Goal: Task Accomplishment & Management: Manage account settings

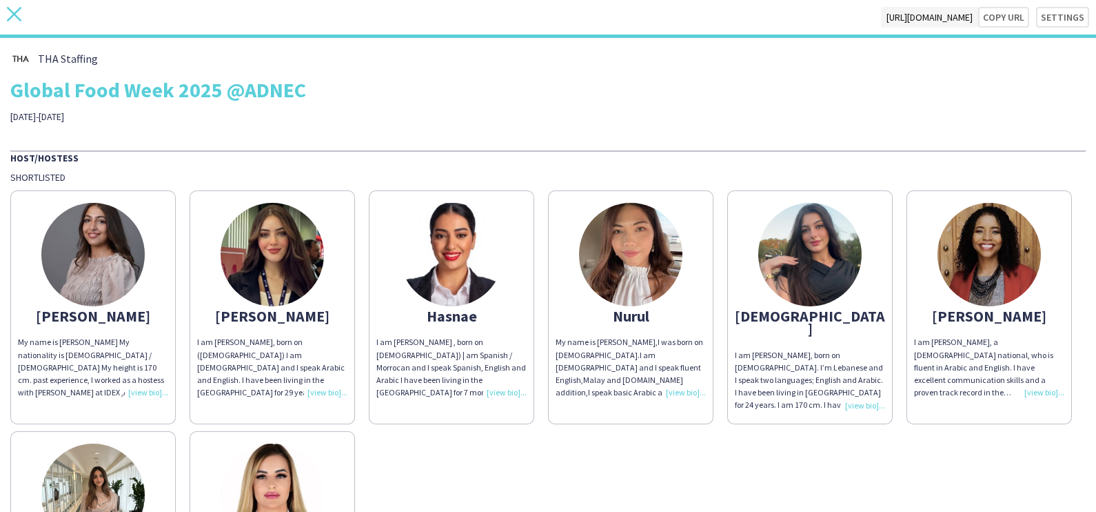
click at [16, 17] on icon at bounding box center [14, 14] width 14 height 14
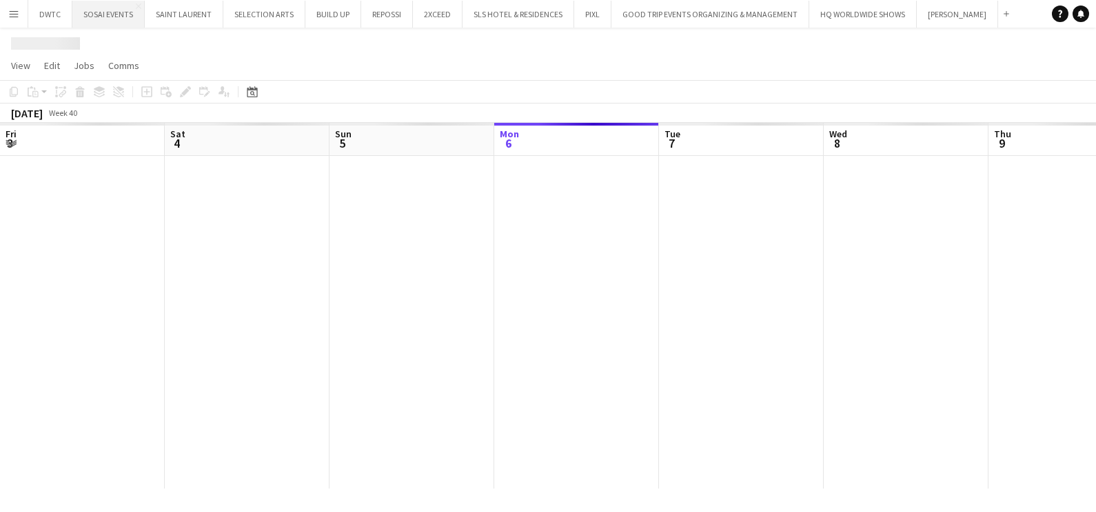
scroll to position [0, 330]
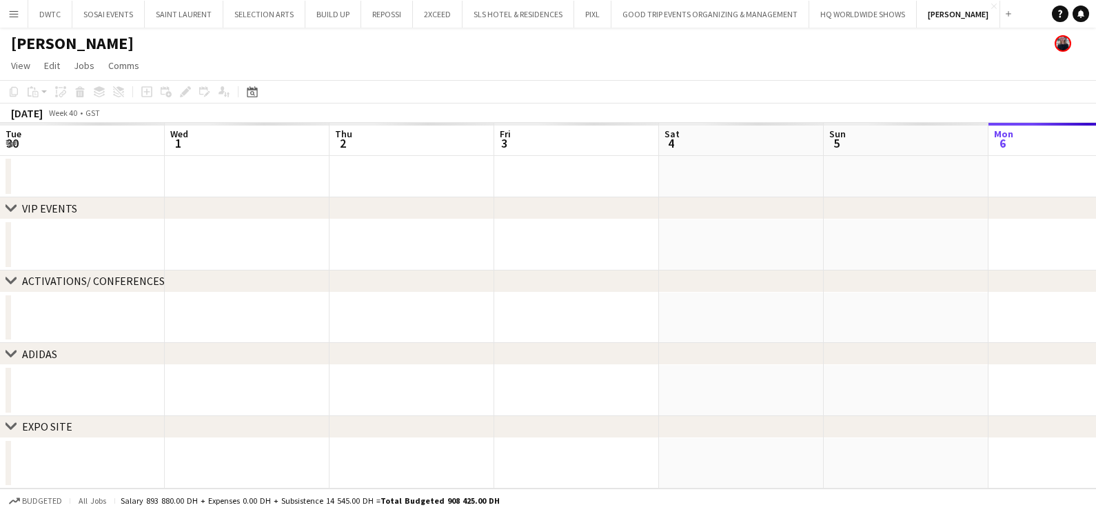
scroll to position [0, 330]
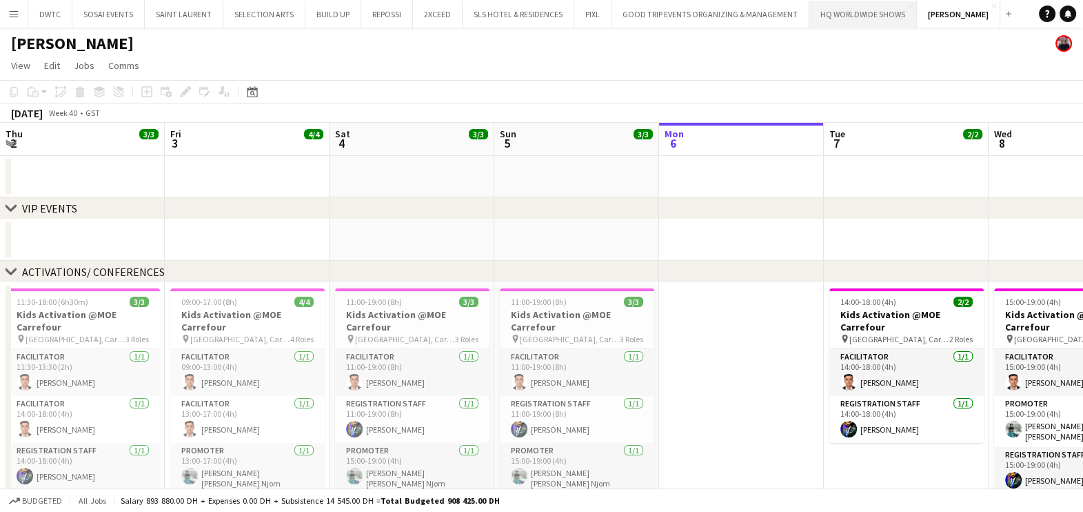
click at [865, 6] on button "HQ WORLDWIDE SHOWS Close" at bounding box center [863, 14] width 108 height 27
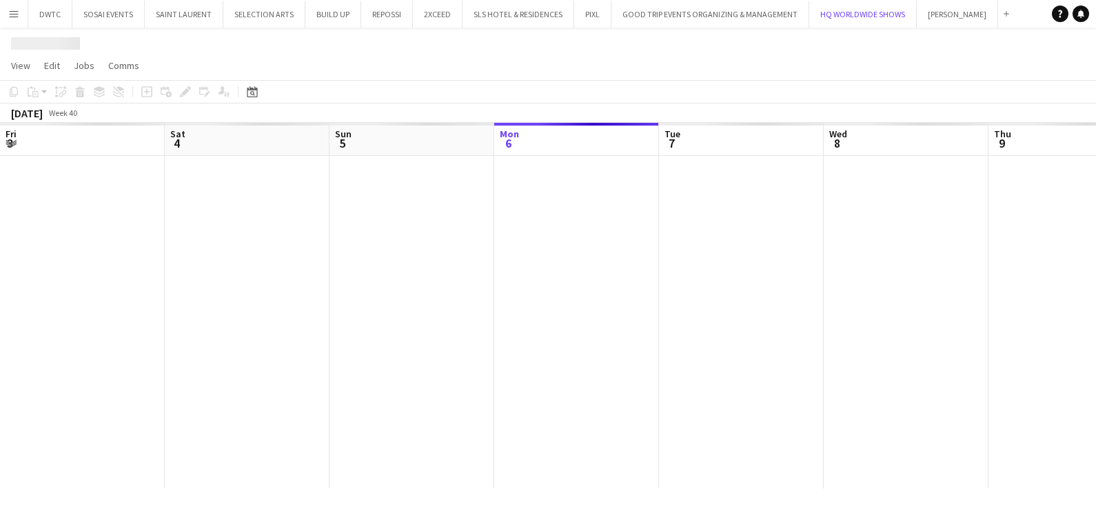
scroll to position [0, 330]
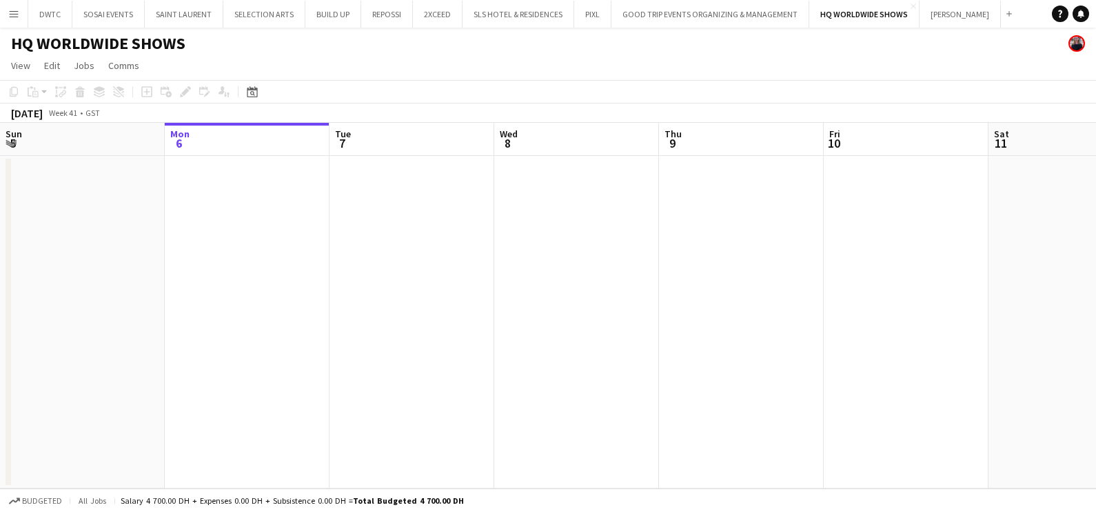
drag, startPoint x: 775, startPoint y: 273, endPoint x: 254, endPoint y: 335, distance: 524.3
click at [253, 323] on app-calendar-viewport "Fri 3 Sat 4 Sun 5 Mon 6 Tue 7 Wed 8 Thu 9 Fri 10 Sat 11 Sun 12 Mon 13 Tue 14" at bounding box center [548, 305] width 1096 height 365
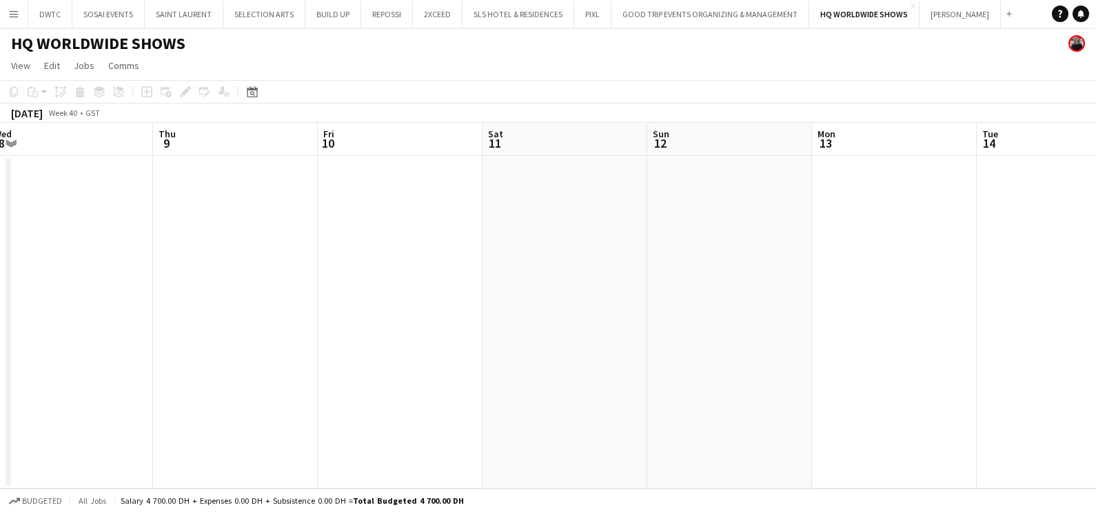
click at [177, 355] on app-calendar-viewport "Sun 5 Mon 6 Tue 7 Wed 8 Thu 9 Fri 10 Sat 11 Sun 12 Mon 13 Tue 14 Wed 15 Thu 16" at bounding box center [548, 305] width 1096 height 365
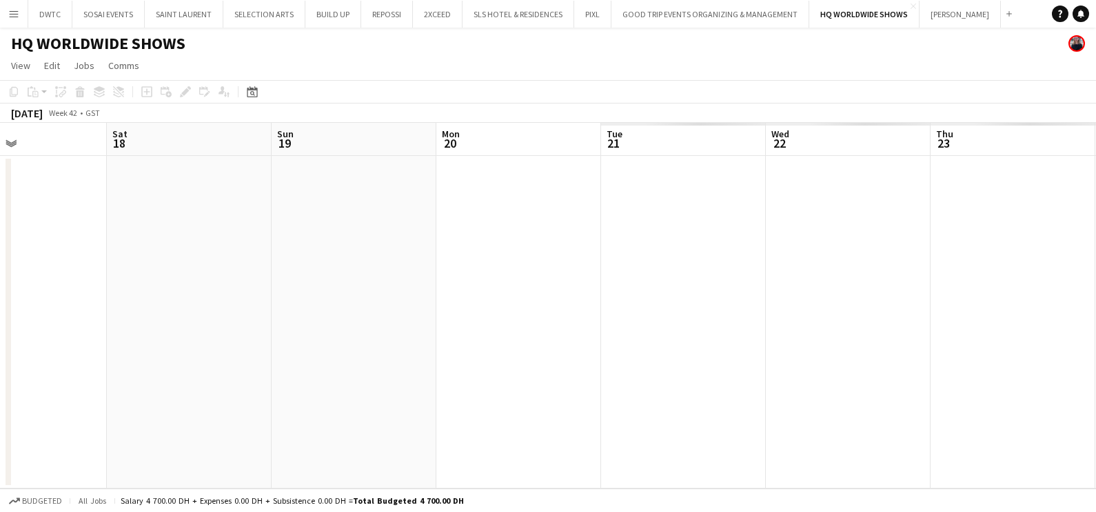
drag, startPoint x: 197, startPoint y: 328, endPoint x: 674, endPoint y: 340, distance: 478.0
click at [3, 345] on app-calendar-viewport "Tue 14 Wed 15 Thu 16 Fri 17 Sat 18 Sun 19 Mon 20 Tue 21 Wed 22 Thu 23 Fri 24 Sa…" at bounding box center [548, 305] width 1096 height 365
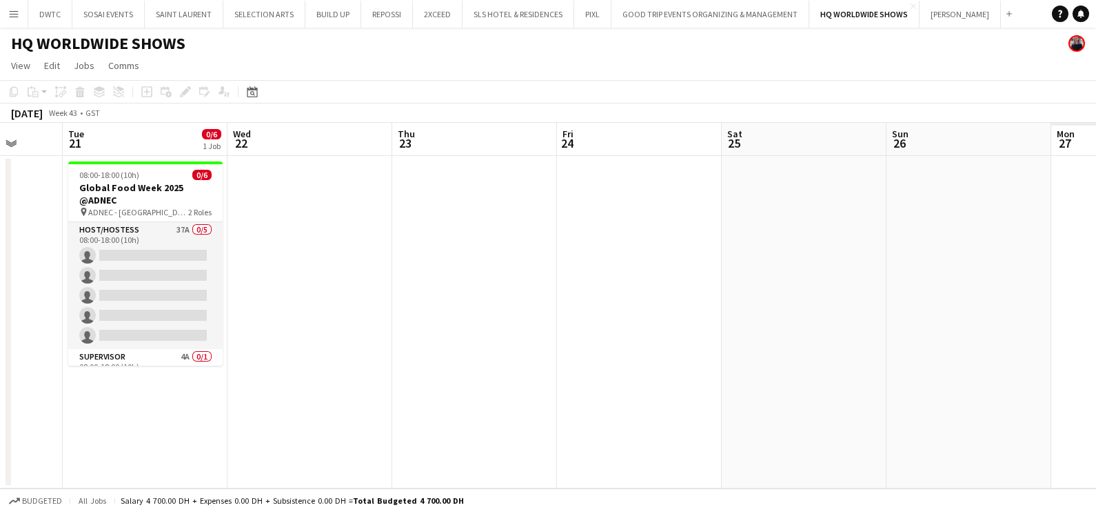
drag, startPoint x: 678, startPoint y: 340, endPoint x: 355, endPoint y: 340, distance: 323.4
click at [355, 340] on app-calendar-viewport "Fri 17 Sat 18 Sun 19 Mon 20 Tue 21 0/6 1 Job Wed 22 Thu 23 Fri 24 Sat 25 Sun 26…" at bounding box center [548, 305] width 1096 height 365
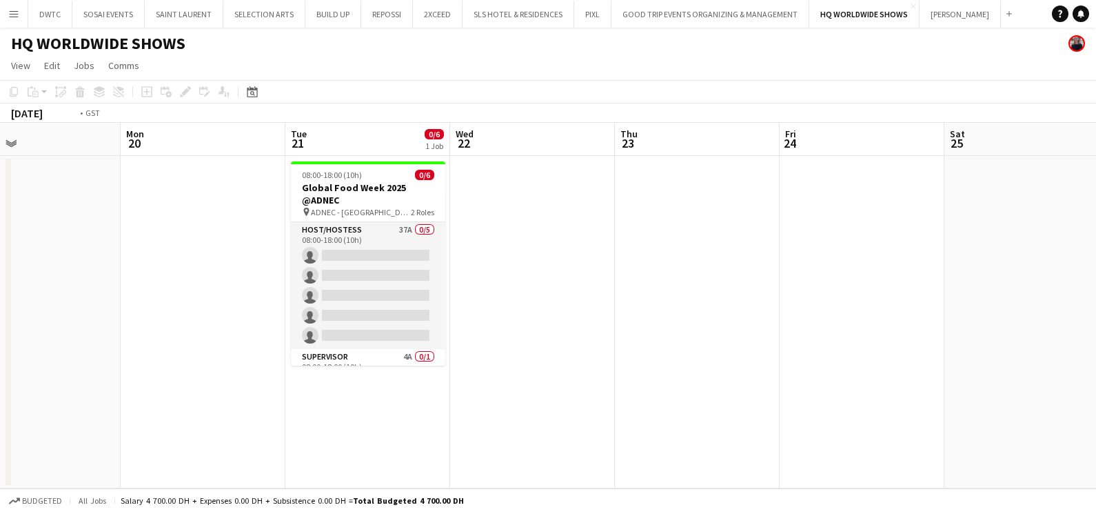
drag, startPoint x: 427, startPoint y: 345, endPoint x: 710, endPoint y: 342, distance: 282.7
click at [710, 342] on app-calendar-viewport "Fri 17 Sat 18 Sun 19 Mon 20 Tue 21 0/6 1 Job Wed 22 Thu 23 Fri 24 Sat 25 Sun 26…" at bounding box center [548, 305] width 1096 height 365
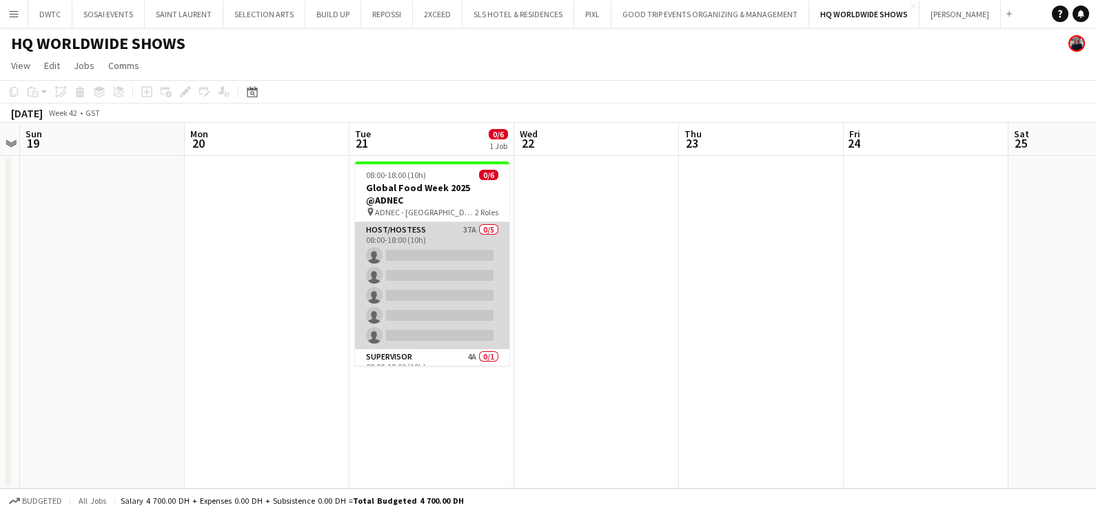
click at [422, 239] on app-card-role "Host/Hostess 37A 0/5 08:00-18:00 (10h) single-neutral-actions single-neutral-ac…" at bounding box center [432, 285] width 154 height 127
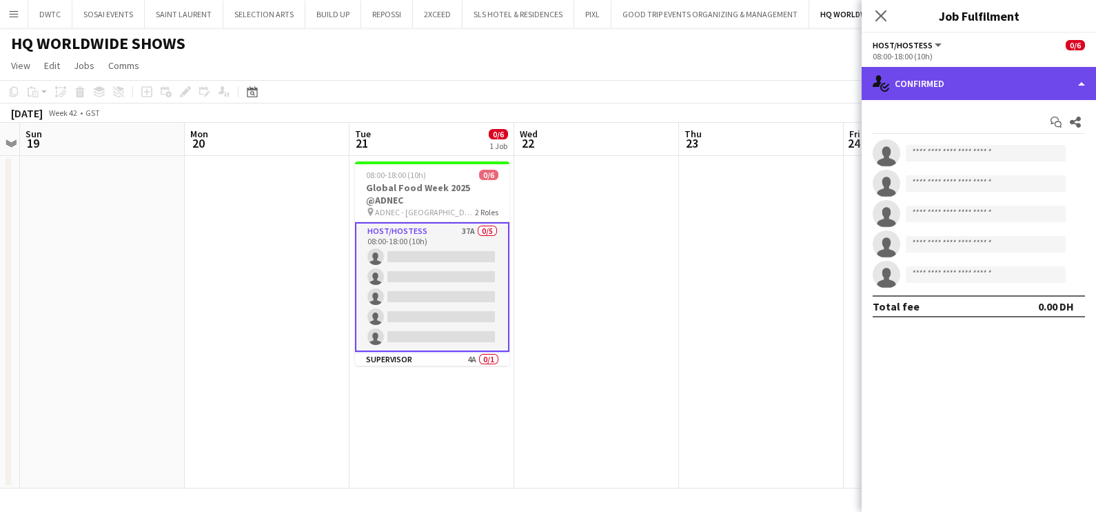
click at [974, 74] on div "single-neutral-actions-check-2 Confirmed" at bounding box center [979, 83] width 234 height 33
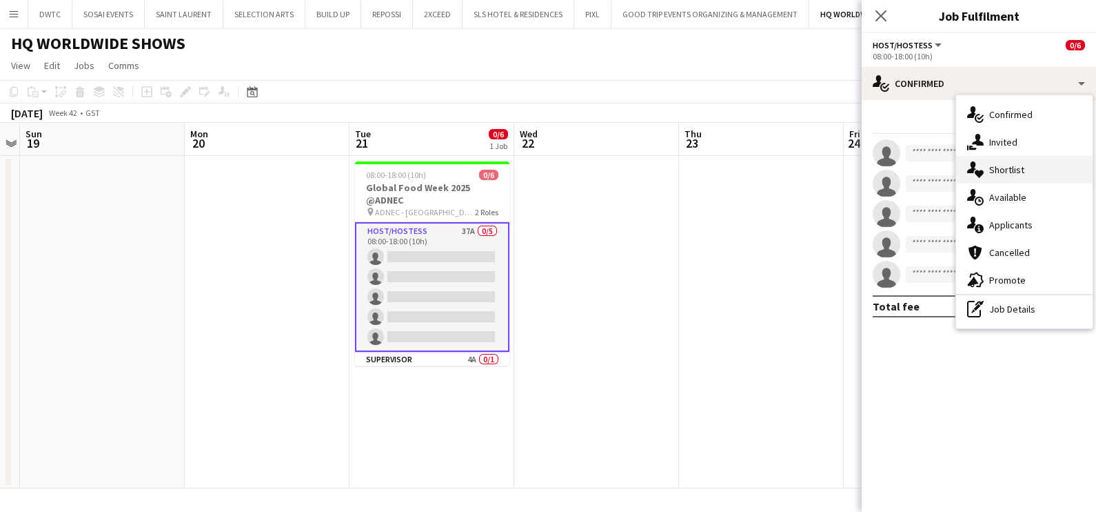
click at [1013, 162] on div "single-neutral-actions-heart Shortlist" at bounding box center [1024, 170] width 137 height 28
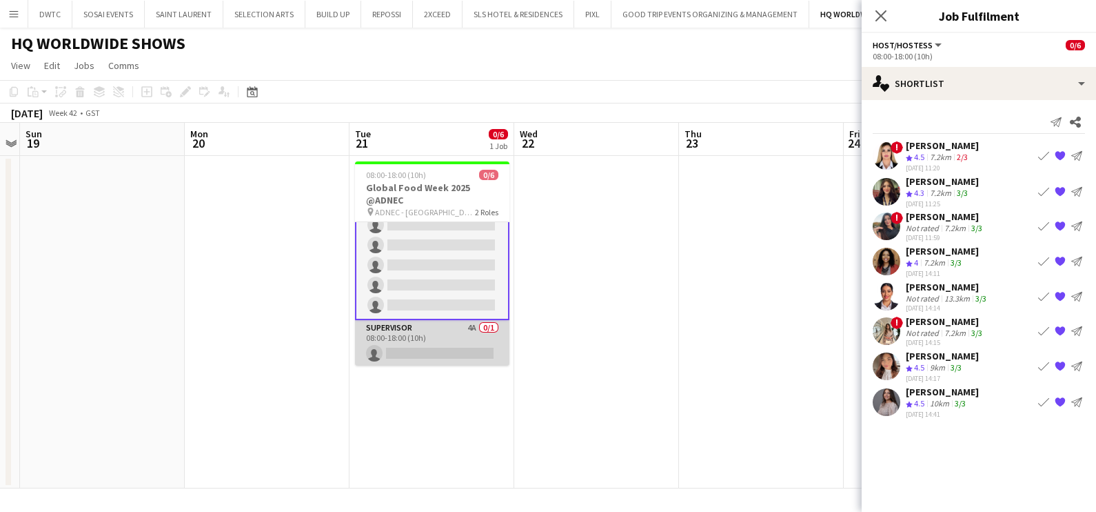
click at [406, 341] on app-card-role "Supervisor 4A 0/1 08:00-18:00 (10h) single-neutral-actions" at bounding box center [432, 343] width 154 height 47
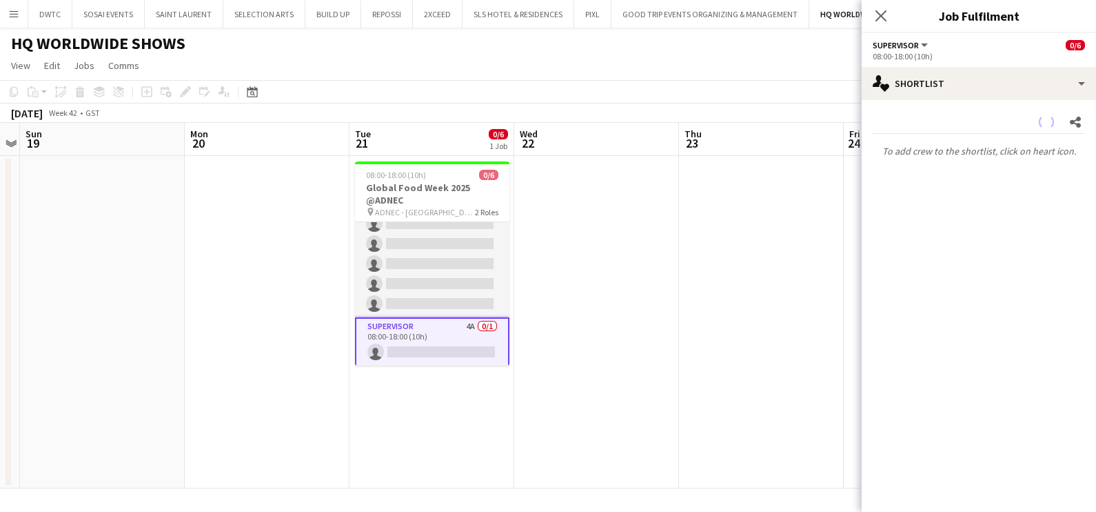
scroll to position [31, 0]
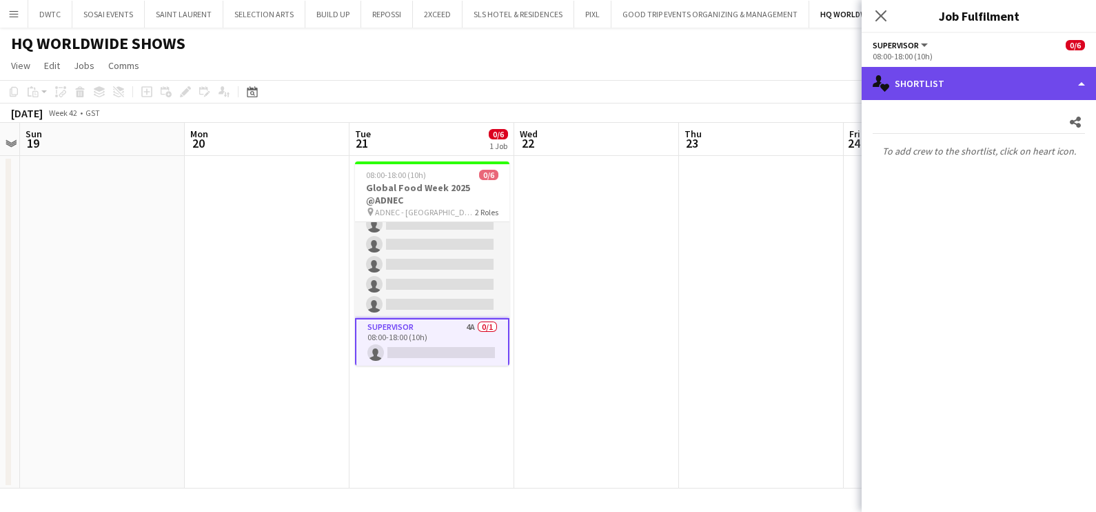
click at [956, 93] on div "single-neutral-actions-heart Shortlist" at bounding box center [979, 83] width 234 height 33
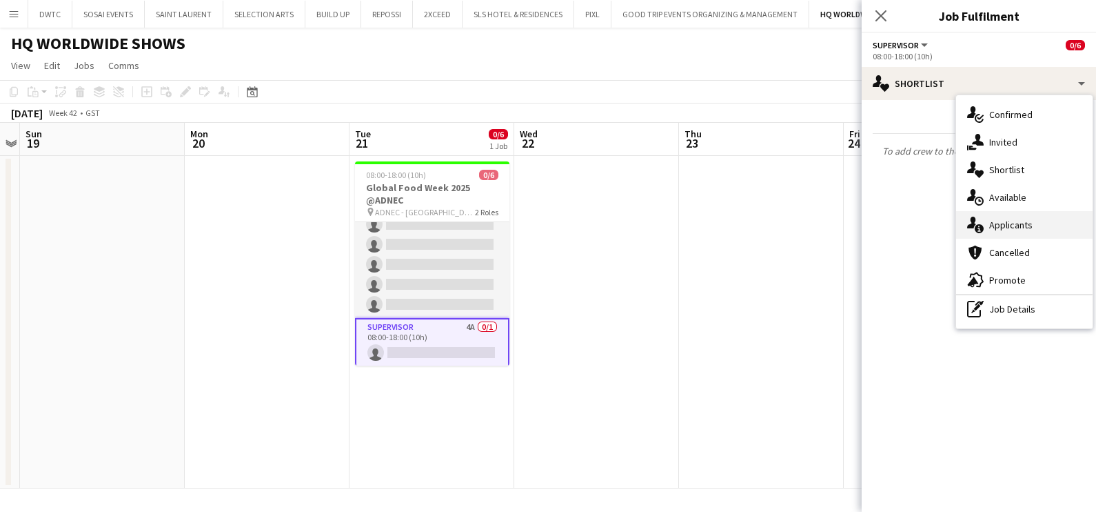
click at [1014, 223] on span "Applicants" at bounding box center [1010, 225] width 43 height 12
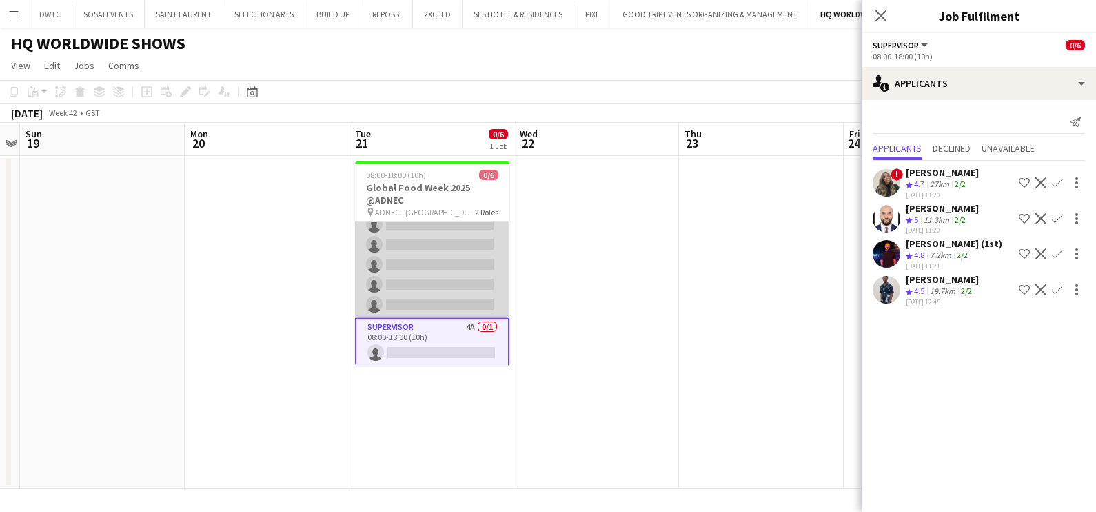
click at [425, 264] on app-card-role "Host/Hostess 37A 0/5 08:00-18:00 (10h) single-neutral-actions single-neutral-ac…" at bounding box center [432, 254] width 154 height 127
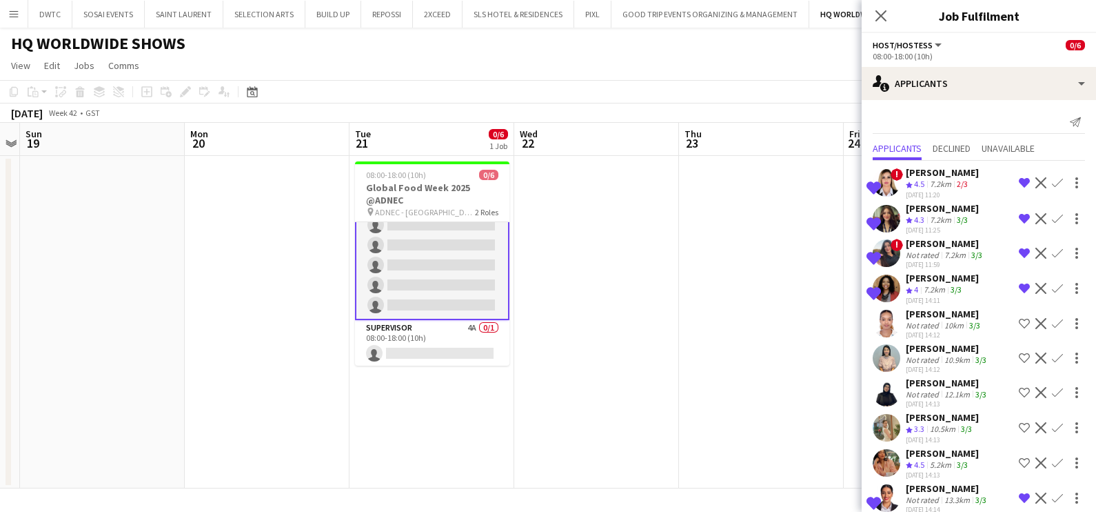
click at [1019, 179] on app-icon "Remove crew from shortlist" at bounding box center [1024, 182] width 11 height 11
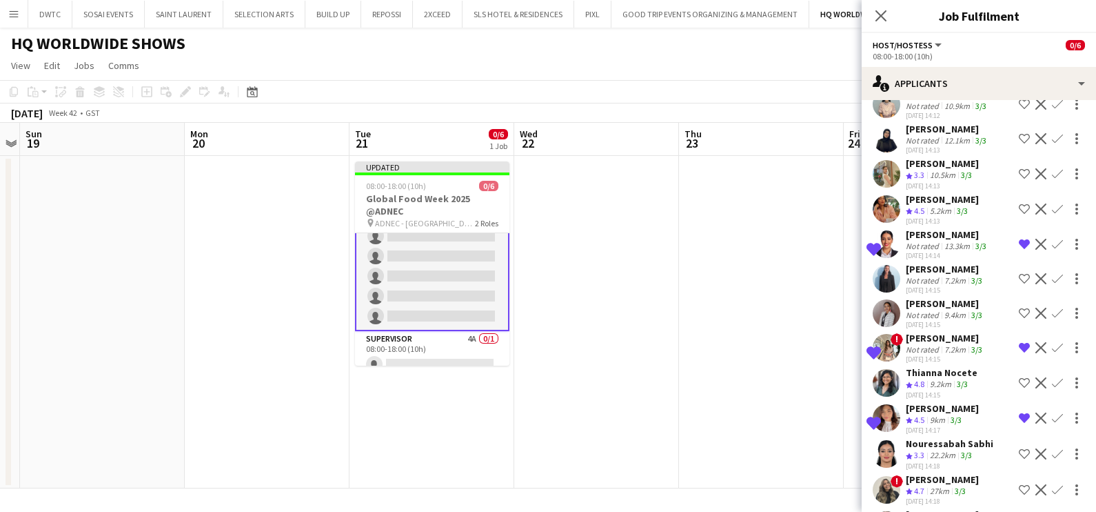
scroll to position [259, 0]
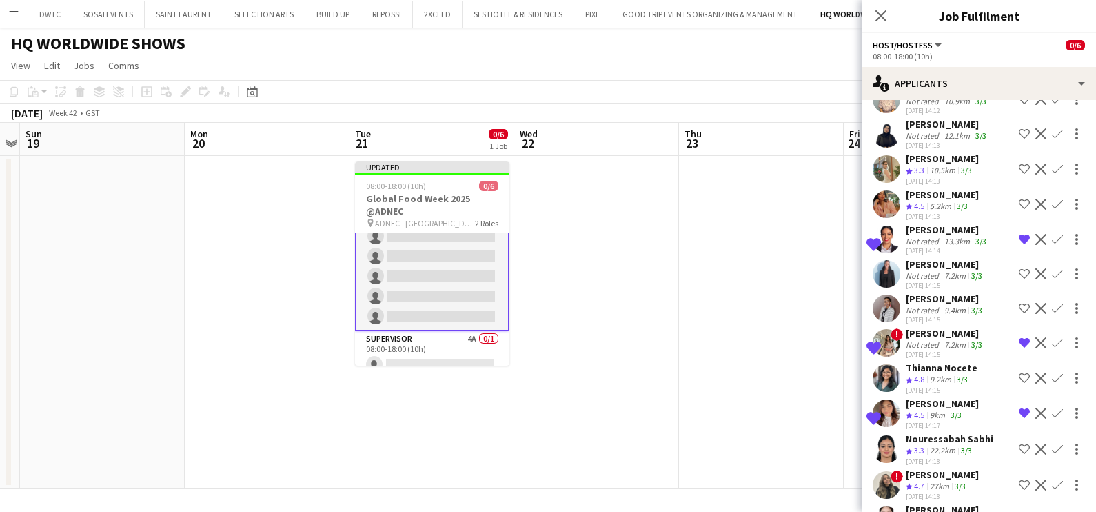
click at [1016, 240] on button "Remove crew from shortlist" at bounding box center [1024, 239] width 17 height 17
click at [1019, 348] on app-icon "Remove crew from shortlist" at bounding box center [1024, 342] width 11 height 11
click at [1019, 419] on app-icon "Remove crew from shortlist" at bounding box center [1024, 412] width 11 height 11
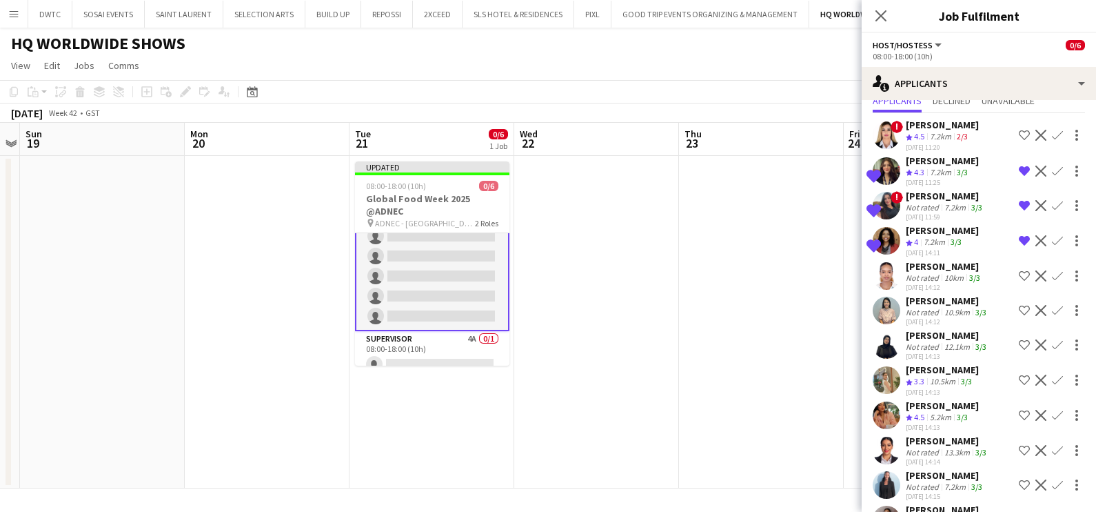
scroll to position [0, 0]
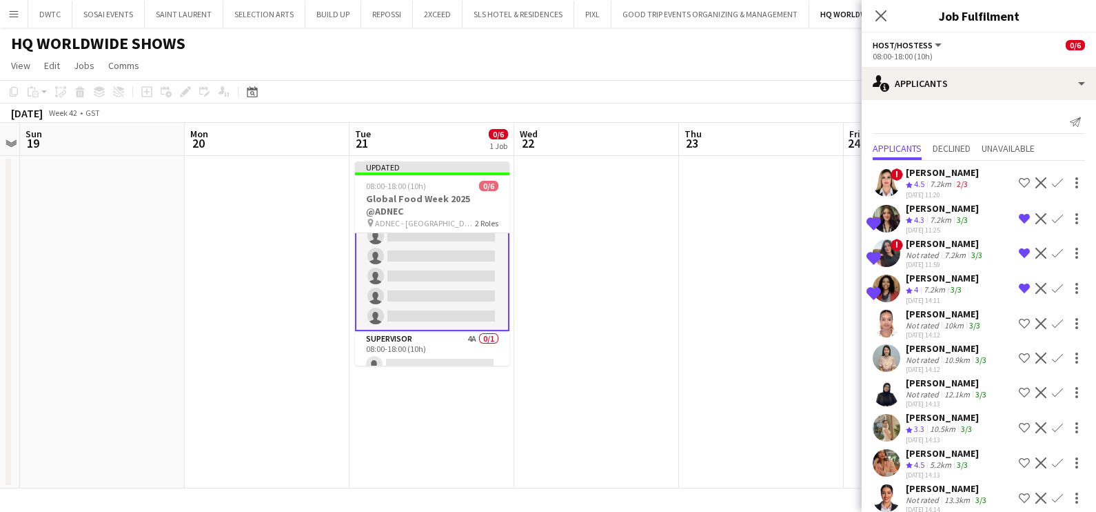
click at [800, 306] on app-date-cell at bounding box center [761, 322] width 165 height 332
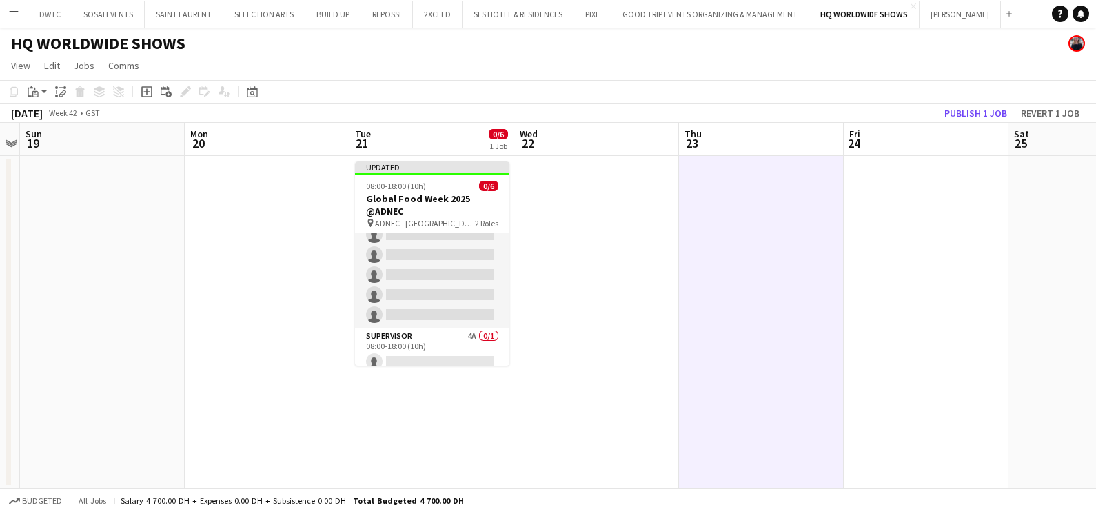
scroll to position [31, 0]
click at [963, 103] on app-toolbar "Copy Paste Paste Ctrl+V Paste with crew Ctrl+Shift+V Paste linked Job Delete Gr…" at bounding box center [548, 91] width 1096 height 23
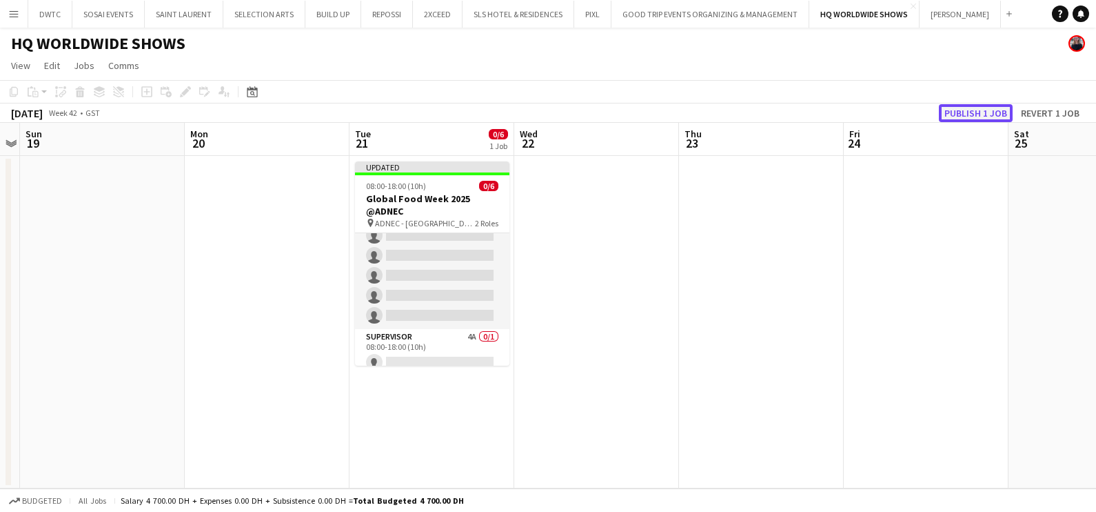
click at [977, 112] on button "Publish 1 job" at bounding box center [976, 113] width 74 height 18
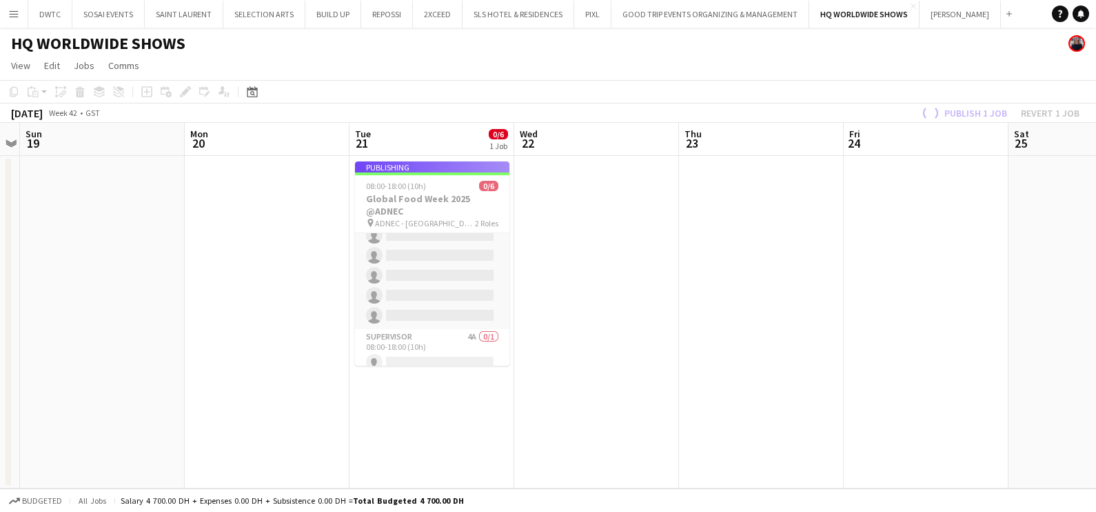
scroll to position [30, 0]
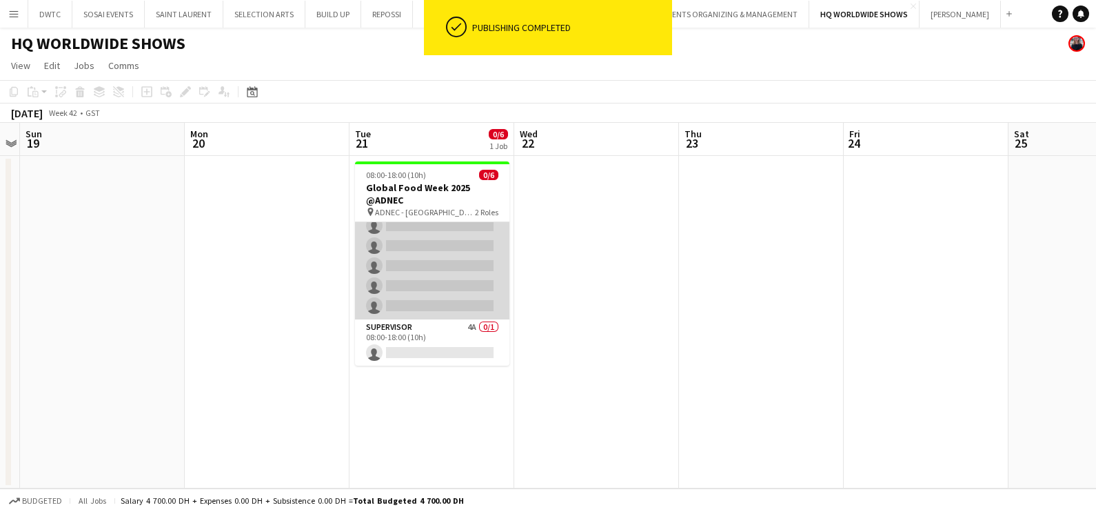
click at [441, 248] on app-card-role "Host/Hostess 37A 0/5 08:00-18:00 (10h) single-neutral-actions single-neutral-ac…" at bounding box center [432, 255] width 154 height 127
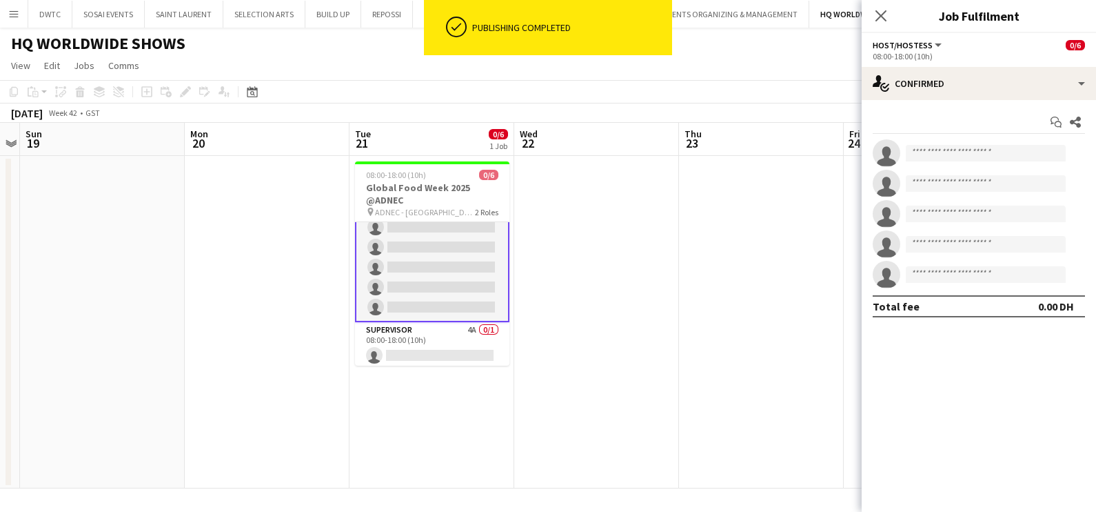
scroll to position [31, 0]
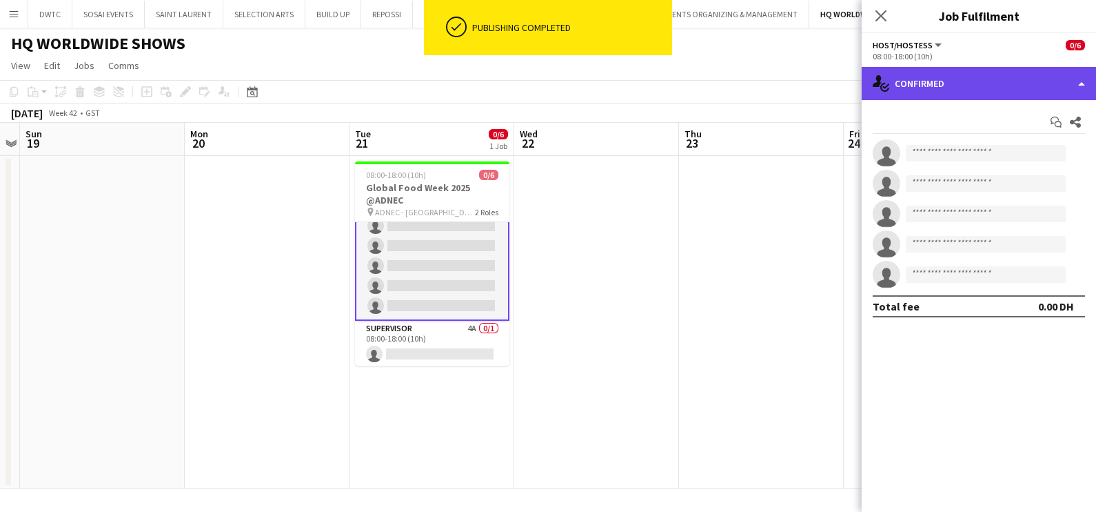
click at [965, 80] on div "single-neutral-actions-check-2 Confirmed" at bounding box center [979, 83] width 234 height 33
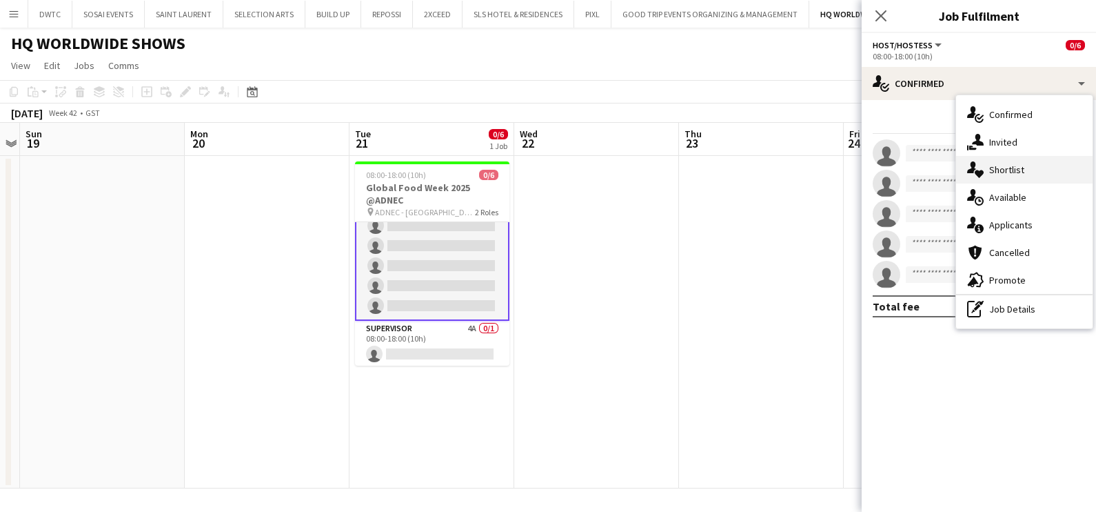
click at [1014, 172] on span "Shortlist" at bounding box center [1006, 169] width 35 height 12
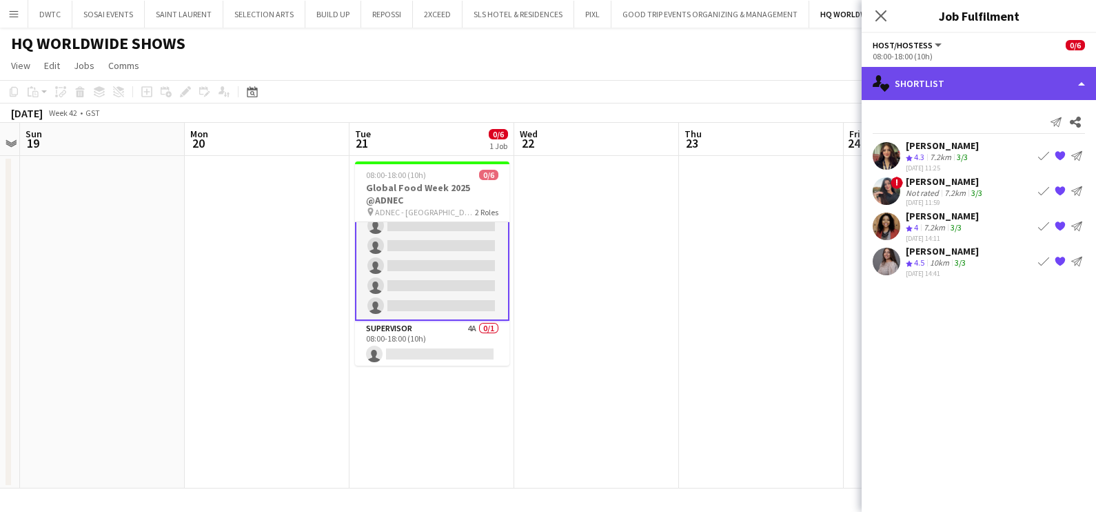
click at [936, 82] on div "single-neutral-actions-heart Shortlist" at bounding box center [979, 83] width 234 height 33
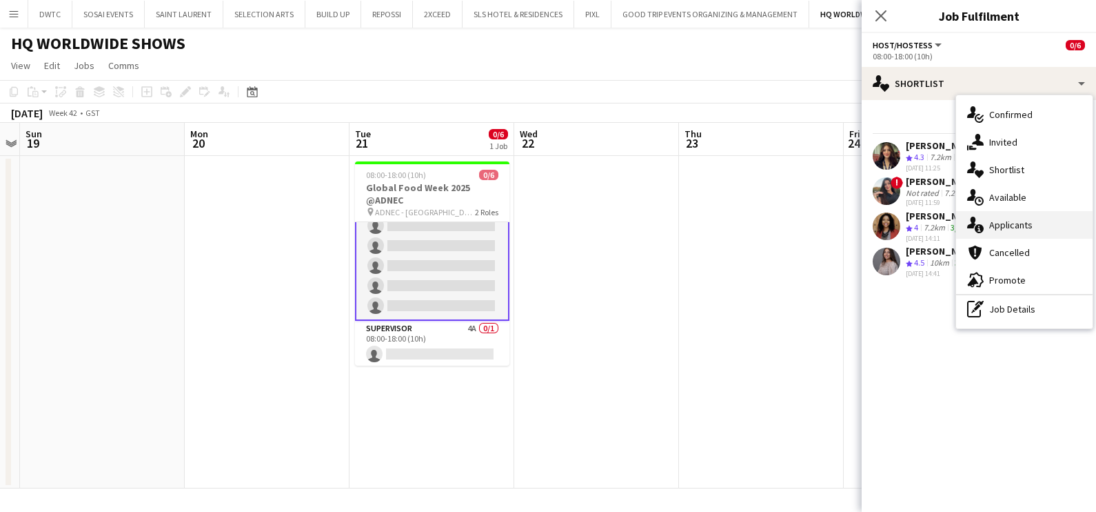
click at [1007, 226] on span "Applicants" at bounding box center [1010, 225] width 43 height 12
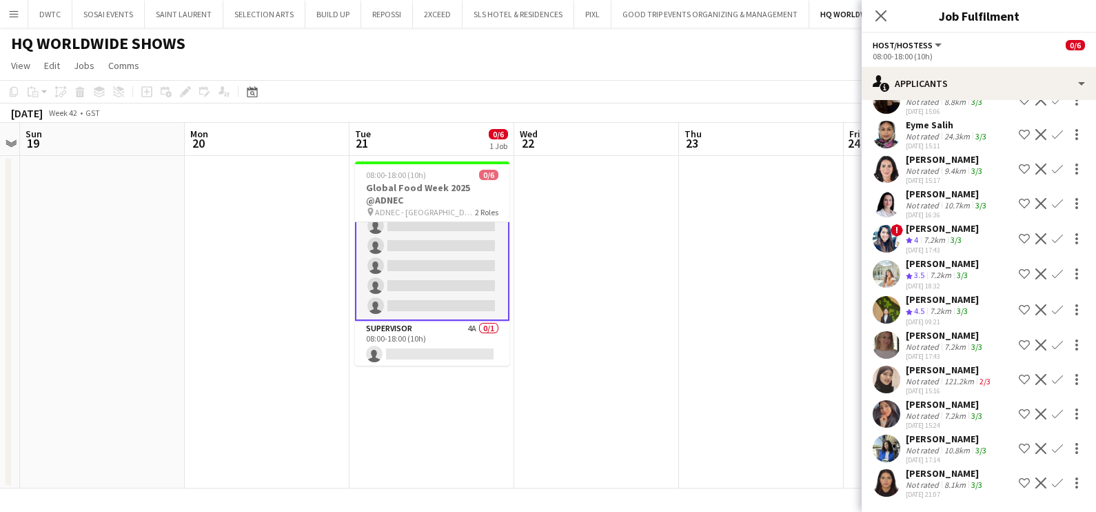
scroll to position [968, 0]
click at [690, 370] on app-date-cell at bounding box center [761, 322] width 165 height 332
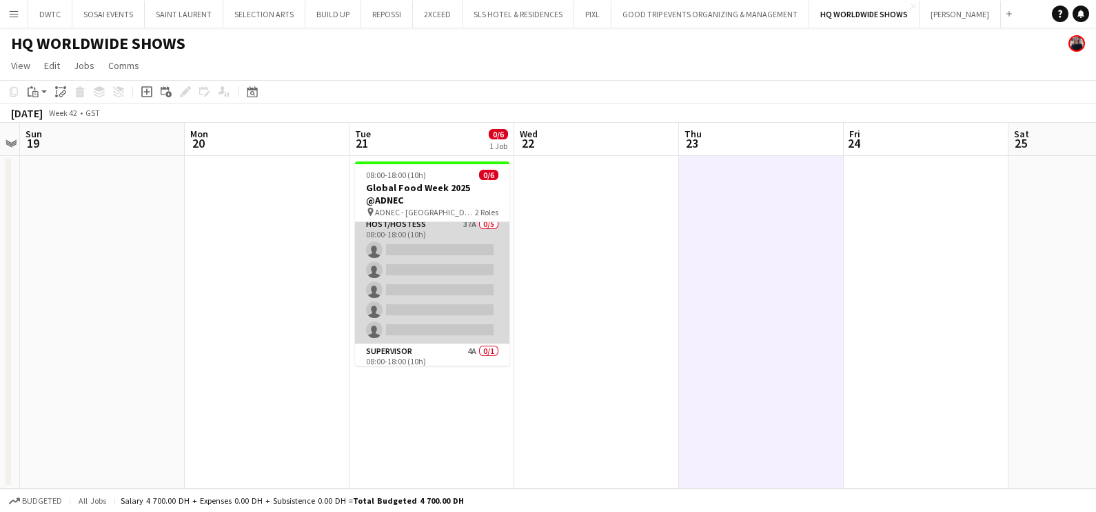
scroll to position [0, 0]
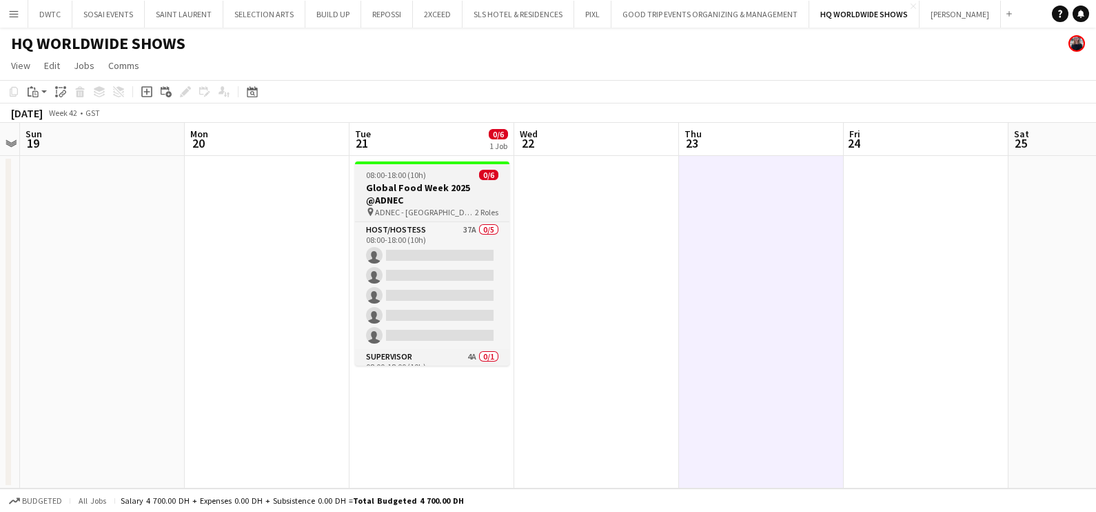
click at [427, 188] on h3 "Global Food Week 2025 @ADNEC" at bounding box center [432, 193] width 154 height 25
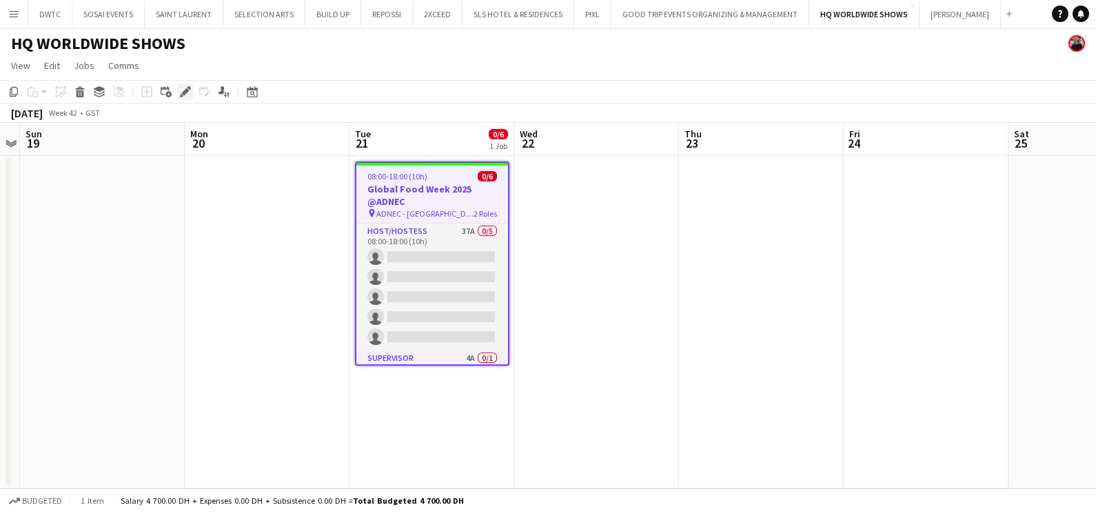
click at [186, 90] on icon at bounding box center [185, 92] width 8 height 8
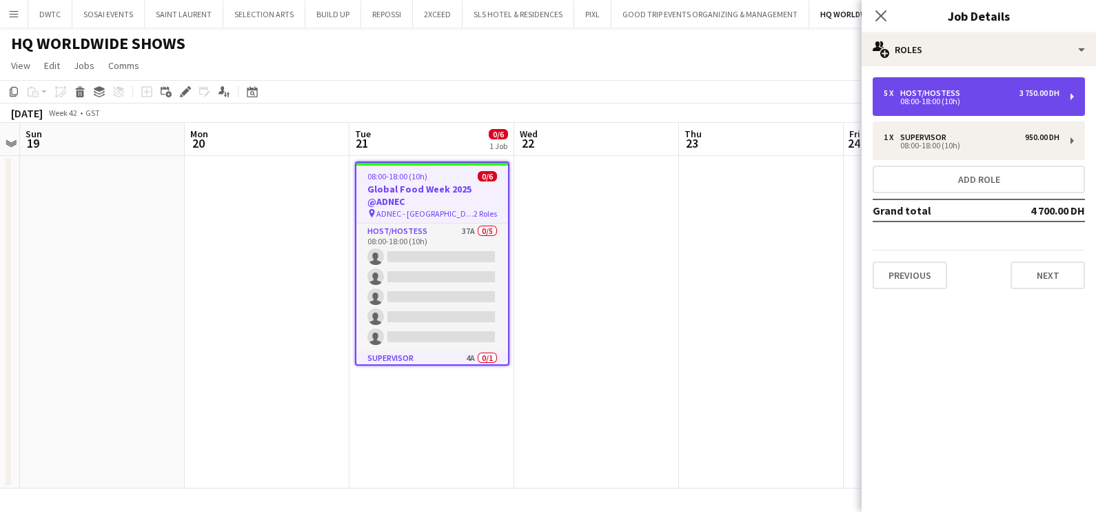
click at [920, 98] on div "08:00-18:00 (10h)" at bounding box center [972, 101] width 176 height 7
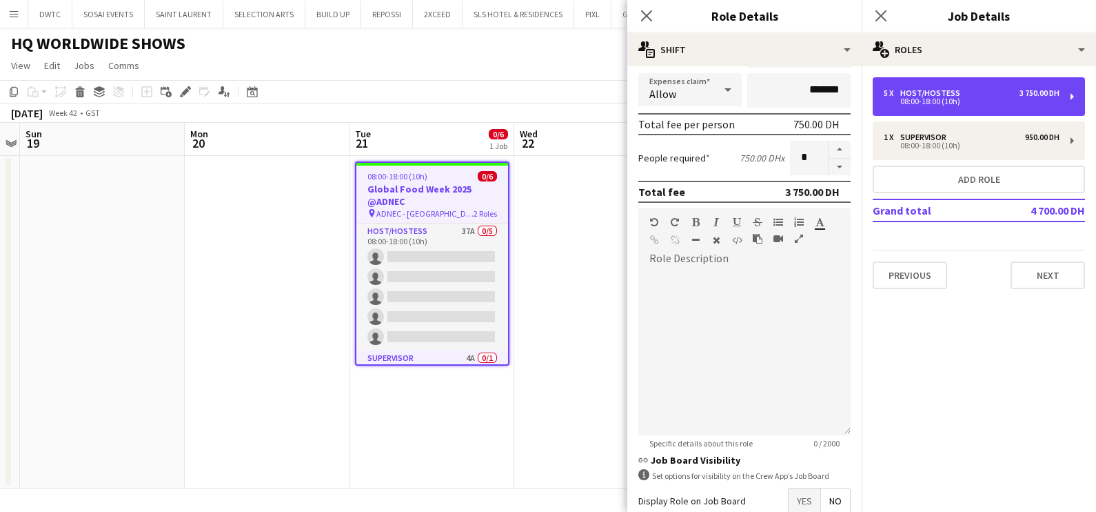
scroll to position [348, 0]
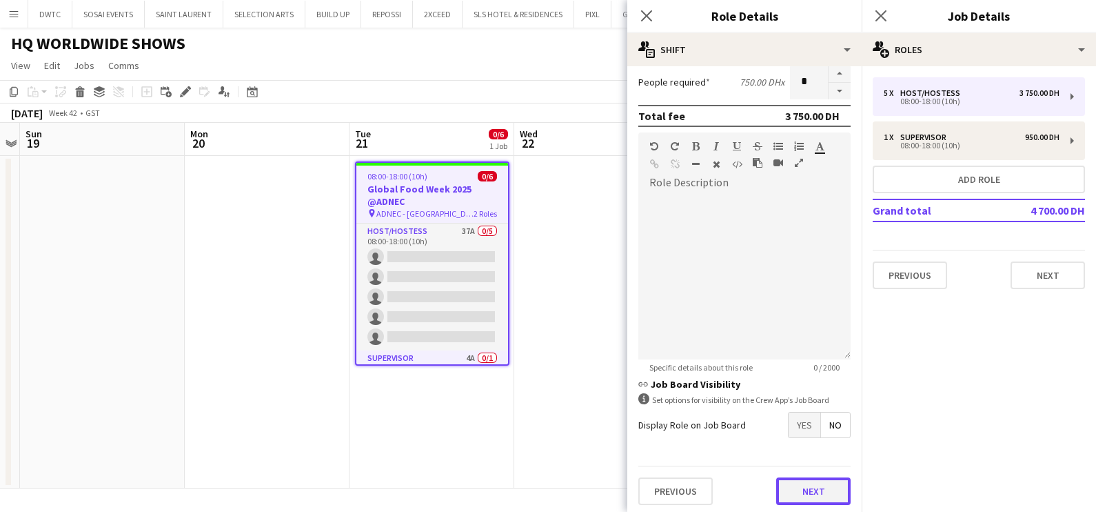
click at [811, 487] on button "Next" at bounding box center [813, 491] width 74 height 28
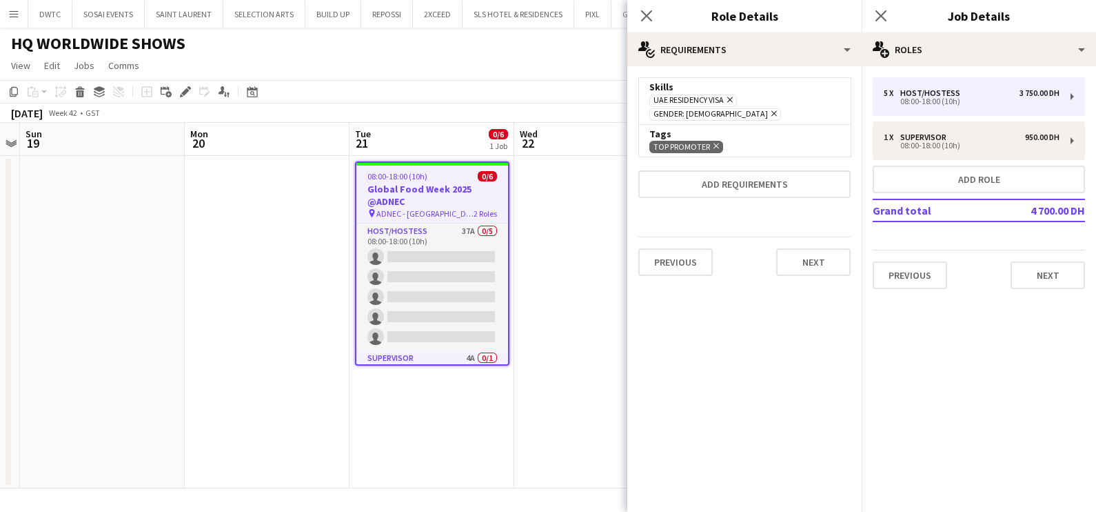
click at [777, 109] on icon "Remove" at bounding box center [772, 113] width 9 height 9
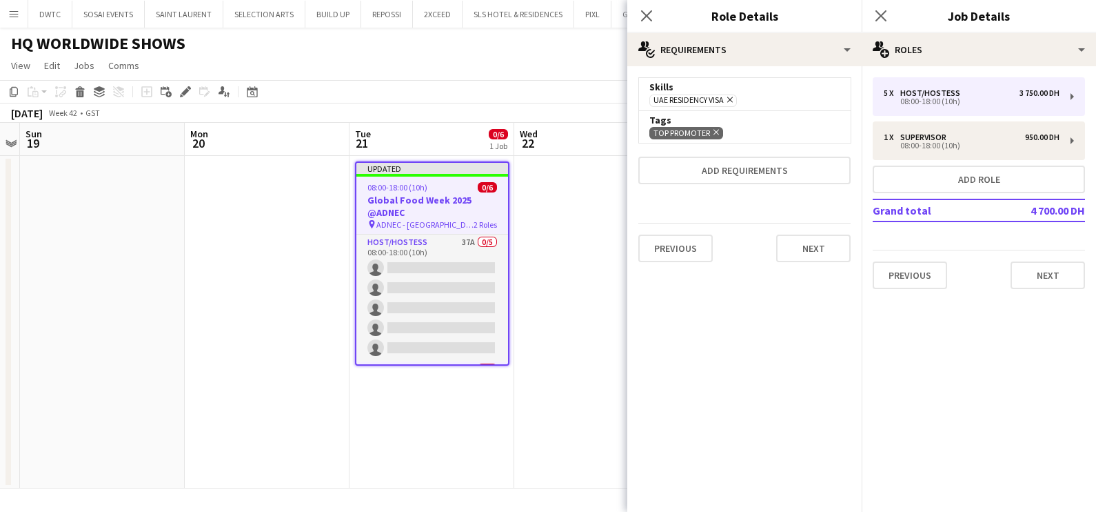
click at [714, 132] on icon "Remove" at bounding box center [714, 132] width 9 height 9
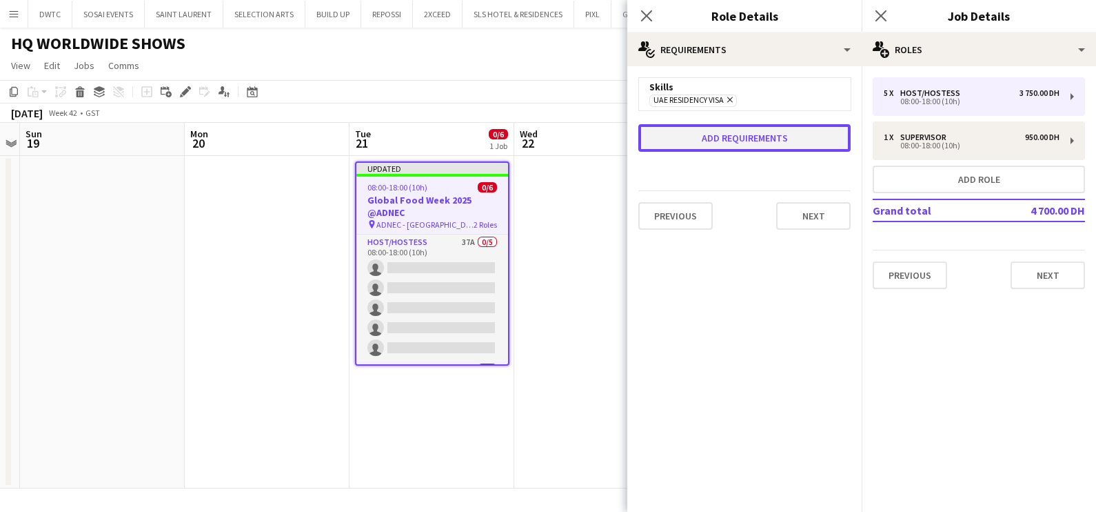
click at [716, 137] on button "Add requirements" at bounding box center [744, 138] width 212 height 28
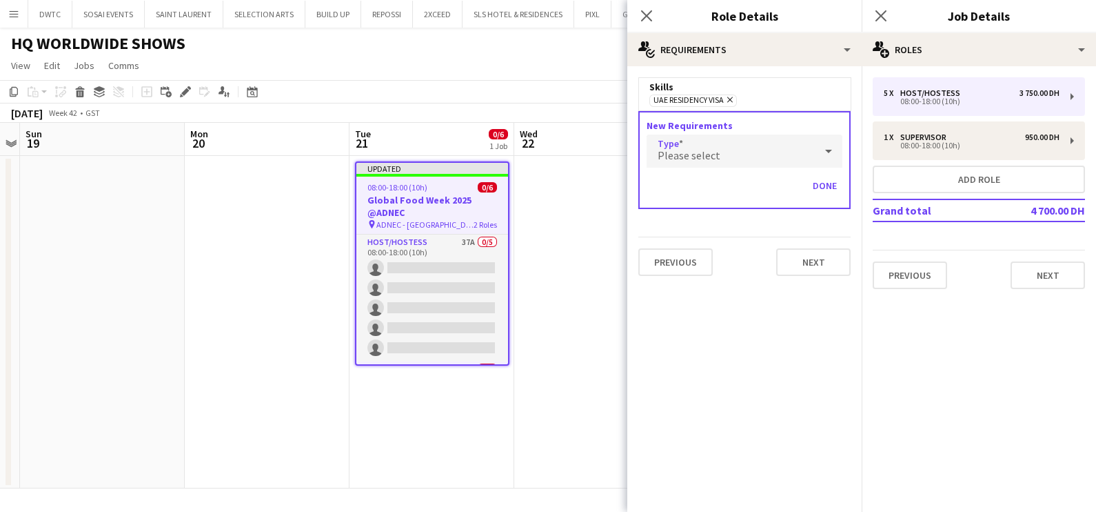
click at [717, 147] on div "Please select" at bounding box center [731, 150] width 168 height 33
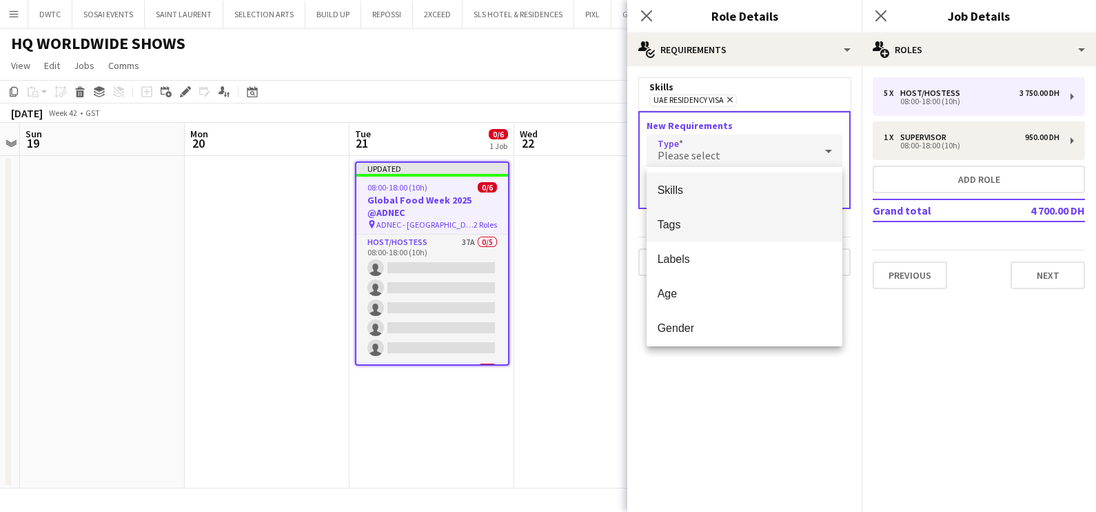
click at [716, 219] on span "Tags" at bounding box center [745, 224] width 174 height 13
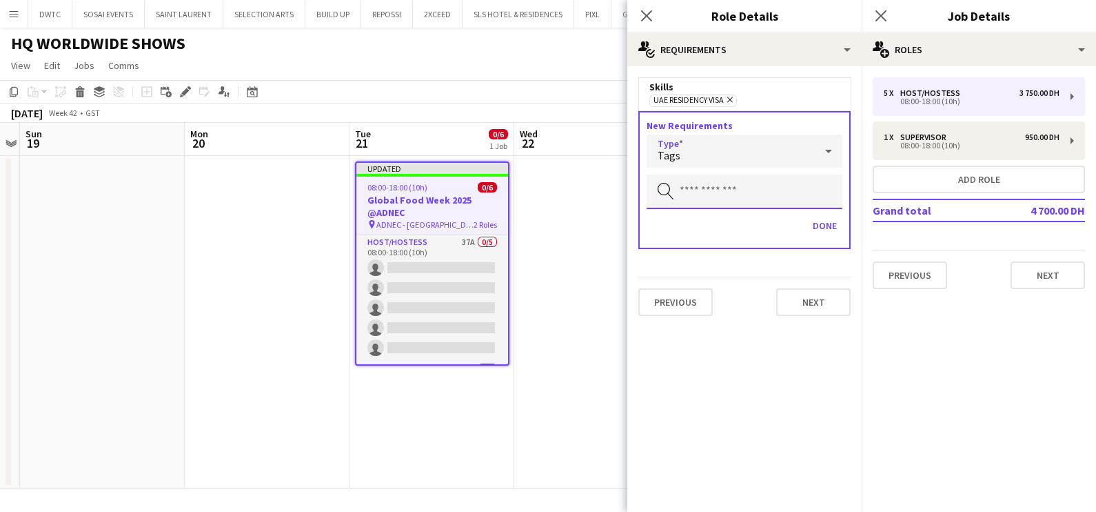
click at [708, 191] on input "text" at bounding box center [745, 191] width 196 height 34
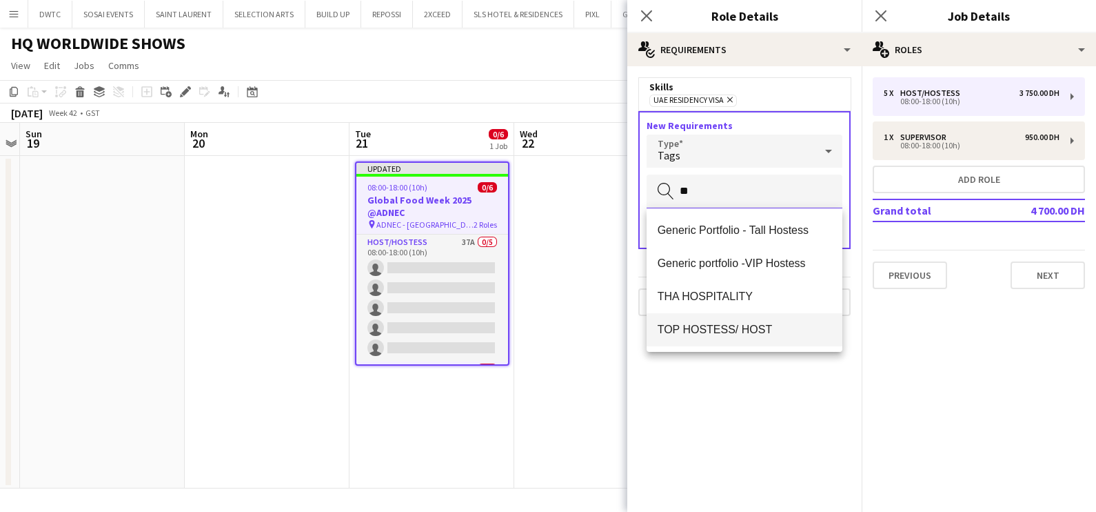
type input "**"
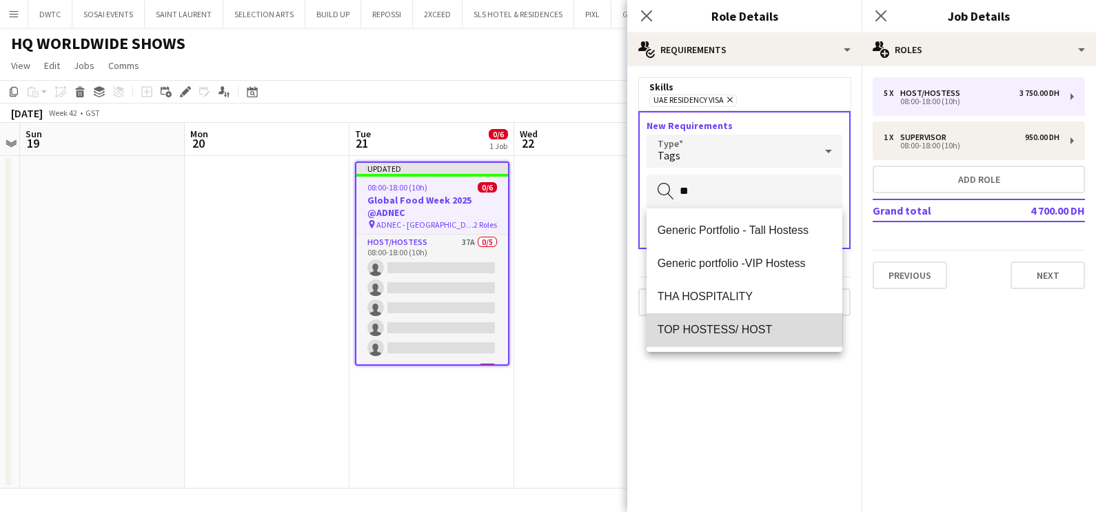
click at [725, 315] on mat-option "TOP HOSTESS/ HOST" at bounding box center [745, 329] width 197 height 33
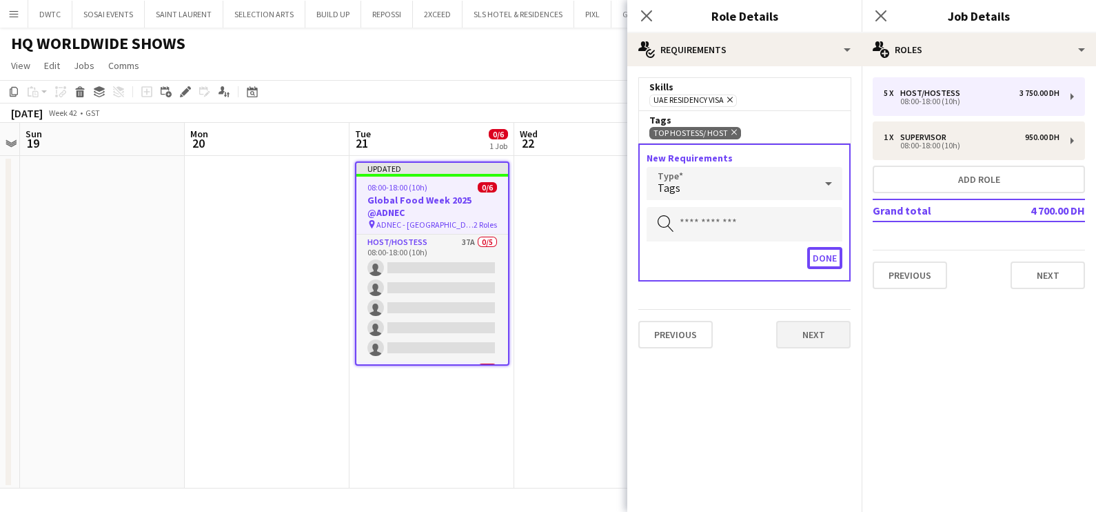
drag, startPoint x: 826, startPoint y: 248, endPoint x: 821, endPoint y: 254, distance: 8.3
click at [826, 248] on button "Done" at bounding box center [824, 258] width 35 height 22
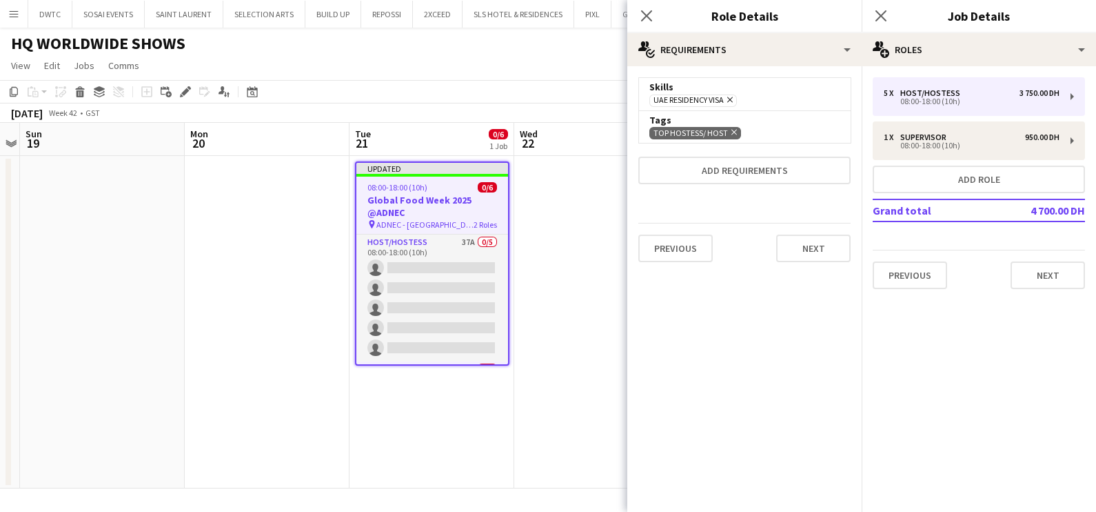
drag, startPoint x: 569, startPoint y: 343, endPoint x: 576, endPoint y: 317, distance: 27.3
click at [570, 342] on app-date-cell at bounding box center [596, 322] width 165 height 332
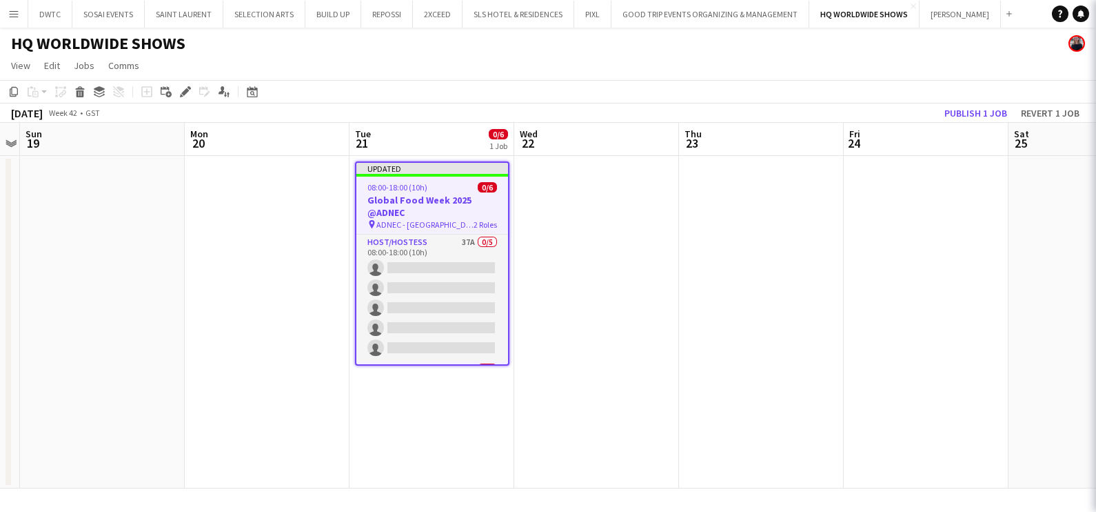
scroll to position [0, 308]
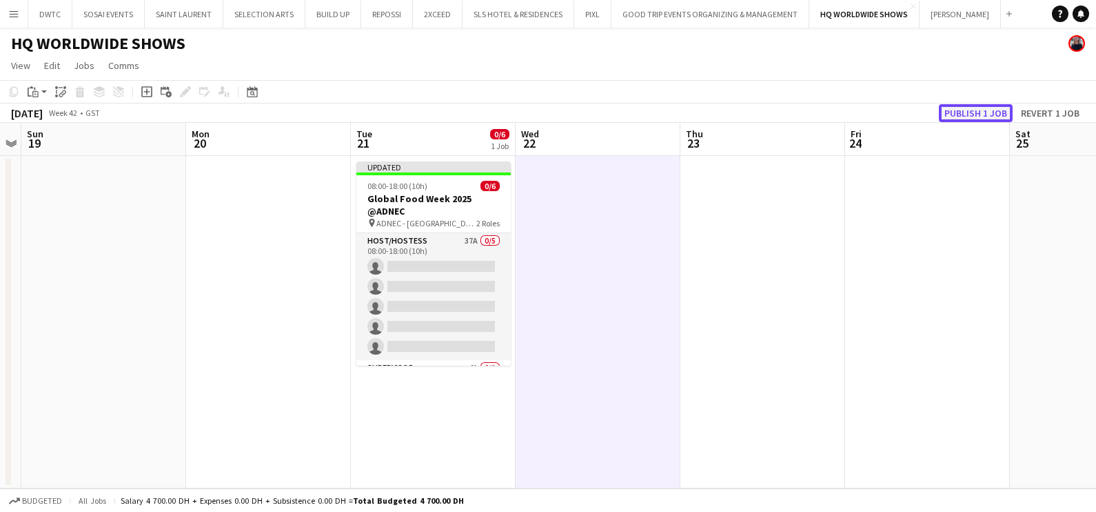
click at [953, 117] on button "Publish 1 job" at bounding box center [976, 113] width 74 height 18
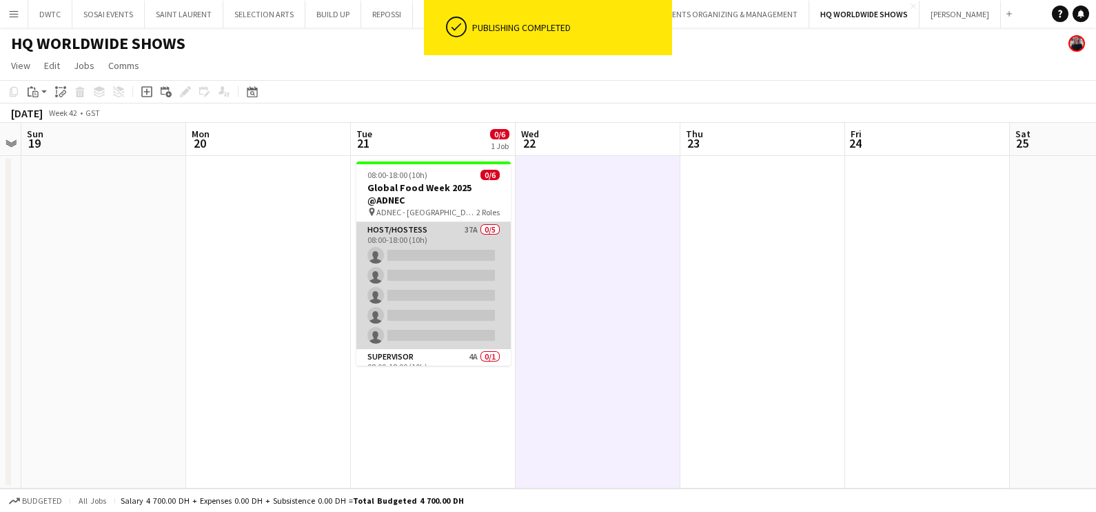
click at [431, 240] on app-card-role "Host/Hostess 37A 0/5 08:00-18:00 (10h) single-neutral-actions single-neutral-ac…" at bounding box center [433, 285] width 154 height 127
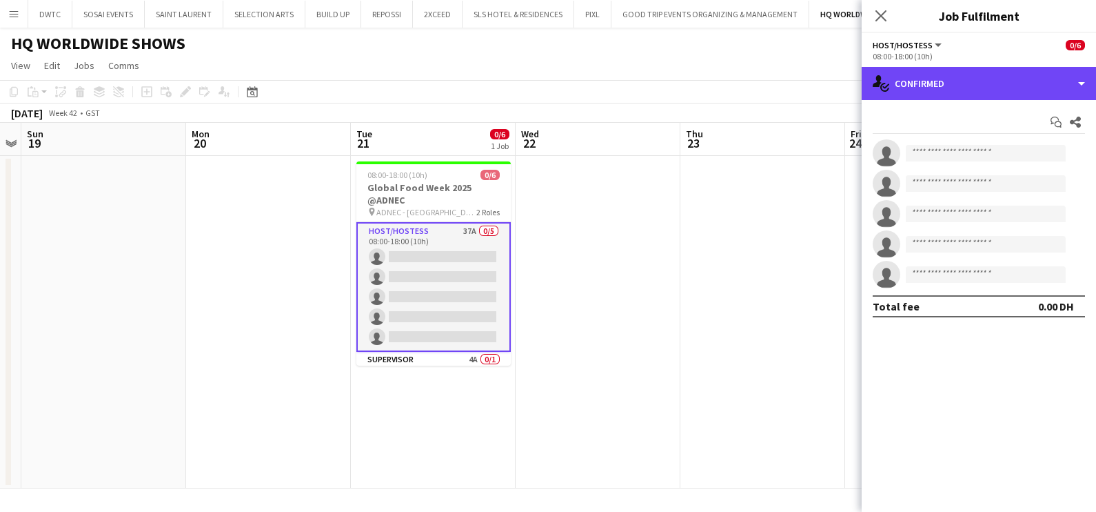
drag, startPoint x: 930, startPoint y: 93, endPoint x: 949, endPoint y: 132, distance: 42.9
click at [932, 94] on div "single-neutral-actions-check-2 Confirmed" at bounding box center [979, 83] width 234 height 33
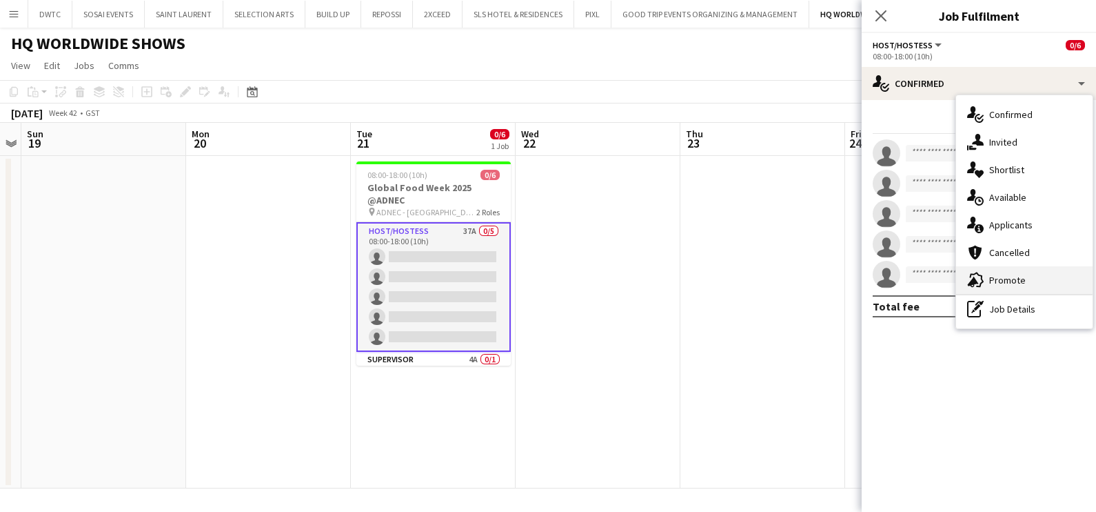
click at [980, 279] on icon "advertising-megaphone" at bounding box center [975, 280] width 17 height 17
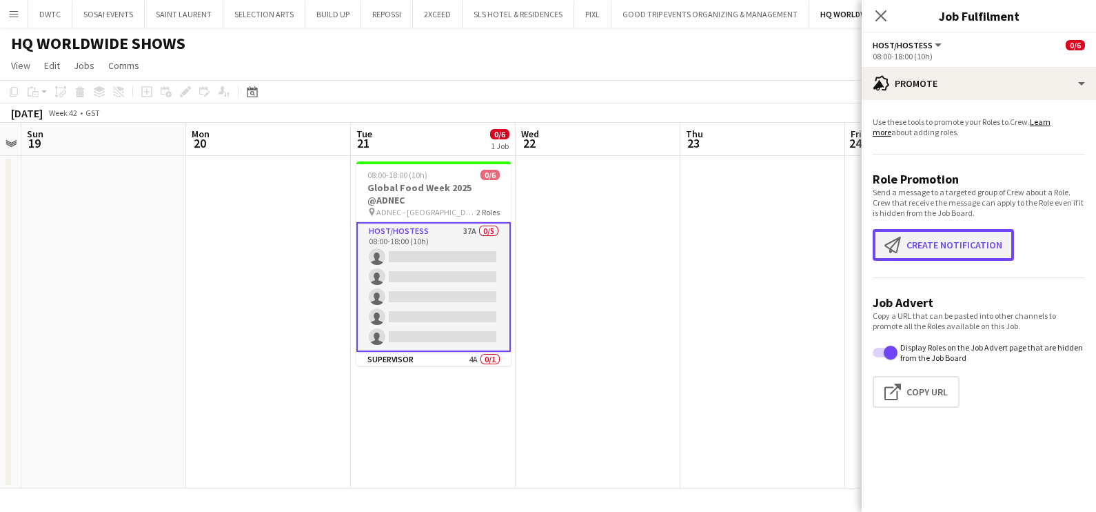
click at [907, 235] on button "Create notification Create notification" at bounding box center [943, 245] width 141 height 32
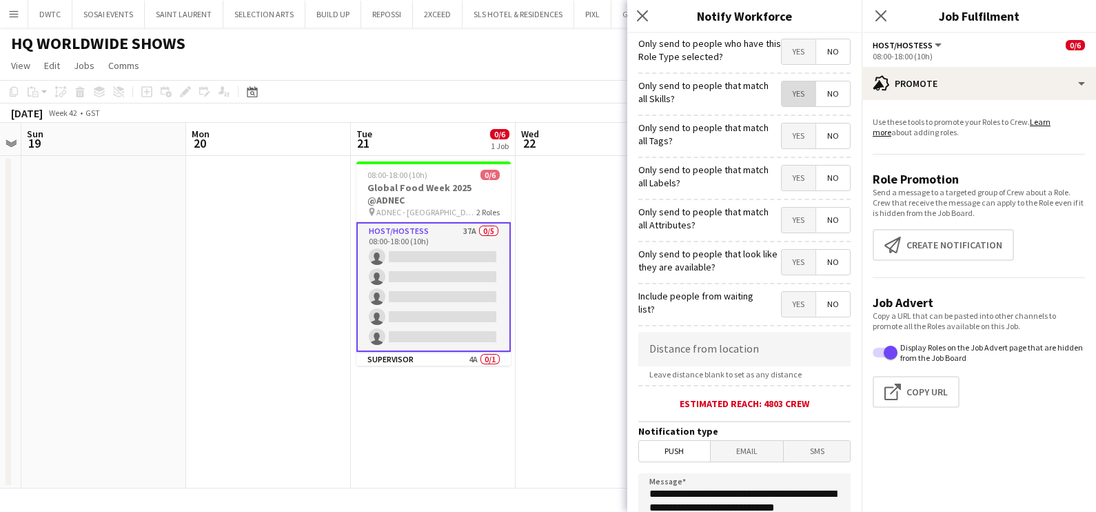
click at [791, 86] on span "Yes" at bounding box center [799, 93] width 34 height 25
click at [782, 143] on span "Yes" at bounding box center [799, 135] width 34 height 25
drag, startPoint x: 781, startPoint y: 176, endPoint x: 781, endPoint y: 205, distance: 29.6
click at [782, 176] on span "Yes" at bounding box center [799, 177] width 34 height 25
click at [782, 213] on span "Yes" at bounding box center [799, 220] width 34 height 25
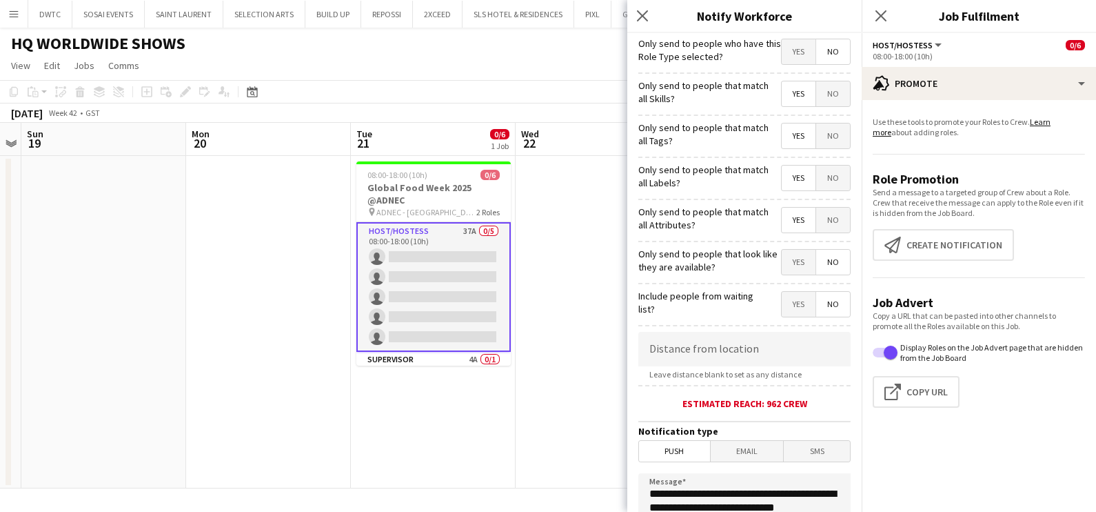
click at [782, 252] on span "Yes" at bounding box center [799, 262] width 34 height 25
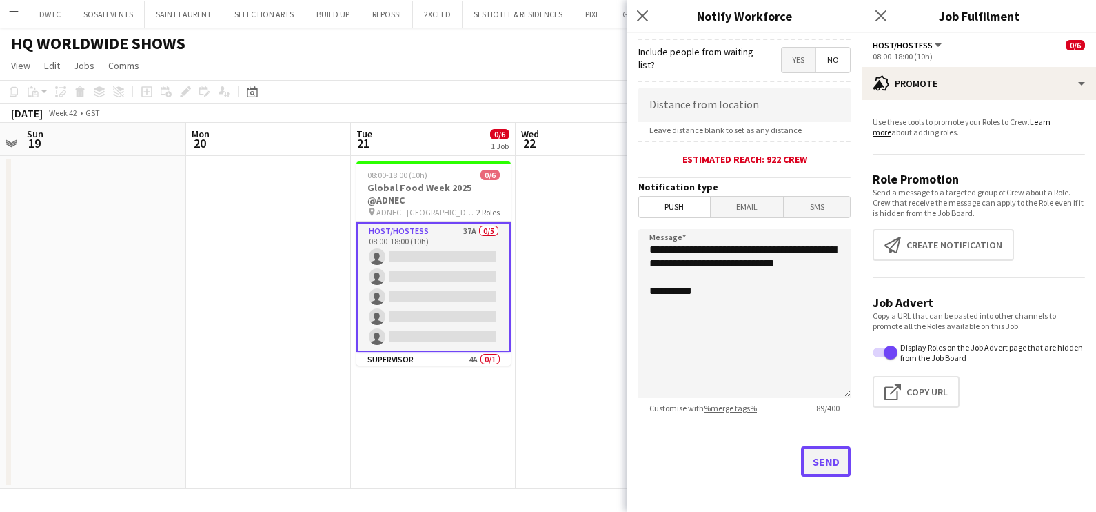
click at [815, 457] on button "Send" at bounding box center [826, 461] width 50 height 30
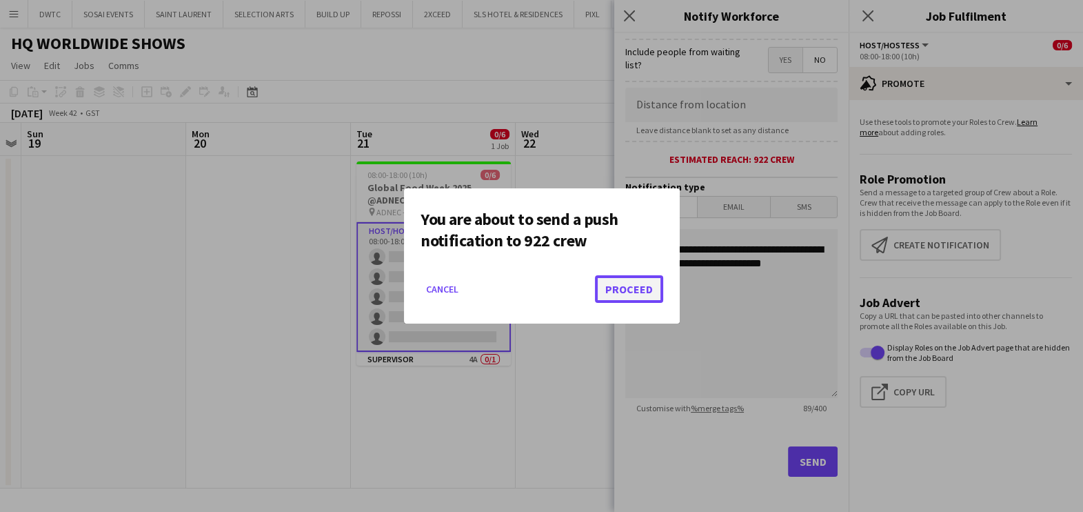
click at [645, 299] on button "Proceed" at bounding box center [629, 289] width 68 height 28
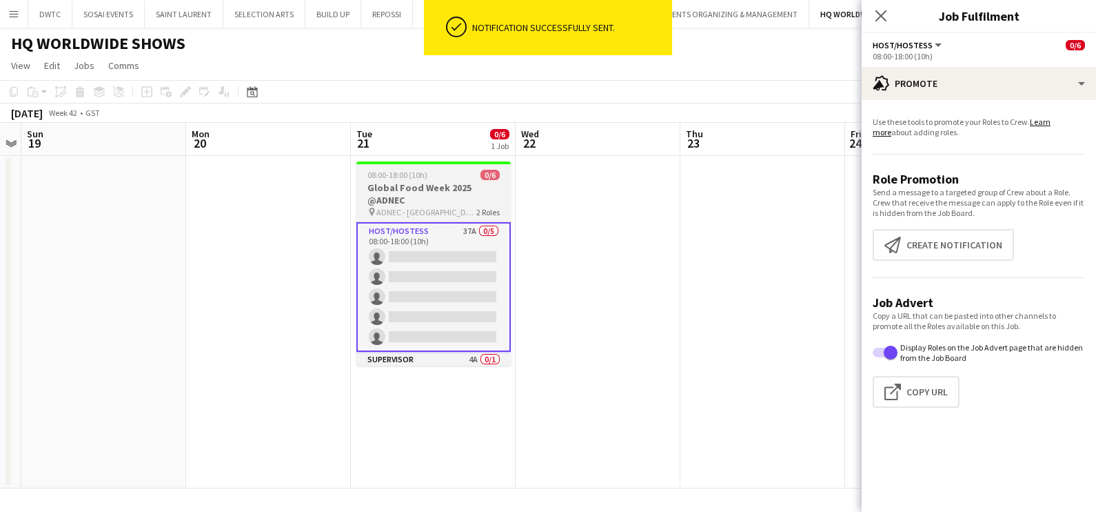
click at [456, 180] on app-job-card "08:00-18:00 (10h) 0/6 Global Food Week 2025 @ADNEC pin ADNEC - Abu Dhabi 2 Role…" at bounding box center [433, 263] width 154 height 204
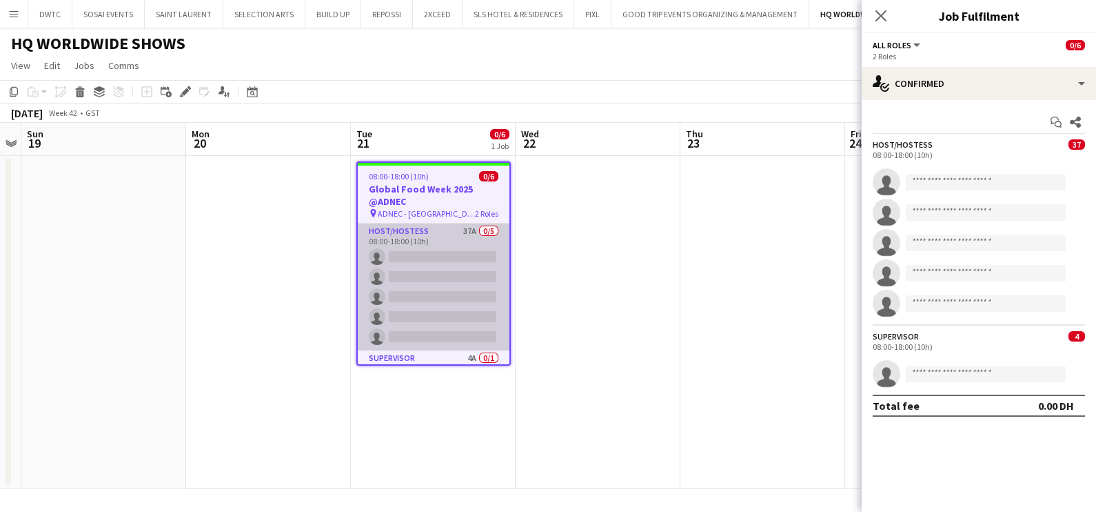
click at [423, 249] on app-card-role "Host/Hostess 37A 0/5 08:00-18:00 (10h) single-neutral-actions single-neutral-ac…" at bounding box center [434, 286] width 152 height 127
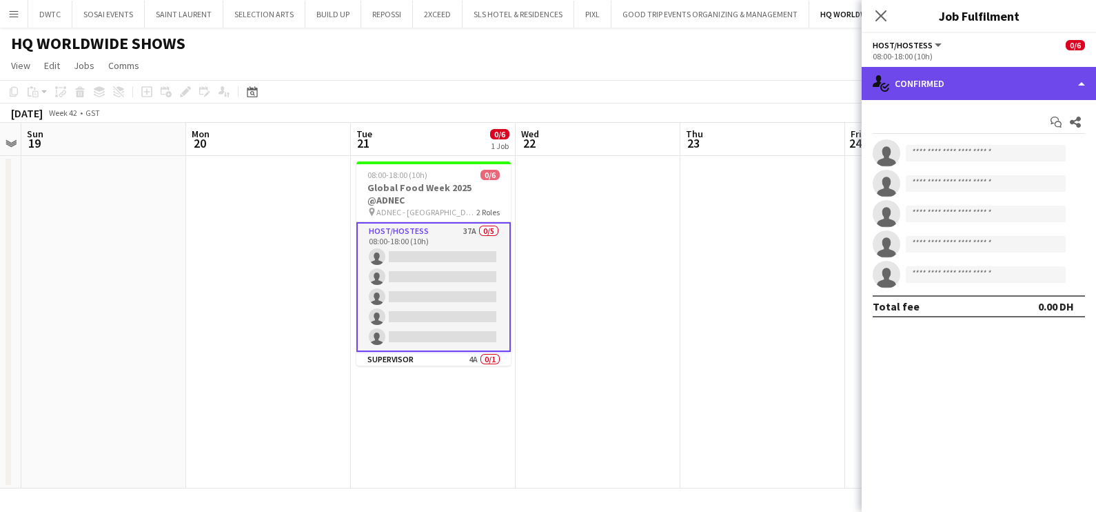
click at [955, 79] on div "single-neutral-actions-check-2 Confirmed" at bounding box center [979, 83] width 234 height 33
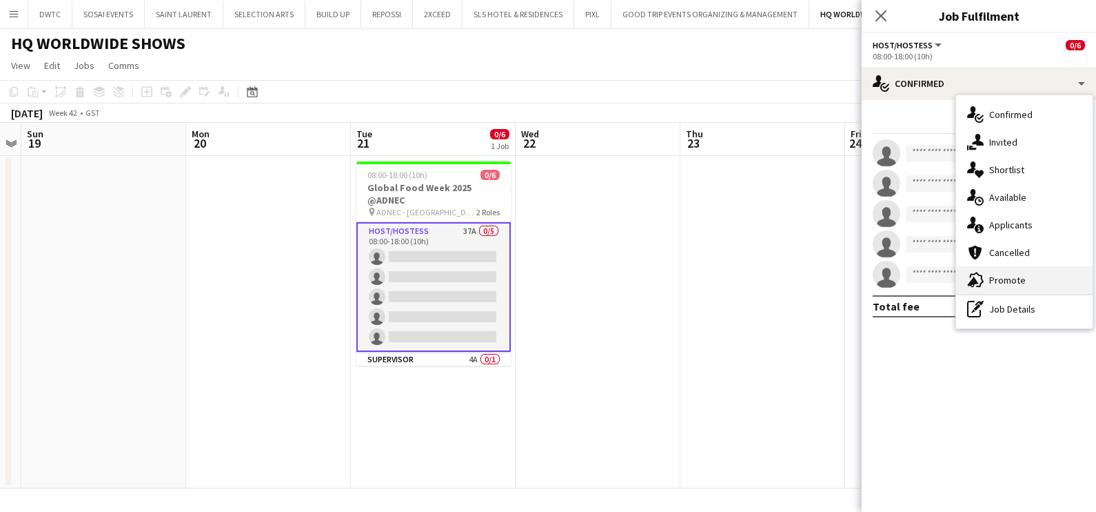
click at [1001, 276] on span "Promote" at bounding box center [1007, 280] width 37 height 12
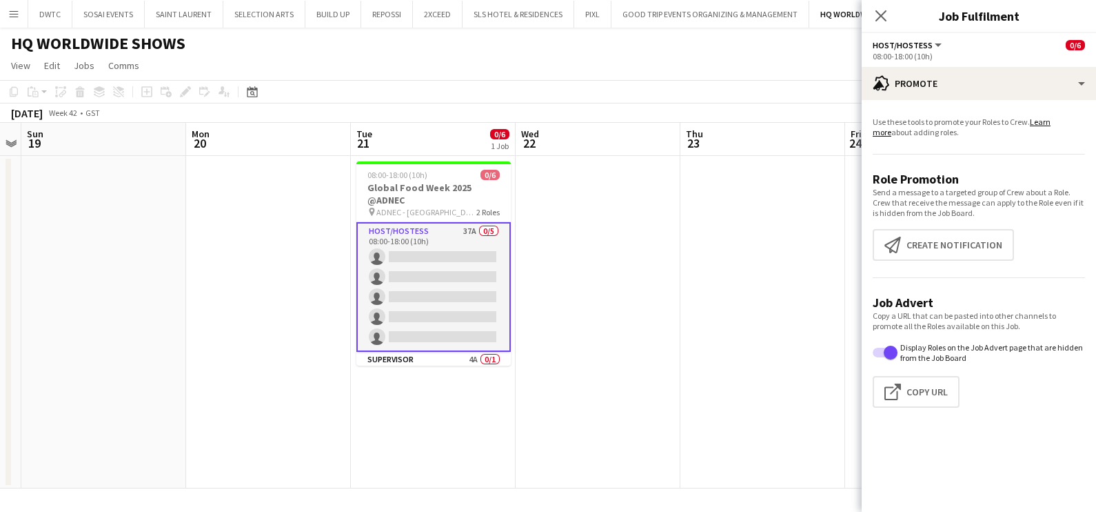
click at [949, 225] on app-promote-tab "Use these tools to promote your Roles to Crew. Learn more about adding roles. R…" at bounding box center [979, 265] width 234 height 308
click at [947, 237] on button "Create notification Create notification" at bounding box center [943, 245] width 141 height 32
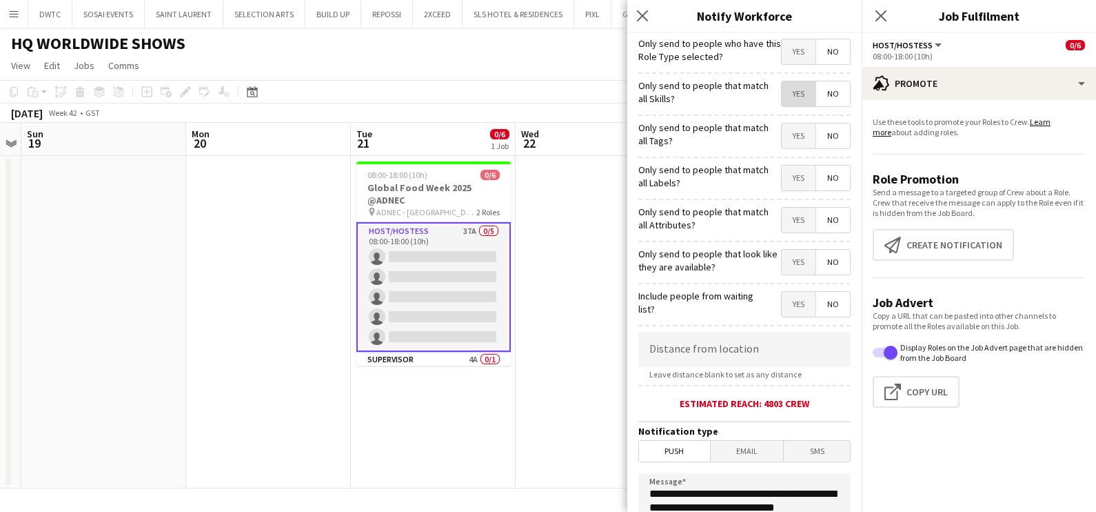
click at [790, 94] on span "Yes" at bounding box center [799, 93] width 34 height 25
click at [785, 130] on span "Yes" at bounding box center [799, 135] width 34 height 25
click at [785, 172] on span "Yes" at bounding box center [799, 177] width 34 height 25
click at [786, 219] on span "Yes" at bounding box center [799, 220] width 34 height 25
click at [784, 259] on span "Yes" at bounding box center [799, 262] width 34 height 25
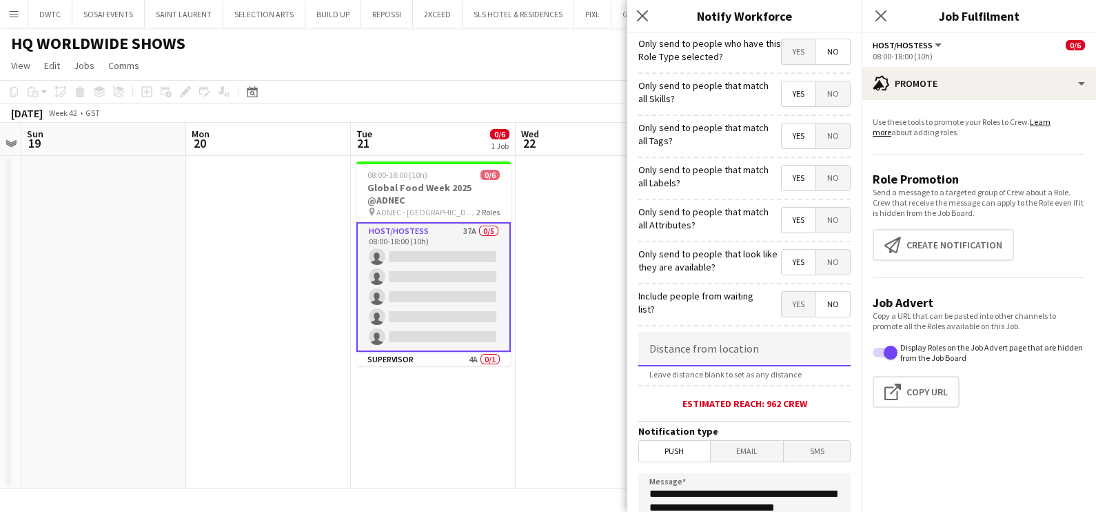
click at [721, 339] on input at bounding box center [744, 349] width 212 height 34
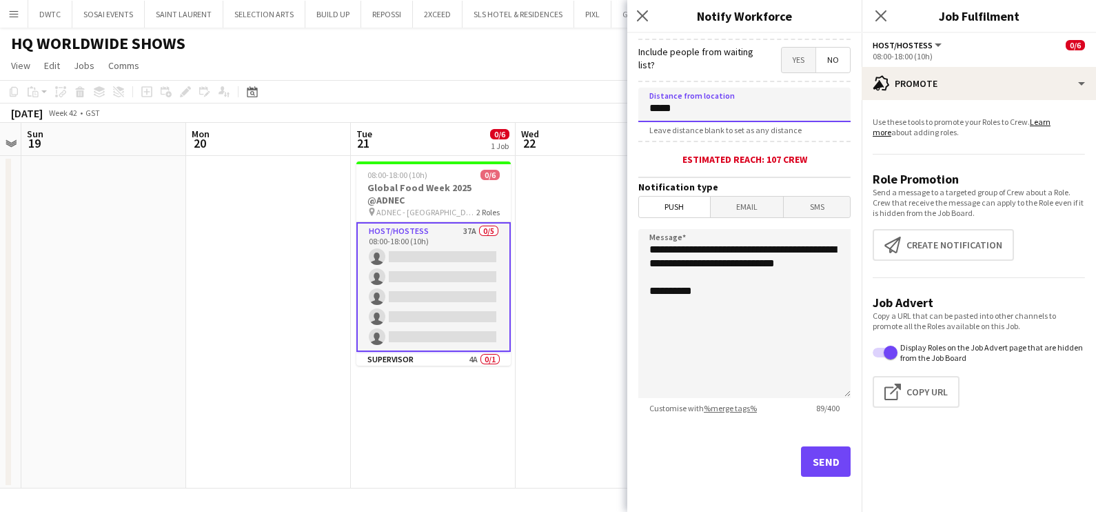
type input "*****"
click at [818, 457] on button "Send" at bounding box center [826, 461] width 50 height 30
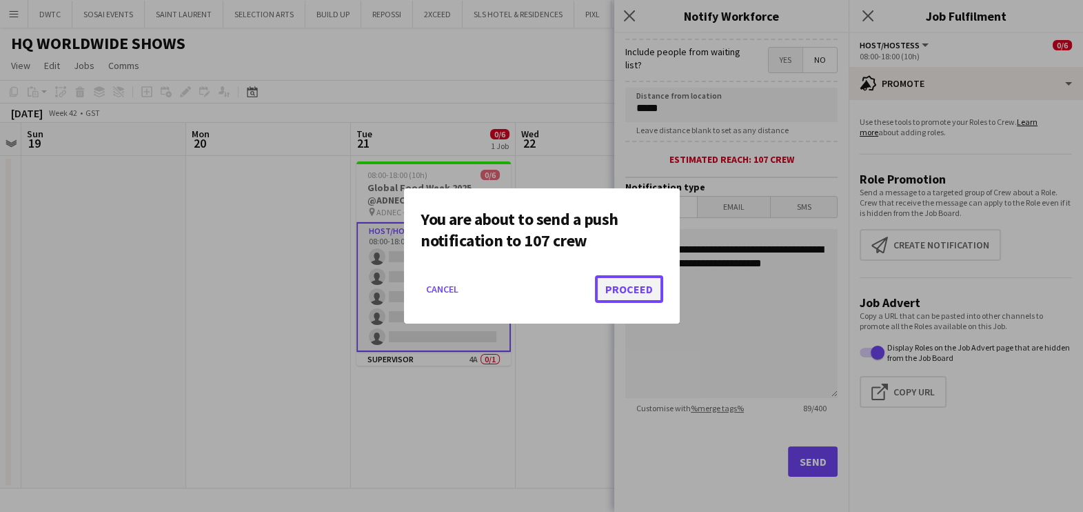
click at [641, 293] on button "Proceed" at bounding box center [629, 289] width 68 height 28
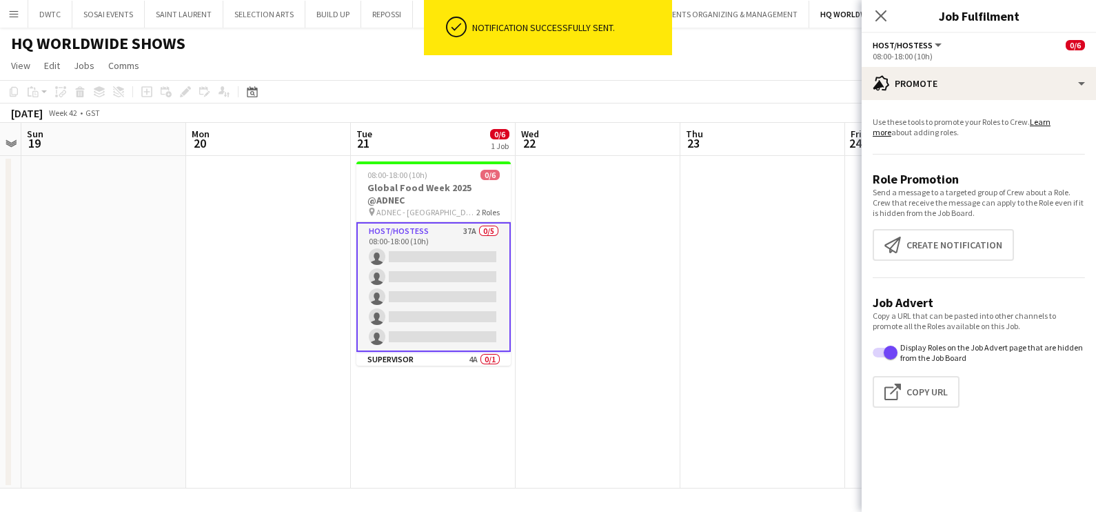
click at [571, 277] on app-date-cell at bounding box center [598, 322] width 165 height 332
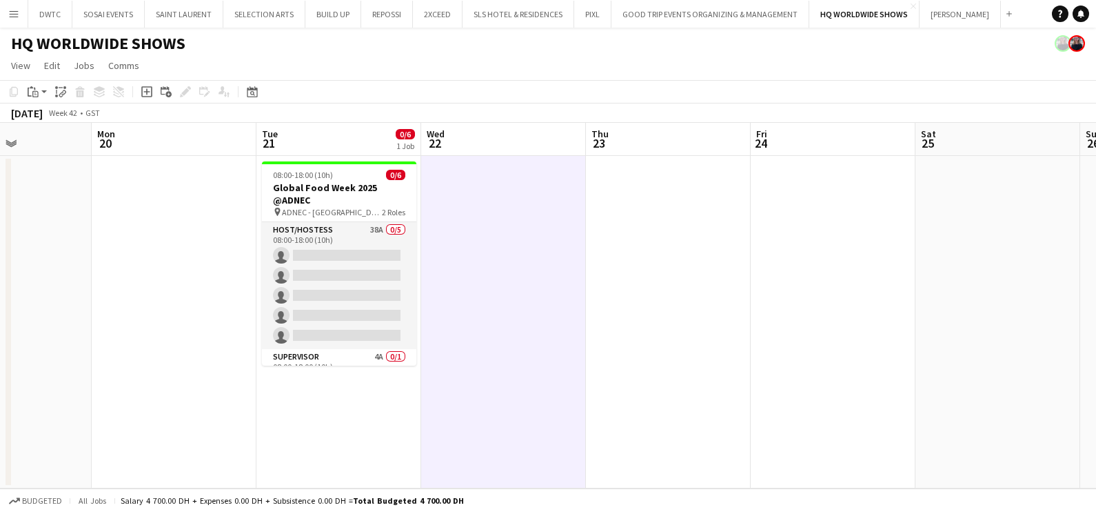
drag, startPoint x: 543, startPoint y: 298, endPoint x: 619, endPoint y: 300, distance: 76.6
click at [619, 300] on app-calendar-viewport "Fri 17 Sat 18 Sun 19 Mon 20 Tue 21 0/6 1 Job Wed 22 Thu 23 Fri 24 Sat 25 Sun 26…" at bounding box center [548, 305] width 1096 height 365
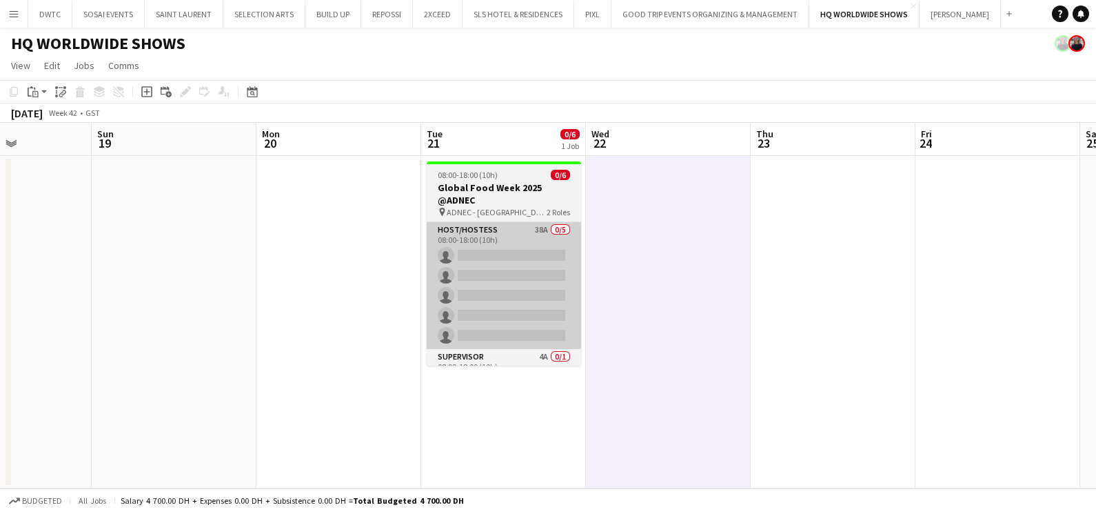
scroll to position [0, 396]
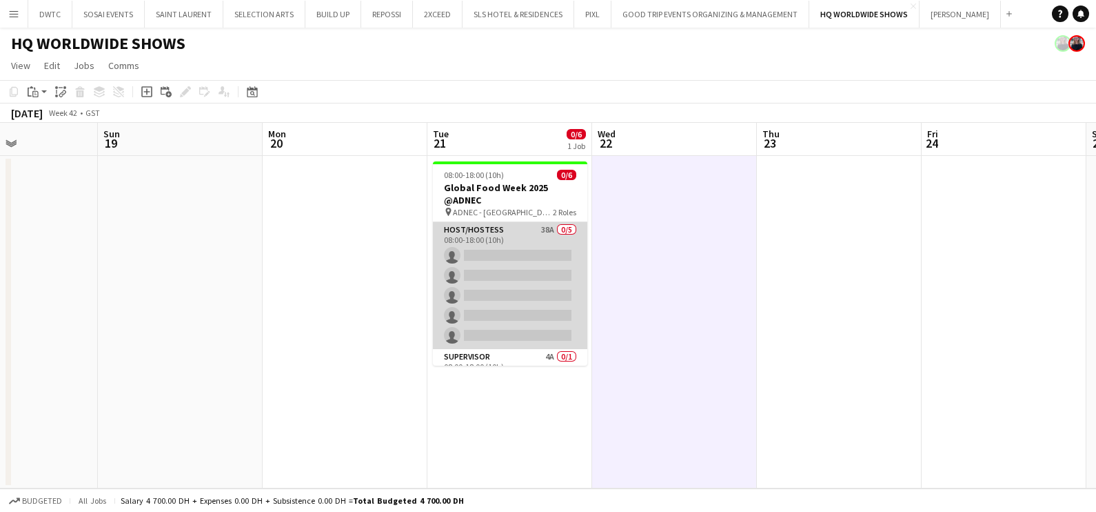
click at [465, 256] on app-card-role "Host/Hostess 38A 0/5 08:00-18:00 (10h) single-neutral-actions single-neutral-ac…" at bounding box center [510, 285] width 154 height 127
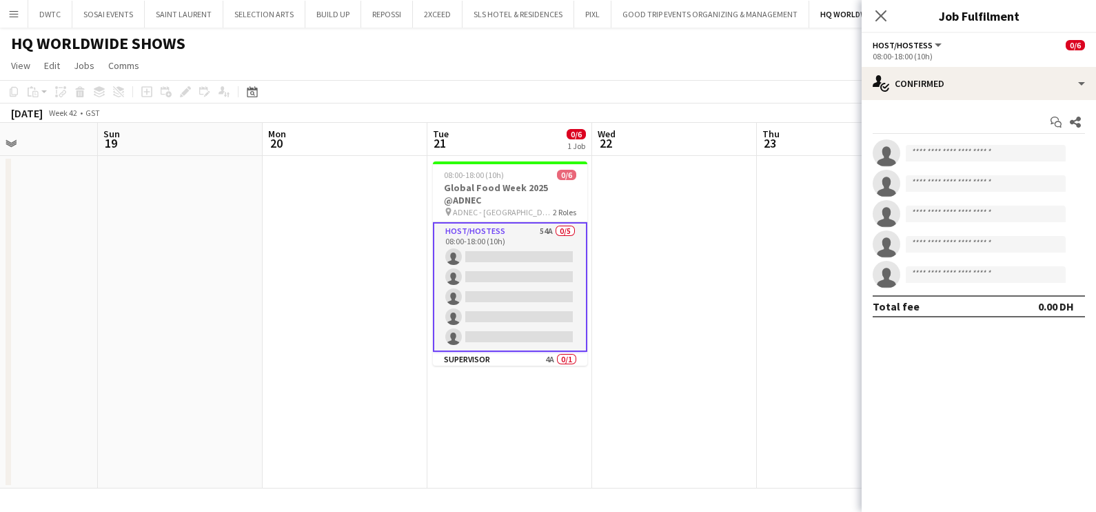
click at [647, 48] on div "HQ WORLDWIDE SHOWS" at bounding box center [548, 41] width 1096 height 26
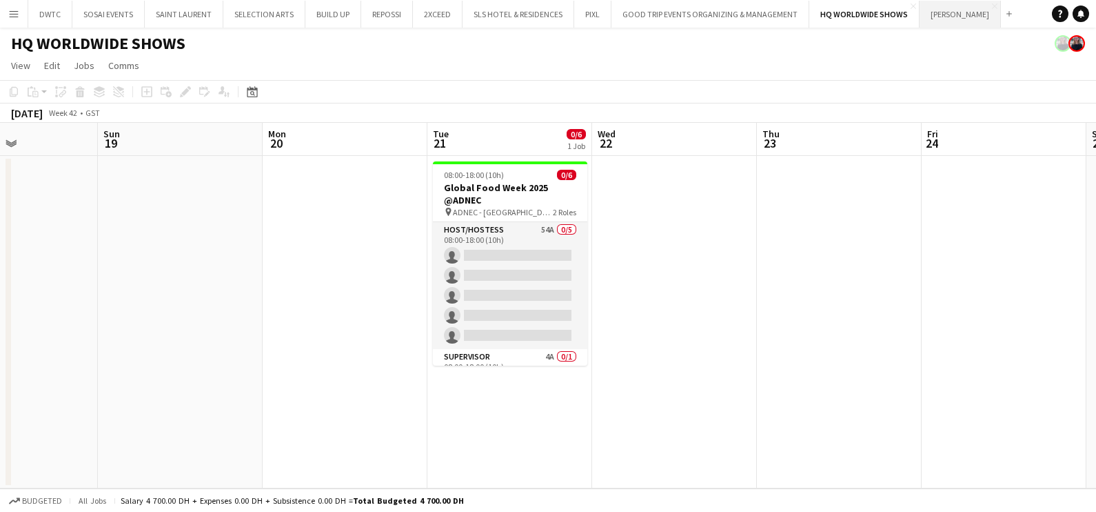
click at [958, 14] on button "JACK MORTON Close" at bounding box center [960, 14] width 81 height 27
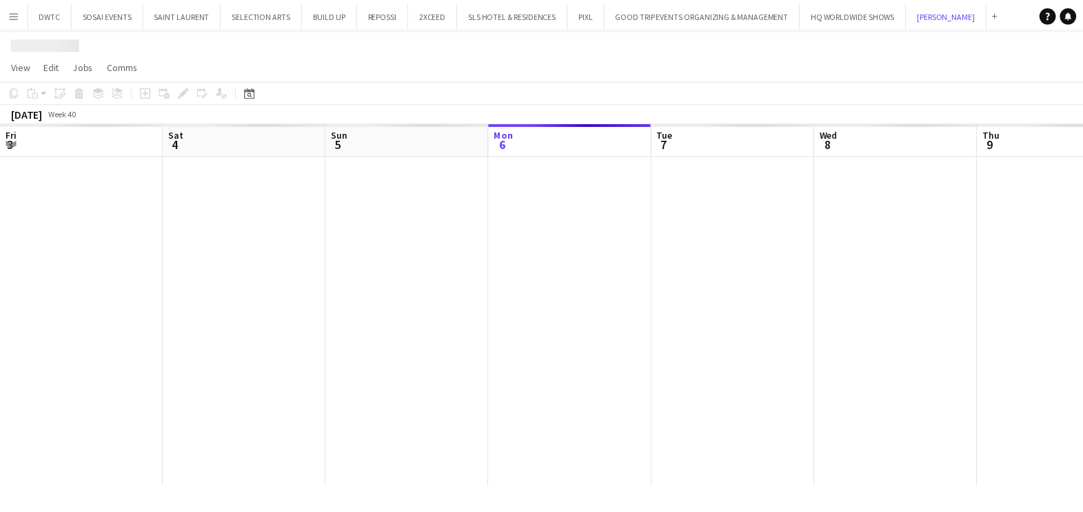
scroll to position [0, 330]
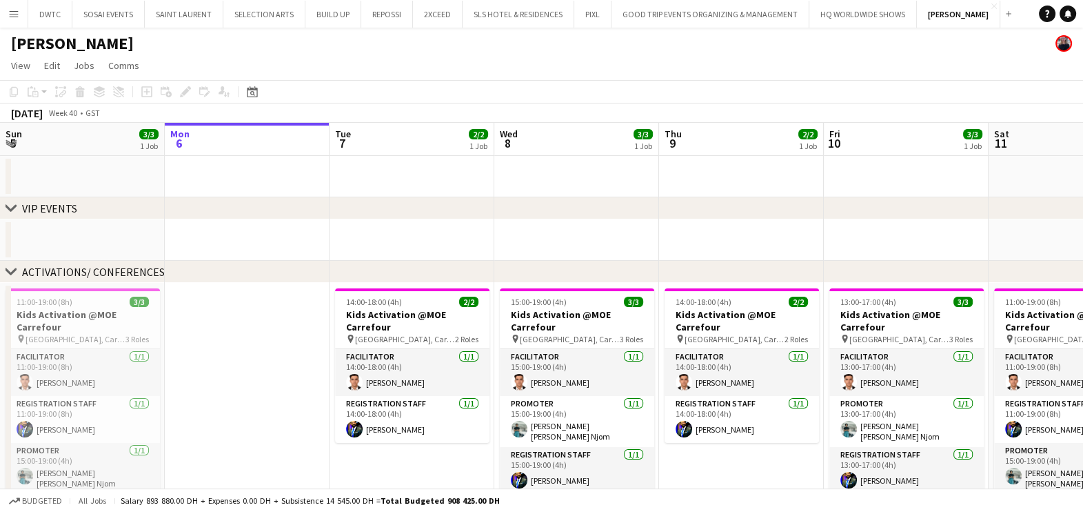
click at [228, 234] on div "chevron-right VIP EVENTS chevron-right ACTIVATIONS/ CONFERENCES chevron-right A…" at bounding box center [541, 385] width 1083 height 524
drag, startPoint x: 464, startPoint y: 210, endPoint x: 803, endPoint y: 207, distance: 339.3
click at [372, 214] on div "chevron-right VIP EVENTS chevron-right ACTIVATIONS/ CONFERENCES chevron-right A…" at bounding box center [541, 385] width 1083 height 524
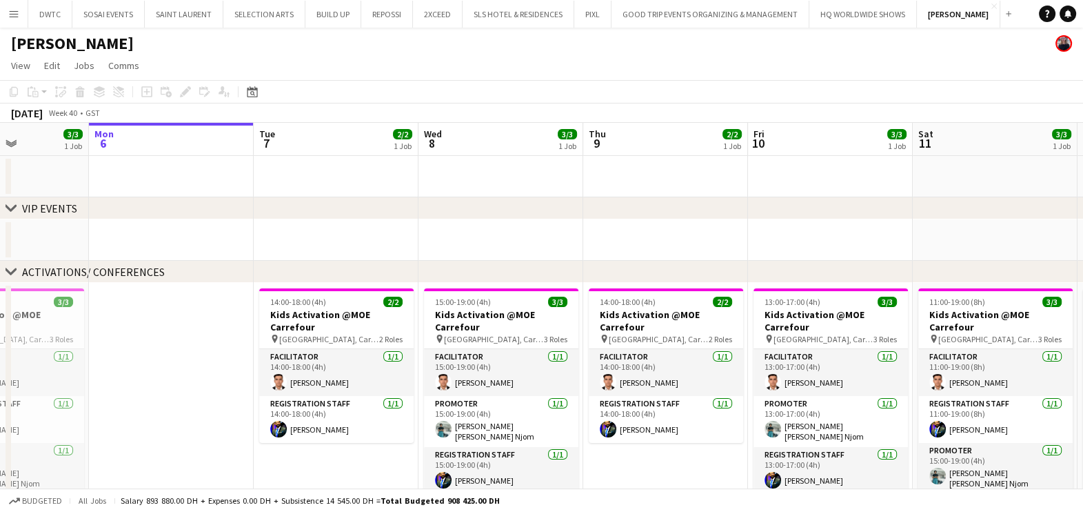
drag, startPoint x: 885, startPoint y: 164, endPoint x: 385, endPoint y: 172, distance: 500.0
click at [385, 172] on app-calendar-viewport "Fri 3 4/4 1 Job Sat 4 3/3 1 Job Sun 5 3/3 1 Job Mon 6 Tue 7 2/2 1 Job Wed 8 3/3…" at bounding box center [541, 385] width 1083 height 524
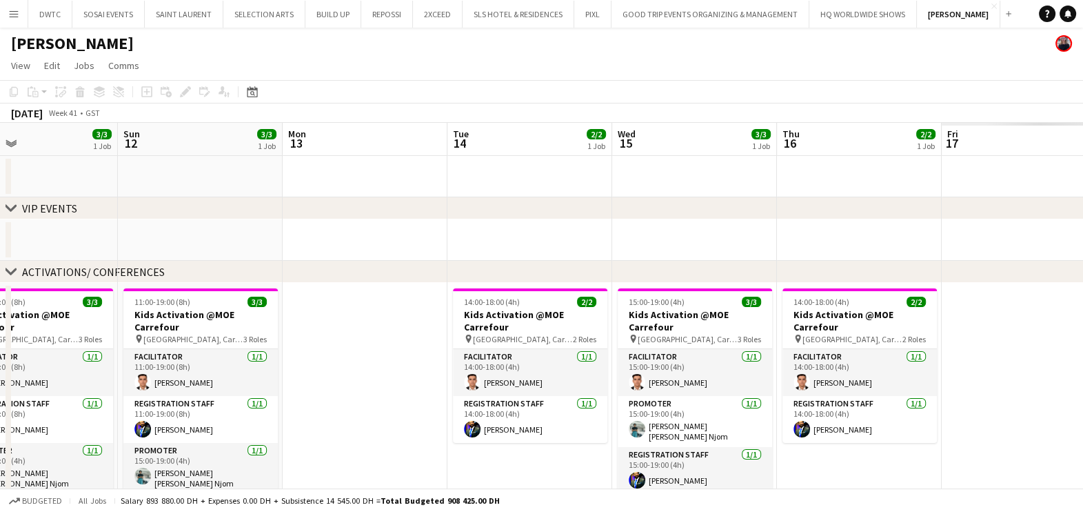
drag, startPoint x: 421, startPoint y: 170, endPoint x: 521, endPoint y: 193, distance: 102.5
click at [54, 184] on app-calendar-viewport "Wed 8 3/3 1 Job Thu 9 2/2 1 Job Fri 10 3/3 1 Job Sat 11 3/3 1 Job Sun 12 3/3 1 …" at bounding box center [541, 385] width 1083 height 524
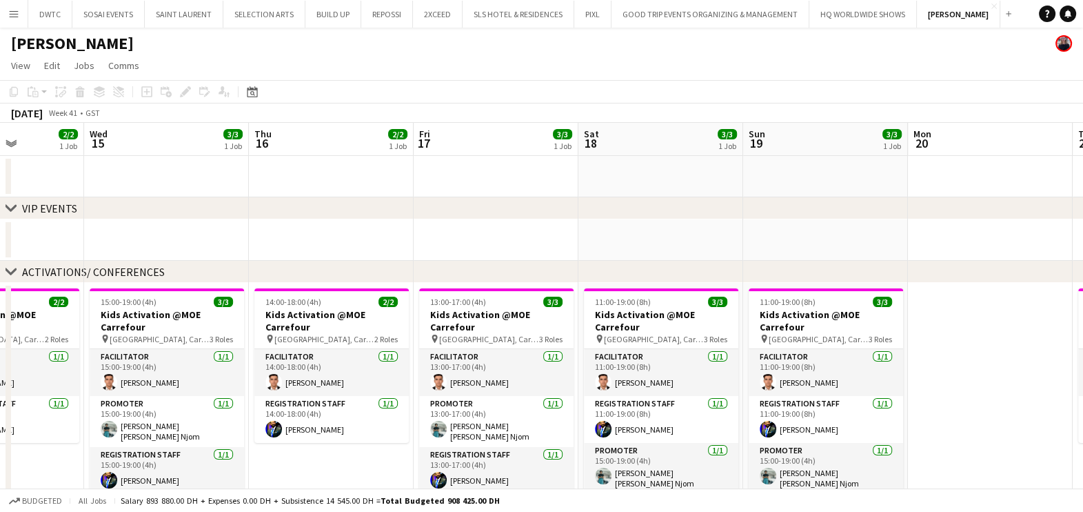
drag, startPoint x: 410, startPoint y: 190, endPoint x: 0, endPoint y: 197, distance: 410.3
click at [0, 194] on html "Menu Boards Boards Boards All jobs Status Workforce Workforce My Workforce Recr…" at bounding box center [541, 335] width 1083 height 670
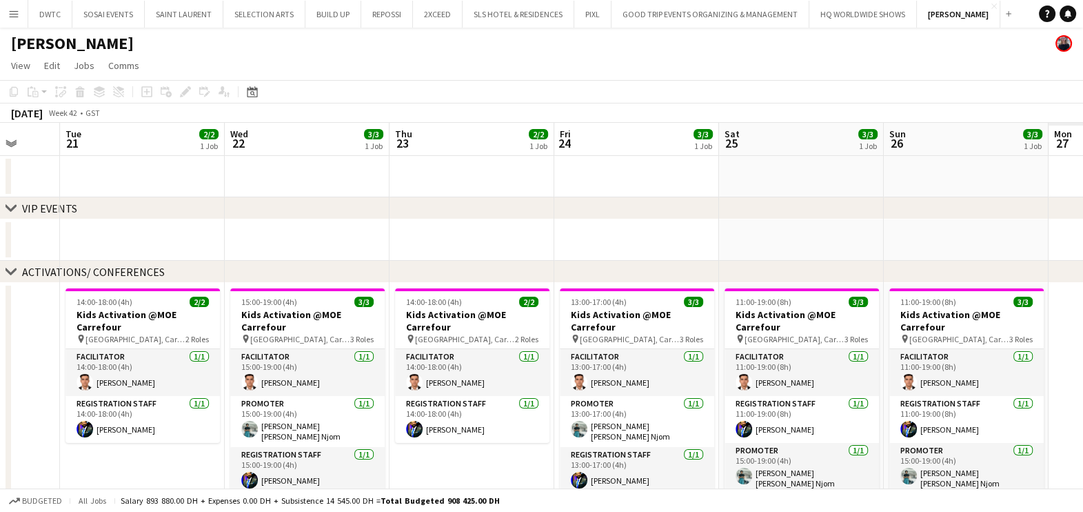
drag, startPoint x: 755, startPoint y: 183, endPoint x: -3, endPoint y: 194, distance: 758.5
click at [0, 194] on html "Menu Boards Boards Boards All jobs Status Workforce Workforce My Workforce Recr…" at bounding box center [541, 335] width 1083 height 670
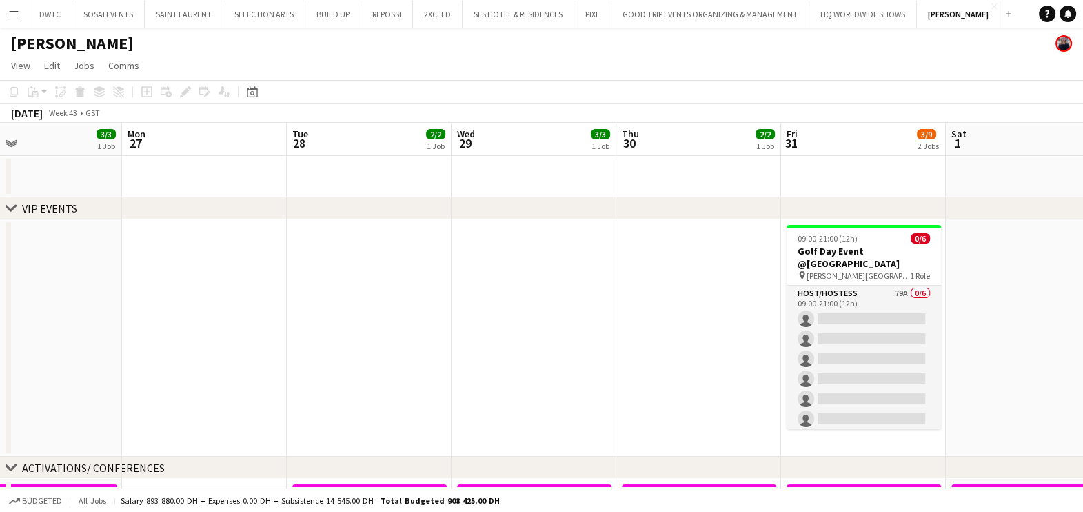
drag, startPoint x: 452, startPoint y: 182, endPoint x: 72, endPoint y: 188, distance: 380.0
click at [72, 186] on app-calendar-viewport "Thu 23 2/2 1 Job Fri 24 3/3 1 Job Sat 25 3/3 1 Job Sun 26 3/3 1 Job Mon 27 Tue …" at bounding box center [541, 483] width 1083 height 720
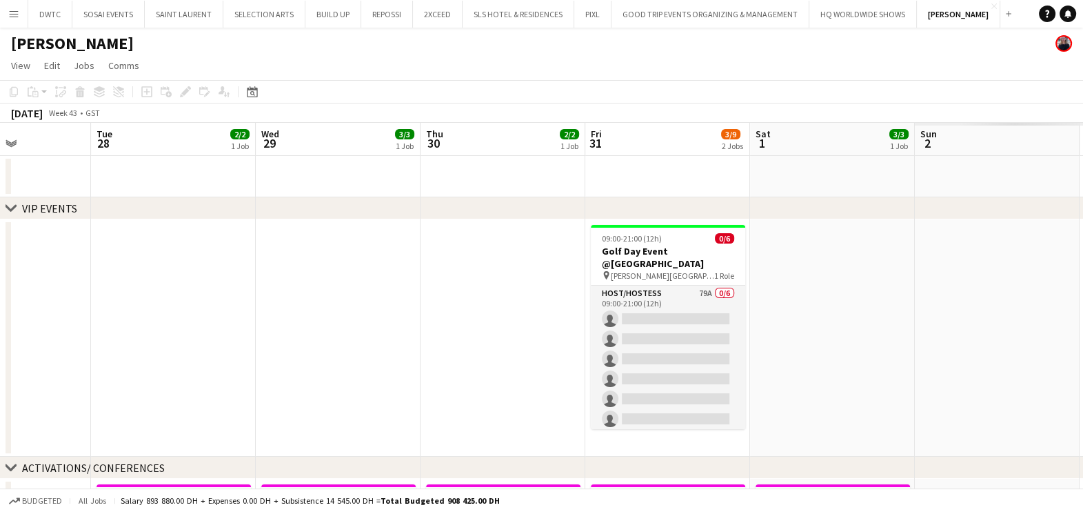
click at [734, 190] on app-date-cell at bounding box center [667, 176] width 165 height 41
click at [872, 292] on app-date-cell at bounding box center [832, 337] width 165 height 237
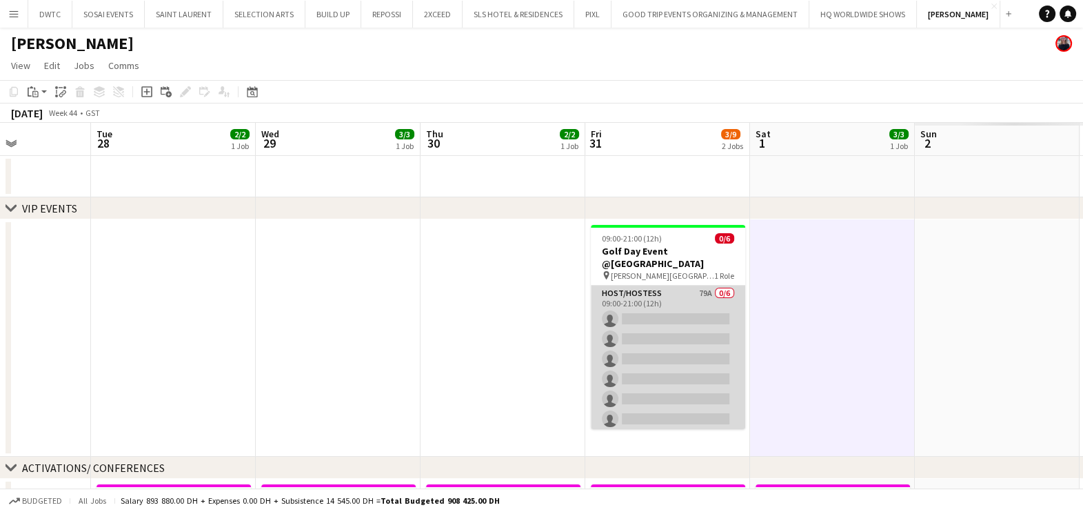
click at [686, 287] on app-card-role "Host/Hostess 79A 0/6 09:00-21:00 (12h) single-neutral-actions single-neutral-ac…" at bounding box center [668, 358] width 154 height 147
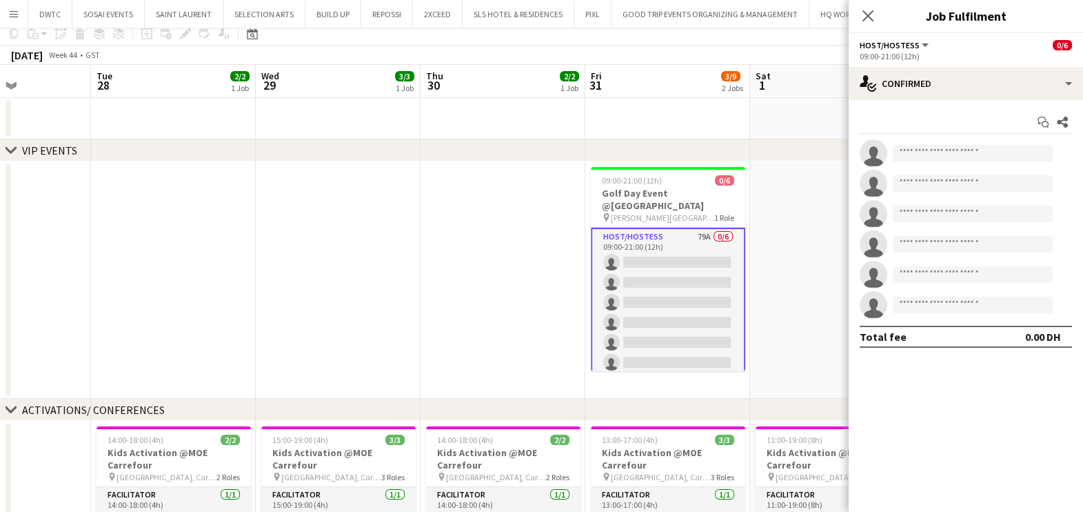
scroll to position [0, 0]
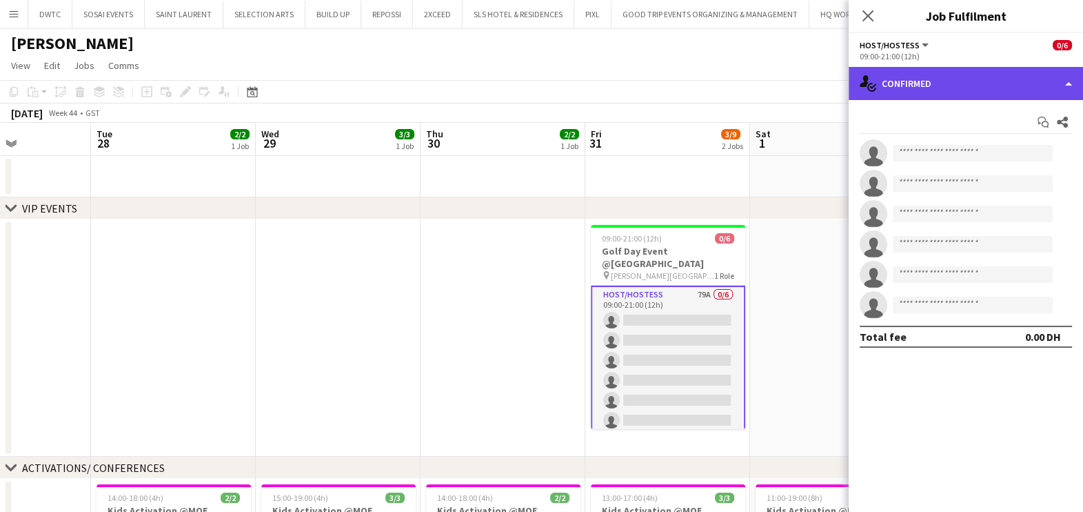
click at [931, 83] on div "single-neutral-actions-check-2 Confirmed" at bounding box center [966, 83] width 234 height 33
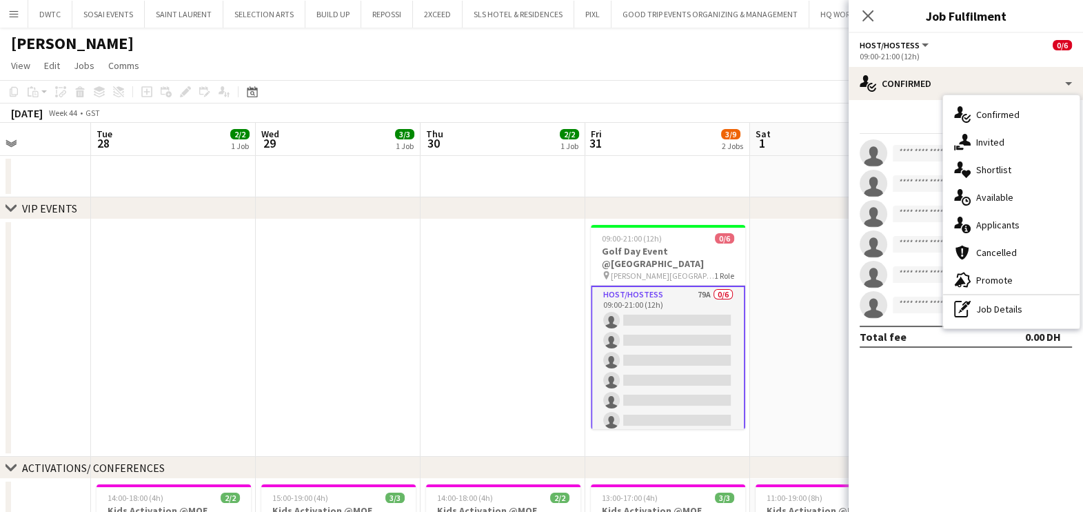
drag, startPoint x: 931, startPoint y: 83, endPoint x: 1001, endPoint y: 170, distance: 112.3
click at [1001, 170] on span "Shortlist" at bounding box center [993, 169] width 35 height 12
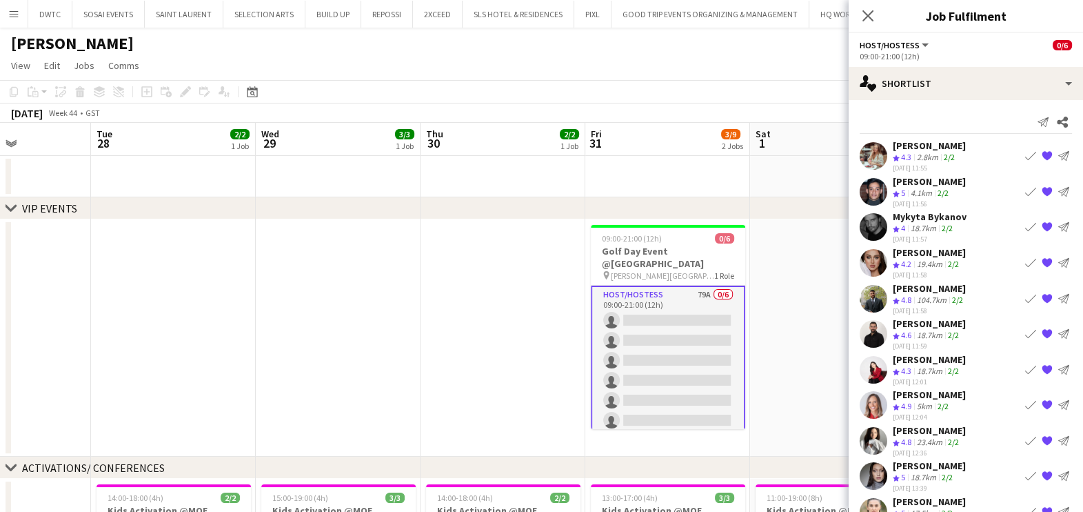
click at [1025, 328] on app-icon "Book crew" at bounding box center [1030, 333] width 11 height 11
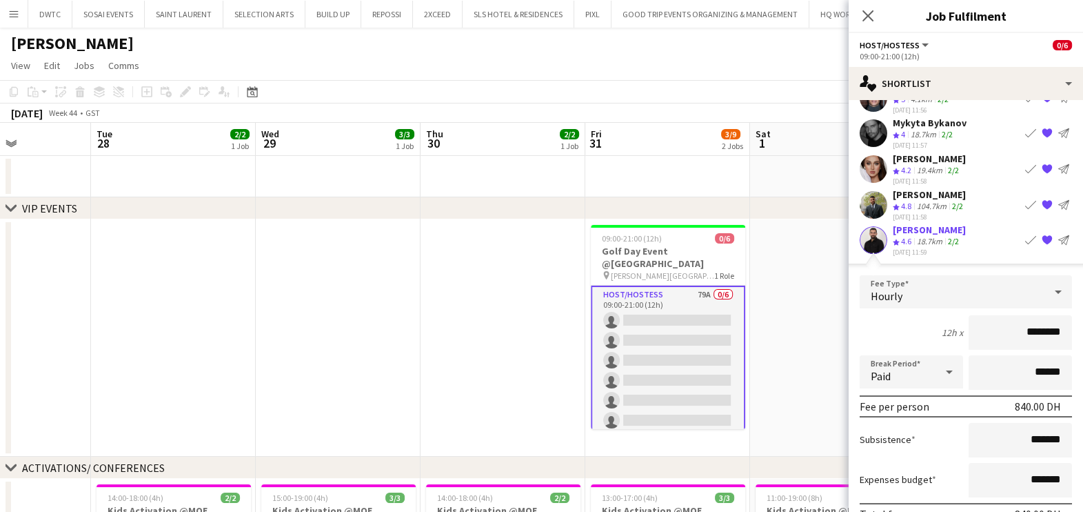
scroll to position [172, 0]
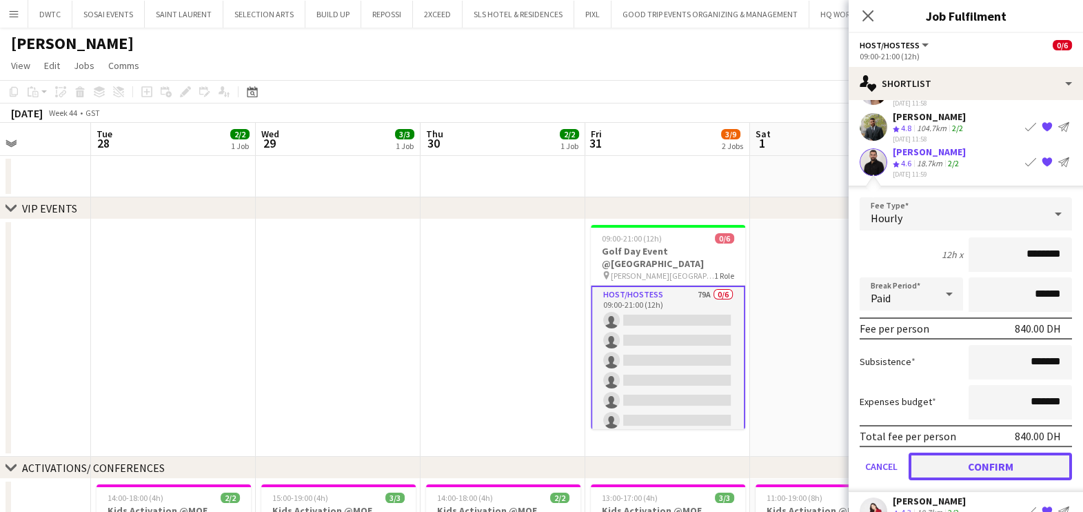
click at [934, 465] on button "Confirm" at bounding box center [990, 466] width 163 height 28
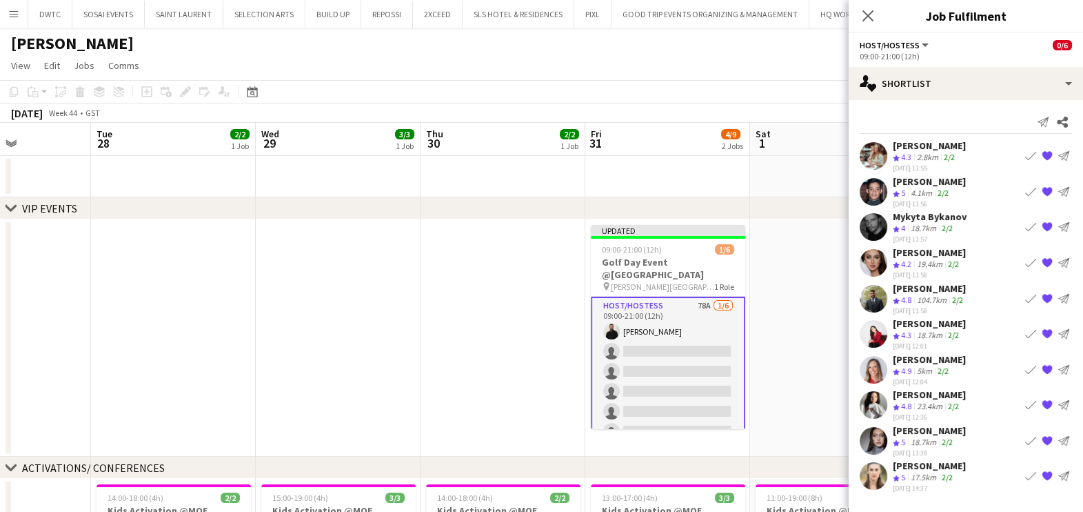
scroll to position [0, 0]
click at [1031, 294] on app-icon "Book crew" at bounding box center [1030, 297] width 11 height 11
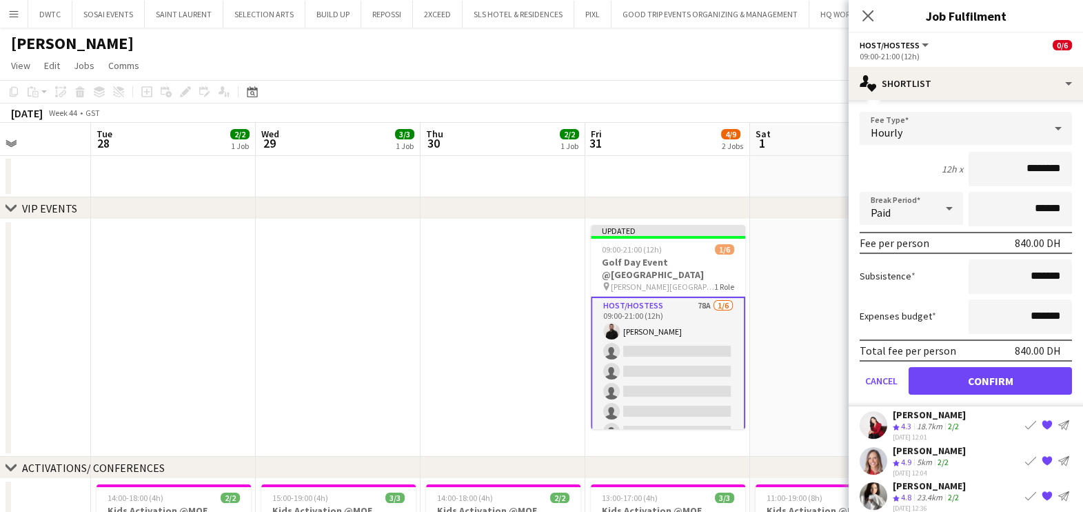
scroll to position [259, 0]
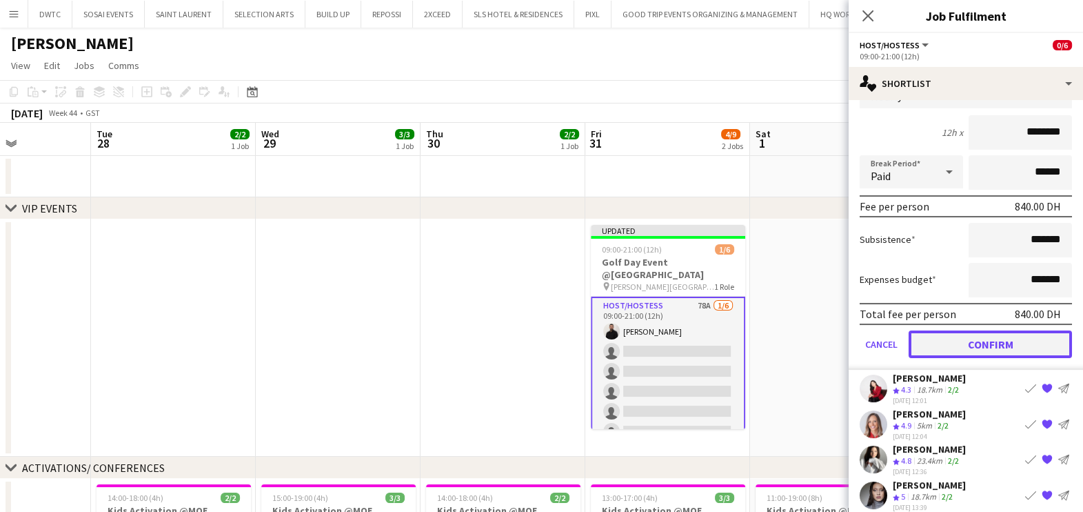
click at [964, 331] on button "Confirm" at bounding box center [990, 344] width 163 height 28
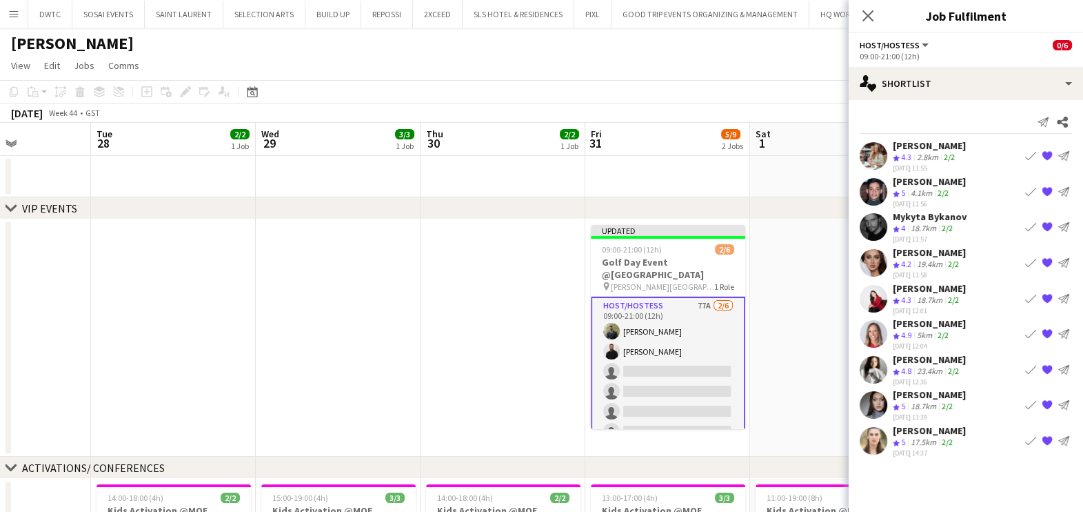
click at [1029, 330] on app-icon "Book crew" at bounding box center [1030, 333] width 11 height 11
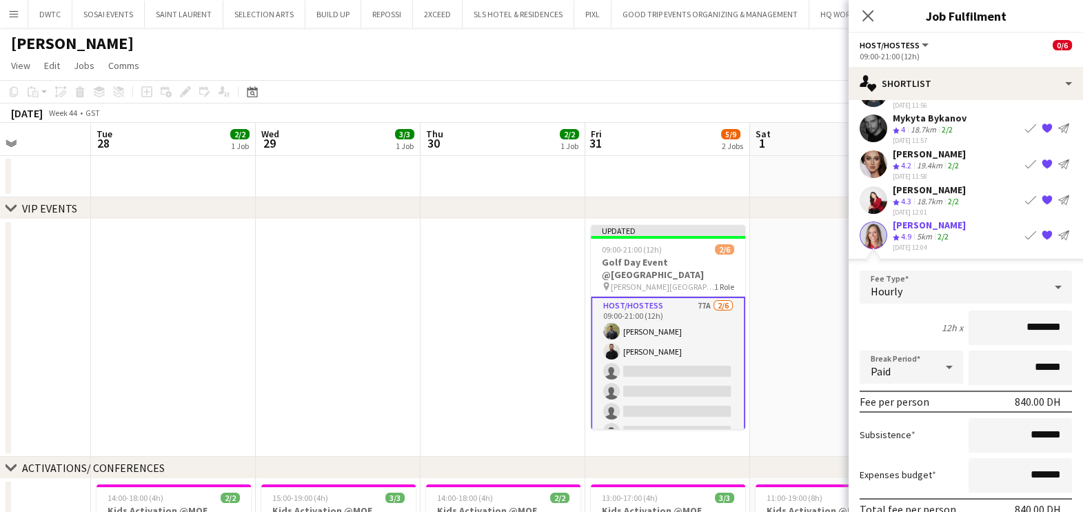
scroll to position [259, 0]
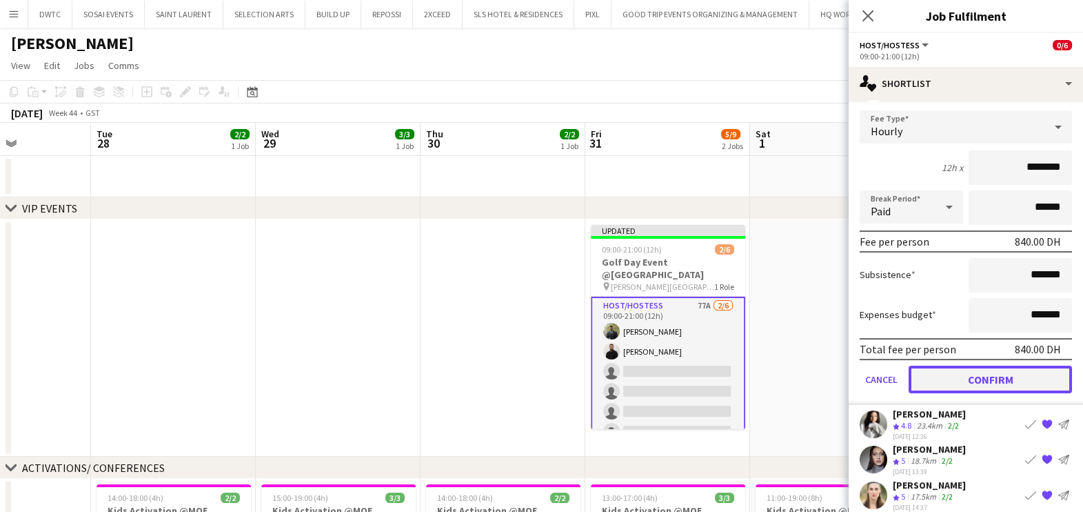
click at [969, 374] on button "Confirm" at bounding box center [990, 379] width 163 height 28
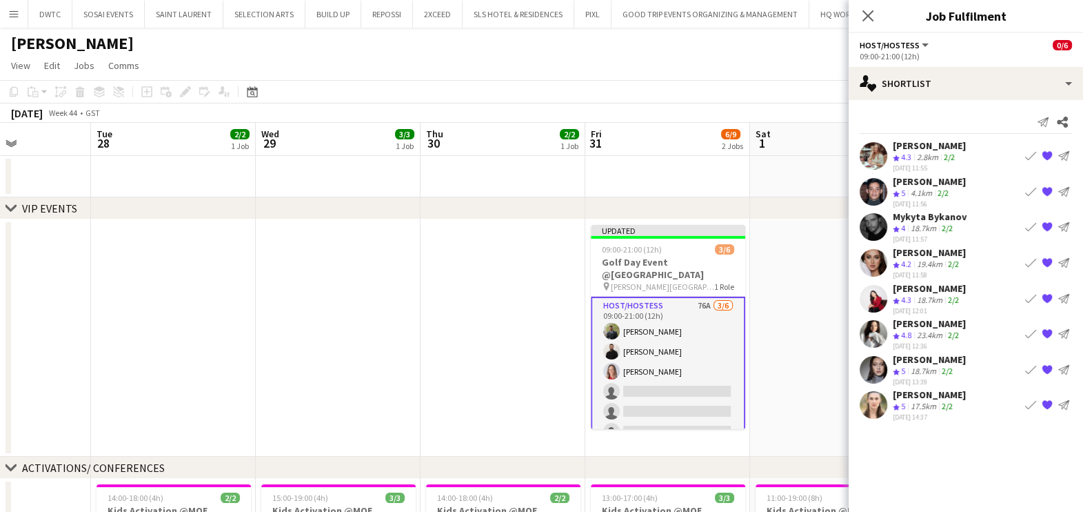
scroll to position [0, 0]
click at [1032, 296] on app-icon "Book crew" at bounding box center [1030, 297] width 11 height 11
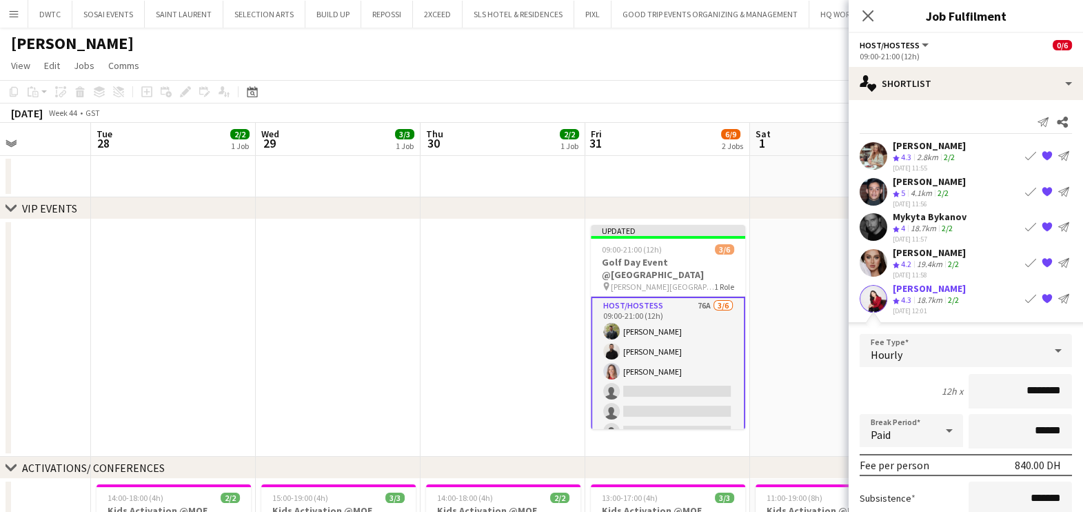
scroll to position [172, 0]
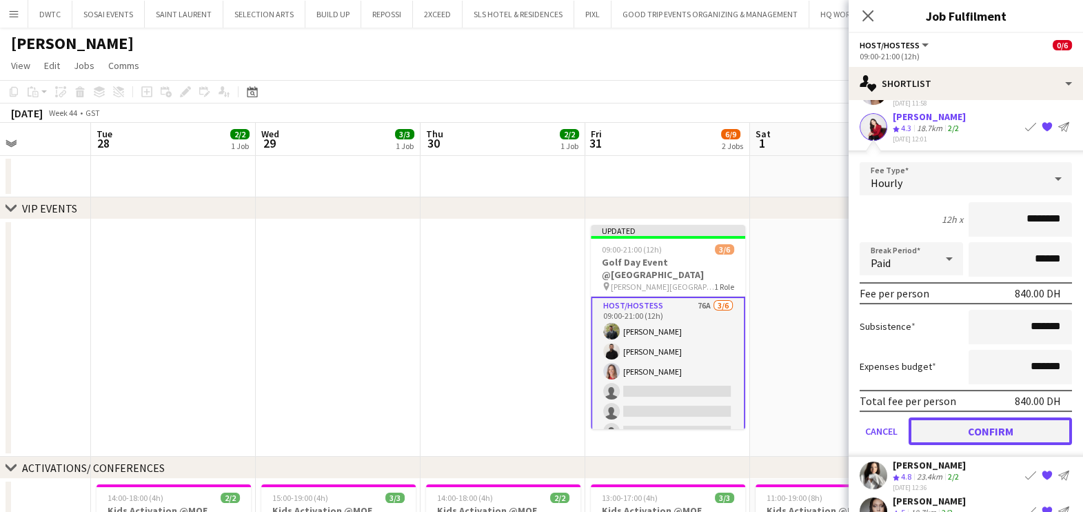
click at [940, 432] on button "Confirm" at bounding box center [990, 430] width 163 height 28
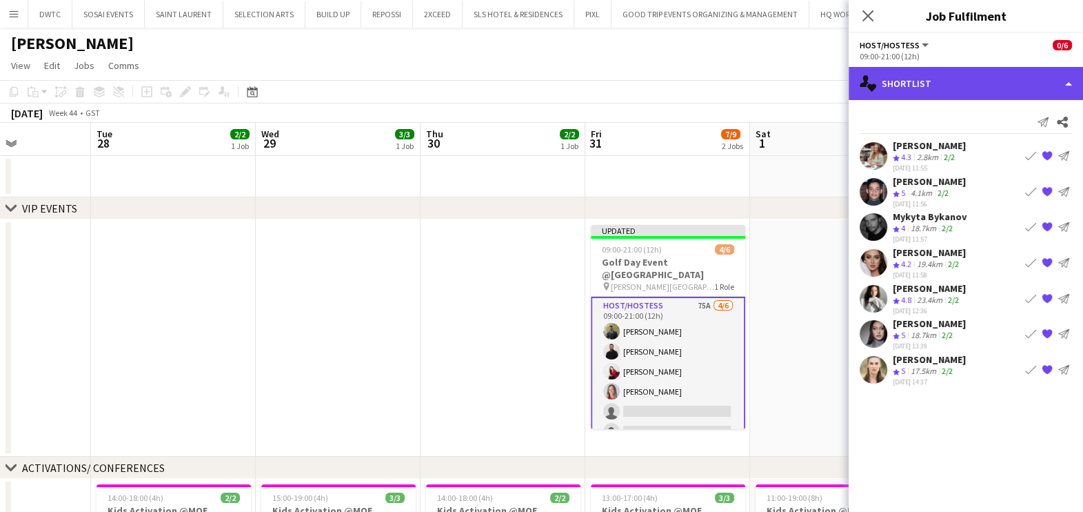
click at [934, 83] on div "single-neutral-actions-heart Shortlist" at bounding box center [966, 83] width 234 height 33
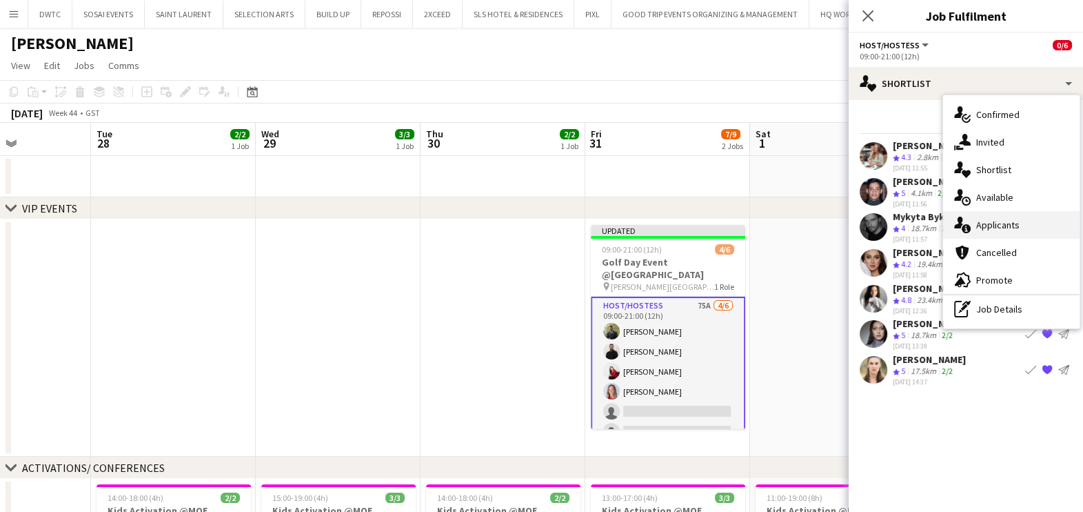
click at [985, 219] on span "Applicants" at bounding box center [997, 225] width 43 height 12
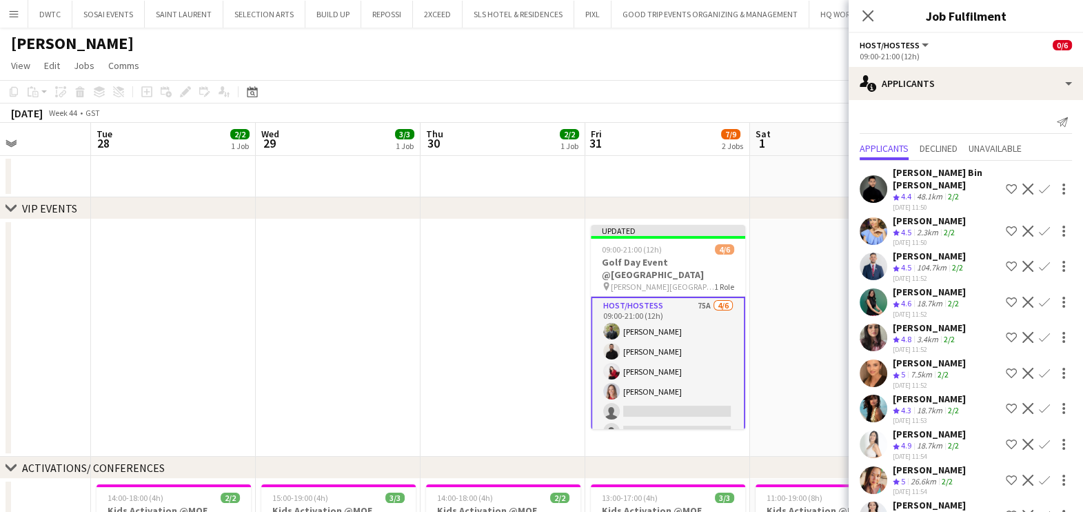
click at [1006, 301] on app-icon "Shortlist crew" at bounding box center [1011, 301] width 11 height 11
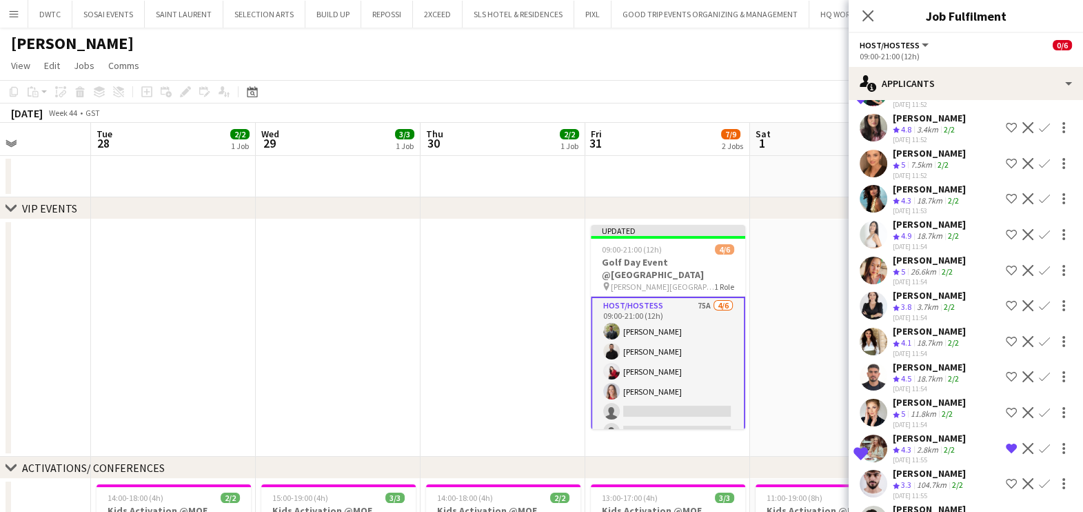
scroll to position [259, 0]
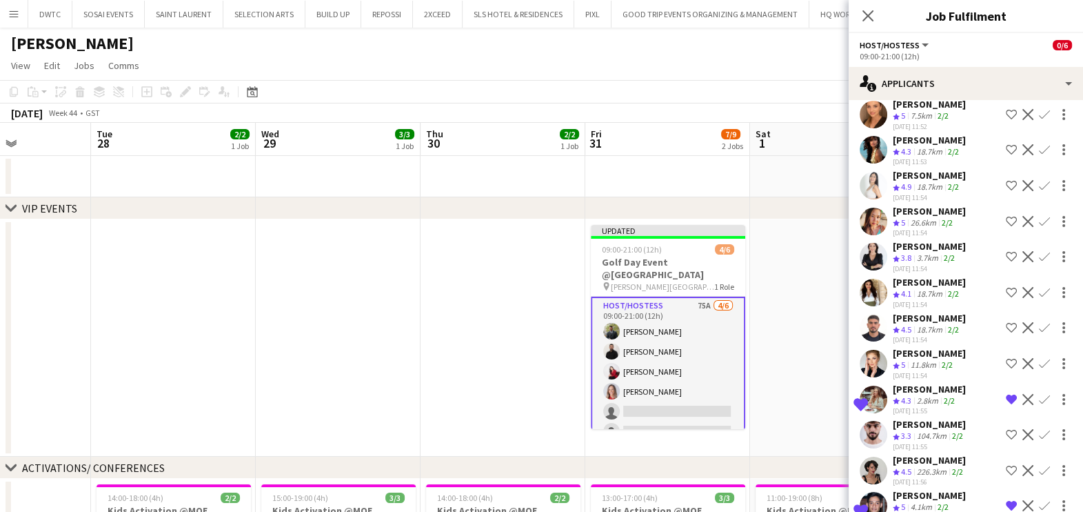
click at [1006, 181] on app-icon "Shortlist crew" at bounding box center [1011, 185] width 11 height 11
click at [918, 183] on div "18.7km" at bounding box center [929, 187] width 31 height 12
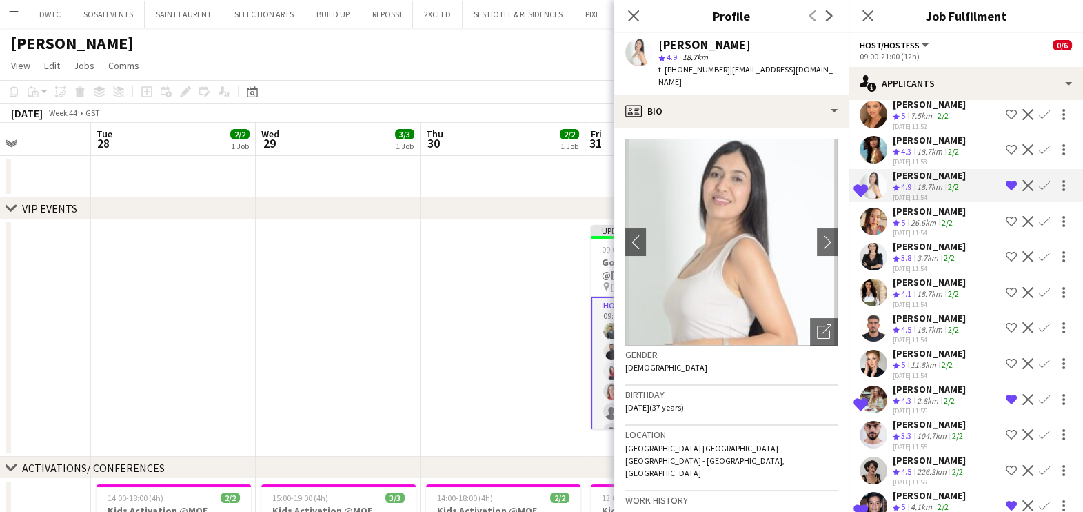
click at [1039, 183] on app-icon "Confirm" at bounding box center [1044, 185] width 11 height 11
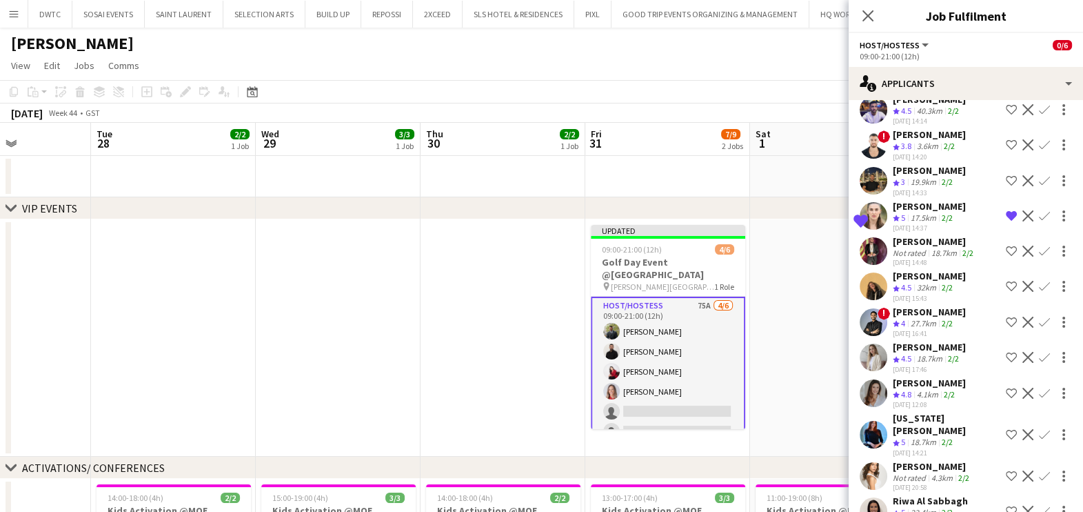
scroll to position [2331, 0]
click at [1006, 351] on app-icon "Shortlist crew" at bounding box center [1011, 356] width 11 height 11
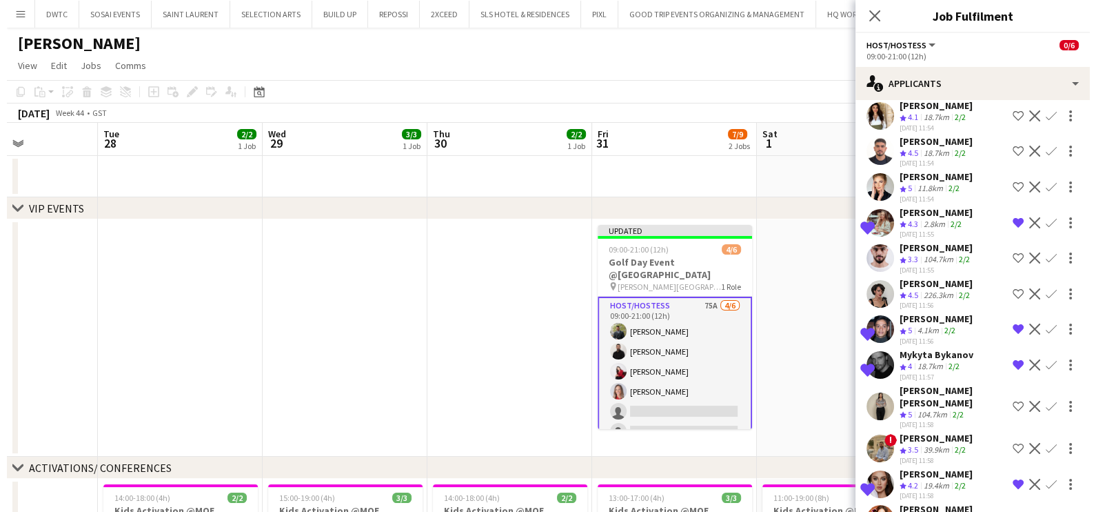
scroll to position [0, 0]
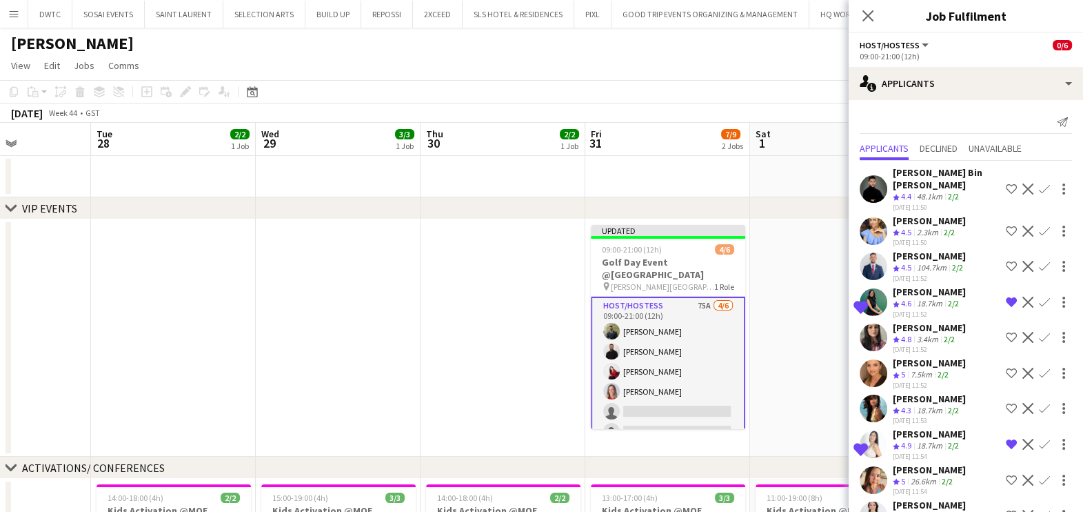
click at [787, 336] on app-date-cell at bounding box center [832, 337] width 165 height 237
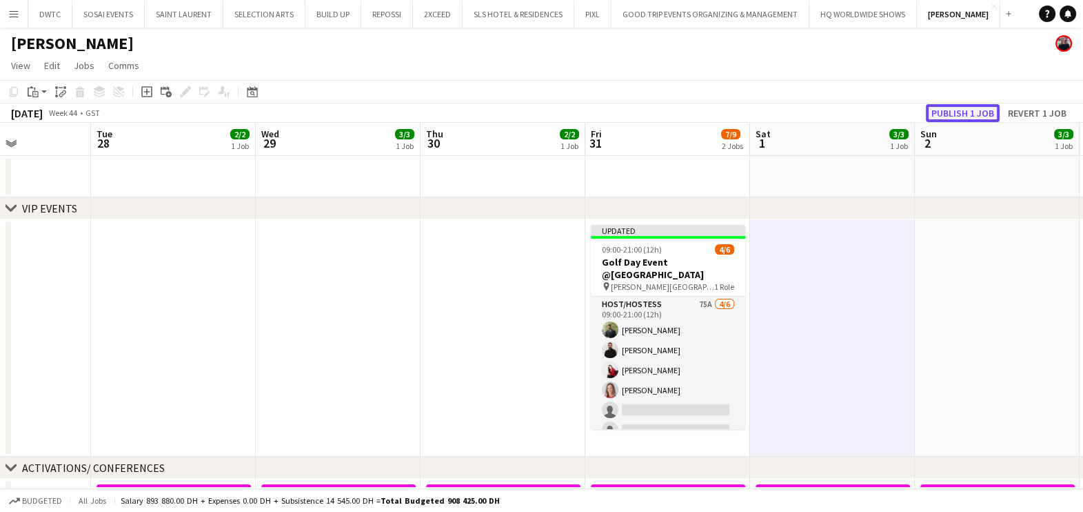
click at [969, 107] on button "Publish 1 job" at bounding box center [963, 113] width 74 height 18
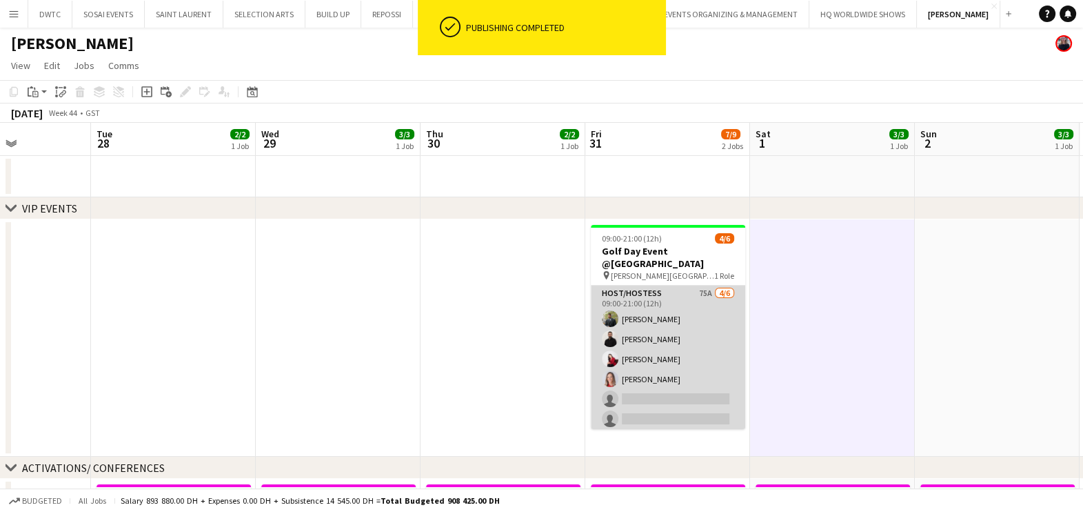
click at [663, 335] on app-card-role "Host/Hostess 75A 4/6 09:00-21:00 (12h) Abdulkader Habra George charbel Mbayed V…" at bounding box center [668, 358] width 154 height 147
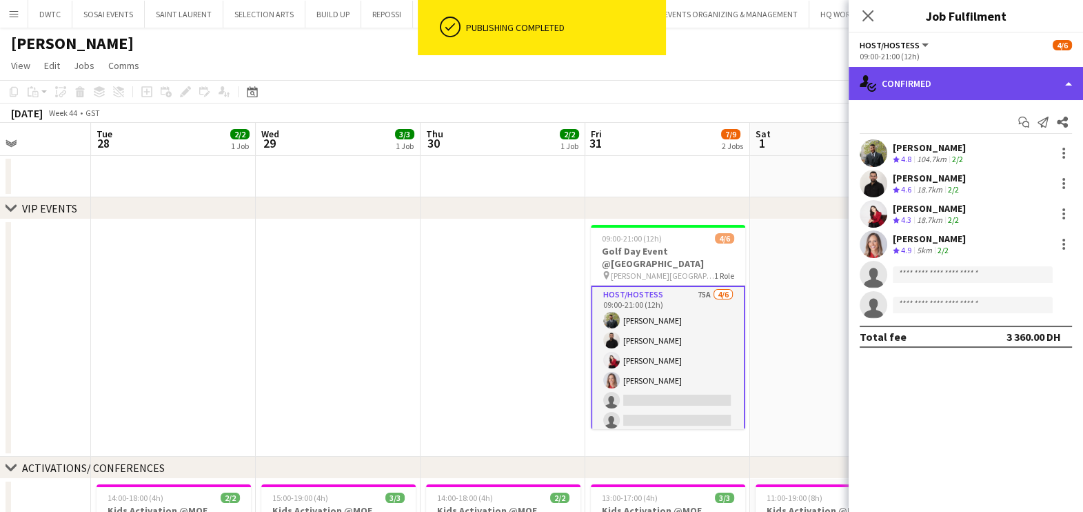
click at [965, 86] on div "single-neutral-actions-check-2 Confirmed" at bounding box center [966, 83] width 234 height 33
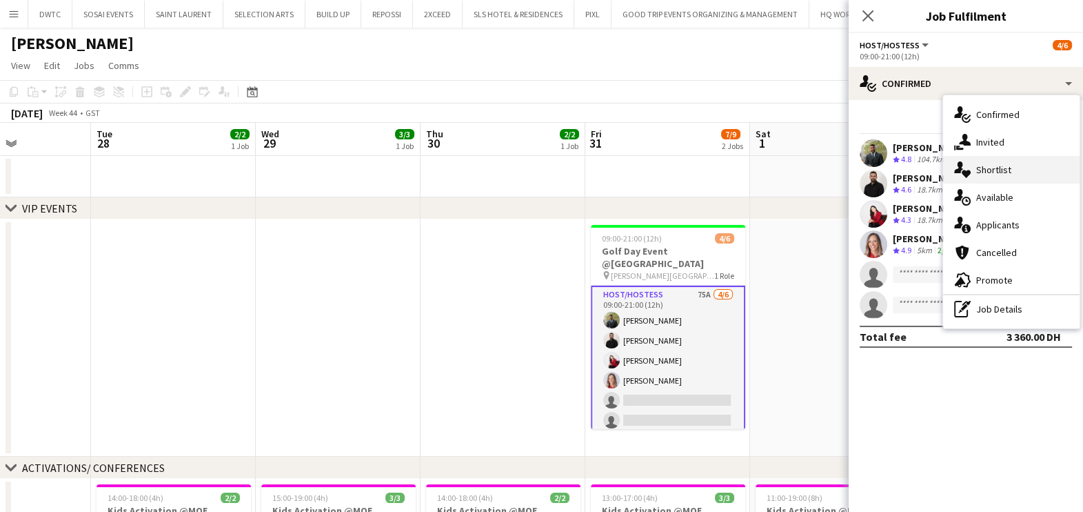
click at [986, 170] on span "Shortlist" at bounding box center [993, 169] width 35 height 12
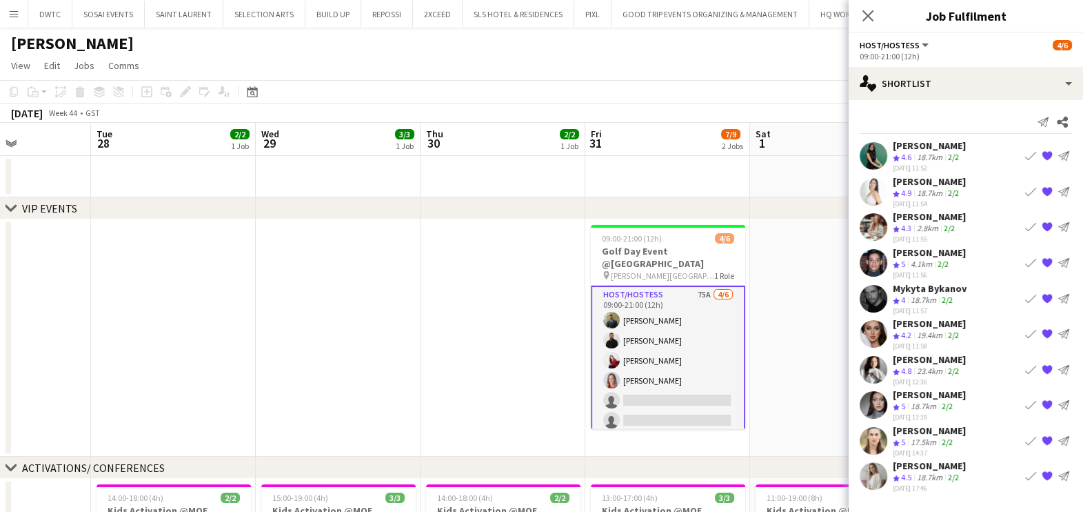
click at [1031, 183] on button "Book crew" at bounding box center [1031, 191] width 17 height 17
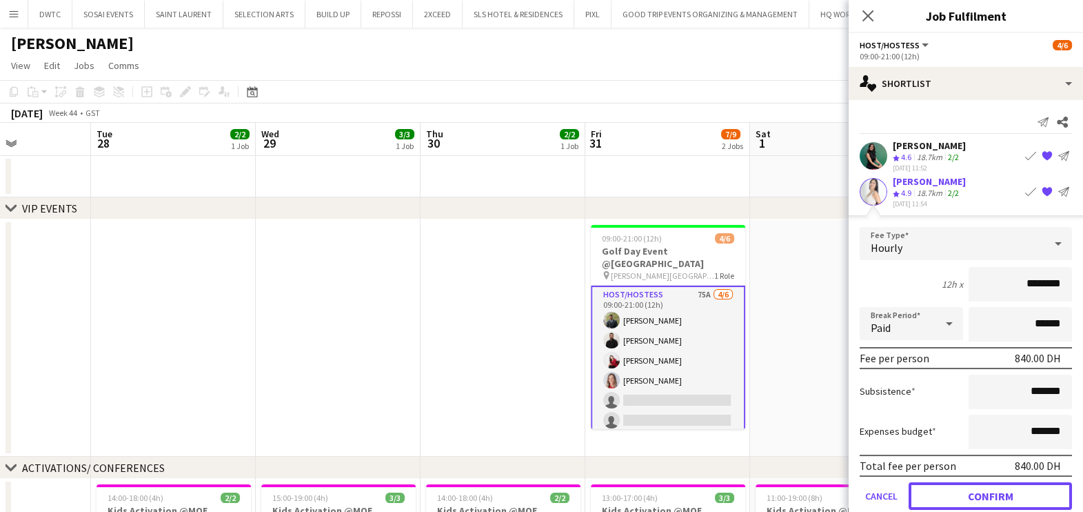
drag, startPoint x: 960, startPoint y: 493, endPoint x: 913, endPoint y: 476, distance: 49.7
click at [960, 493] on button "Confirm" at bounding box center [990, 495] width 163 height 28
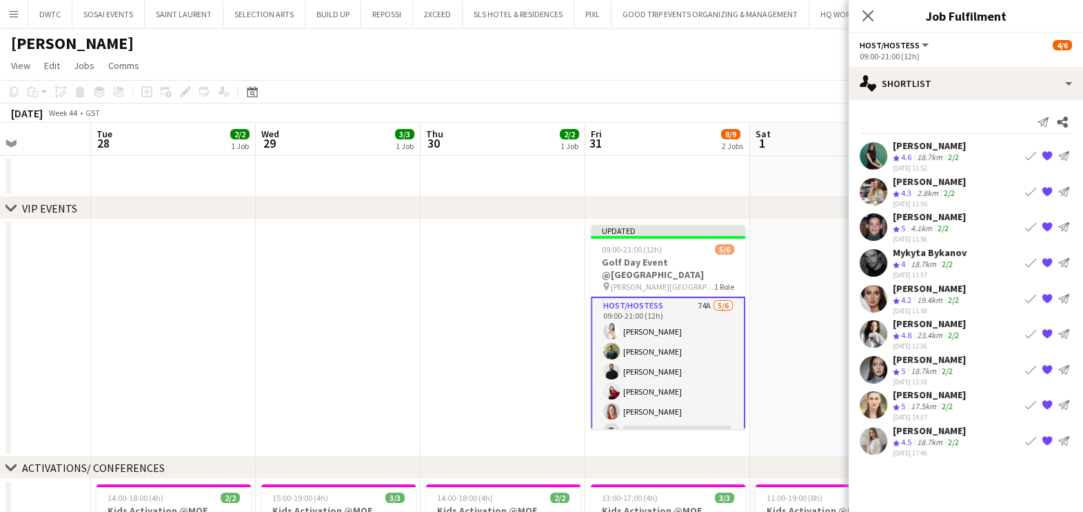
click at [805, 373] on app-date-cell at bounding box center [832, 337] width 165 height 237
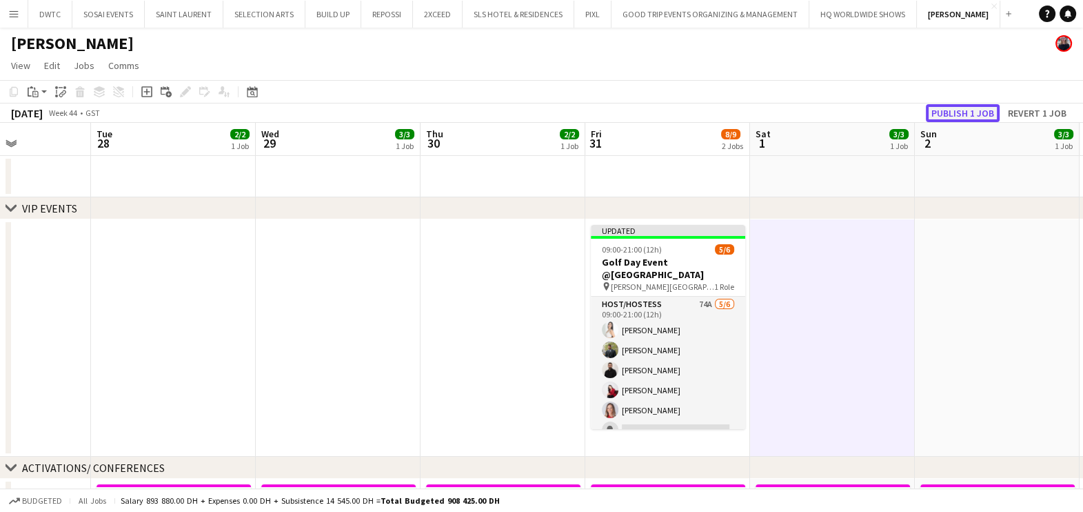
click at [969, 112] on button "Publish 1 job" at bounding box center [963, 113] width 74 height 18
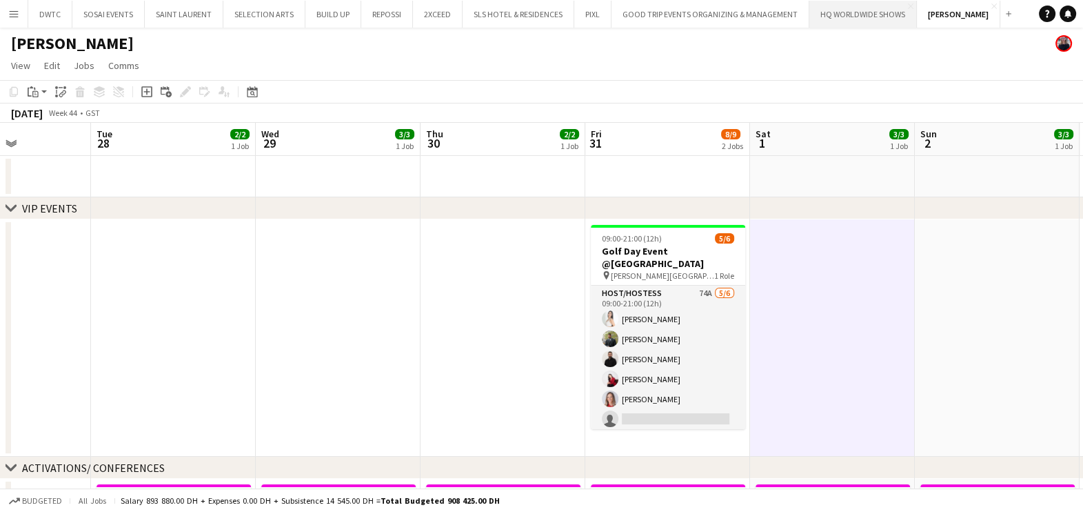
click at [847, 12] on button "HQ WORLDWIDE SHOWS Close" at bounding box center [863, 14] width 108 height 27
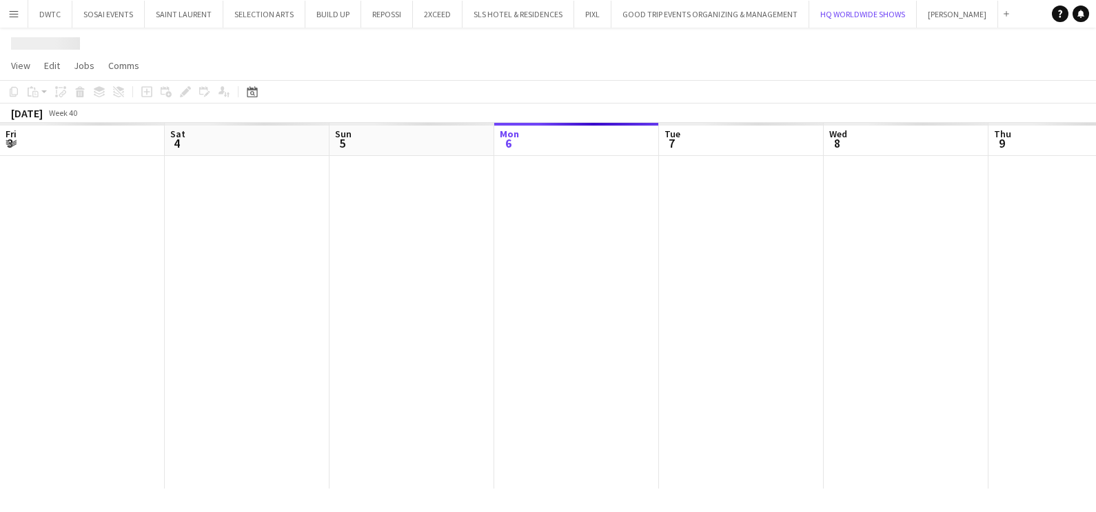
scroll to position [0, 330]
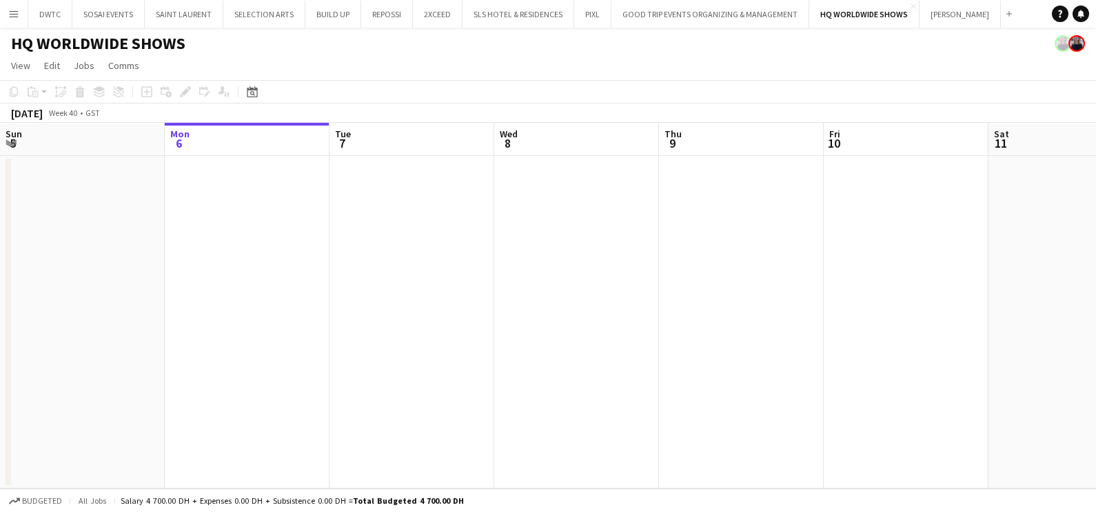
drag, startPoint x: 946, startPoint y: 286, endPoint x: 181, endPoint y: 281, distance: 764.7
click at [332, 277] on app-calendar-viewport "Fri 3 Sat 4 Sun 5 Mon 6 Tue 7 Wed 8 Thu 9 Fri 10 Sat 11 Sun 12 Mon 13 Tue 14" at bounding box center [548, 305] width 1096 height 365
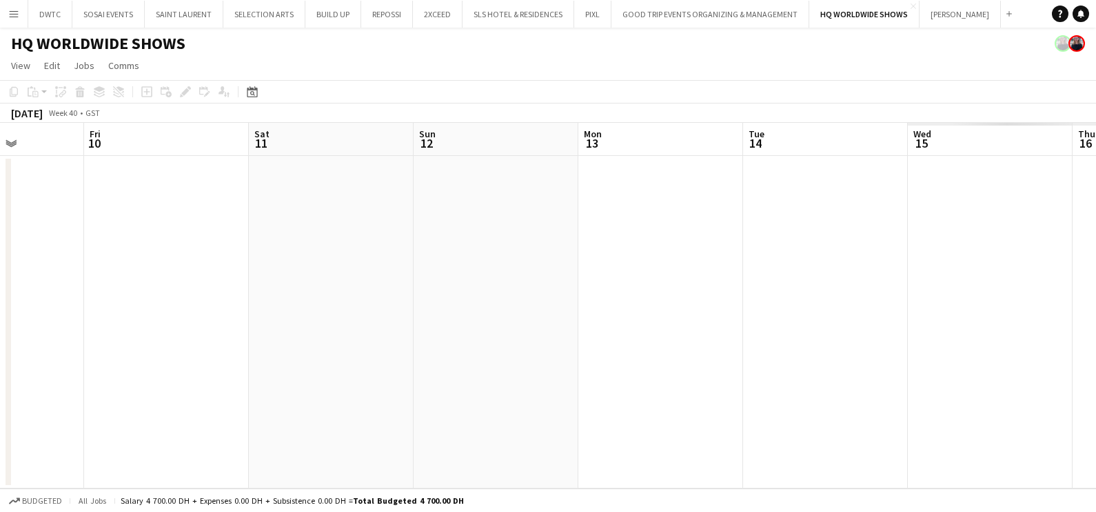
drag, startPoint x: 747, startPoint y: 292, endPoint x: 119, endPoint y: 313, distance: 627.8
click at [124, 310] on app-calendar-viewport "Mon 6 Tue 7 Wed 8 Thu 9 Fri 10 Sat 11 Sun 12 Mon 13 Tue 14 Wed 15 Thu 16 Fri 17" at bounding box center [548, 305] width 1096 height 365
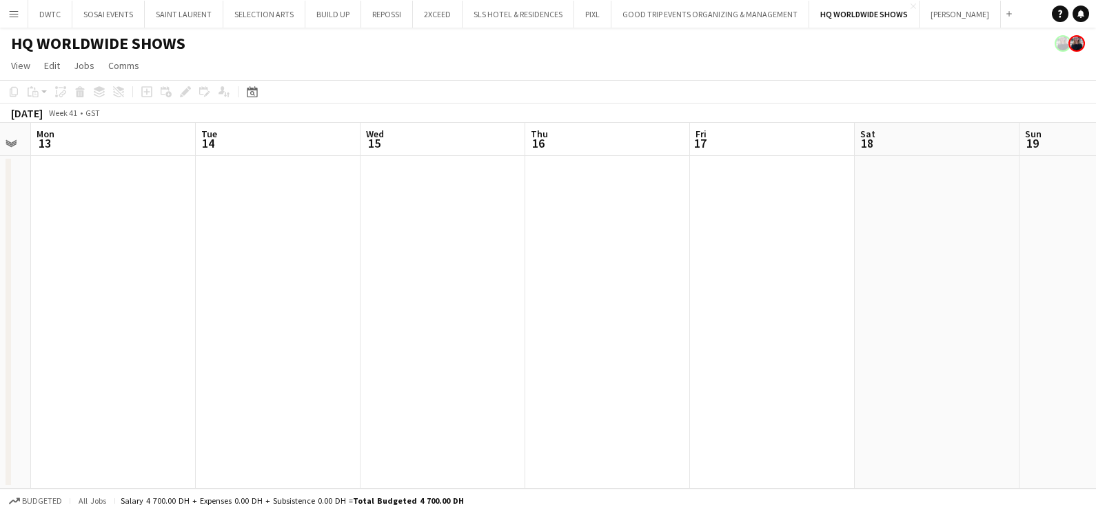
drag, startPoint x: 680, startPoint y: 327, endPoint x: 705, endPoint y: 336, distance: 27.0
click at [198, 330] on app-calendar-viewport "Fri 10 Sat 11 Sun 12 Mon 13 Tue 14 Wed 15 Thu 16 Fri 17 Sat 18 Sun 19 Mon 20 Tu…" at bounding box center [548, 305] width 1096 height 365
drag, startPoint x: 355, startPoint y: 336, endPoint x: 183, endPoint y: 345, distance: 172.0
click at [159, 341] on app-calendar-viewport "Tue 14 Wed 15 Thu 16 Fri 17 Sat 18 Sun 19 Mon 20 Tue 21 Wed 22 Thu 23 Fri 24 Sa…" at bounding box center [548, 305] width 1096 height 365
drag, startPoint x: 440, startPoint y: 347, endPoint x: 316, endPoint y: 355, distance: 124.4
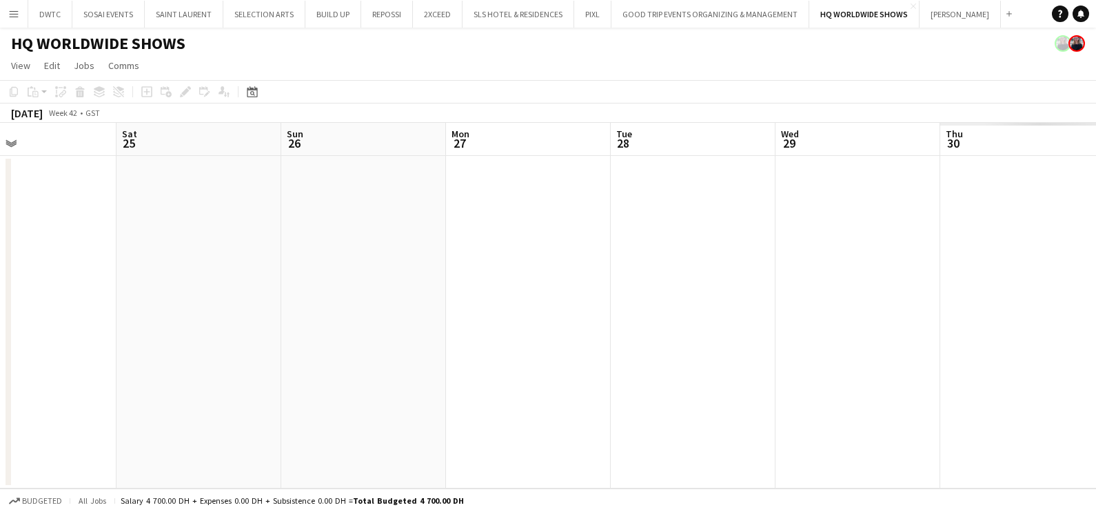
click at [146, 353] on app-calendar-viewport "Tue 21 0/6 1 Job Wed 22 Thu 23 Fri 24 Sat 25 Sun 26 Mon 27 Tue 28 Wed 29 Thu 30…" at bounding box center [548, 305] width 1096 height 365
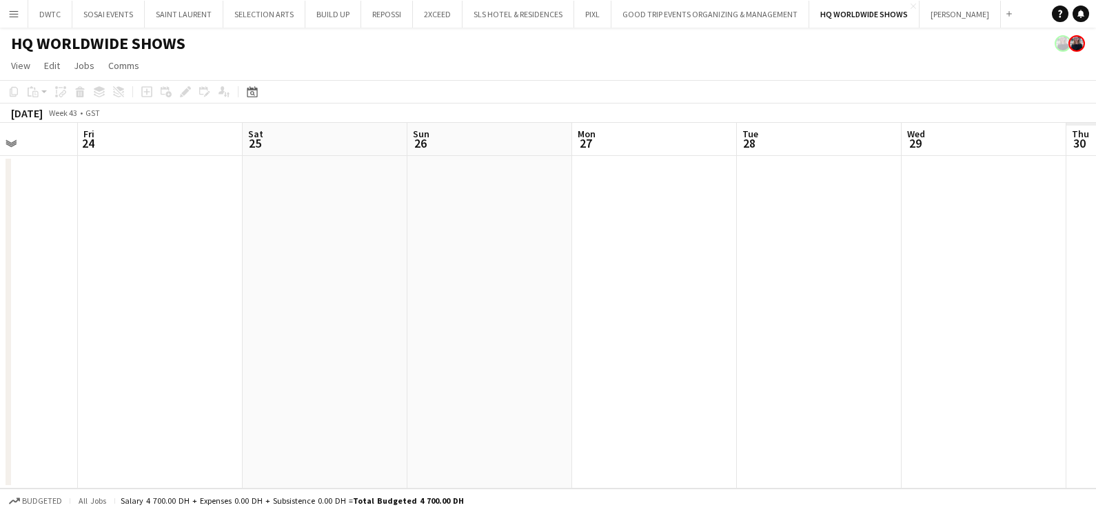
drag, startPoint x: 705, startPoint y: 339, endPoint x: 134, endPoint y: 346, distance: 570.3
click at [129, 345] on app-calendar-viewport "Tue 21 0/6 1 Job Wed 22 Thu 23 Fri 24 Sat 25 Sun 26 Mon 27 Tue 28 Wed 29 Thu 30…" at bounding box center [548, 305] width 1096 height 365
drag, startPoint x: 734, startPoint y: 341, endPoint x: 232, endPoint y: 348, distance: 502.0
click at [228, 345] on app-calendar-viewport "Sun 26 Mon 27 Tue 28 Wed 29 Thu 30 Fri 31 Sat 1 Sun 2 Mon 3 Tue 4 Wed 5 Thu 6" at bounding box center [548, 305] width 1096 height 365
drag, startPoint x: 489, startPoint y: 348, endPoint x: 274, endPoint y: 351, distance: 215.1
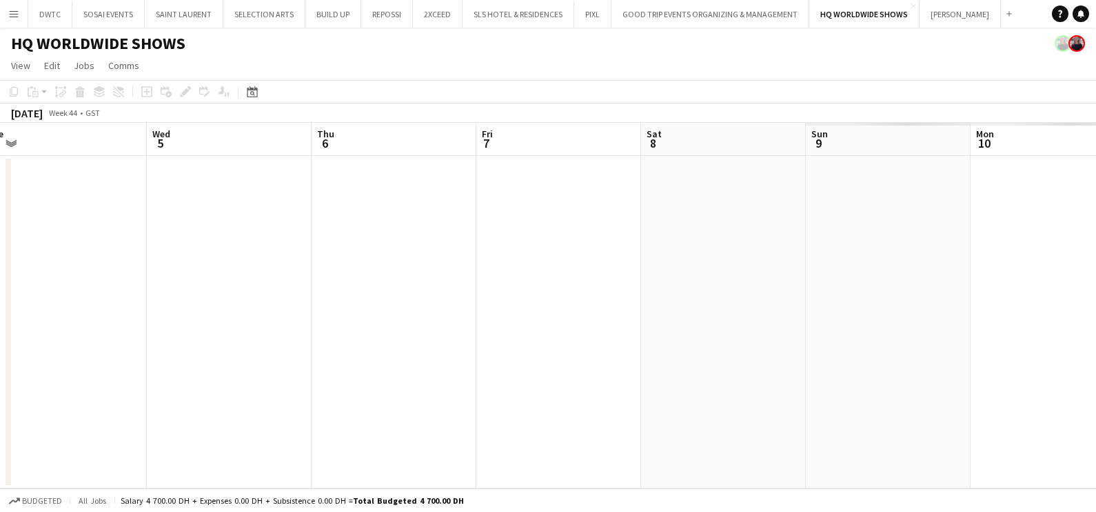
click at [274, 351] on app-calendar-viewport "Sat 1 Sun 2 Mon 3 Tue 4 Wed 5 Thu 6 Fri 7 Sat 8 Sun 9 Mon 10 Tue 11 Wed 12" at bounding box center [548, 305] width 1096 height 365
drag, startPoint x: 907, startPoint y: 276, endPoint x: 285, endPoint y: 293, distance: 622.9
click at [290, 289] on app-calendar-viewport "Sat 1 Sun 2 Mon 3 Tue 4 Wed 5 Thu 6 Fri 7 Sat 8 Sun 9 Mon 10 Tue 11 Wed 12" at bounding box center [548, 305] width 1096 height 365
drag, startPoint x: 711, startPoint y: 238, endPoint x: 12, endPoint y: 257, distance: 699.4
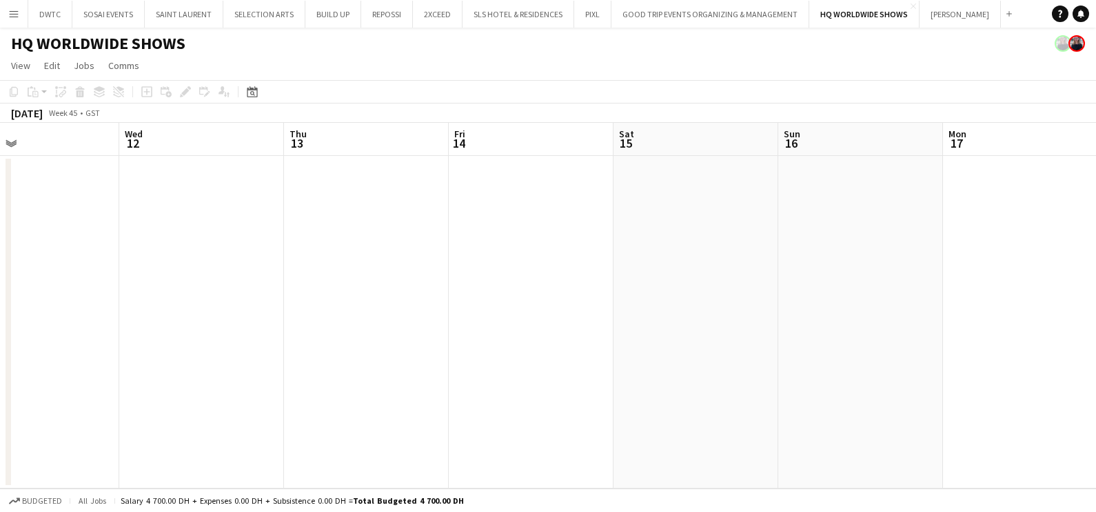
click at [12, 257] on app-calendar-viewport "Sat 8 Sun 9 Mon 10 Tue 11 Wed 12 Thu 13 Fri 14 Sat 15 Sun 16 Mon 17 Tue 18 Wed …" at bounding box center [548, 305] width 1096 height 365
drag, startPoint x: 214, startPoint y: 268, endPoint x: 98, endPoint y: 309, distance: 122.8
click at [55, 304] on app-calendar-viewport "Mon 10 Tue 11 Wed 12 Thu 13 Fri 14 Sat 15 Sun 16 Mon 17 Tue 18 Wed 19 Thu 20 Fr…" at bounding box center [548, 305] width 1096 height 365
drag, startPoint x: 705, startPoint y: 311, endPoint x: 191, endPoint y: 325, distance: 513.9
click at [191, 325] on app-calendar-viewport "Thu 13 Fri 14 Sat 15 Sun 16 Mon 17 Tue 18 Wed 19 Thu 20 Fri 21 Sat 22 Sun 23 Mo…" at bounding box center [548, 305] width 1096 height 365
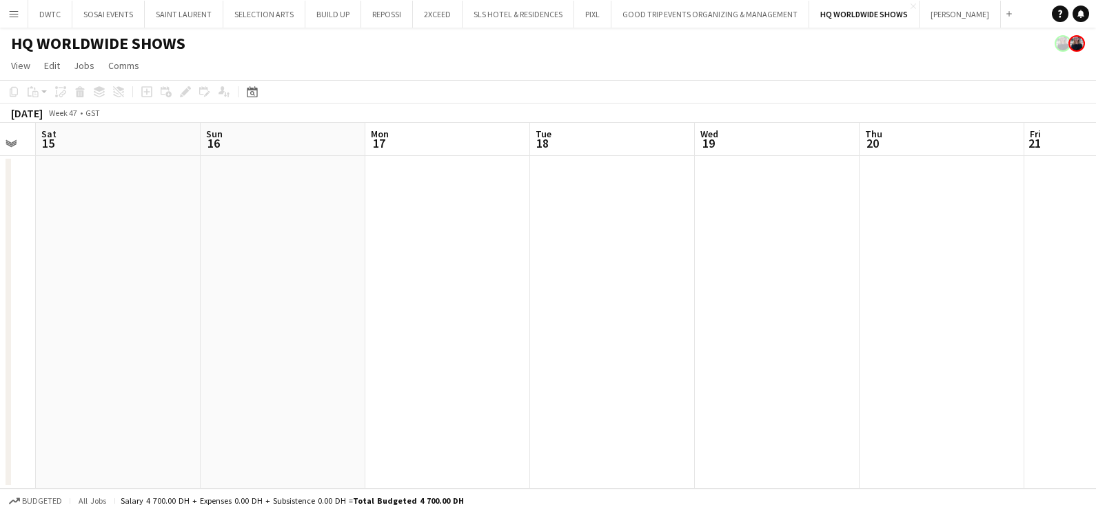
drag, startPoint x: 191, startPoint y: 325, endPoint x: 476, endPoint y: 335, distance: 285.6
click at [1008, 337] on app-calendar-viewport "Thu 13 Fri 14 Sat 15 Sun 16 Mon 17 Tue 18 Wed 19 Thu 20 Fri 21 Sat 22 Sun 23 Mo…" at bounding box center [548, 305] width 1096 height 365
drag, startPoint x: 592, startPoint y: 354, endPoint x: 852, endPoint y: 354, distance: 259.3
click at [996, 354] on app-calendar-viewport "Thu 13 Fri 14 Sat 15 Sun 16 Mon 17 Tue 18 Wed 19 Thu 20 Fri 21 Sat 22 Sun 23 Mo…" at bounding box center [548, 305] width 1096 height 365
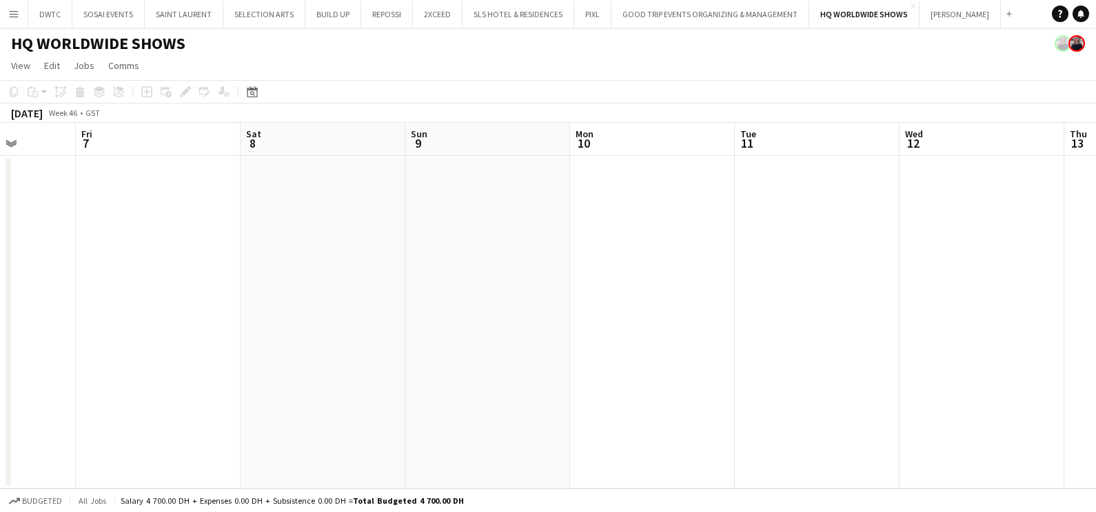
drag, startPoint x: 528, startPoint y: 365, endPoint x: 1060, endPoint y: 370, distance: 531.6
click at [1065, 369] on app-calendar-viewport "Tue 4 Wed 5 Thu 6 Fri 7 Sat 8 Sun 9 Mon 10 Tue 11 Wed 12 Thu 13 Fri 14 Sat 15" at bounding box center [548, 305] width 1096 height 365
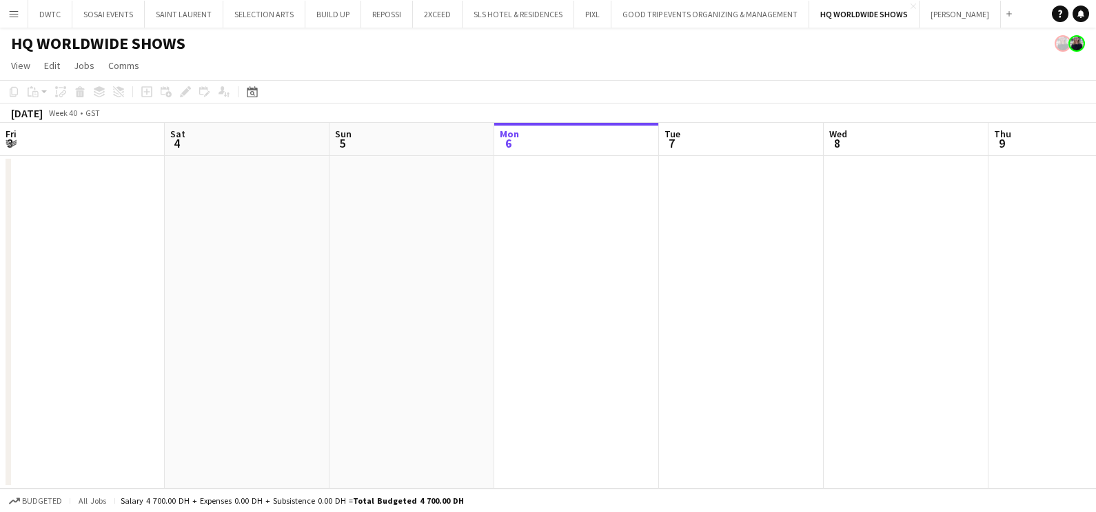
scroll to position [0, 330]
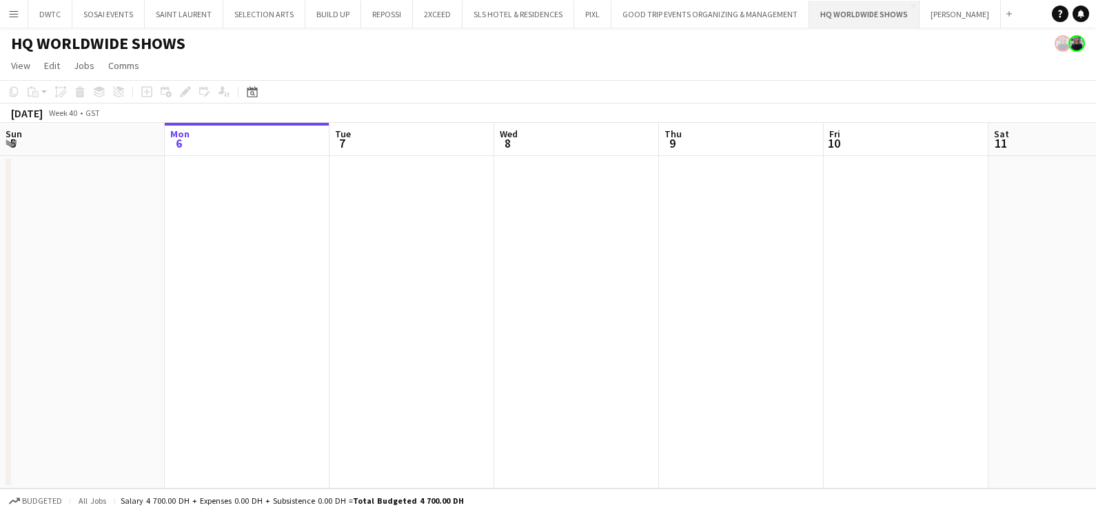
click at [836, 21] on button "HQ WORLDWIDE SHOWS Close" at bounding box center [864, 14] width 110 height 27
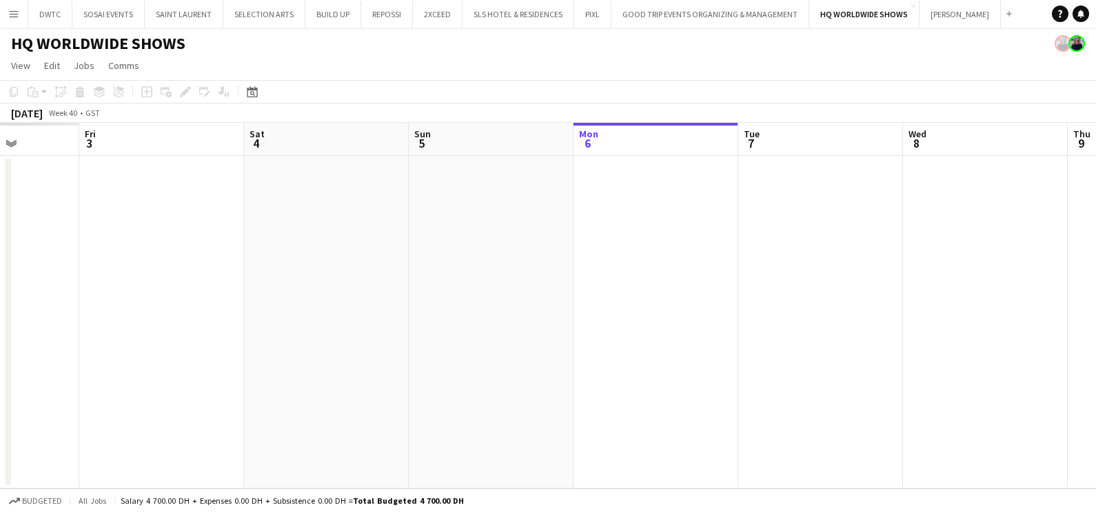
drag, startPoint x: 263, startPoint y: 322, endPoint x: 768, endPoint y: 271, distance: 508.0
click at [768, 271] on app-calendar-viewport "Wed 1 Thu 2 Fri 3 Sat 4 Sun 5 Mon 6 Tue 7 Wed 8 Thu 9 Fri 10 Sat 11 Sun 12" at bounding box center [548, 305] width 1096 height 365
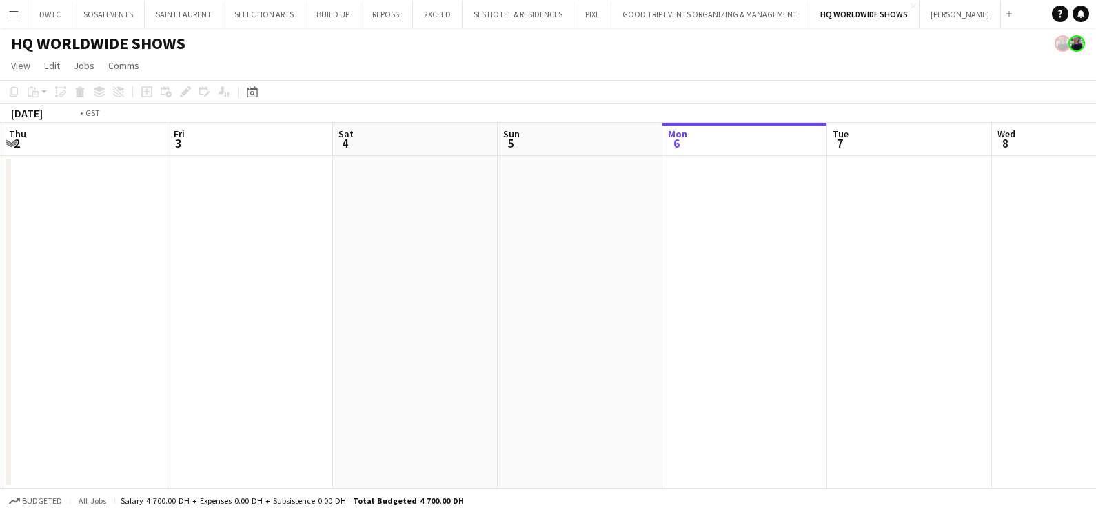
drag, startPoint x: 234, startPoint y: 288, endPoint x: 789, endPoint y: 283, distance: 555.8
click at [789, 283] on app-calendar-viewport "Tue 30 Wed 1 Thu 2 Fri 3 Sat 4 Sun 5 Mon 6 Tue 7 Wed 8 Thu 9 Fri 10 Sat 11" at bounding box center [548, 305] width 1096 height 365
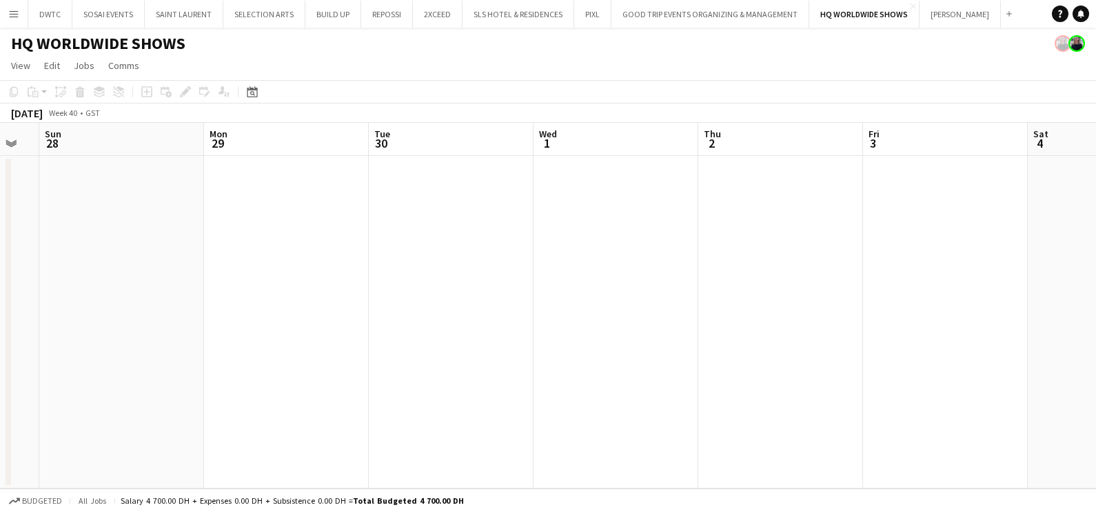
drag, startPoint x: 410, startPoint y: 292, endPoint x: 448, endPoint y: 280, distance: 39.9
click at [1076, 280] on app-calendar-viewport "Thu 25 Fri 26 Sat 27 Sun 28 Mon 29 Tue 30 Wed 1 Thu 2 Fri 3 Sat 4 Sun 5 Mon 6" at bounding box center [548, 305] width 1096 height 365
drag, startPoint x: 827, startPoint y: 284, endPoint x: 948, endPoint y: 283, distance: 121.4
click at [971, 284] on app-calendar-viewport "Sun 21 Mon 22 Tue 23 Wed 24 Thu 25 Fri 26 Sat 27 Sun 28 Mon 29 Tue 30 Wed 1 Thu…" at bounding box center [548, 305] width 1096 height 365
drag, startPoint x: 808, startPoint y: 283, endPoint x: 0, endPoint y: 290, distance: 808.1
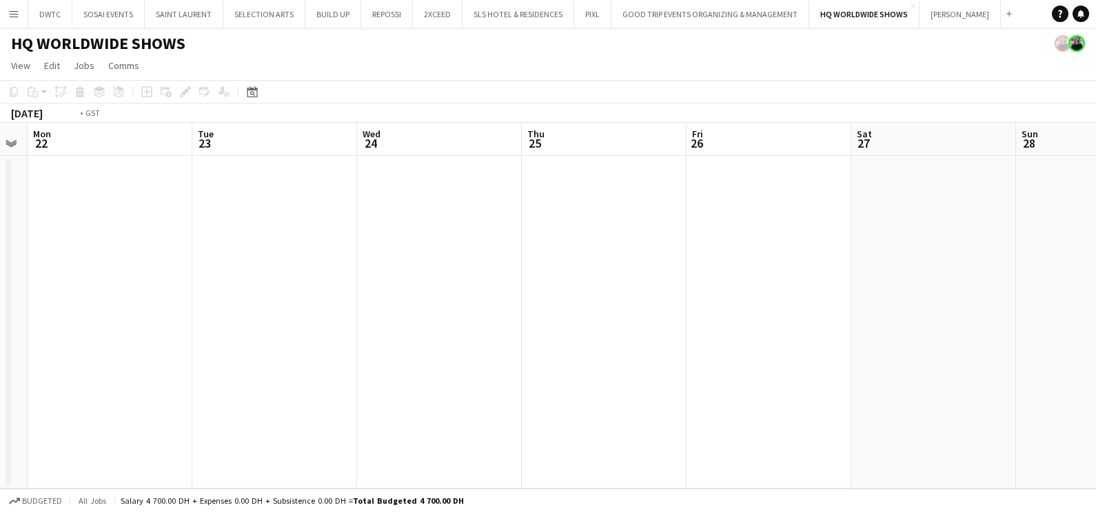
click at [0, 290] on html "Menu Boards Boards Boards All jobs Status Workforce Workforce My Workforce Recr…" at bounding box center [548, 256] width 1096 height 512
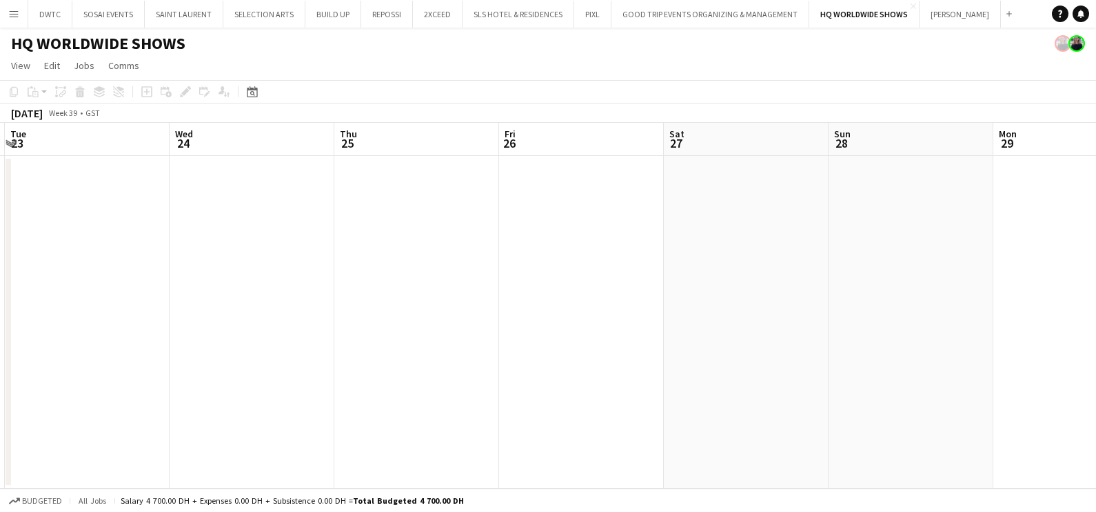
drag, startPoint x: 39, startPoint y: 292, endPoint x: 390, endPoint y: 301, distance: 351.1
click at [52, 297] on app-calendar-viewport "Sat 20 Sun 21 Mon 22 Tue 23 Wed 24 Thu 25 Fri 26 Sat 27 Sun 28 Mon 29 Tue 30 We…" at bounding box center [548, 305] width 1096 height 365
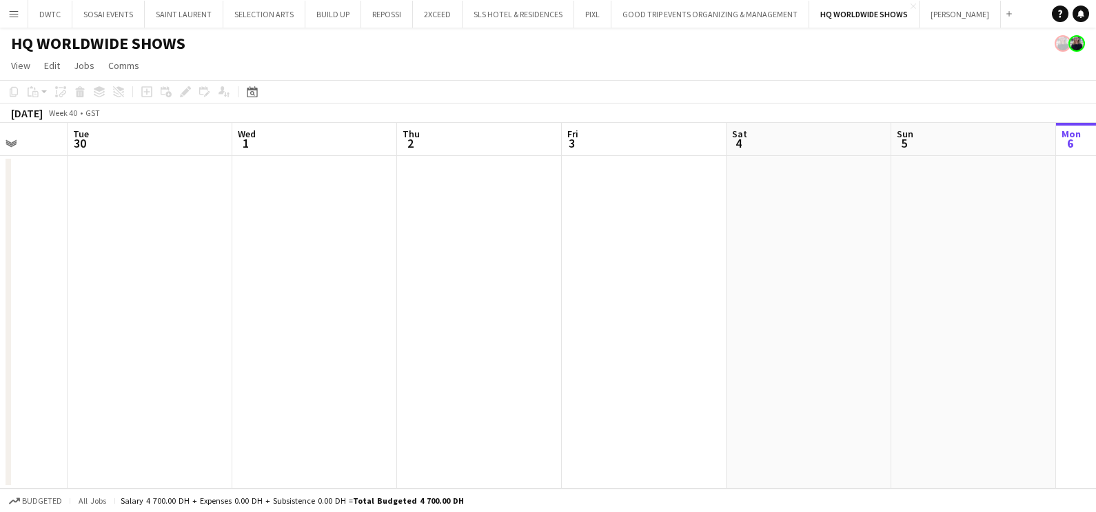
click at [0, 319] on html "Menu Boards Boards Boards All jobs Status Workforce Workforce My Workforce Recr…" at bounding box center [548, 256] width 1096 height 512
drag, startPoint x: 814, startPoint y: 290, endPoint x: 14, endPoint y: 305, distance: 800.0
click at [0, 304] on html "Menu Boards Boards Boards All jobs Status Workforce Workforce My Workforce Recr…" at bounding box center [548, 256] width 1096 height 512
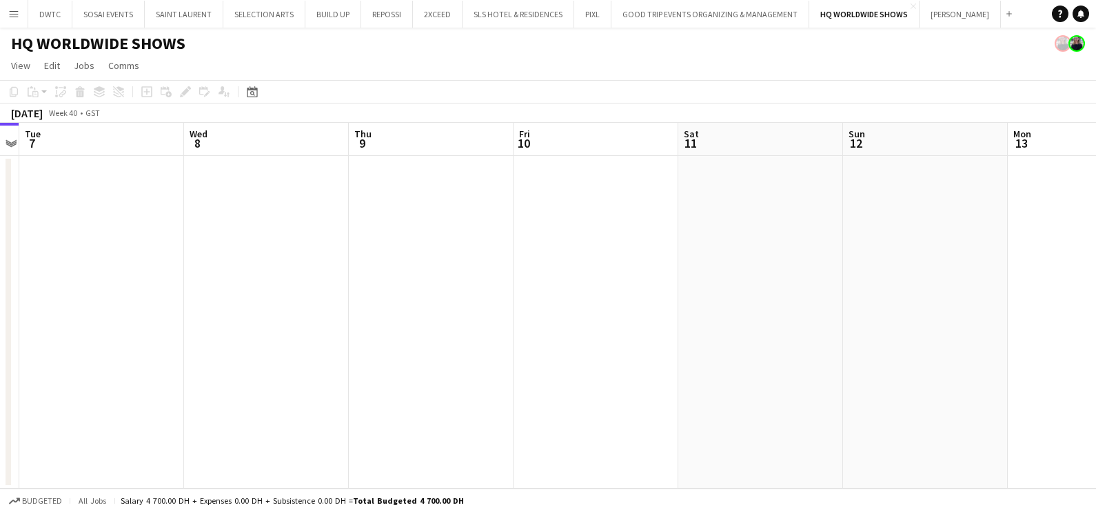
drag, startPoint x: 573, startPoint y: 309, endPoint x: 34, endPoint y: 315, distance: 538.5
click at [34, 314] on app-calendar-viewport "Sat 4 Sun 5 Mon 6 Tue 7 Wed 8 Thu 9 Fri 10 Sat 11 Sun 12 Mon 13 Tue 14 Wed 15" at bounding box center [548, 305] width 1096 height 365
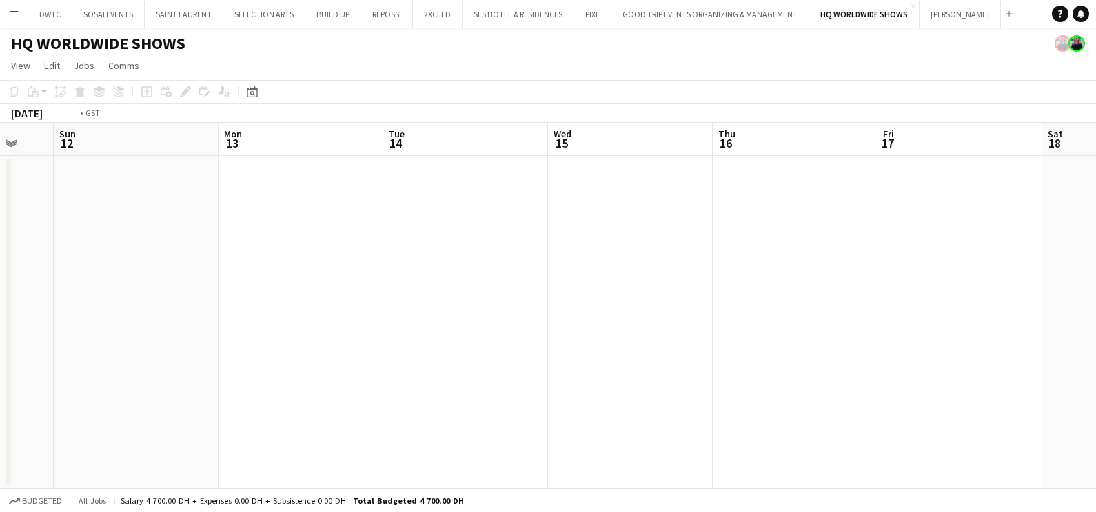
click at [0, 334] on html "Menu Boards Boards Boards All jobs Status Workforce Workforce My Workforce Recr…" at bounding box center [548, 256] width 1096 height 512
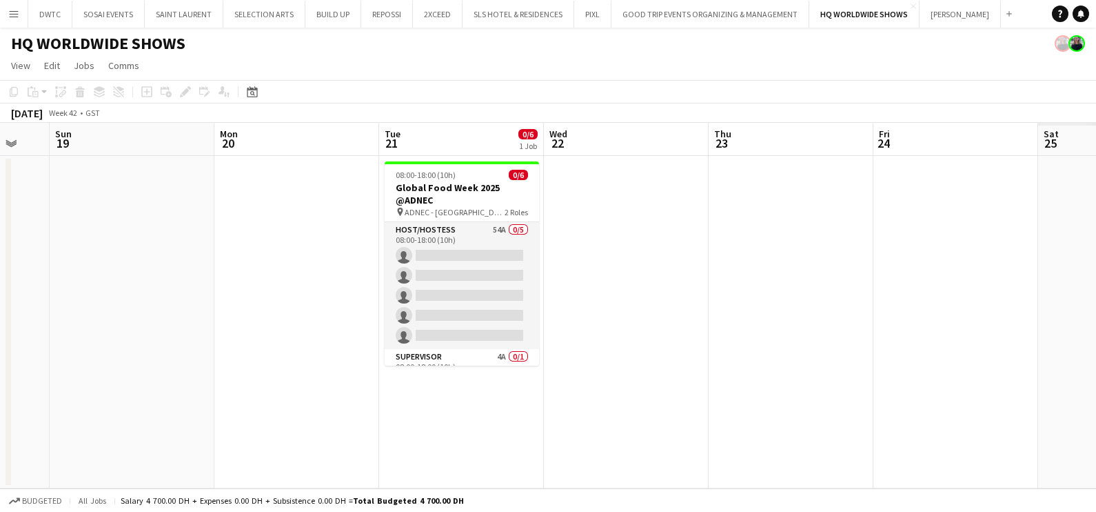
click at [421, 314] on app-calendar-viewport "Wed 15 Thu 16 Fri 17 Sat 18 Sun 19 Mon 20 Tue 21 0/6 1 Job Wed 22 Thu 23 Fri 24…" at bounding box center [548, 305] width 1096 height 365
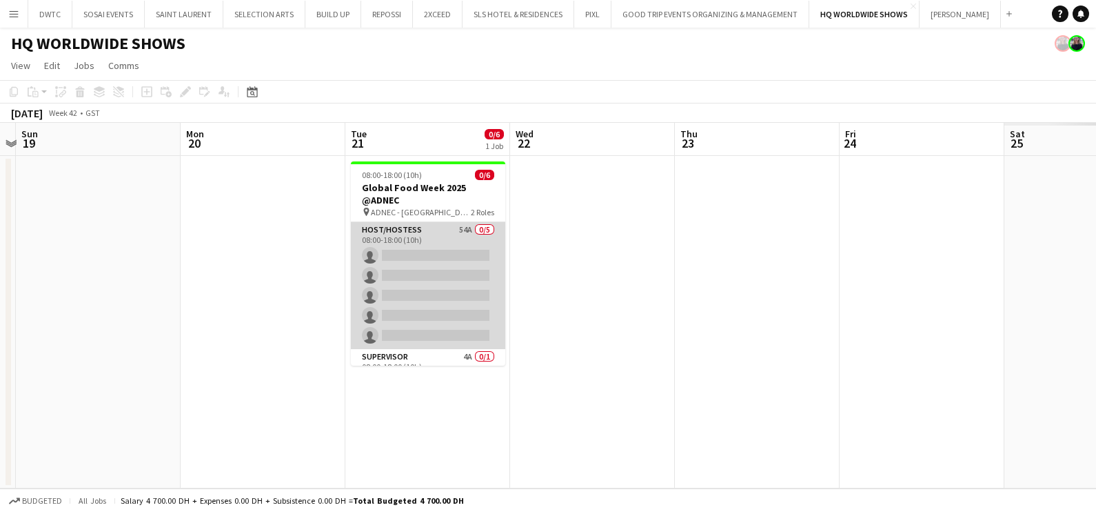
click at [403, 264] on app-card-role "Host/Hostess 54A 0/5 08:00-18:00 (10h) single-neutral-actions single-neutral-ac…" at bounding box center [428, 285] width 154 height 127
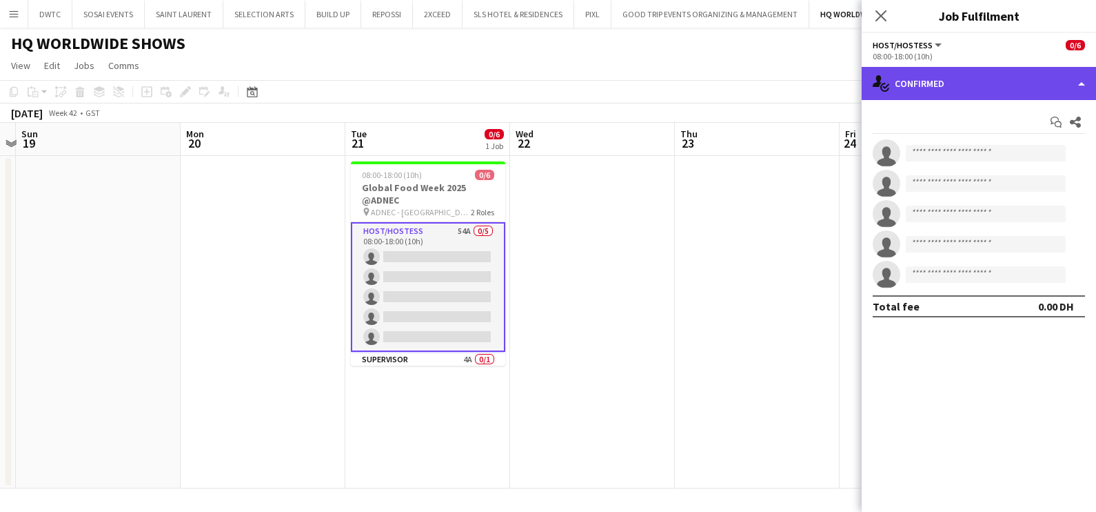
click at [988, 81] on div "single-neutral-actions-check-2 Confirmed" at bounding box center [979, 83] width 234 height 33
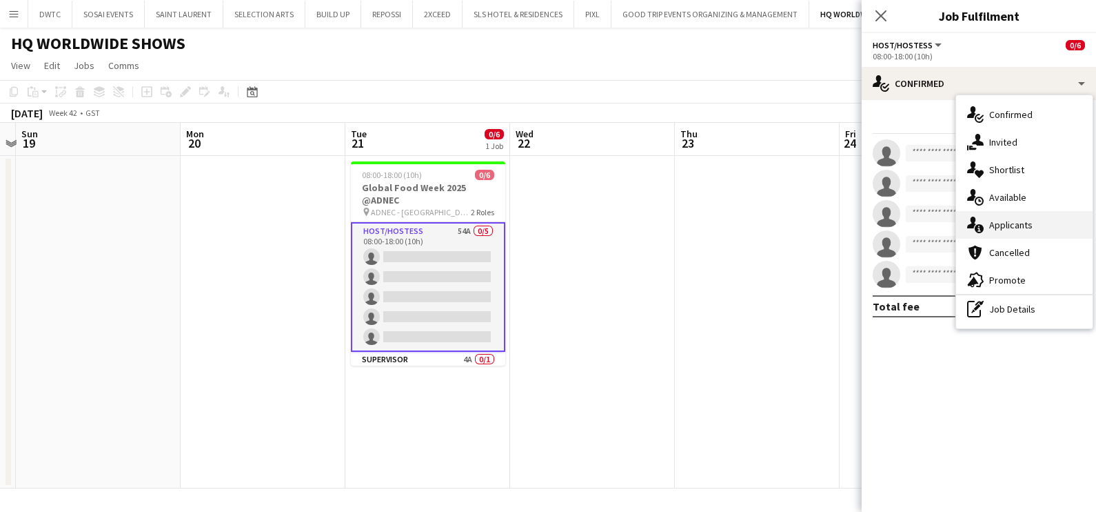
click at [1023, 222] on span "Applicants" at bounding box center [1010, 225] width 43 height 12
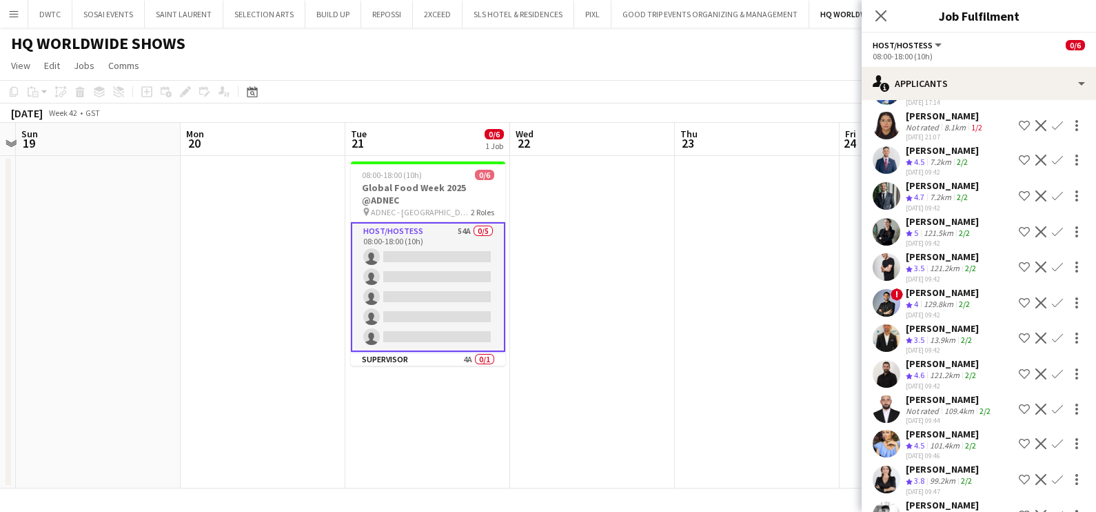
scroll to position [1591, 0]
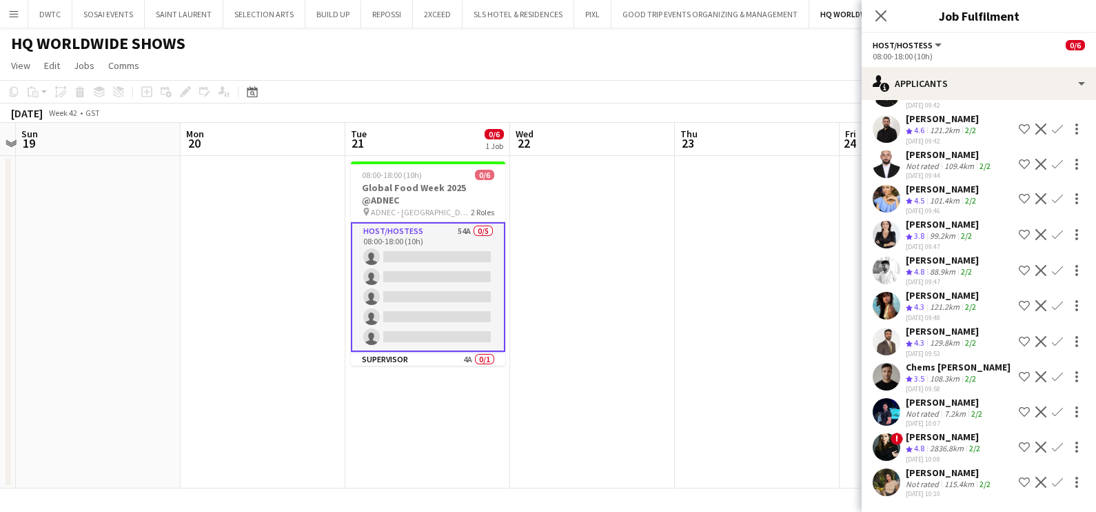
click at [940, 289] on div "[PERSON_NAME]" at bounding box center [942, 295] width 73 height 12
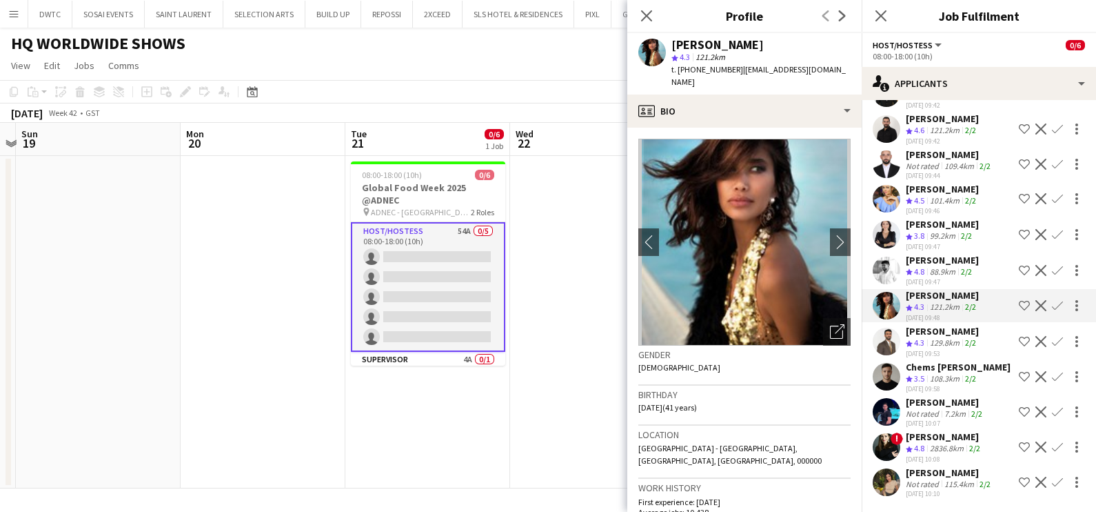
click at [902, 401] on div "ZAID Zaid Not rated 7.2km 2/2 06-10-2025 10:07 Shortlist crew Decline Confirm" at bounding box center [979, 412] width 234 height 32
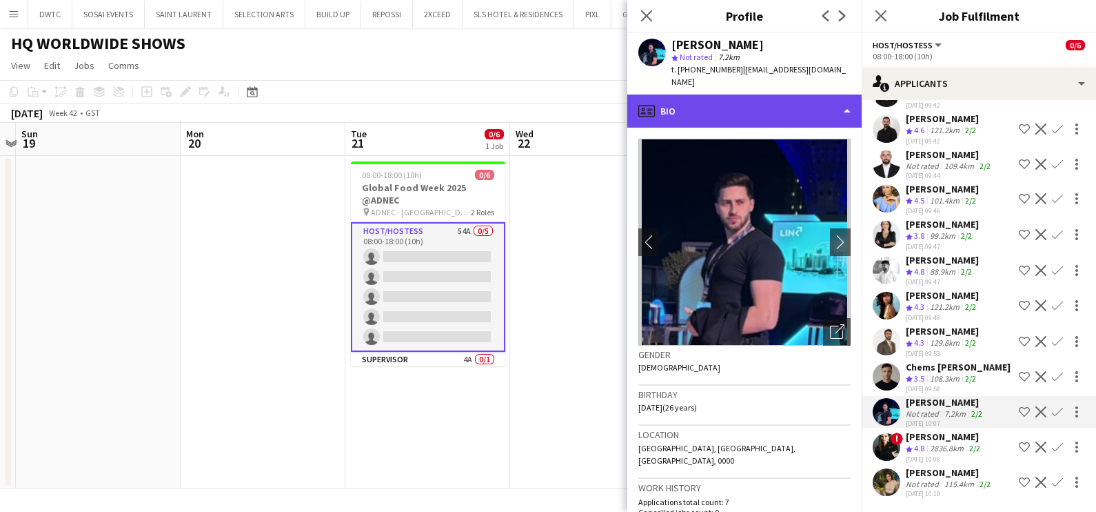
click at [744, 99] on div "profile Bio" at bounding box center [744, 110] width 234 height 33
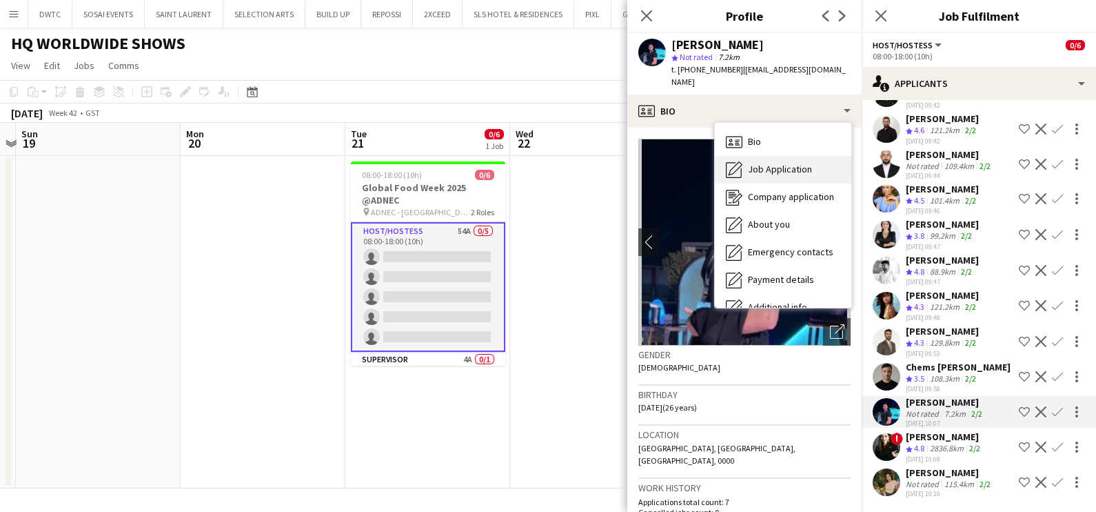
click at [763, 163] on span "Job Application" at bounding box center [780, 169] width 64 height 12
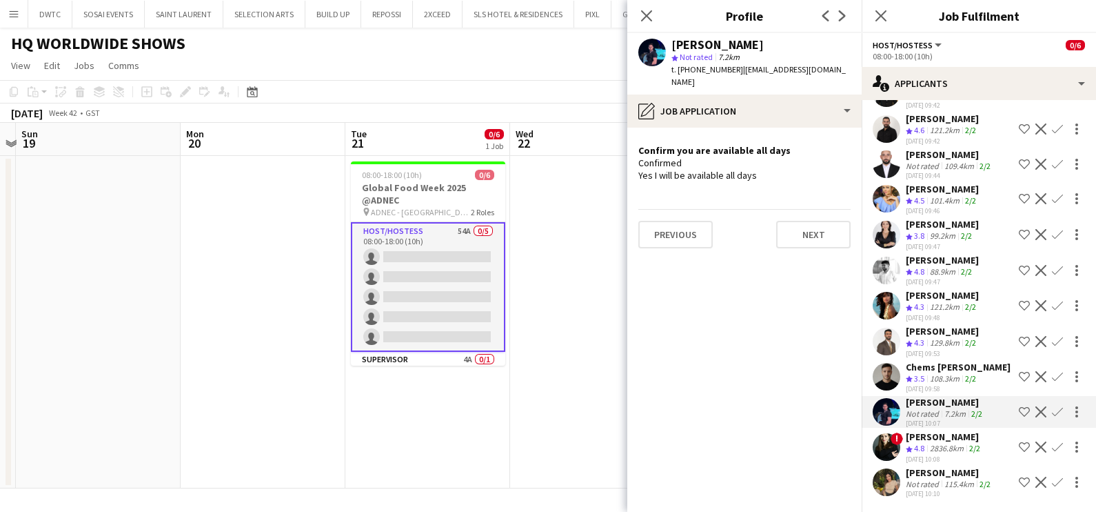
click at [1019, 413] on app-icon "Shortlist crew" at bounding box center [1024, 411] width 11 height 11
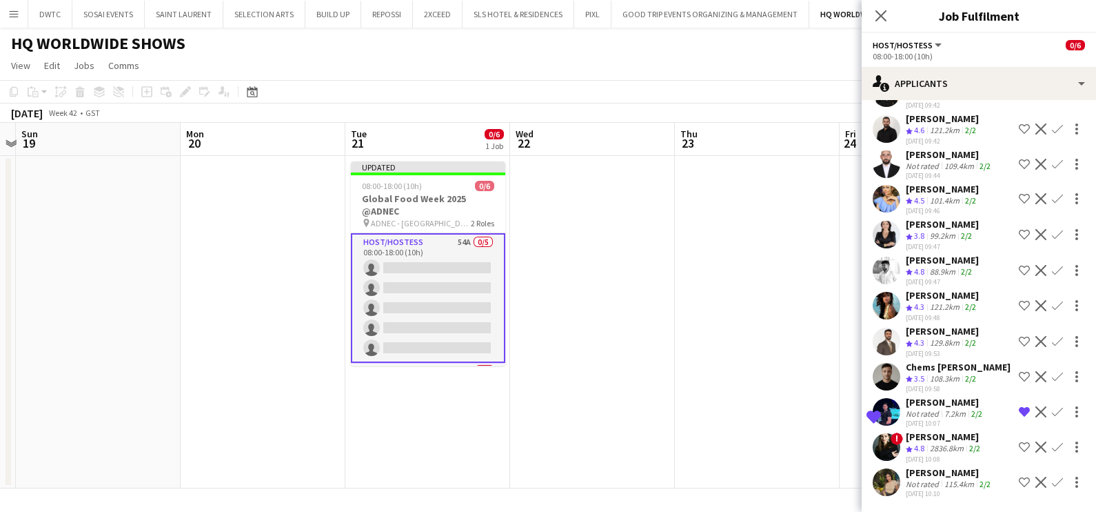
scroll to position [1504, 0]
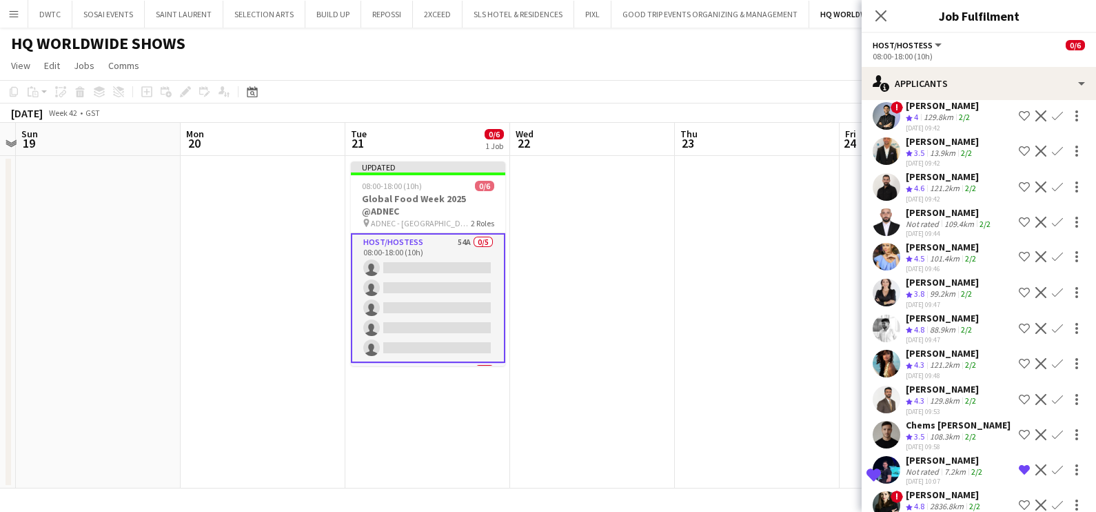
click at [938, 145] on div "[PERSON_NAME]" at bounding box center [942, 141] width 73 height 12
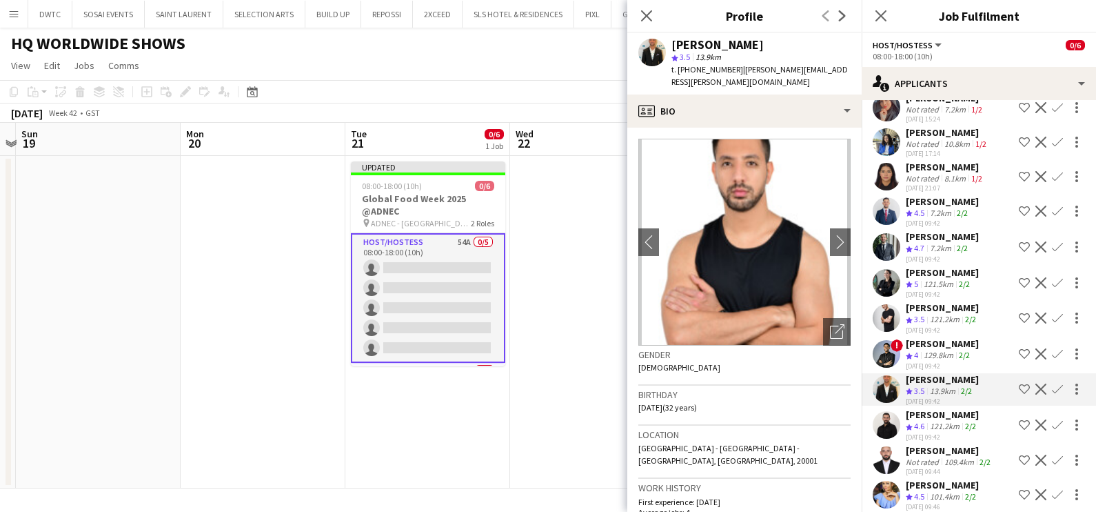
scroll to position [1246, 0]
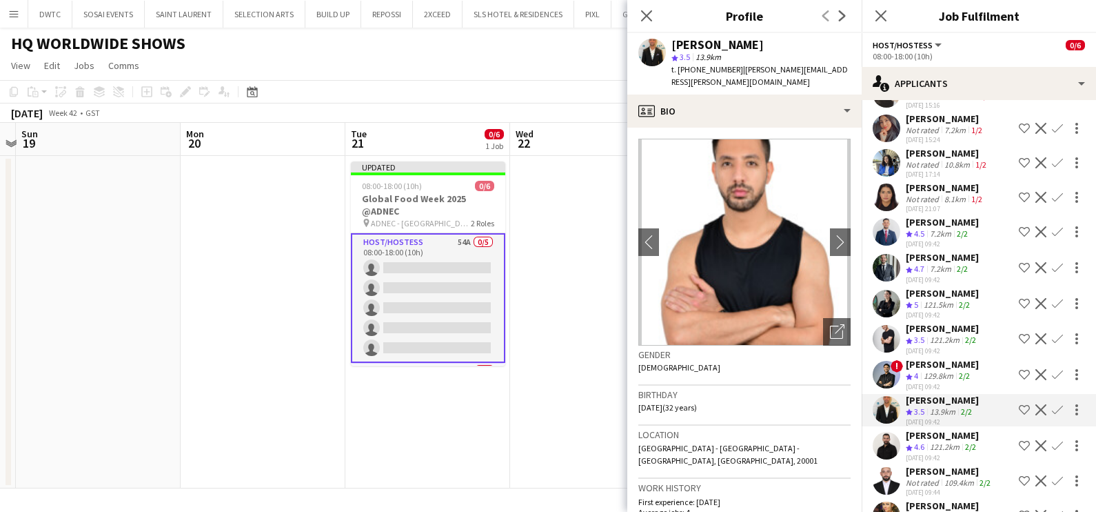
click at [943, 272] on div "7.2km" at bounding box center [940, 269] width 27 height 12
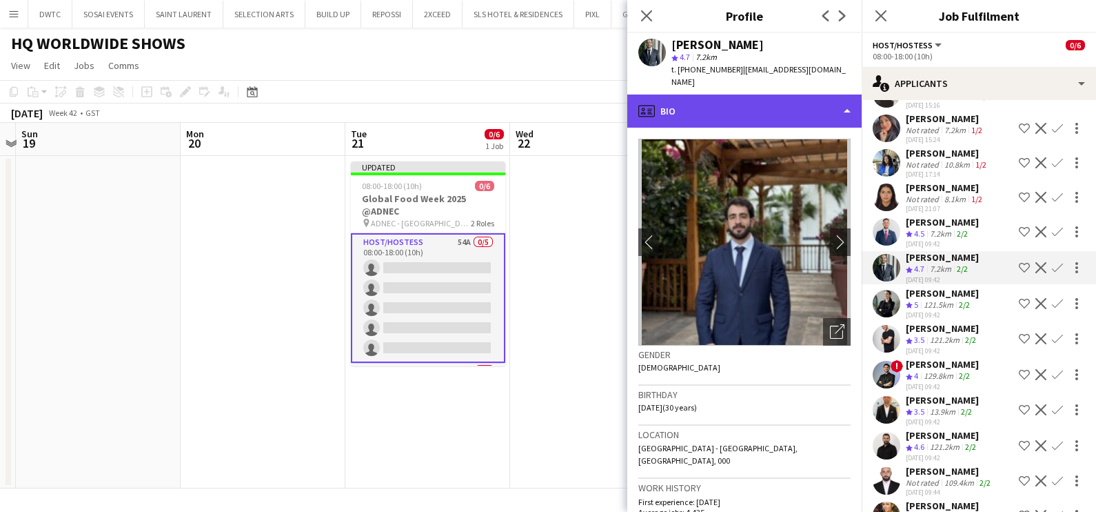
click at [686, 103] on div "profile Bio" at bounding box center [744, 110] width 234 height 33
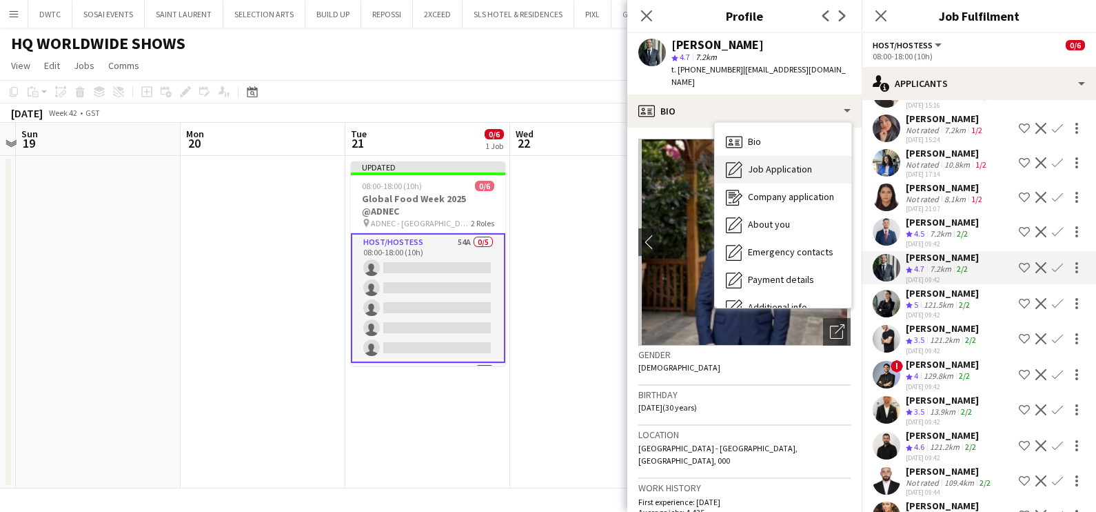
click at [767, 165] on span "Job Application" at bounding box center [780, 169] width 64 height 12
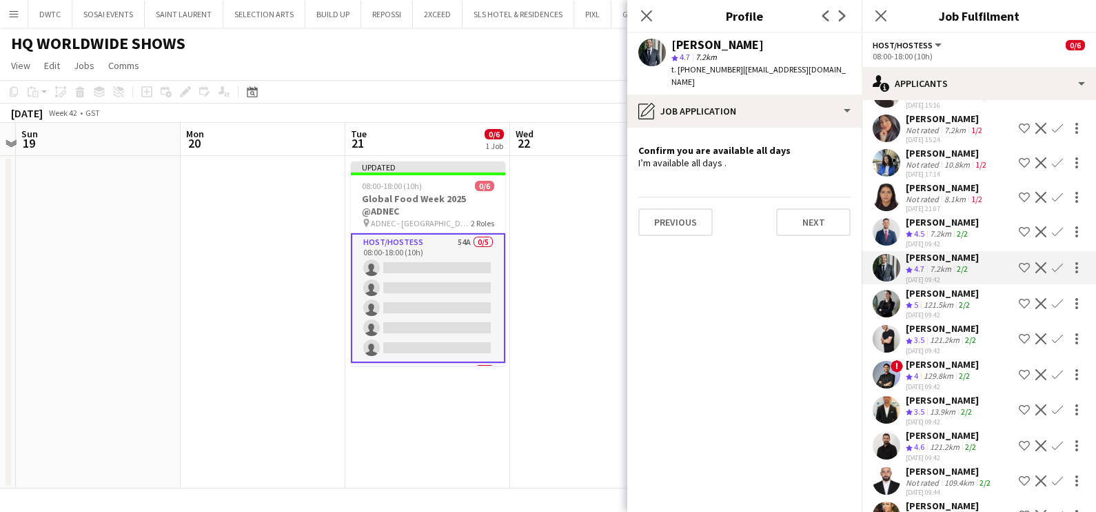
click at [1019, 272] on app-icon "Shortlist crew" at bounding box center [1024, 267] width 11 height 11
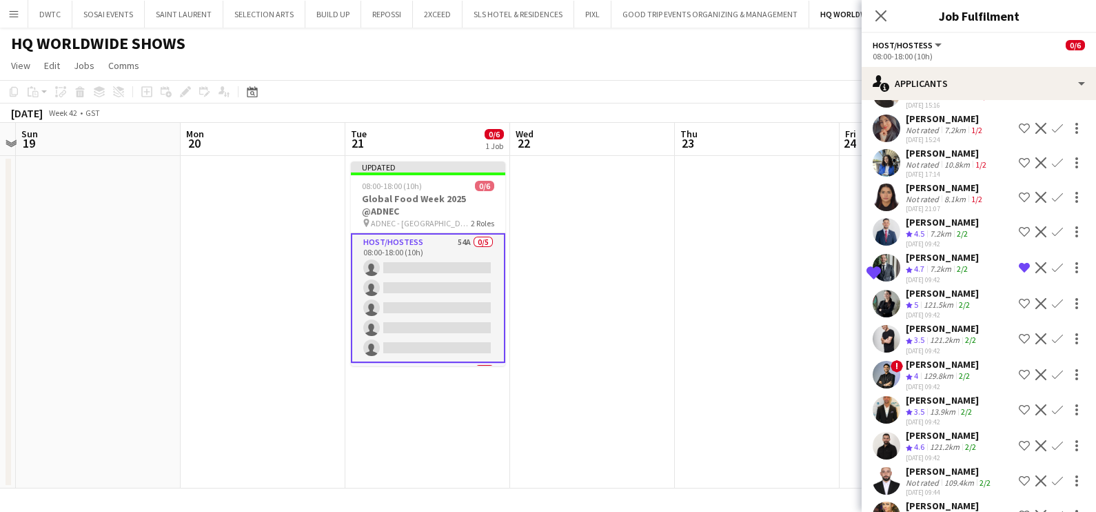
click at [914, 228] on div "[PERSON_NAME]" at bounding box center [942, 222] width 73 height 12
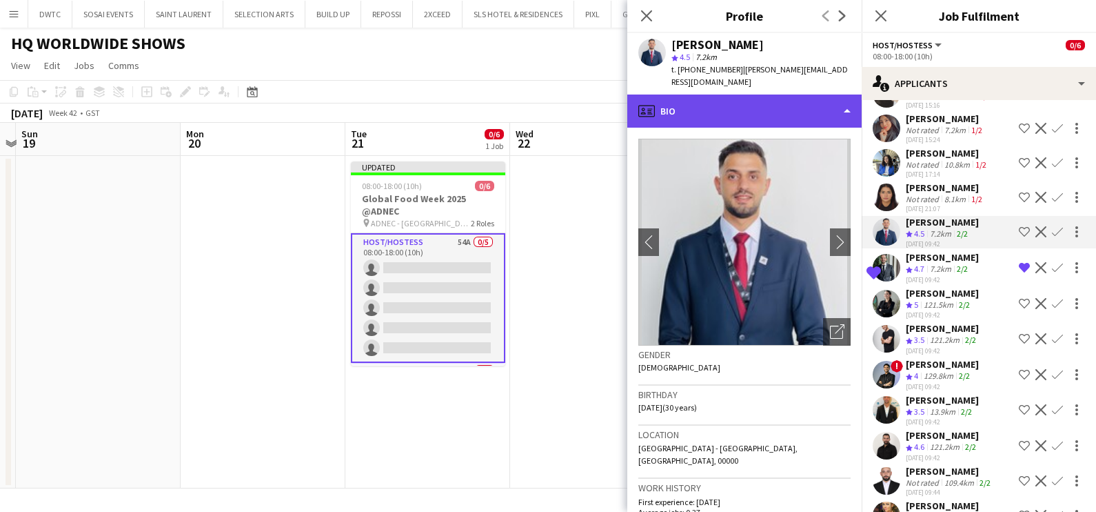
click at [745, 94] on div "profile Bio" at bounding box center [744, 110] width 234 height 33
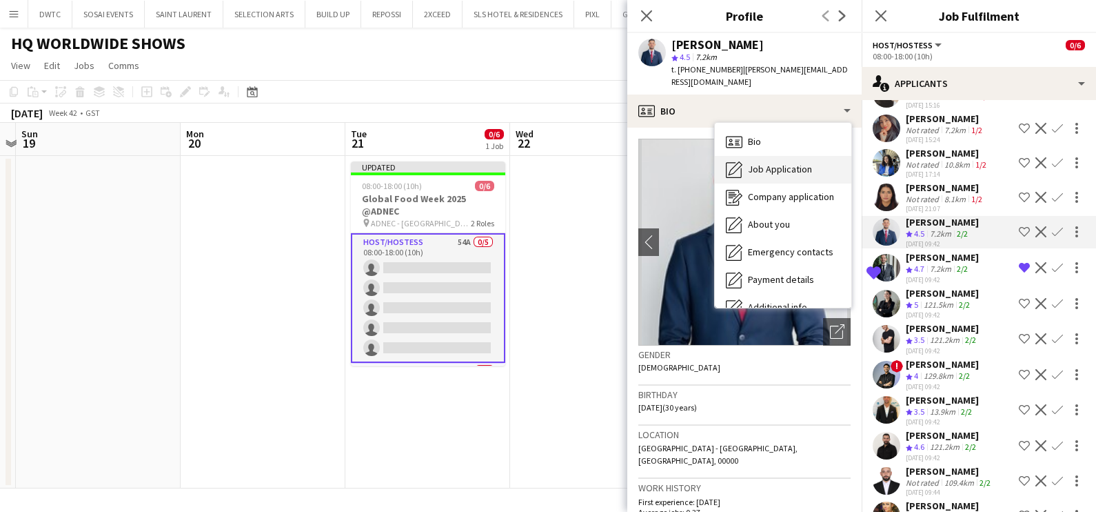
click at [778, 163] on span "Job Application" at bounding box center [780, 169] width 64 height 12
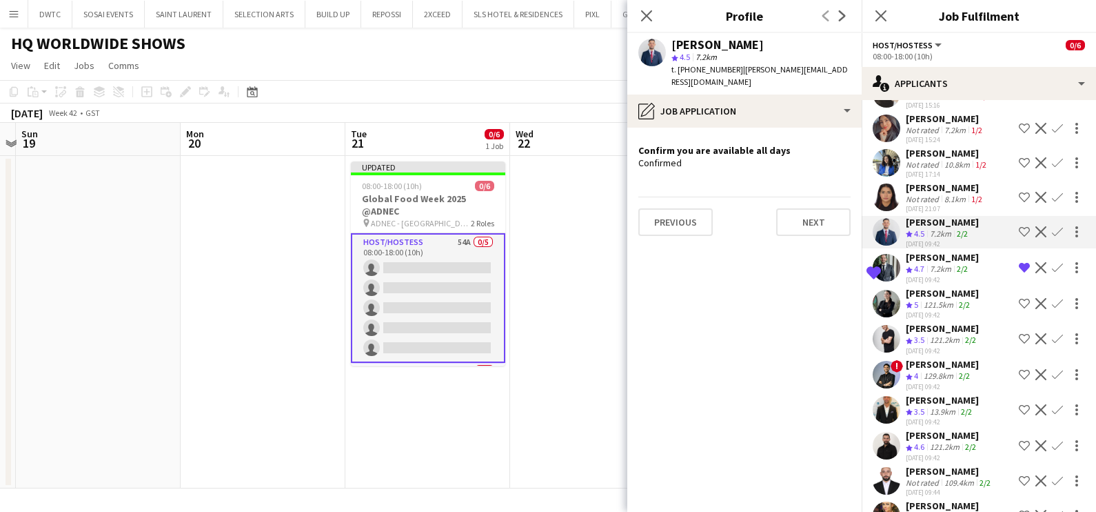
click at [1019, 237] on app-icon "Shortlist crew" at bounding box center [1024, 231] width 11 height 11
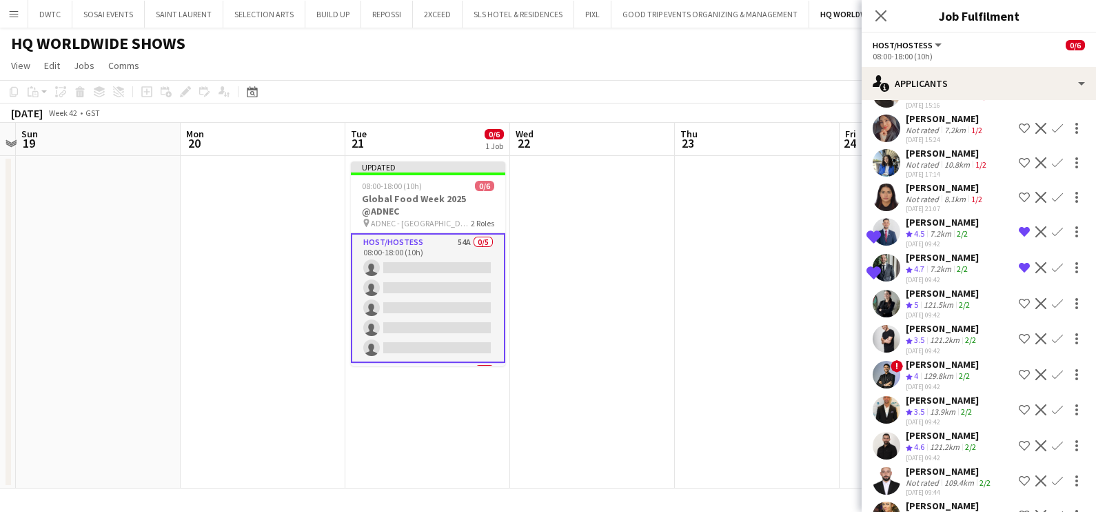
click at [917, 159] on div "[PERSON_NAME]" at bounding box center [947, 153] width 83 height 12
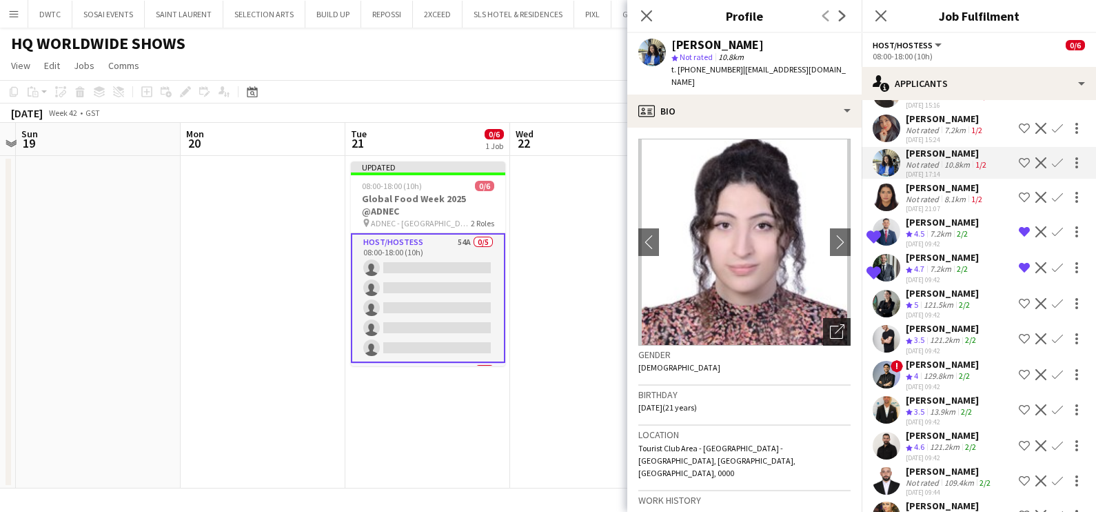
click at [830, 324] on icon "Open photos pop-in" at bounding box center [837, 331] width 14 height 14
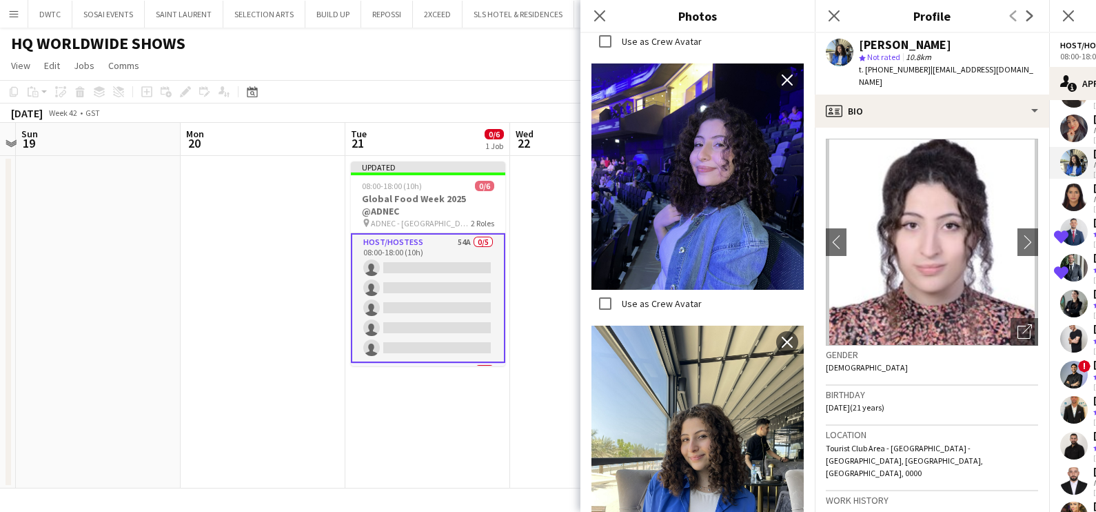
scroll to position [667, 0]
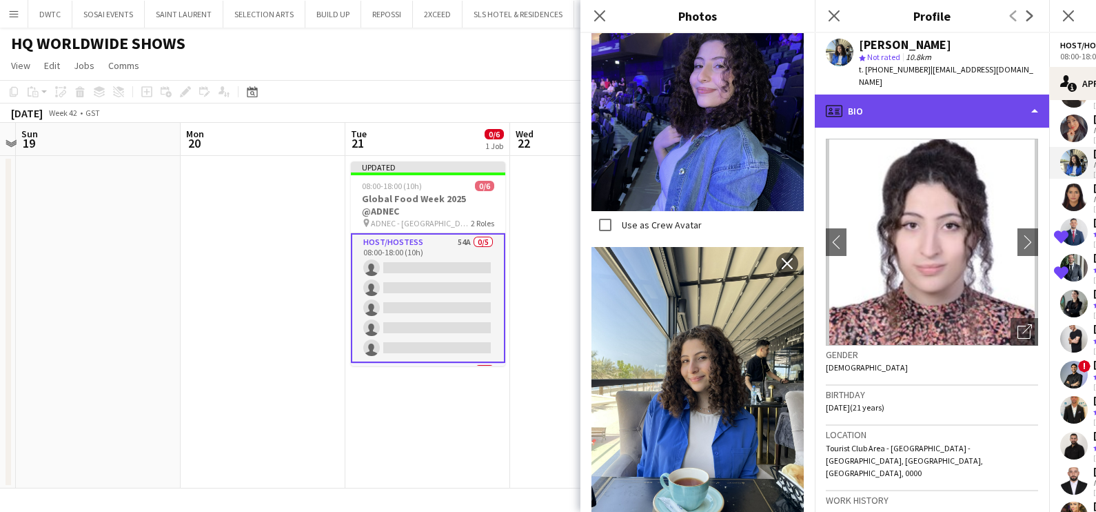
click at [909, 94] on div "profile Bio" at bounding box center [932, 110] width 234 height 33
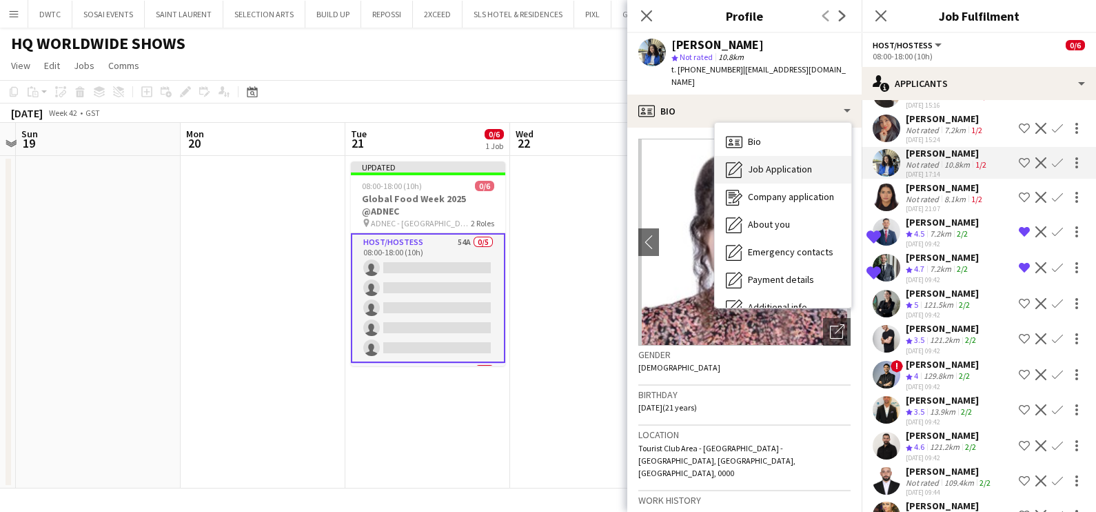
click at [780, 163] on span "Job Application" at bounding box center [780, 169] width 64 height 12
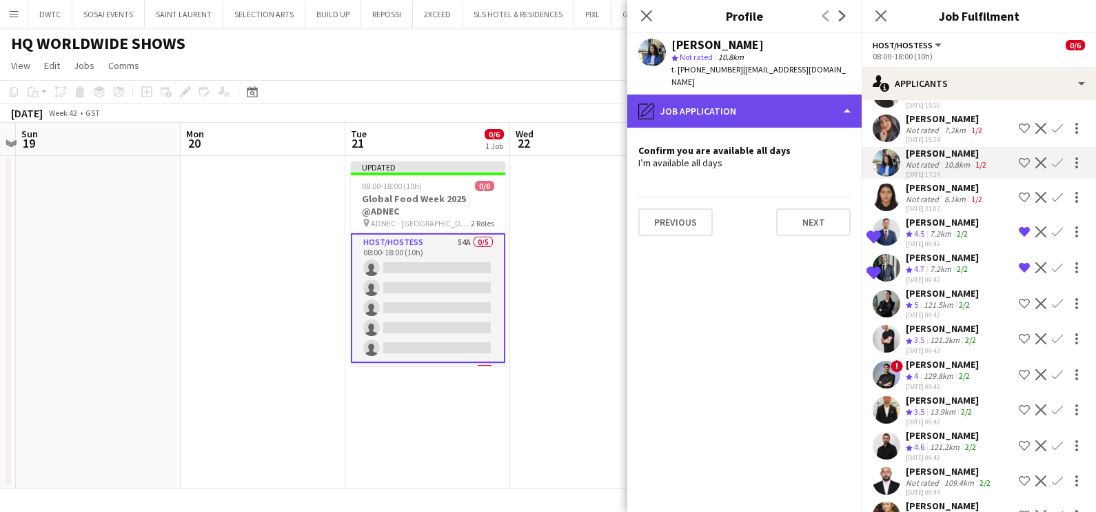
click at [688, 95] on div "pencil4 Job Application" at bounding box center [744, 110] width 234 height 33
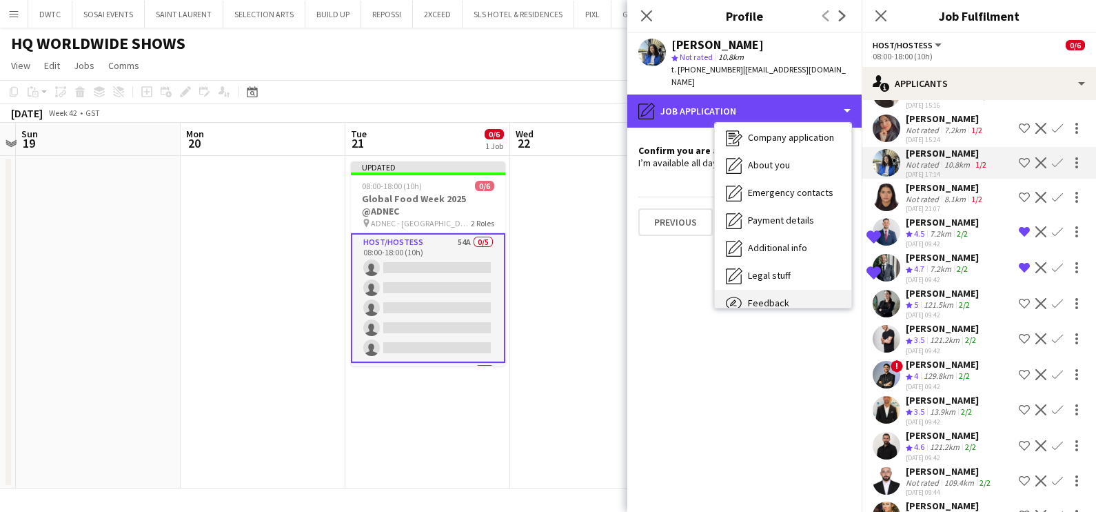
scroll to position [101, 0]
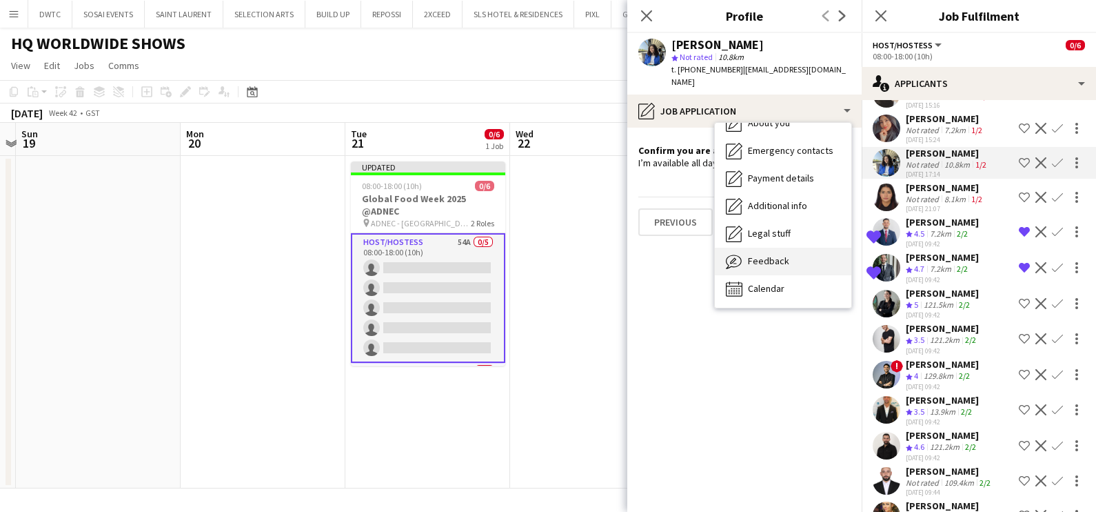
click at [788, 248] on div "Feedback Feedback" at bounding box center [783, 262] width 137 height 28
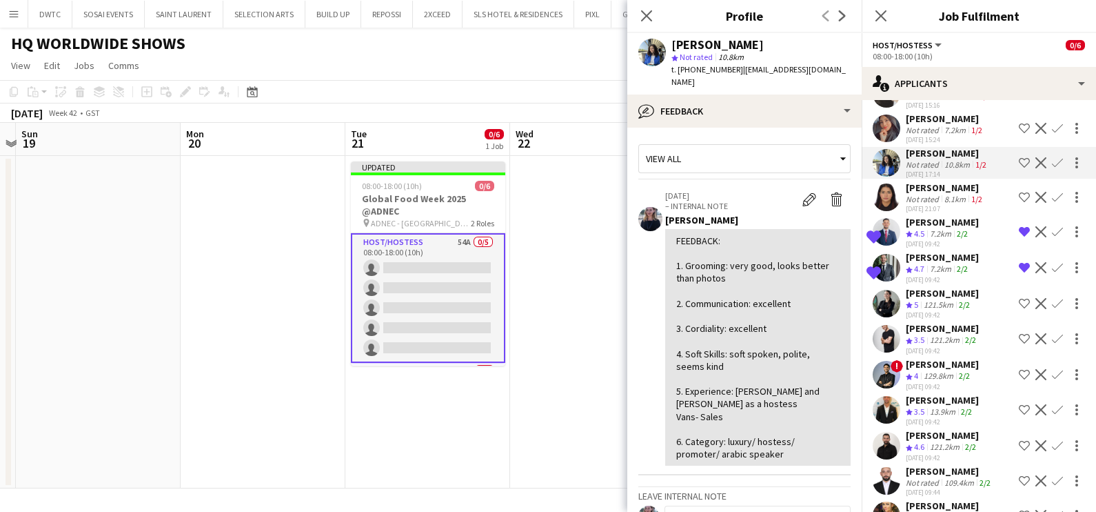
click at [1019, 163] on app-icon "Shortlist crew" at bounding box center [1024, 162] width 11 height 11
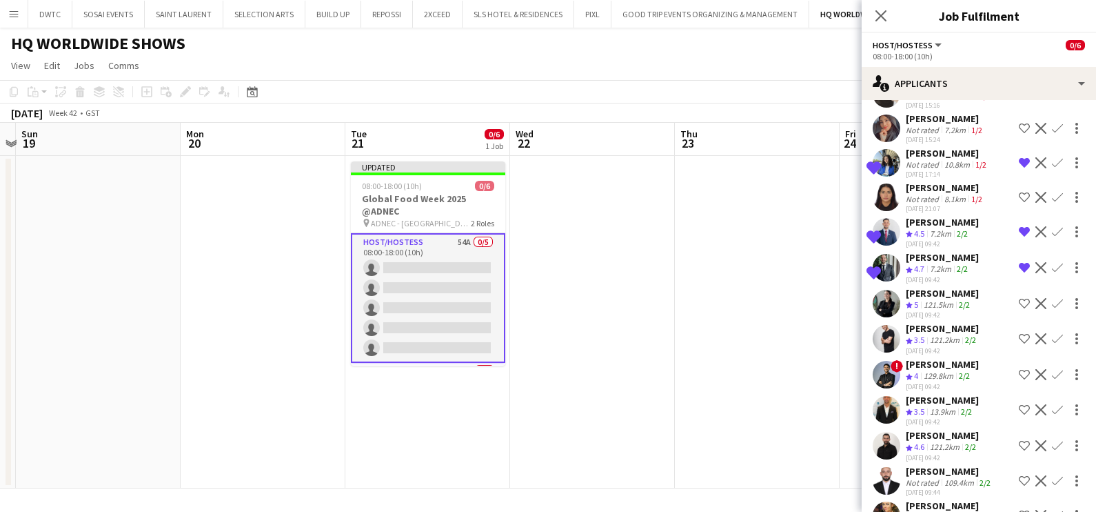
scroll to position [1160, 0]
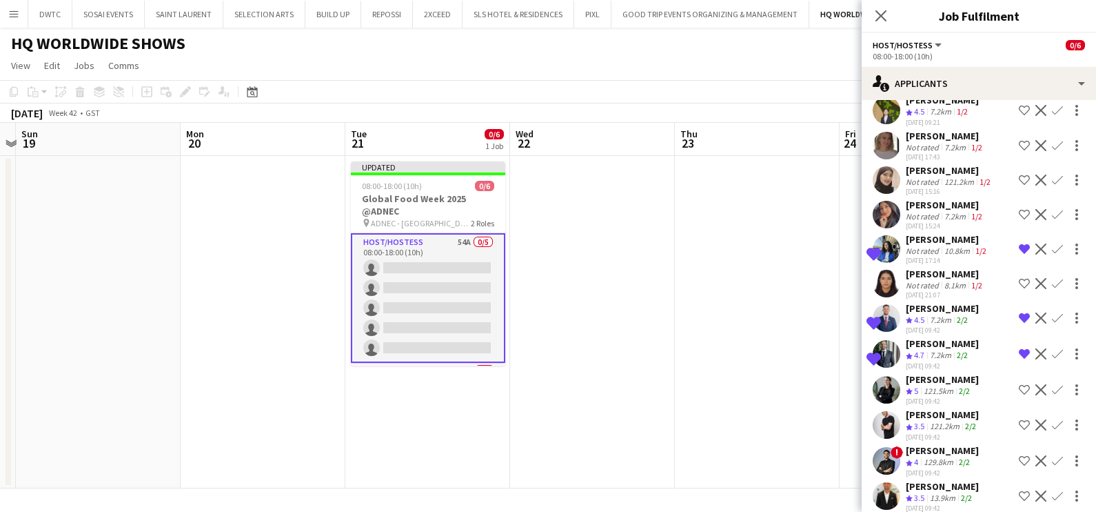
click at [917, 252] on div "Not rated" at bounding box center [924, 250] width 36 height 10
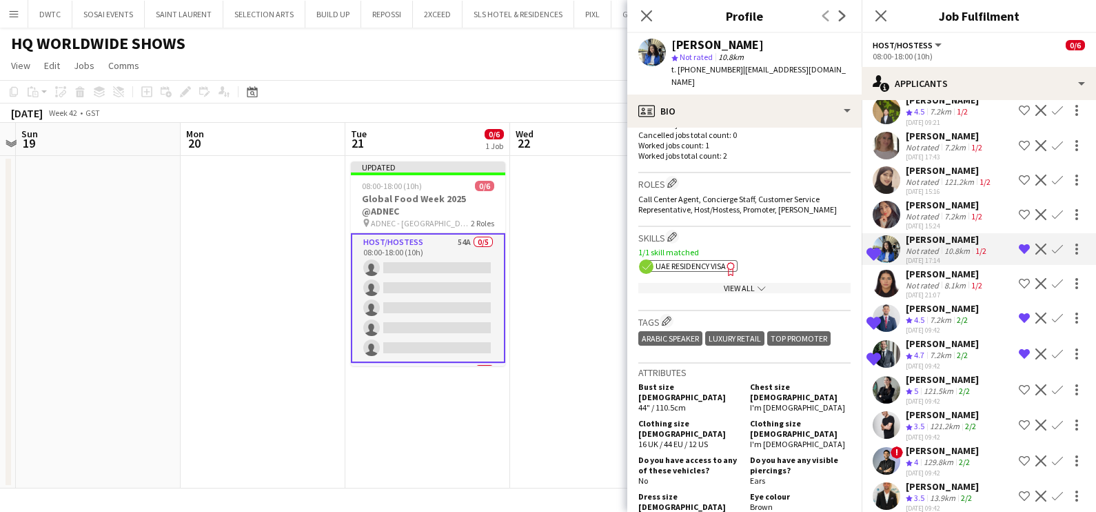
scroll to position [603, 0]
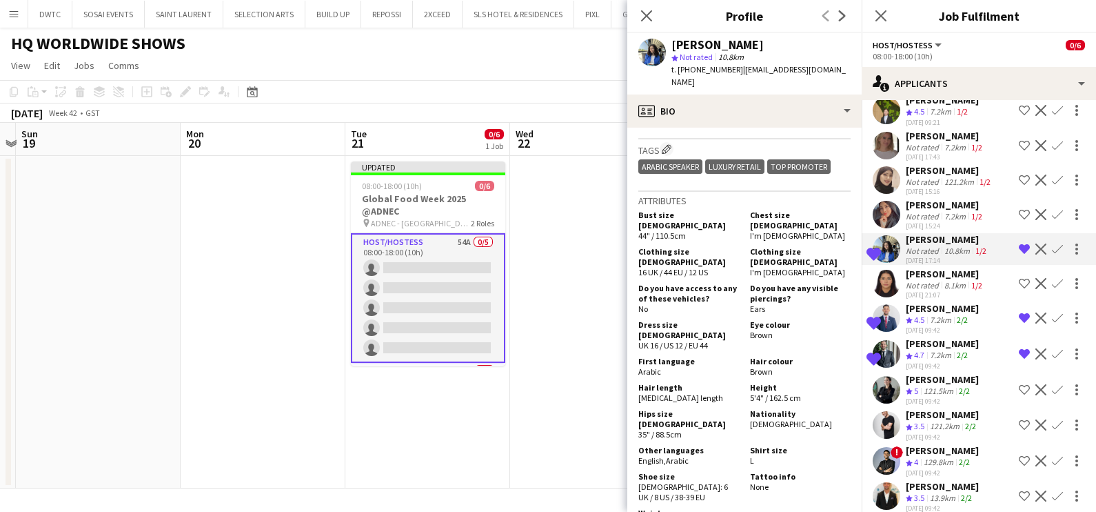
click at [937, 392] on div "121.5km" at bounding box center [938, 391] width 35 height 12
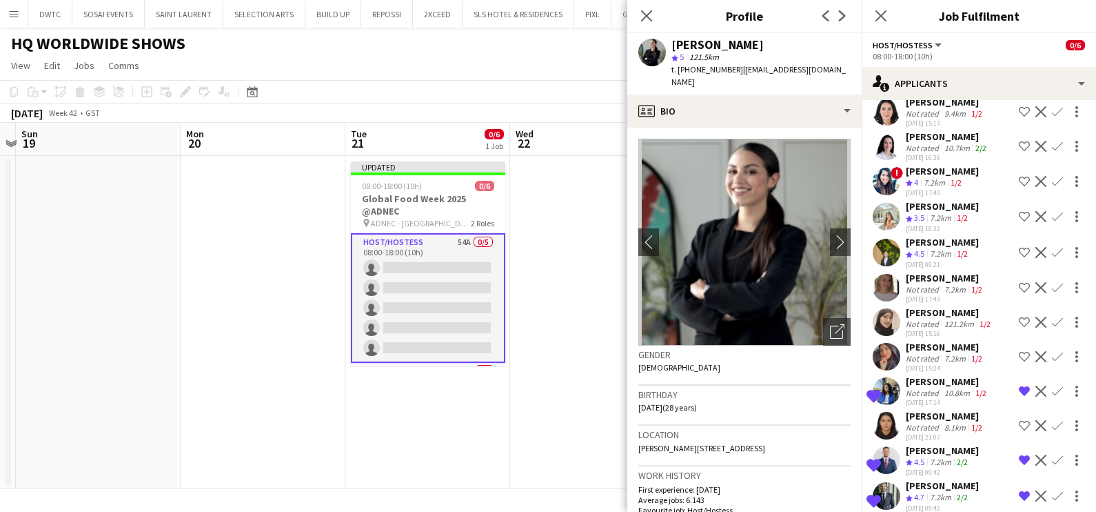
scroll to position [987, 0]
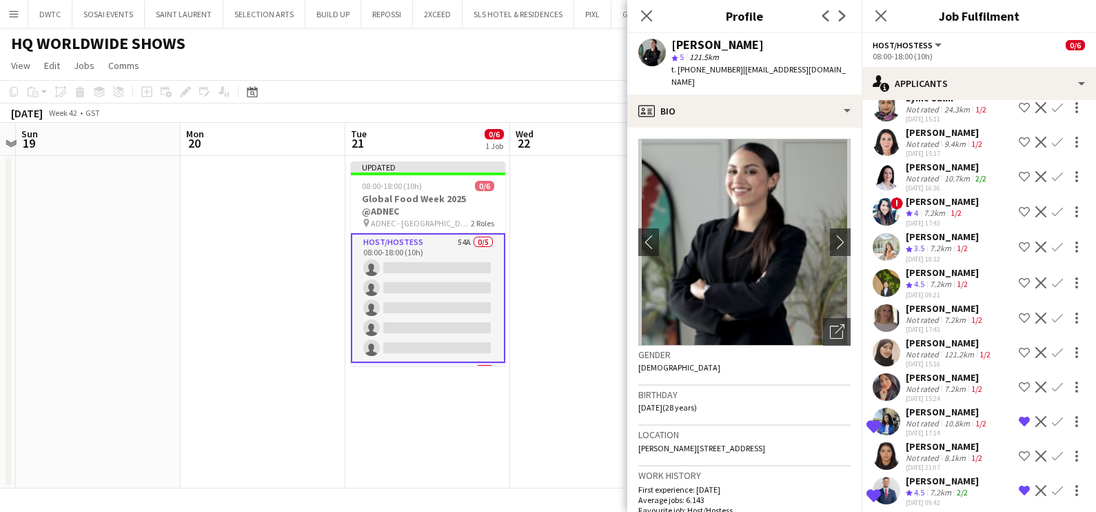
click at [936, 173] on div "[PERSON_NAME]" at bounding box center [947, 167] width 83 height 12
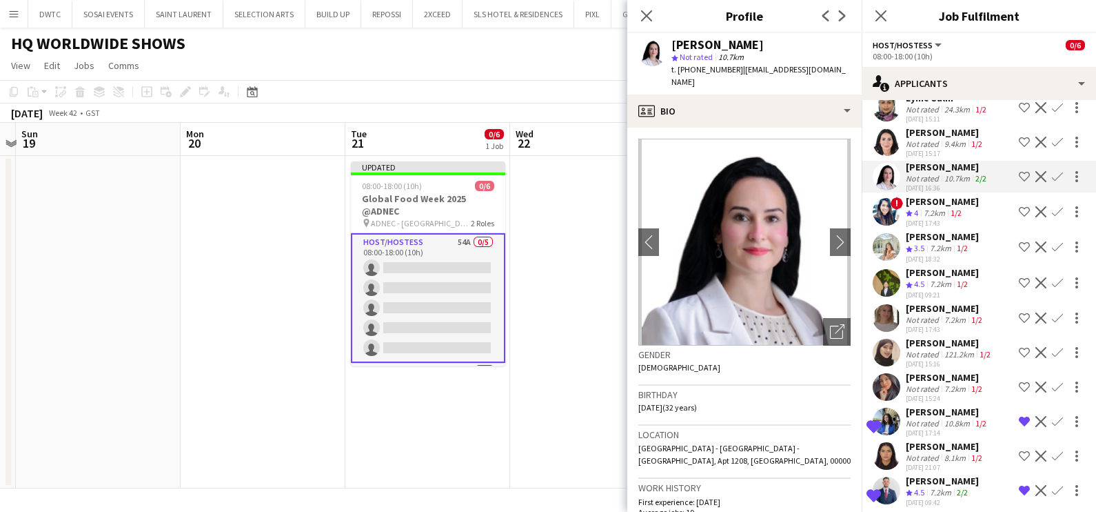
click at [696, 79] on div "Valeriia Garanina star Not rated 10.7km t. +971585360783 | leragaranina@gmail.c…" at bounding box center [744, 63] width 234 height 61
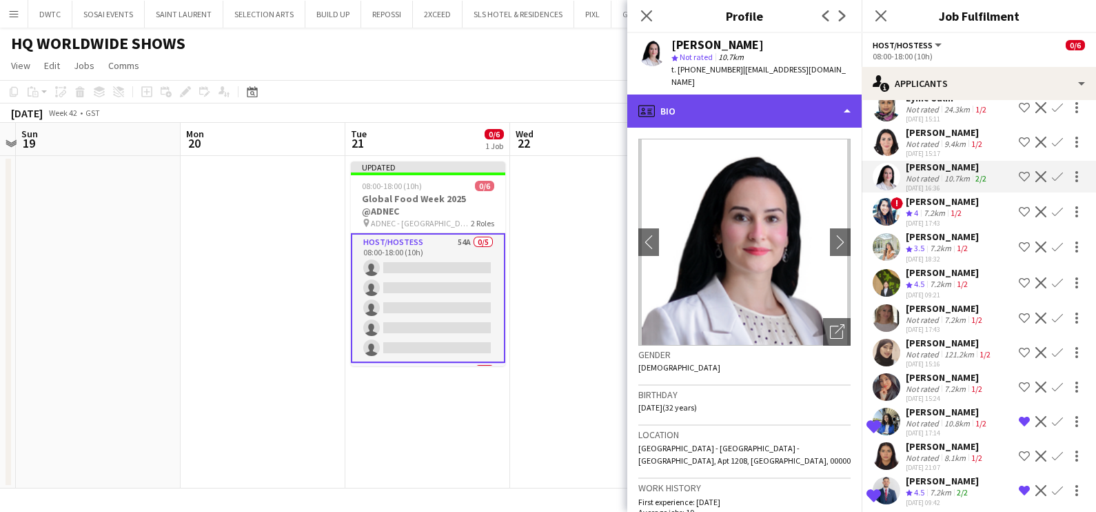
click at [697, 94] on div "profile Bio" at bounding box center [744, 110] width 234 height 33
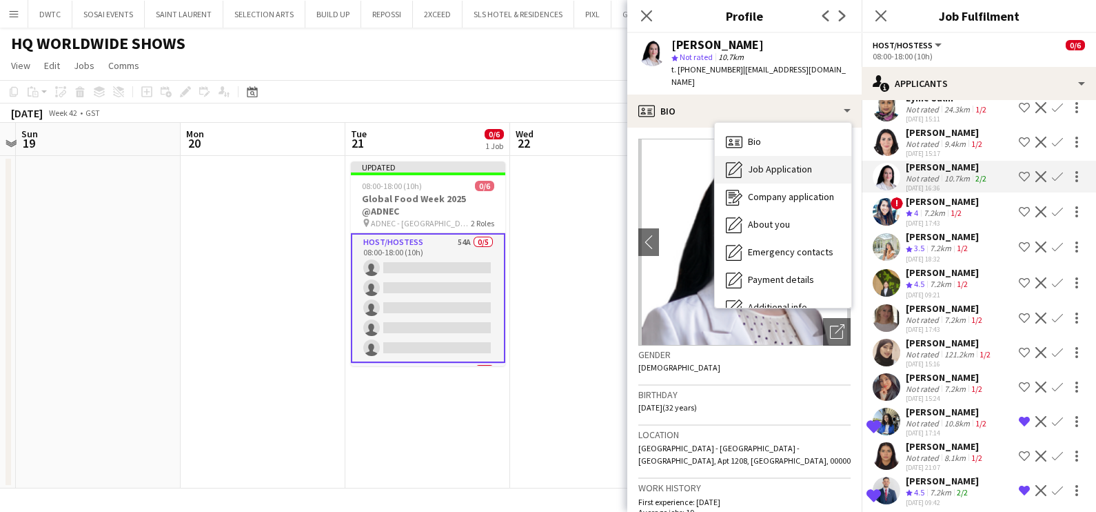
click at [758, 163] on div "Job Application Job Application" at bounding box center [783, 170] width 137 height 28
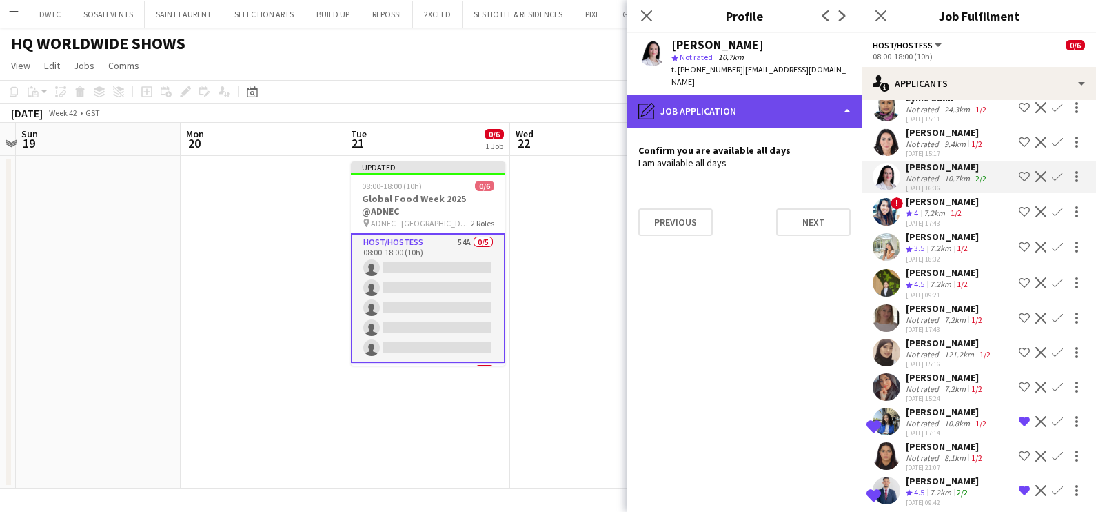
click at [769, 94] on div "pencil4 Job Application" at bounding box center [744, 110] width 234 height 33
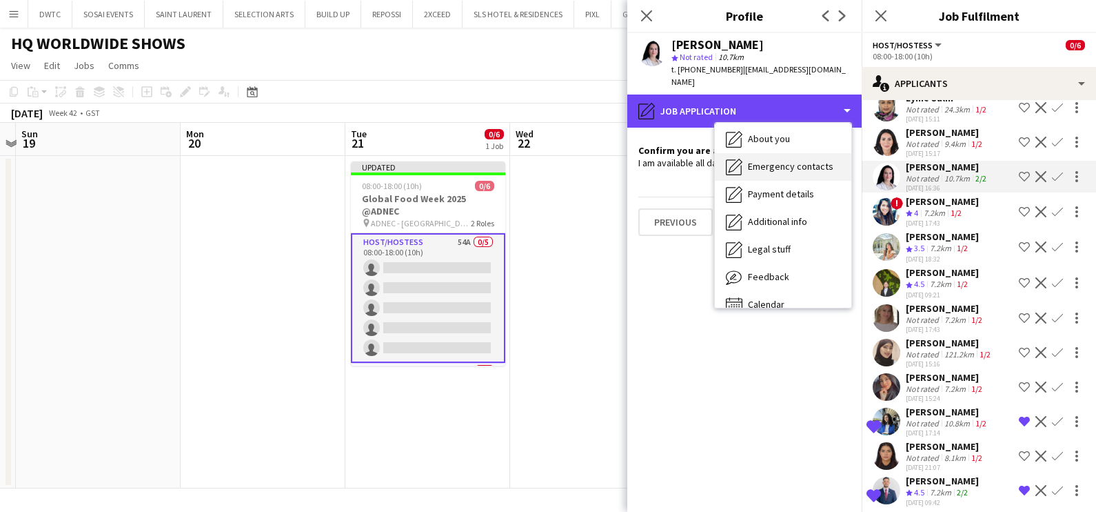
scroll to position [101, 0]
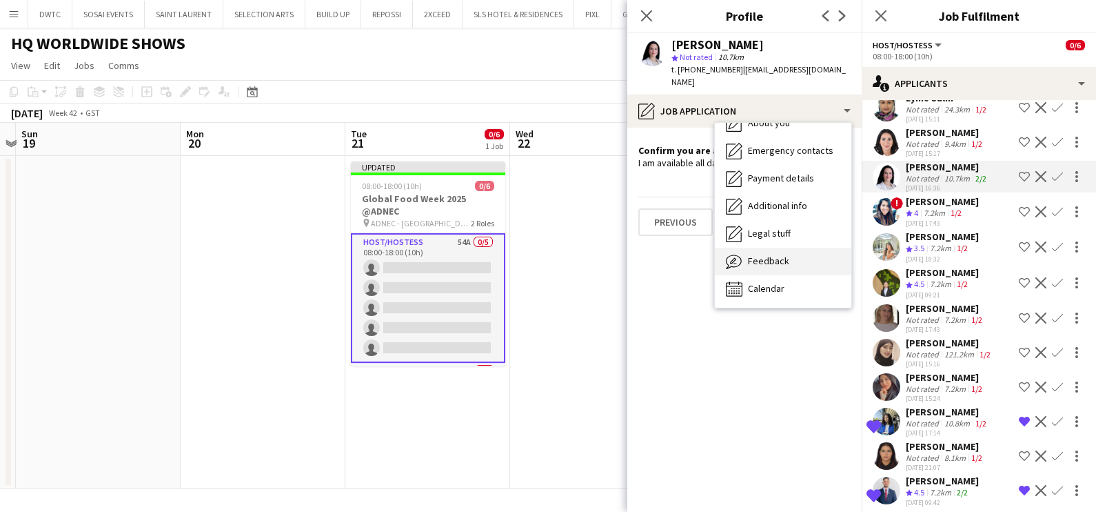
click at [793, 248] on div "Feedback Feedback" at bounding box center [783, 262] width 137 height 28
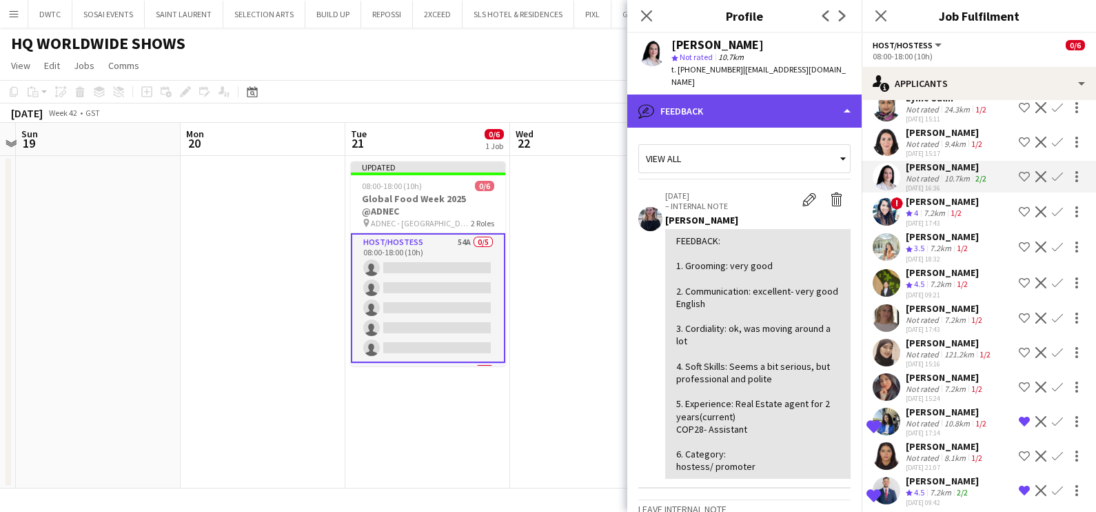
click at [750, 97] on div "bubble-pencil Feedback" at bounding box center [744, 110] width 234 height 33
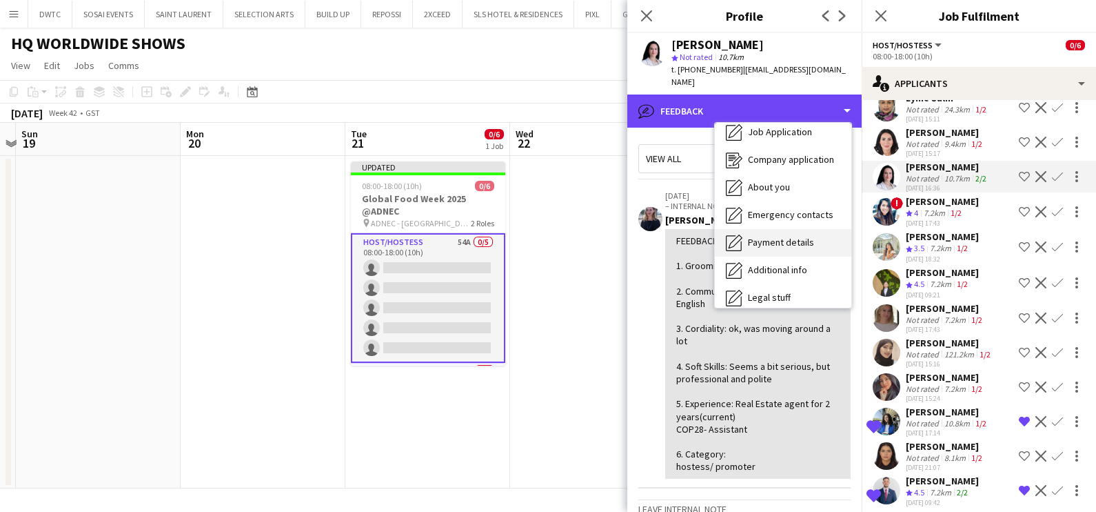
scroll to position [0, 0]
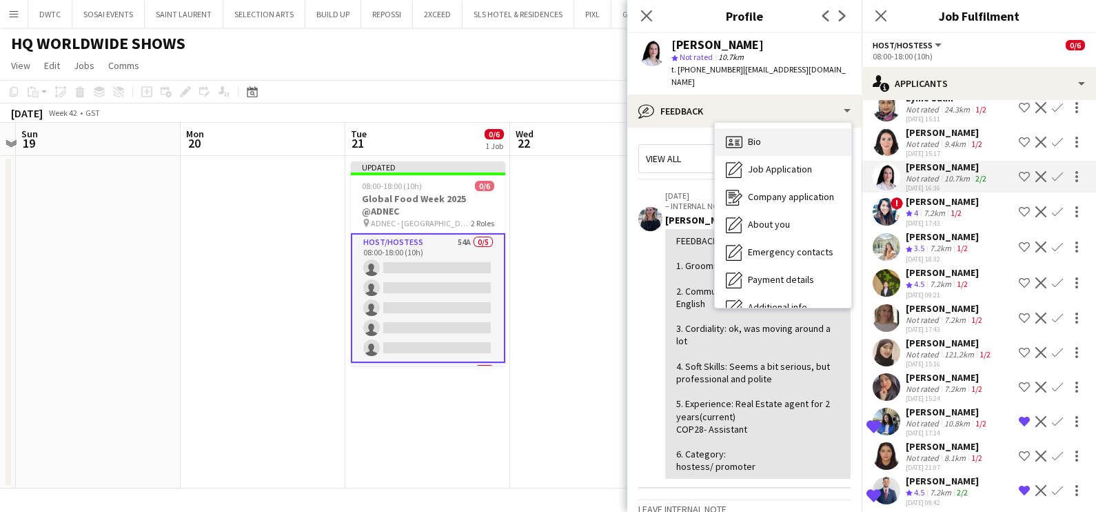
click at [772, 128] on div "Bio Bio" at bounding box center [783, 142] width 137 height 28
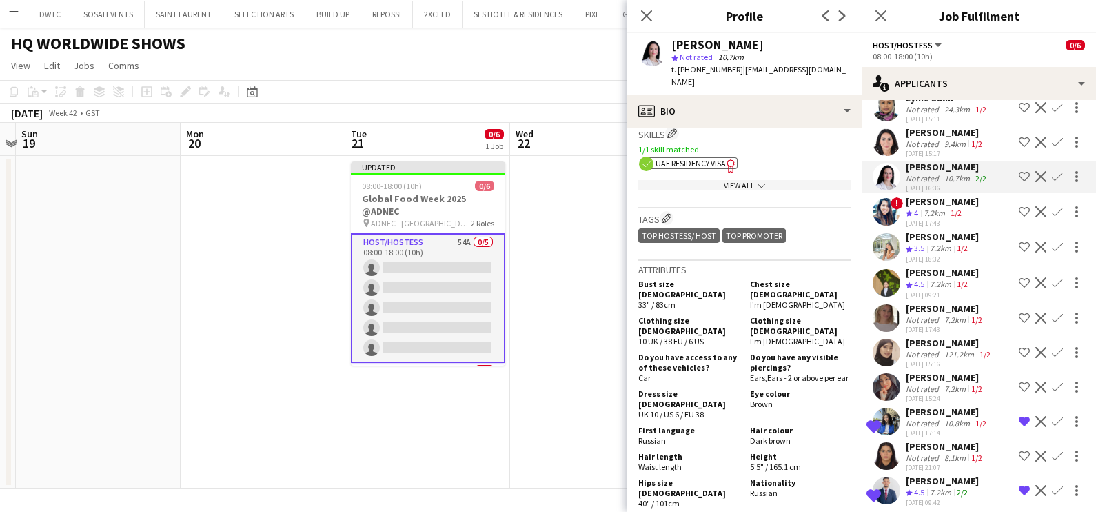
scroll to position [689, 0]
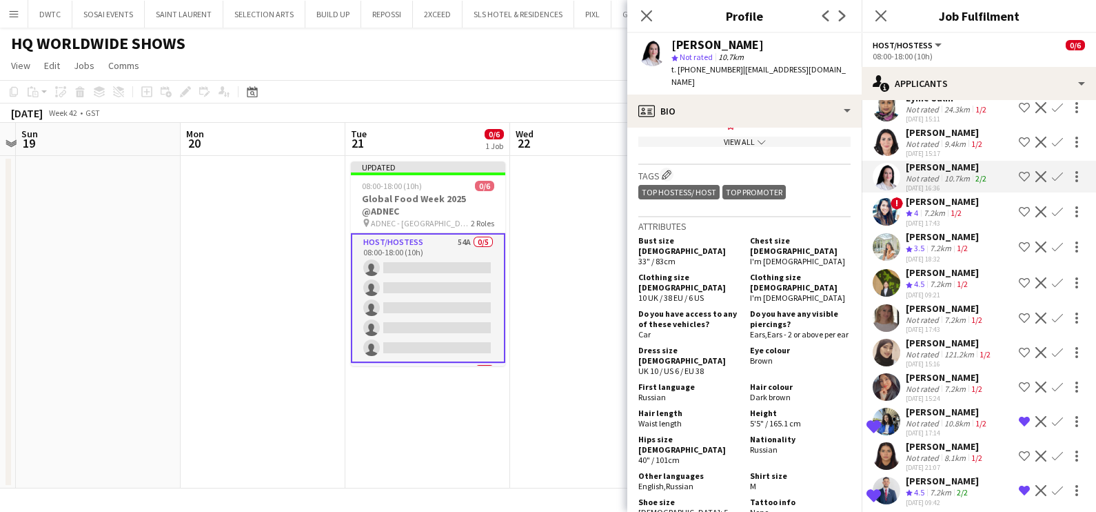
click at [1019, 182] on app-icon "Shortlist crew" at bounding box center [1024, 176] width 11 height 11
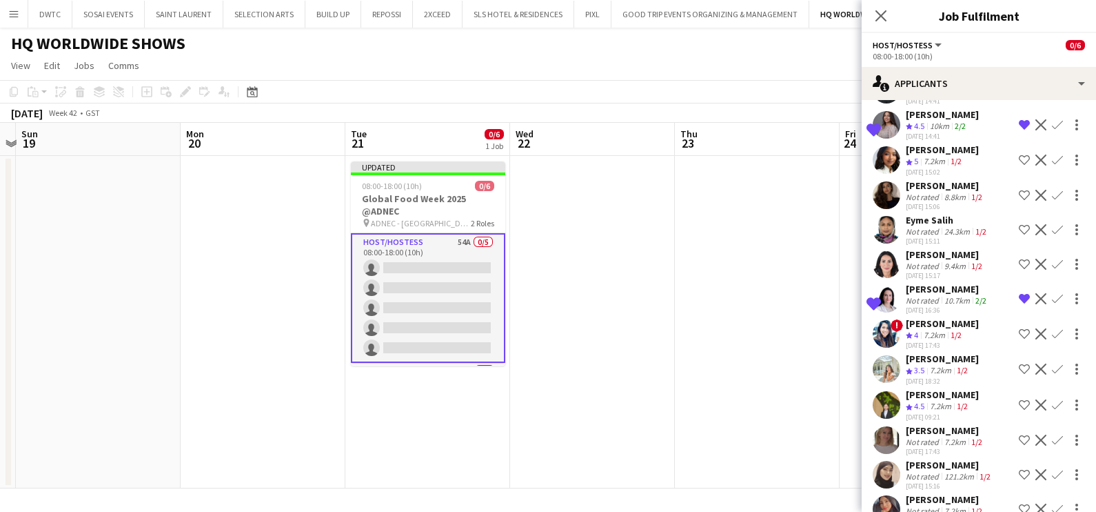
scroll to position [815, 0]
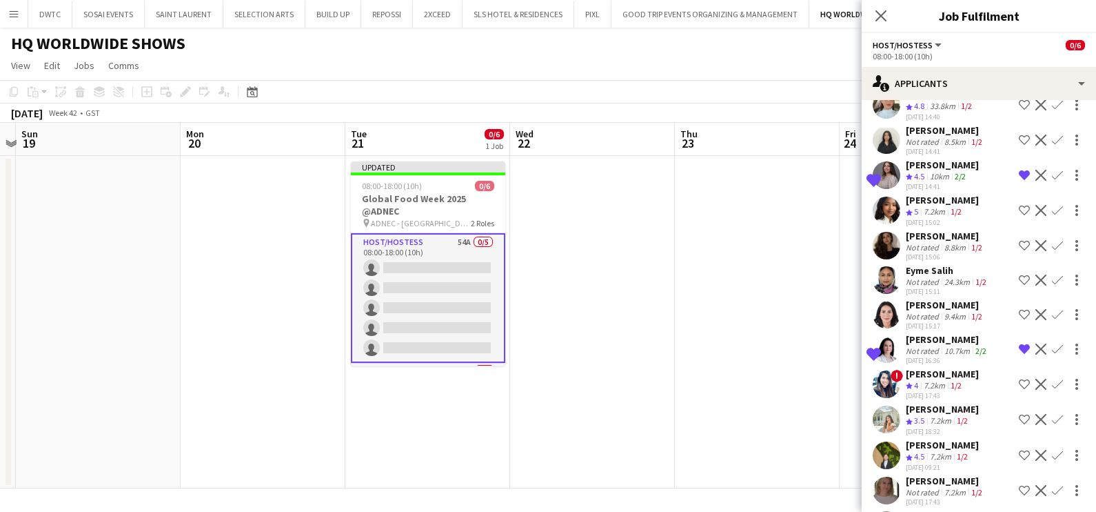
click at [929, 206] on div "[PERSON_NAME]" at bounding box center [942, 200] width 73 height 12
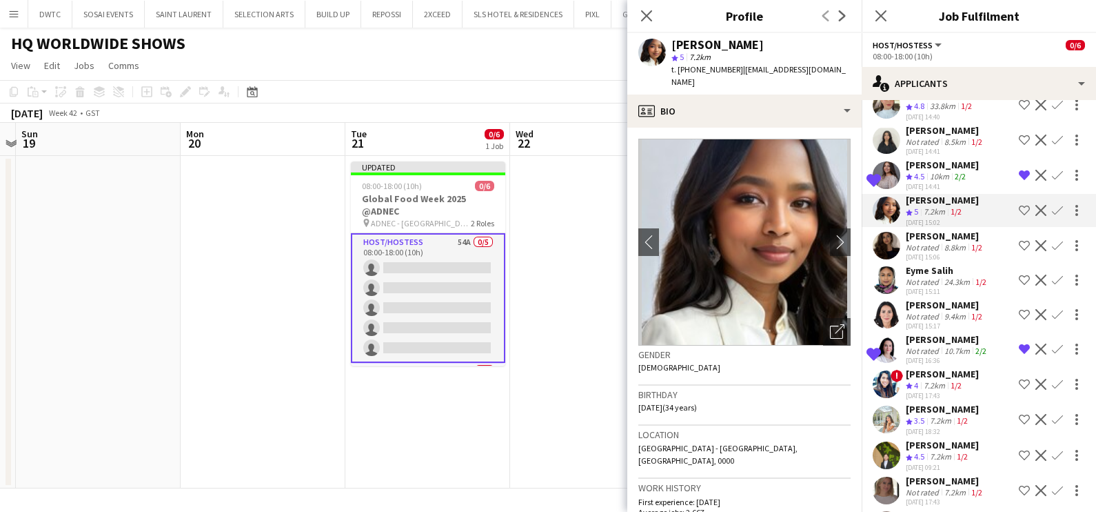
click at [549, 311] on app-date-cell at bounding box center [592, 322] width 165 height 332
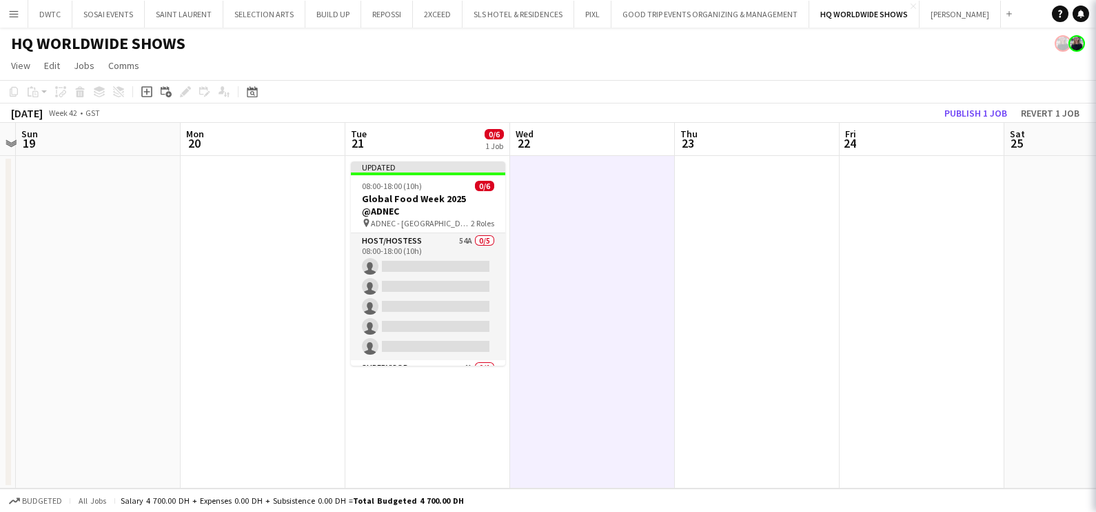
scroll to position [0, 0]
click at [959, 110] on button "Publish 1 job" at bounding box center [976, 113] width 74 height 18
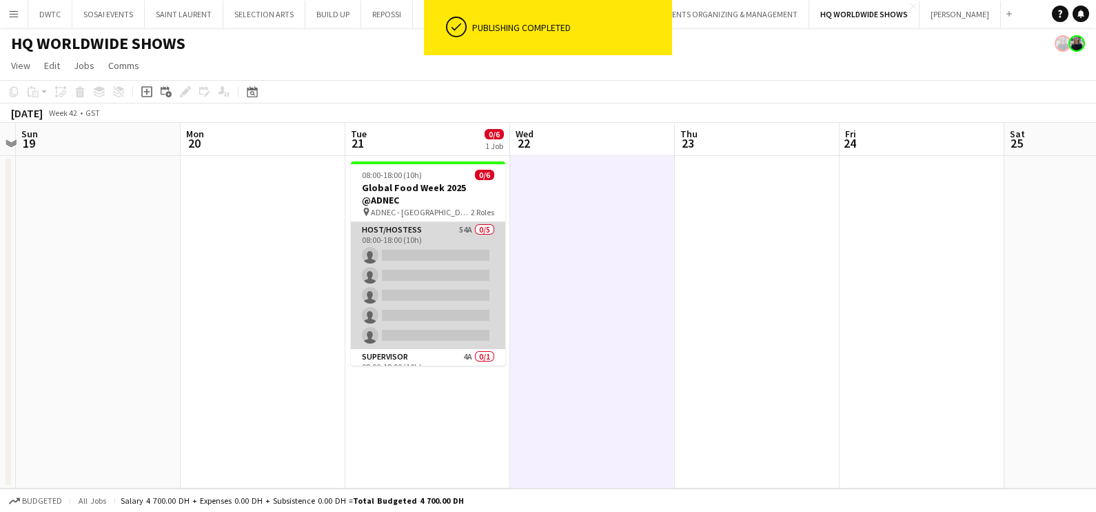
click at [443, 248] on app-card-role "Host/Hostess 54A 0/5 08:00-18:00 (10h) single-neutral-actions single-neutral-ac…" at bounding box center [428, 285] width 154 height 127
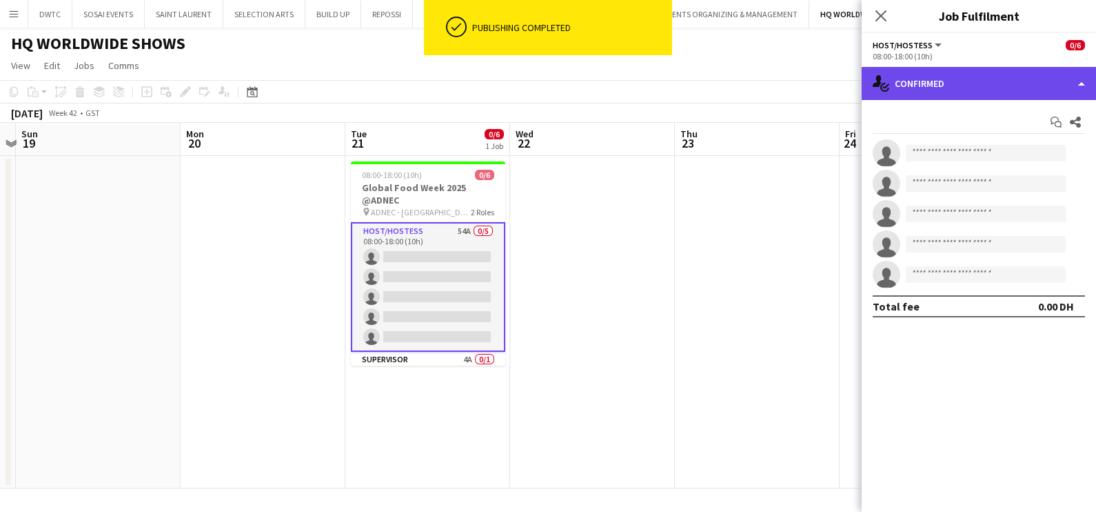
click at [980, 78] on div "single-neutral-actions-check-2 Confirmed" at bounding box center [979, 83] width 234 height 33
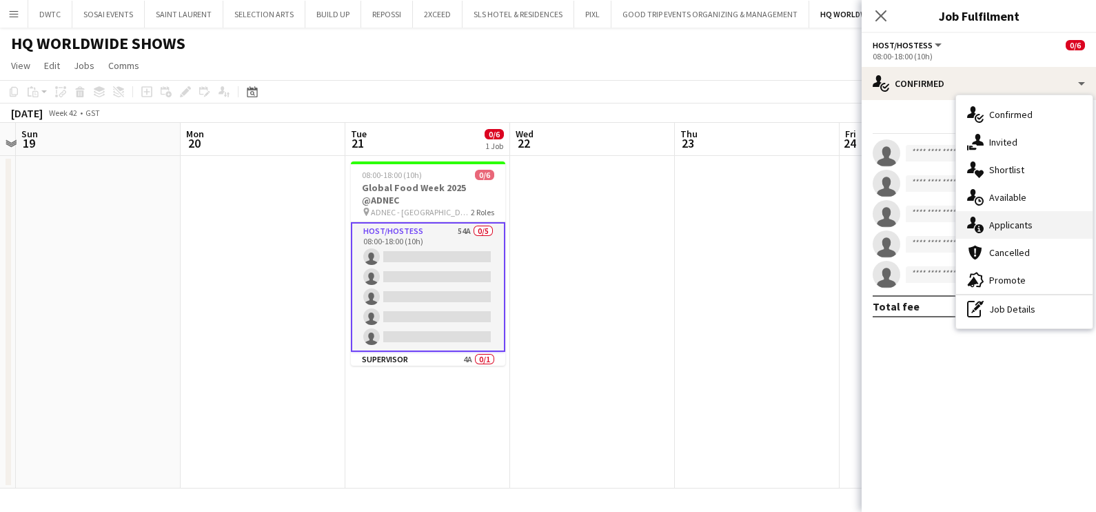
click at [1012, 221] on span "Applicants" at bounding box center [1010, 225] width 43 height 12
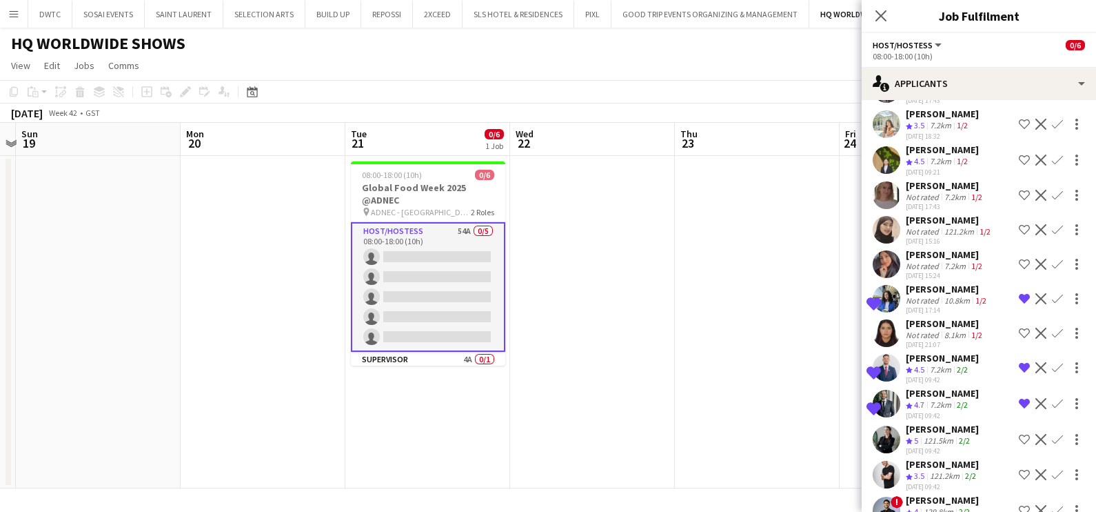
scroll to position [1074, 0]
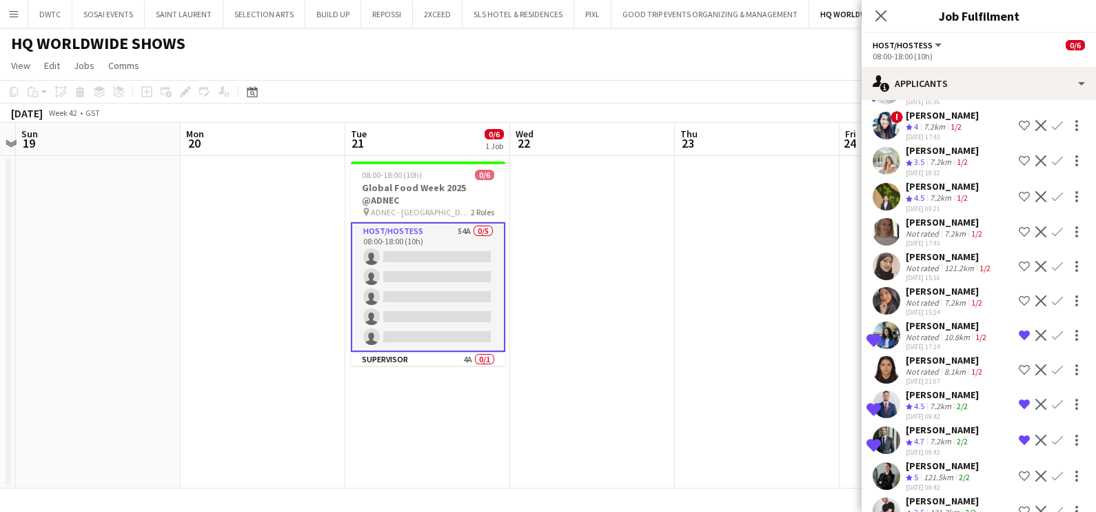
click at [929, 165] on div "7.2km" at bounding box center [940, 163] width 27 height 12
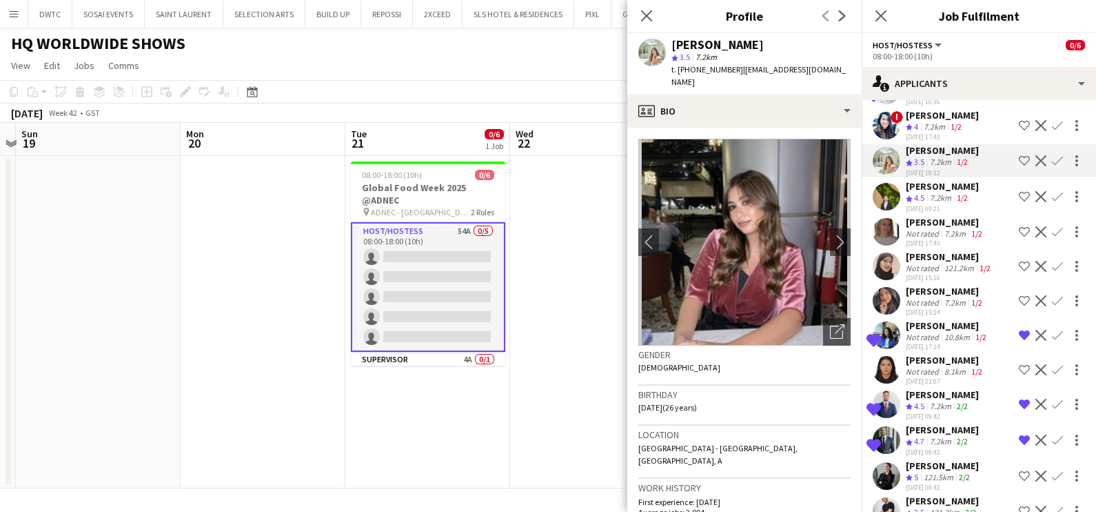
click at [808, 318] on img at bounding box center [744, 242] width 212 height 207
click at [823, 325] on div "Open photos pop-in" at bounding box center [837, 332] width 28 height 28
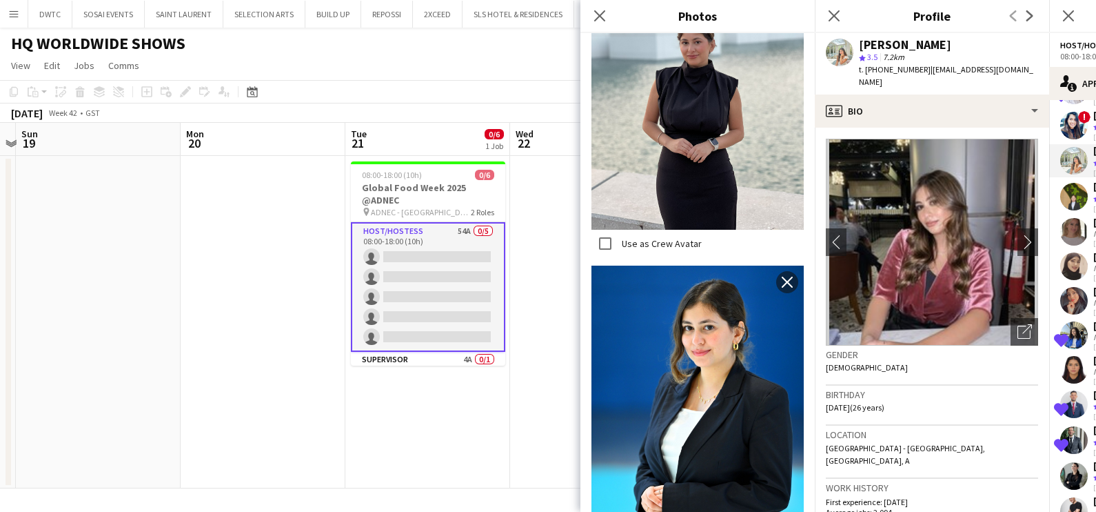
scroll to position [1551, 0]
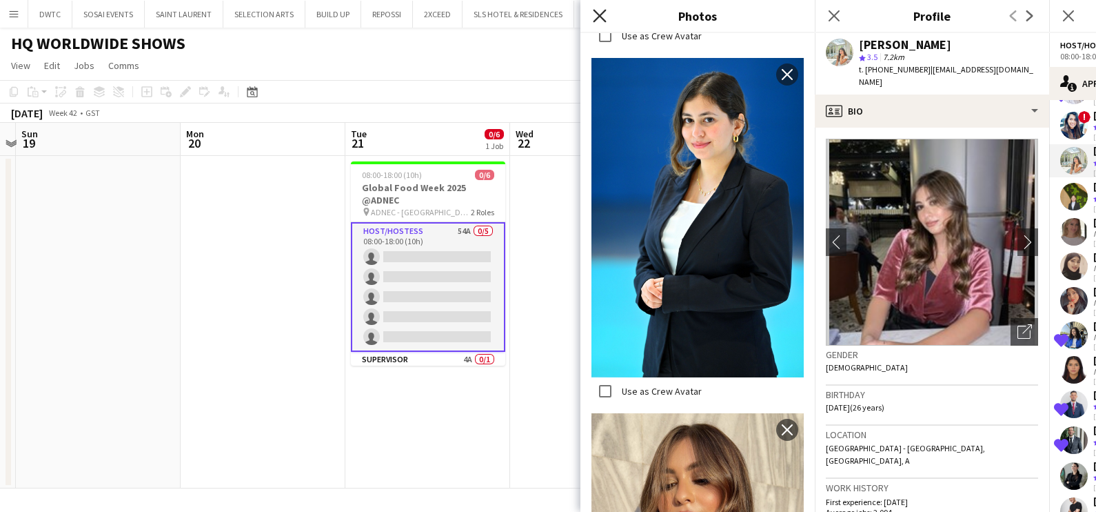
click at [596, 14] on icon "Close pop-in" at bounding box center [599, 15] width 13 height 13
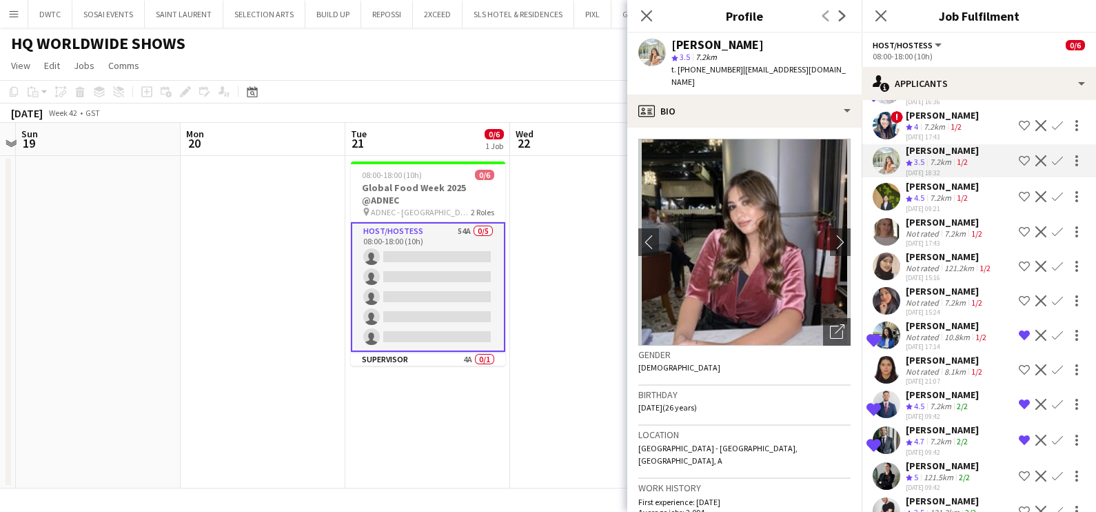
scroll to position [987, 0]
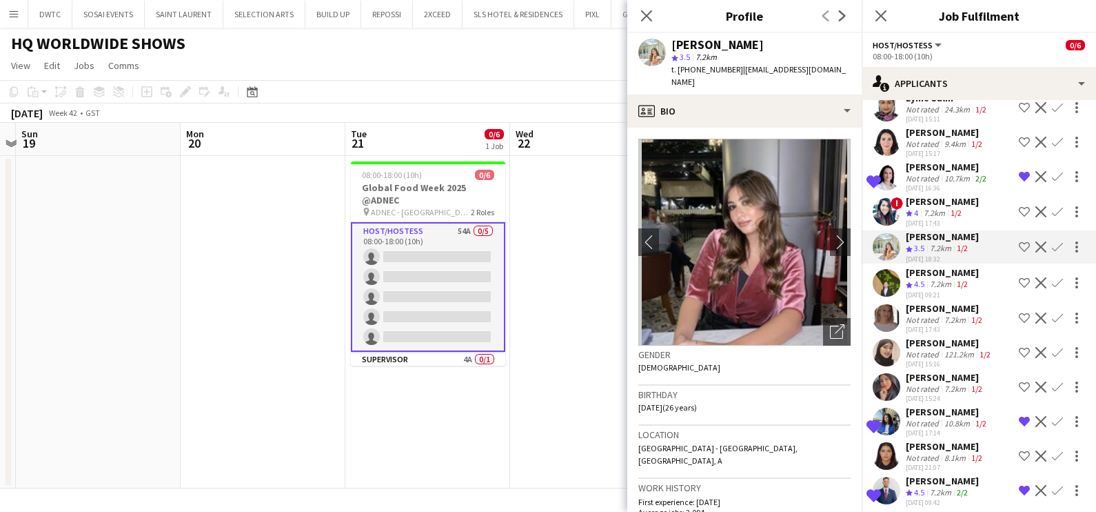
click at [927, 208] on div "Abida Khalid" at bounding box center [942, 201] width 73 height 12
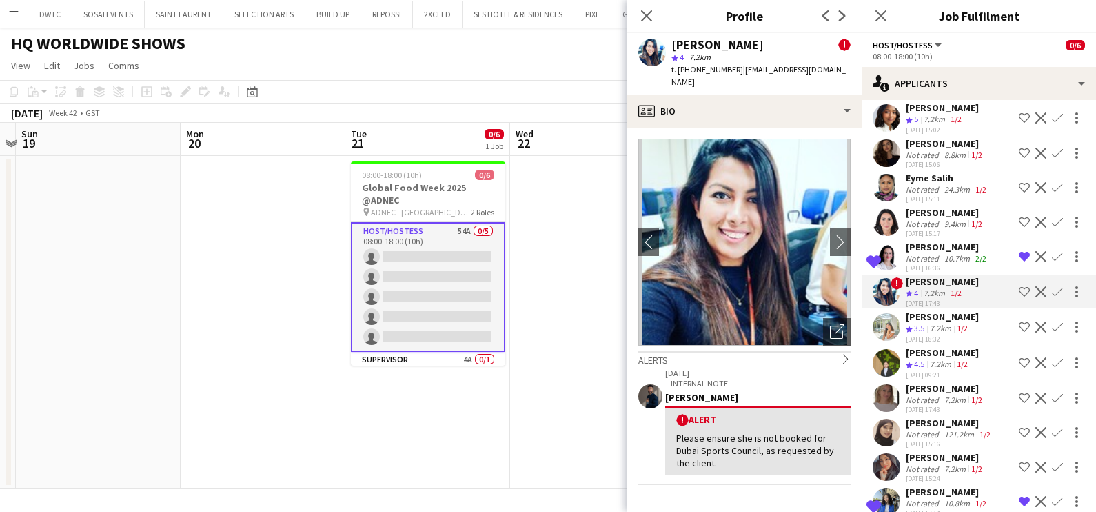
scroll to position [1034, 0]
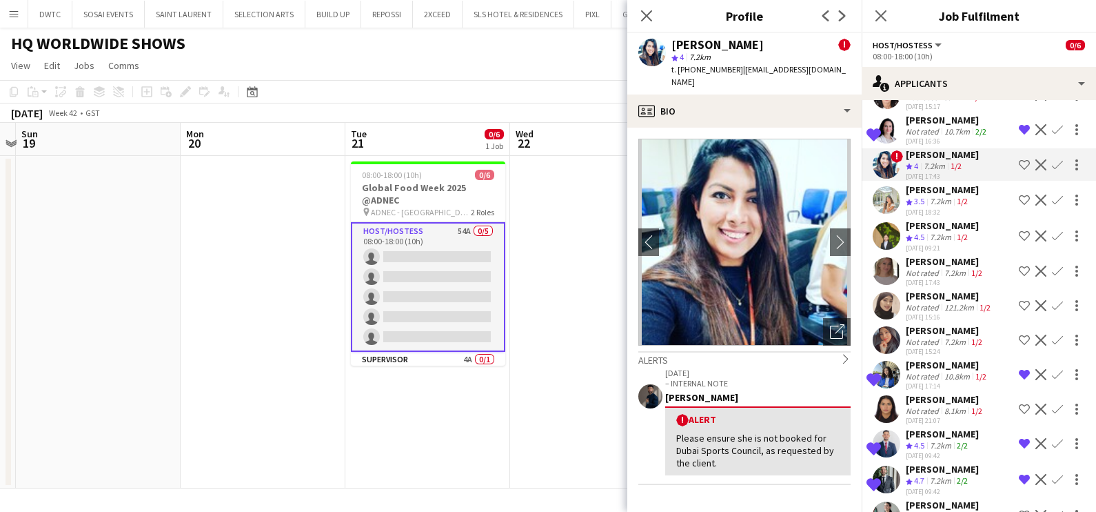
click at [1019, 135] on app-icon "Remove crew from shortlist" at bounding box center [1024, 129] width 11 height 11
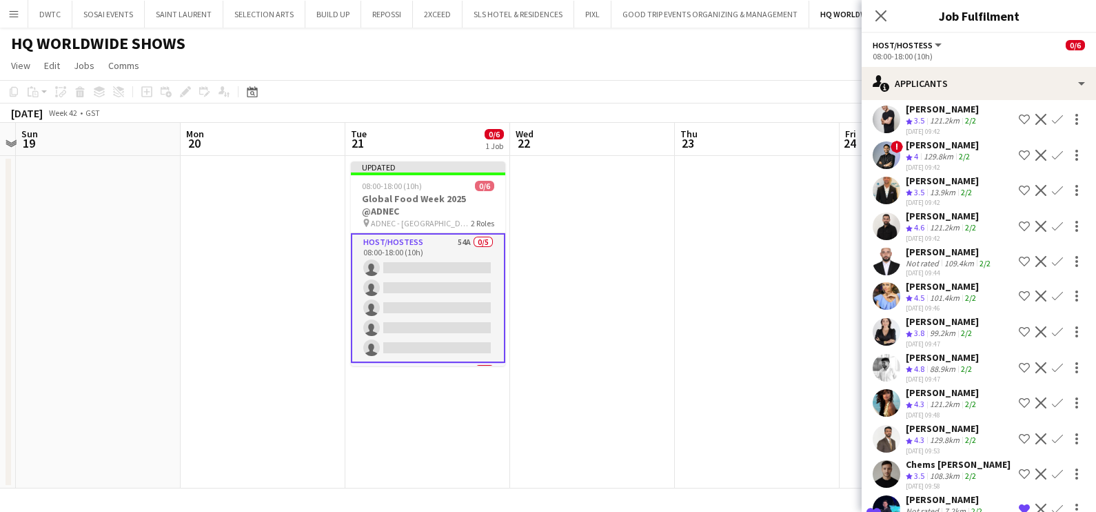
scroll to position [1591, 0]
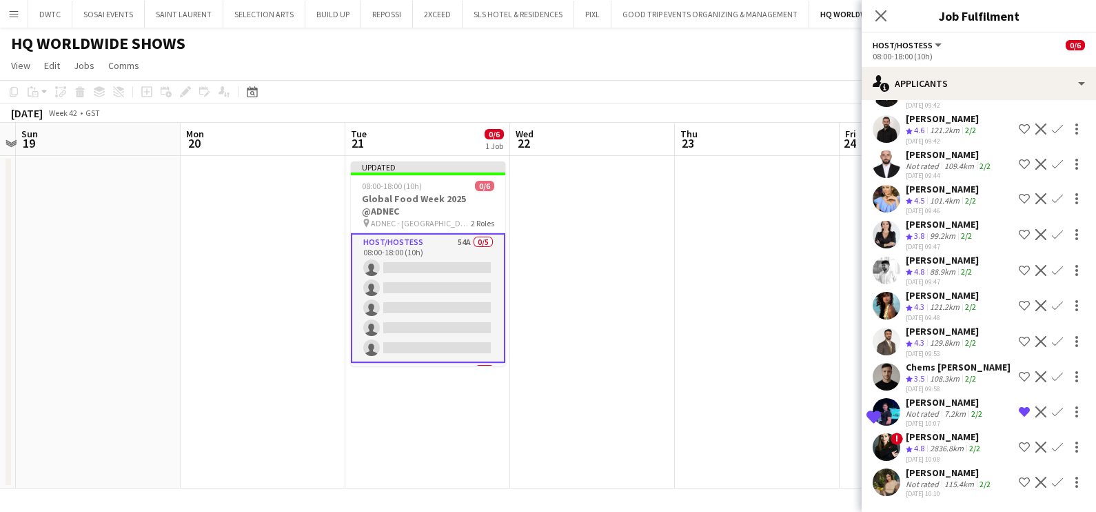
click at [694, 301] on app-date-cell at bounding box center [757, 322] width 165 height 332
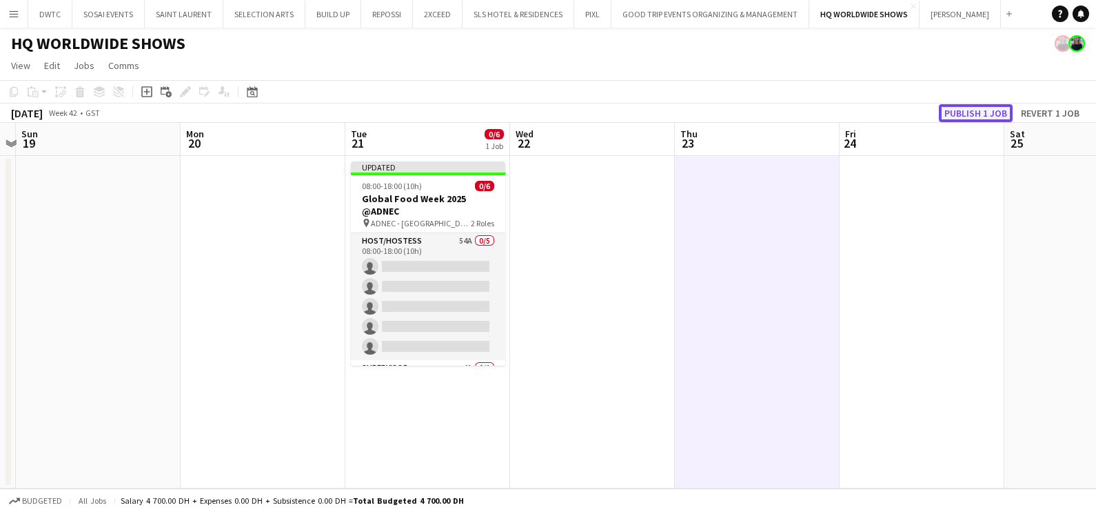
click at [970, 114] on button "Publish 1 job" at bounding box center [976, 113] width 74 height 18
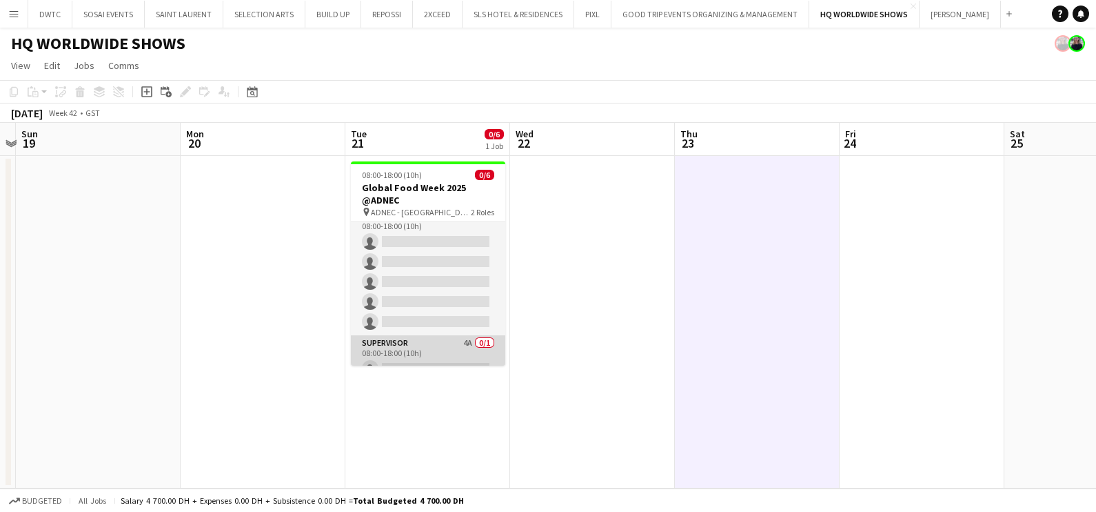
scroll to position [0, 0]
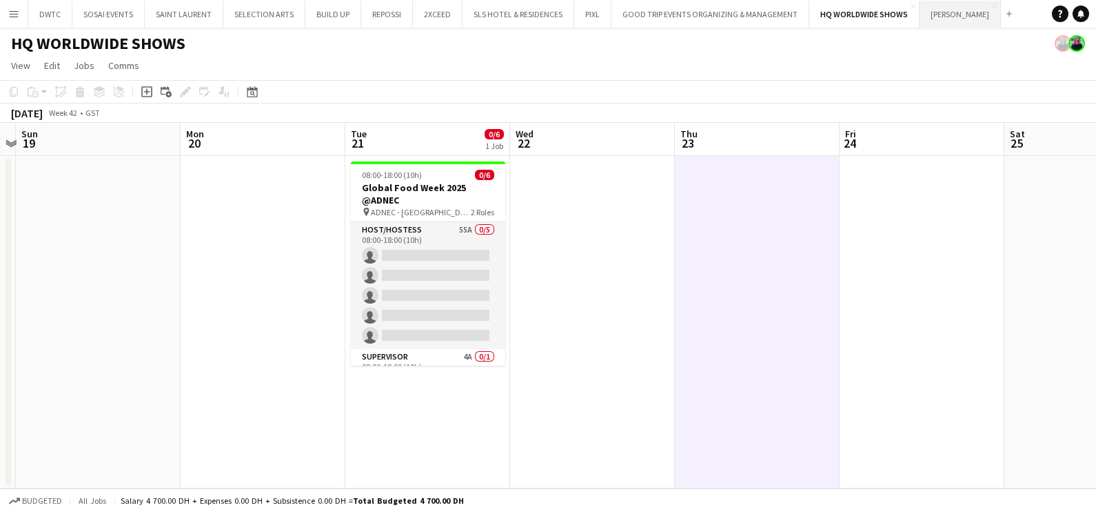
click at [953, 13] on button "JACK MORTON Close" at bounding box center [960, 14] width 81 height 27
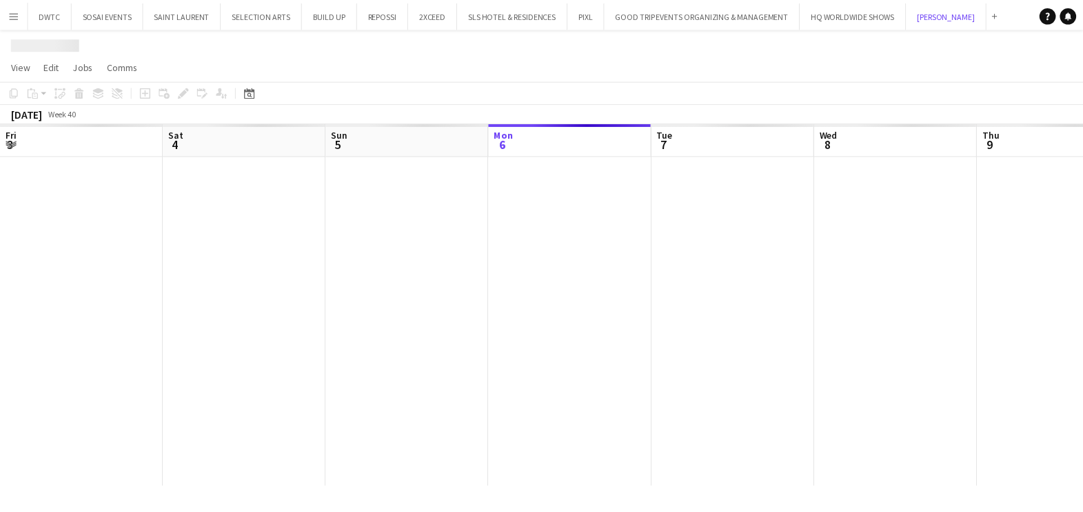
scroll to position [0, 330]
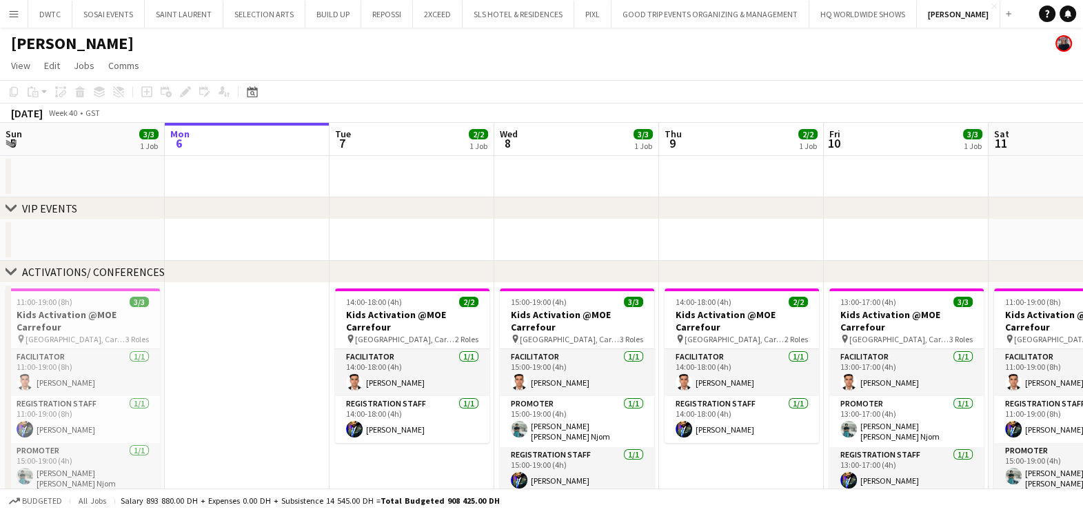
drag, startPoint x: 929, startPoint y: 215, endPoint x: 399, endPoint y: 255, distance: 532.4
click at [474, 245] on div "chevron-right VIP EVENTS chevron-right ACTIVATIONS/ CONFERENCES chevron-right A…" at bounding box center [541, 385] width 1083 height 524
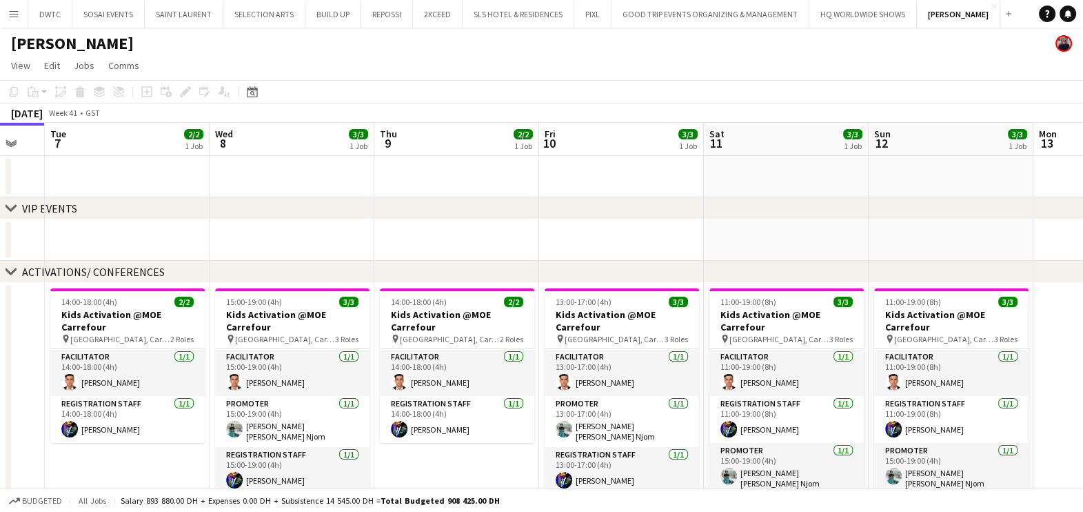
drag, startPoint x: 622, startPoint y: 259, endPoint x: 670, endPoint y: 259, distance: 48.3
click at [473, 276] on div "chevron-right VIP EVENTS chevron-right ACTIVATIONS/ CONFERENCES chevron-right A…" at bounding box center [541, 385] width 1083 height 524
drag, startPoint x: 870, startPoint y: 212, endPoint x: 366, endPoint y: 262, distance: 506.5
click at [366, 262] on div "chevron-right VIP EVENTS chevron-right ACTIVATIONS/ CONFERENCES chevron-right A…" at bounding box center [541, 401] width 1083 height 491
drag, startPoint x: 693, startPoint y: 279, endPoint x: 784, endPoint y: 266, distance: 92.0
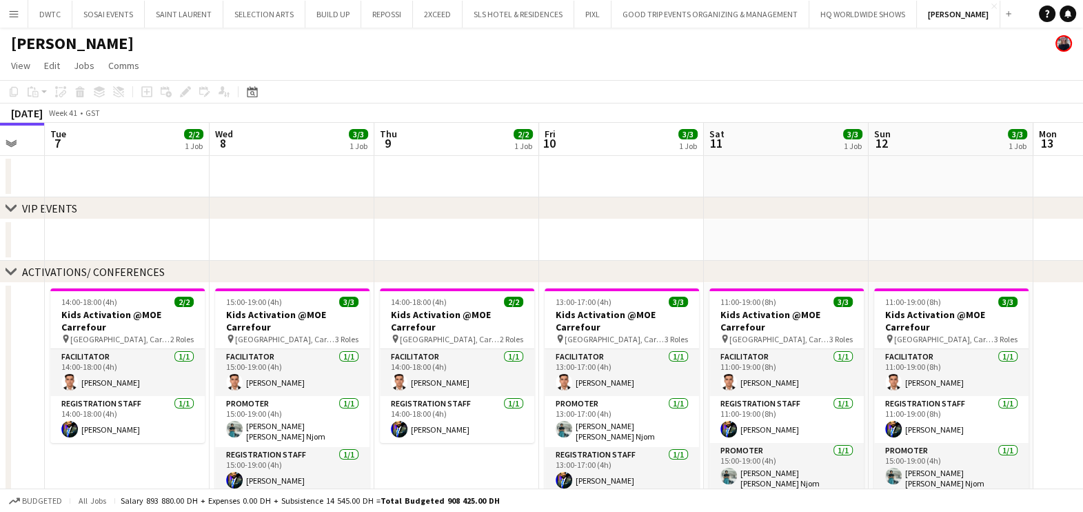
click at [479, 282] on div "chevron-right ACTIVATIONS/ CONFERENCES" at bounding box center [541, 272] width 1083 height 22
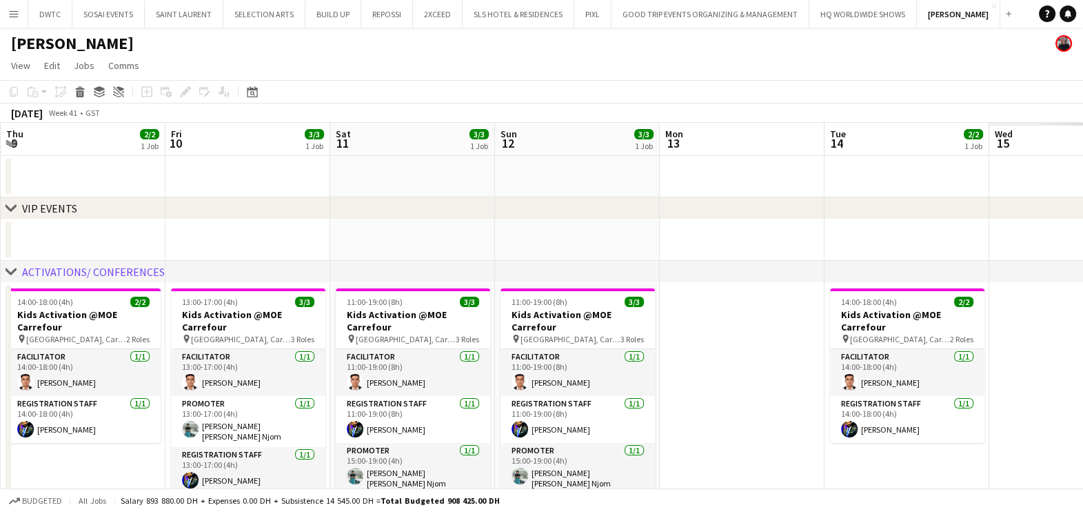
drag, startPoint x: 987, startPoint y: 242, endPoint x: 885, endPoint y: 231, distance: 102.0
click at [510, 262] on div "chevron-right VIP EVENTS chevron-right ACTIVATIONS/ CONFERENCES chevron-right A…" at bounding box center [541, 385] width 1083 height 524
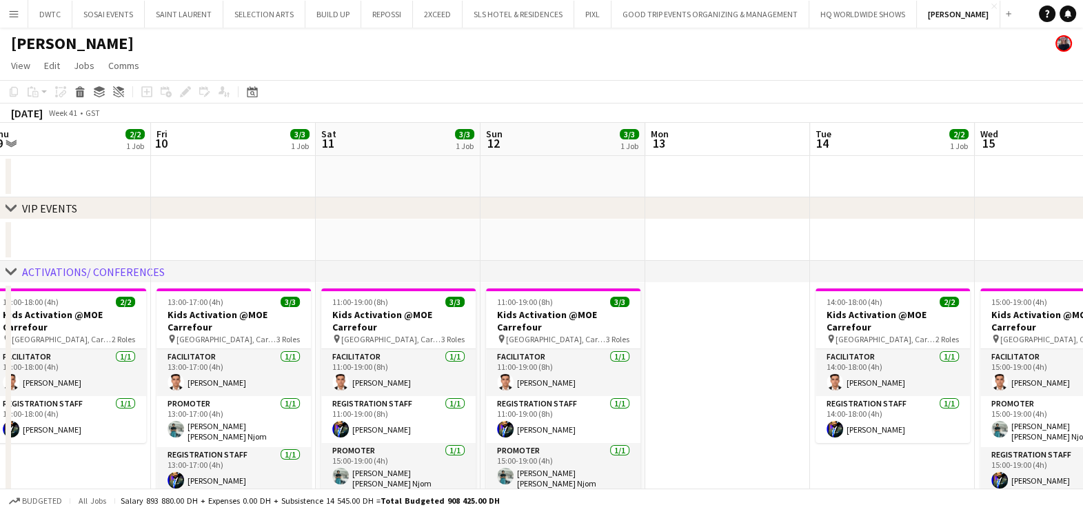
drag, startPoint x: 642, startPoint y: 229, endPoint x: 435, endPoint y: 244, distance: 207.4
click at [421, 243] on app-calendar-viewport "Mon 6 Tue 7 2/2 1 Job Wed 8 3/3 1 Job Thu 9 2/2 1 Job Fri 10 3/3 1 Job Sat 11 3…" at bounding box center [541, 385] width 1083 height 524
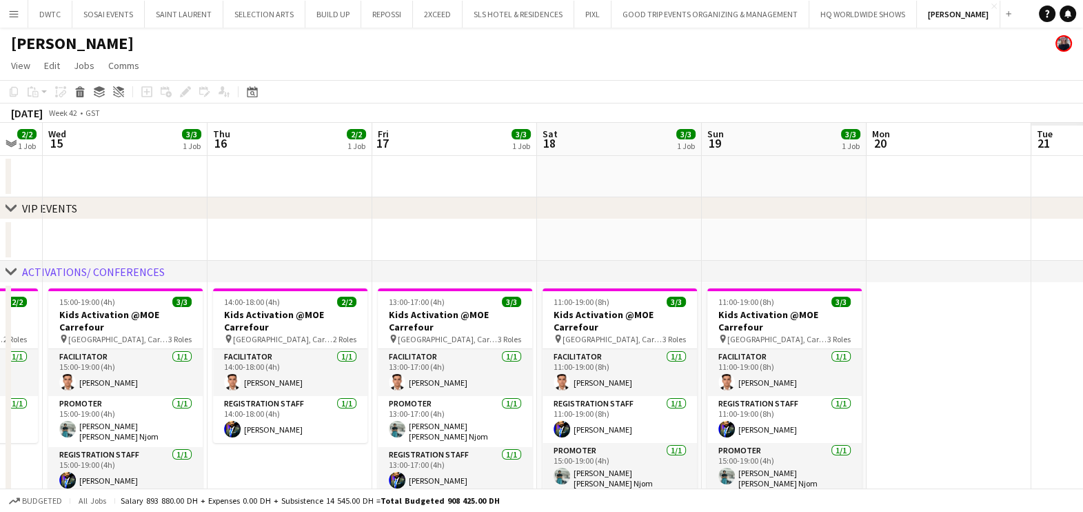
drag, startPoint x: 511, startPoint y: 248, endPoint x: 821, endPoint y: 254, distance: 309.6
click at [350, 252] on app-calendar-viewport "Sun 12 3/3 1 Job Mon 13 Tue 14 2/2 1 Job Wed 15 3/3 1 Job Thu 16 2/2 1 Job Fri …" at bounding box center [541, 385] width 1083 height 524
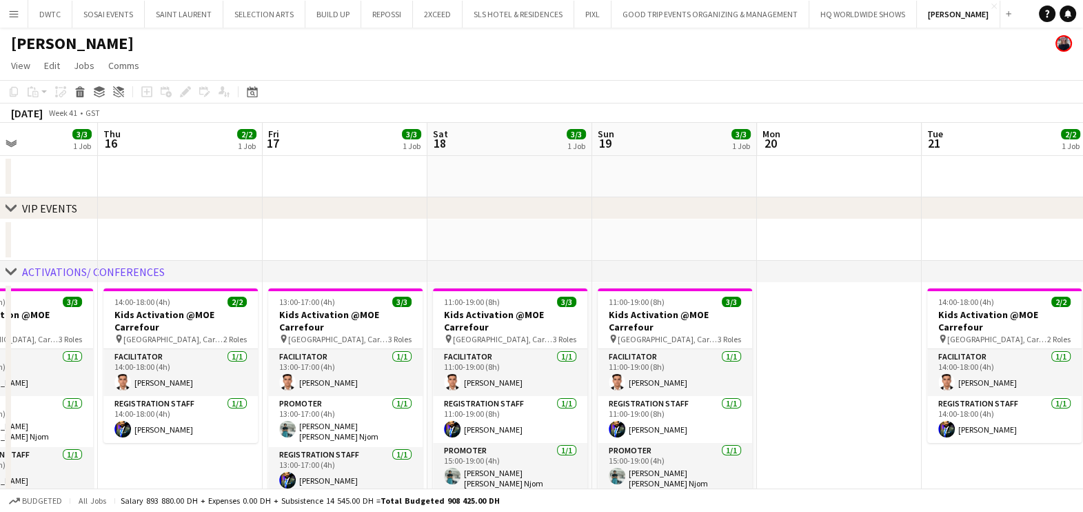
drag, startPoint x: 416, startPoint y: 254, endPoint x: 214, endPoint y: 268, distance: 202.5
click at [214, 268] on div "chevron-right VIP EVENTS chevron-right ACTIVATIONS/ CONFERENCES chevron-right A…" at bounding box center [541, 385] width 1083 height 524
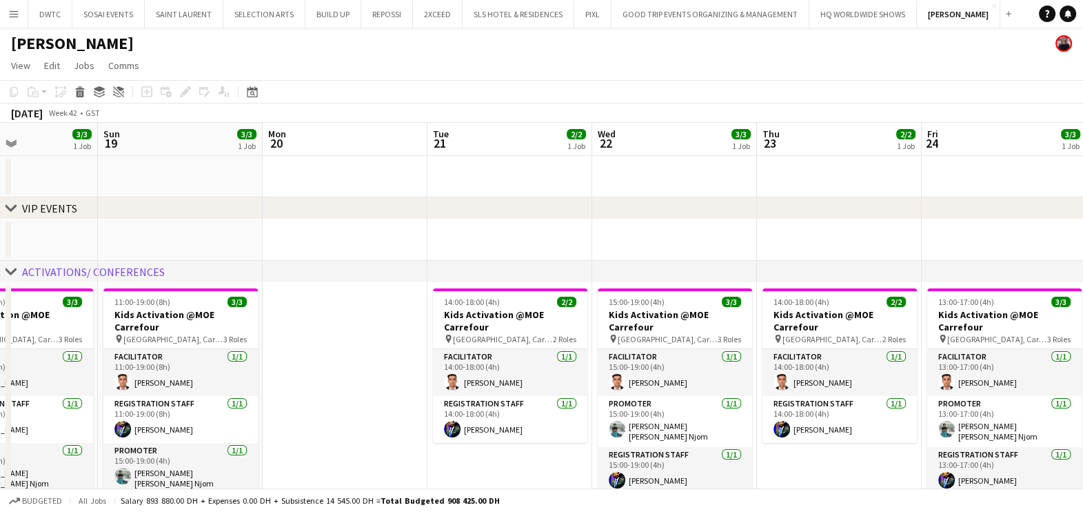
drag, startPoint x: 738, startPoint y: 263, endPoint x: 189, endPoint y: 272, distance: 548.9
click at [189, 272] on div "chevron-right ACTIVATIONS/ CONFERENCES" at bounding box center [541, 272] width 1083 height 22
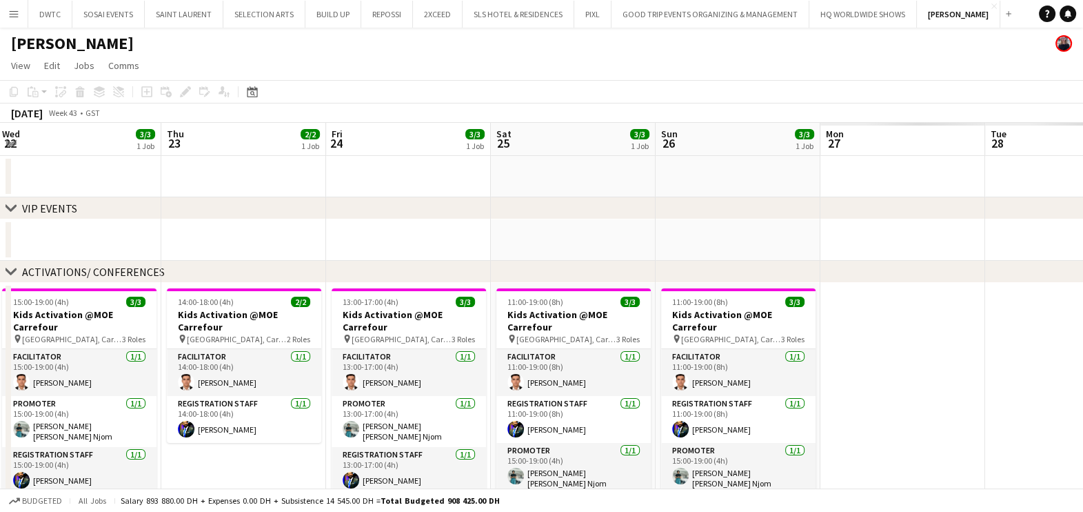
drag, startPoint x: 713, startPoint y: 250, endPoint x: 136, endPoint y: 254, distance: 577.1
click at [136, 254] on app-calendar-viewport "Sun 19 3/3 1 Job Mon 20 Tue 21 2/2 1 Job Wed 22 3/3 1 Job Thu 23 2/2 1 Job Fri …" at bounding box center [541, 385] width 1083 height 524
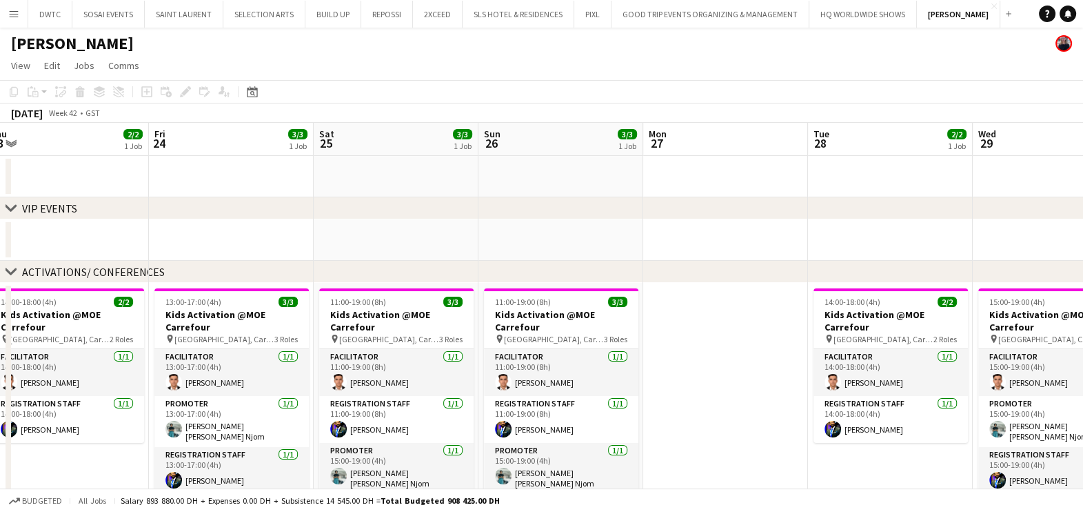
drag, startPoint x: 458, startPoint y: 238, endPoint x: 265, endPoint y: 248, distance: 192.6
click at [248, 245] on app-calendar-viewport "Mon 20 Tue 21 2/2 1 Job Wed 22 3/3 1 Job Thu 23 2/2 1 Job Fri 24 3/3 1 Job Sat …" at bounding box center [541, 385] width 1083 height 524
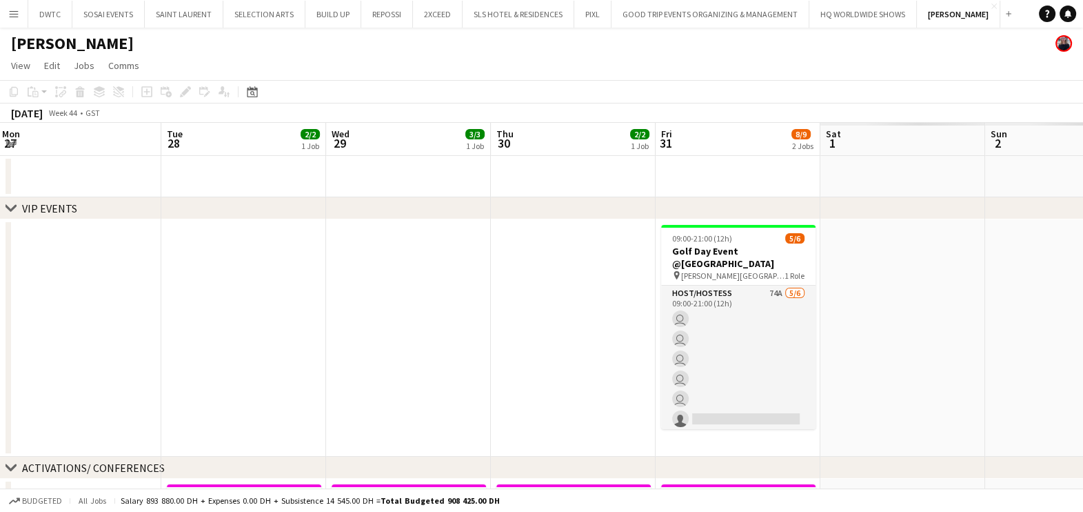
drag, startPoint x: 610, startPoint y: 251, endPoint x: 368, endPoint y: 255, distance: 242.1
click at [368, 255] on app-calendar-viewport "Fri 24 3/3 1 Job Sat 25 3/3 1 Job Sun 26 3/3 1 Job Mon 27 Tue 28 2/2 1 Job Wed …" at bounding box center [541, 483] width 1083 height 720
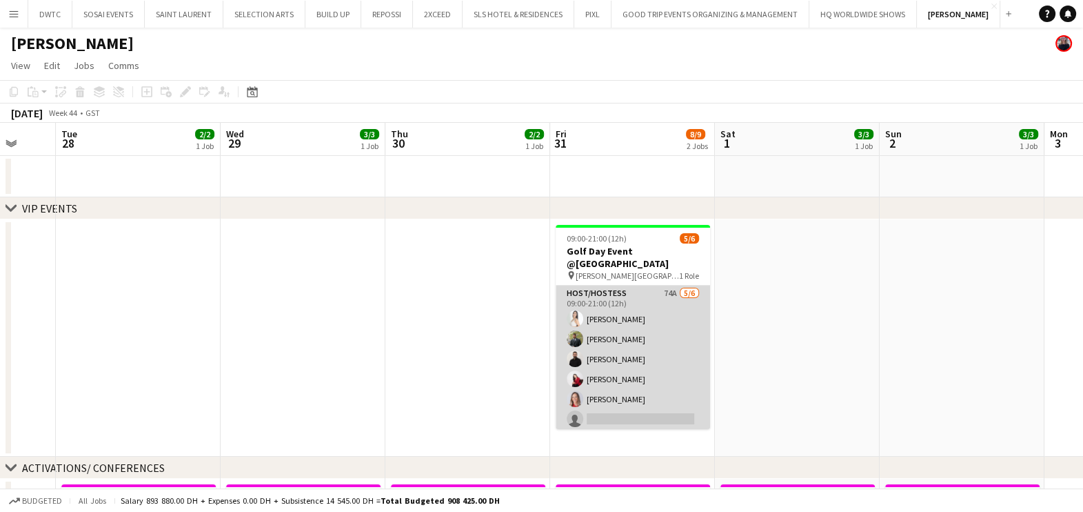
click at [621, 287] on app-card-role "Host/Hostess 74A 5/6 09:00-21:00 (12h) Amel Ferjani Abdulkader Habra George cha…" at bounding box center [633, 358] width 154 height 147
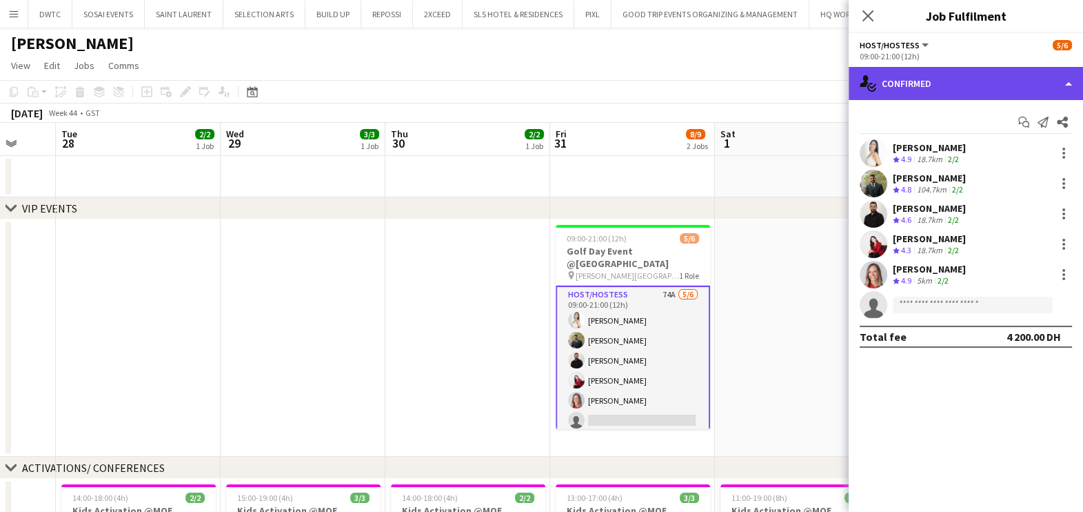
click at [968, 89] on div "single-neutral-actions-check-2 Confirmed" at bounding box center [966, 83] width 234 height 33
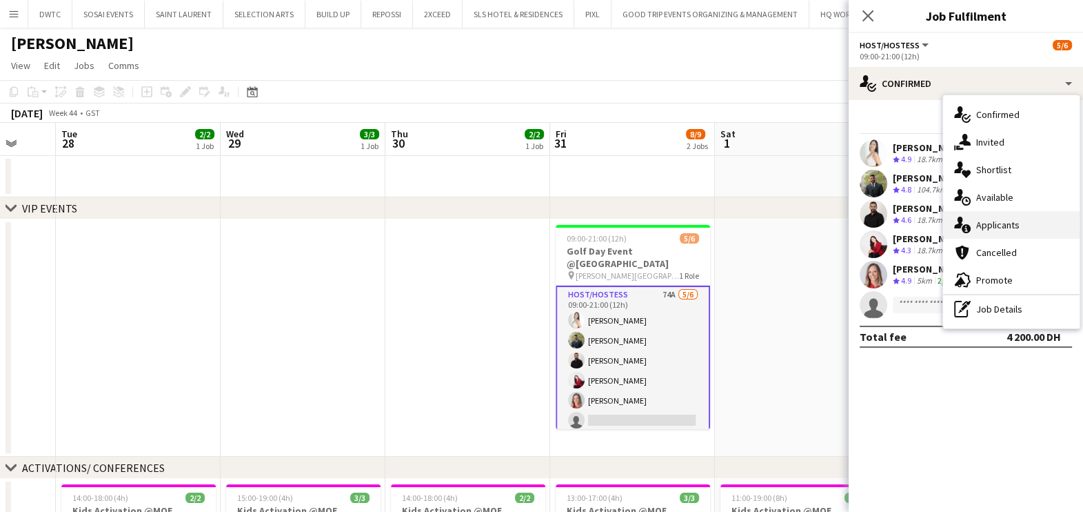
click at [1003, 224] on span "Applicants" at bounding box center [997, 225] width 43 height 12
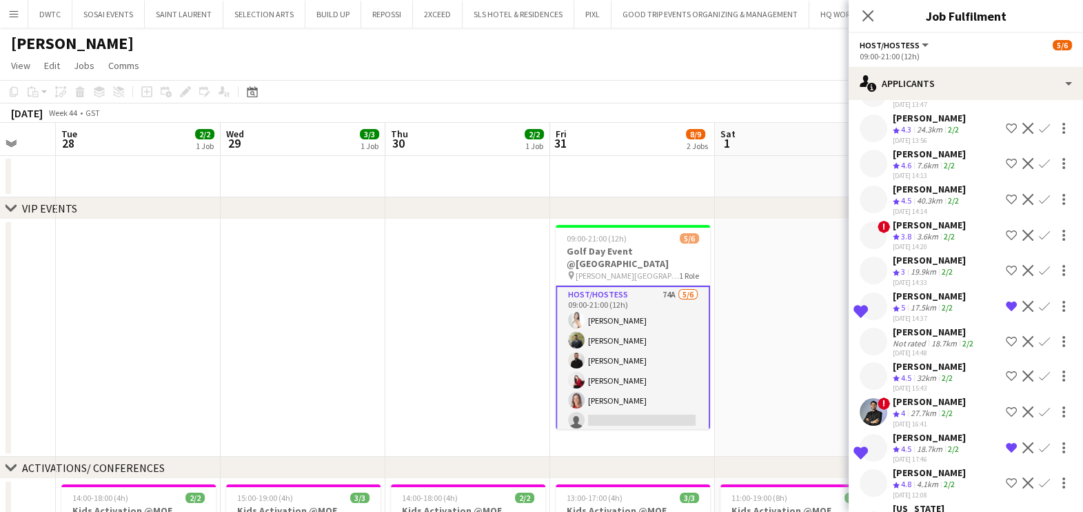
scroll to position [2296, 0]
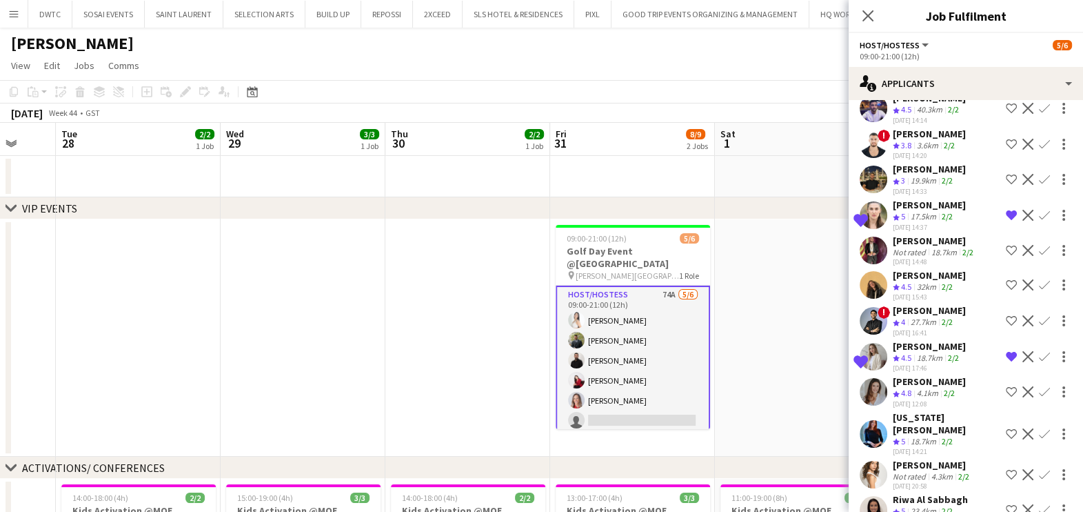
click at [896, 459] on div "[PERSON_NAME]" at bounding box center [932, 465] width 79 height 12
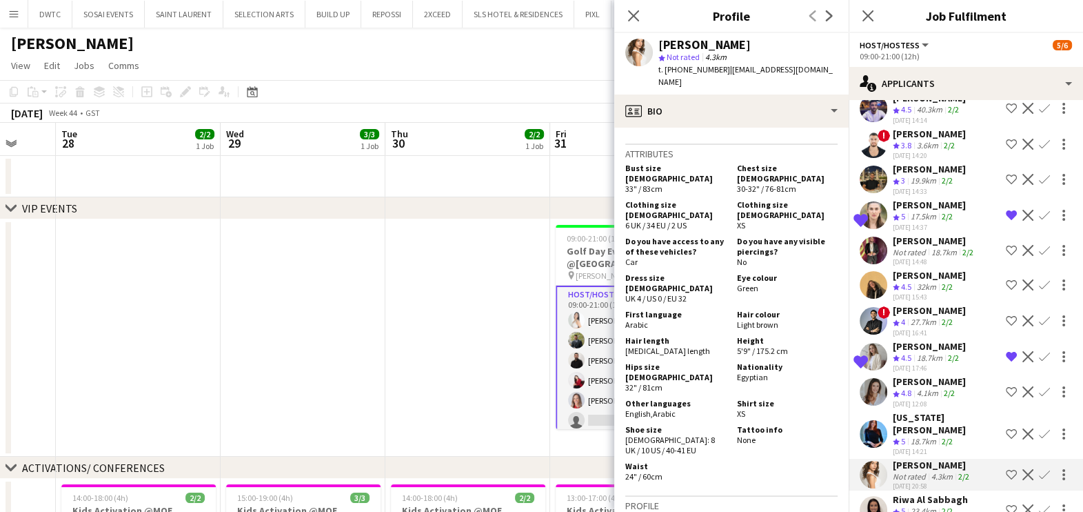
scroll to position [776, 0]
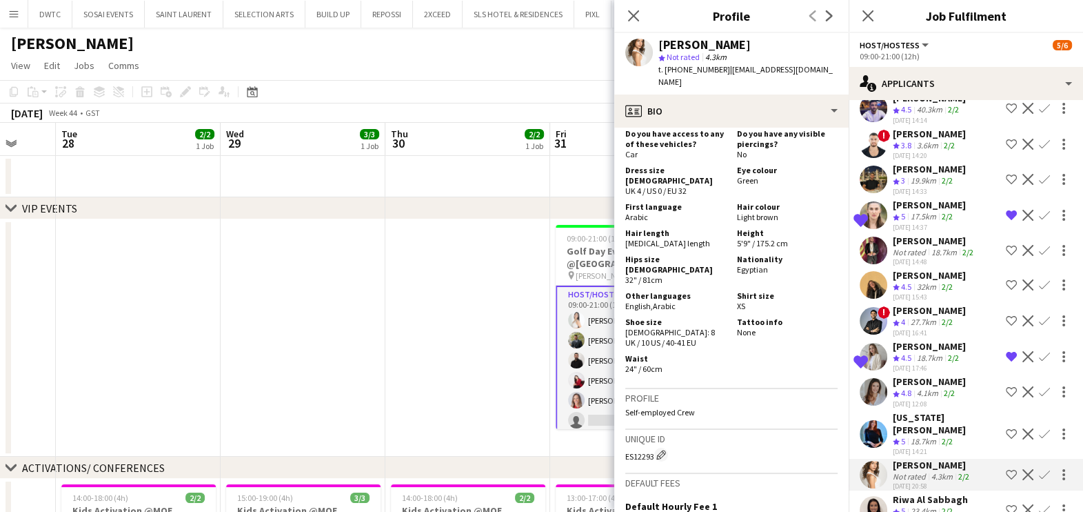
click at [1006, 469] on app-icon "Shortlist crew" at bounding box center [1011, 474] width 11 height 11
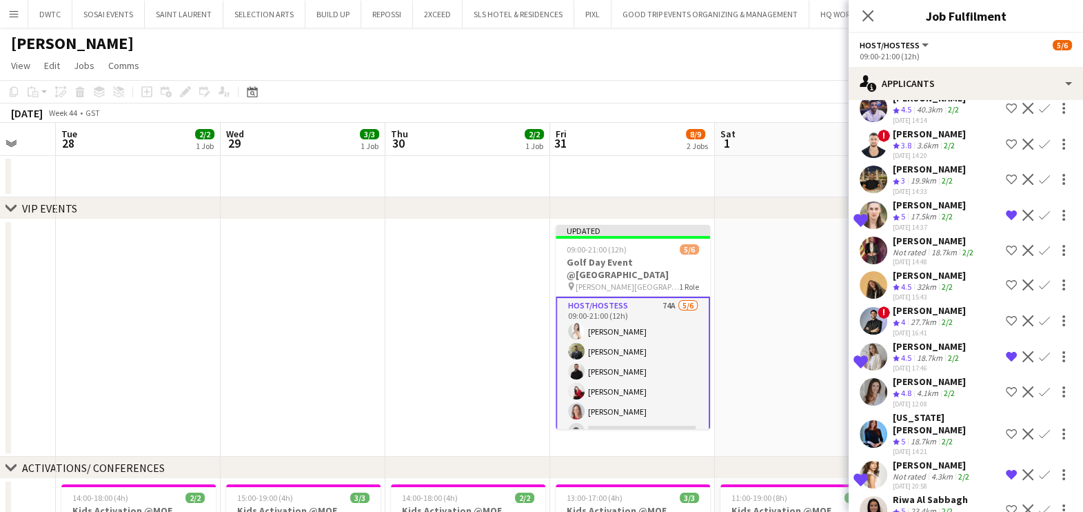
click at [927, 505] on div "23.4km" at bounding box center [923, 511] width 31 height 12
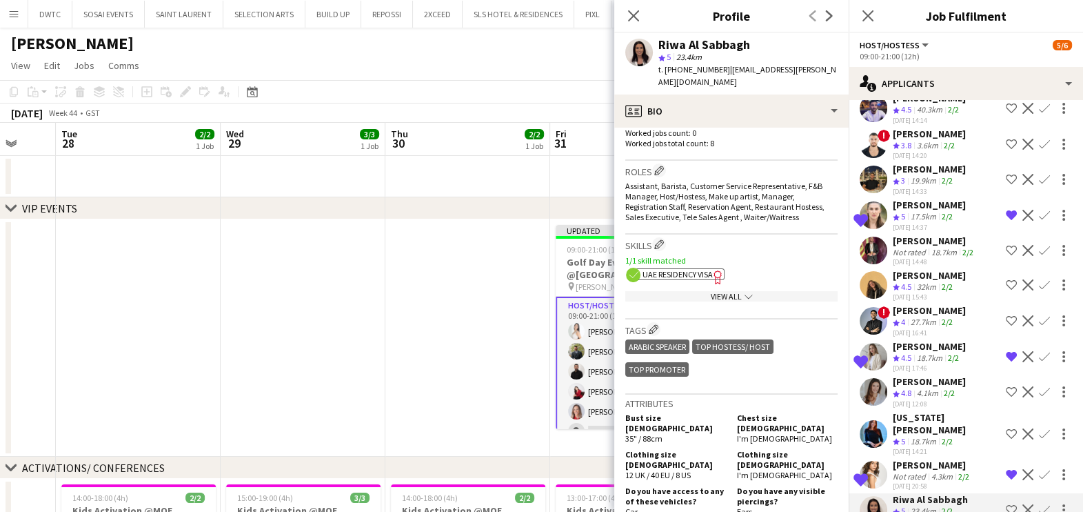
scroll to position [517, 0]
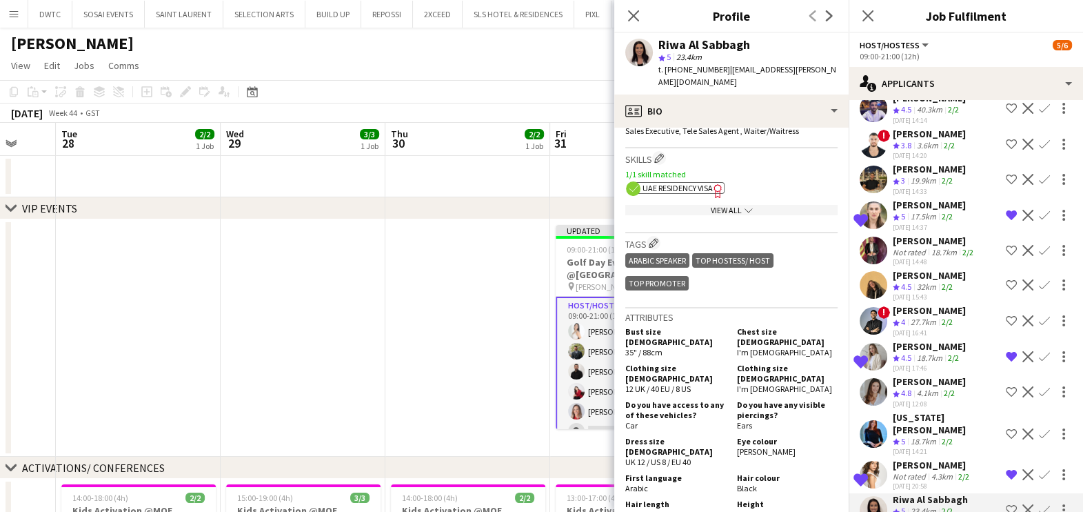
click at [1006, 504] on app-icon "Shortlist crew" at bounding box center [1011, 509] width 11 height 11
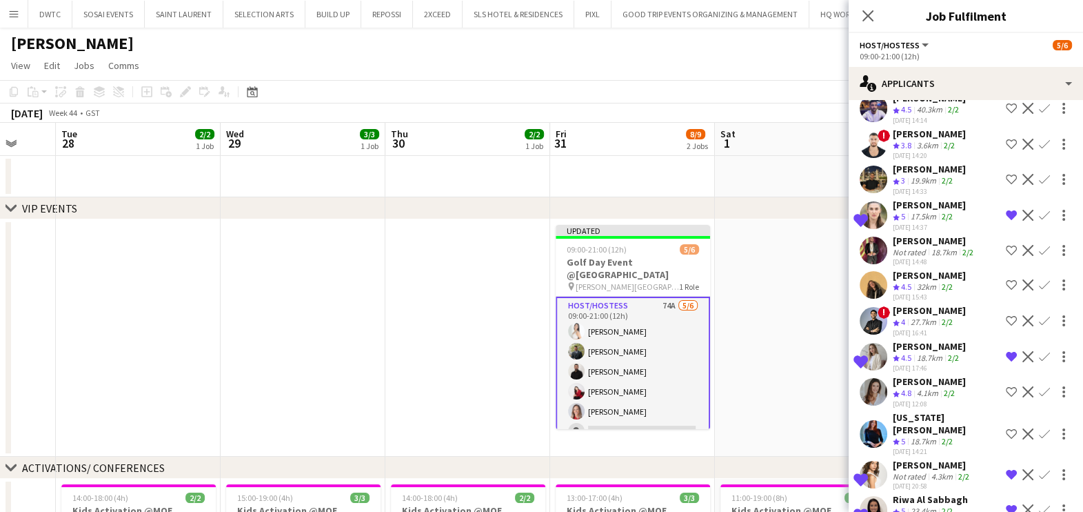
click at [935, 471] on div "4.3km" at bounding box center [942, 476] width 27 height 10
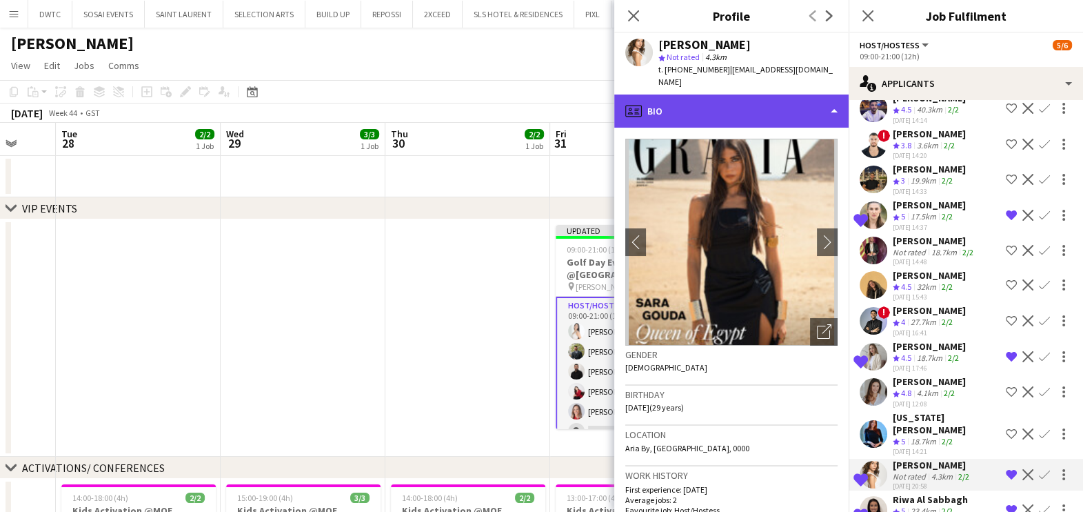
click at [658, 100] on div "profile Bio" at bounding box center [731, 110] width 234 height 33
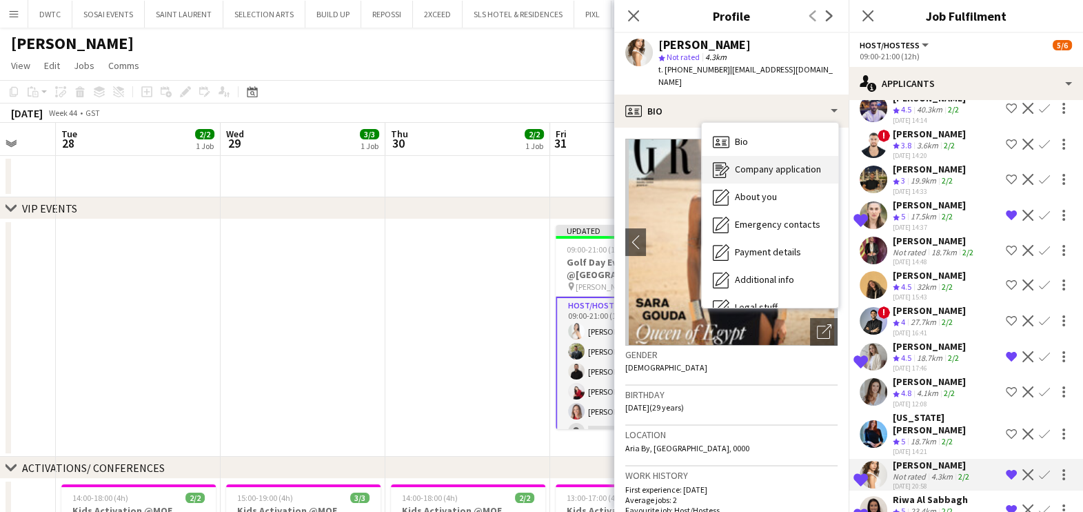
click at [721, 168] on icon at bounding box center [720, 168] width 8 height 1
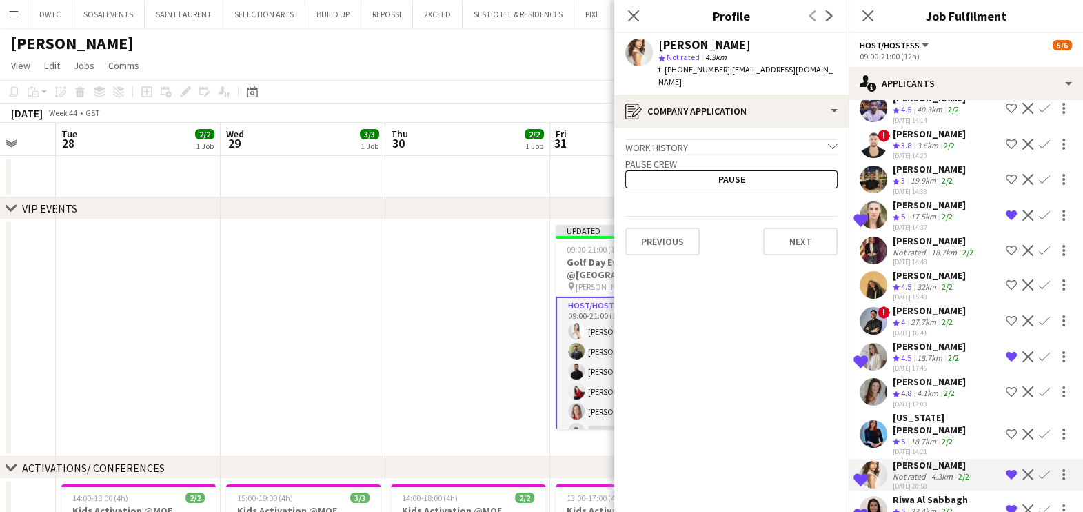
click at [400, 313] on app-date-cell at bounding box center [467, 337] width 165 height 237
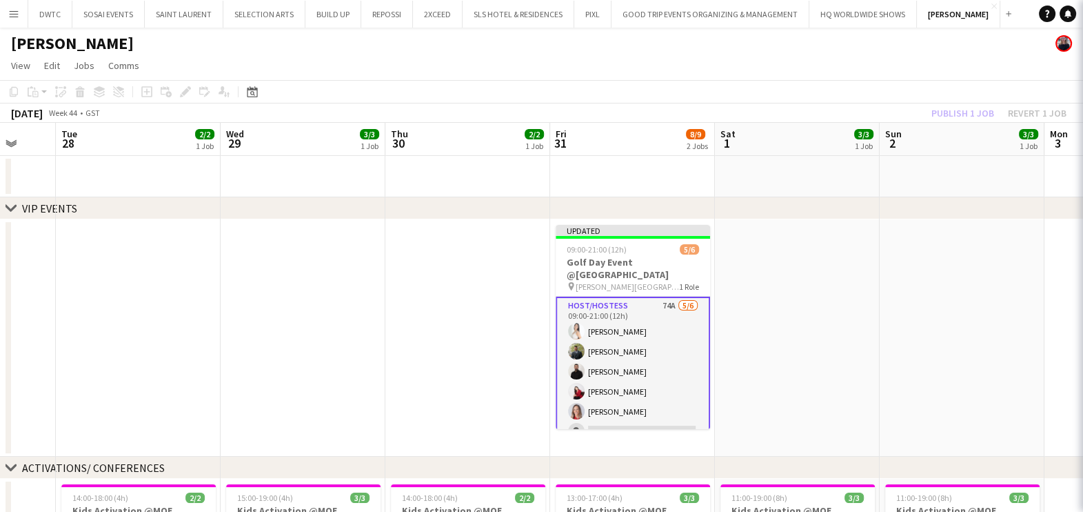
scroll to position [0, 0]
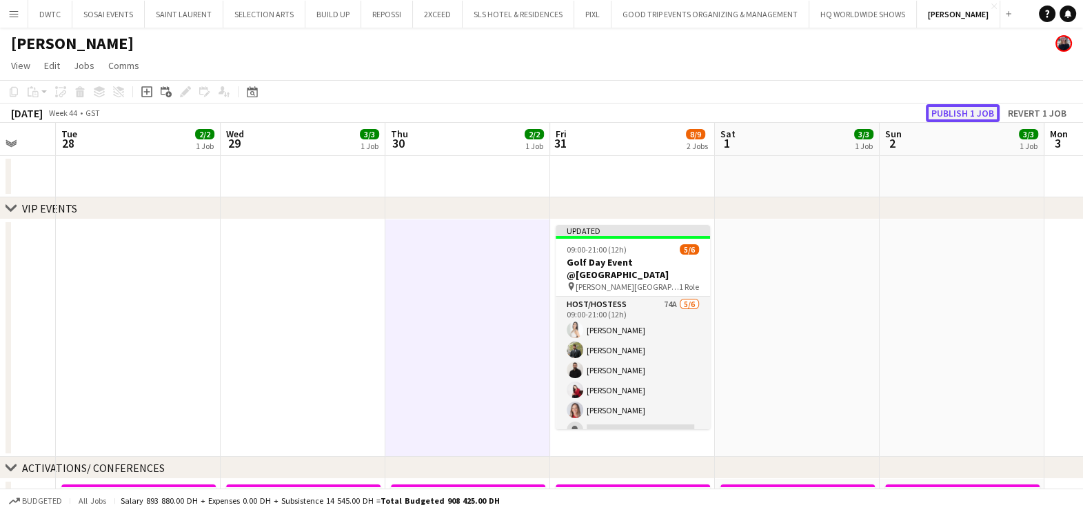
click at [969, 111] on button "Publish 1 job" at bounding box center [963, 113] width 74 height 18
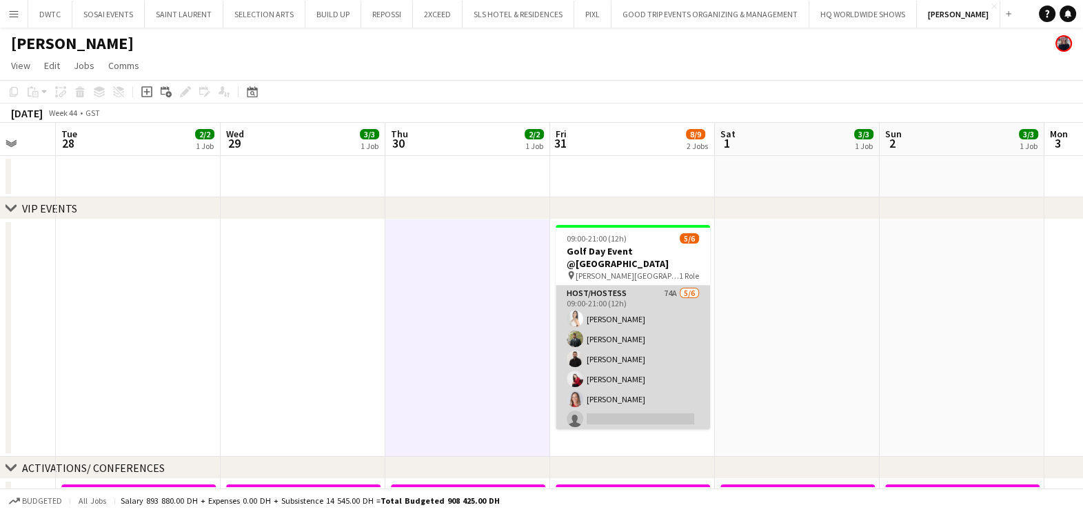
click at [655, 333] on app-card-role "Host/Hostess 74A 5/6 09:00-21:00 (12h) Amel Ferjani Abdulkader Habra George cha…" at bounding box center [633, 358] width 154 height 147
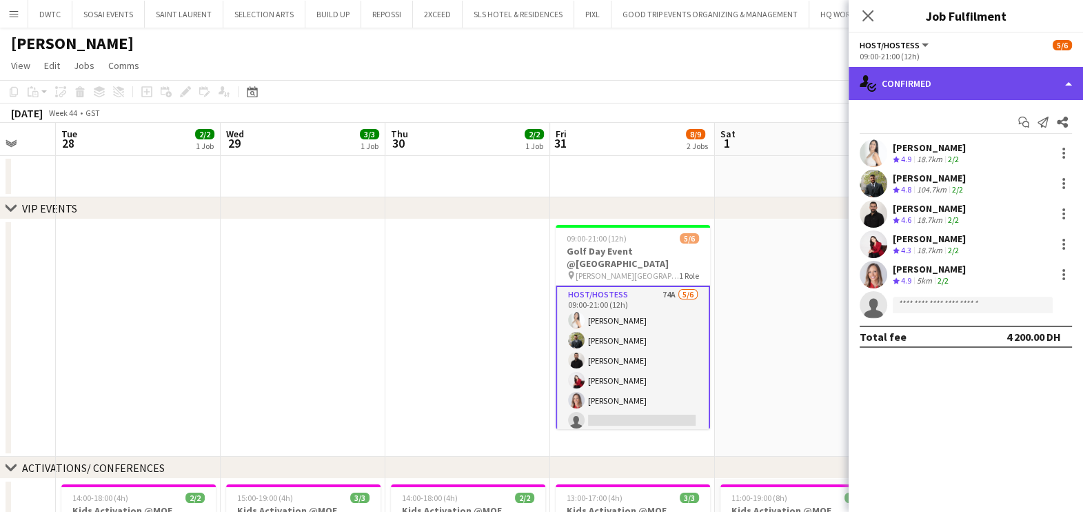
click at [948, 84] on div "single-neutral-actions-check-2 Confirmed" at bounding box center [966, 83] width 234 height 33
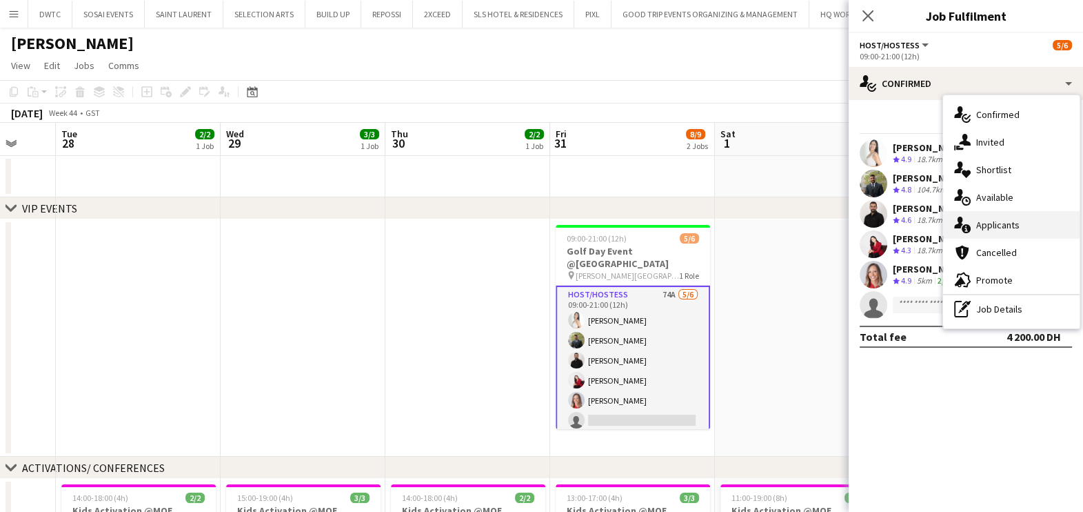
click at [986, 217] on div "single-neutral-actions-information Applicants" at bounding box center [1011, 225] width 137 height 28
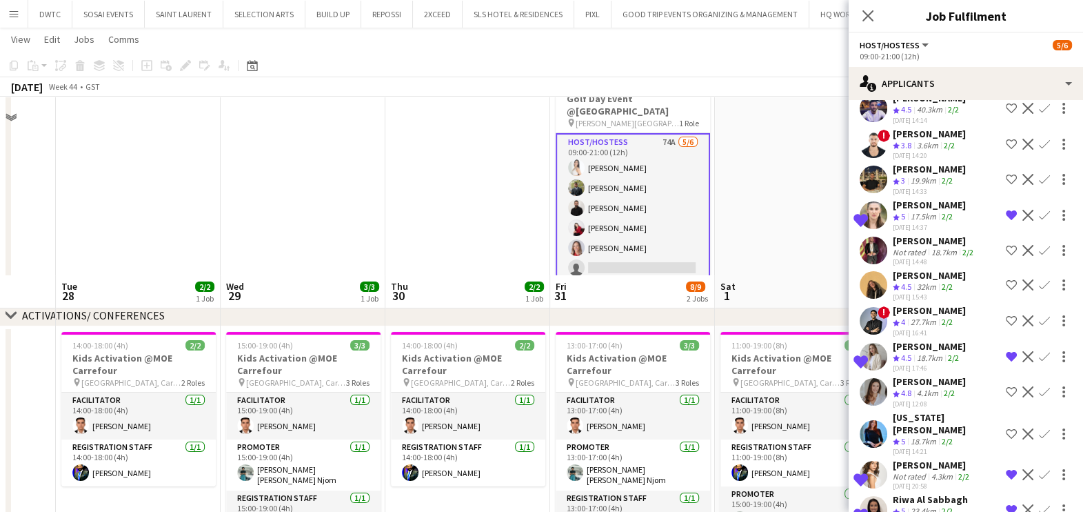
scroll to position [344, 0]
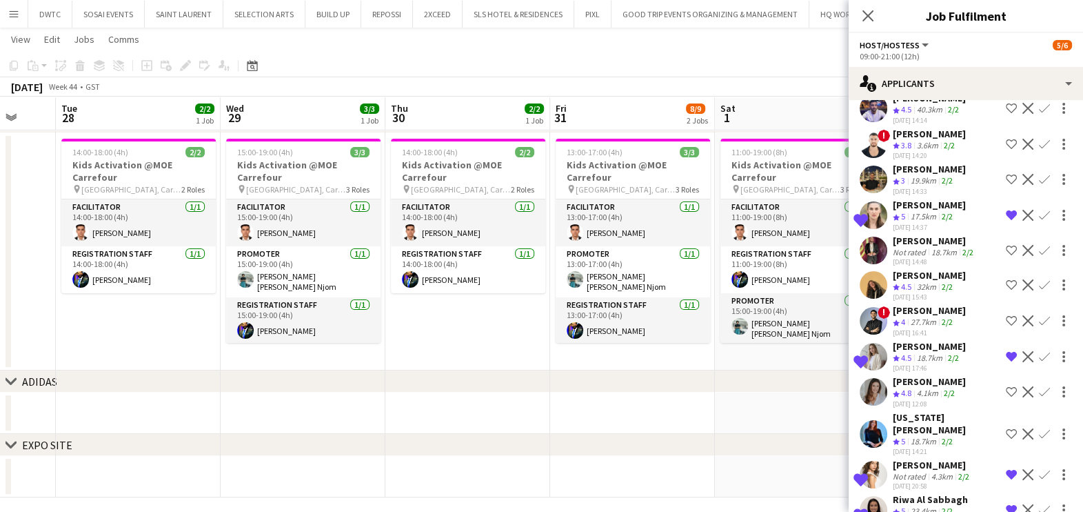
click at [907, 316] on div "Crew rating 4" at bounding box center [900, 322] width 15 height 12
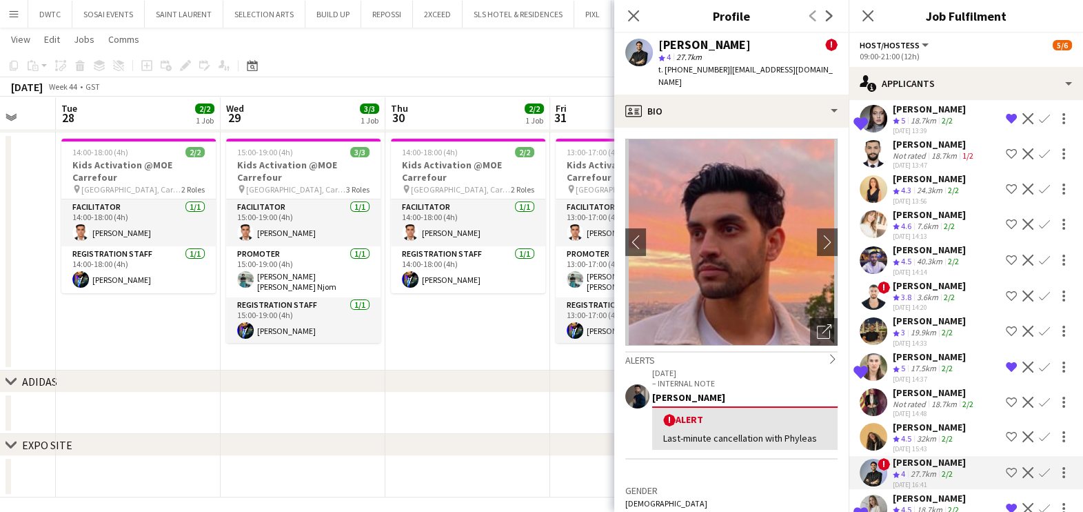
scroll to position [2124, 0]
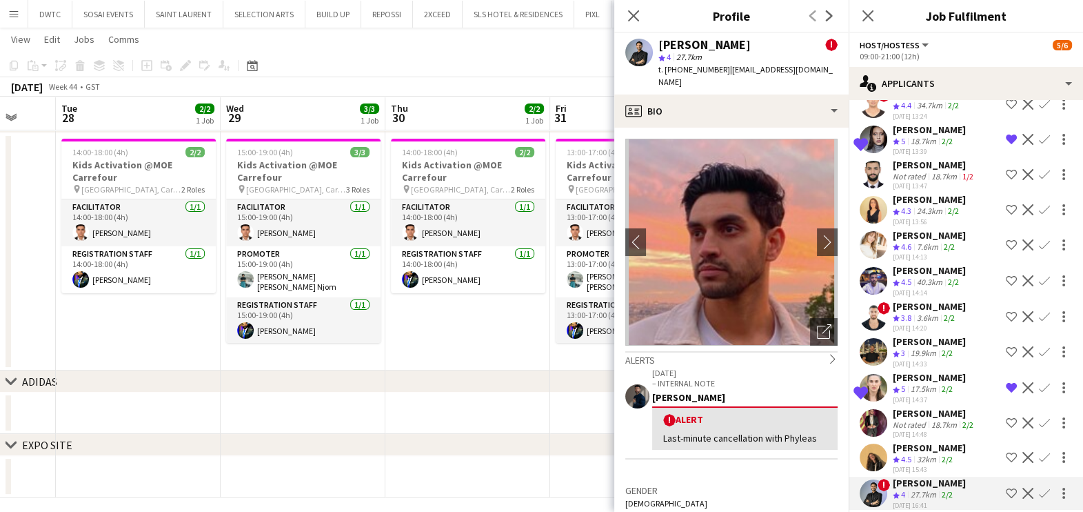
click at [928, 264] on div "Omar Layth" at bounding box center [929, 270] width 73 height 12
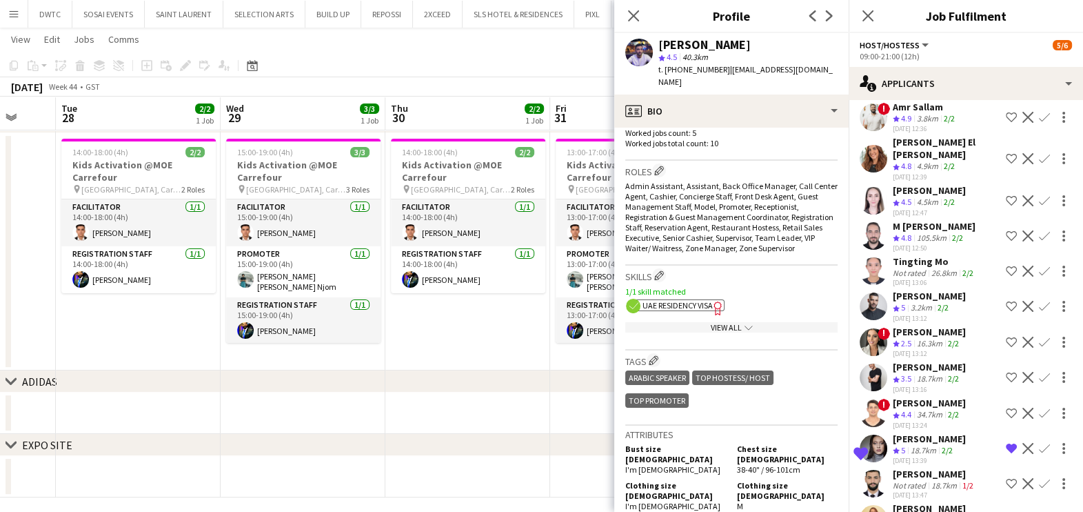
scroll to position [1779, 0]
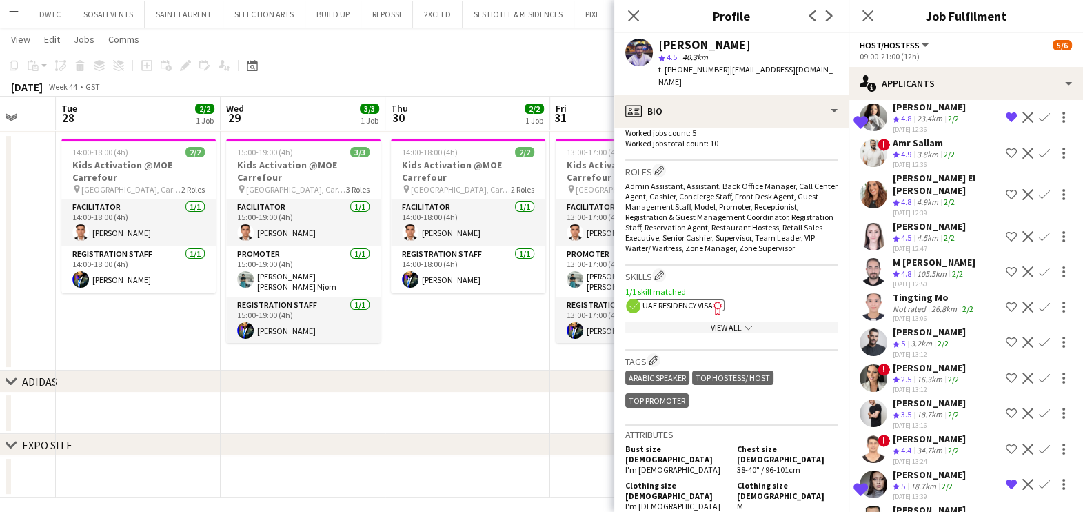
click at [917, 325] on div "Amine Chaoui" at bounding box center [929, 331] width 73 height 12
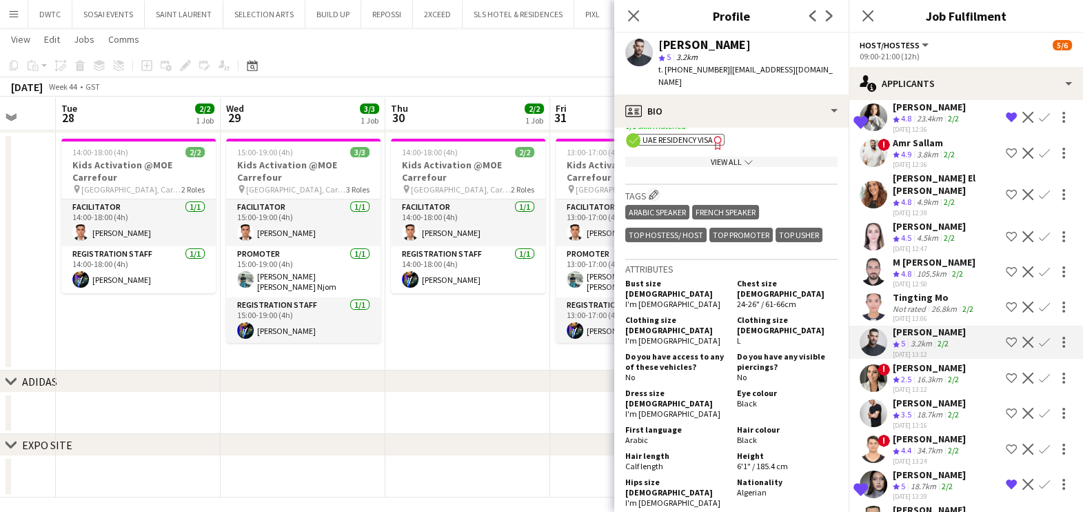
scroll to position [603, 0]
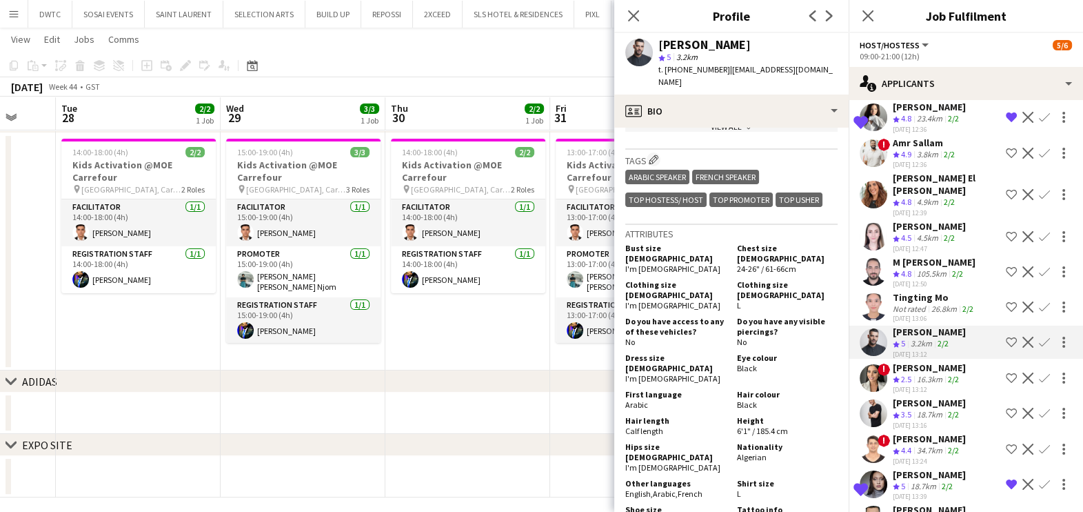
click at [1006, 336] on app-icon "Shortlist crew" at bounding box center [1011, 341] width 11 height 11
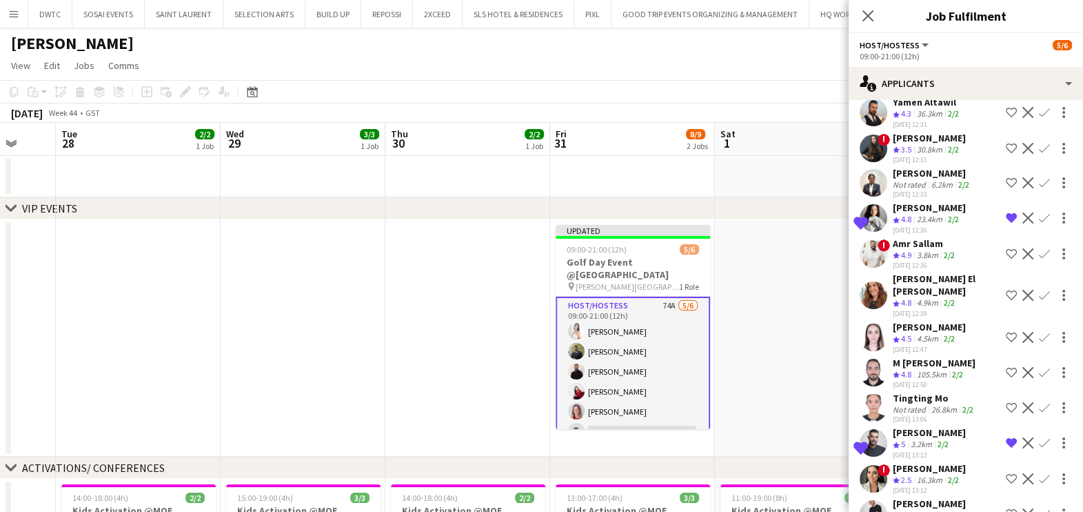
scroll to position [1693, 0]
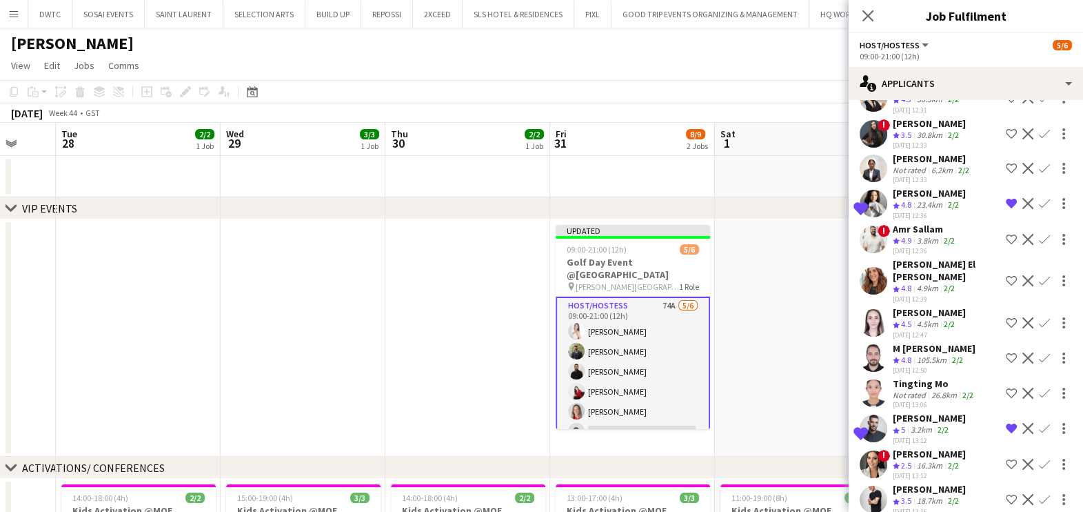
click at [918, 223] on div "Amr Sallam" at bounding box center [925, 229] width 65 height 12
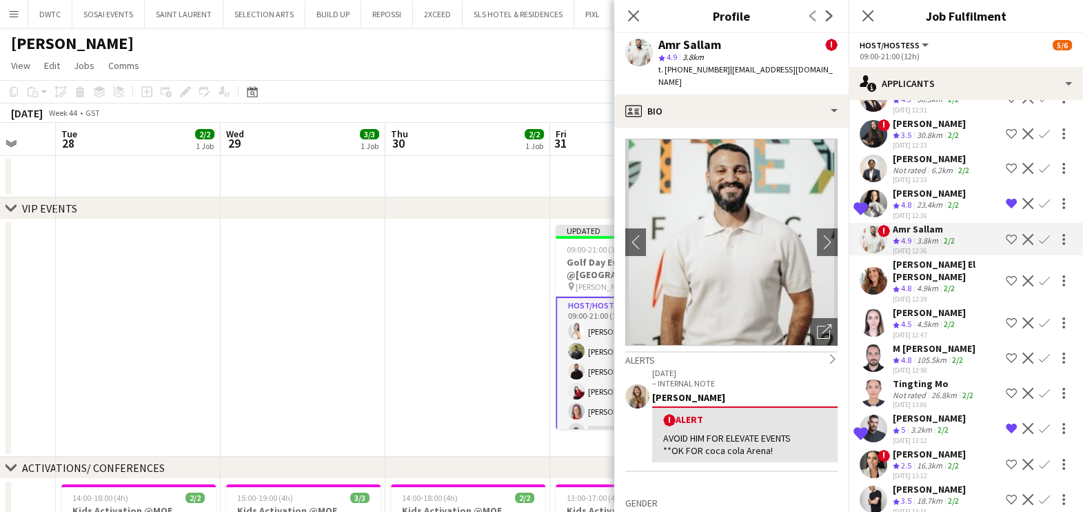
click at [1006, 234] on app-icon "Shortlist crew" at bounding box center [1011, 239] width 11 height 11
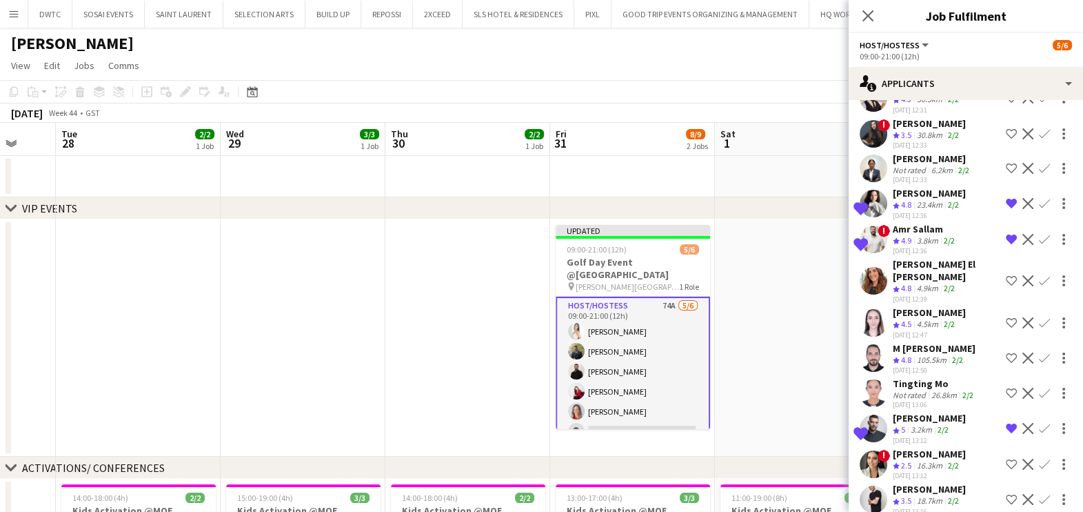
click at [832, 328] on app-date-cell at bounding box center [797, 337] width 165 height 237
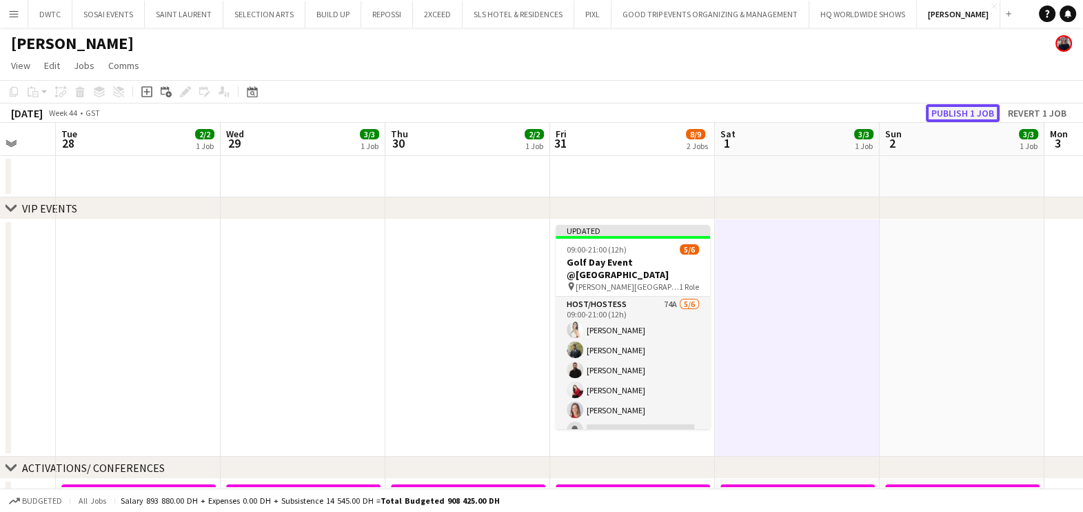
click at [960, 115] on button "Publish 1 job" at bounding box center [963, 113] width 74 height 18
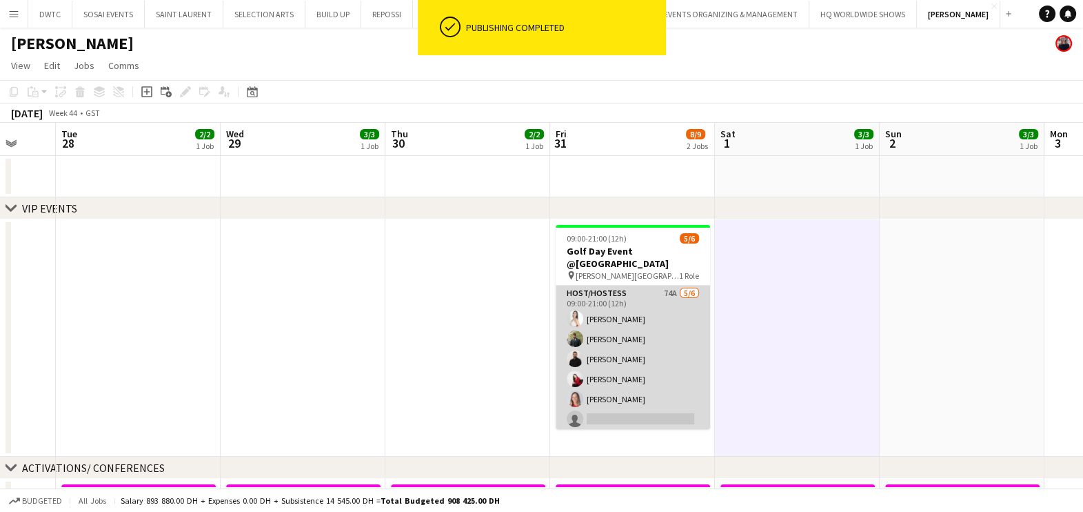
click at [656, 354] on app-card-role "Host/Hostess 74A 5/6 09:00-21:00 (12h) Amel Ferjani Abdulkader Habra George cha…" at bounding box center [633, 358] width 154 height 147
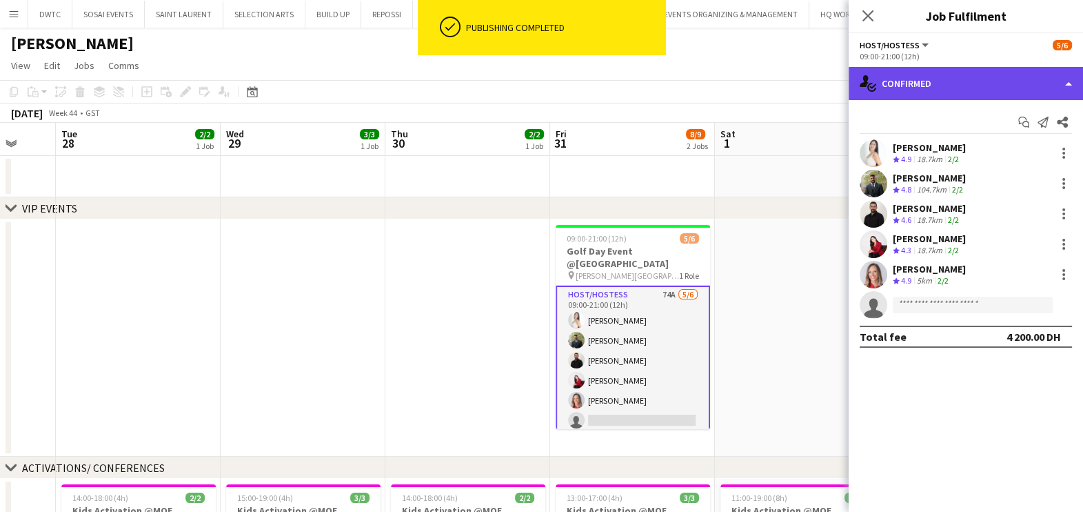
click at [976, 83] on div "single-neutral-actions-check-2 Confirmed" at bounding box center [966, 83] width 234 height 33
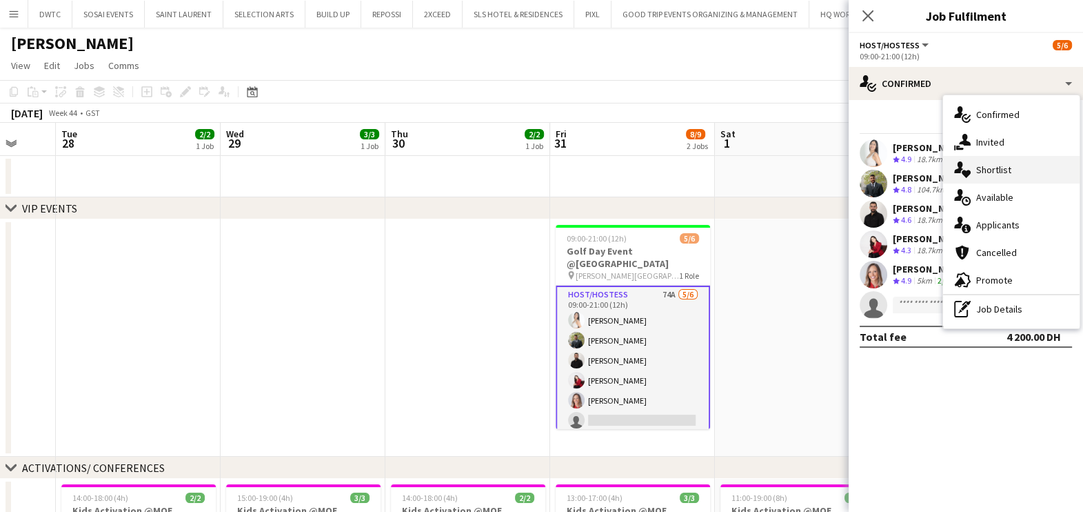
click at [996, 170] on span "Shortlist" at bounding box center [993, 169] width 35 height 12
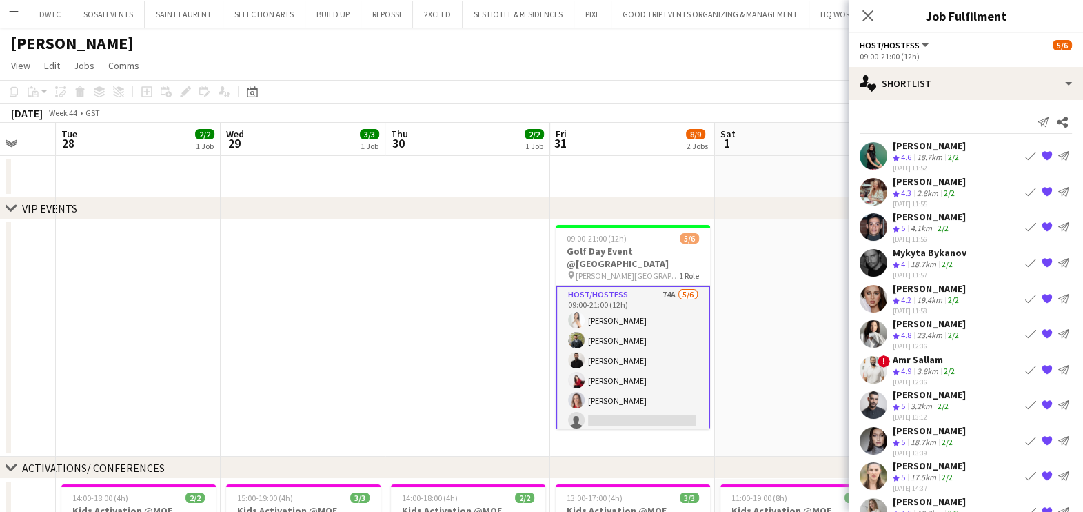
scroll to position [97, 0]
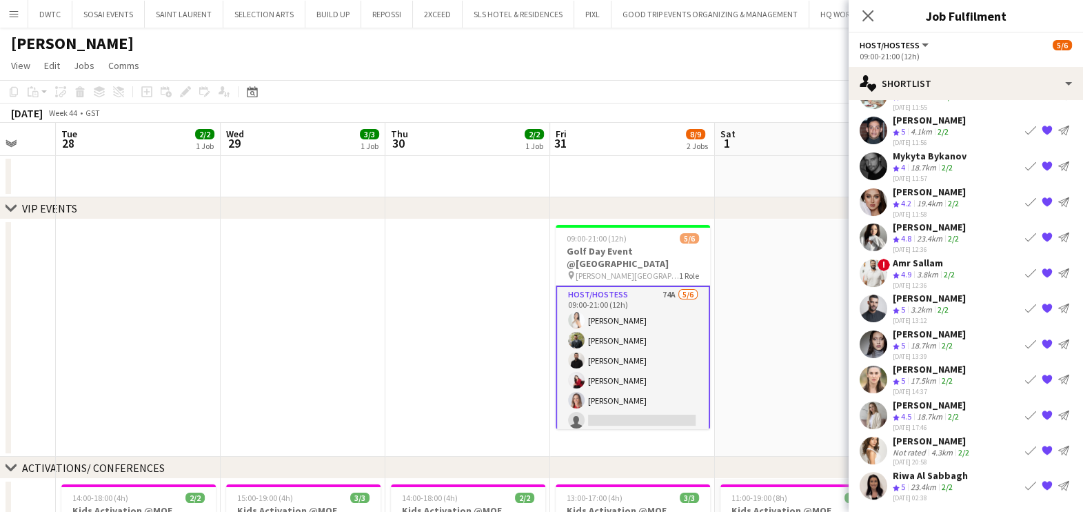
click at [1042, 267] on app-icon "{{ spriteTitle }}" at bounding box center [1047, 272] width 11 height 11
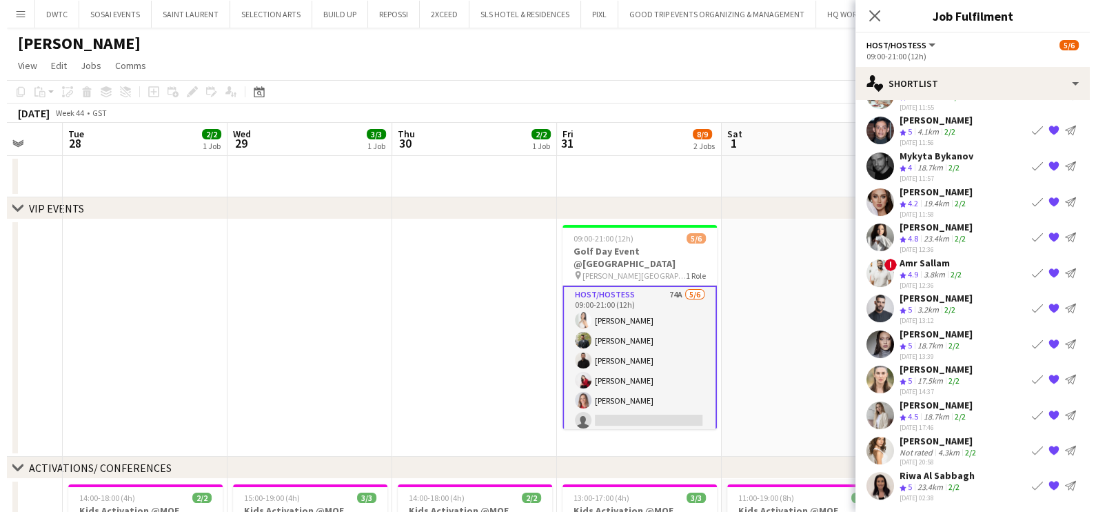
scroll to position [61, 0]
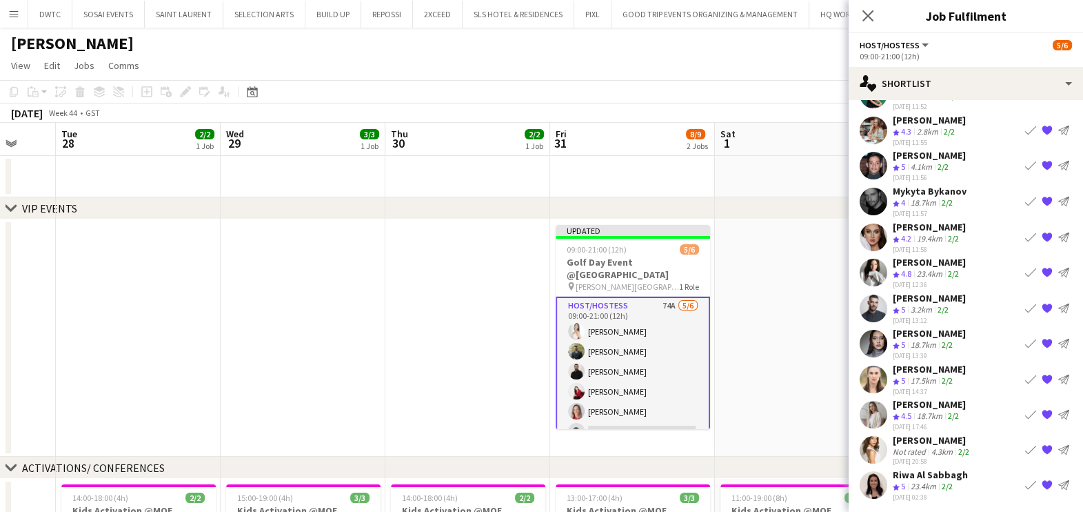
click at [810, 315] on app-date-cell at bounding box center [797, 337] width 165 height 237
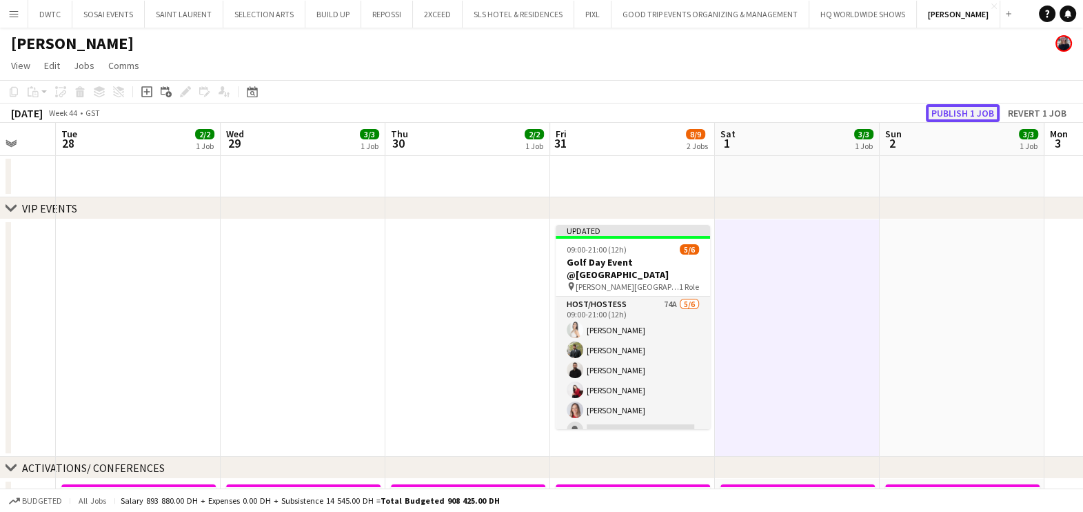
click at [965, 117] on button "Publish 1 job" at bounding box center [963, 113] width 74 height 18
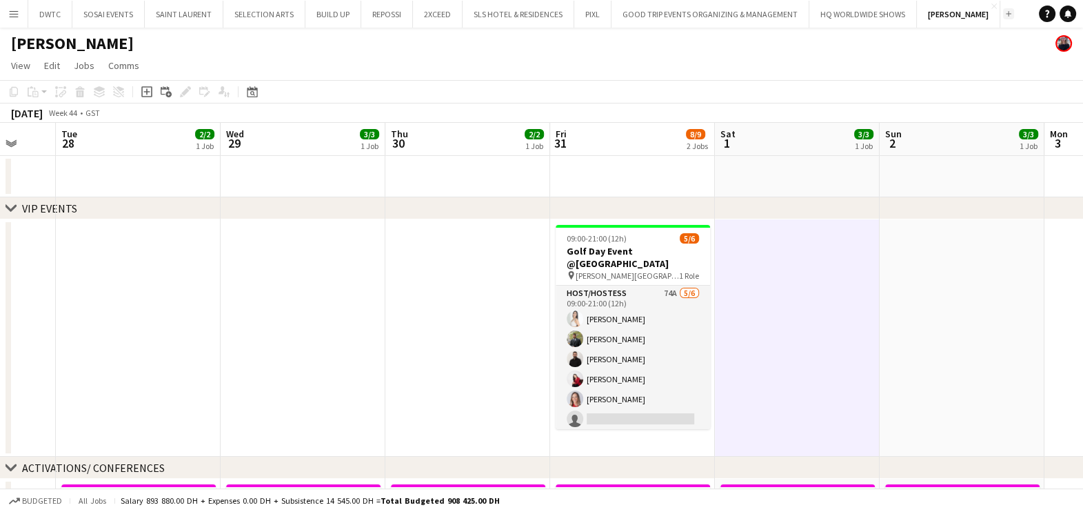
click at [1003, 10] on button "Add" at bounding box center [1008, 13] width 11 height 11
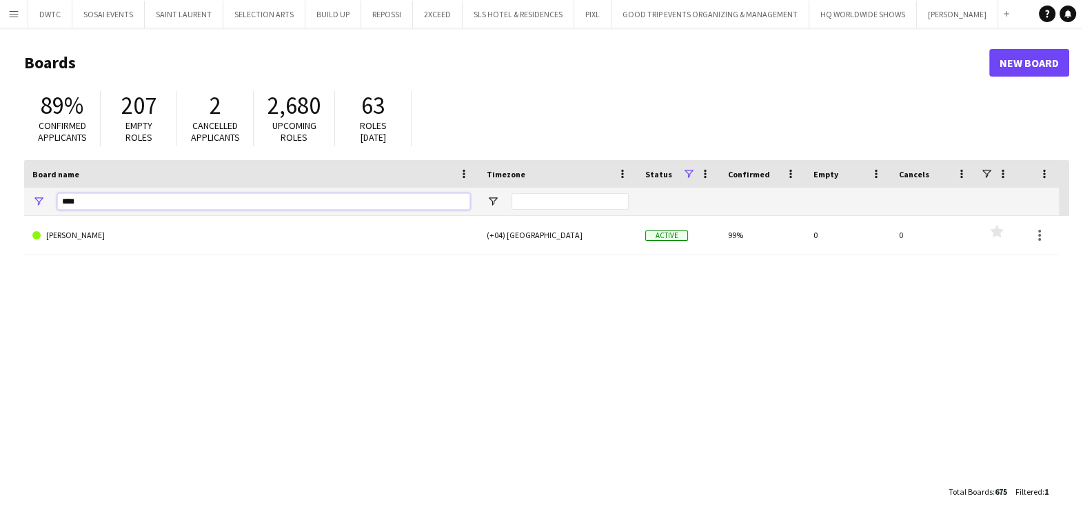
click at [208, 199] on input "****" at bounding box center [263, 201] width 413 height 17
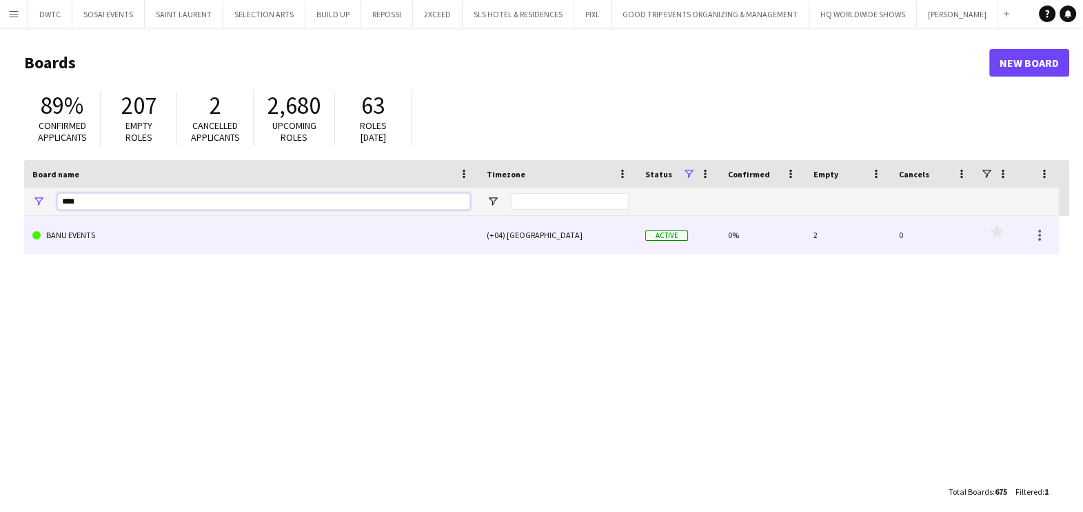
type input "****"
click at [194, 239] on link "BANU EVENTS" at bounding box center [251, 235] width 438 height 39
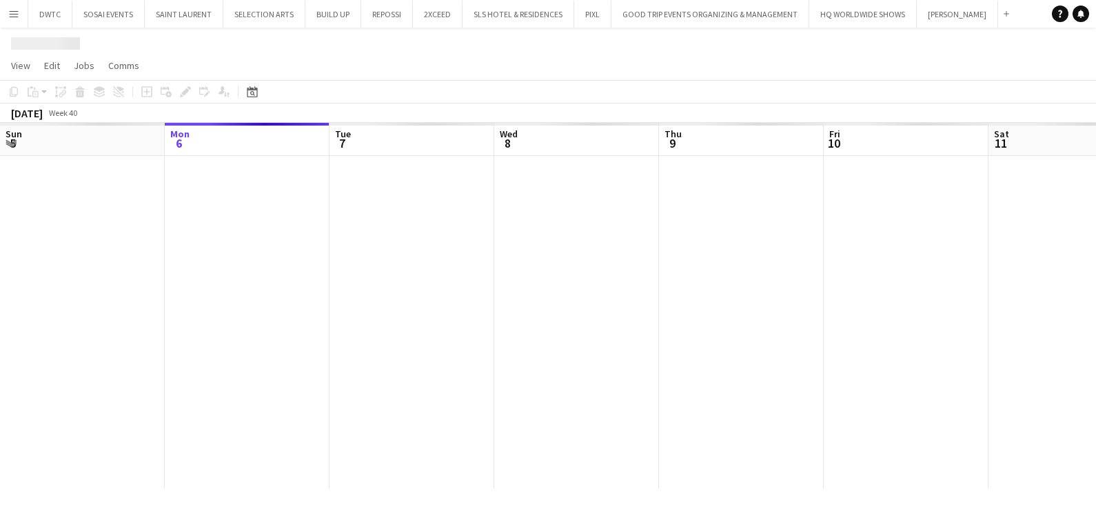
scroll to position [0, 27]
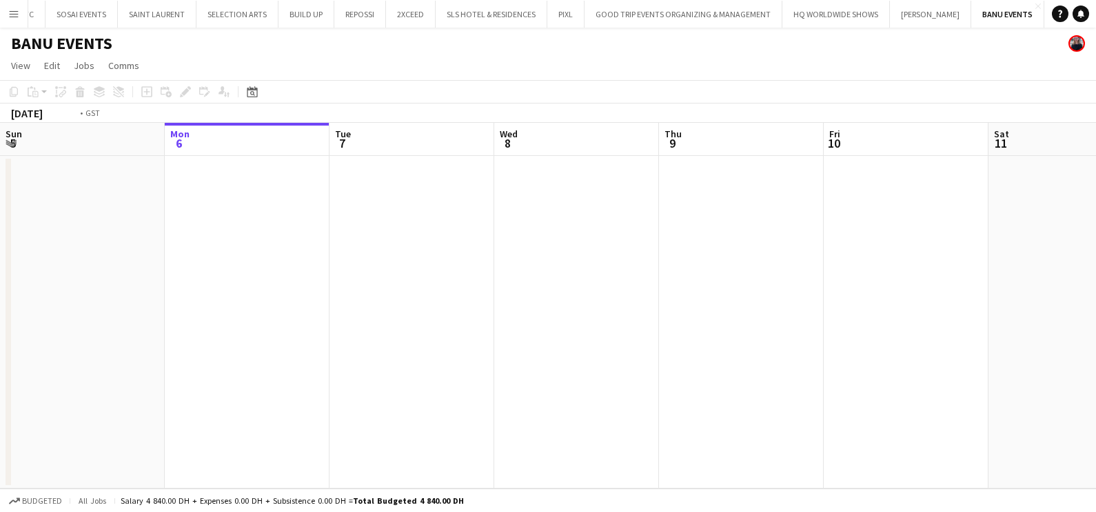
click at [214, 338] on app-calendar-viewport "Fri 3 Sat 4 Sun 5 Mon 6 Tue 7 Wed 8 Thu 9 Fri 10 Sat 11 Sun 12 Mon 13 Tue 14" at bounding box center [548, 305] width 1096 height 365
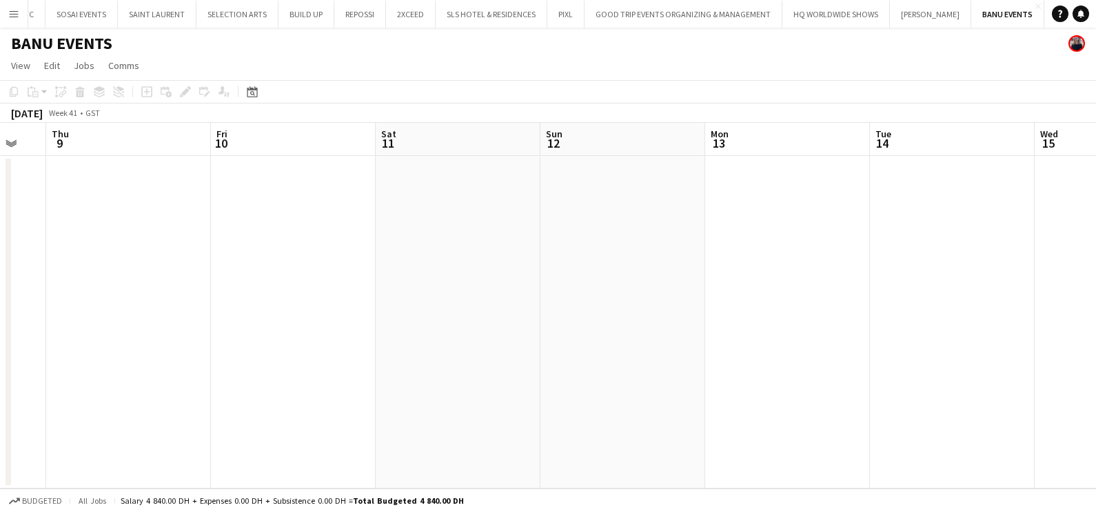
click at [0, 365] on html "Menu Boards Boards Boards All jobs Status Workforce Workforce My Workforce Recr…" at bounding box center [548, 256] width 1096 height 512
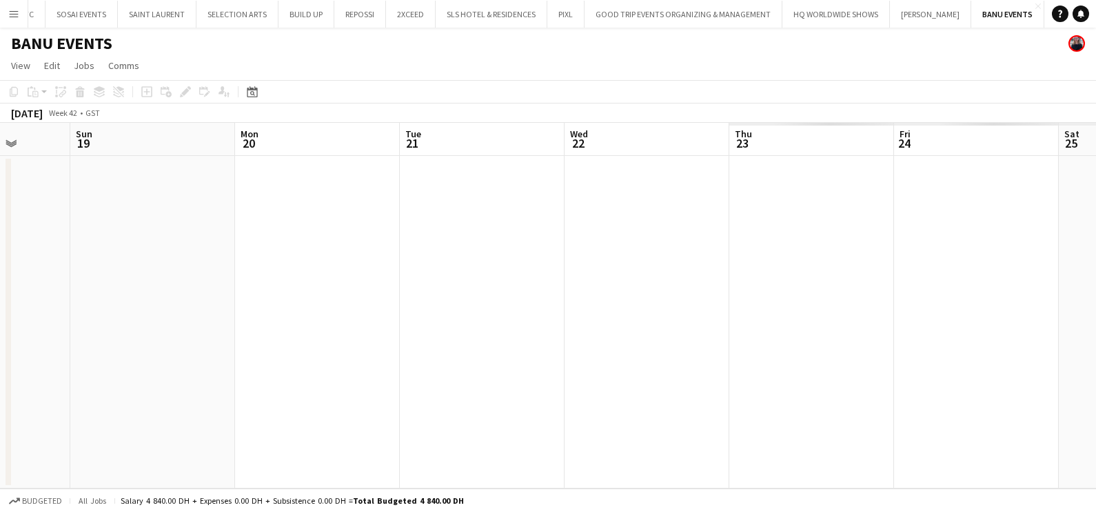
click at [0, 323] on html "Menu Boards Boards Boards All jobs Status Workforce Workforce My Workforce Recr…" at bounding box center [548, 256] width 1096 height 512
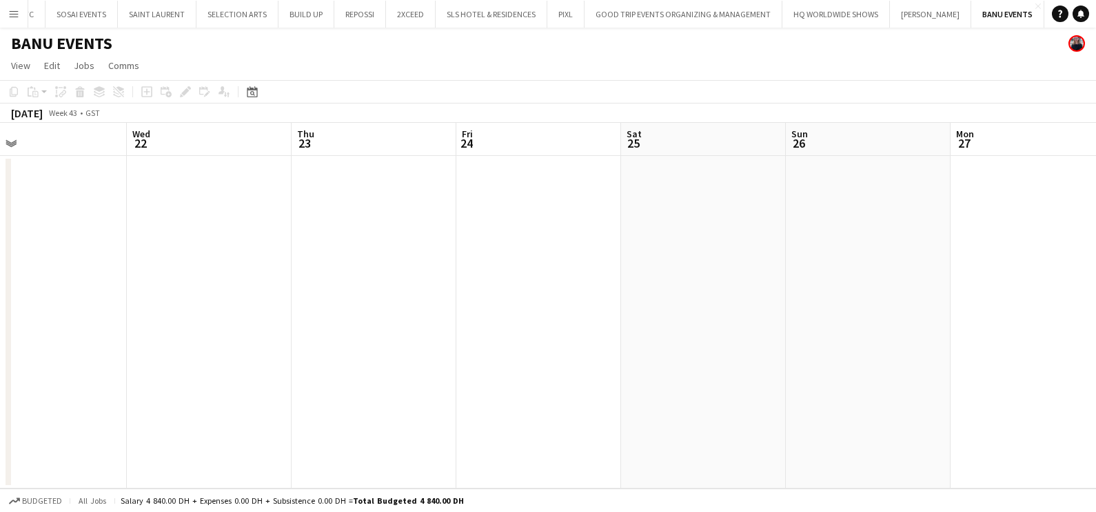
drag, startPoint x: 33, startPoint y: 324, endPoint x: 983, endPoint y: 286, distance: 950.9
click at [17, 338] on app-calendar-viewport "Sun 19 Mon 20 Tue 21 Wed 22 Thu 23 Fri 24 Sat 25 Sun 26 Mon 27 Tue 28 Wed 29 Th…" at bounding box center [548, 305] width 1096 height 365
drag, startPoint x: -3, startPoint y: 308, endPoint x: 1017, endPoint y: 276, distance: 1021.0
click at [61, 312] on app-calendar-viewport "Tue 21 Wed 22 Thu 23 Fri 24 Sat 25 Sun 26 Mon 27 Tue 28 Wed 29 Thu 30 Fri 31 Sa…" at bounding box center [548, 305] width 1096 height 365
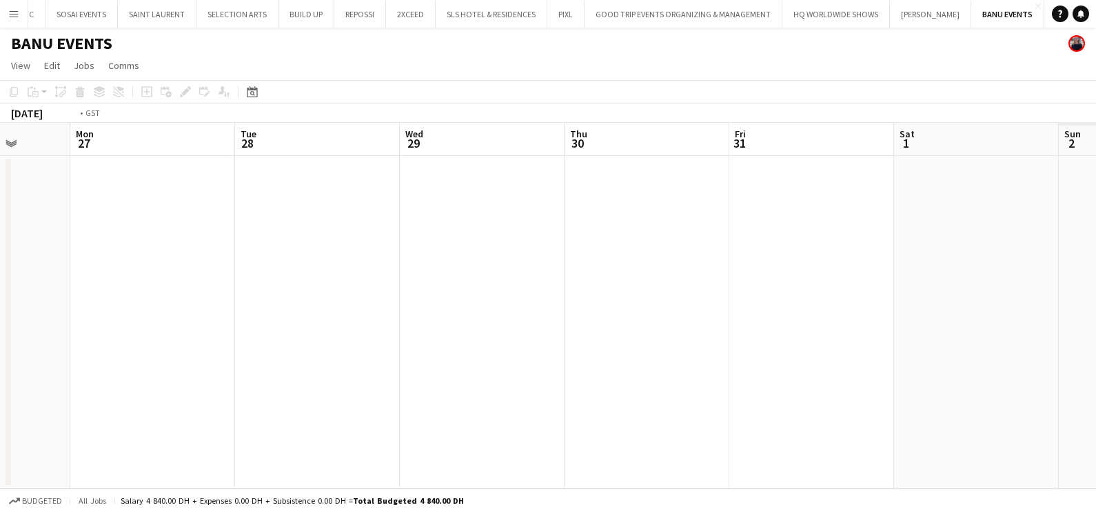
drag, startPoint x: -3, startPoint y: 305, endPoint x: 648, endPoint y: 300, distance: 651.6
click at [12, 309] on app-calendar-viewport "Thu 23 Fri 24 Sat 25 Sun 26 Mon 27 Tue 28 Wed 29 Thu 30 Fri 31 Sat 1 Sun 2 Mon 3" at bounding box center [548, 305] width 1096 height 365
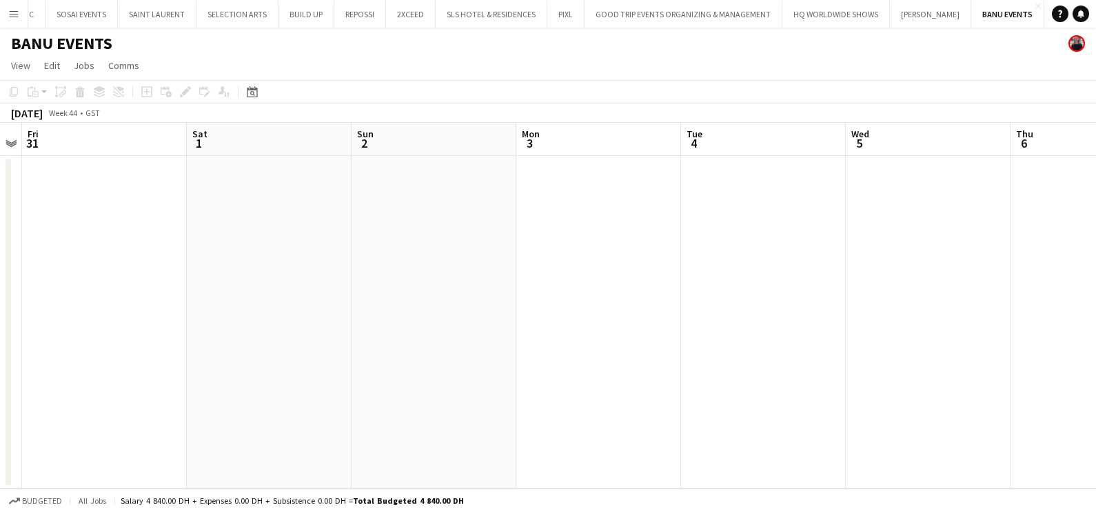
click at [108, 281] on app-calendar-viewport "Tue 28 Wed 29 Thu 30 Fri 31 Sat 1 Sun 2 Mon 3 Tue 4 Wed 5 Thu 6 Fri 7 Sat 8" at bounding box center [548, 305] width 1096 height 365
drag, startPoint x: -3, startPoint y: 286, endPoint x: 133, endPoint y: 290, distance: 135.9
click at [70, 290] on app-calendar-viewport "Sat 8 Sun 9 Mon 10 Tue 11 Wed 12 Thu 13 Fri 14 Sat 15 Sun 16 Mon 17 Tue 18 Wed …" at bounding box center [548, 305] width 1096 height 365
drag, startPoint x: 920, startPoint y: 277, endPoint x: 296, endPoint y: 292, distance: 624.2
click at [72, 291] on app-calendar-viewport "Thu 13 Fri 14 Sat 15 Sun 16 Mon 17 Tue 18 Wed 19 Thu 20 Fri 21 Sat 22 Sun 23 Mo…" at bounding box center [548, 305] width 1096 height 365
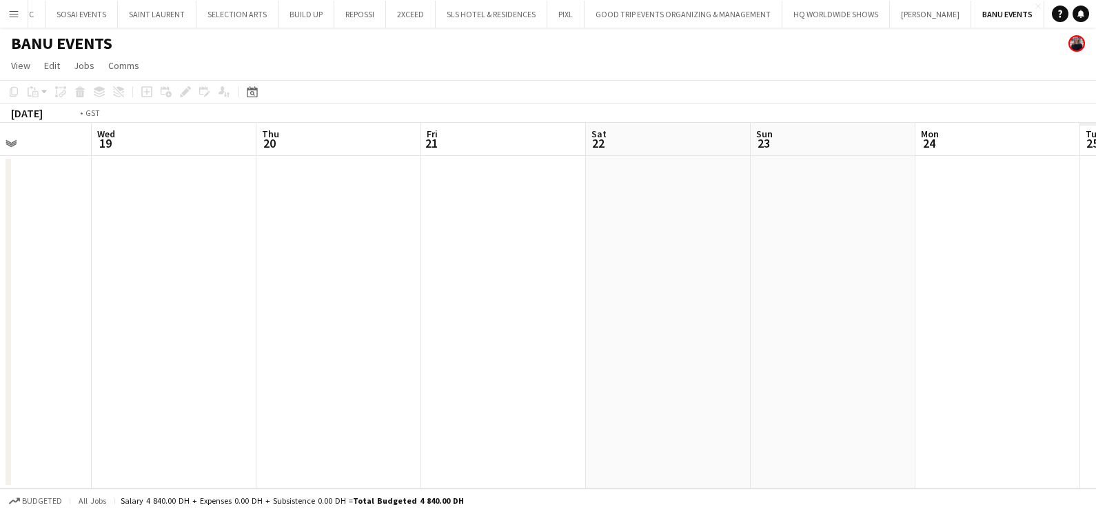
drag, startPoint x: 521, startPoint y: 283, endPoint x: 496, endPoint y: 301, distance: 30.5
click at [8, 300] on div "Fri 14 Sat 15 Sun 16 Mon 17 Tue 18 Wed 19 Thu 20 Fri 21 Sat 22 Sun 23 Mon 24 Tu…" at bounding box center [548, 305] width 1096 height 365
click at [2, 329] on app-calendar-viewport "Wed 19 Thu 20 Fri 21 Sat 22 Sun 23 Mon 24 Tue 25 Wed 26 Thu 27 Fri 28 Sat 29 Su…" at bounding box center [548, 305] width 1096 height 365
click at [81, 341] on app-calendar-viewport "Tue 25 Wed 26 Thu 27 Fri 28 Sat 29 Sun 30 Mon 1 Tue 2 Wed 3 Thu 4 Fri 5 Sat 6 0…" at bounding box center [548, 305] width 1096 height 365
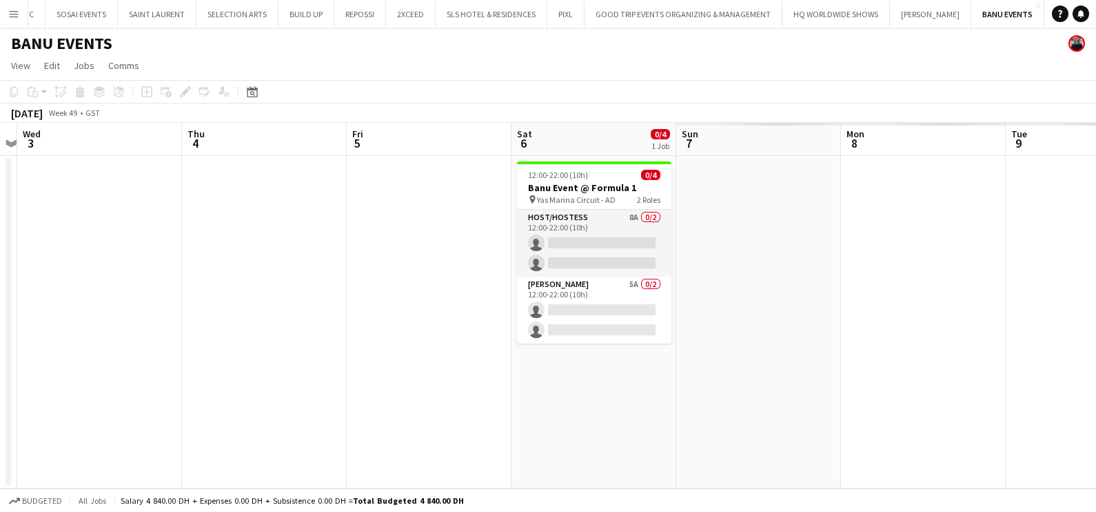
drag, startPoint x: 689, startPoint y: 323, endPoint x: 657, endPoint y: 326, distance: 31.9
click at [678, 324] on app-calendar-viewport "Sun 30 Mon 1 Tue 2 Wed 3 Thu 4 Fri 5 Sat 6 0/4 1 Job Sun 7 Mon 8 Tue 9 Wed 10 T…" at bounding box center [548, 305] width 1096 height 365
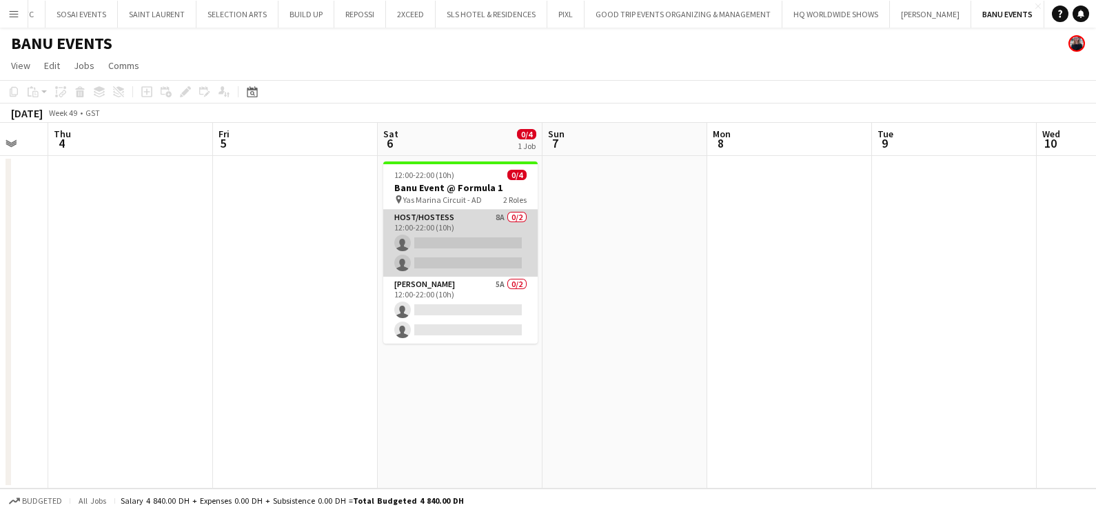
click at [441, 242] on app-card-role "Host/Hostess 8A 0/2 12:00-22:00 (10h) single-neutral-actions single-neutral-act…" at bounding box center [460, 243] width 154 height 67
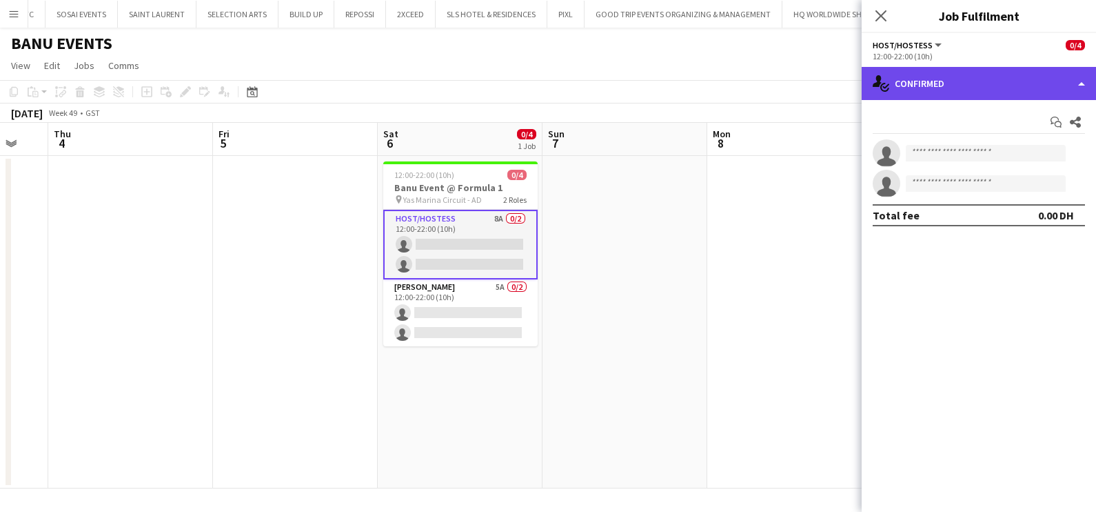
click at [972, 77] on div "single-neutral-actions-check-2 Confirmed" at bounding box center [979, 83] width 234 height 33
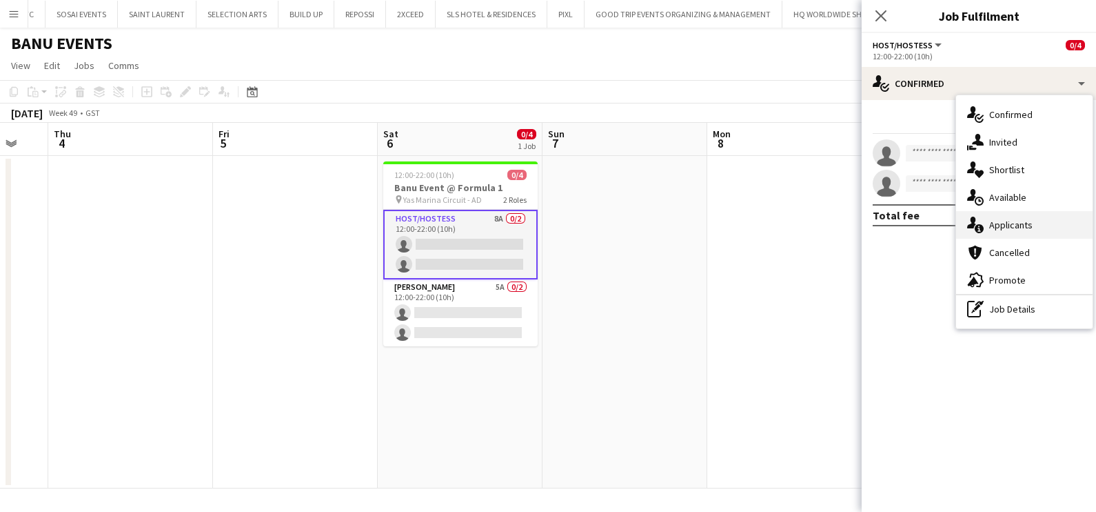
click at [1006, 222] on span "Applicants" at bounding box center [1010, 225] width 43 height 12
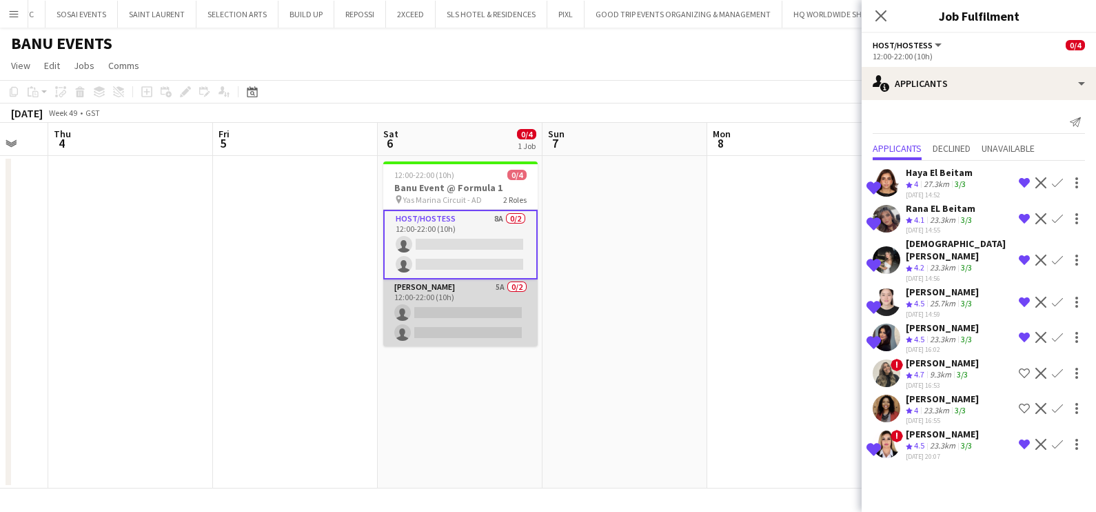
click at [463, 321] on app-card-role "Usher 5A 0/2 12:00-22:00 (10h) single-neutral-actions single-neutral-actions" at bounding box center [460, 312] width 154 height 67
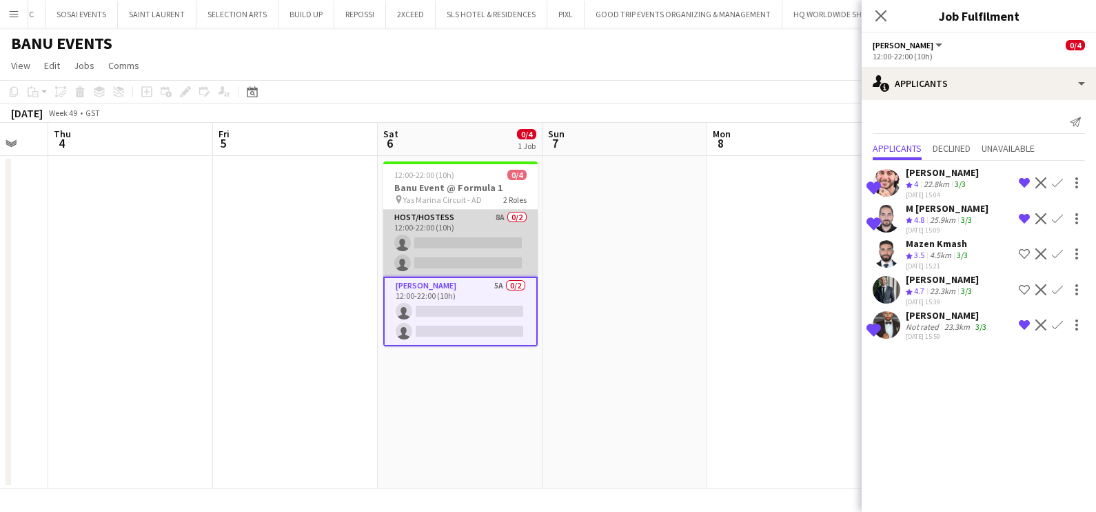
click at [507, 236] on app-card-role "Host/Hostess 8A 0/2 12:00-22:00 (10h) single-neutral-actions single-neutral-act…" at bounding box center [460, 243] width 154 height 67
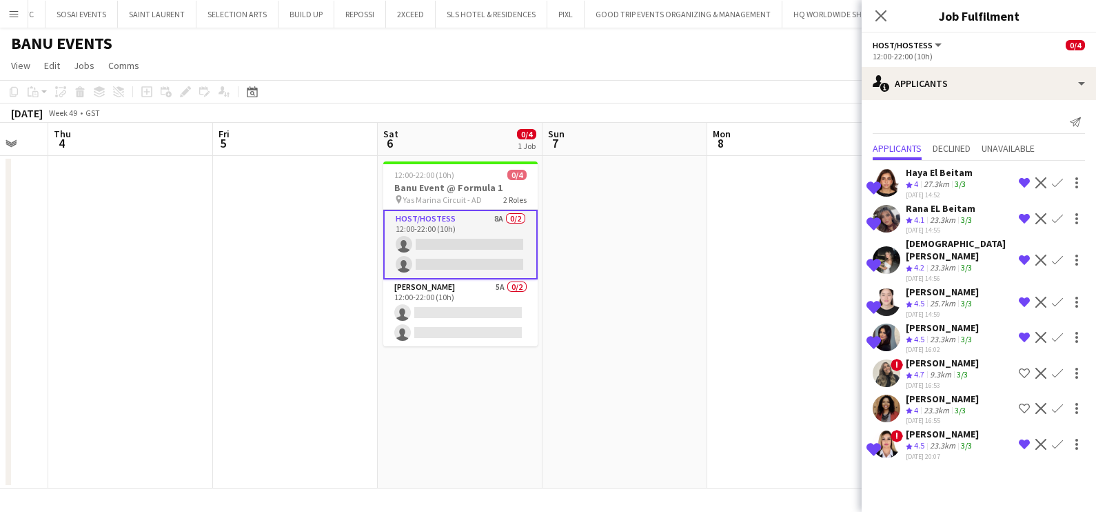
click at [896, 394] on app-user-avatar at bounding box center [887, 408] width 28 height 28
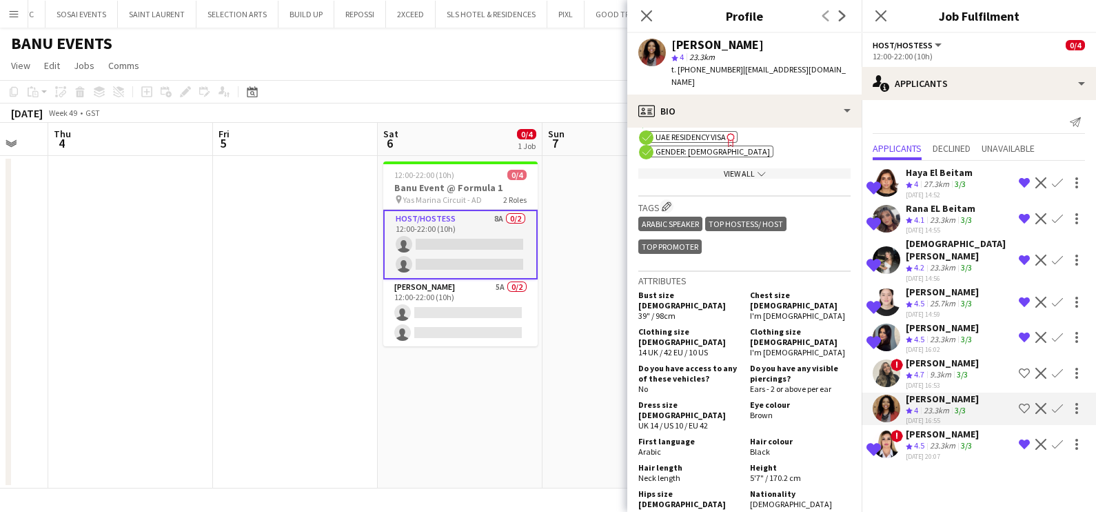
scroll to position [603, 0]
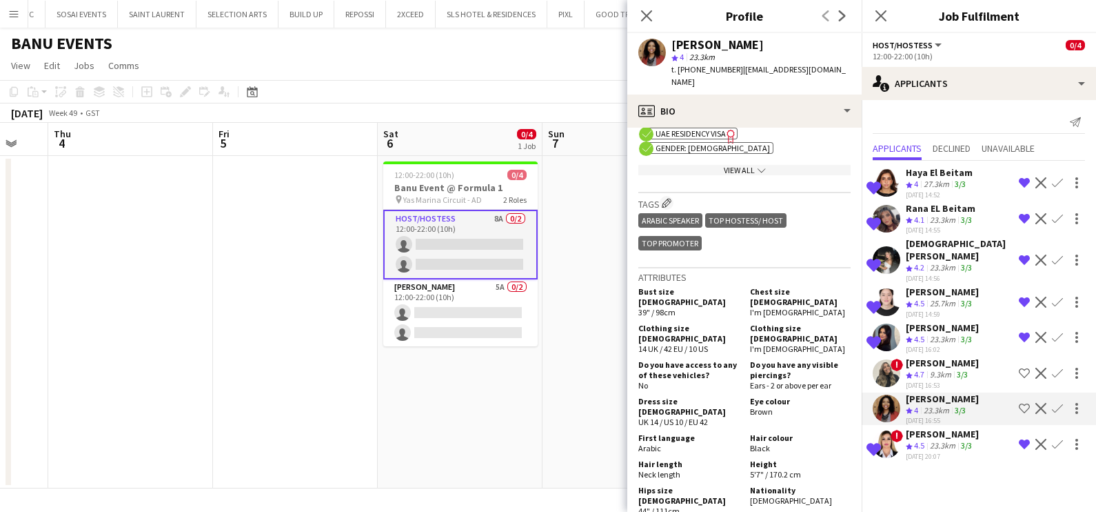
click at [1023, 403] on app-icon "Shortlist crew" at bounding box center [1024, 408] width 11 height 11
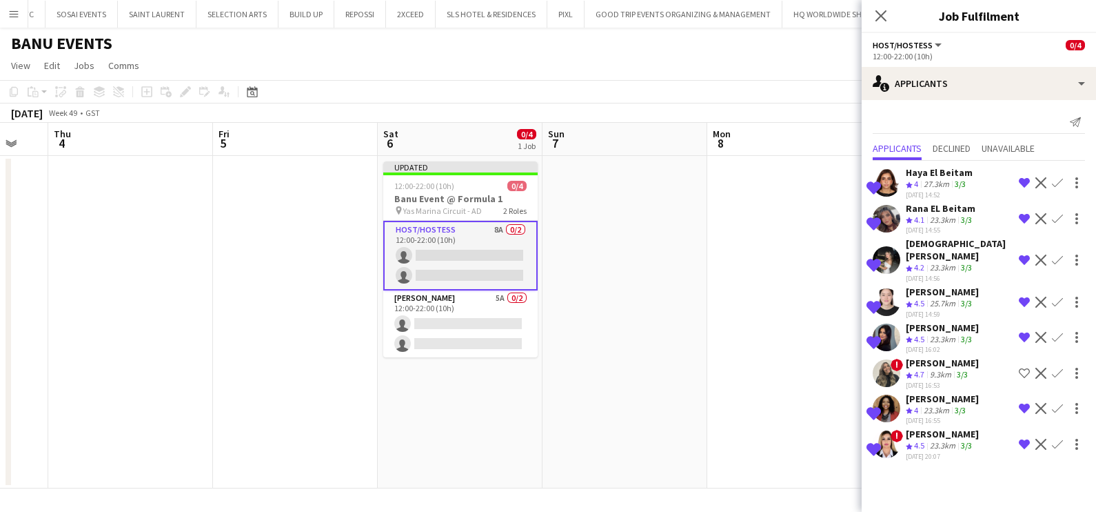
click at [652, 307] on app-date-cell at bounding box center [625, 322] width 165 height 332
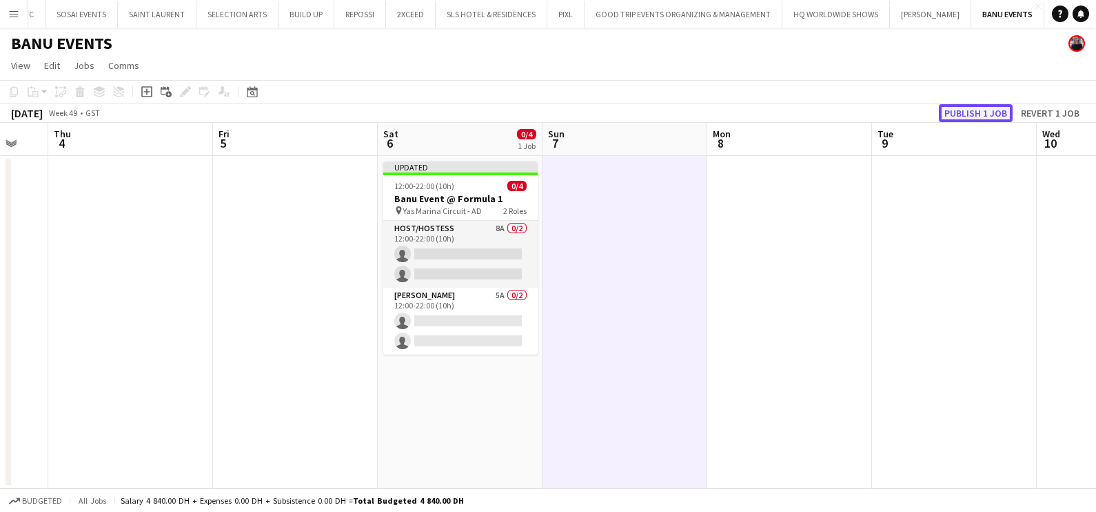
click at [977, 114] on button "Publish 1 job" at bounding box center [976, 113] width 74 height 18
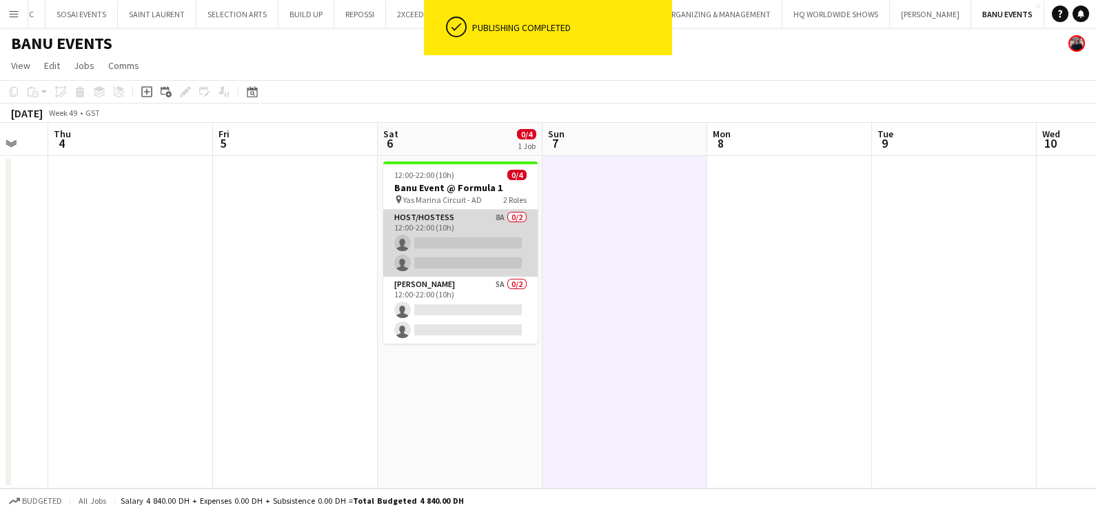
click at [462, 233] on app-card-role "Host/Hostess 8A 0/2 12:00-22:00 (10h) single-neutral-actions single-neutral-act…" at bounding box center [460, 243] width 154 height 67
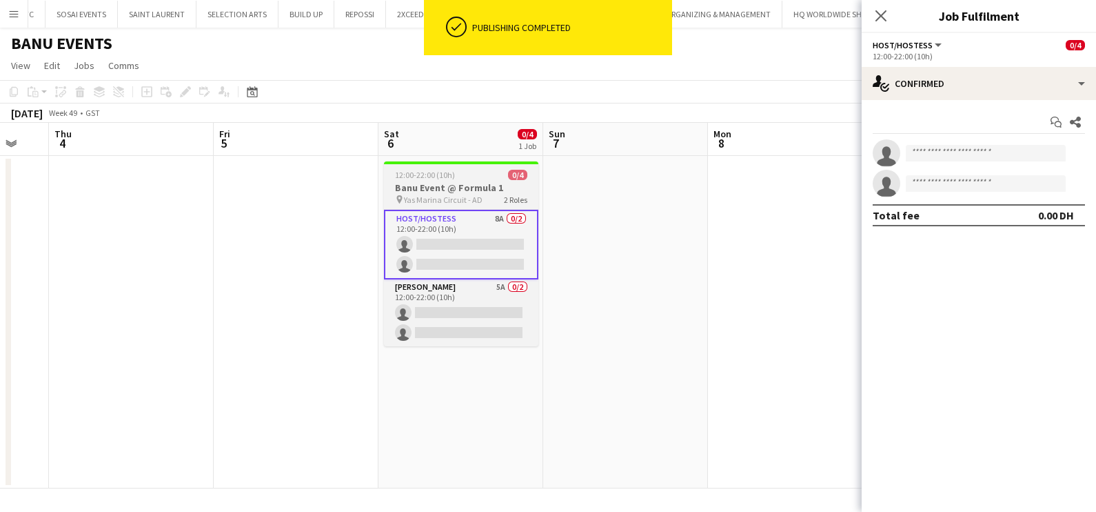
click at [427, 179] on span "12:00-22:00 (10h)" at bounding box center [425, 175] width 60 height 10
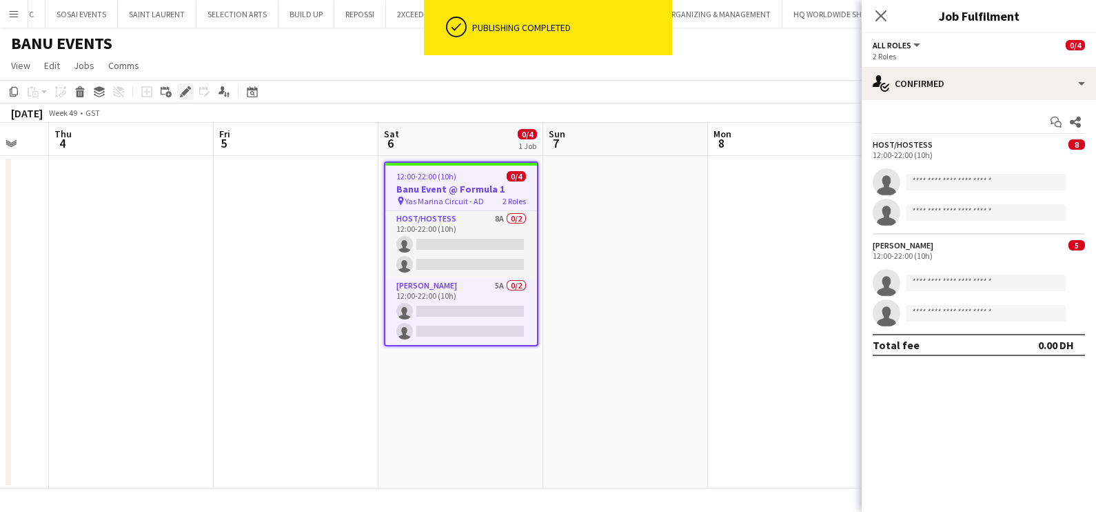
click at [185, 96] on icon "Edit" at bounding box center [185, 91] width 11 height 11
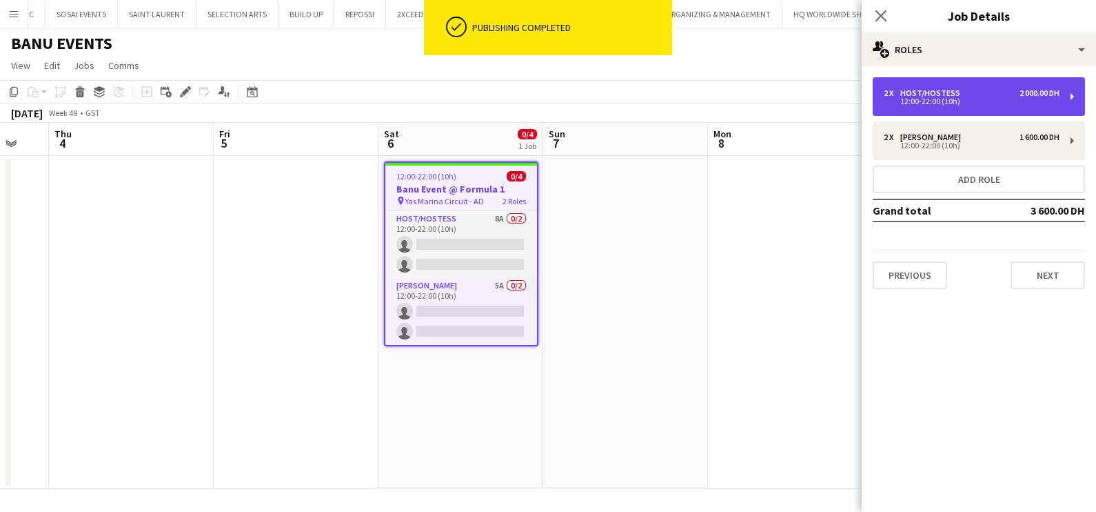
click at [920, 93] on div "Host/Hostess" at bounding box center [933, 93] width 66 height 10
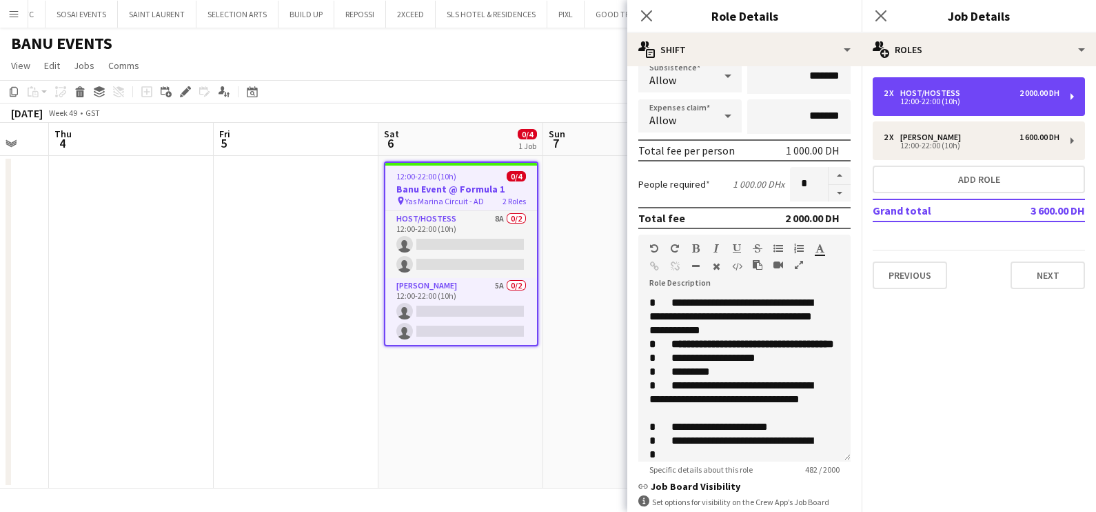
scroll to position [348, 0]
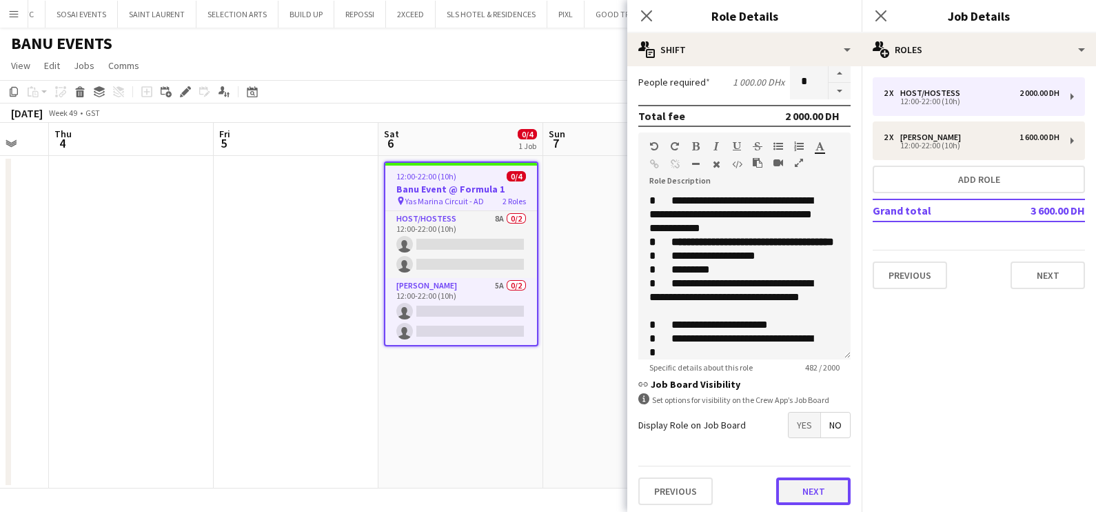
click at [798, 487] on button "Next" at bounding box center [813, 491] width 74 height 28
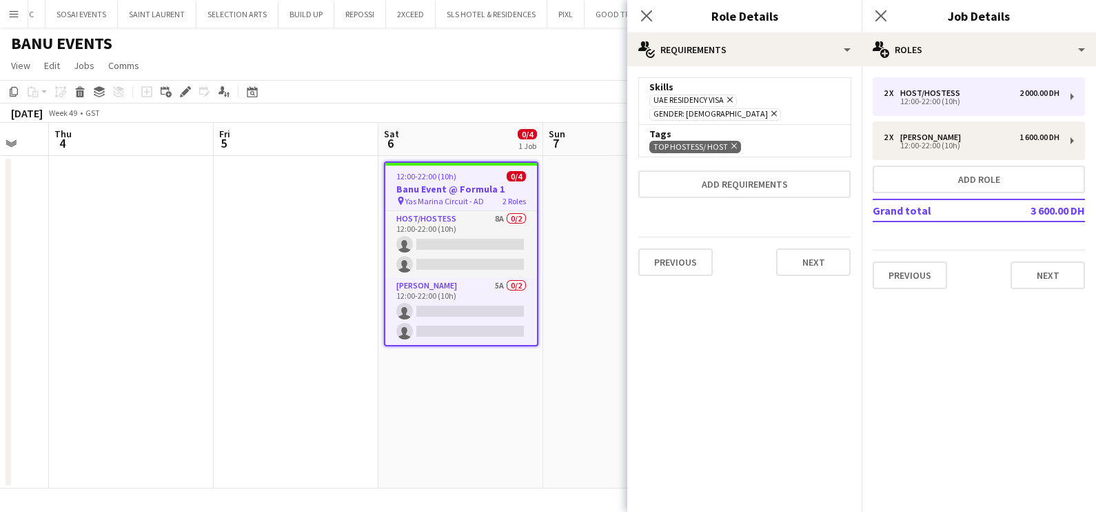
scroll to position [0, 0]
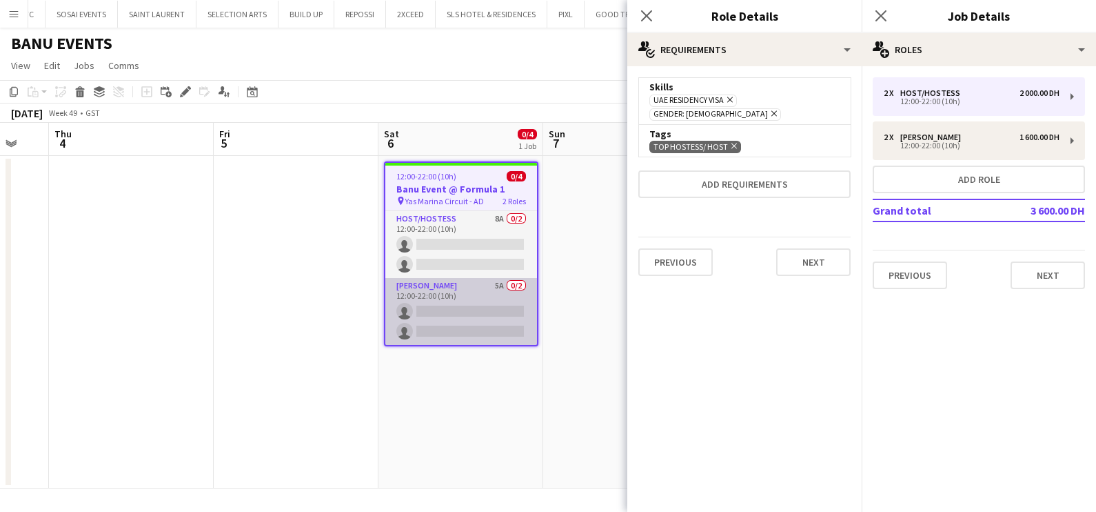
click at [481, 304] on app-card-role "Usher 5A 0/2 12:00-22:00 (10h) single-neutral-actions single-neutral-actions" at bounding box center [461, 311] width 152 height 67
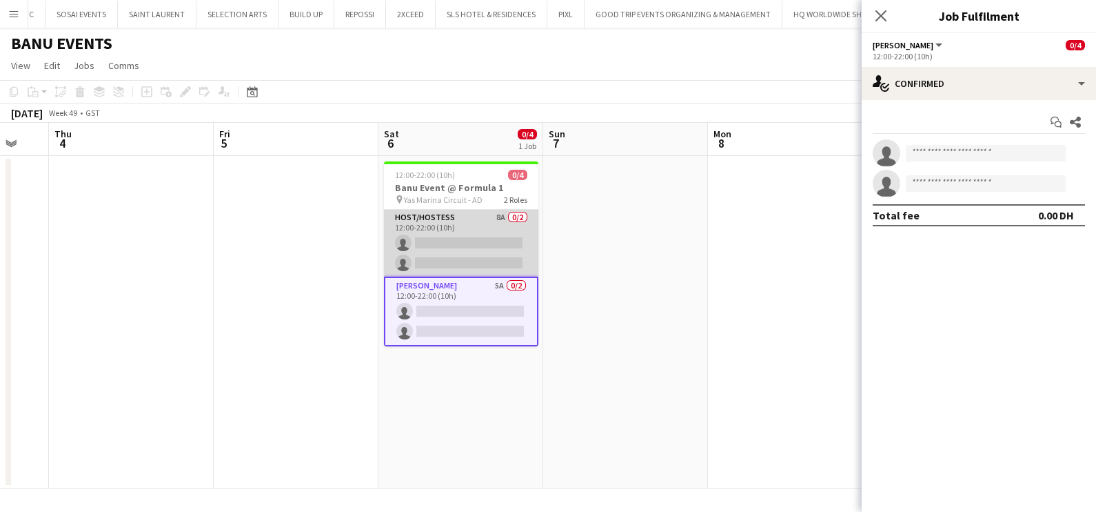
click at [442, 234] on app-card-role "Host/Hostess 8A 0/2 12:00-22:00 (10h) single-neutral-actions single-neutral-act…" at bounding box center [461, 243] width 154 height 67
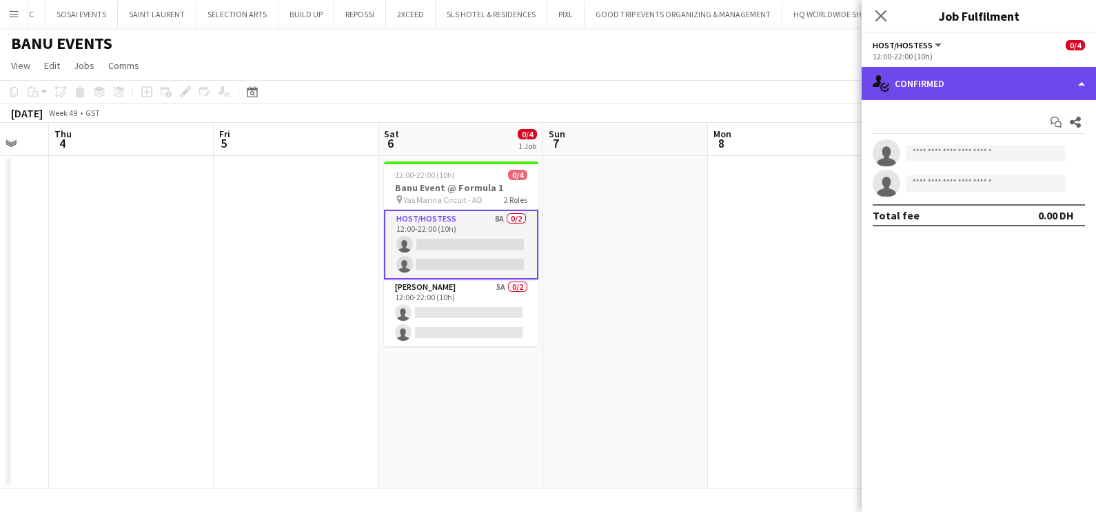
click at [957, 91] on div "single-neutral-actions-check-2 Confirmed" at bounding box center [979, 83] width 234 height 33
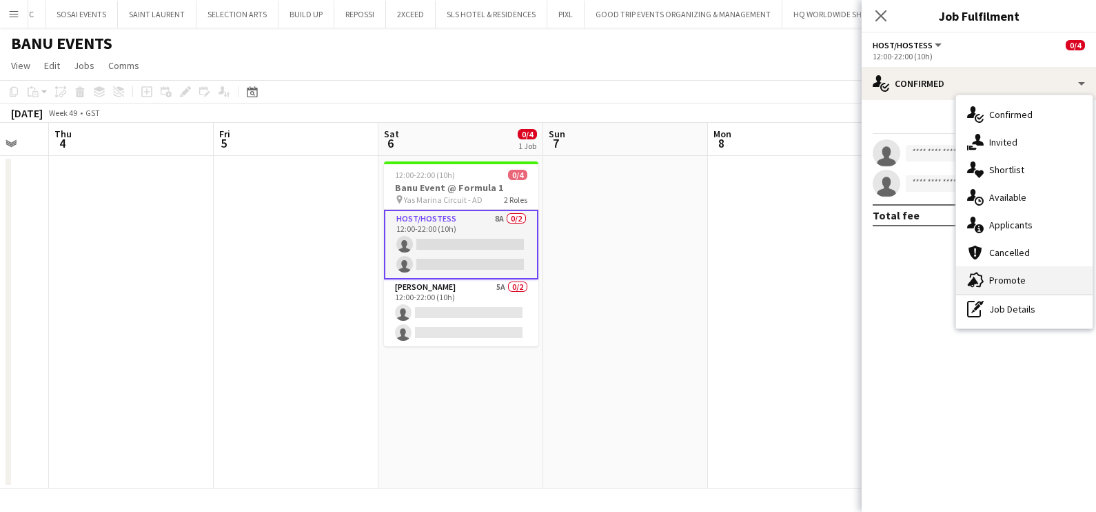
click at [1003, 281] on span "Promote" at bounding box center [1007, 280] width 37 height 12
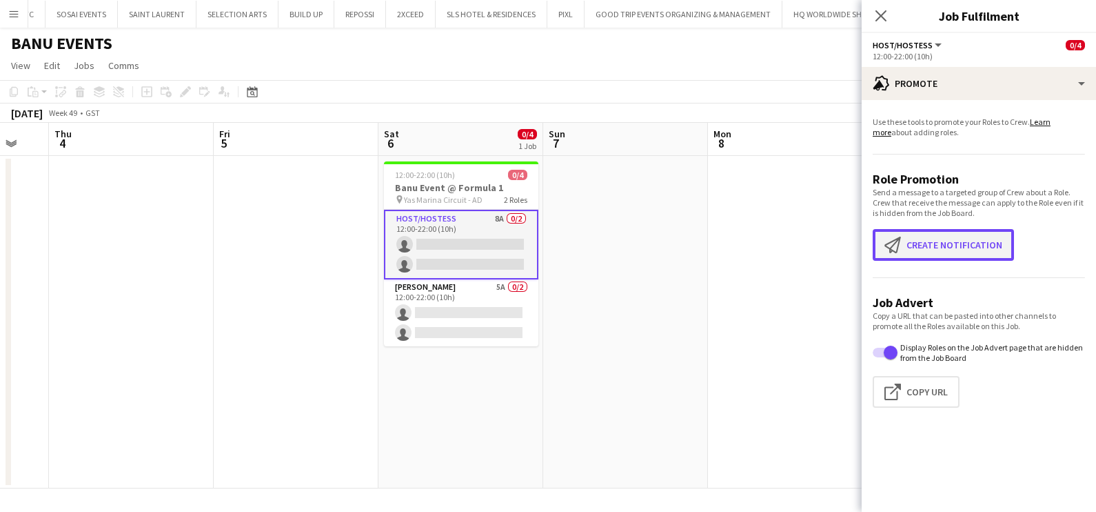
click at [945, 243] on button "Create notification Create notification" at bounding box center [943, 245] width 141 height 32
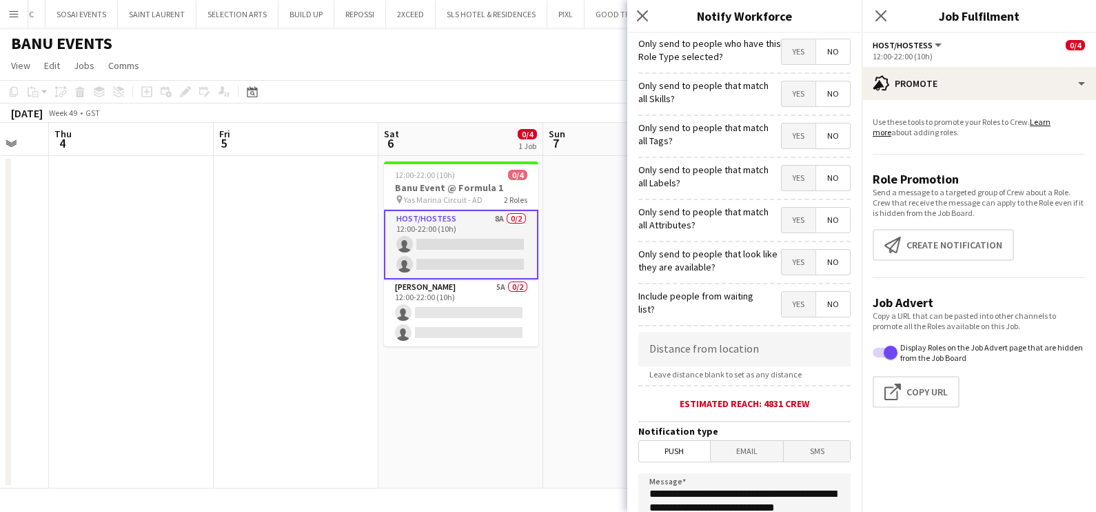
click at [784, 96] on span "Yes" at bounding box center [799, 93] width 34 height 25
drag, startPoint x: 784, startPoint y: 131, endPoint x: 783, endPoint y: 165, distance: 33.8
click at [783, 131] on span "Yes" at bounding box center [799, 135] width 34 height 25
click at [787, 177] on span "Yes" at bounding box center [799, 177] width 34 height 25
drag, startPoint x: 781, startPoint y: 216, endPoint x: 781, endPoint y: 226, distance: 10.3
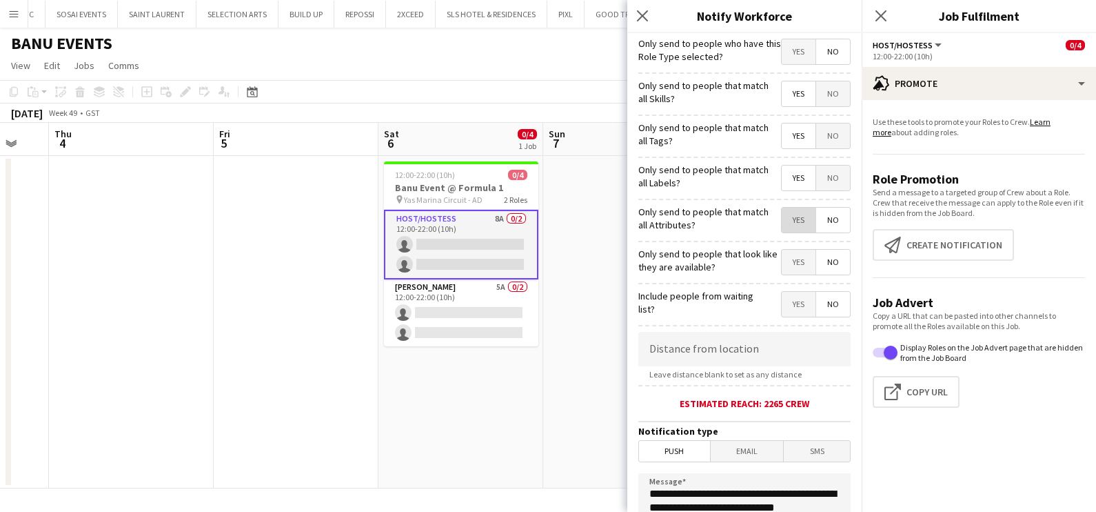
click at [782, 219] on span "Yes" at bounding box center [799, 220] width 34 height 25
click at [784, 265] on span "Yes" at bounding box center [799, 262] width 34 height 25
click at [718, 345] on input at bounding box center [744, 349] width 212 height 34
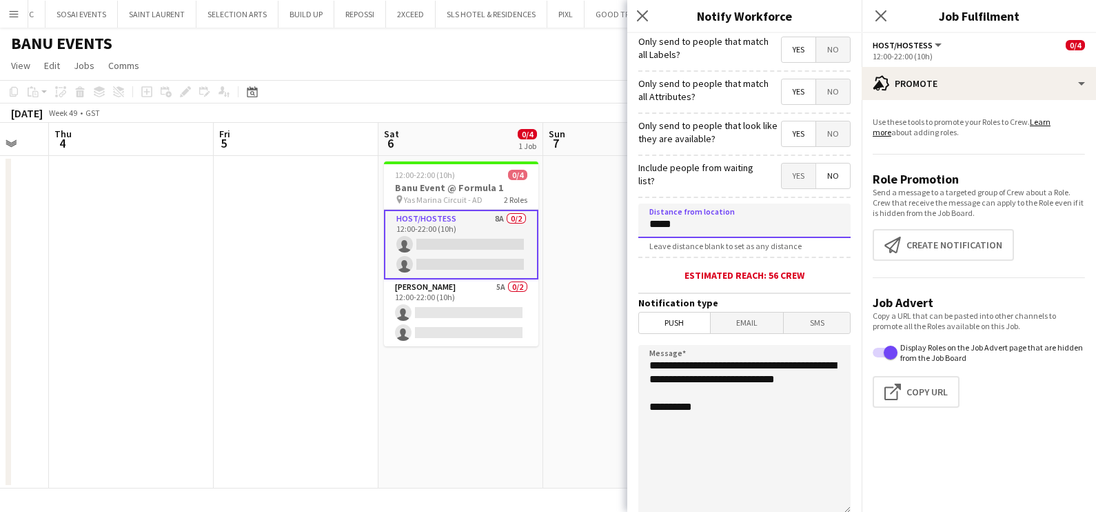
scroll to position [244, 0]
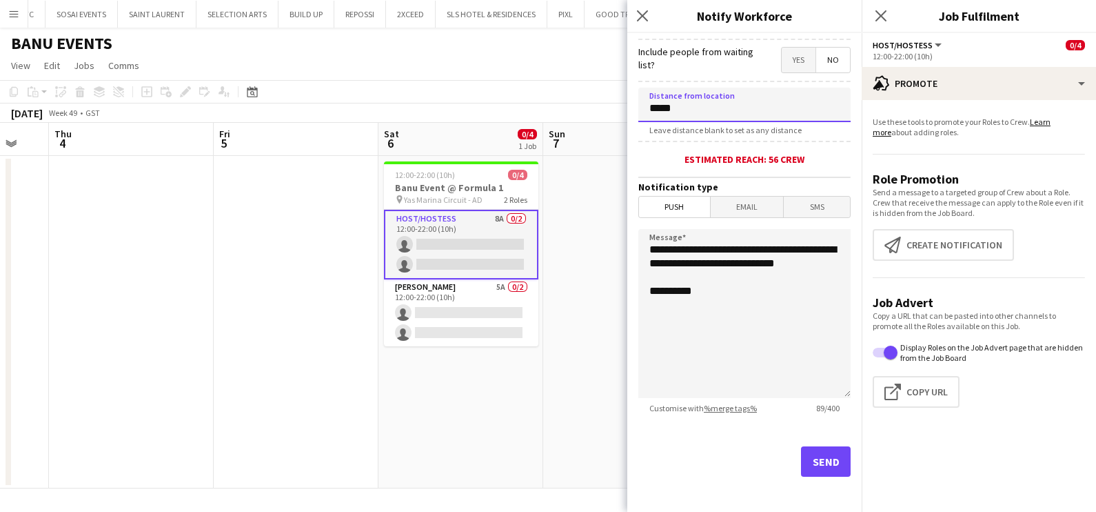
type input "*****"
click at [810, 456] on button "Send" at bounding box center [826, 461] width 50 height 30
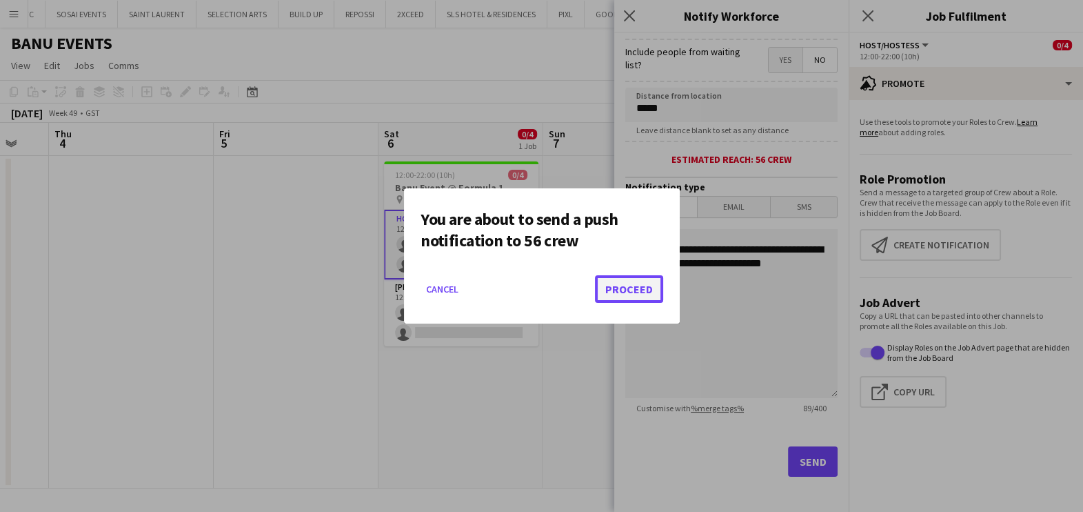
click at [636, 299] on button "Proceed" at bounding box center [629, 289] width 68 height 28
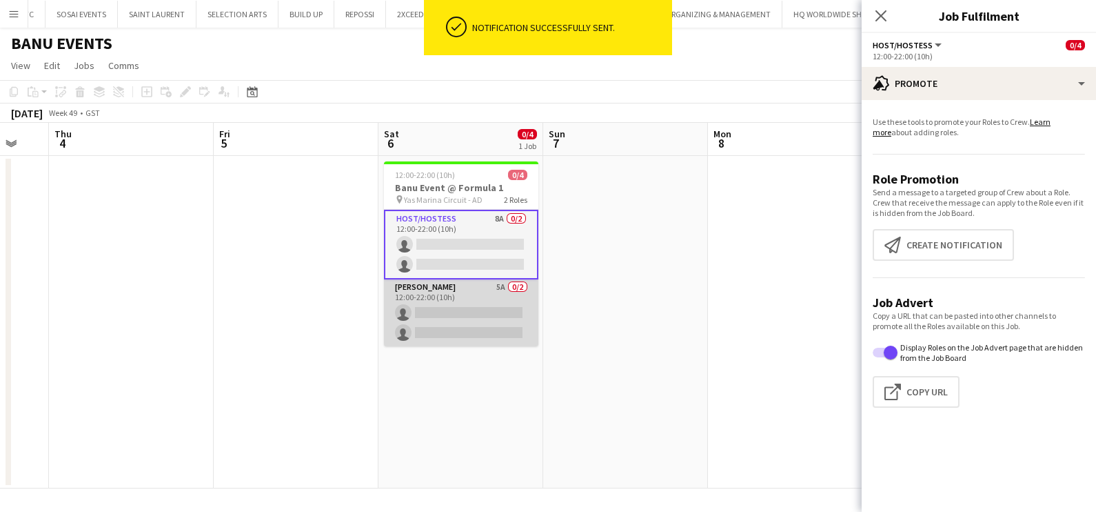
click at [473, 306] on app-card-role "Usher 5A 0/2 12:00-22:00 (10h) single-neutral-actions single-neutral-actions" at bounding box center [461, 312] width 154 height 67
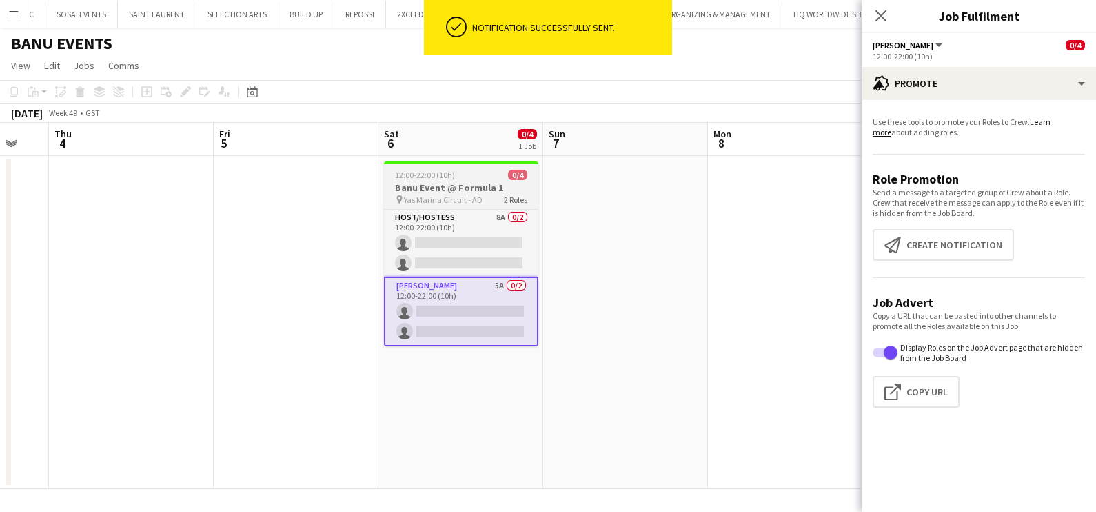
click at [419, 178] on span "12:00-22:00 (10h)" at bounding box center [425, 175] width 60 height 10
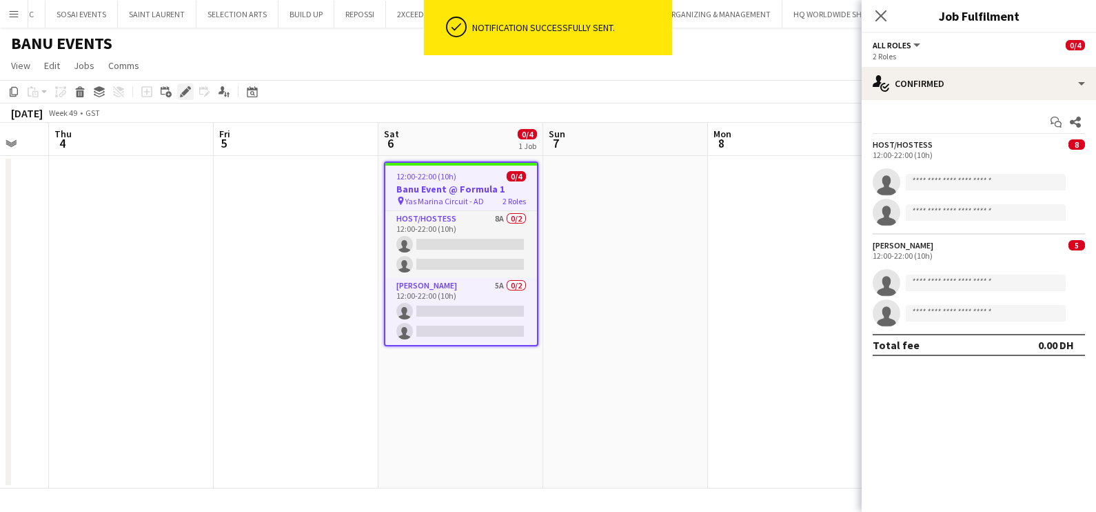
click at [182, 90] on icon "Edit" at bounding box center [185, 91] width 11 height 11
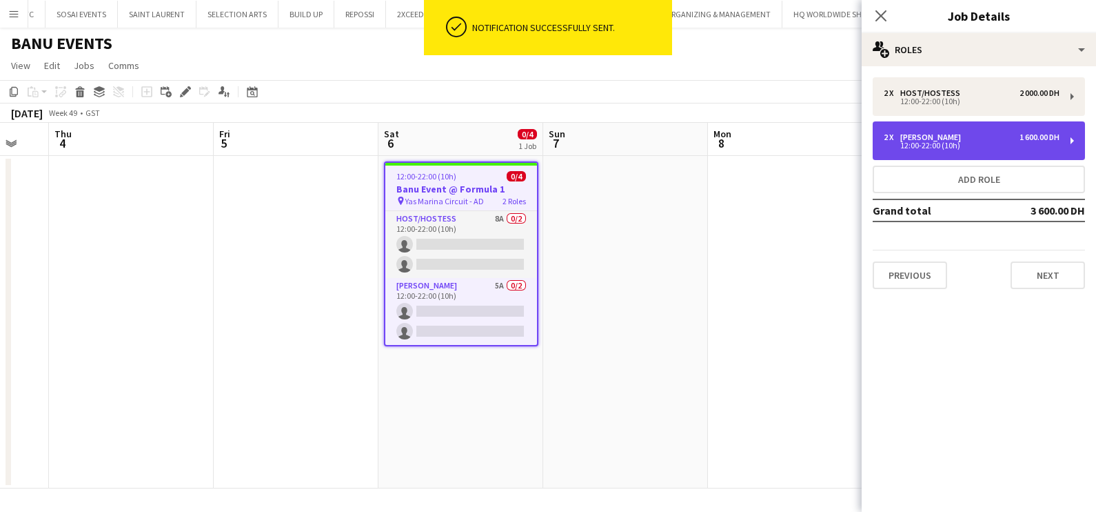
click at [896, 148] on div "12:00-22:00 (10h)" at bounding box center [972, 145] width 176 height 7
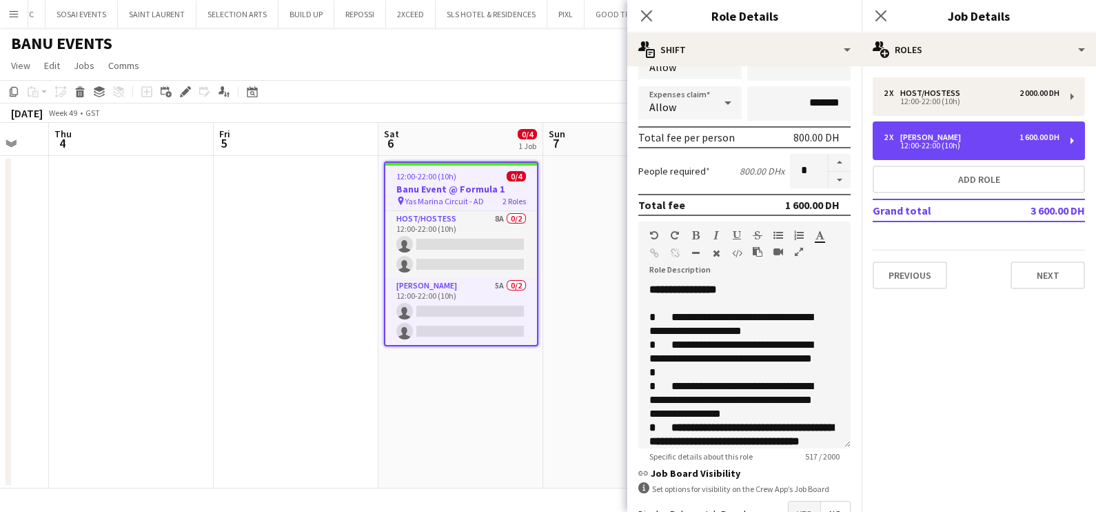
scroll to position [348, 0]
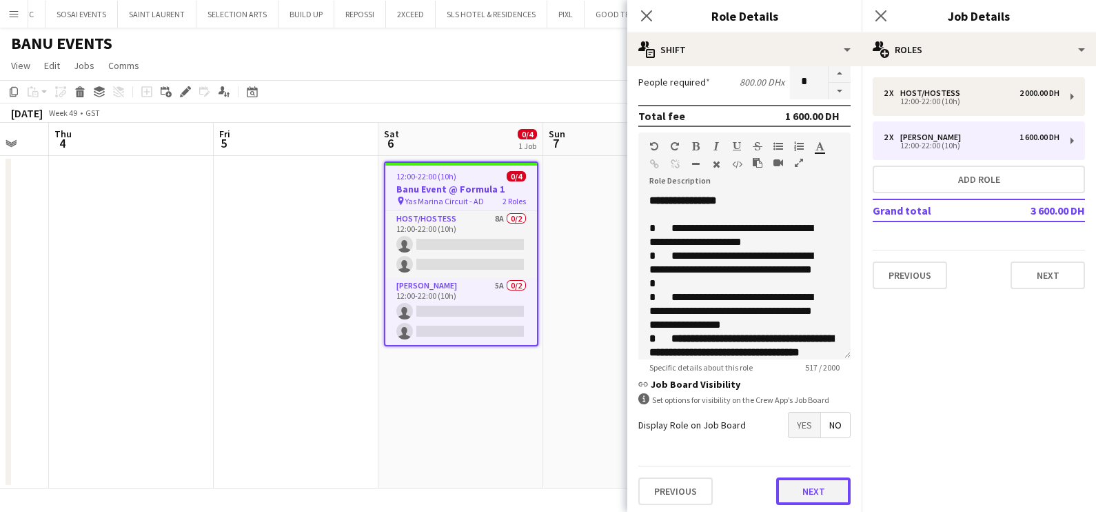
click at [785, 487] on button "Next" at bounding box center [813, 491] width 74 height 28
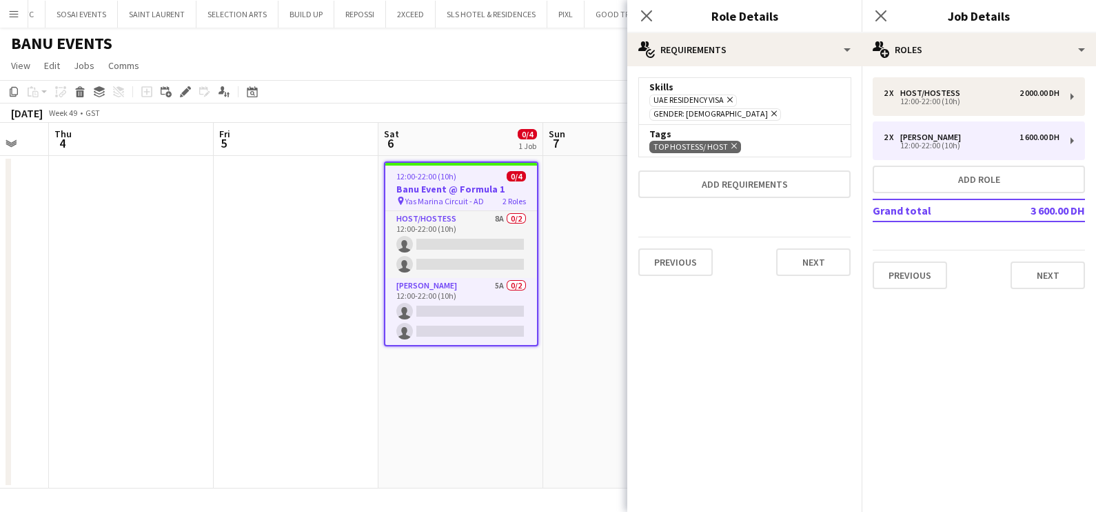
click at [532, 389] on app-date-cell "12:00-22:00 (10h) 0/4 Banu Event @ Formula 1 pin Yas Marina Circuit - AD 2 Role…" at bounding box center [461, 322] width 165 height 332
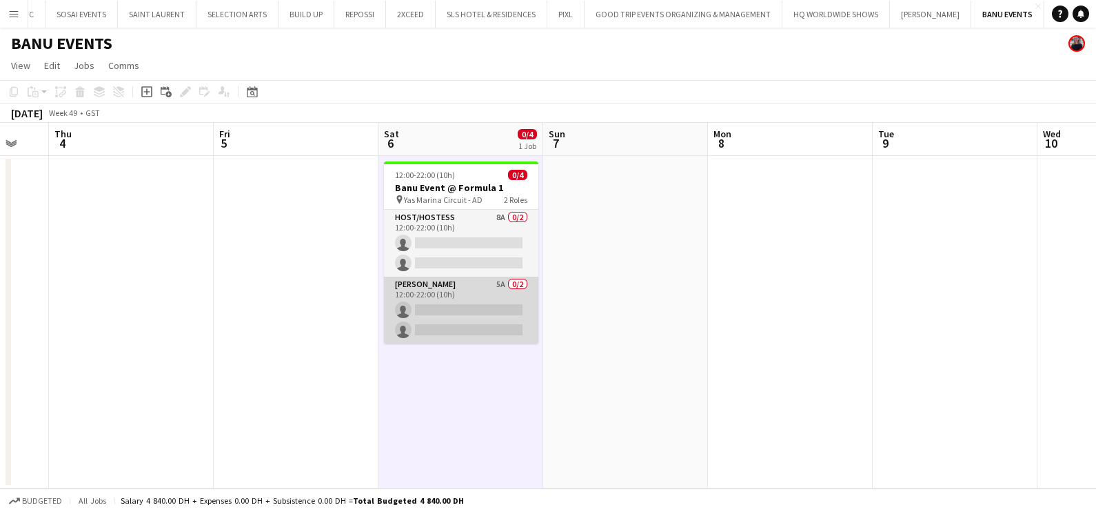
click at [454, 299] on app-card-role "Usher 5A 0/2 12:00-22:00 (10h) single-neutral-actions single-neutral-actions" at bounding box center [461, 309] width 154 height 67
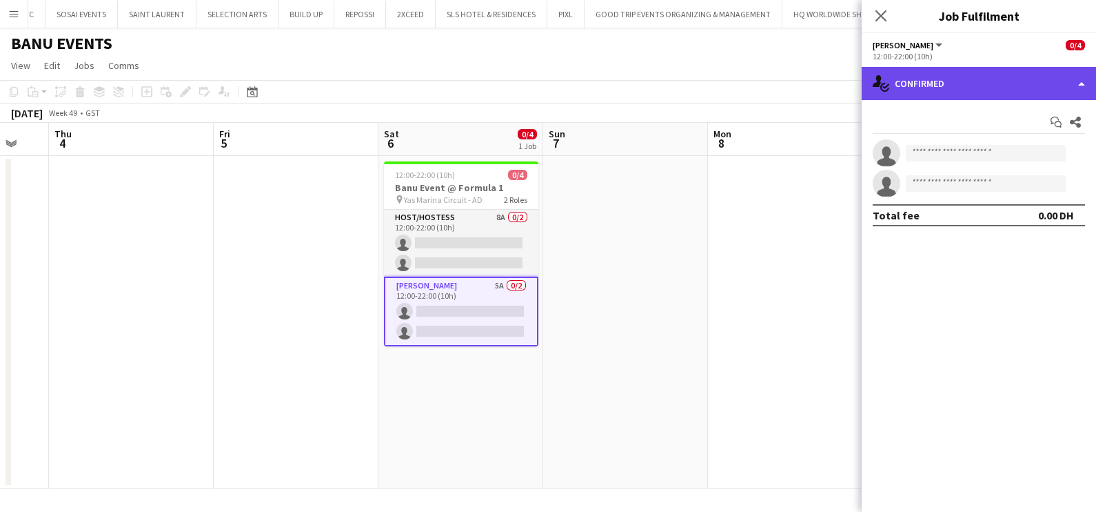
click at [958, 79] on div "single-neutral-actions-check-2 Confirmed" at bounding box center [979, 83] width 234 height 33
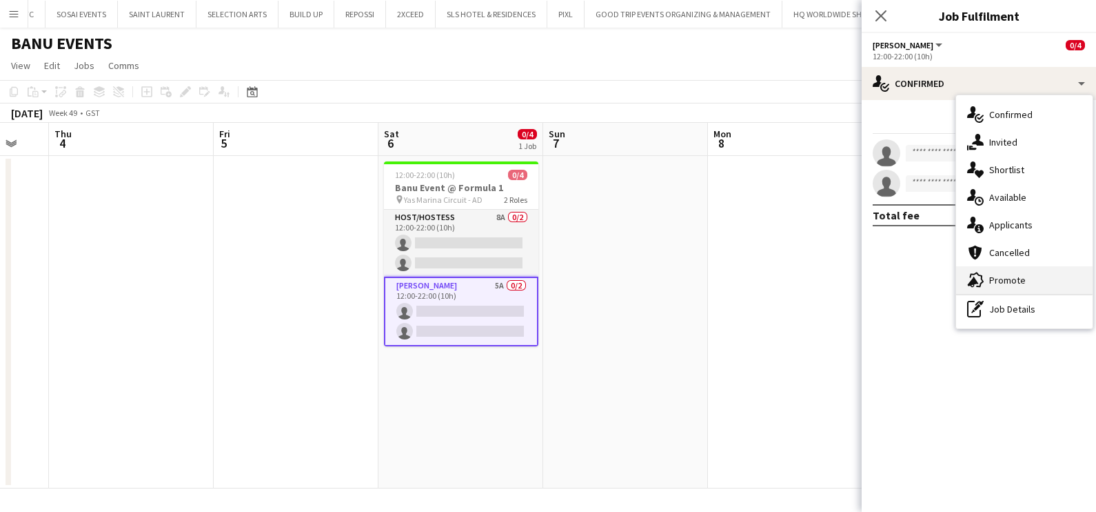
click at [1003, 283] on span "Promote" at bounding box center [1007, 280] width 37 height 12
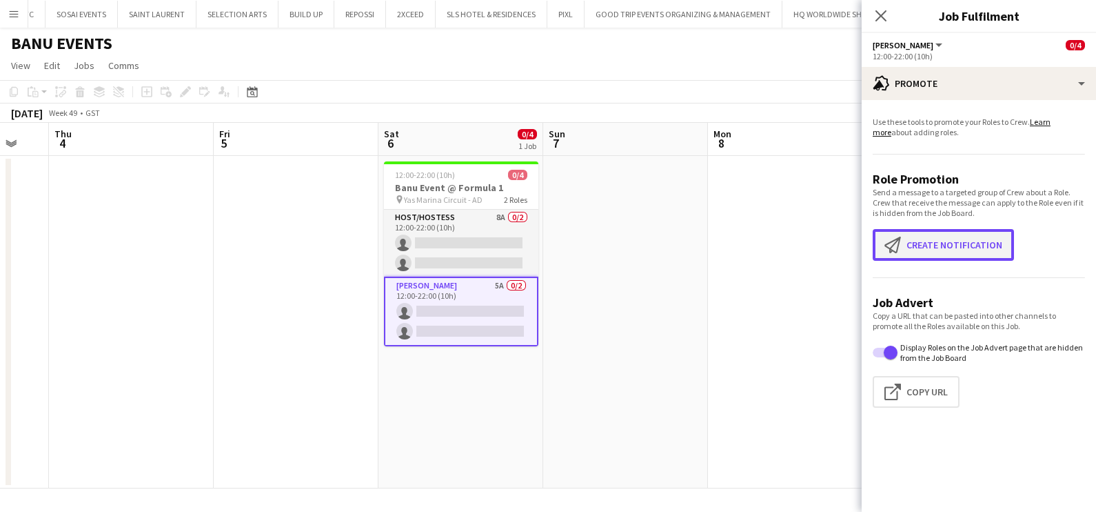
click at [954, 248] on button "Create notification Create notification" at bounding box center [943, 245] width 141 height 32
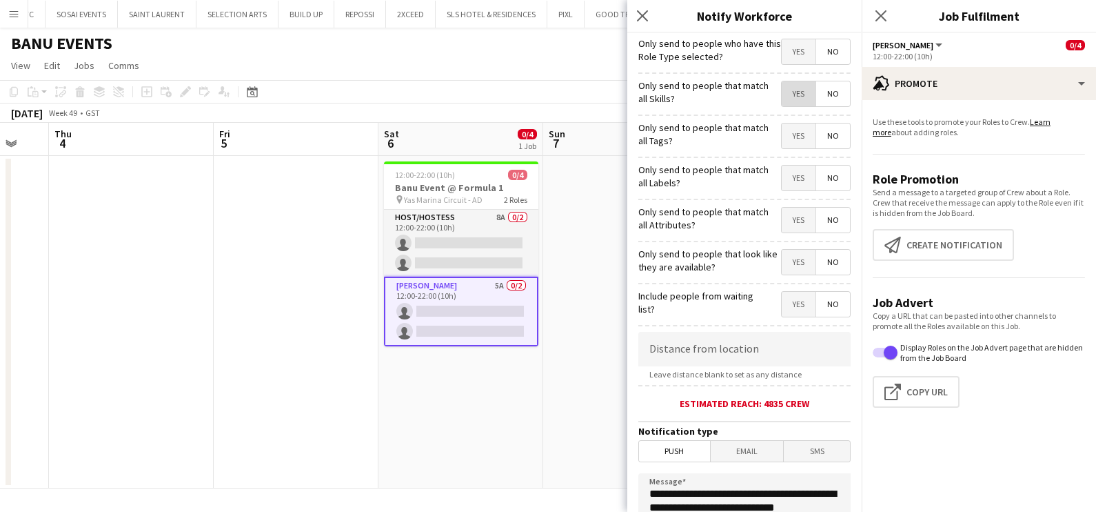
drag, startPoint x: 787, startPoint y: 97, endPoint x: 775, endPoint y: 121, distance: 27.1
click at [786, 99] on span "Yes" at bounding box center [799, 93] width 34 height 25
drag, startPoint x: 791, startPoint y: 138, endPoint x: 774, endPoint y: 179, distance: 44.6
click at [791, 139] on span "Yes" at bounding box center [799, 135] width 34 height 25
drag, startPoint x: 787, startPoint y: 179, endPoint x: 778, endPoint y: 208, distance: 30.3
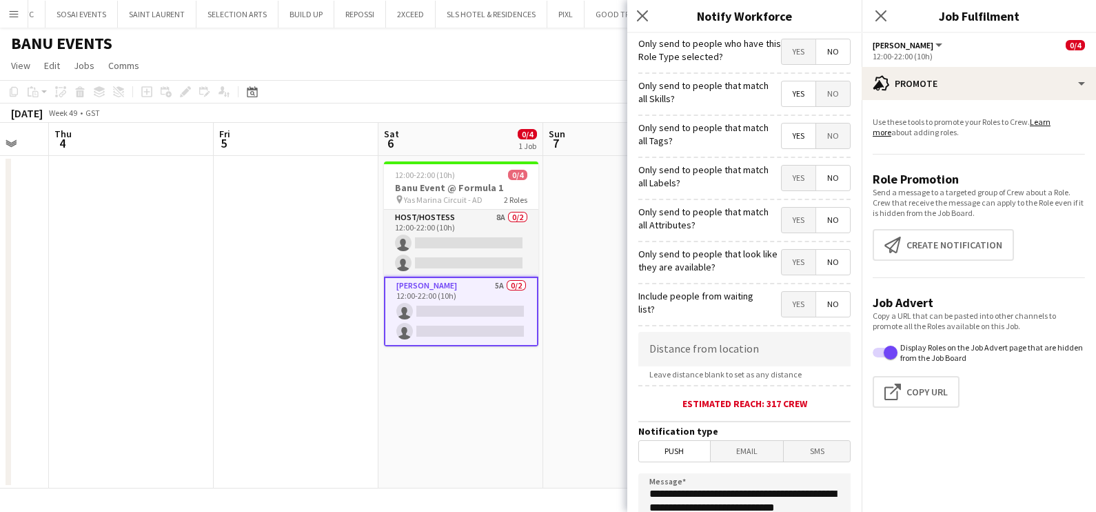
click at [787, 183] on span "Yes" at bounding box center [799, 177] width 34 height 25
click at [784, 212] on span "Yes" at bounding box center [799, 220] width 34 height 25
drag, startPoint x: 783, startPoint y: 259, endPoint x: 745, endPoint y: 290, distance: 50.0
click at [782, 261] on span "Yes" at bounding box center [799, 262] width 34 height 25
click at [732, 343] on input at bounding box center [744, 349] width 212 height 34
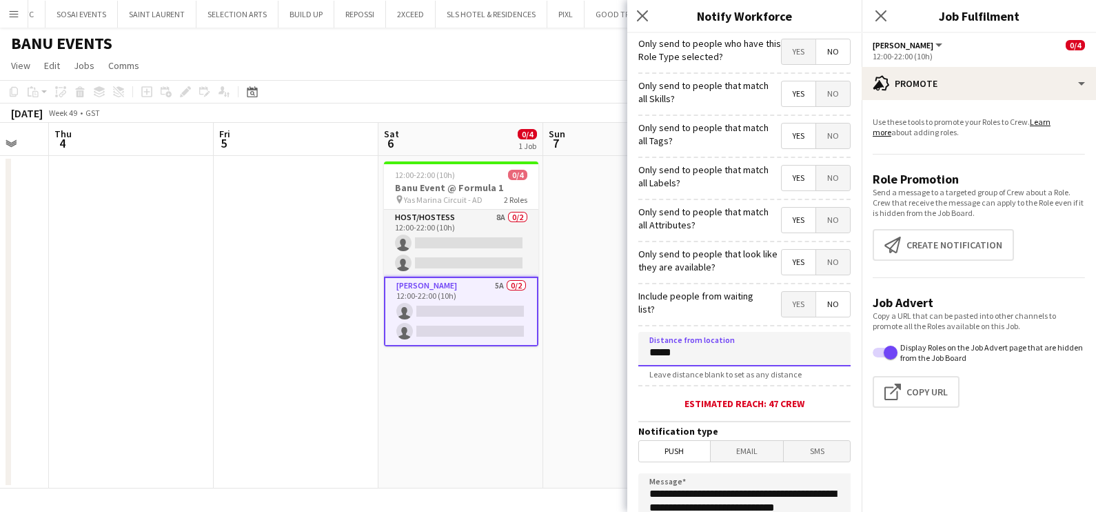
scroll to position [244, 0]
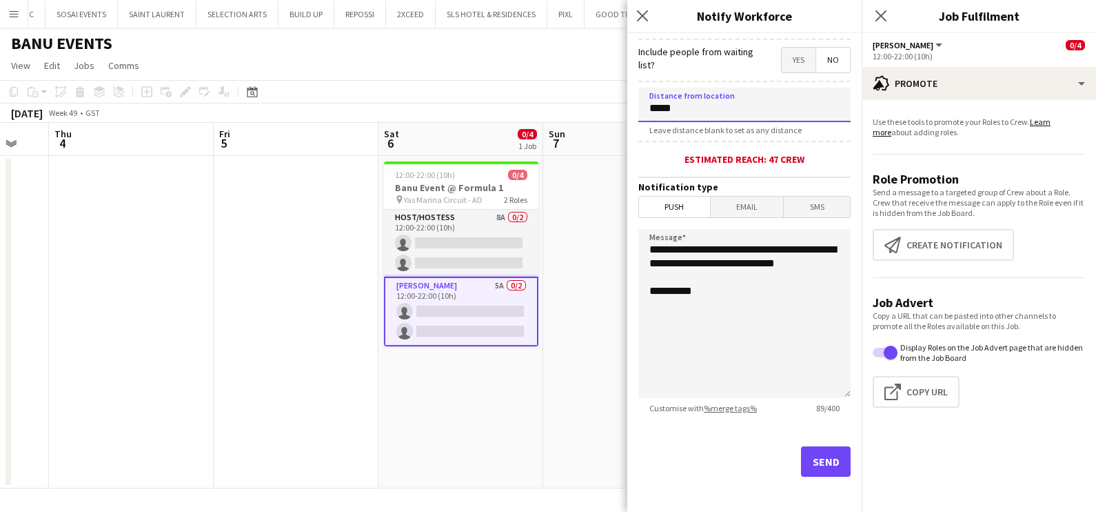
type input "*****"
click at [824, 463] on button "Send" at bounding box center [826, 461] width 50 height 30
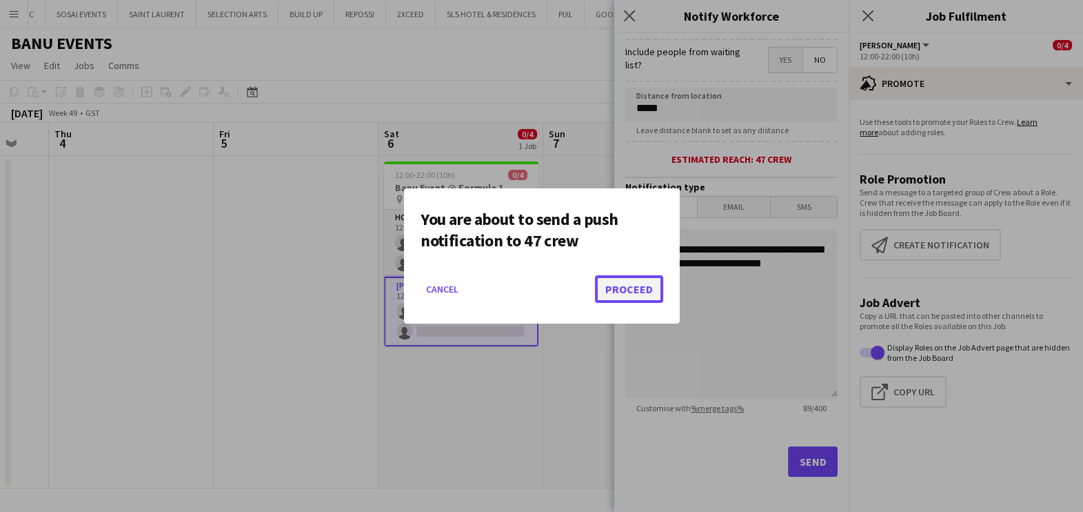
click at [633, 294] on button "Proceed" at bounding box center [629, 289] width 68 height 28
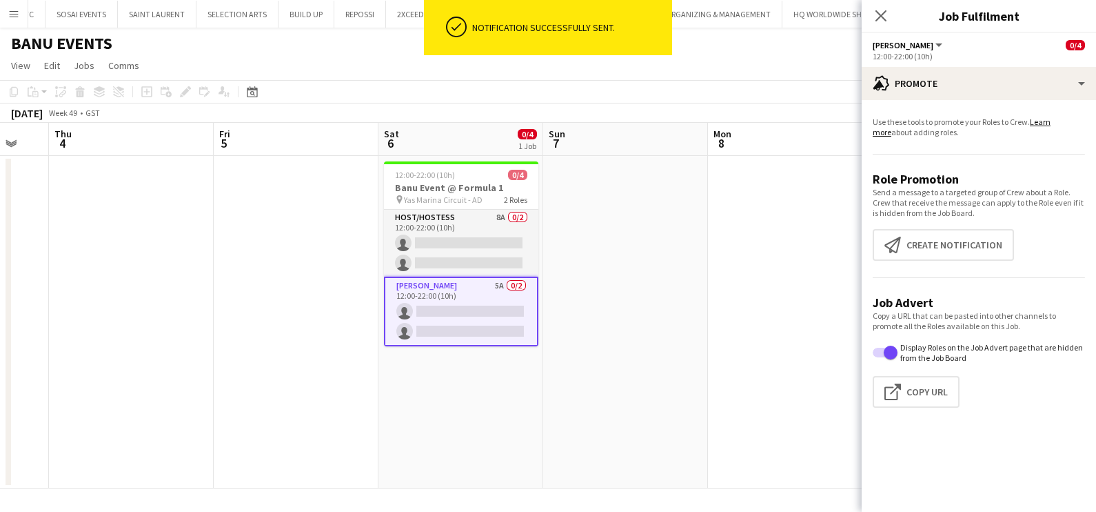
click at [701, 359] on app-date-cell at bounding box center [625, 322] width 165 height 332
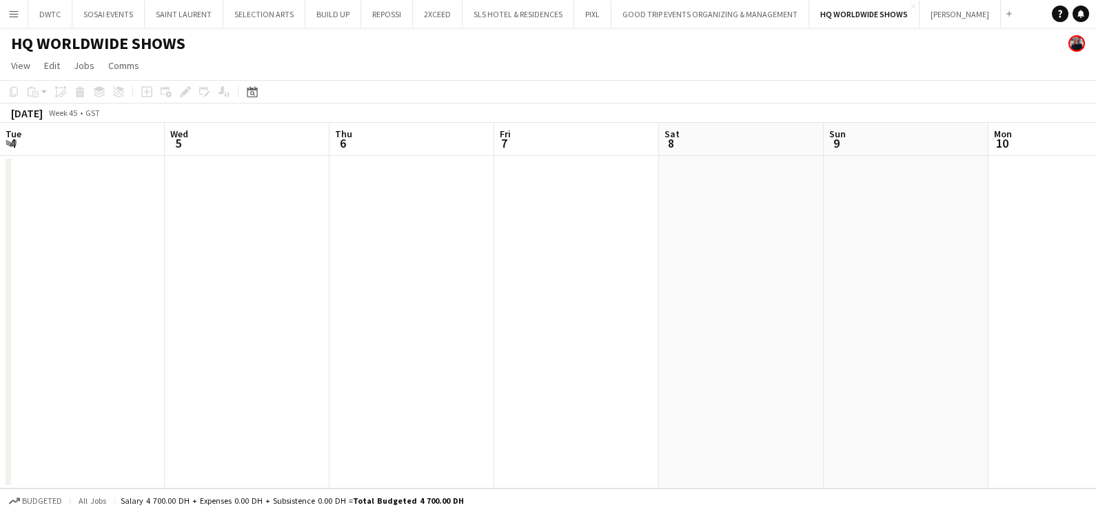
scroll to position [0, 370]
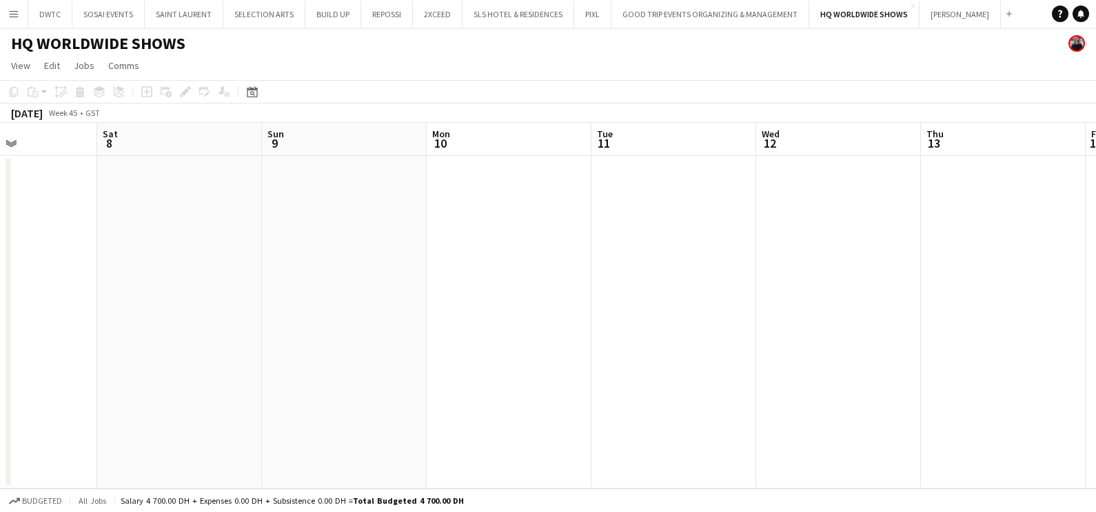
drag, startPoint x: 782, startPoint y: 292, endPoint x: 432, endPoint y: 299, distance: 350.3
click at [255, 292] on app-calendar-viewport "Tue 4 Wed 5 Thu 6 Fri 7 Sat 8 Sun 9 Mon 10 Tue 11 Wed 12 Thu 13 Fri 14 Sat 15" at bounding box center [548, 305] width 1096 height 365
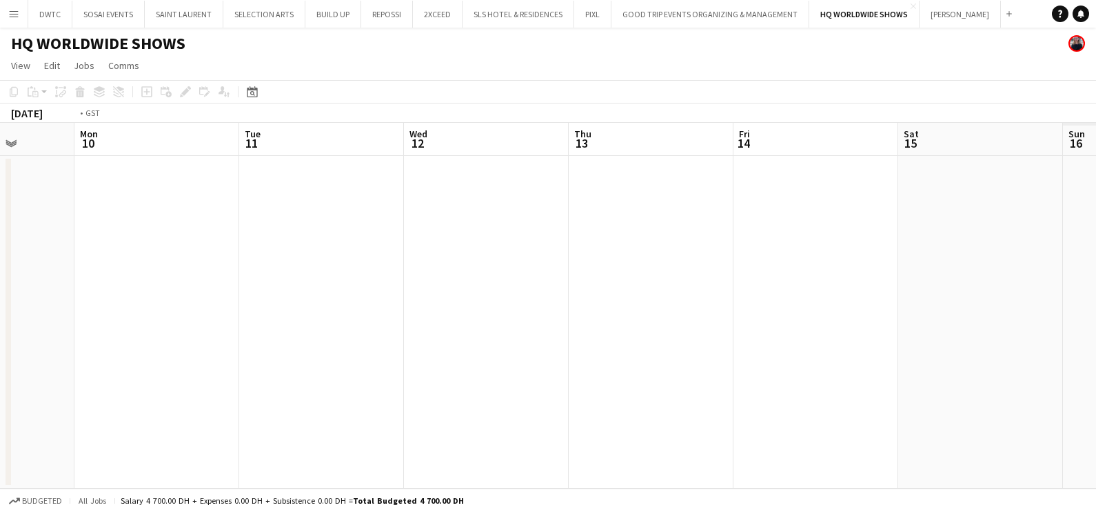
drag, startPoint x: 323, startPoint y: 307, endPoint x: 296, endPoint y: 320, distance: 29.9
click at [97, 314] on app-calendar-viewport "Thu 6 Fri 7 Sat 8 Sun 9 Mon 10 Tue 11 Wed 12 Thu 13 Fri 14 Sat 15 Sun 16 Mon 17" at bounding box center [548, 305] width 1096 height 365
drag, startPoint x: 111, startPoint y: 355, endPoint x: 46, endPoint y: 372, distance: 67.6
click at [54, 366] on app-calendar-viewport "Tue 11 Wed 12 Thu 13 Fri 14 Sat 15 Sun 16 Mon 17 Tue 18 Wed 19 Thu 20 Fri 21 Sa…" at bounding box center [548, 305] width 1096 height 365
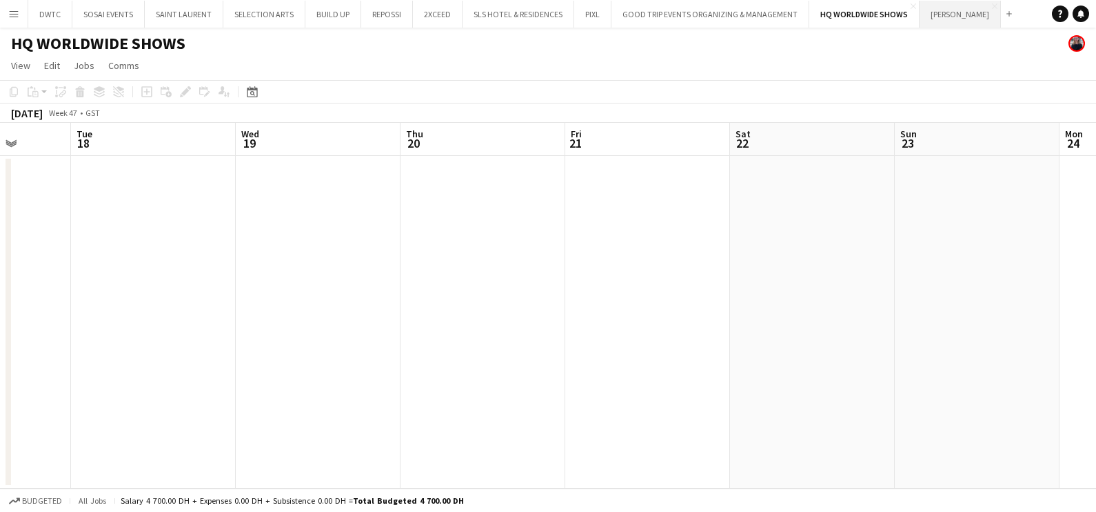
click at [944, 17] on button "[PERSON_NAME] Close" at bounding box center [960, 14] width 81 height 27
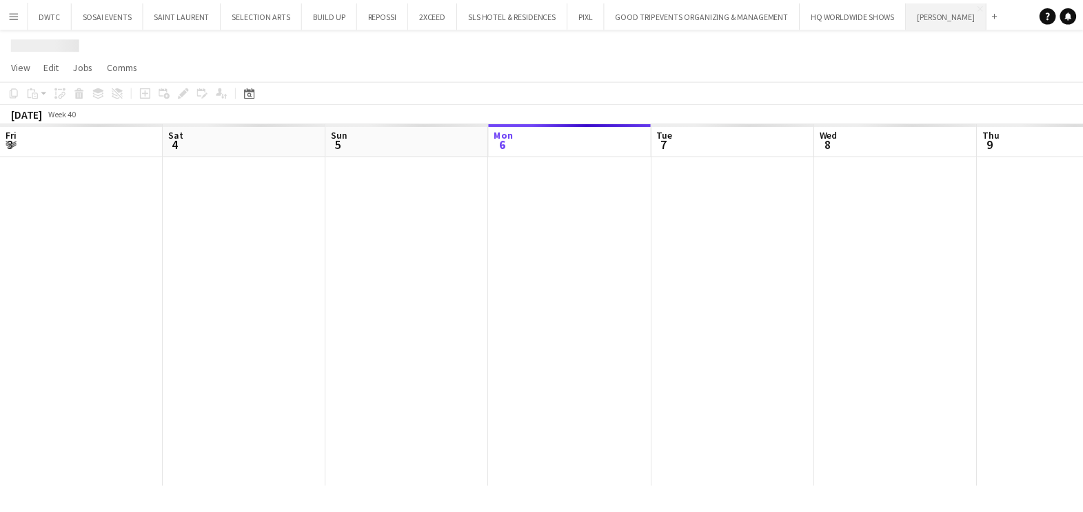
scroll to position [0, 330]
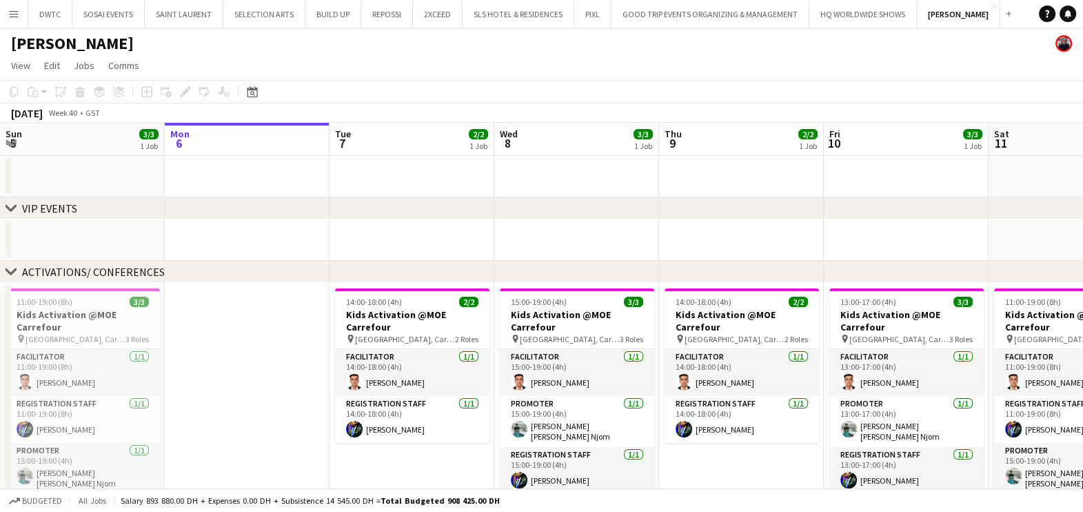
drag, startPoint x: 894, startPoint y: 200, endPoint x: 485, endPoint y: 207, distance: 408.9
click at [486, 206] on div "chevron-right VIP EVENTS" at bounding box center [541, 208] width 1083 height 22
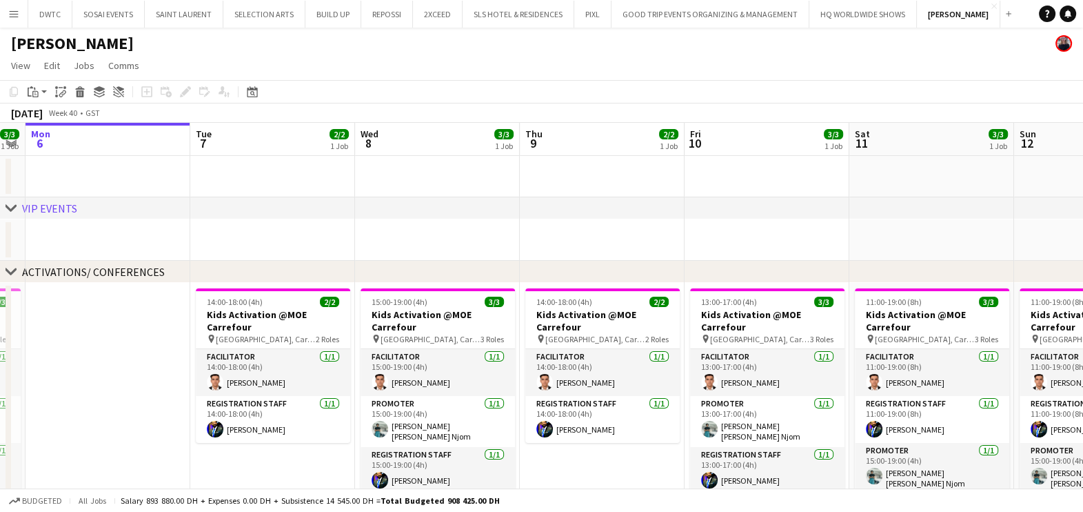
drag, startPoint x: 740, startPoint y: 188, endPoint x: 601, endPoint y: 190, distance: 139.3
click at [601, 190] on app-calendar-viewport "Fri 3 4/4 1 Job Sat 4 3/3 1 Job Sun 5 3/3 1 Job Mon 6 Tue 7 2/2 1 Job Wed 8 3/3…" at bounding box center [541, 385] width 1083 height 524
drag, startPoint x: 479, startPoint y: 168, endPoint x: 487, endPoint y: 176, distance: 11.7
click at [338, 171] on app-calendar-viewport "Fri 3 4/4 1 Job Sat 4 3/3 1 Job Sun 5 3/3 1 Job Mon 6 Tue 7 2/2 1 Job Wed 8 3/3…" at bounding box center [541, 385] width 1083 height 524
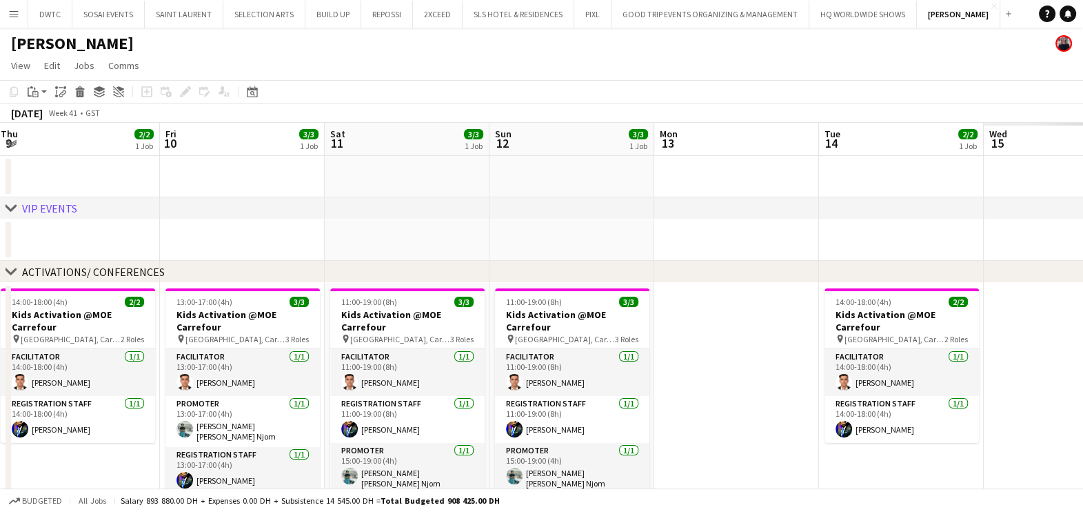
drag, startPoint x: 698, startPoint y: 176, endPoint x: 123, endPoint y: 184, distance: 575.8
click at [114, 184] on app-calendar-viewport "Mon 6 Tue 7 2/2 1 Job Wed 8 3/3 1 Job Thu 9 2/2 1 Job Fri 10 3/3 1 Job Sat 11 3…" at bounding box center [541, 385] width 1083 height 524
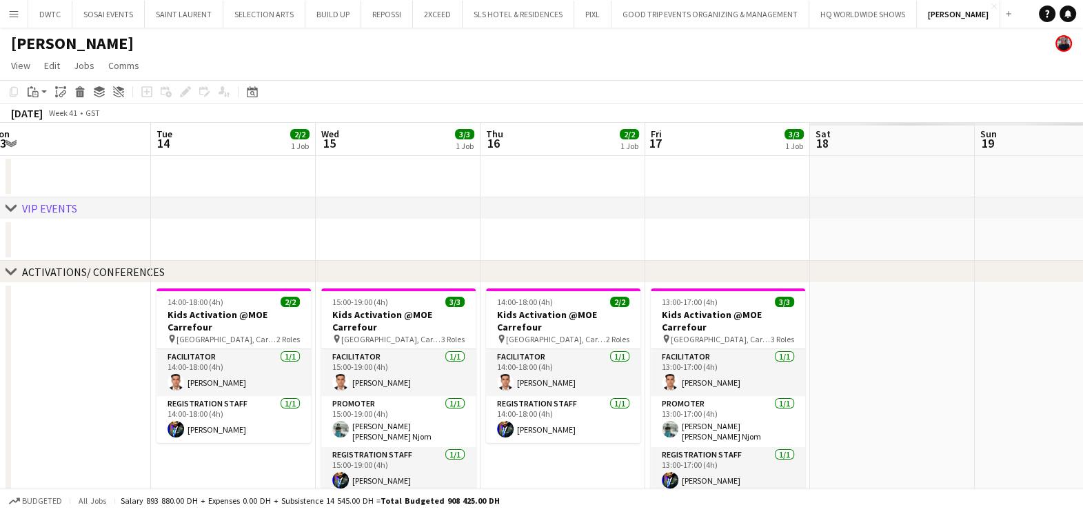
click at [52, 192] on app-calendar-viewport "Fri 10 3/3 1 Job Sat 11 3/3 1 Job Sun 12 3/3 1 Job Mon 13 Tue 14 2/2 1 Job Wed …" at bounding box center [541, 385] width 1083 height 524
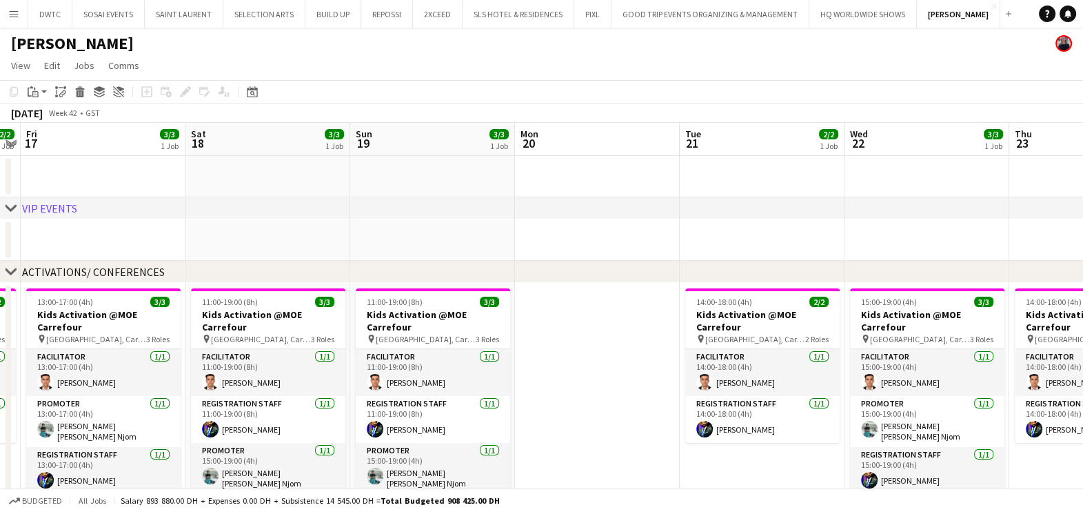
click at [85, 208] on div "chevron-right VIP EVENTS" at bounding box center [541, 208] width 1083 height 22
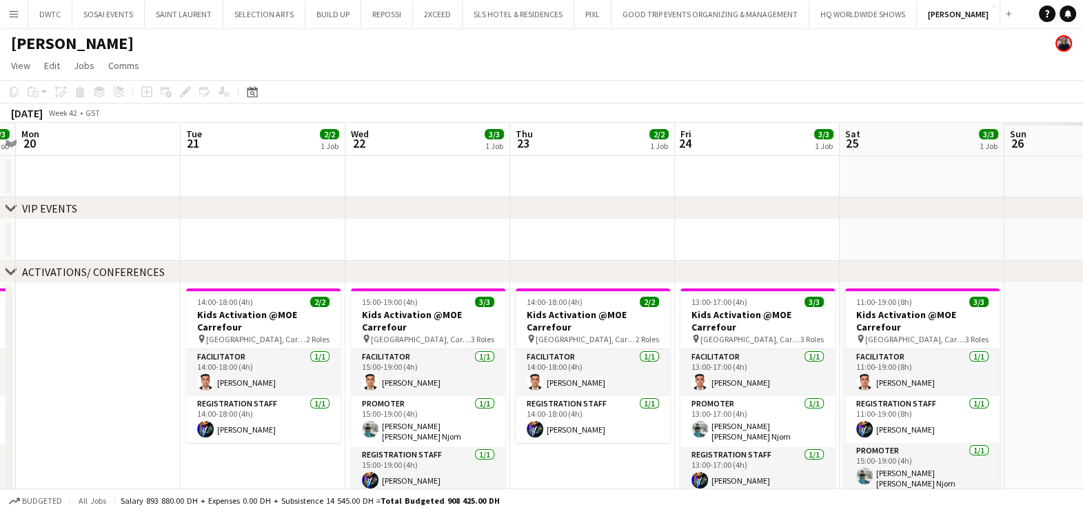
drag, startPoint x: 424, startPoint y: 186, endPoint x: 853, endPoint y: 183, distance: 428.9
click at [328, 186] on app-calendar-viewport "Thu 16 2/2 1 Job Fri 17 3/3 1 Job Sat 18 3/3 1 Job Sun 19 3/3 1 Job Mon 20 Tue …" at bounding box center [541, 385] width 1083 height 524
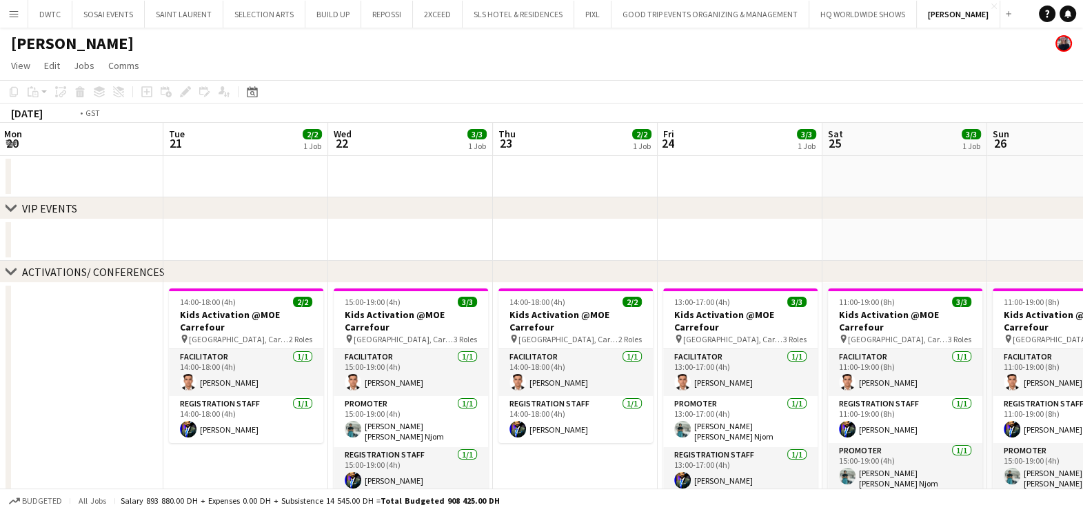
drag, startPoint x: 838, startPoint y: 184, endPoint x: 483, endPoint y: 192, distance: 355.2
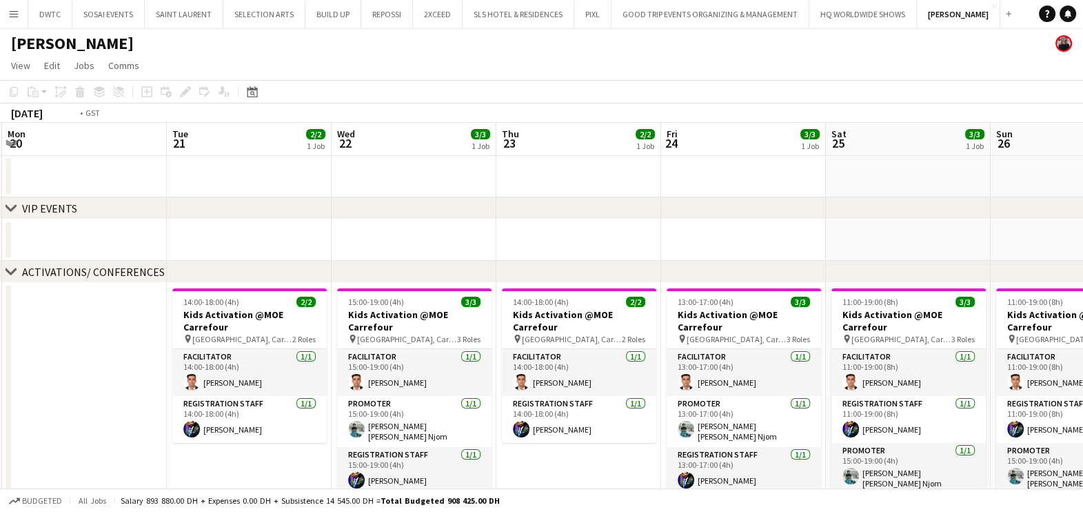
click at [348, 192] on app-calendar-viewport "Fri 17 3/3 1 Job Sat 18 3/3 1 Job Sun 19 3/3 1 Job Mon 20 Tue 21 2/2 1 Job Wed …" at bounding box center [541, 385] width 1083 height 524
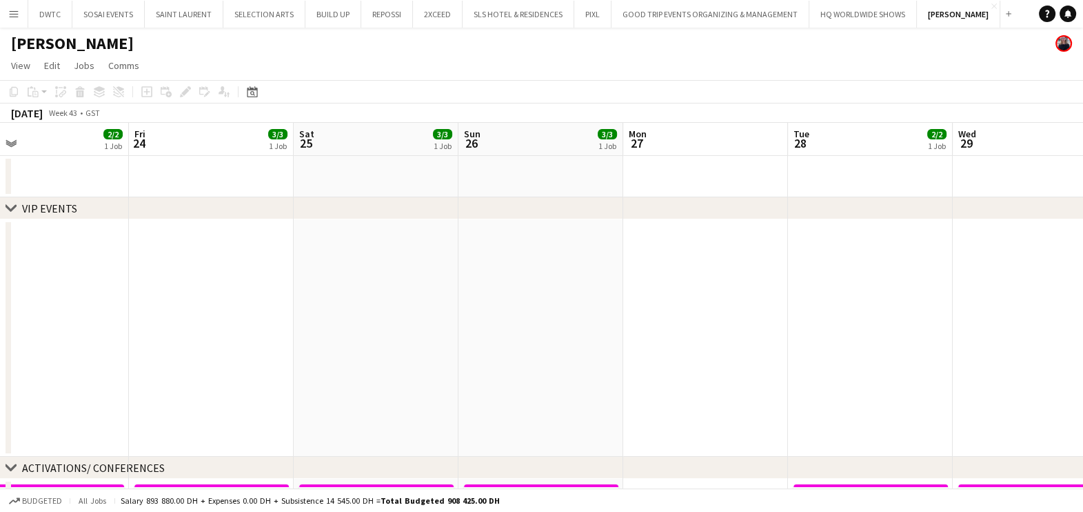
drag, startPoint x: 663, startPoint y: 201, endPoint x: 399, endPoint y: 207, distance: 264.2
click at [399, 207] on div "chevron-right VIP EVENTS chevron-right ACTIVATIONS/ CONFERENCES chevron-right A…" at bounding box center [541, 483] width 1083 height 720
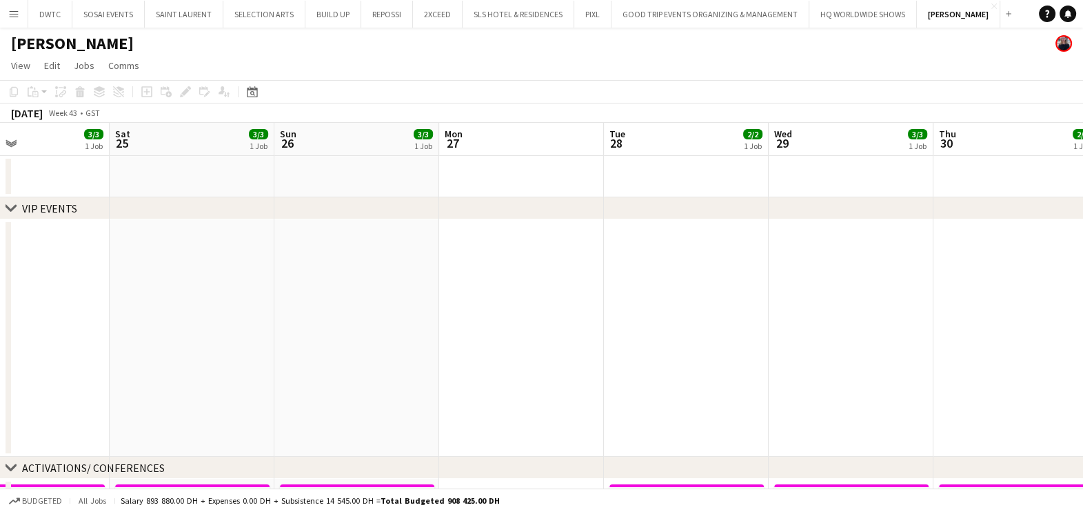
drag, startPoint x: 820, startPoint y: 185, endPoint x: 482, endPoint y: 190, distance: 337.9
click at [482, 190] on app-calendar-viewport "Tue 21 2/2 1 Job Wed 22 3/3 1 Job Thu 23 2/2 1 Job Fri 24 3/3 1 Job Sat 25 3/3 …" at bounding box center [541, 483] width 1083 height 720
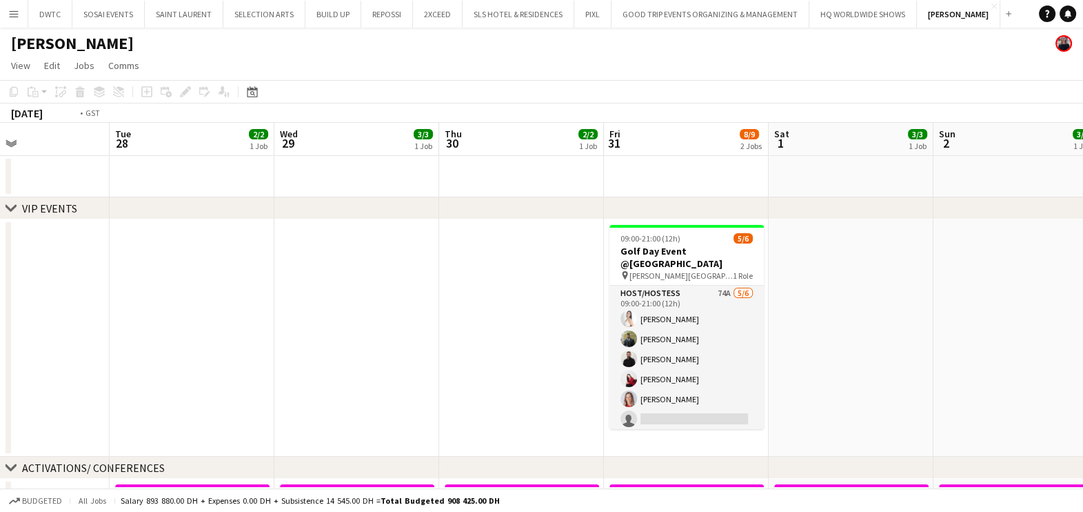
scroll to position [0, 510]
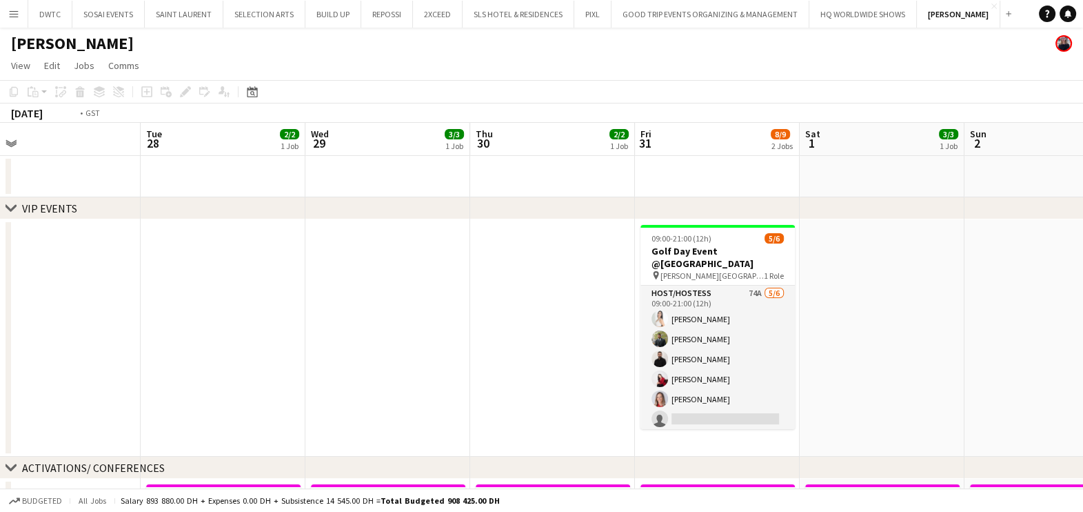
drag, startPoint x: 419, startPoint y: 188, endPoint x: 252, endPoint y: 189, distance: 167.6
click at [252, 189] on app-calendar-viewport "Fri 24 3/3 1 Job Sat 25 3/3 1 Job Sun 26 3/3 1 Job Mon 27 Tue 28 2/2 1 Job Wed …" at bounding box center [541, 483] width 1083 height 720
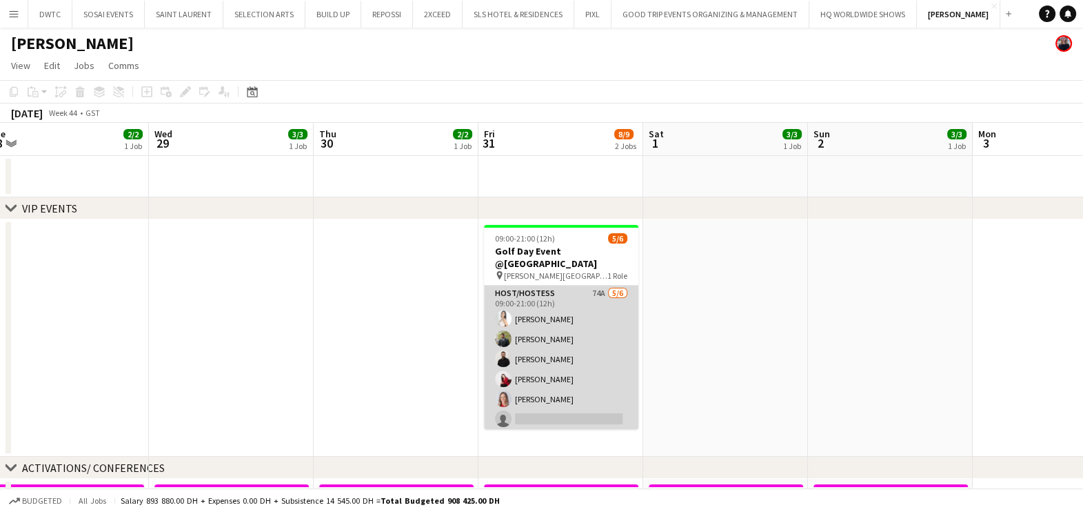
click at [565, 314] on app-card-role "Host/Hostess 74A 5/6 09:00-21:00 (12h) Amel Ferjani Abdulkader Habra George cha…" at bounding box center [561, 358] width 154 height 147
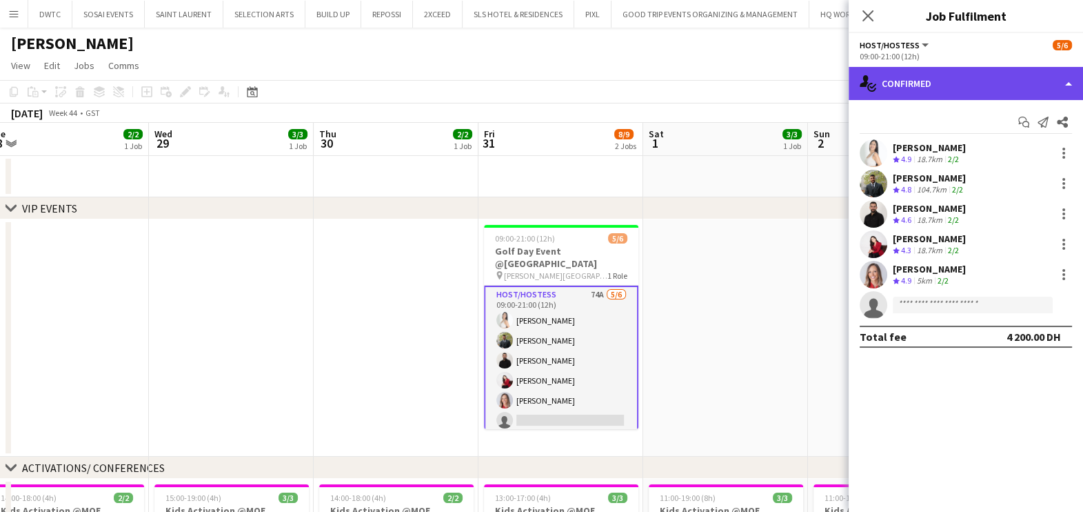
click at [975, 77] on div "single-neutral-actions-check-2 Confirmed" at bounding box center [966, 83] width 234 height 33
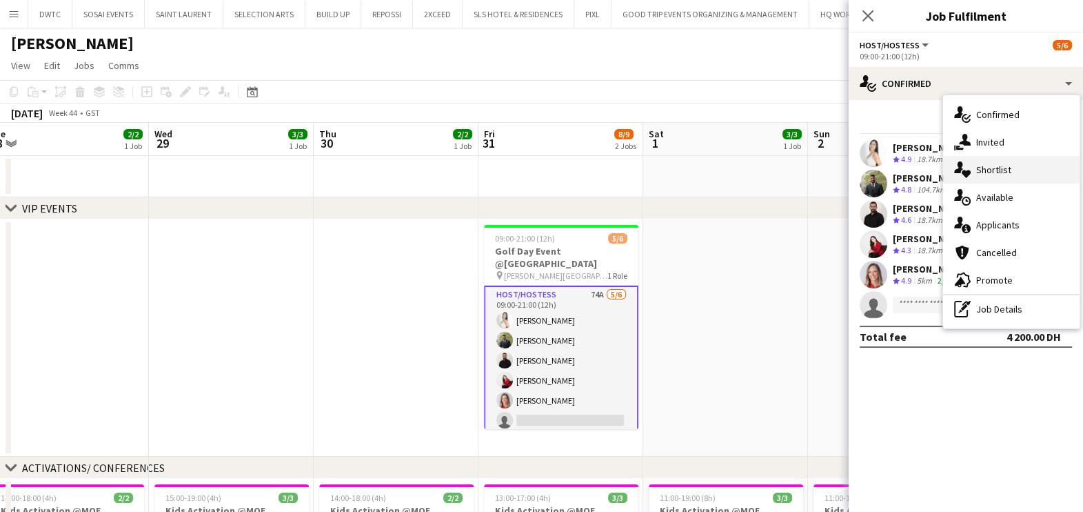
click at [985, 179] on div "single-neutral-actions-heart Shortlist" at bounding box center [1011, 170] width 137 height 28
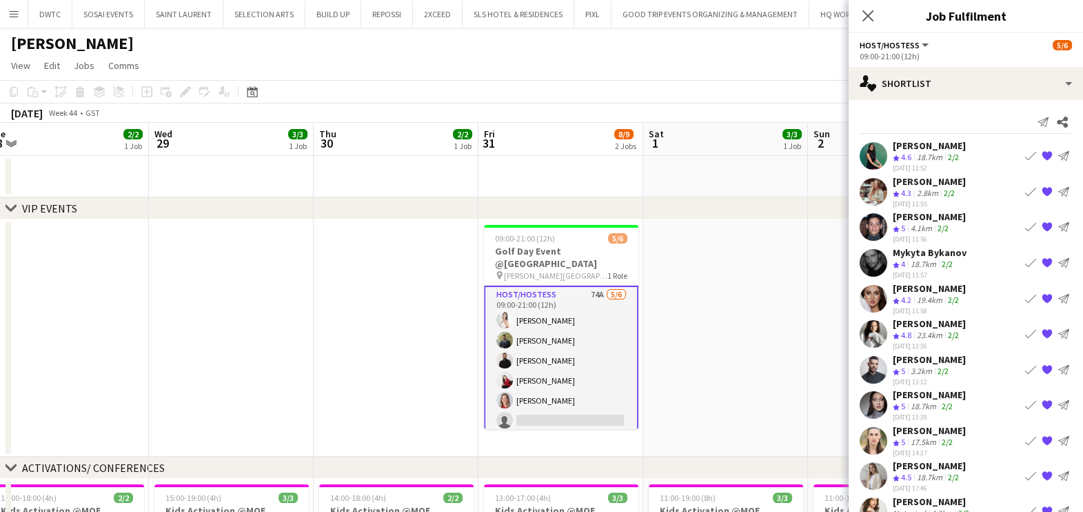
click at [1025, 152] on app-icon "Book crew" at bounding box center [1030, 155] width 11 height 11
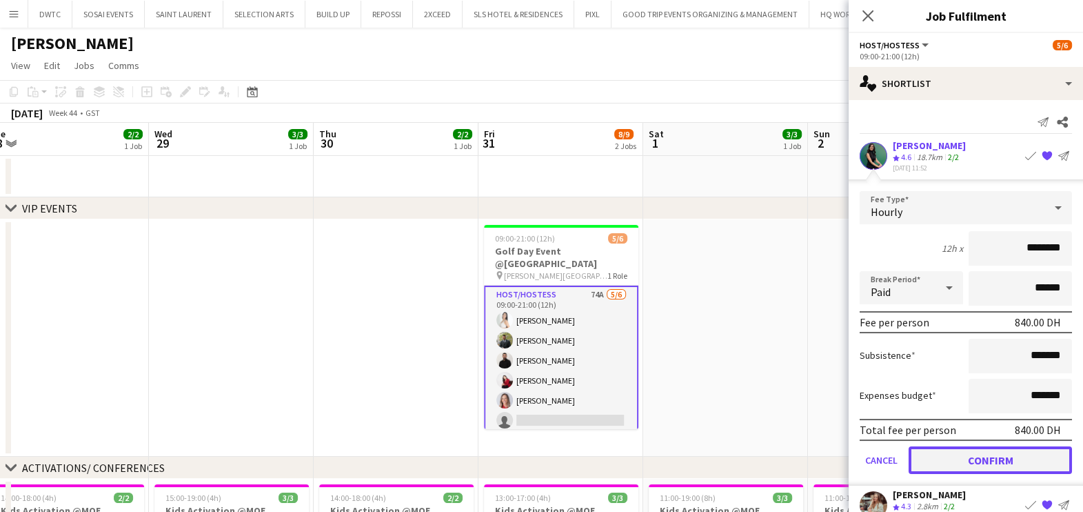
click at [996, 459] on button "Confirm" at bounding box center [990, 460] width 163 height 28
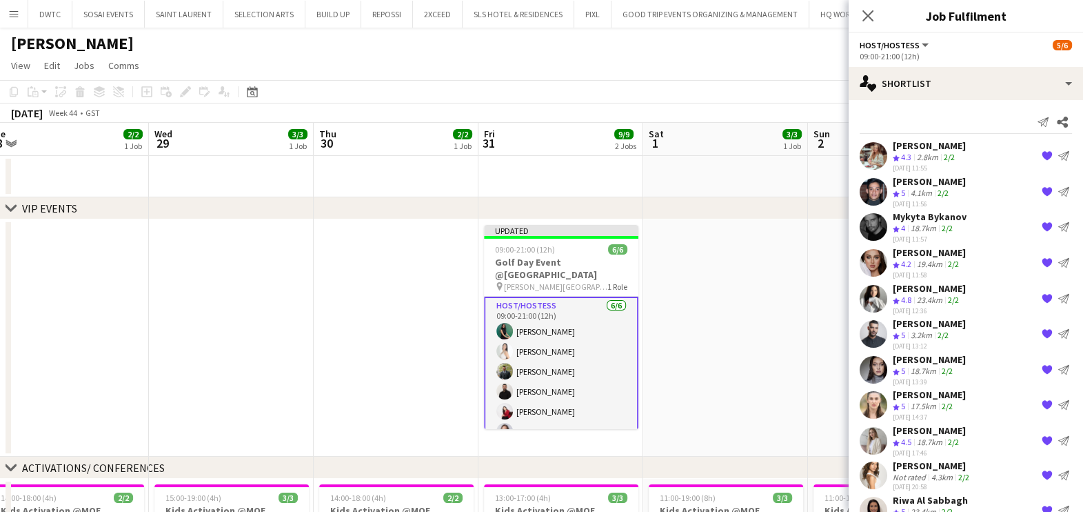
click at [738, 302] on app-date-cell at bounding box center [725, 337] width 165 height 237
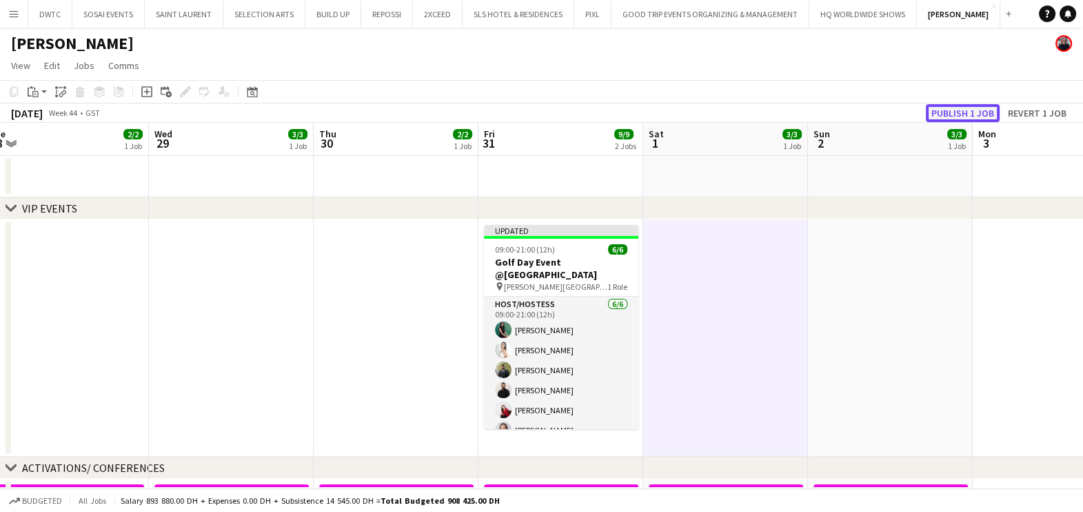
click at [945, 110] on button "Publish 1 job" at bounding box center [963, 113] width 74 height 18
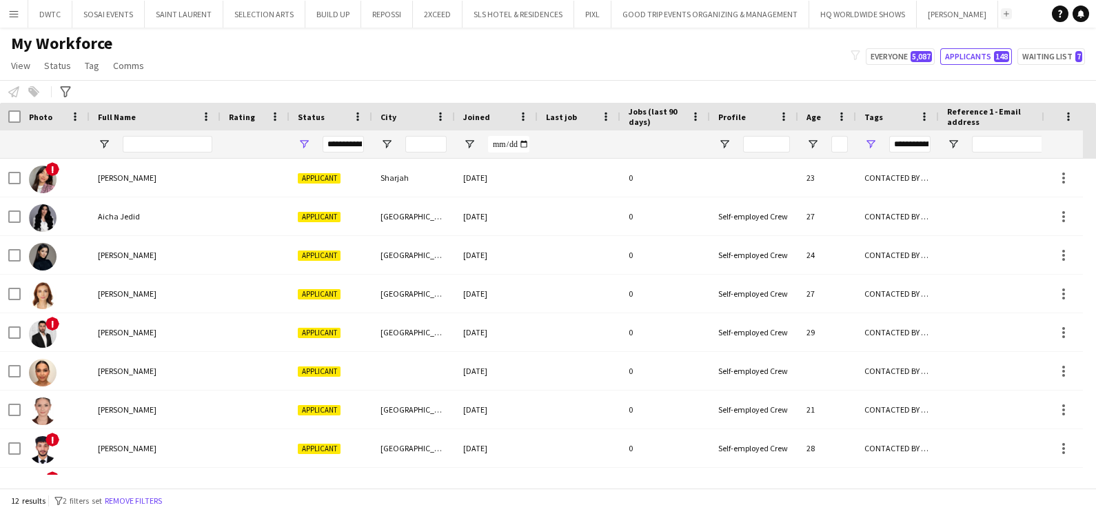
click at [1001, 11] on button "Add" at bounding box center [1006, 13] width 11 height 11
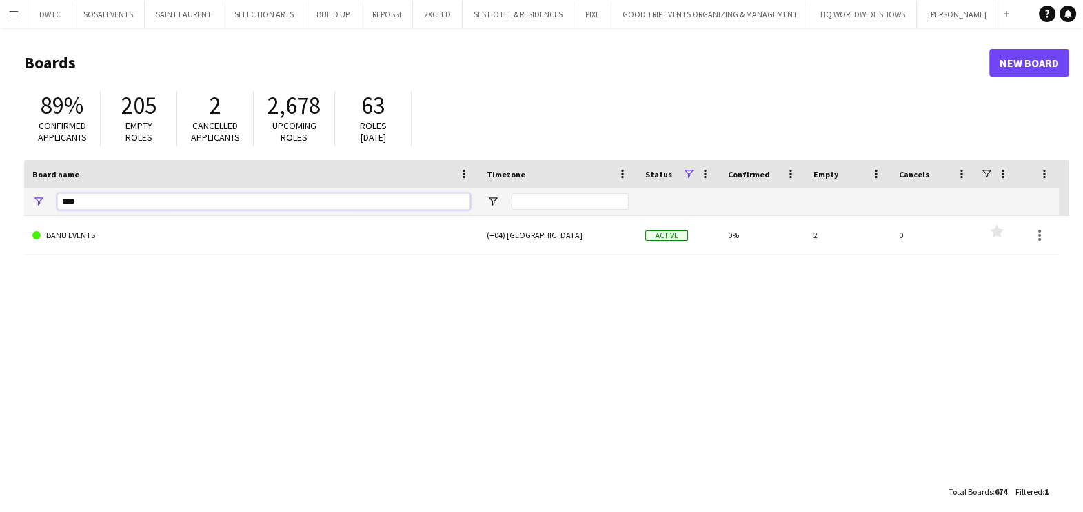
click at [110, 201] on input "****" at bounding box center [263, 201] width 413 height 17
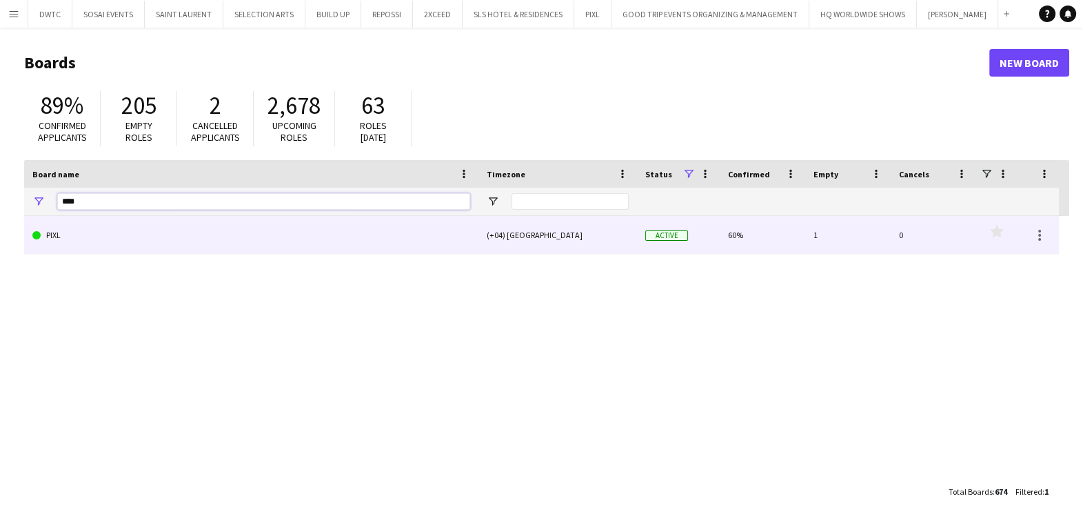
type input "****"
click at [88, 249] on link "PIXL" at bounding box center [251, 235] width 438 height 39
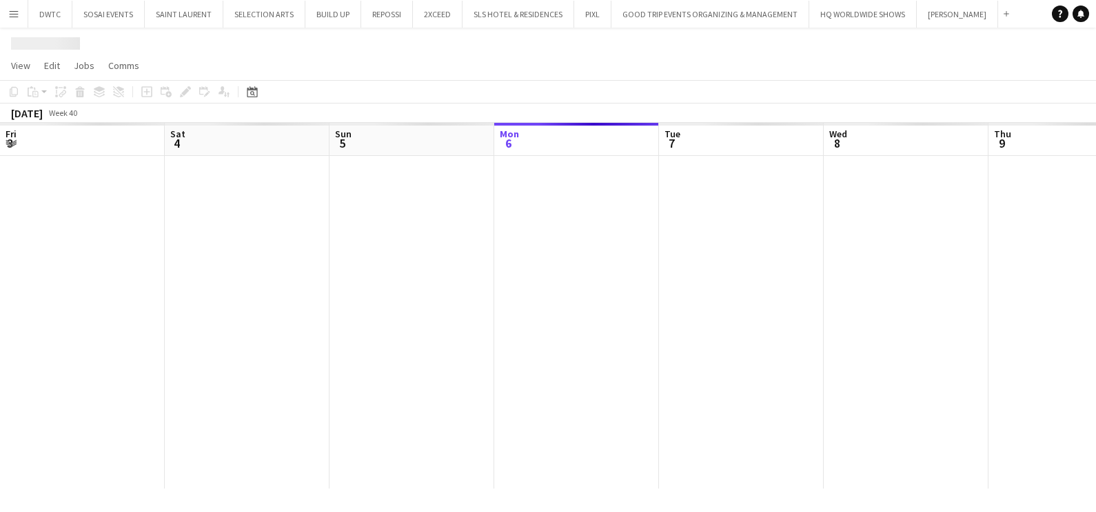
scroll to position [0, 330]
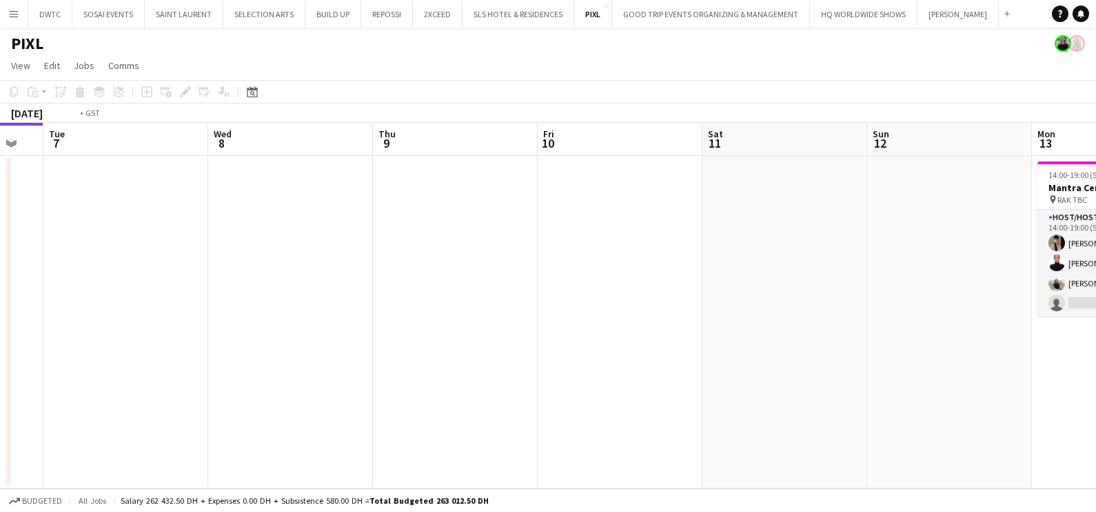
drag, startPoint x: 924, startPoint y: 276, endPoint x: 314, endPoint y: 305, distance: 610.9
click at [434, 299] on app-calendar-viewport "Fri 3 Sat 4 Sun 5 Mon 6 Tue 7 Wed 8 Thu 9 Fri 10 Sat 11 Sun 12 Mon 13 3/4 1 Job…" at bounding box center [548, 305] width 1096 height 365
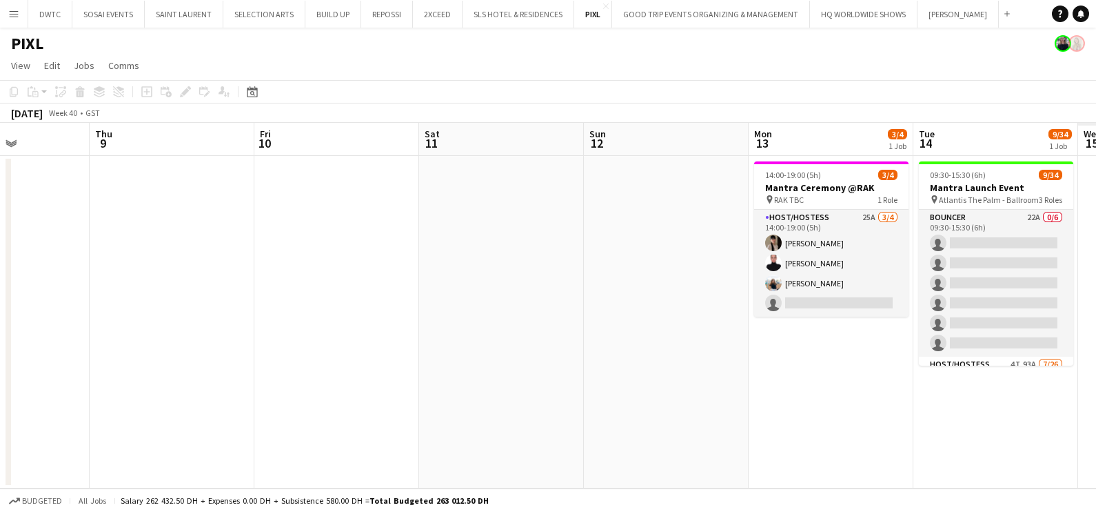
click at [193, 325] on app-calendar-viewport "Sun 5 Mon 6 Tue 7 Wed 8 Thu 9 Fri 10 Sat 11 Sun 12 Mon 13 3/4 1 Job Tue 14 9/34…" at bounding box center [548, 305] width 1096 height 365
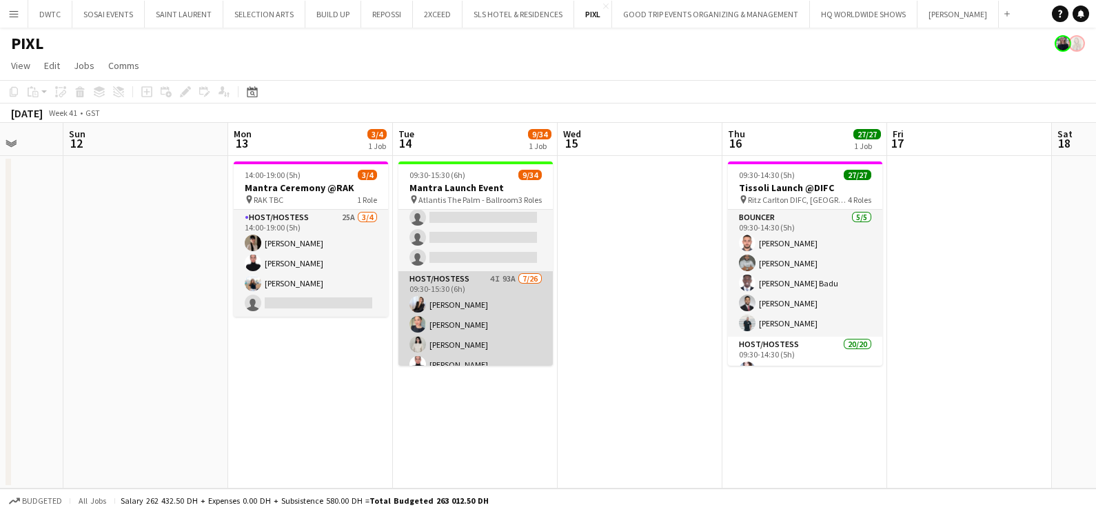
scroll to position [172, 0]
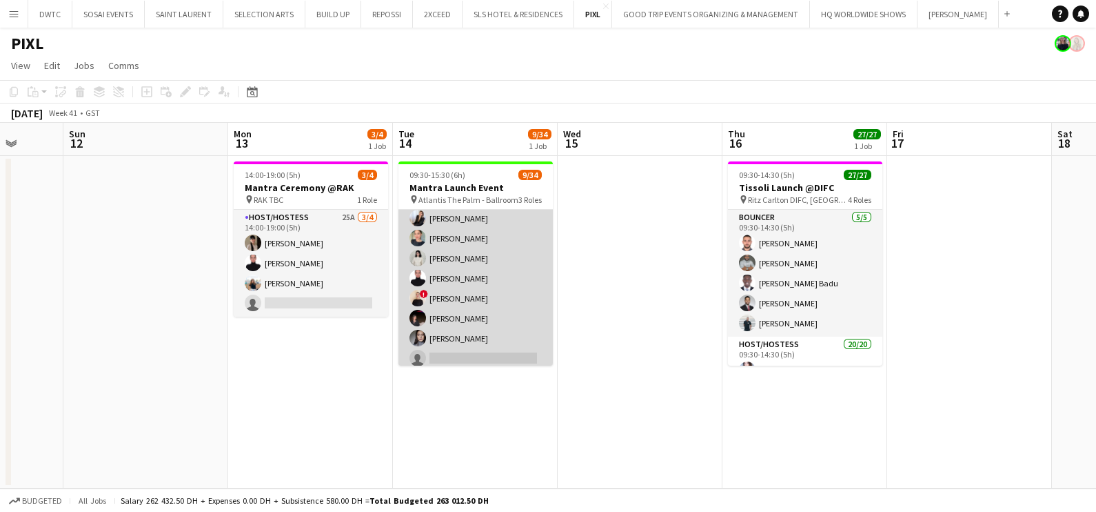
click at [492, 294] on app-card-role "Host/Hostess 4I 93A 7/26 09:30-15:30 (6h) Giorgia Caramellino Tanyarat Prachuab…" at bounding box center [476, 458] width 154 height 547
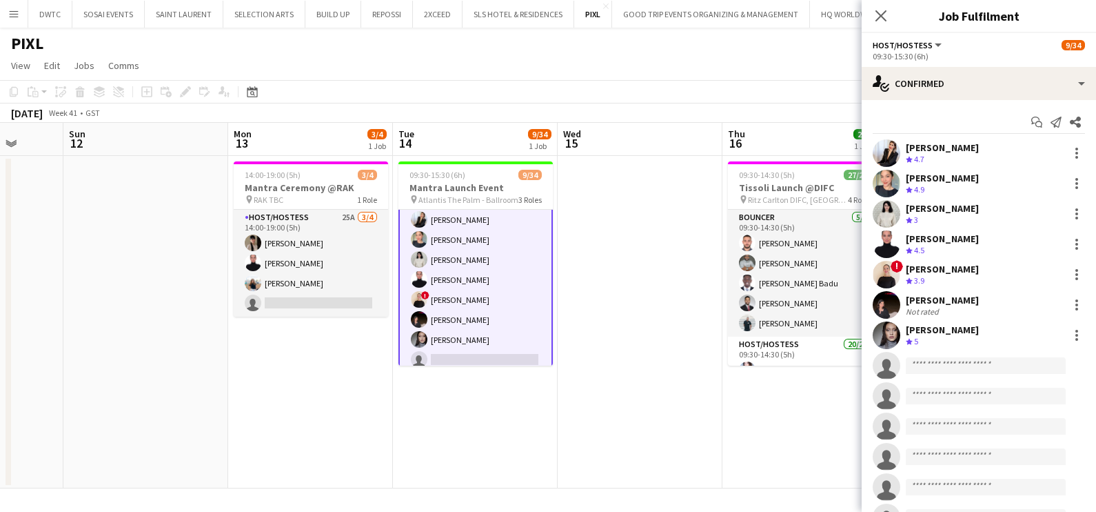
scroll to position [173, 0]
click at [1076, 213] on div at bounding box center [1077, 213] width 3 height 3
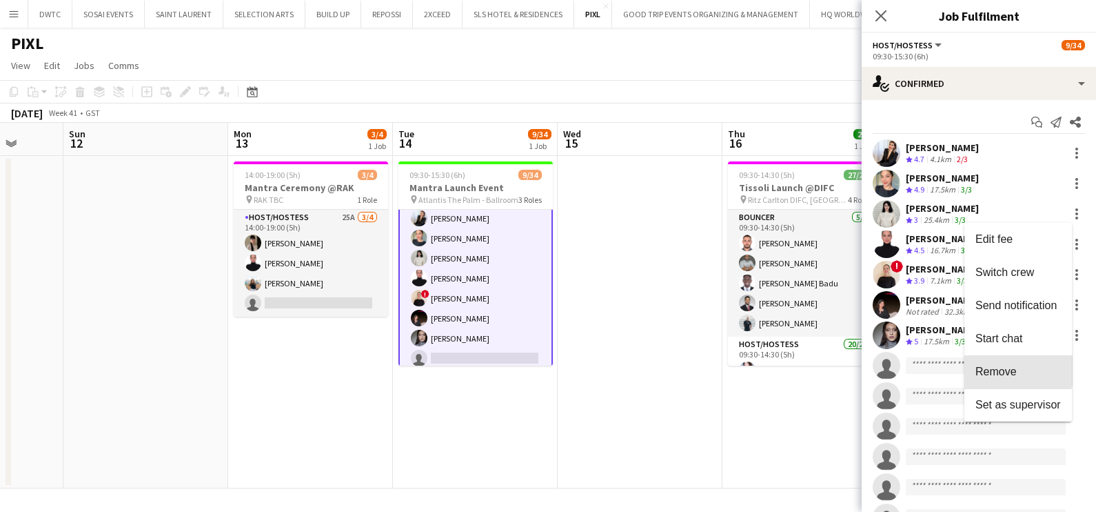
click at [992, 370] on span "Remove" at bounding box center [996, 371] width 41 height 12
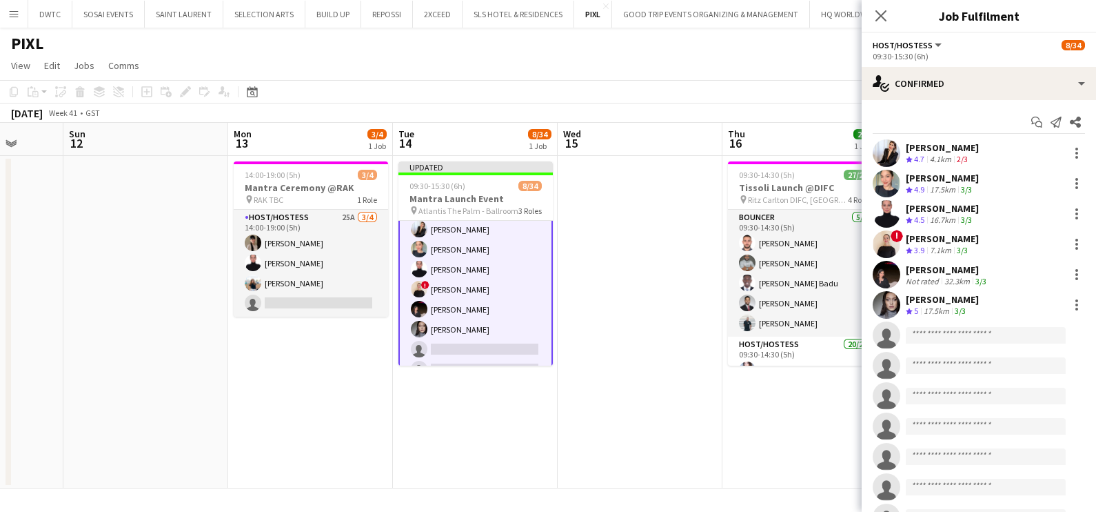
click at [665, 270] on app-date-cell at bounding box center [640, 322] width 165 height 332
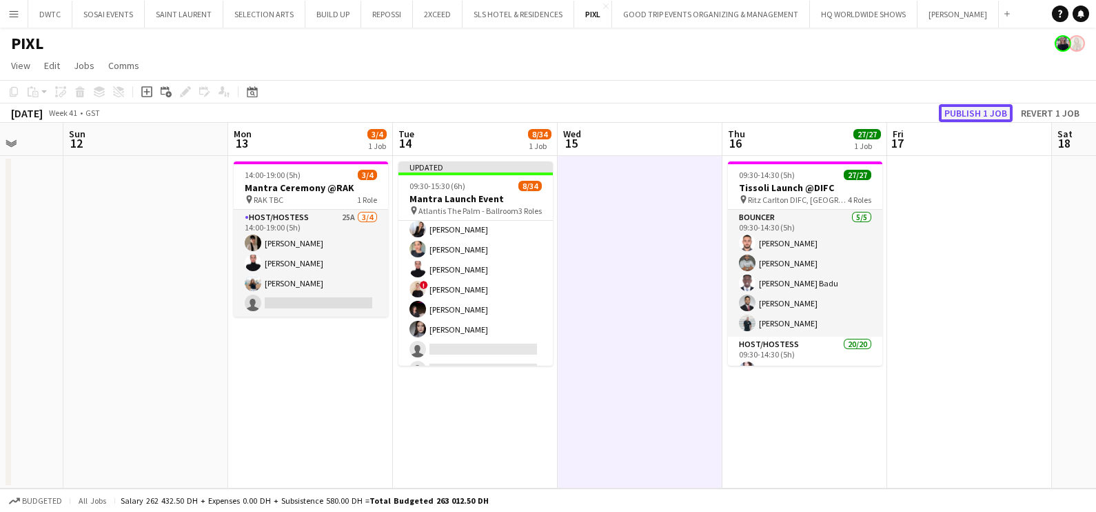
click at [984, 105] on button "Publish 1 job" at bounding box center [976, 113] width 74 height 18
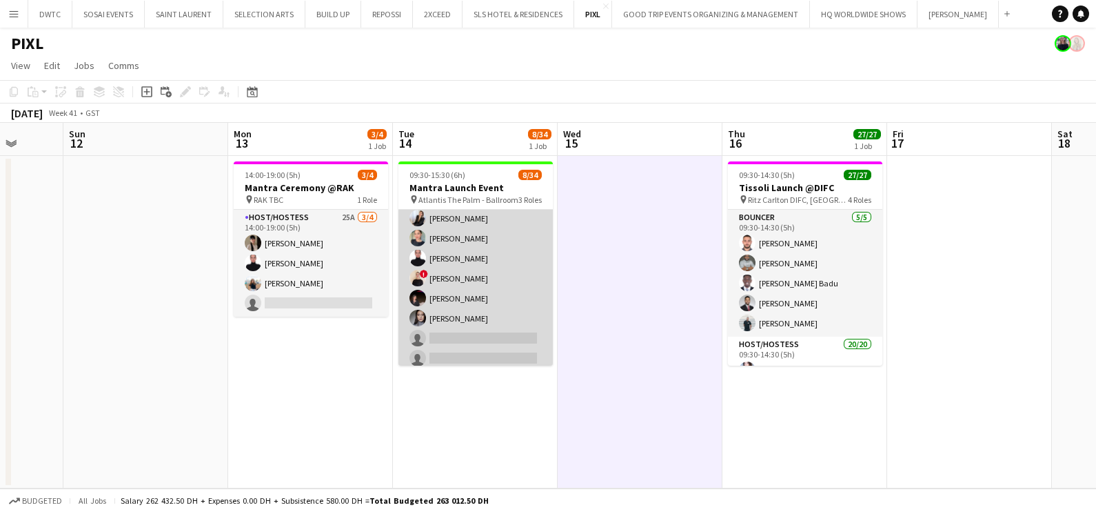
scroll to position [0, 0]
click at [470, 283] on app-card-role "Host/Hostess 4I 93A 6/26 09:30-15:30 (6h) Giorgia Caramellino Tanyarat Prachuab…" at bounding box center [476, 458] width 154 height 547
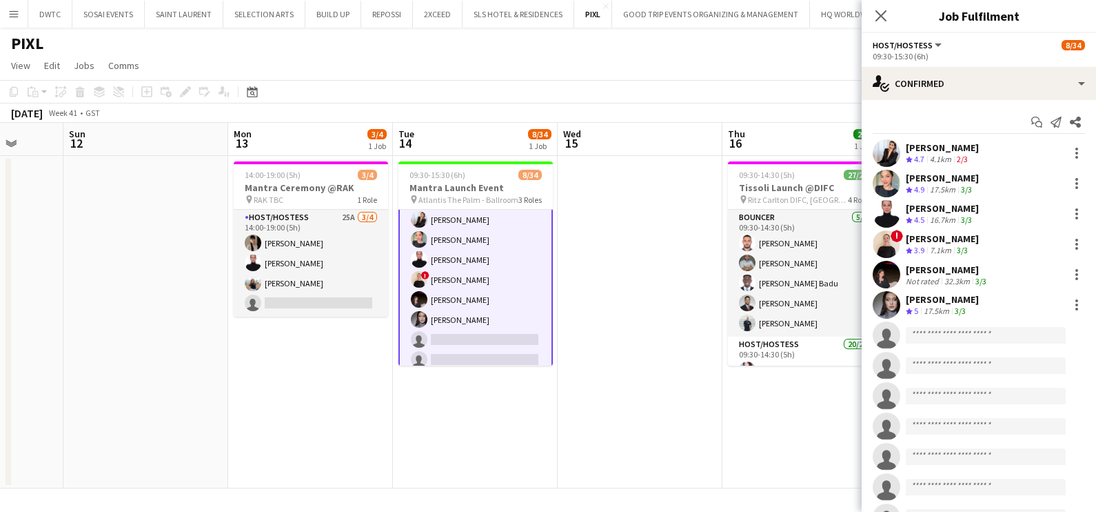
scroll to position [173, 0]
click at [1076, 152] on div at bounding box center [1077, 153] width 3 height 3
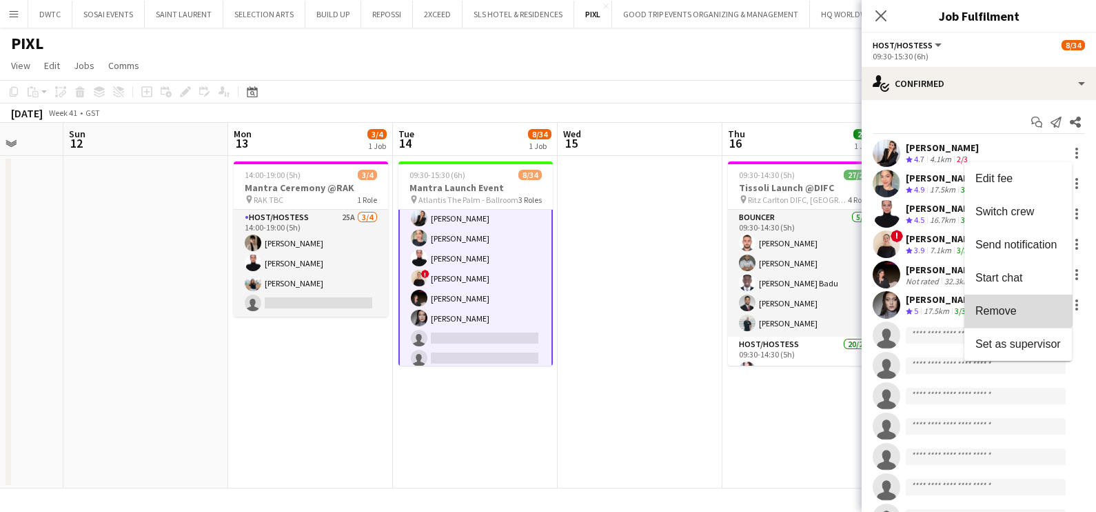
click at [1017, 305] on span "Remove" at bounding box center [1018, 311] width 85 height 12
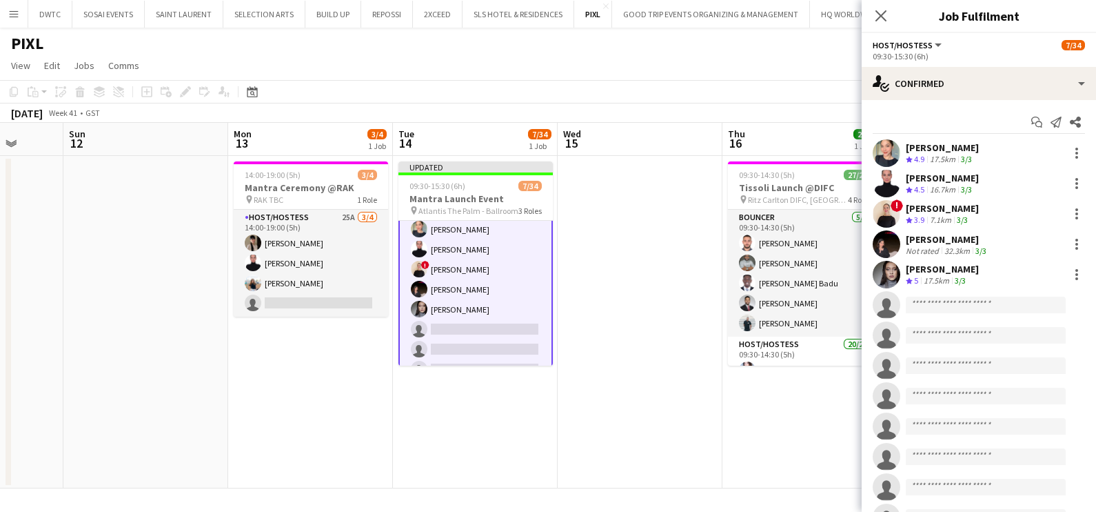
click at [671, 312] on app-date-cell at bounding box center [640, 322] width 165 height 332
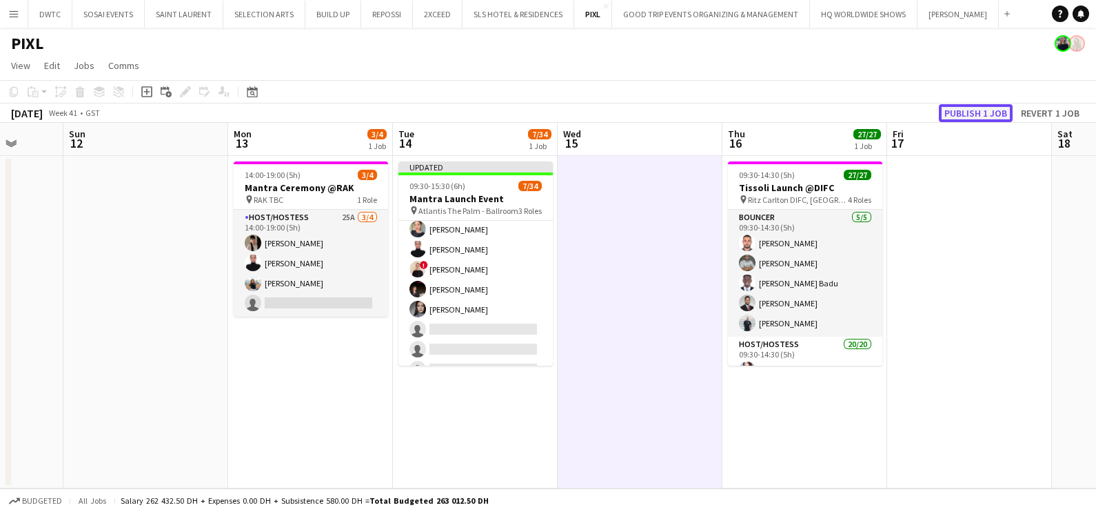
click at [987, 117] on button "Publish 1 job" at bounding box center [976, 113] width 74 height 18
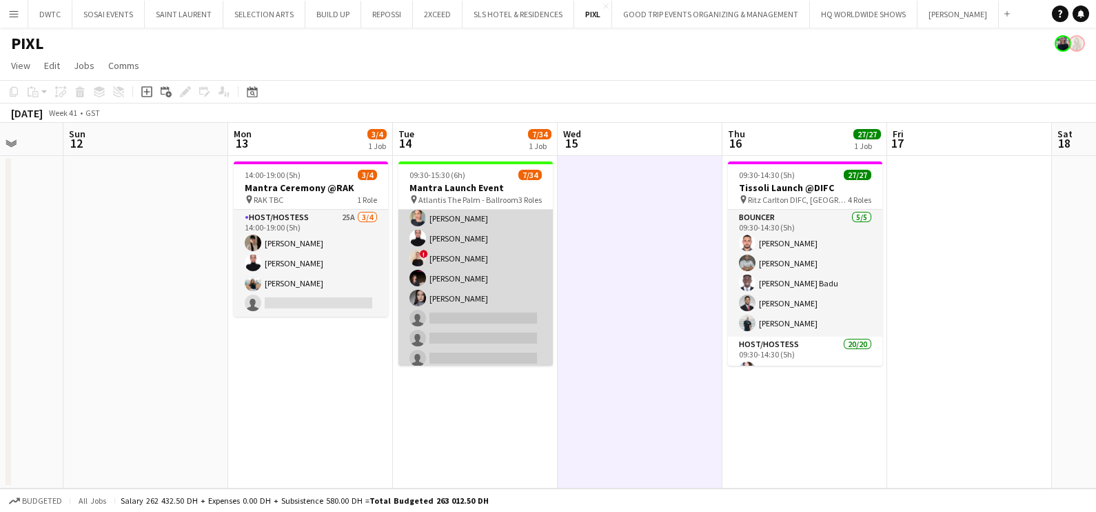
scroll to position [0, 0]
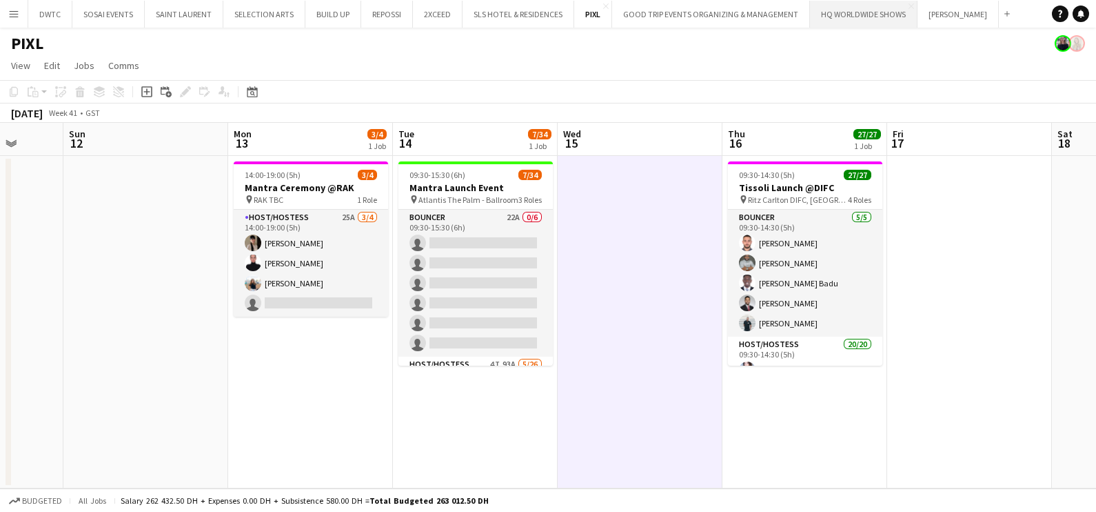
click at [826, 13] on button "HQ WORLDWIDE SHOWS Close" at bounding box center [864, 14] width 108 height 27
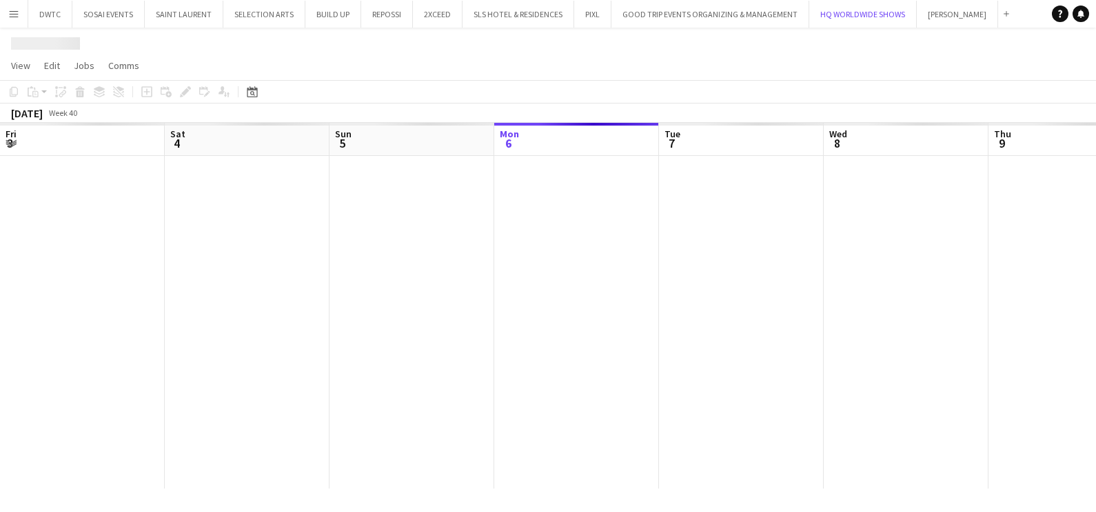
scroll to position [0, 330]
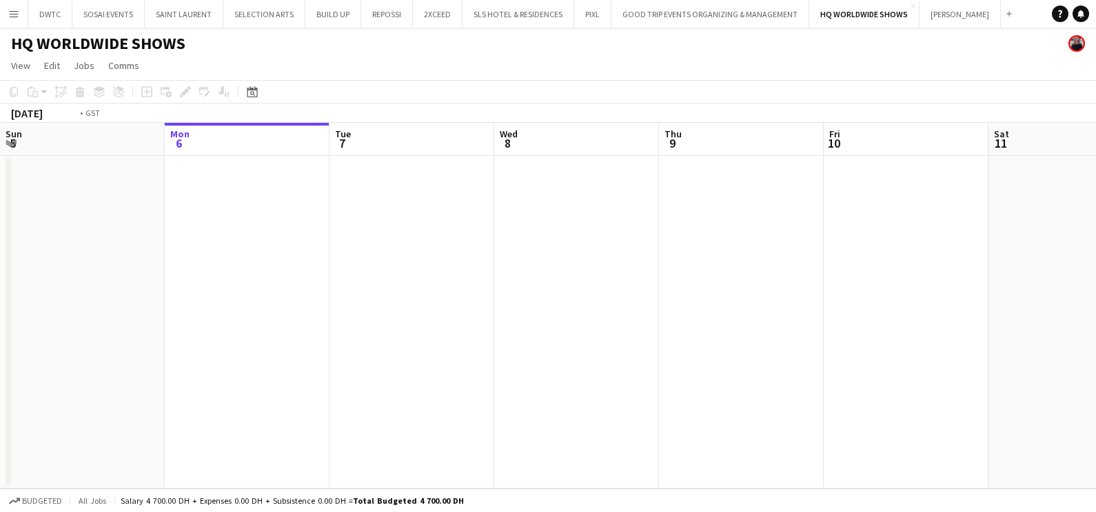
drag, startPoint x: 752, startPoint y: 294, endPoint x: 232, endPoint y: 348, distance: 522.0
click at [315, 331] on app-calendar-viewport "Fri 3 Sat 4 Sun 5 Mon 6 Tue 7 Wed 8 Thu 9 Fri 10 Sat 11 Sun 12 Mon 13 Tue 14" at bounding box center [548, 305] width 1096 height 365
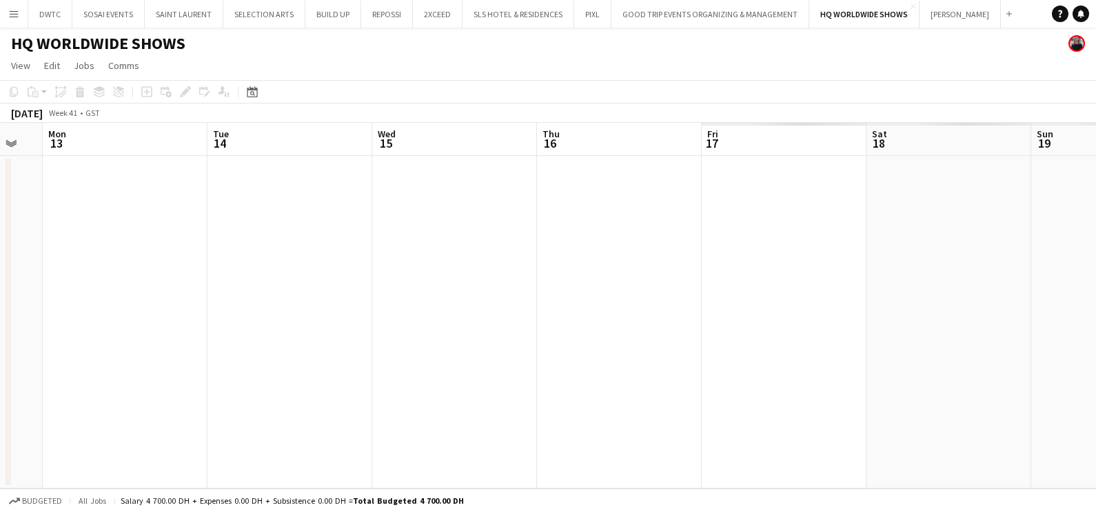
drag, startPoint x: 542, startPoint y: 299, endPoint x: 234, endPoint y: 303, distance: 308.2
click at [31, 308] on app-calendar-viewport "Thu 9 Fri 10 Sat 11 Sun 12 Mon 13 Tue 14 Wed 15 Thu 16 Fri 17 Sat 18 Sun 19 Mon…" at bounding box center [548, 305] width 1096 height 365
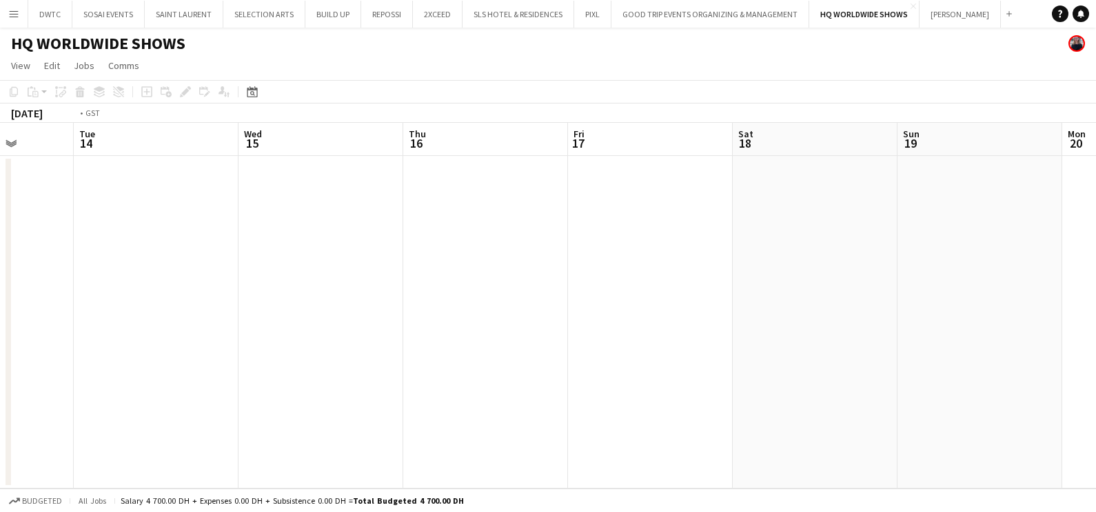
drag, startPoint x: 758, startPoint y: 235, endPoint x: 459, endPoint y: 262, distance: 299.8
click at [459, 262] on app-calendar-viewport "Fri 10 Sat 11 Sun 12 Mon 13 Tue 14 Wed 15 Thu 16 Fri 17 Sat 18 Sun 19 Mon 20 Tu…" at bounding box center [548, 305] width 1096 height 365
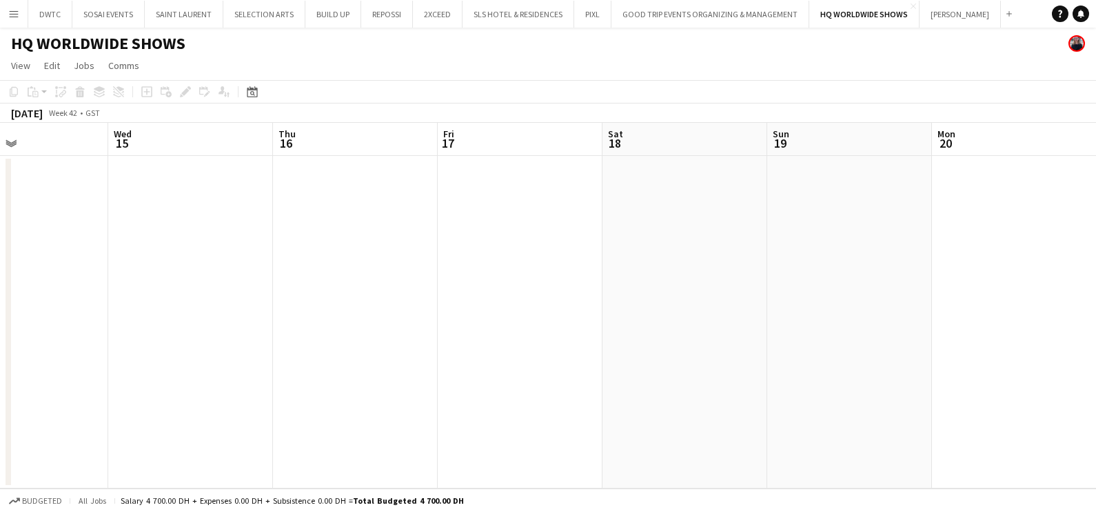
drag, startPoint x: 476, startPoint y: 270, endPoint x: 240, endPoint y: 289, distance: 237.3
click at [241, 286] on app-calendar-viewport "Sat 11 Sun 12 Mon 13 Tue 14 Wed 15 Thu 16 Fri 17 Sat 18 Sun 19 Mon 20 Tue 21 0/…" at bounding box center [548, 305] width 1096 height 365
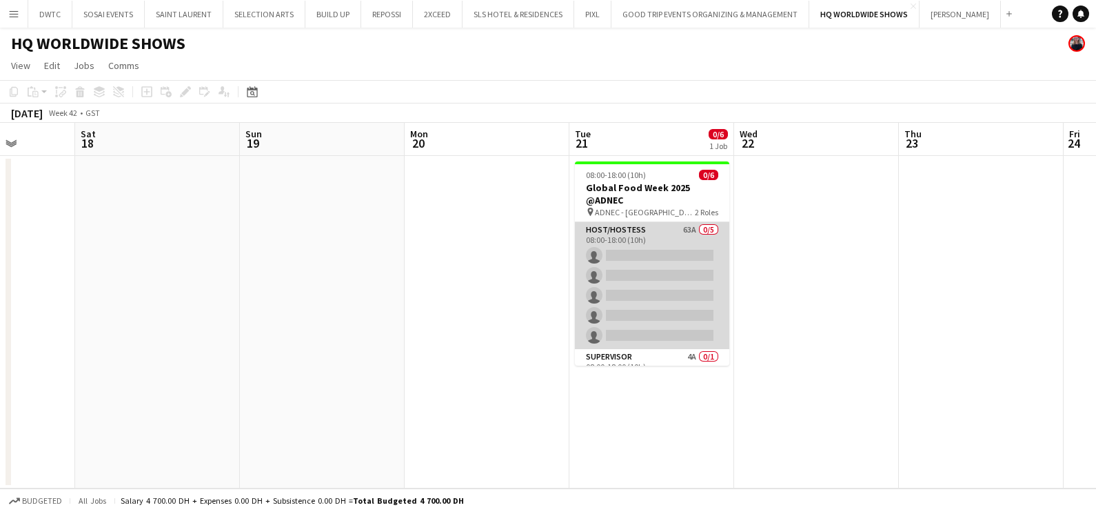
click at [689, 254] on app-card-role "Host/Hostess 63A 0/5 08:00-18:00 (10h) single-neutral-actions single-neutral-ac…" at bounding box center [652, 285] width 154 height 127
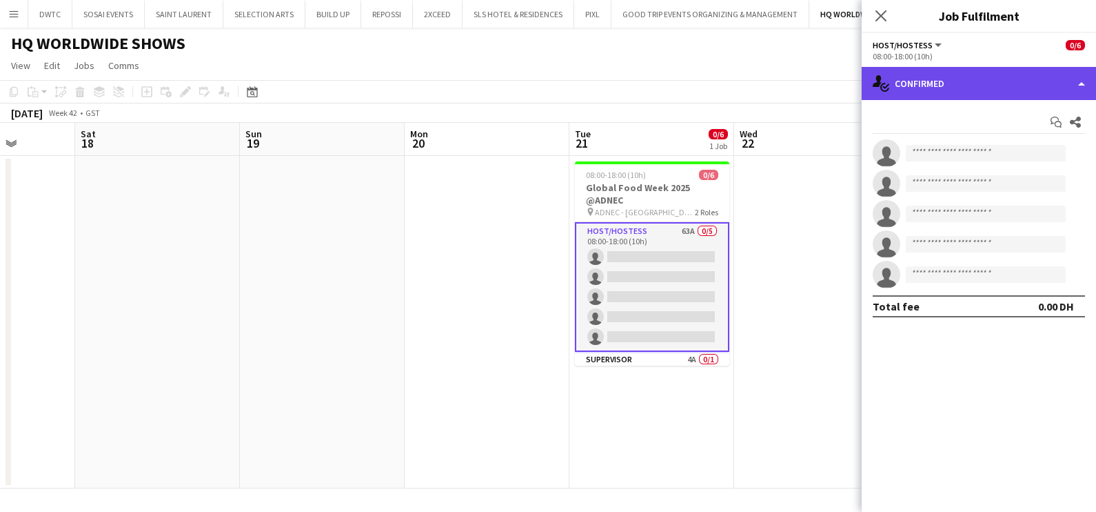
click at [1011, 83] on div "single-neutral-actions-check-2 Confirmed" at bounding box center [979, 83] width 234 height 33
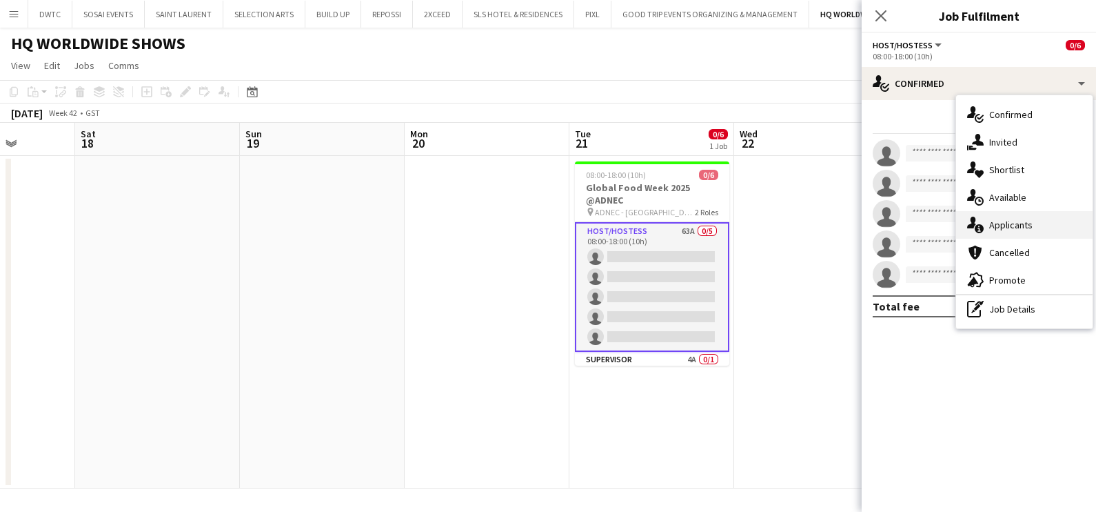
click at [1020, 221] on span "Applicants" at bounding box center [1010, 225] width 43 height 12
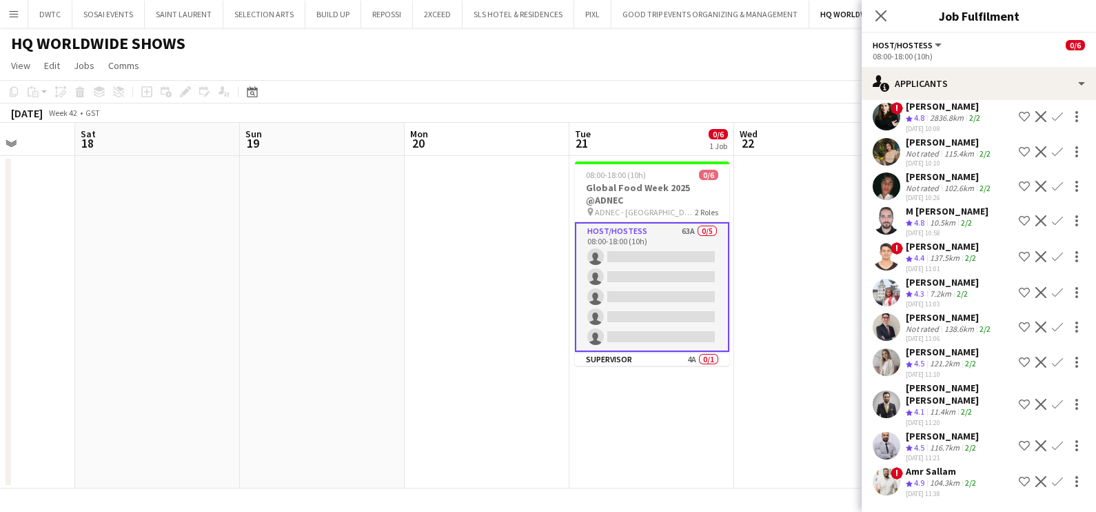
scroll to position [1920, 0]
click at [1019, 363] on app-icon "Shortlist crew" at bounding box center [1024, 361] width 11 height 11
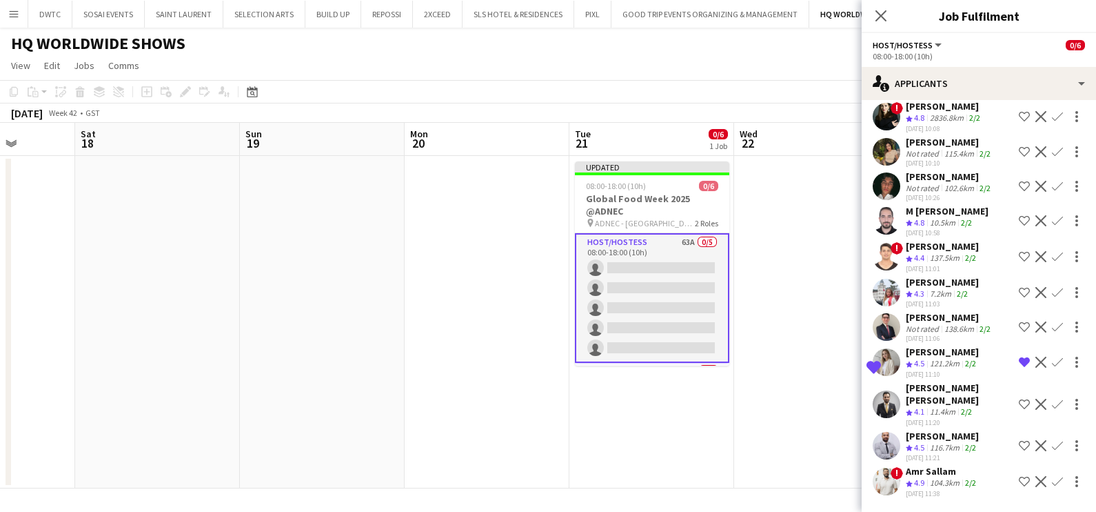
click at [962, 290] on app-skills-label "2/2" at bounding box center [962, 293] width 11 height 10
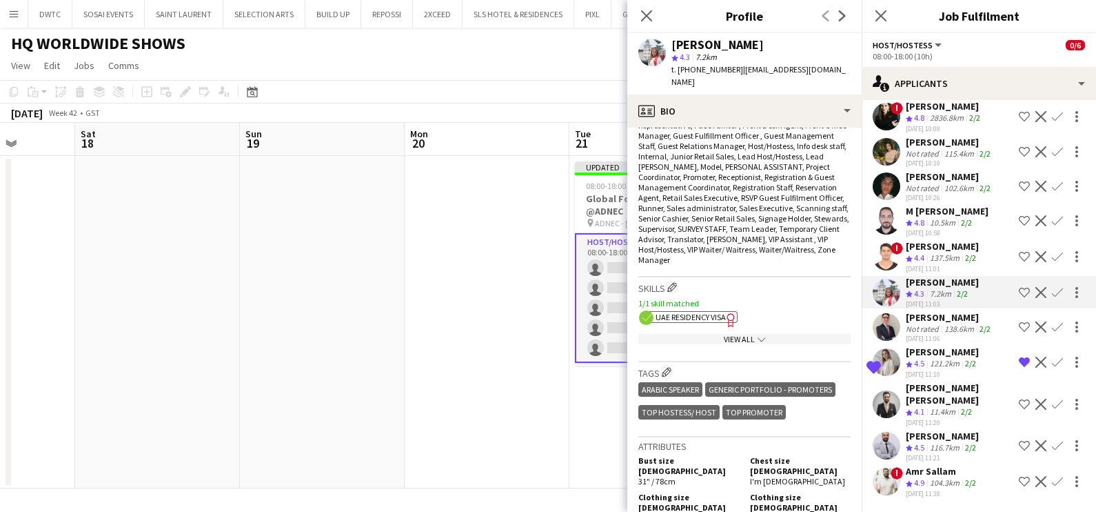
scroll to position [776, 0]
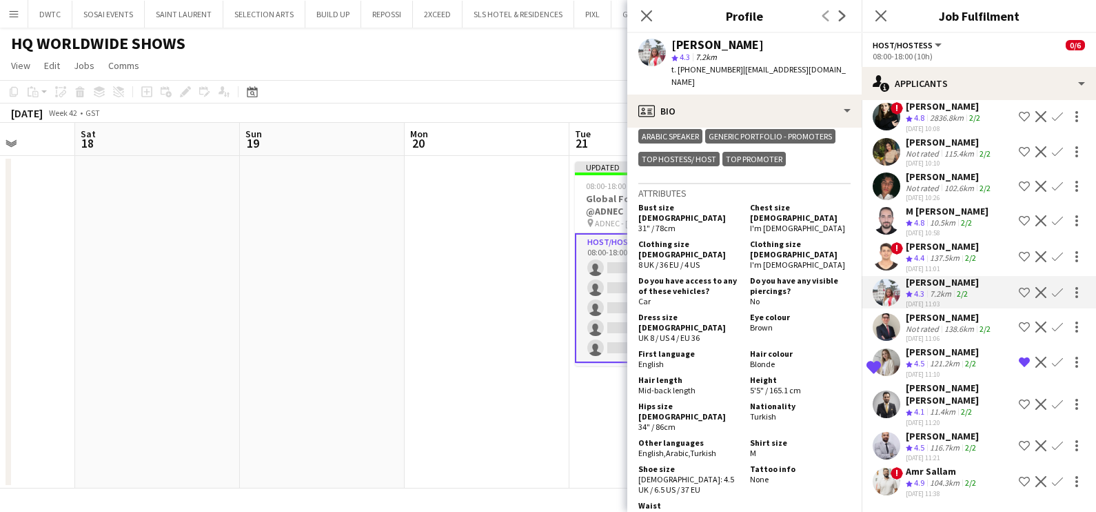
click at [1019, 292] on app-icon "Shortlist crew" at bounding box center [1024, 292] width 11 height 11
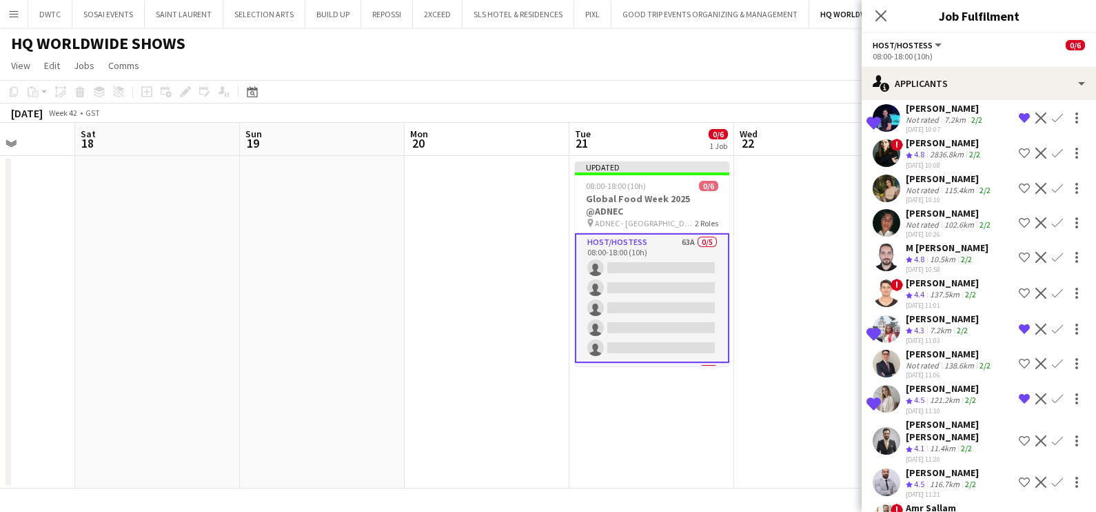
scroll to position [1833, 0]
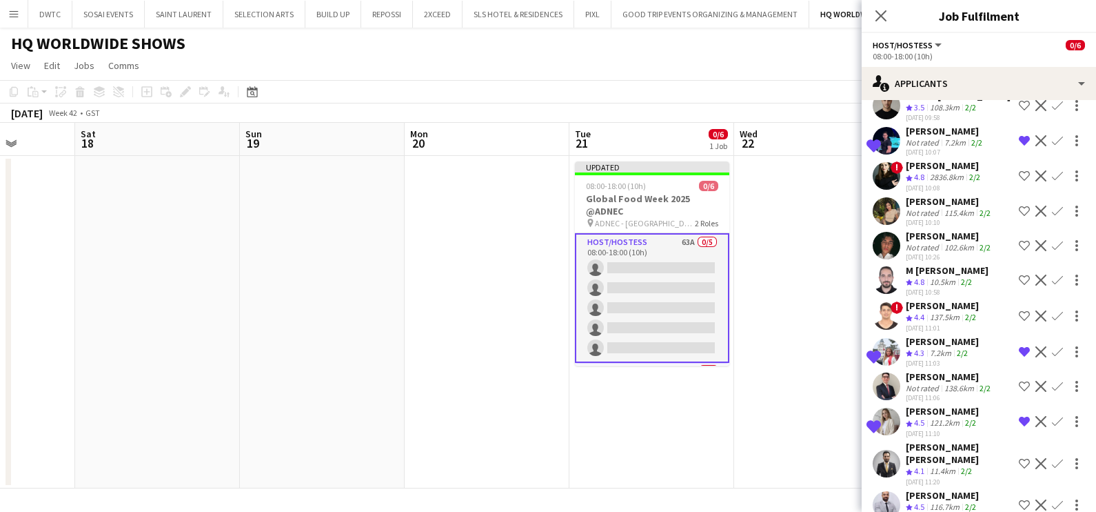
click at [952, 208] on div "[PERSON_NAME]" at bounding box center [950, 201] width 88 height 12
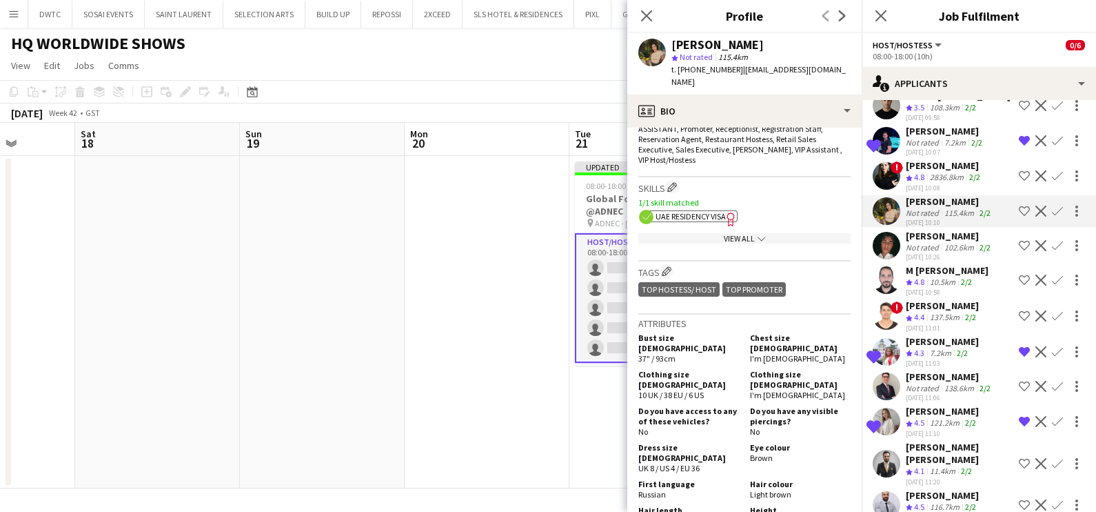
scroll to position [603, 0]
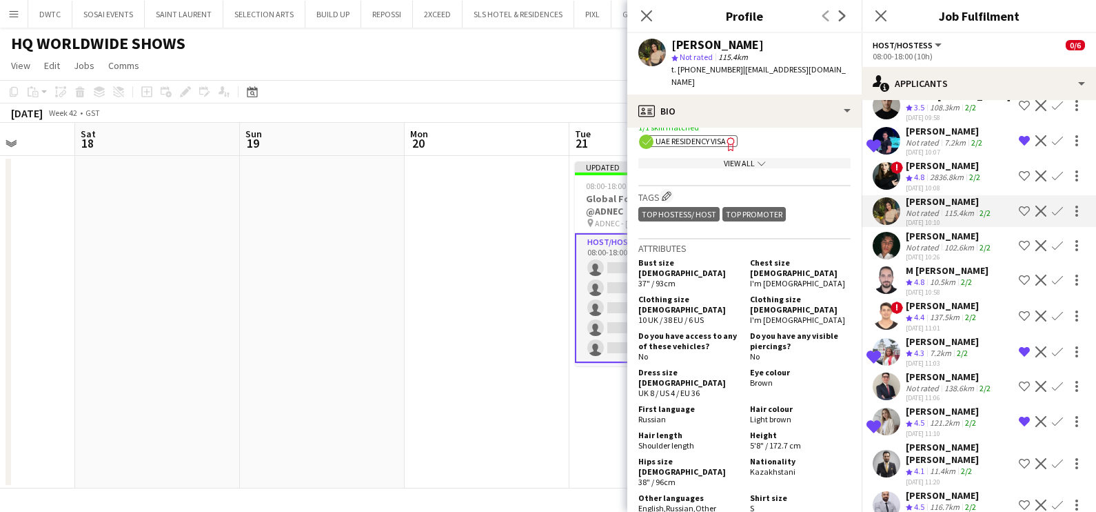
click at [1019, 217] on app-icon "Shortlist crew" at bounding box center [1024, 210] width 11 height 11
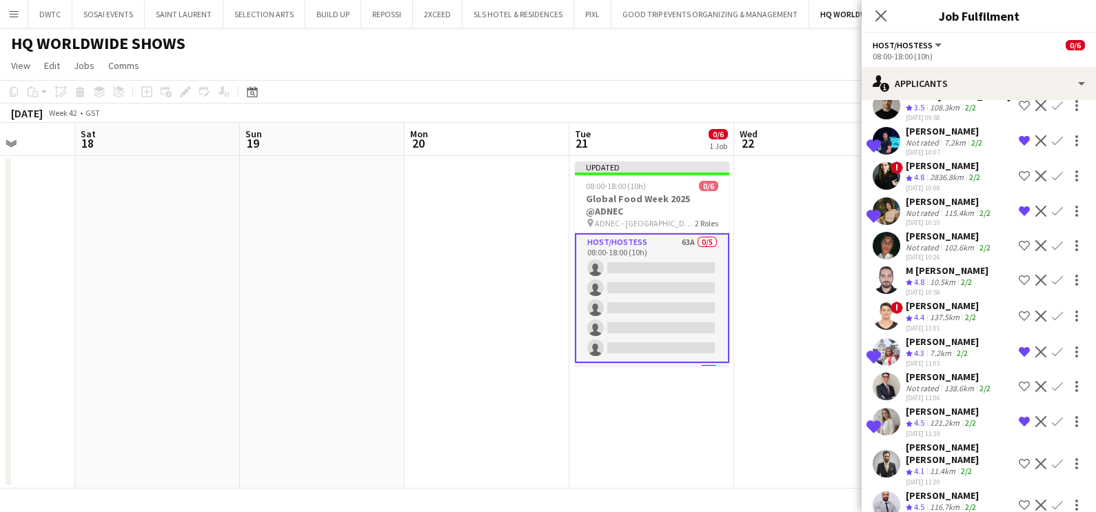
click at [954, 252] on div "102.6km" at bounding box center [959, 247] width 35 height 10
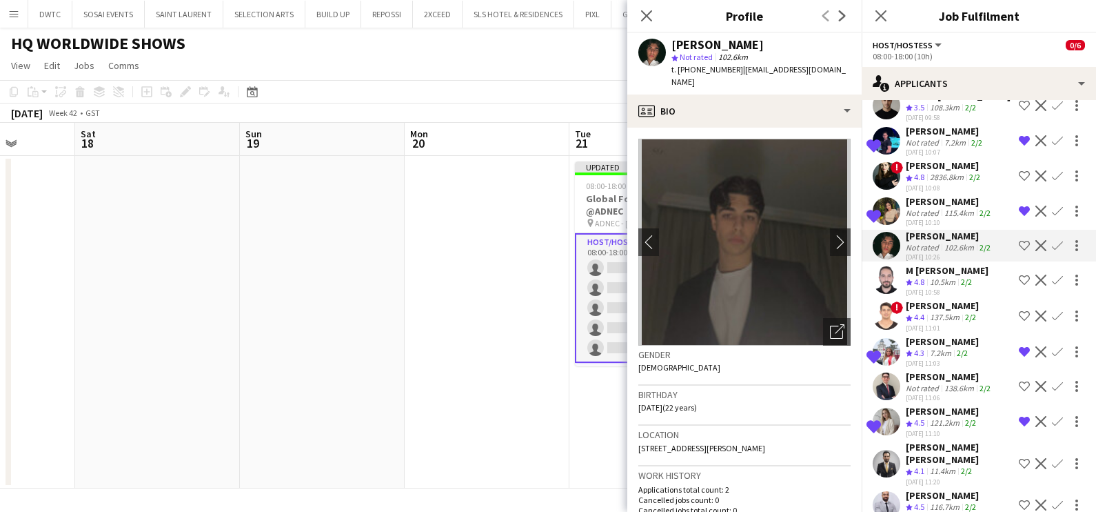
scroll to position [1920, 0]
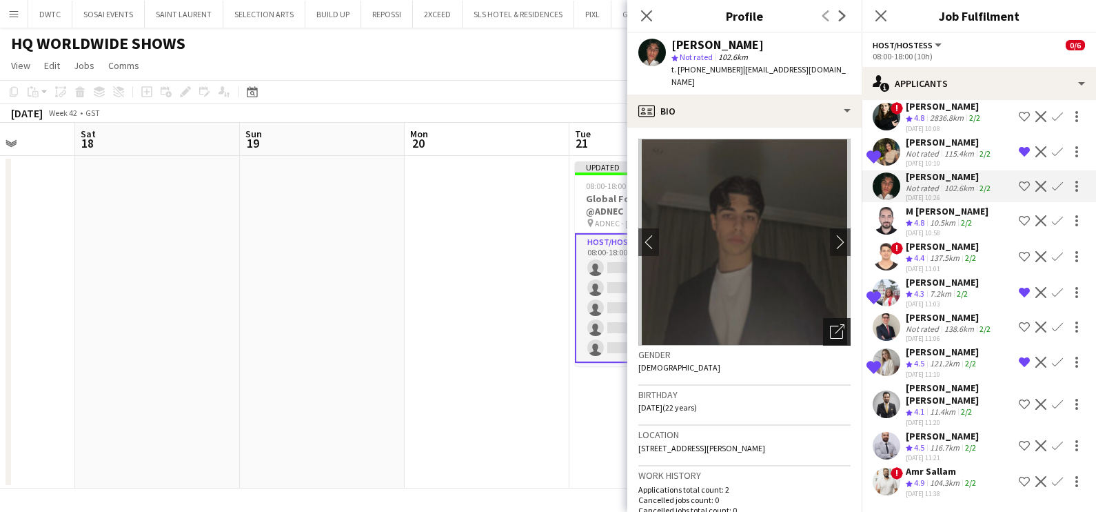
click at [830, 328] on icon "Open photos pop-in" at bounding box center [837, 331] width 14 height 14
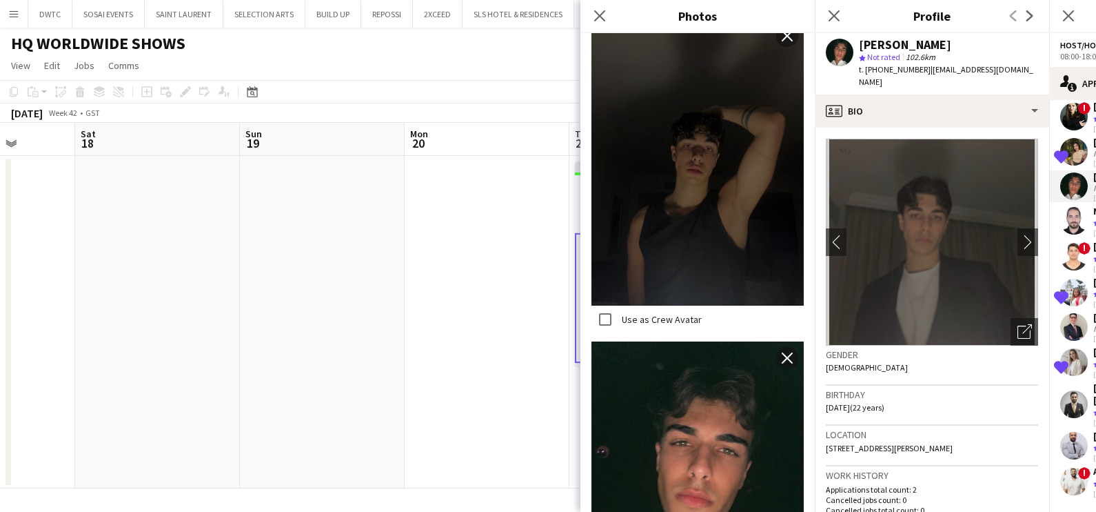
scroll to position [776, 0]
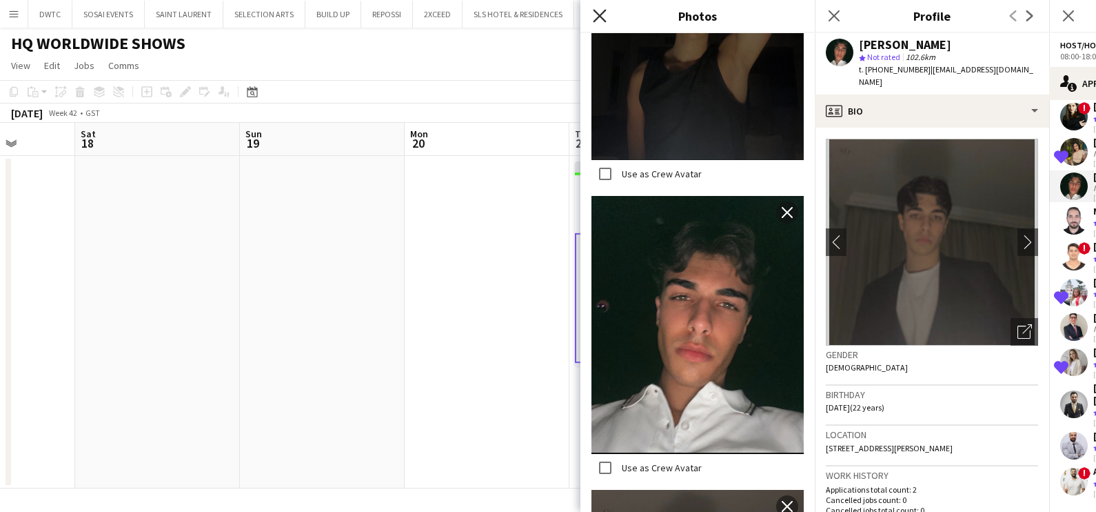
click at [596, 13] on icon at bounding box center [599, 15] width 13 height 13
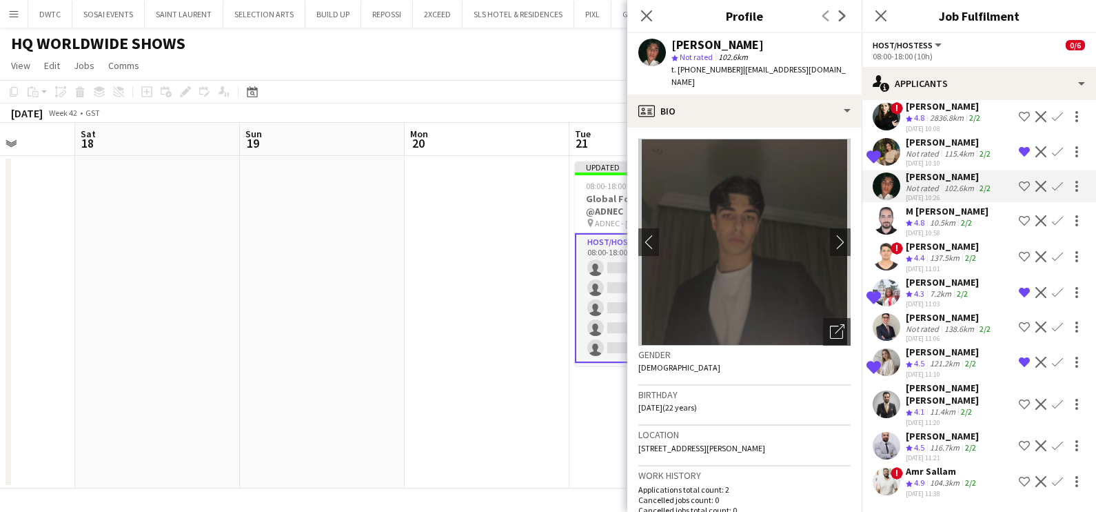
click at [1019, 483] on app-icon "Shortlist crew" at bounding box center [1024, 481] width 11 height 11
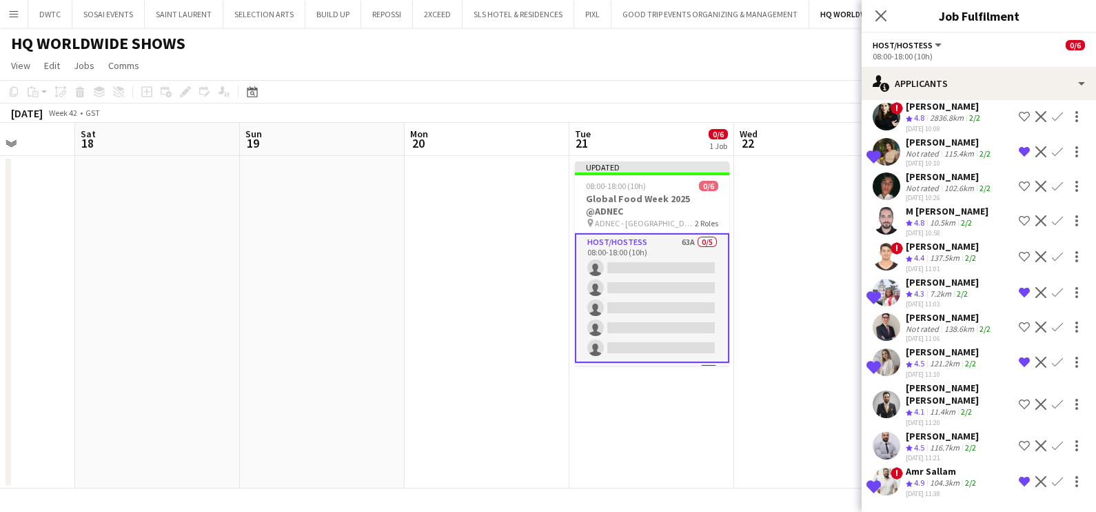
click at [907, 322] on div "[PERSON_NAME]" at bounding box center [950, 317] width 88 height 12
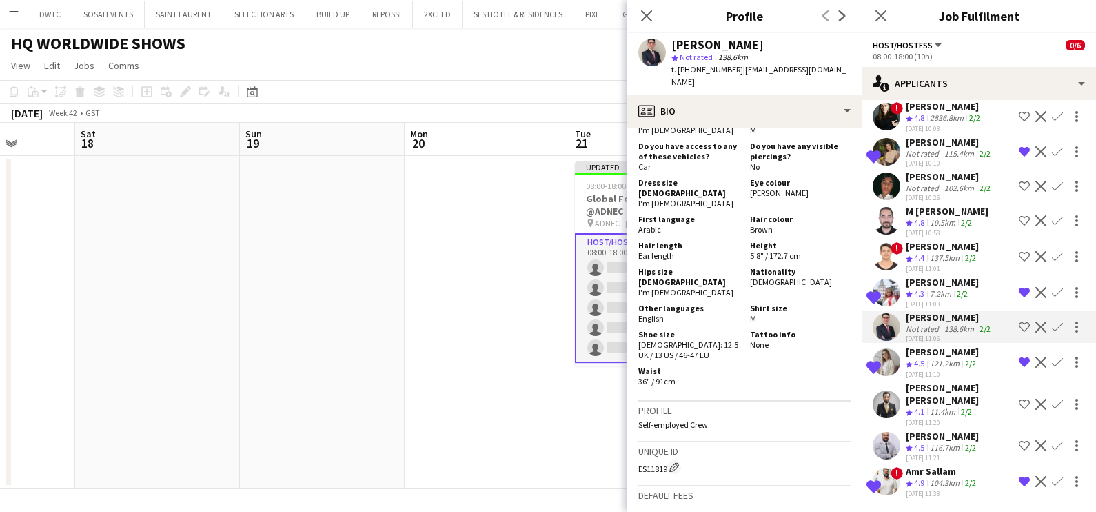
click at [935, 406] on div "[PERSON_NAME] [PERSON_NAME]" at bounding box center [960, 393] width 108 height 25
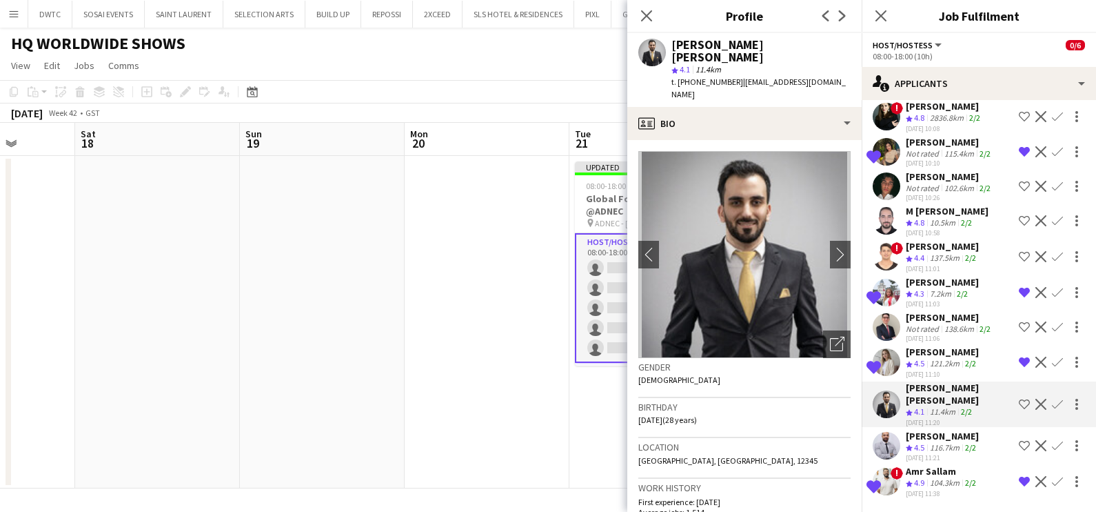
click at [938, 448] on div "116.7km" at bounding box center [944, 448] width 35 height 12
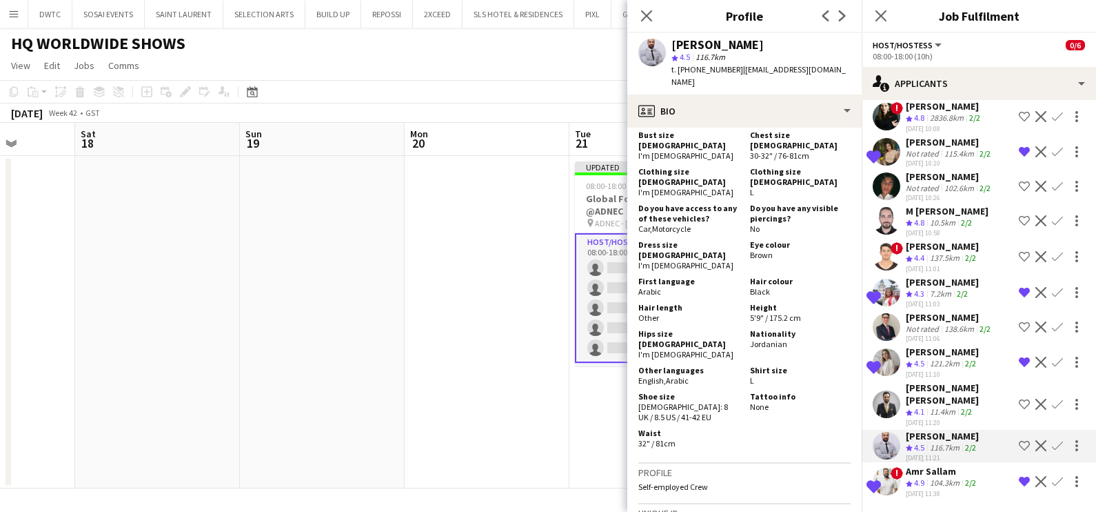
scroll to position [862, 0]
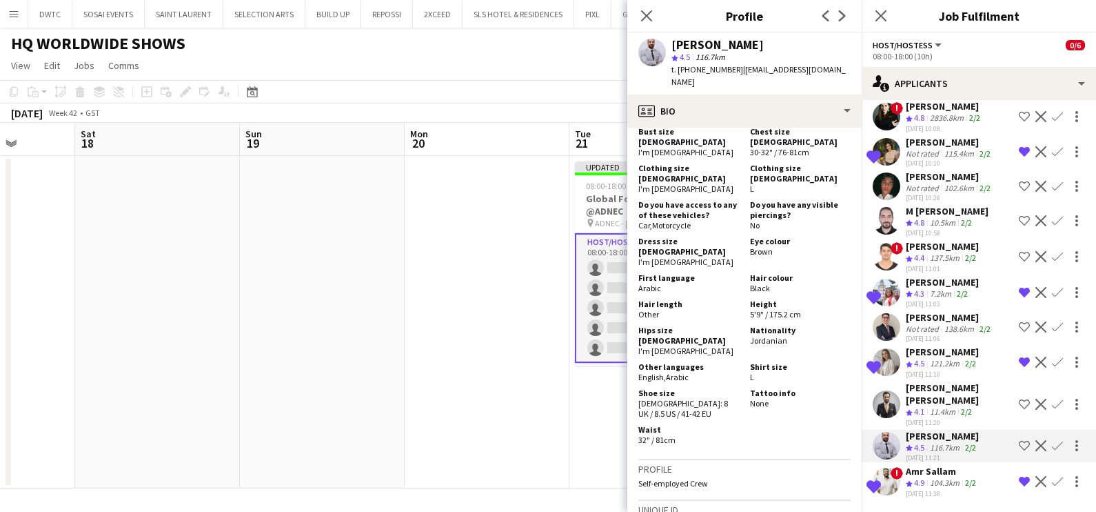
click at [932, 188] on div "Not rated" at bounding box center [924, 188] width 36 height 10
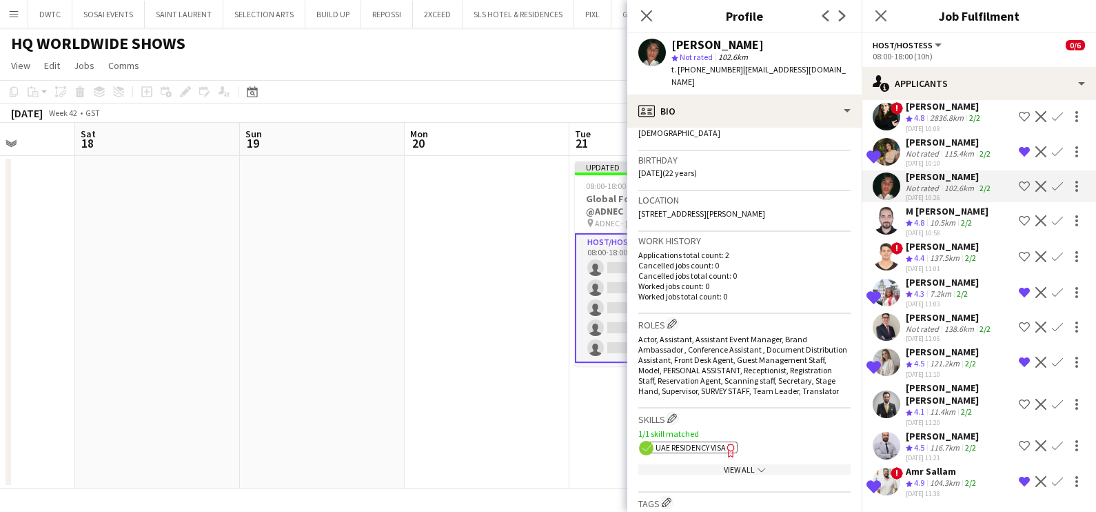
scroll to position [85, 0]
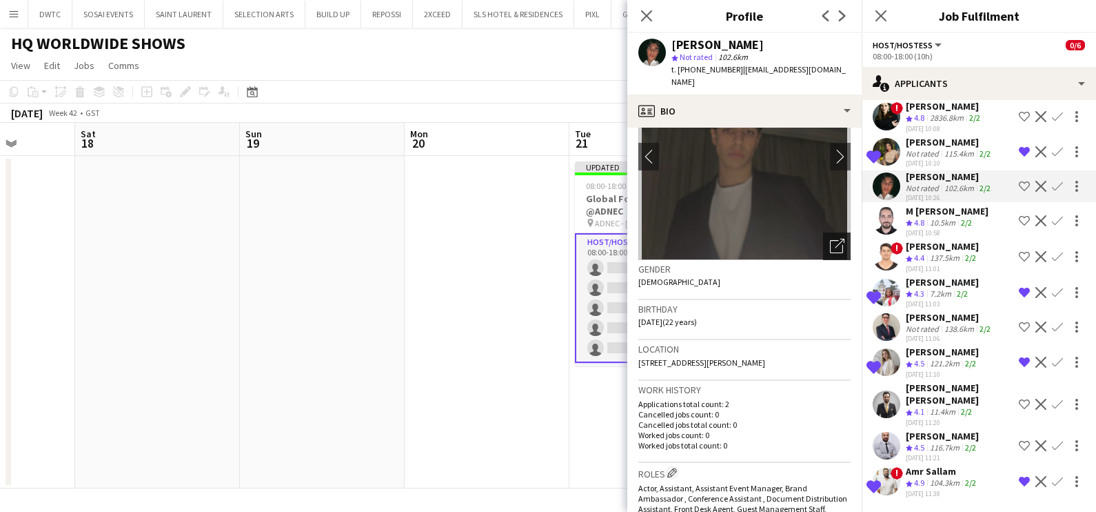
click at [835, 242] on icon at bounding box center [840, 244] width 10 height 10
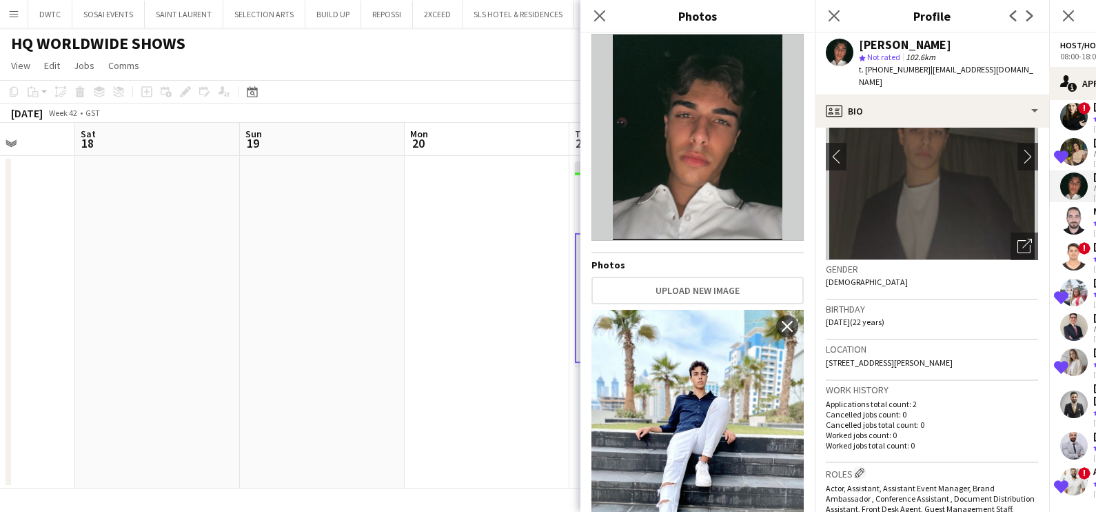
scroll to position [0, 0]
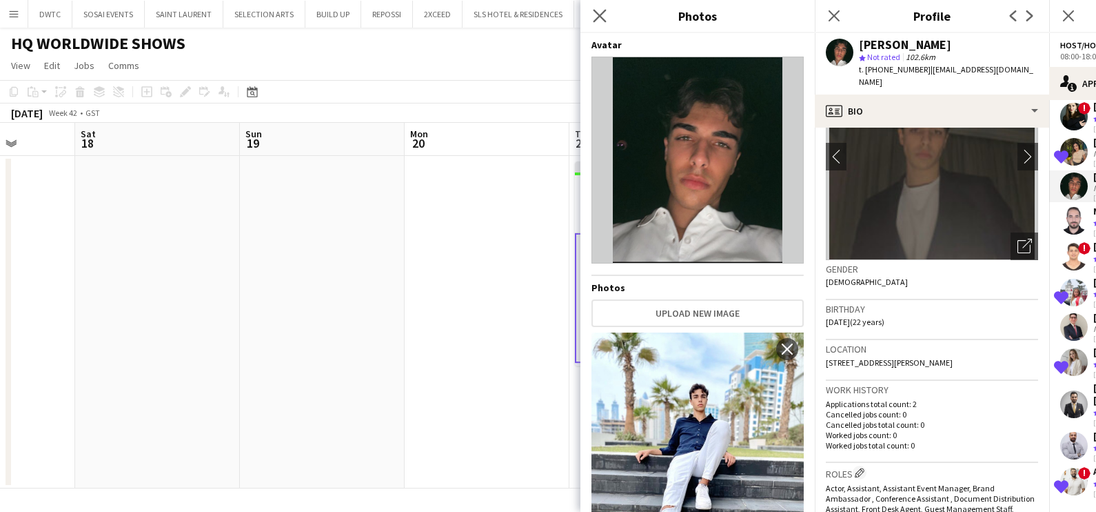
click at [590, 10] on app-icon "Close pop-in" at bounding box center [600, 16] width 20 height 20
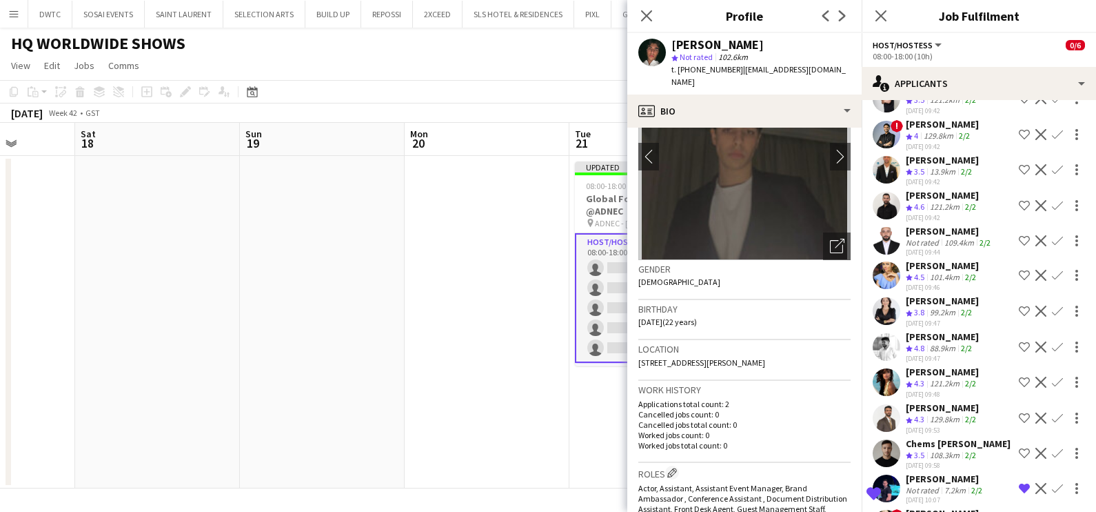
scroll to position [1402, 0]
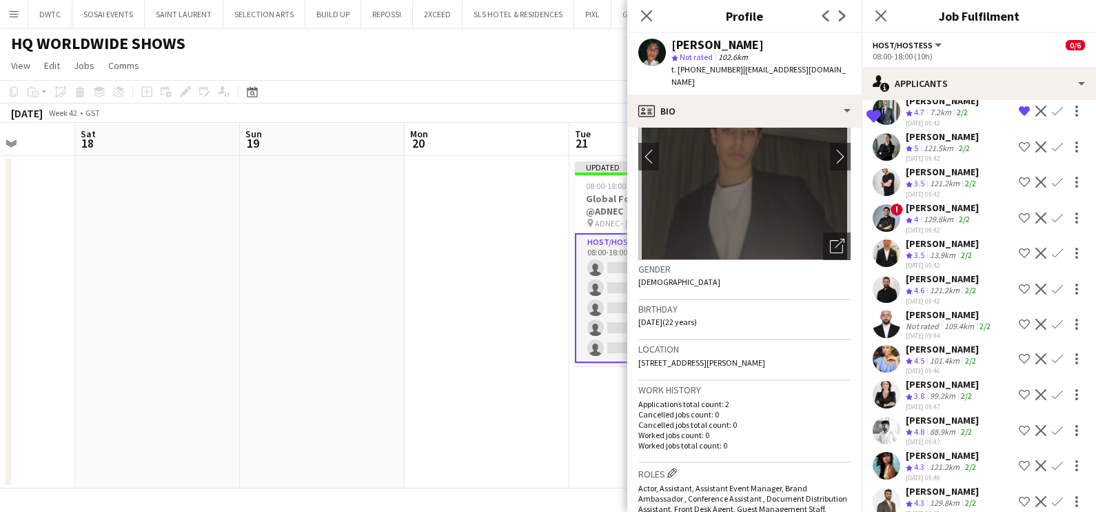
click at [939, 285] on div "[PERSON_NAME]" at bounding box center [942, 278] width 73 height 12
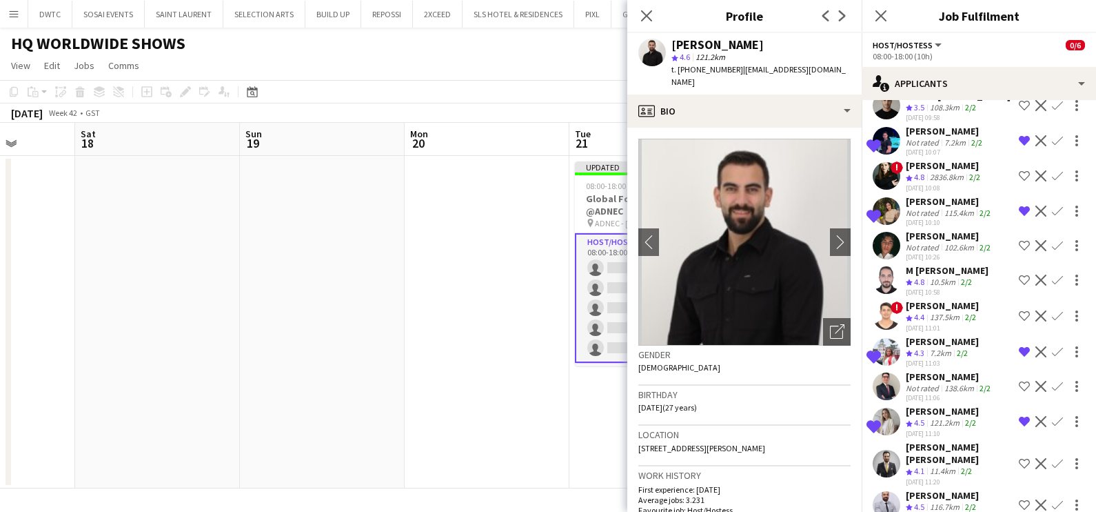
scroll to position [1920, 0]
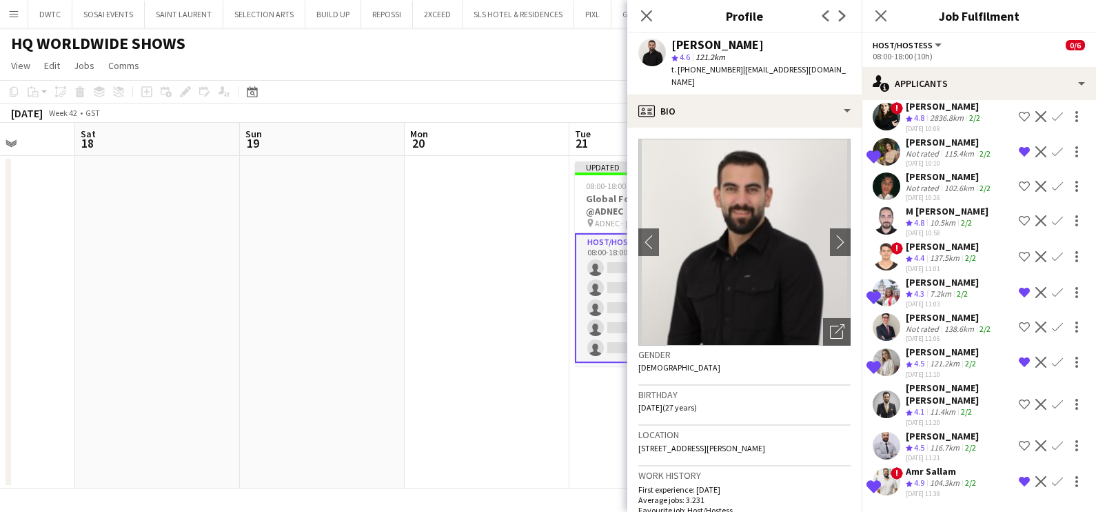
click at [1019, 363] on app-icon "Remove crew from shortlist" at bounding box center [1024, 361] width 11 height 11
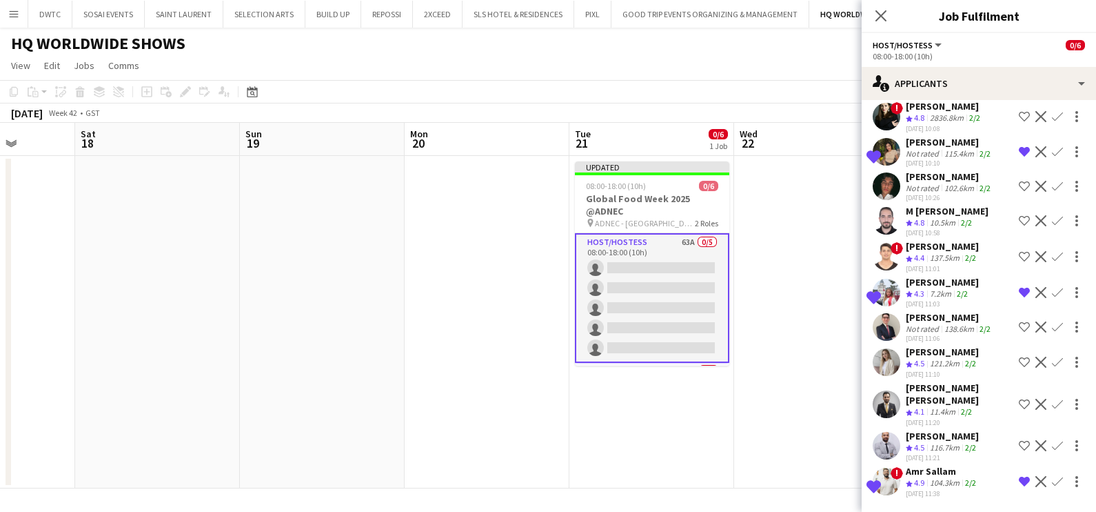
click at [1019, 481] on app-icon "Remove crew from shortlist" at bounding box center [1024, 481] width 11 height 11
click at [962, 400] on div "[PERSON_NAME] [PERSON_NAME]" at bounding box center [960, 393] width 108 height 25
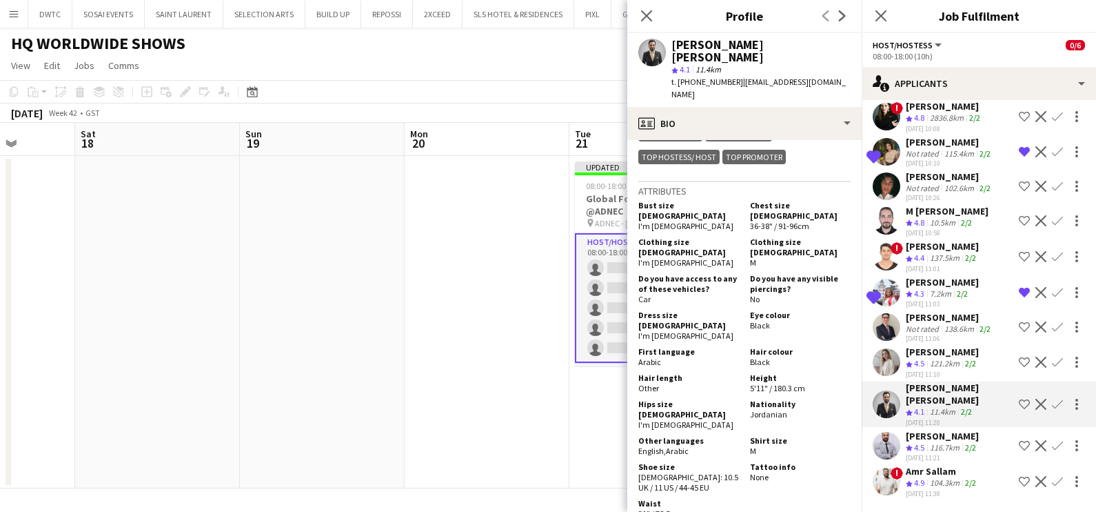
scroll to position [689, 0]
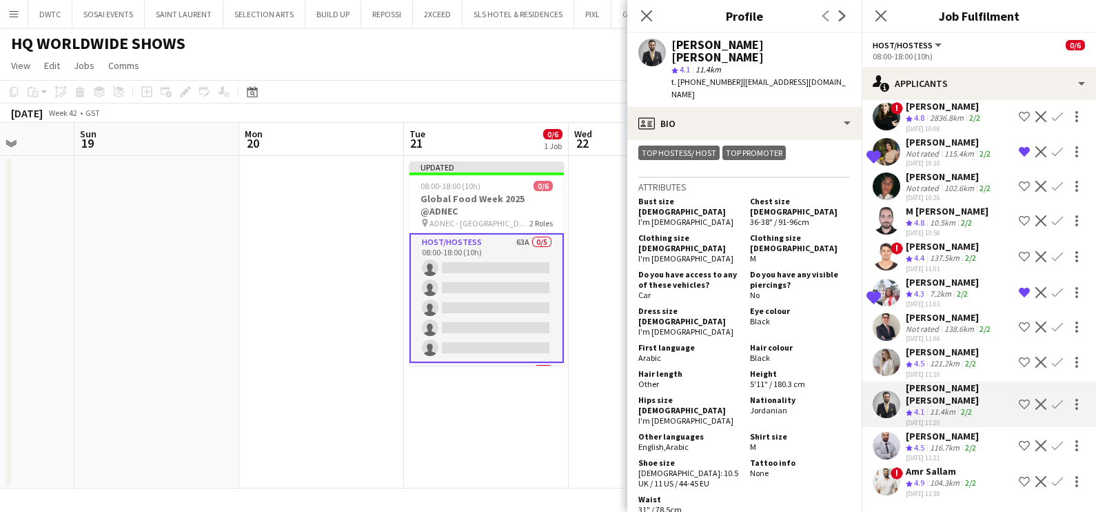
drag, startPoint x: 530, startPoint y: 394, endPoint x: 283, endPoint y: 387, distance: 246.9
click at [288, 387] on app-calendar-viewport "Wed 15 Thu 16 Fri 17 Sat 18 Sun 19 Mon 20 Tue 21 0/6 1 Job Wed 22 Thu 23 Fri 24…" at bounding box center [548, 305] width 1096 height 365
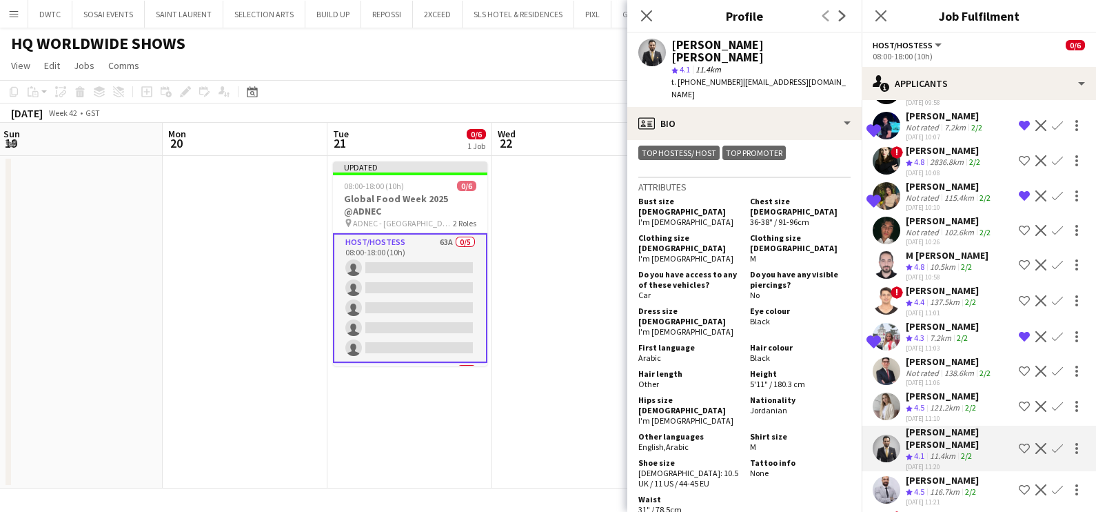
scroll to position [1920, 0]
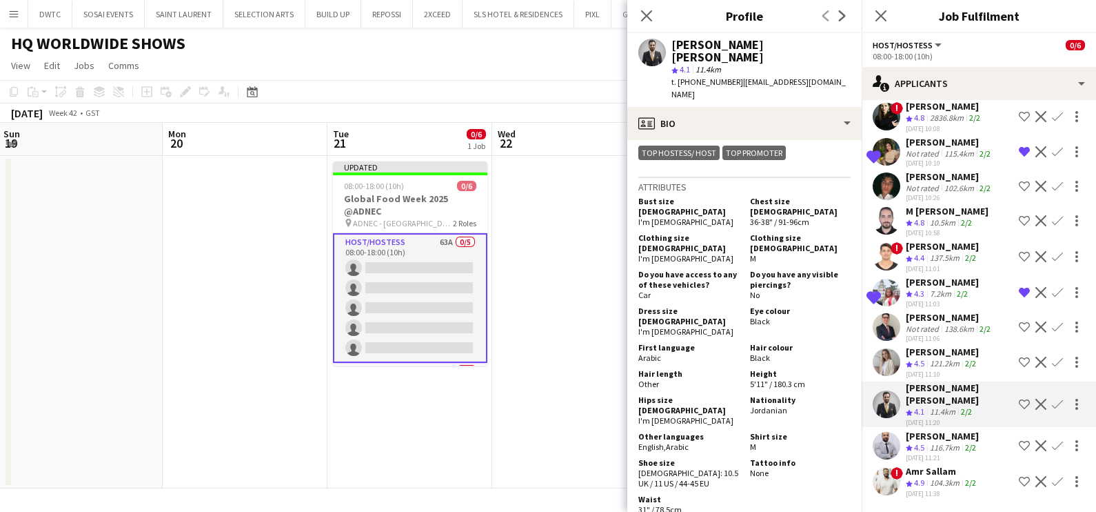
click at [601, 336] on app-date-cell at bounding box center [574, 322] width 165 height 332
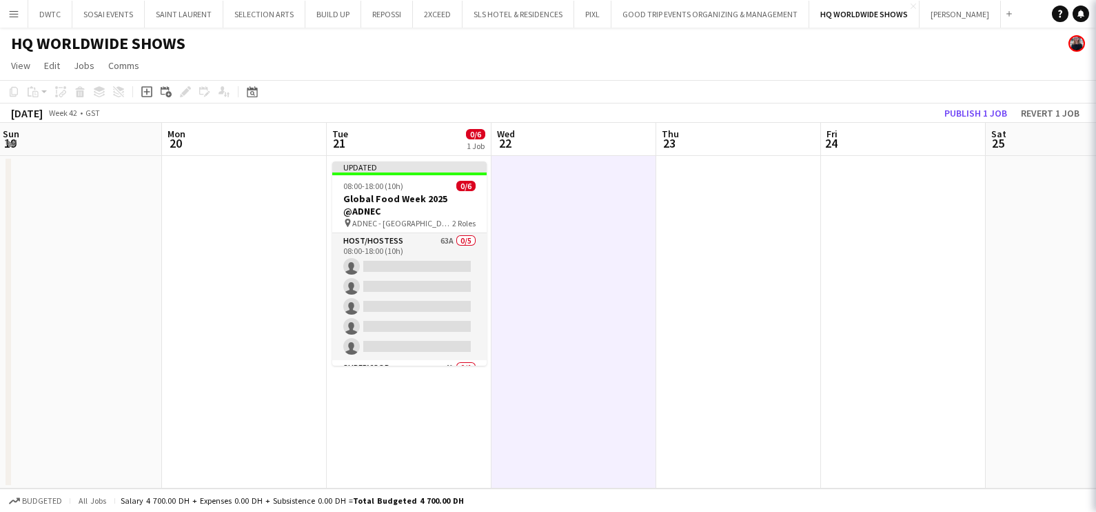
scroll to position [0, 0]
click at [985, 110] on button "Publish 1 job" at bounding box center [976, 113] width 74 height 18
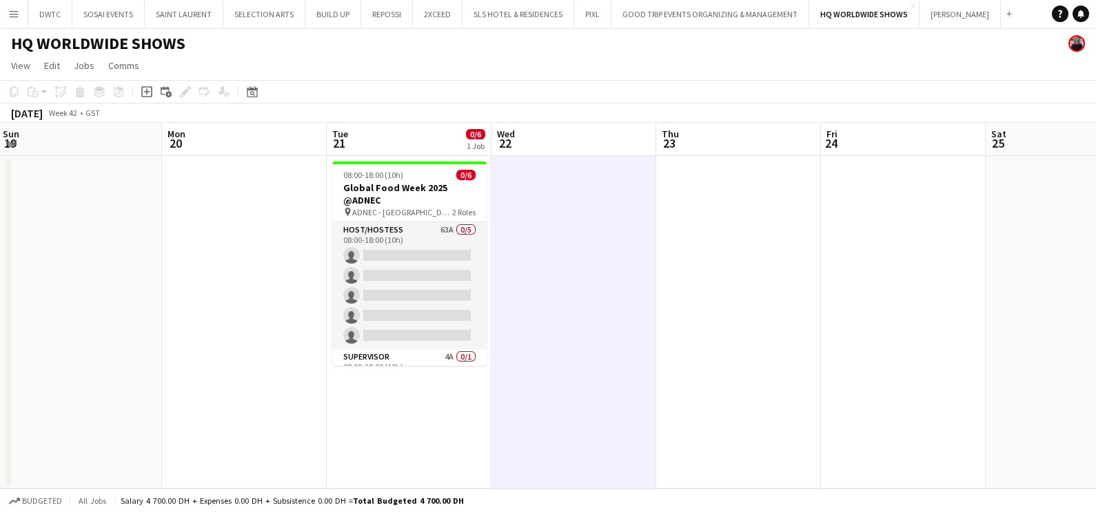
click at [7, 16] on button "Menu" at bounding box center [14, 14] width 28 height 28
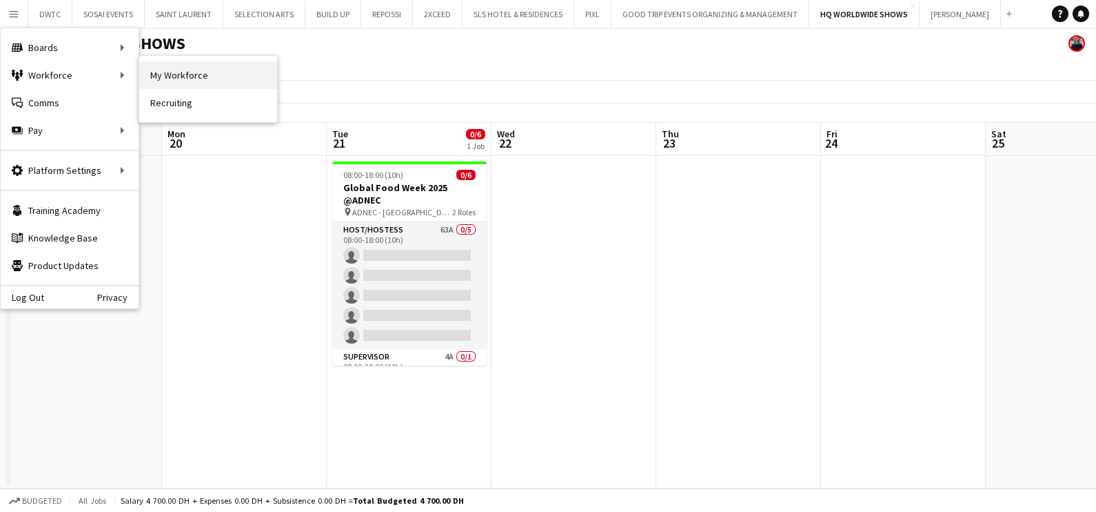
click at [175, 76] on link "My Workforce" at bounding box center [208, 75] width 138 height 28
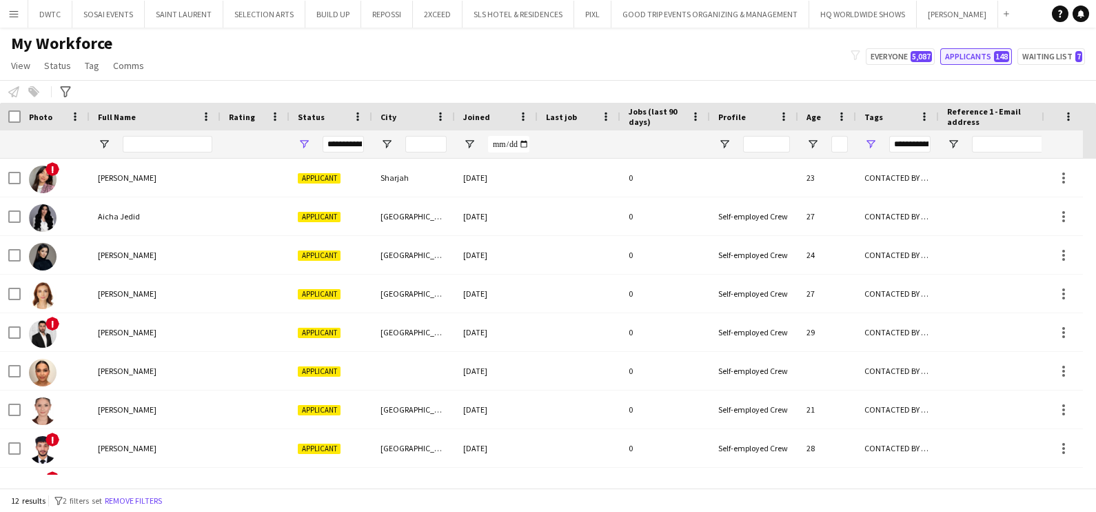
click at [996, 59] on span "148" at bounding box center [1001, 56] width 15 height 11
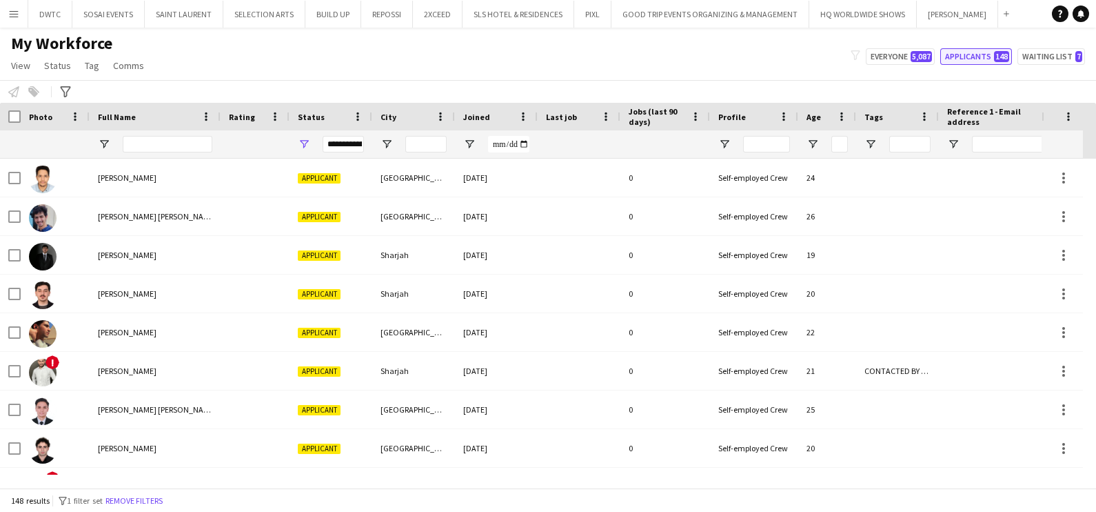
click at [965, 58] on button "Applicants 148" at bounding box center [976, 56] width 72 height 17
click at [880, 138] on div at bounding box center [897, 144] width 83 height 28
click at [875, 141] on span "Open Filter Menu" at bounding box center [871, 144] width 12 height 12
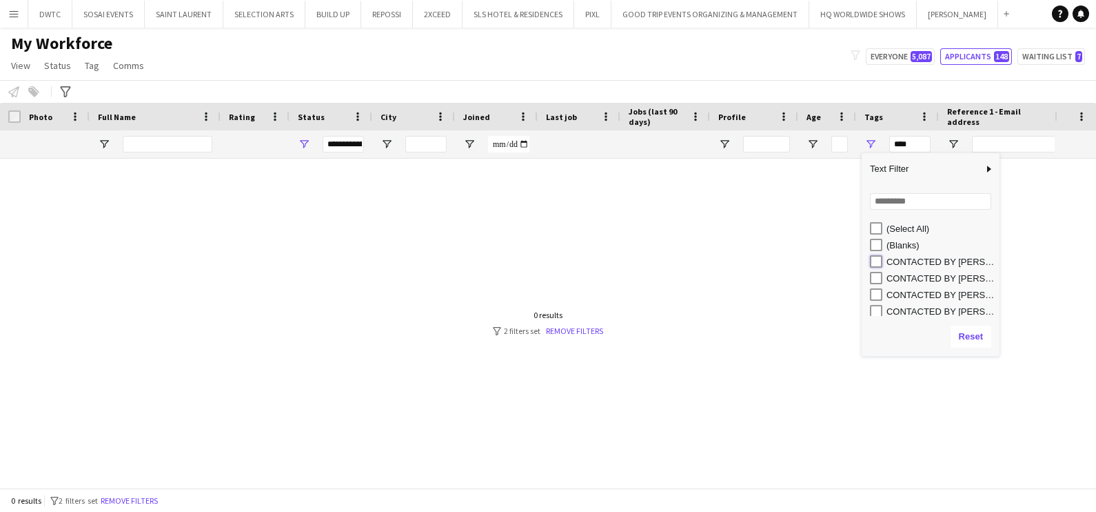
type input "**********"
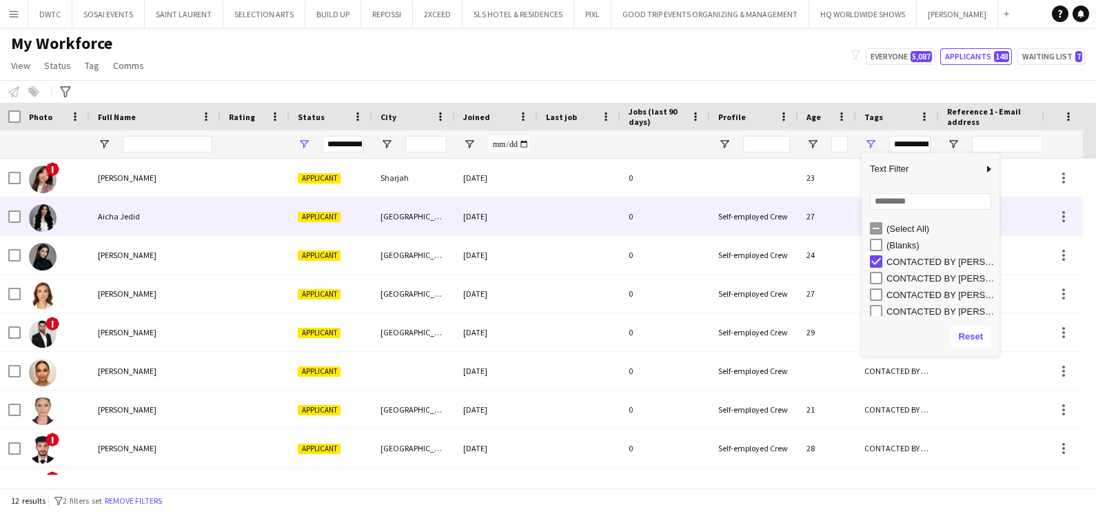
click at [154, 208] on div "Aicha Jedid" at bounding box center [155, 216] width 131 height 38
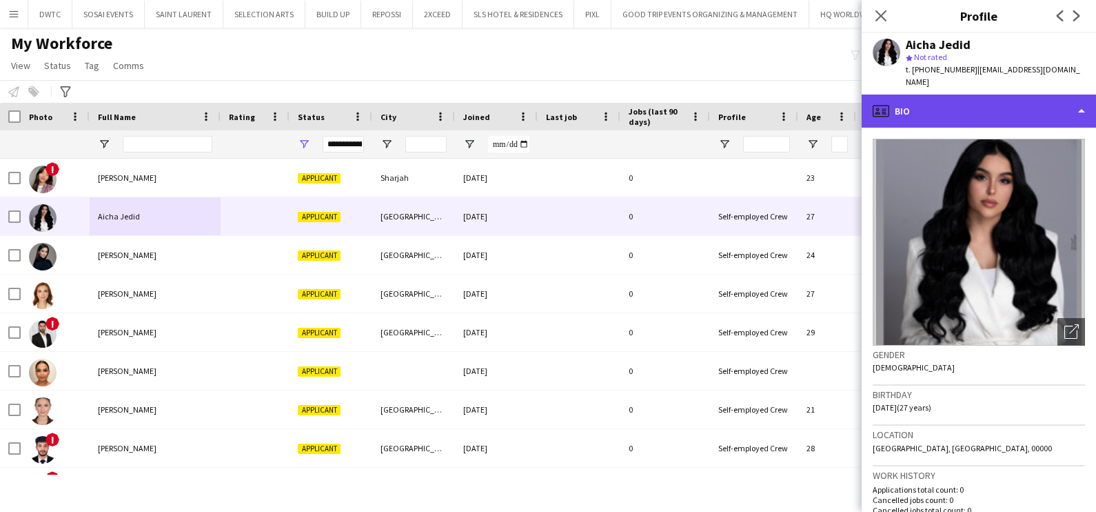
click at [978, 103] on div "profile Bio" at bounding box center [979, 110] width 234 height 33
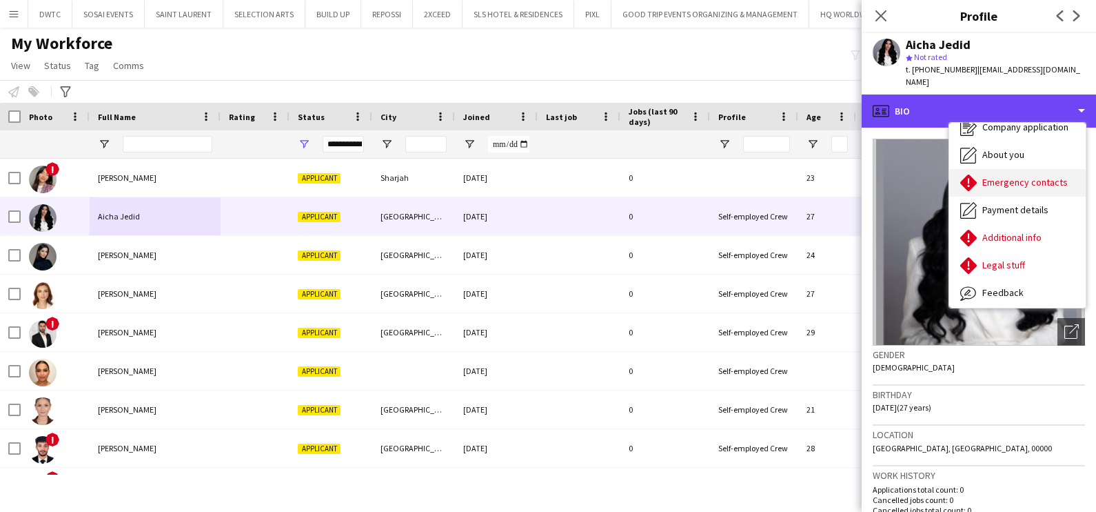
scroll to position [74, 0]
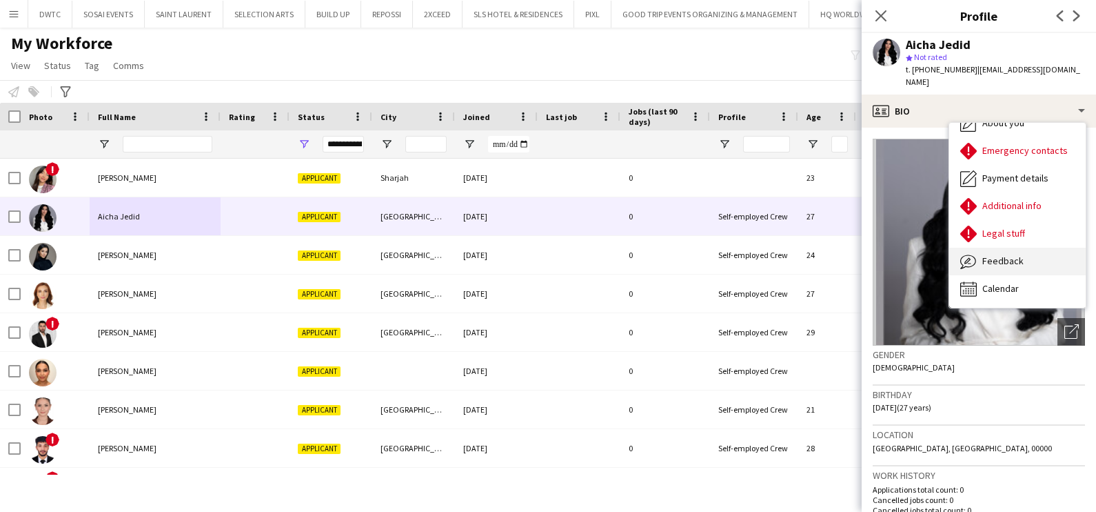
click at [992, 254] on span "Feedback" at bounding box center [1003, 260] width 41 height 12
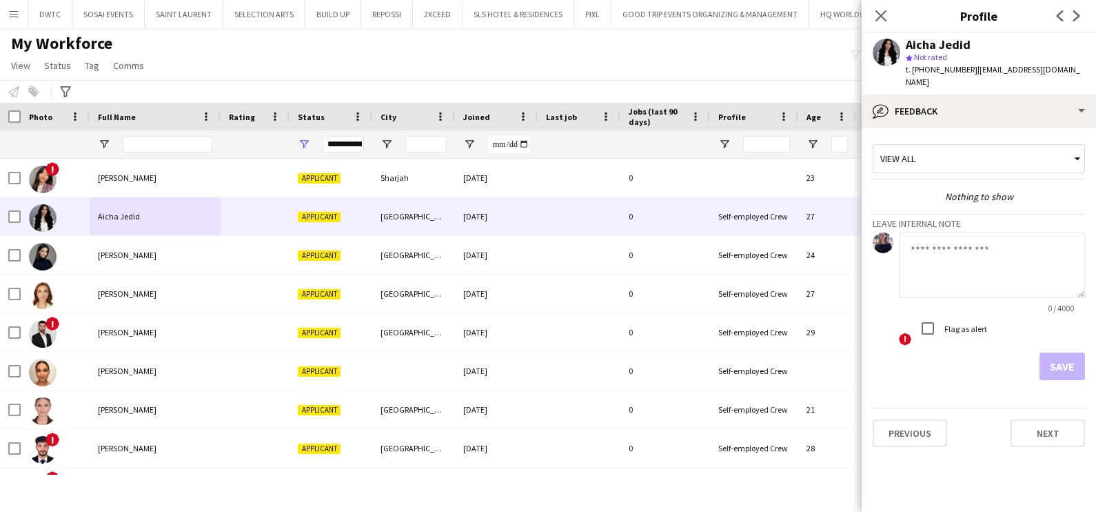
click at [972, 271] on textarea at bounding box center [992, 265] width 186 height 66
type textarea "**********"
click at [1060, 354] on button "Save" at bounding box center [1063, 366] width 46 height 28
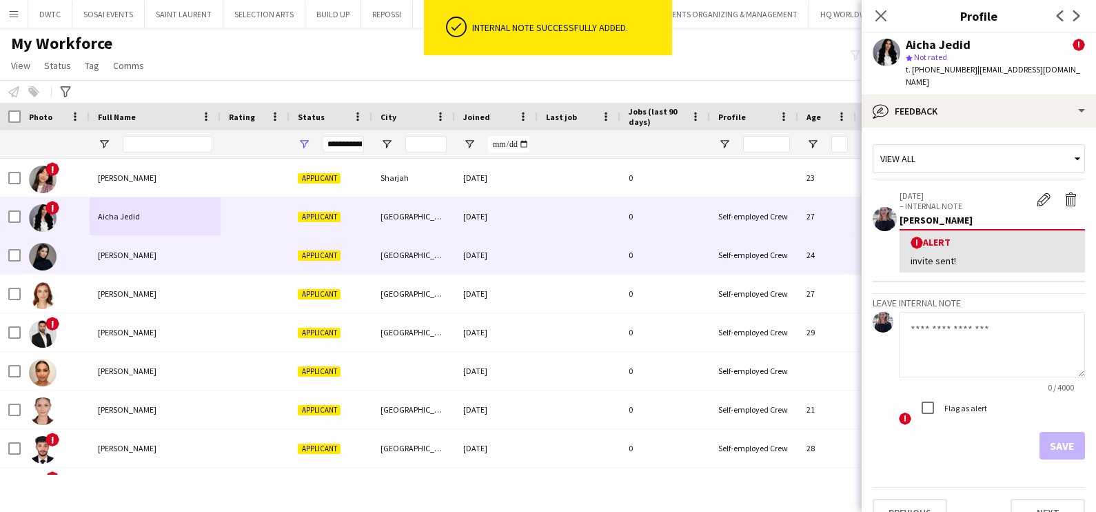
click at [259, 256] on div at bounding box center [255, 255] width 69 height 38
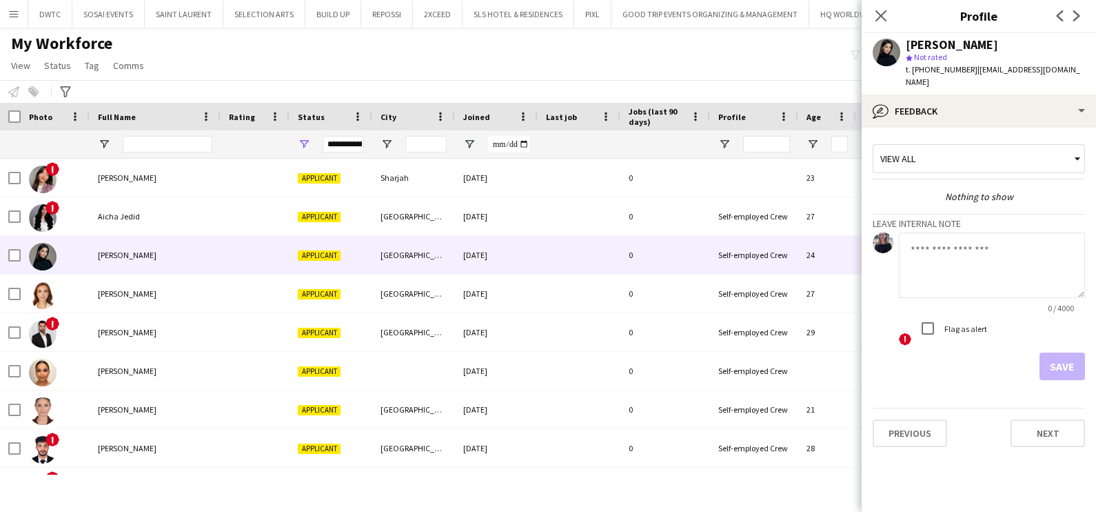
click at [934, 248] on textarea at bounding box center [992, 265] width 186 height 66
type textarea "**********"
click at [1058, 352] on button "Save" at bounding box center [1063, 366] width 46 height 28
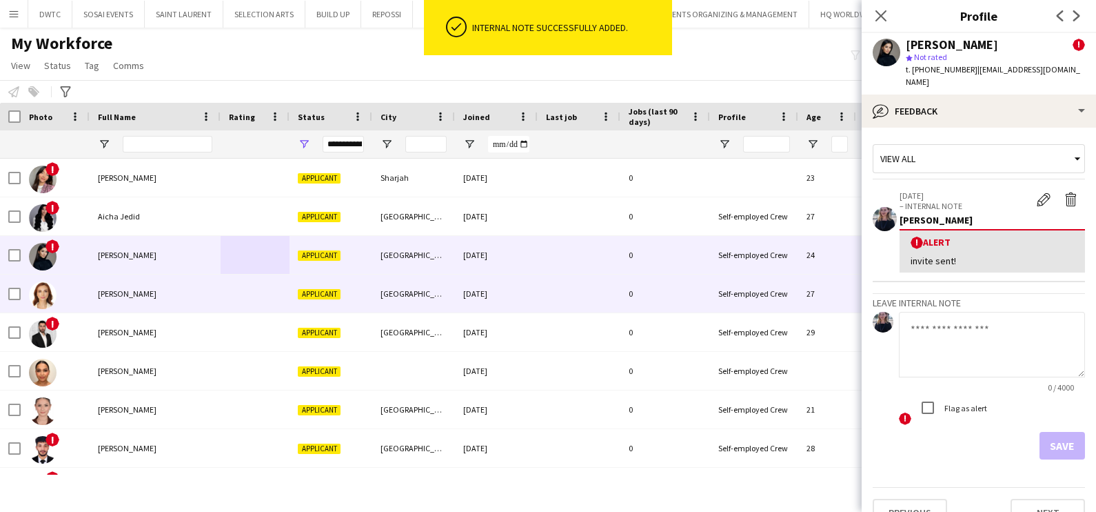
click at [230, 295] on div at bounding box center [255, 293] width 69 height 38
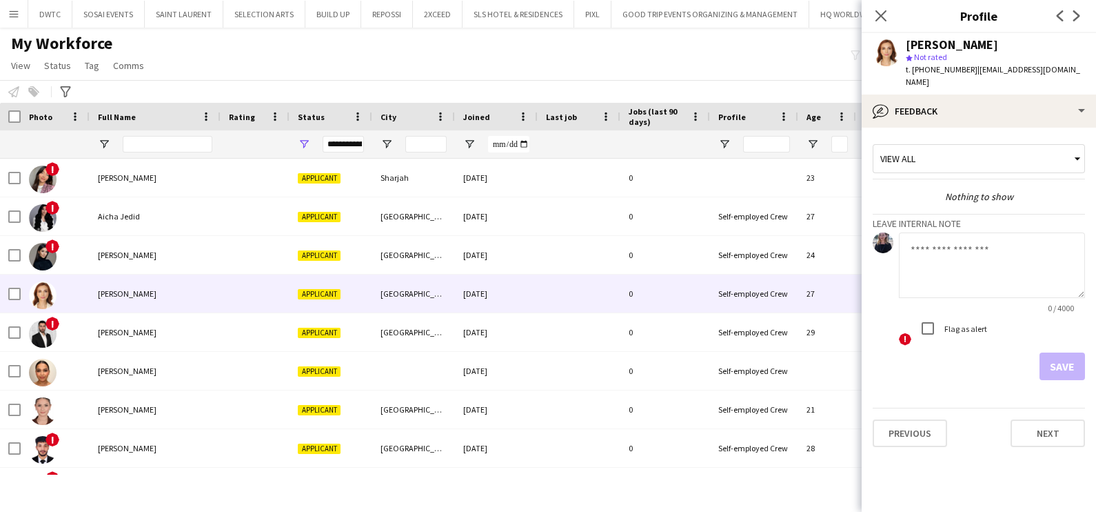
click at [930, 258] on textarea at bounding box center [992, 265] width 186 height 66
type textarea "**********"
click at [1065, 352] on button "Save" at bounding box center [1063, 366] width 46 height 28
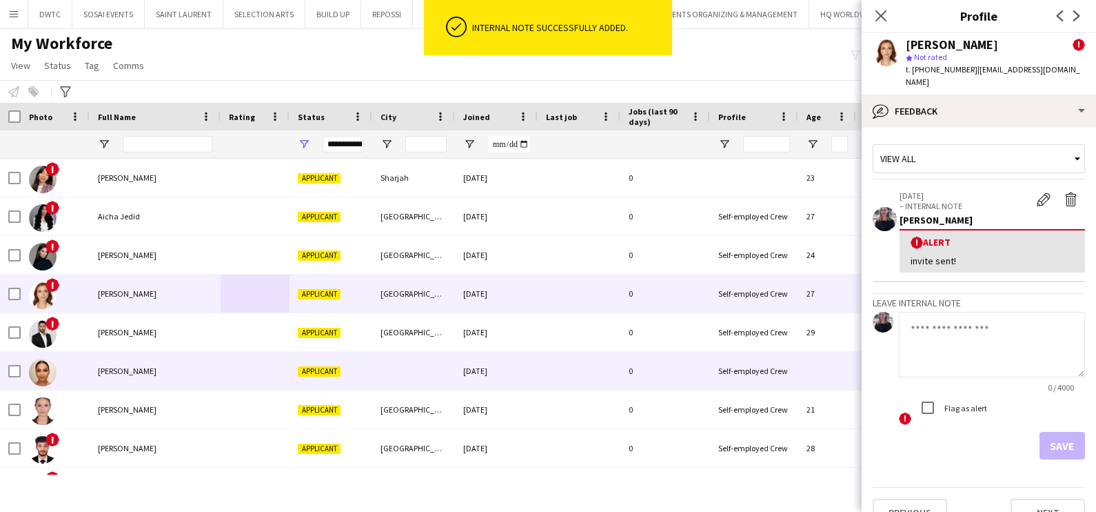
click at [188, 362] on div "Ihssane Zahir" at bounding box center [155, 371] width 131 height 38
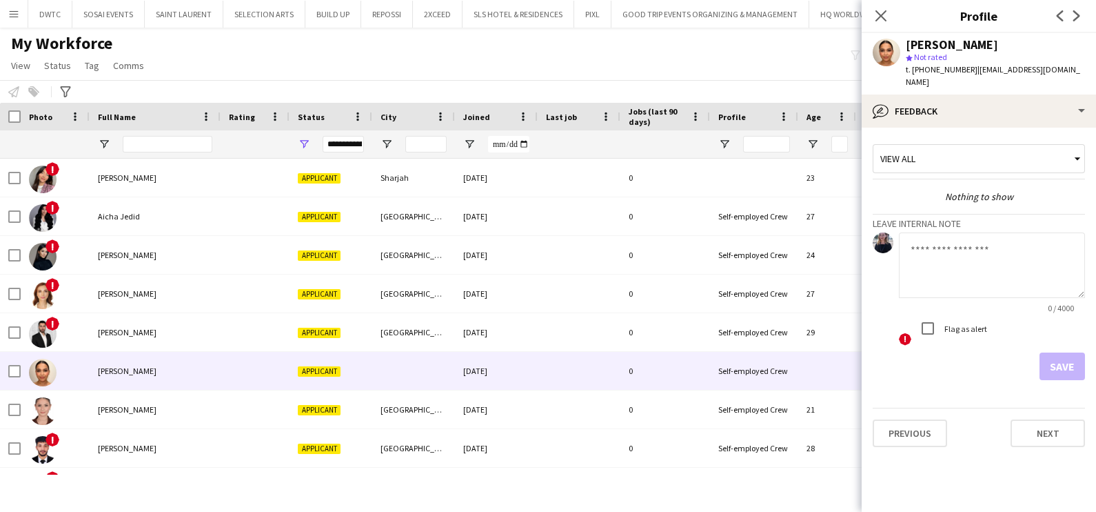
click at [929, 246] on textarea at bounding box center [992, 265] width 186 height 66
type textarea "**********"
click at [1062, 354] on button "Save" at bounding box center [1063, 366] width 46 height 28
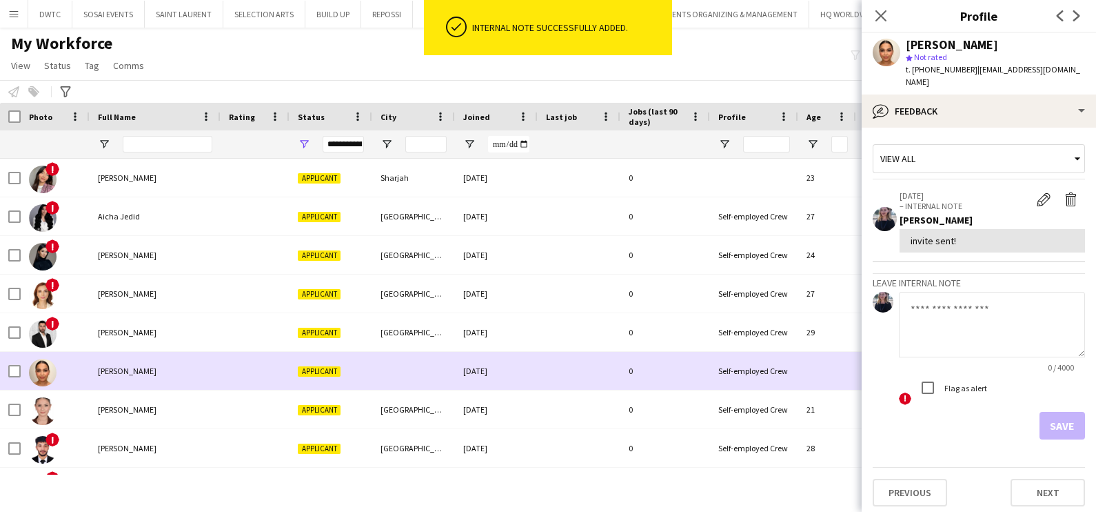
click at [81, 370] on div at bounding box center [55, 371] width 69 height 38
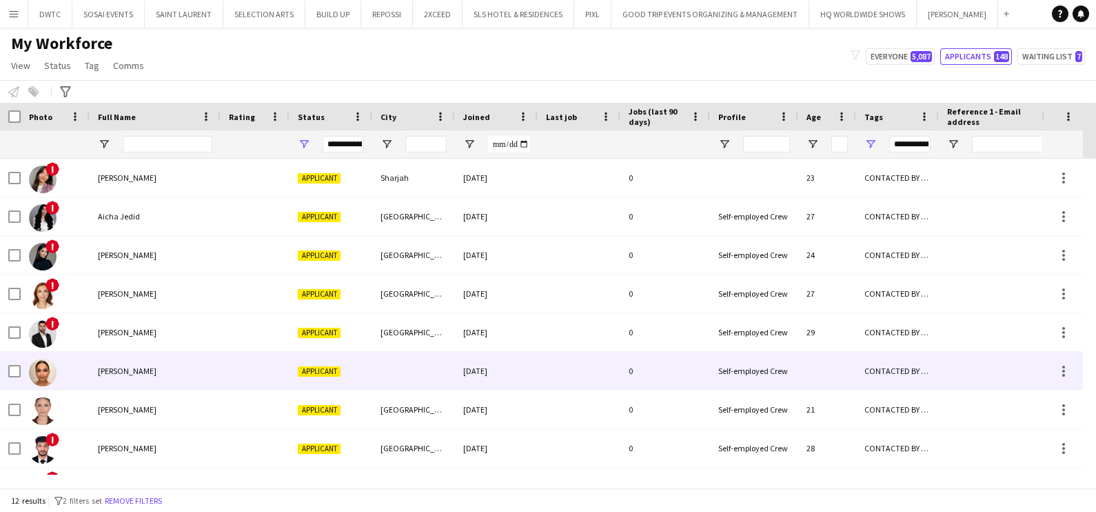
click at [233, 374] on div at bounding box center [255, 371] width 69 height 38
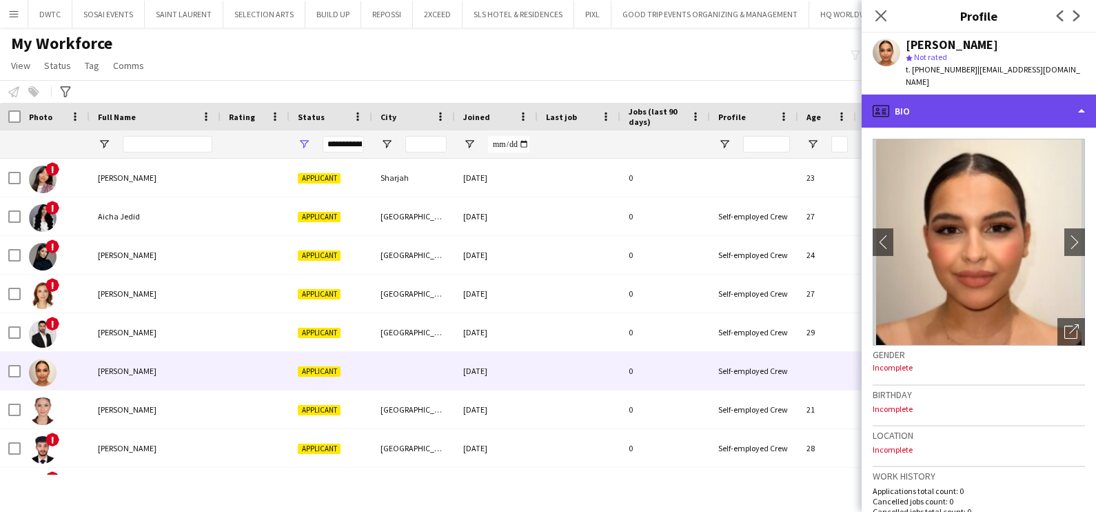
click at [969, 94] on div "profile Bio" at bounding box center [979, 110] width 234 height 33
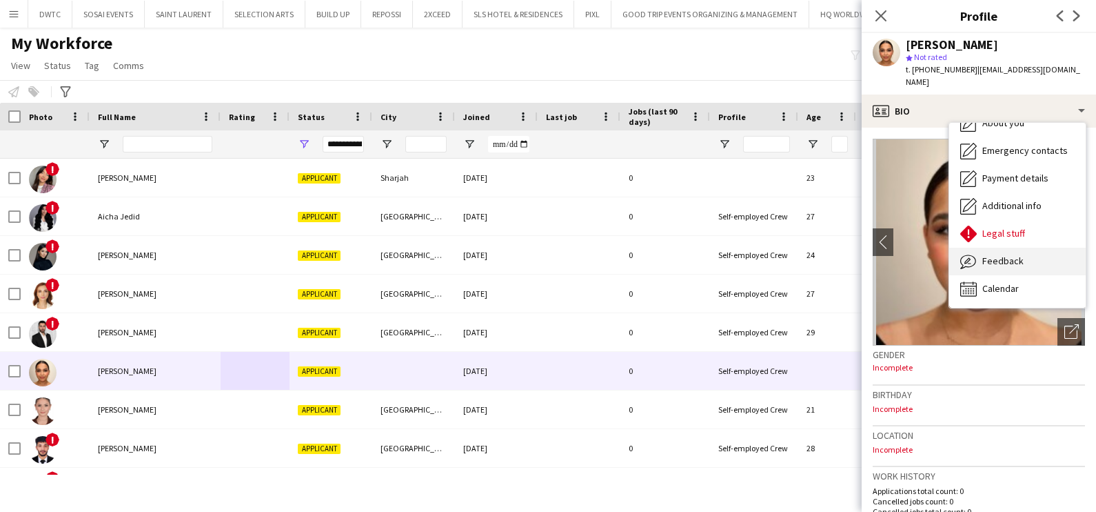
click at [996, 256] on div "Feedback Feedback" at bounding box center [1017, 262] width 137 height 28
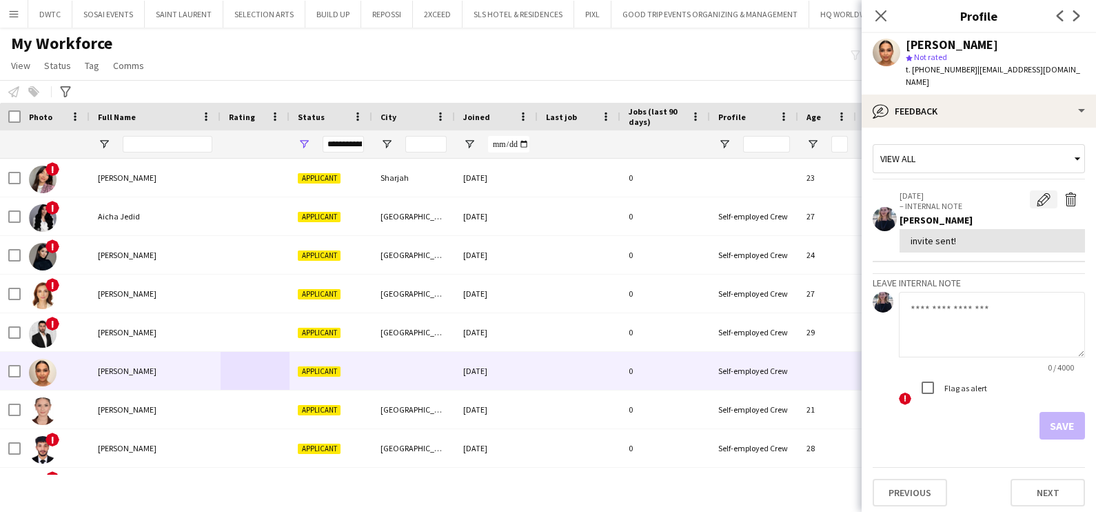
click at [1048, 192] on app-icon "Edit internal note" at bounding box center [1044, 199] width 14 height 14
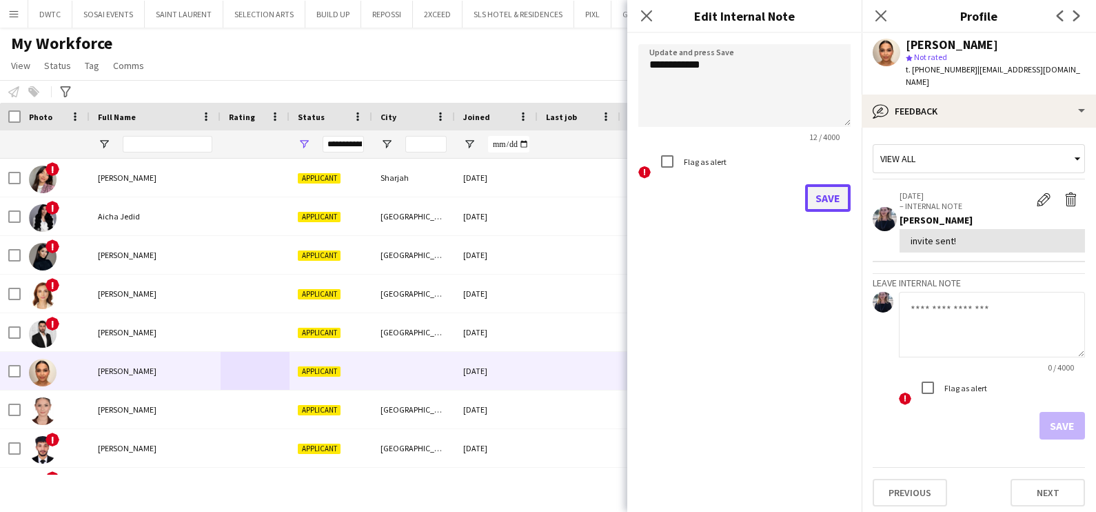
click at [826, 192] on button "Save" at bounding box center [828, 198] width 46 height 28
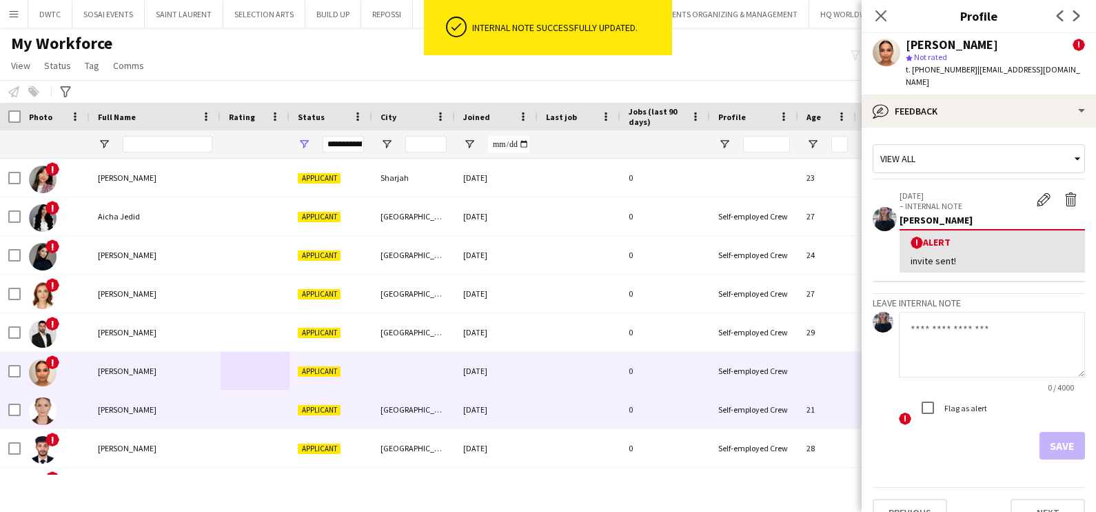
click at [163, 417] on div "Joudi Algharib" at bounding box center [155, 409] width 131 height 38
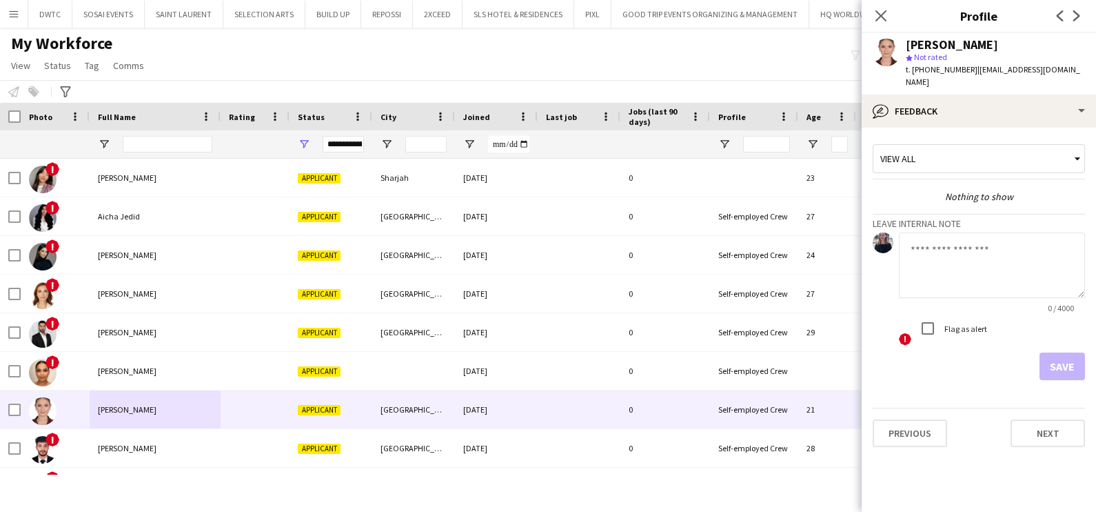
click at [929, 235] on textarea at bounding box center [992, 265] width 186 height 66
type textarea "**********"
click at [1060, 352] on button "Save" at bounding box center [1063, 366] width 46 height 28
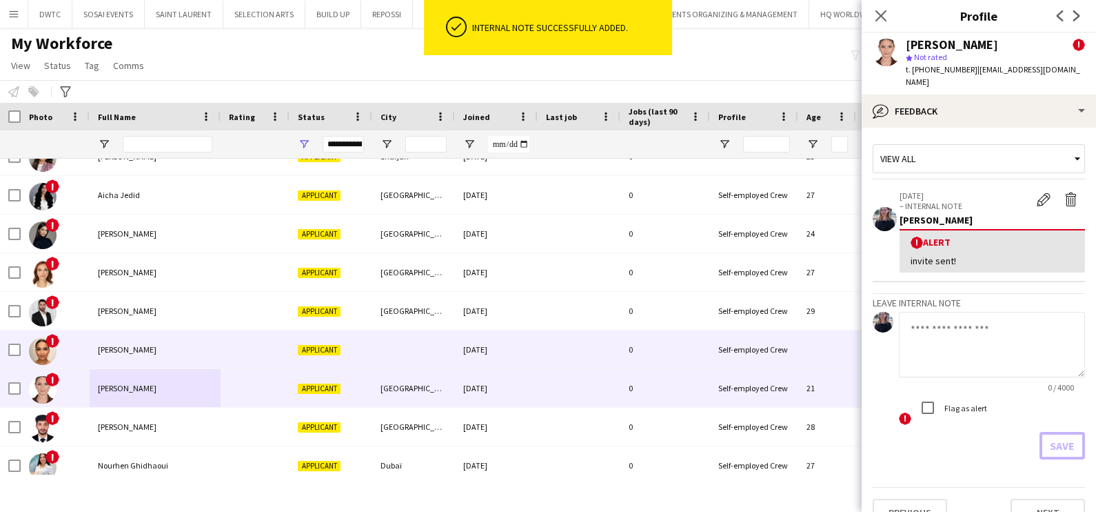
scroll to position [0, 0]
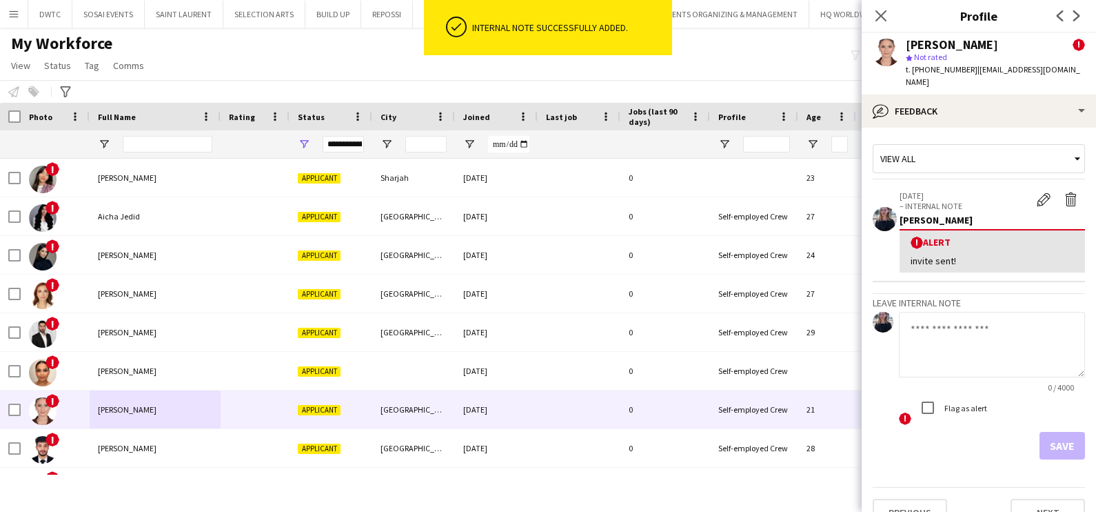
click at [245, 62] on div "My Workforce View Views Default view New view Update view Delete view Edit name…" at bounding box center [548, 56] width 1096 height 47
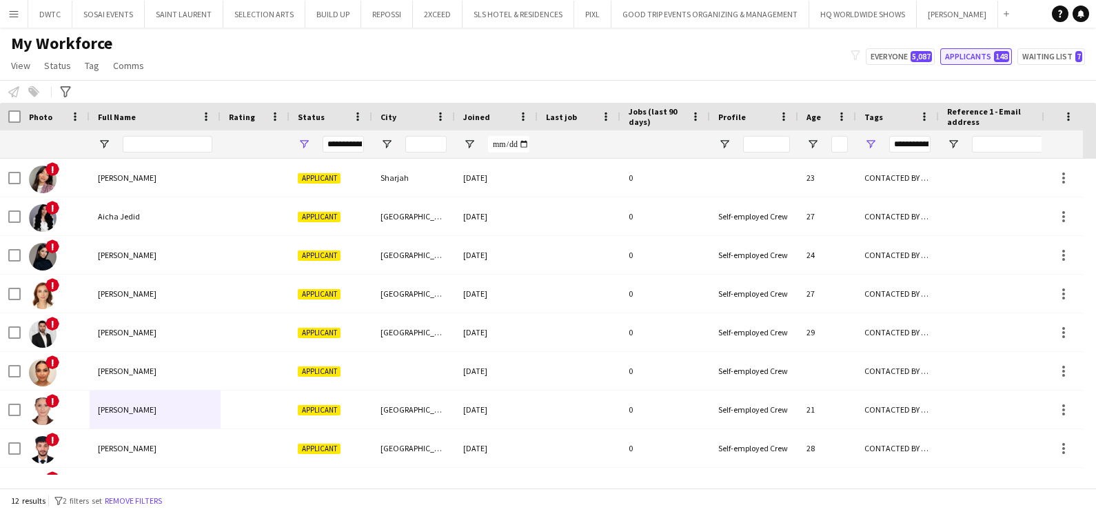
click at [962, 48] on button "Applicants 148" at bounding box center [976, 56] width 72 height 17
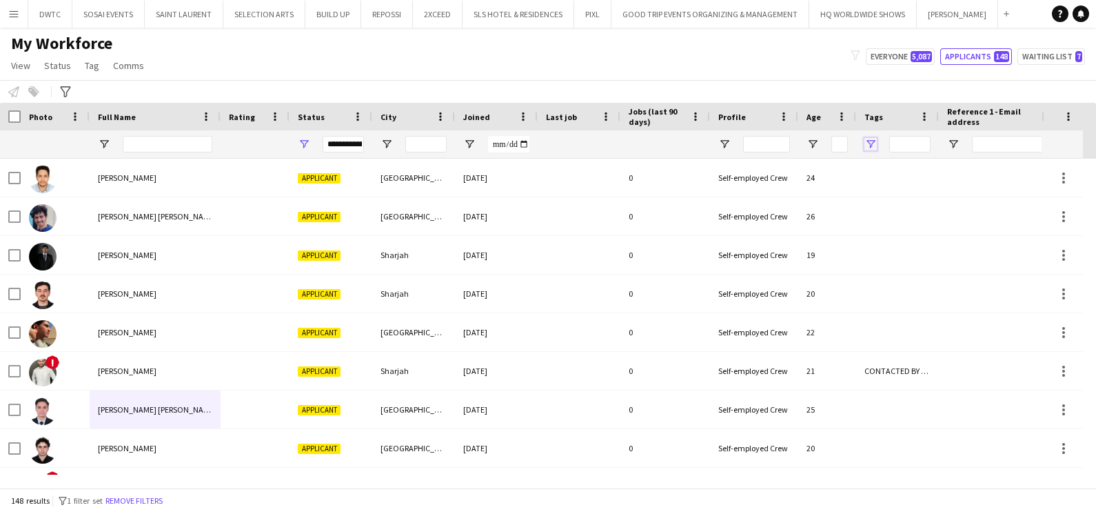
click at [876, 139] on span "Open Filter Menu" at bounding box center [871, 144] width 12 height 12
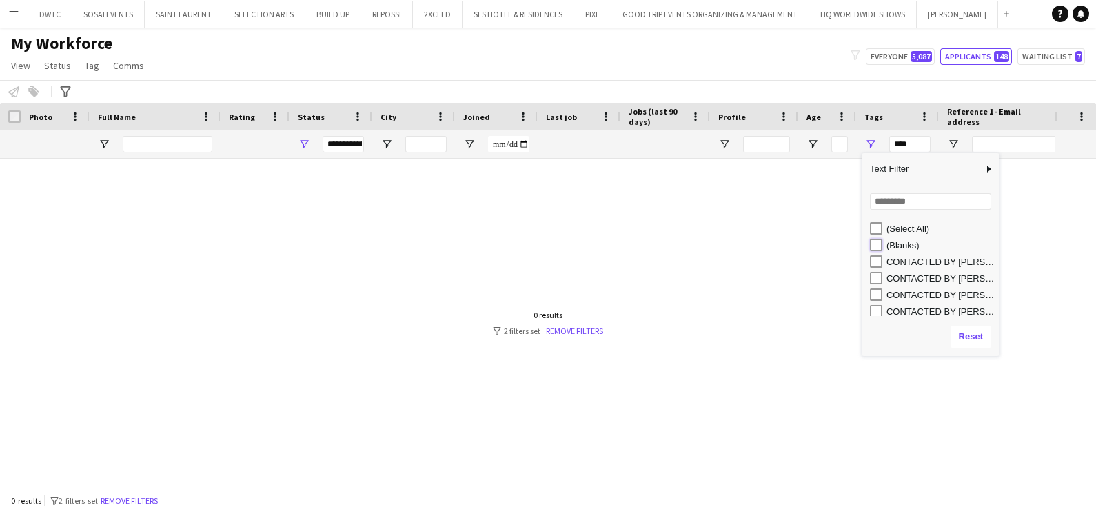
type input "**********"
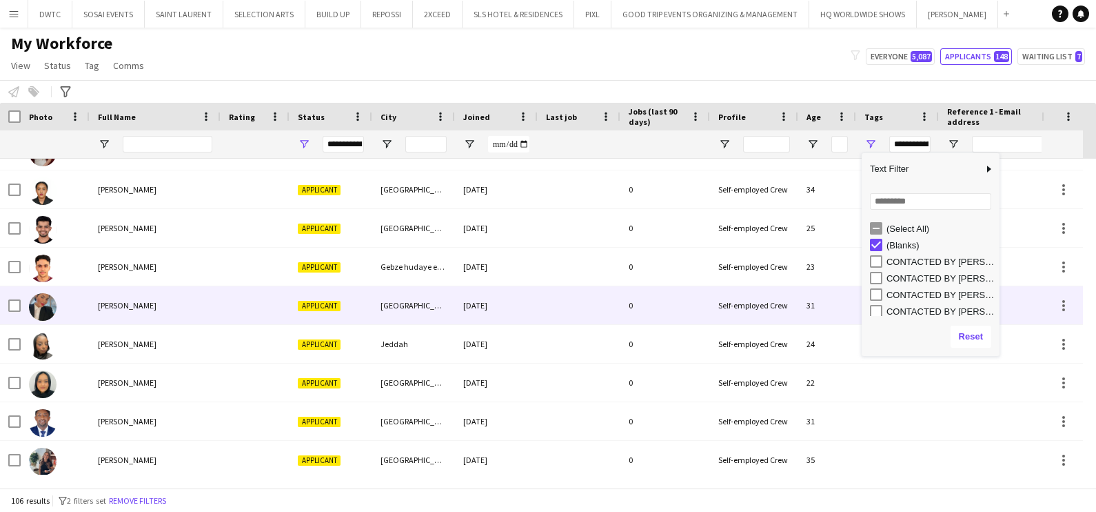
scroll to position [1653, 0]
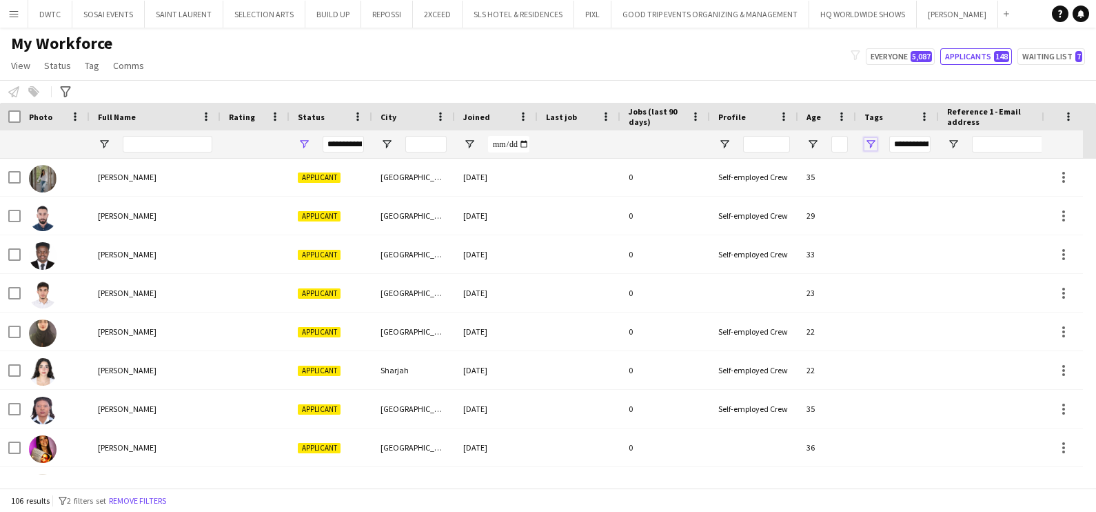
click at [871, 143] on span "Open Filter Menu" at bounding box center [871, 144] width 12 height 12
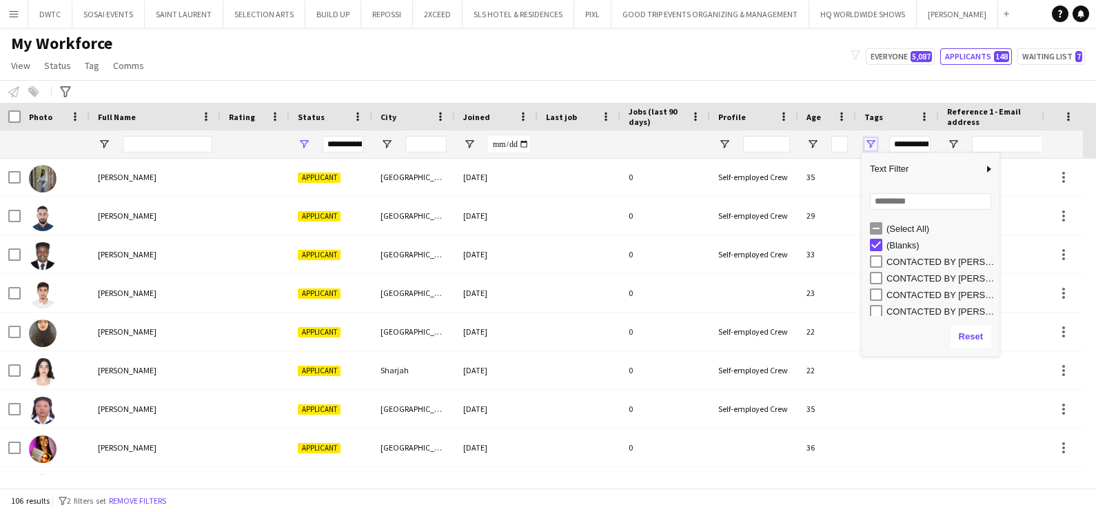
click at [872, 142] on span "Open Filter Menu" at bounding box center [871, 144] width 12 height 12
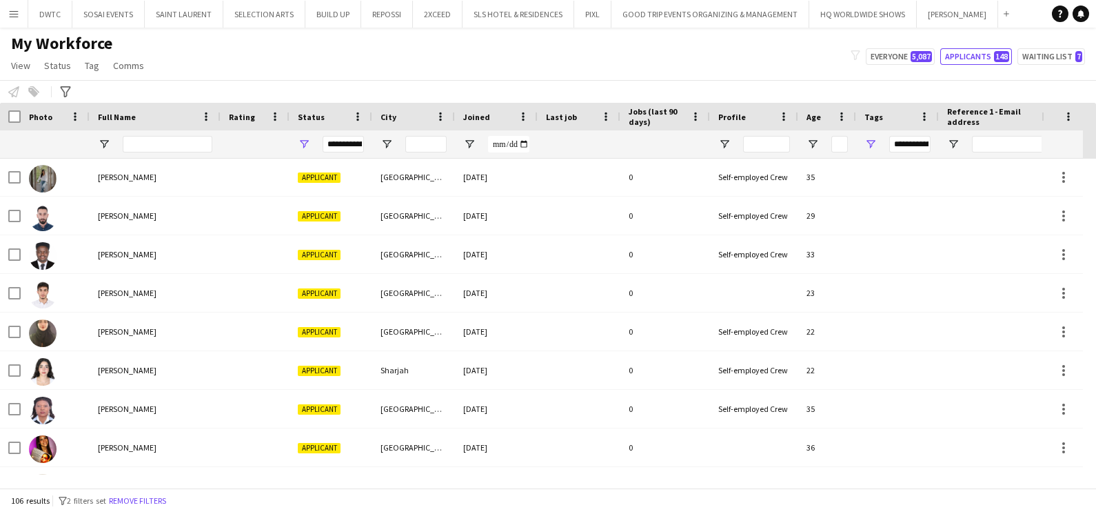
drag, startPoint x: 818, startPoint y: 71, endPoint x: 811, endPoint y: 77, distance: 9.3
click at [815, 71] on div "My Workforce View Views Default view New view Update view Delete view Edit name…" at bounding box center [548, 56] width 1096 height 47
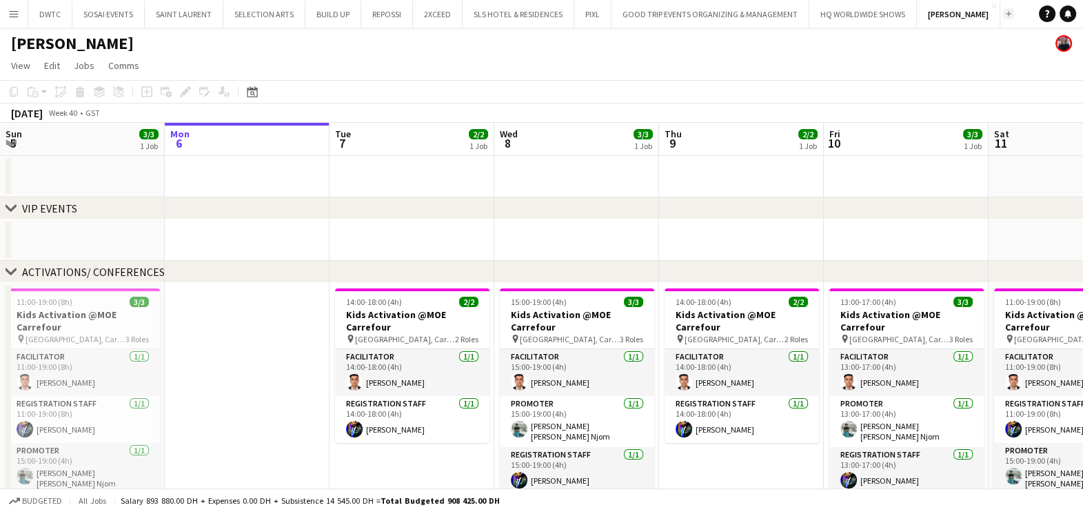
click at [1006, 14] on app-icon "Add" at bounding box center [1009, 14] width 6 height 6
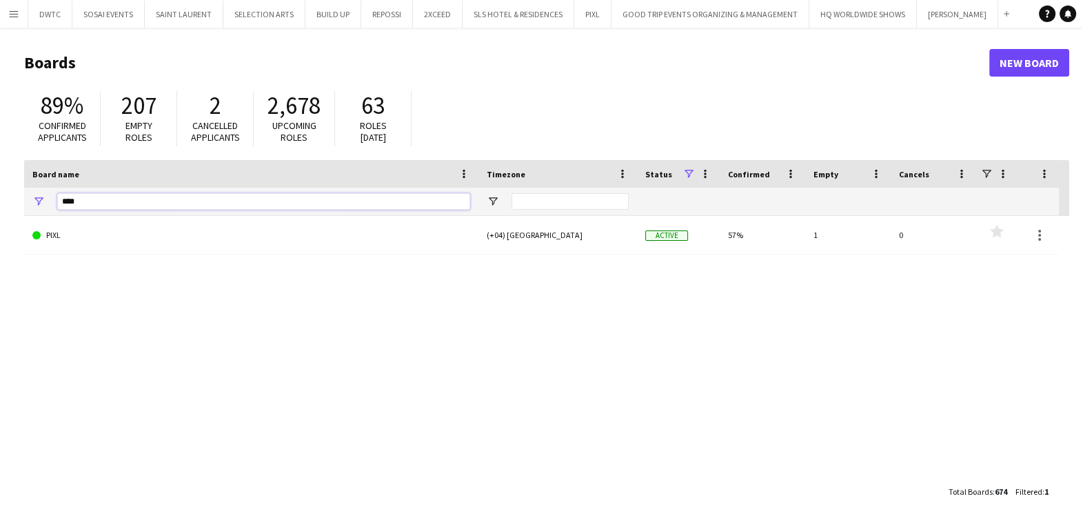
click at [226, 202] on input "****" at bounding box center [263, 201] width 413 height 17
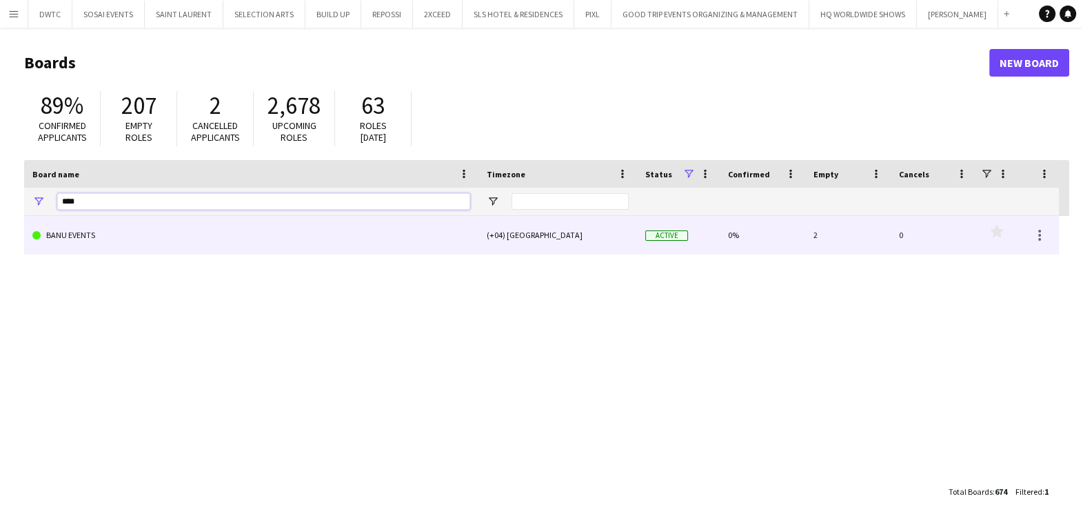
type input "****"
click at [189, 241] on link "BANU EVENTS" at bounding box center [251, 235] width 438 height 39
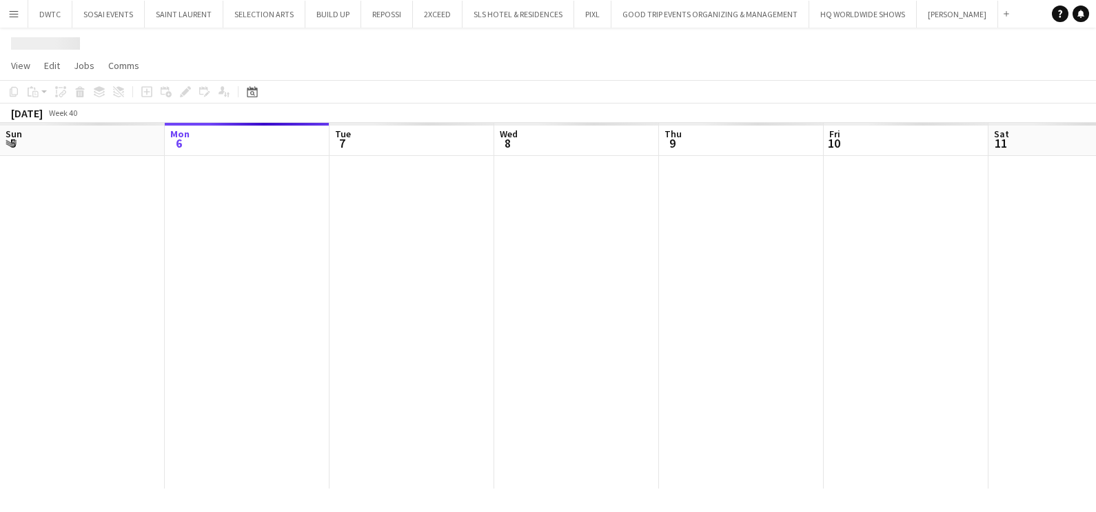
scroll to position [0, 27]
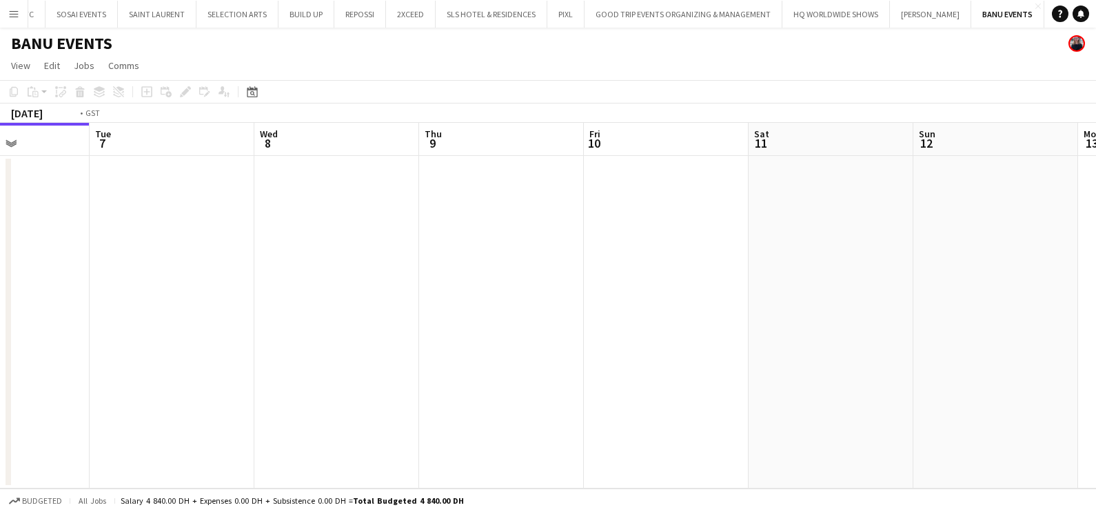
drag, startPoint x: 872, startPoint y: 294, endPoint x: 242, endPoint y: 334, distance: 631.5
click at [290, 325] on app-calendar-viewport "Fri 3 Sat 4 Sun 5 Mon 6 Tue 7 Wed 8 Thu 9 Fri 10 Sat 11 Sun 12 Mon 13 Tue 14" at bounding box center [548, 305] width 1096 height 365
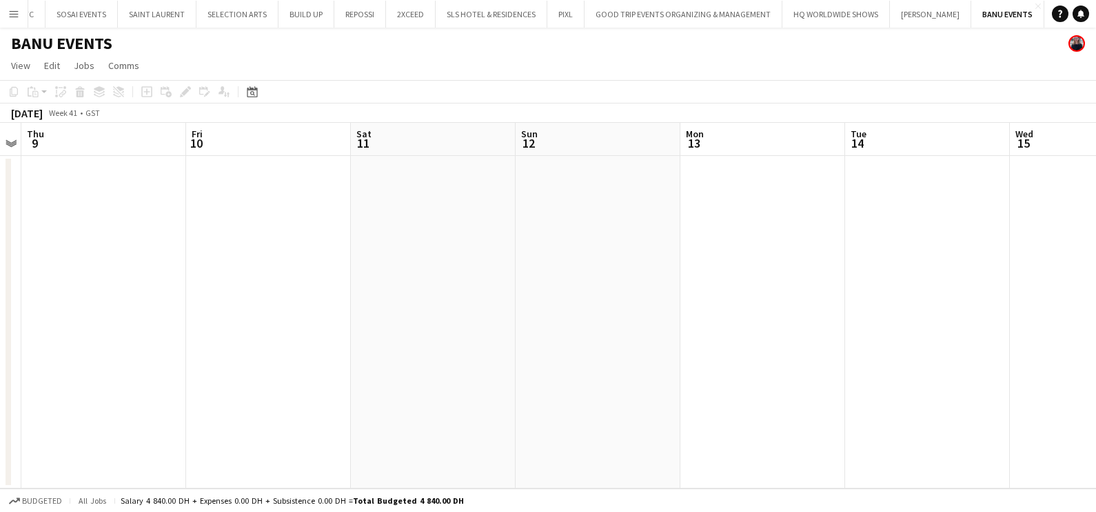
drag, startPoint x: 200, startPoint y: 413, endPoint x: 6, endPoint y: 419, distance: 193.8
click at [21, 416] on app-calendar-viewport "Mon 6 Tue 7 Wed 8 Thu 9 Fri 10 Sat 11 Sun 12 Mon 13 Tue 14 Wed 15 Thu 16 Fri 17" at bounding box center [548, 305] width 1096 height 365
drag, startPoint x: 325, startPoint y: 362, endPoint x: 134, endPoint y: 363, distance: 191.0
click at [128, 366] on app-calendar-viewport "Thu 9 Fri 10 Sat 11 Sun 12 Mon 13 Tue 14 Wed 15 Thu 16 Fri 17 Sat 18 Sun 19 Mon…" at bounding box center [548, 305] width 1096 height 365
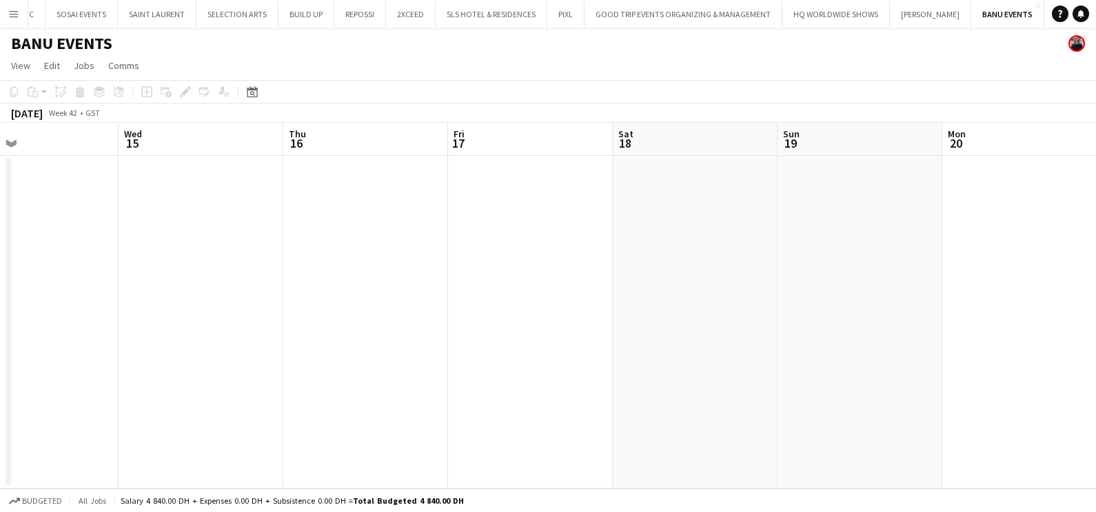
drag, startPoint x: 541, startPoint y: 172, endPoint x: 292, endPoint y: 236, distance: 257.7
click at [311, 230] on app-calendar-viewport "Sun 12 Mon 13 Tue 14 Wed 15 Thu 16 Fri 17 Sat 18 Sun 19 Mon 20 Tue 21 Wed 22 Th…" at bounding box center [548, 305] width 1096 height 365
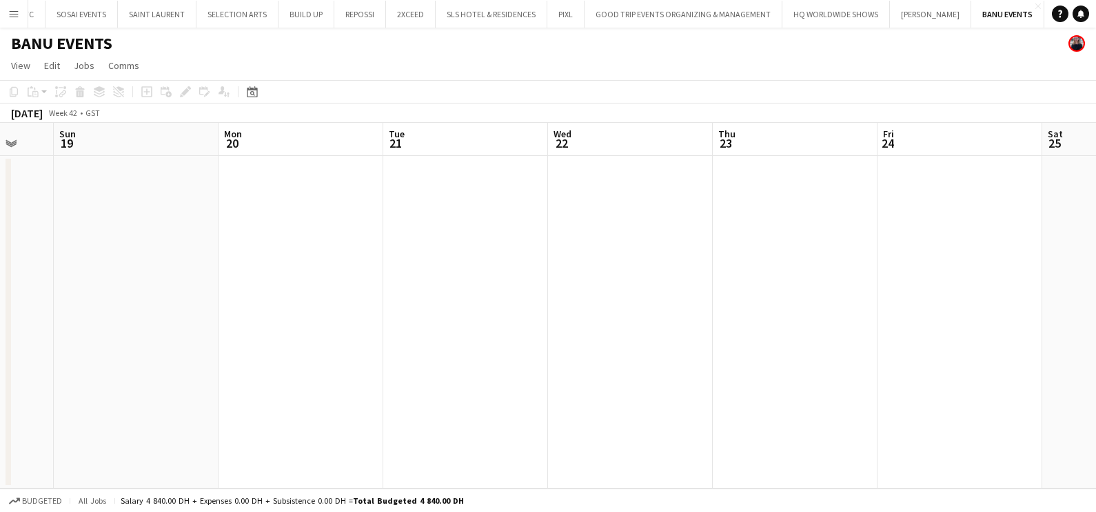
scroll to position [0, 417]
drag, startPoint x: 641, startPoint y: 313, endPoint x: 274, endPoint y: 317, distance: 366.1
click at [276, 317] on app-calendar-viewport "Thu 16 Fri 17 Sat 18 Sun 19 Mon 20 Tue 21 Wed 22 Thu 23 Fri 24 Sat 25 Sun 26 Mo…" at bounding box center [548, 305] width 1096 height 365
drag, startPoint x: 878, startPoint y: 303, endPoint x: 59, endPoint y: 305, distance: 819.8
click at [81, 303] on app-calendar-viewport "Thu 23 Fri 24 Sat 25 Sun 26 Mon 27 Tue 28 Wed 29 Thu 30 Fri 31 Sat 1 Sun 2 Mon 3" at bounding box center [548, 305] width 1096 height 365
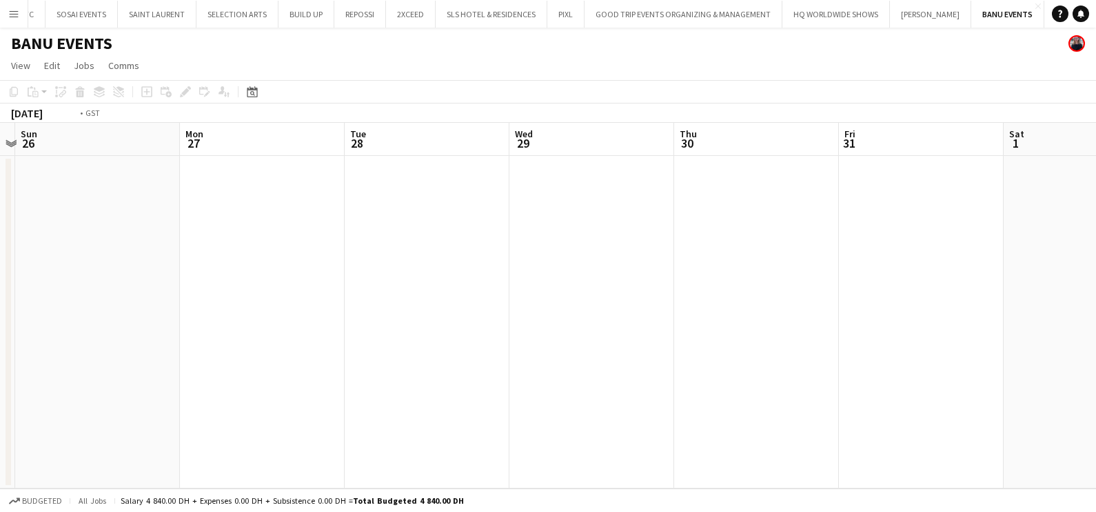
drag, startPoint x: 355, startPoint y: 320, endPoint x: 82, endPoint y: 338, distance: 273.6
click at [64, 336] on app-calendar-viewport "Thu 23 Fri 24 Sat 25 Sun 26 Mon 27 Tue 28 Wed 29 Thu 30 Fri 31 Sat 1 Sun 2 Mon 3" at bounding box center [548, 305] width 1096 height 365
drag, startPoint x: 514, startPoint y: 350, endPoint x: 0, endPoint y: 388, distance: 515.7
click at [0, 388] on html "Menu Boards Boards Boards All jobs Status Workforce Workforce My Workforce Recr…" at bounding box center [548, 256] width 1096 height 512
drag, startPoint x: 105, startPoint y: 381, endPoint x: 0, endPoint y: 383, distance: 105.5
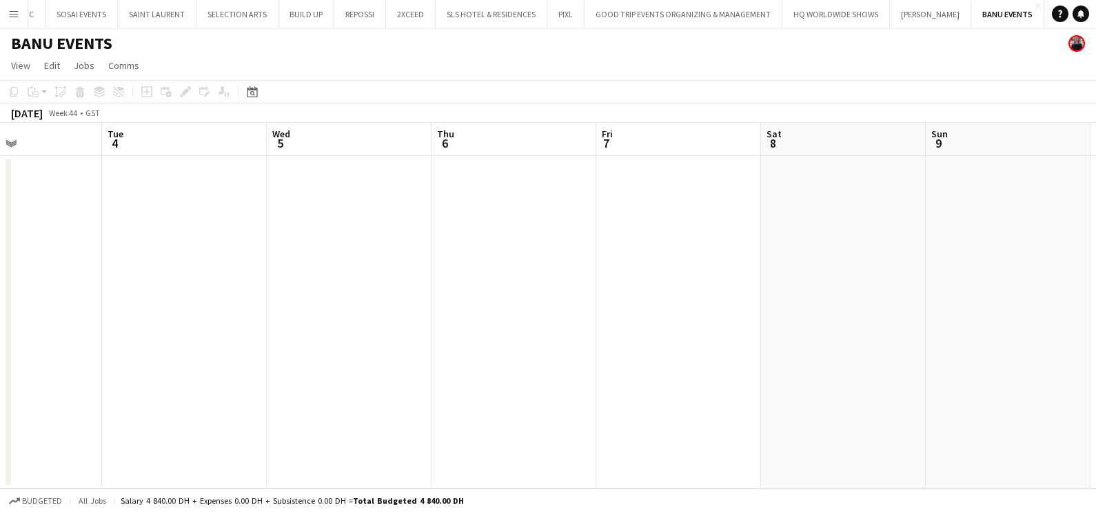
click at [0, 383] on html "Menu Boards Boards Boards All jobs Status Workforce Workforce My Workforce Recr…" at bounding box center [548, 256] width 1096 height 512
drag, startPoint x: 532, startPoint y: 363, endPoint x: 9, endPoint y: 368, distance: 523.4
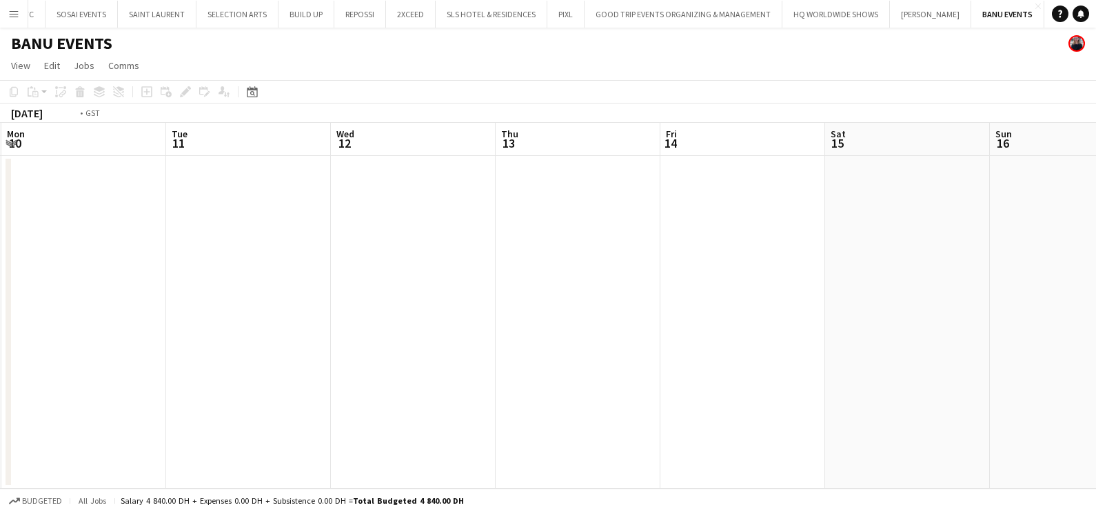
click at [0, 363] on html "Menu Boards Boards Boards All jobs Status Workforce Workforce My Workforce Recr…" at bounding box center [548, 256] width 1096 height 512
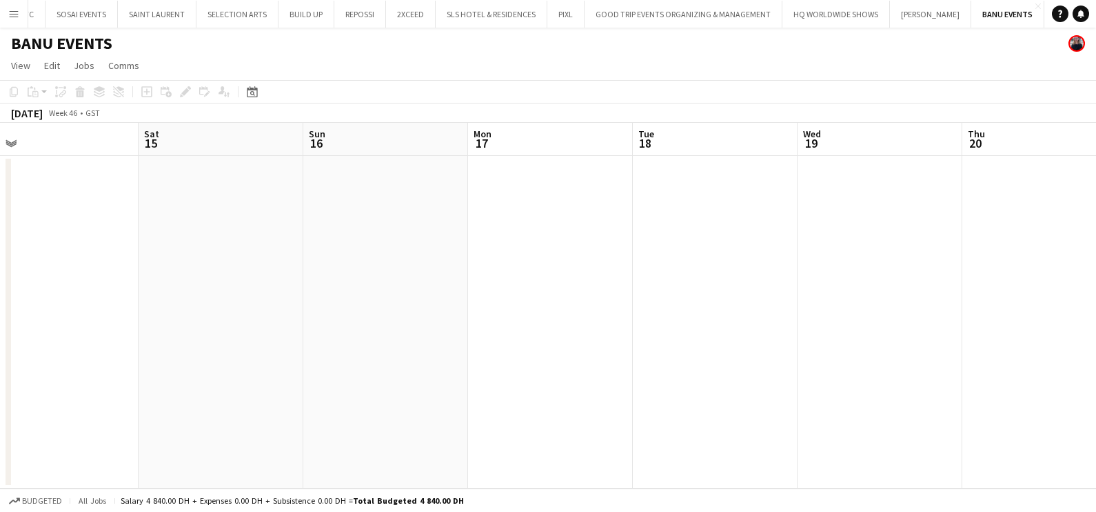
drag, startPoint x: 239, startPoint y: 362, endPoint x: 215, endPoint y: 363, distance: 24.2
click at [215, 363] on app-calendar-viewport "Tue 11 Wed 12 Thu 13 Fri 14 Sat 15 Sun 16 Mon 17 Tue 18 Wed 19 Thu 20 Fri 21 Sa…" at bounding box center [548, 305] width 1096 height 365
drag, startPoint x: 842, startPoint y: 372, endPoint x: 252, endPoint y: 348, distance: 590.0
click at [213, 348] on app-calendar-viewport "Sat 15 Sun 16 Mon 17 Tue 18 Wed 19 Thu 20 Fri 21 Sat 22 Sun 23 Mon 24 Tue 25 We…" at bounding box center [548, 305] width 1096 height 365
drag, startPoint x: 338, startPoint y: 342, endPoint x: 486, endPoint y: 376, distance: 152.0
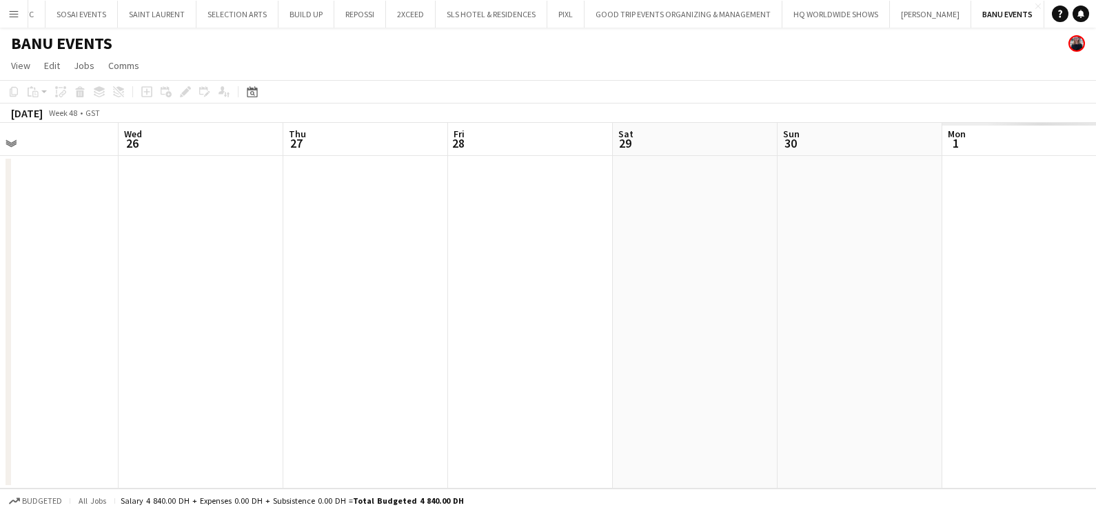
click at [177, 347] on app-calendar-viewport "Sun 23 Mon 24 Tue 25 Wed 26 Thu 27 Fri 28 Sat 29 Sun 30 Mon 1 Tue 2 Wed 3 Thu 4" at bounding box center [548, 305] width 1096 height 365
click at [131, 380] on app-calendar-viewport "Sun 23 Mon 24 Tue 25 Wed 26 Thu 27 Fri 28 Sat 29 Sun 30 Mon 1 Tue 2 Wed 3 Thu 4" at bounding box center [548, 305] width 1096 height 365
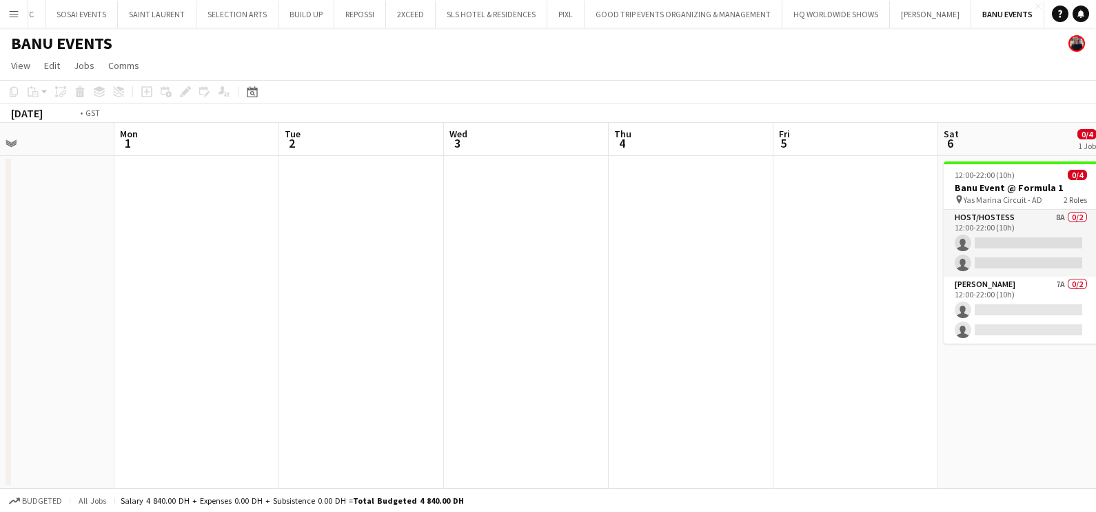
scroll to position [0, 587]
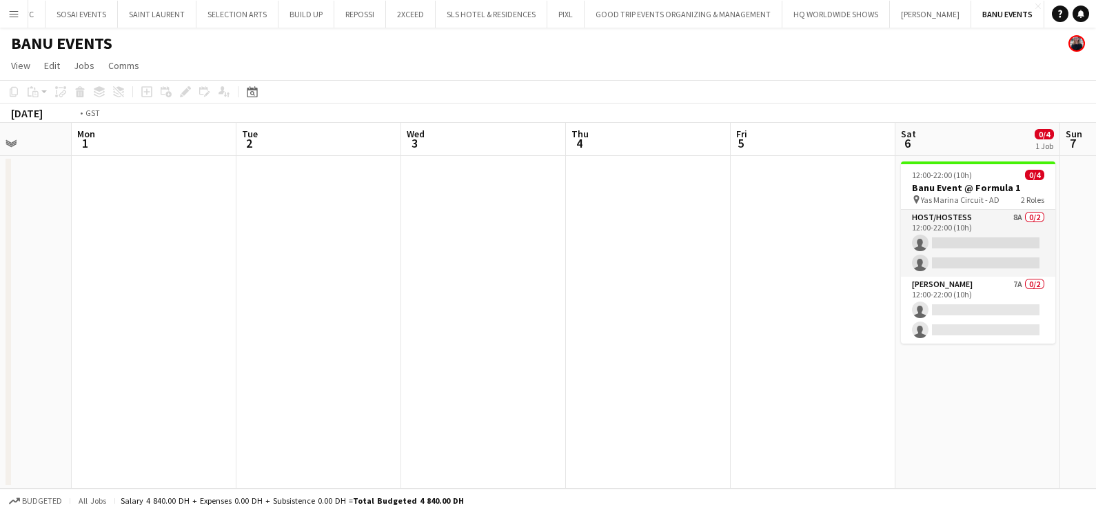
drag, startPoint x: 469, startPoint y: 385, endPoint x: 153, endPoint y: 385, distance: 315.8
click at [153, 385] on app-calendar-viewport "Thu 27 Fri 28 Sat 29 Sun 30 Mon 1 Tue 2 Wed 3 Thu 4 Fri 5 Sat 6 0/4 1 Job Sun 7…" at bounding box center [548, 305] width 1096 height 365
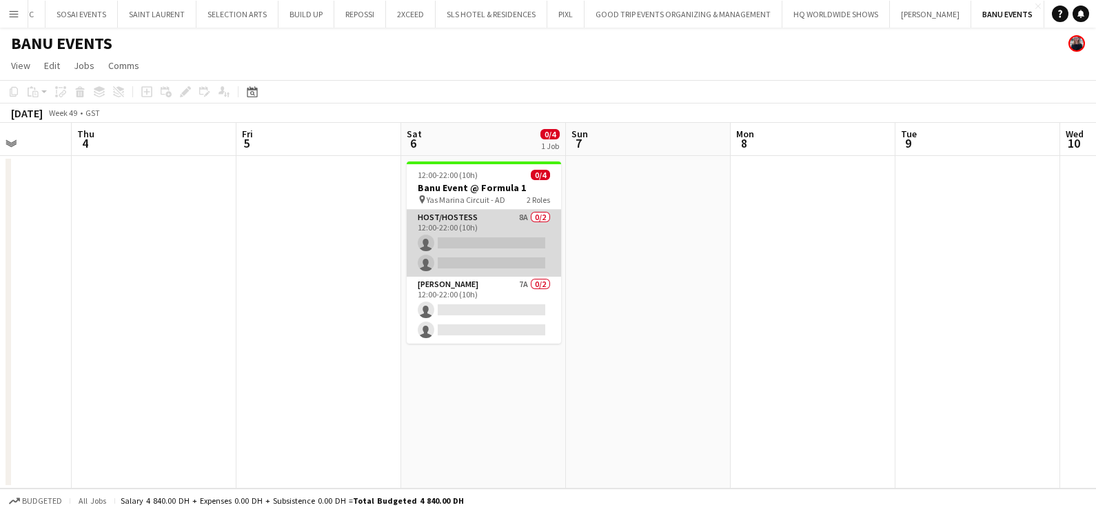
click at [499, 232] on app-card-role "Host/Hostess 8A 0/2 12:00-22:00 (10h) single-neutral-actions single-neutral-act…" at bounding box center [484, 243] width 154 height 67
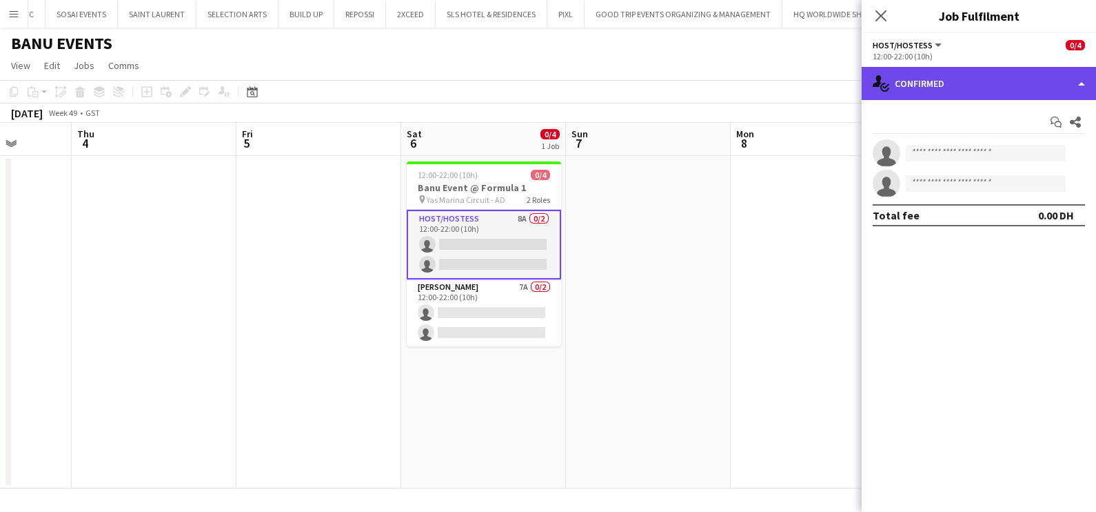
click at [1014, 83] on div "single-neutral-actions-check-2 Confirmed" at bounding box center [979, 83] width 234 height 33
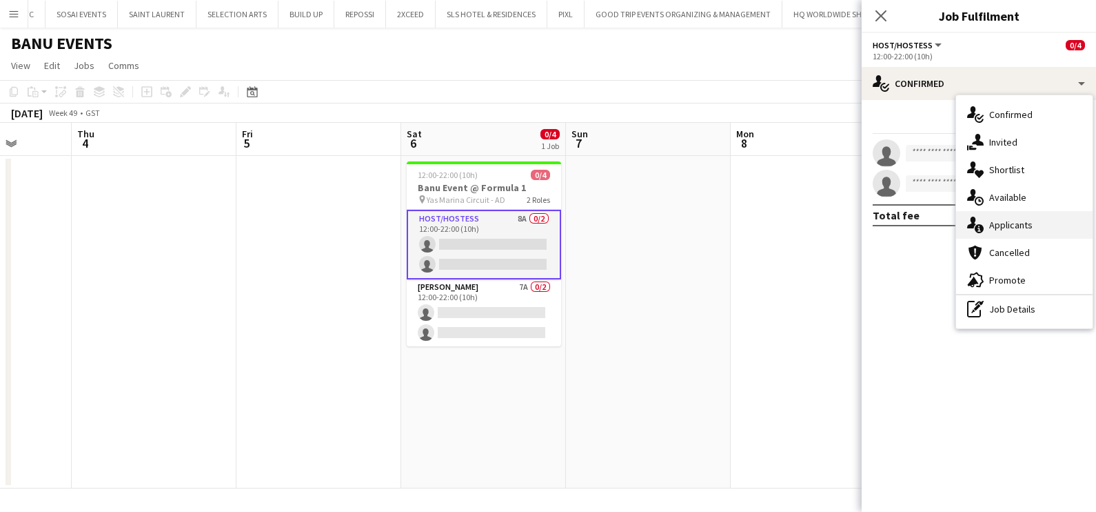
click at [1024, 221] on span "Applicants" at bounding box center [1010, 225] width 43 height 12
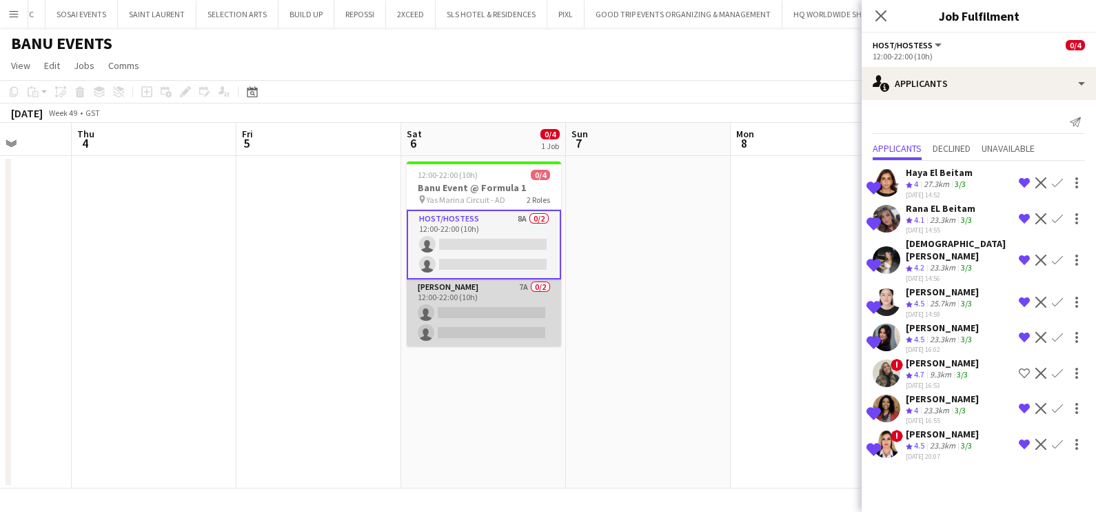
scroll to position [0, 587]
click at [454, 316] on app-card-role "[PERSON_NAME] 7A 0/2 12:00-22:00 (10h) single-neutral-actions single-neutral-ac…" at bounding box center [484, 312] width 154 height 67
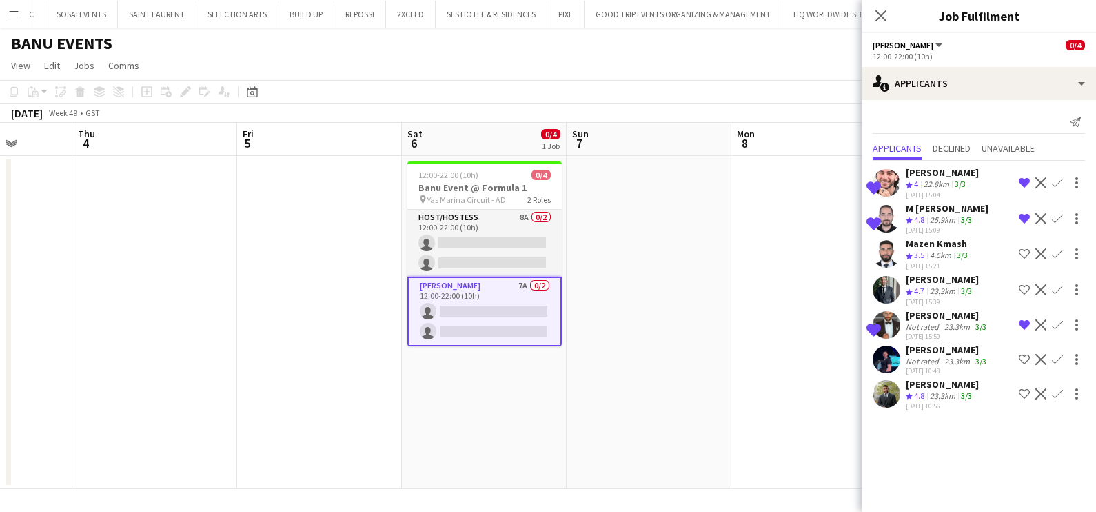
click at [1023, 392] on app-icon "Shortlist crew" at bounding box center [1024, 393] width 11 height 11
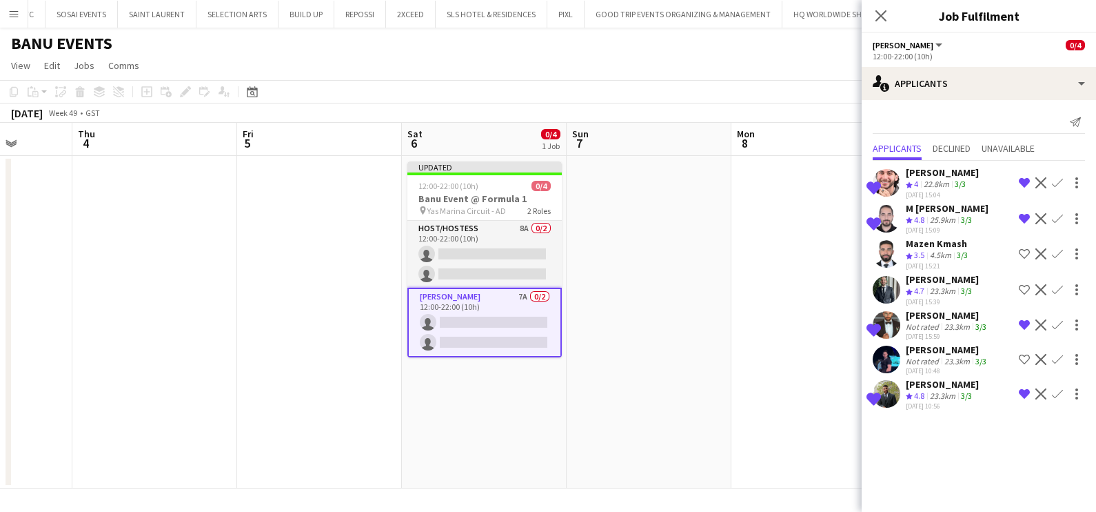
click at [938, 347] on div "[PERSON_NAME]" at bounding box center [947, 349] width 83 height 12
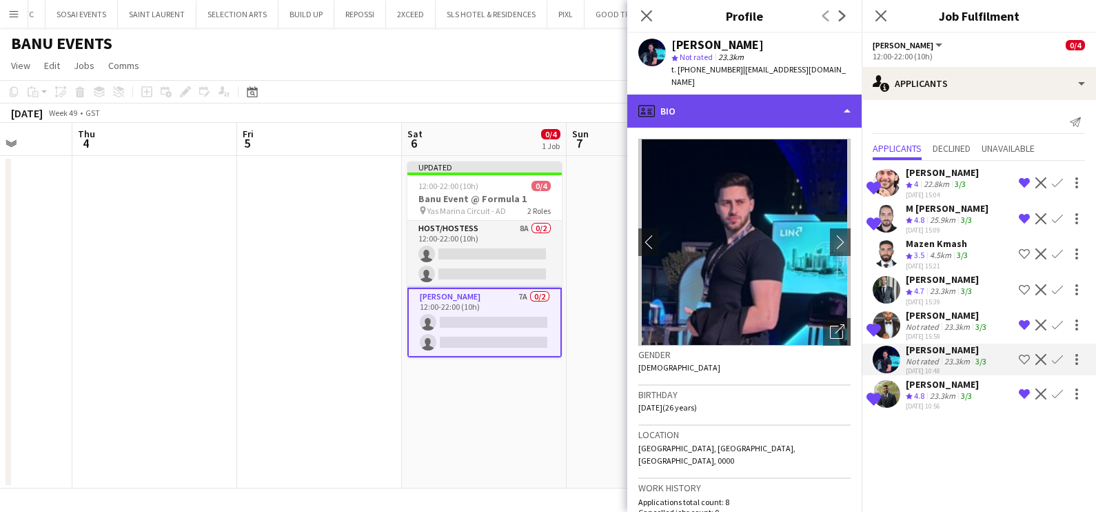
click at [747, 94] on div "profile Bio" at bounding box center [744, 110] width 234 height 33
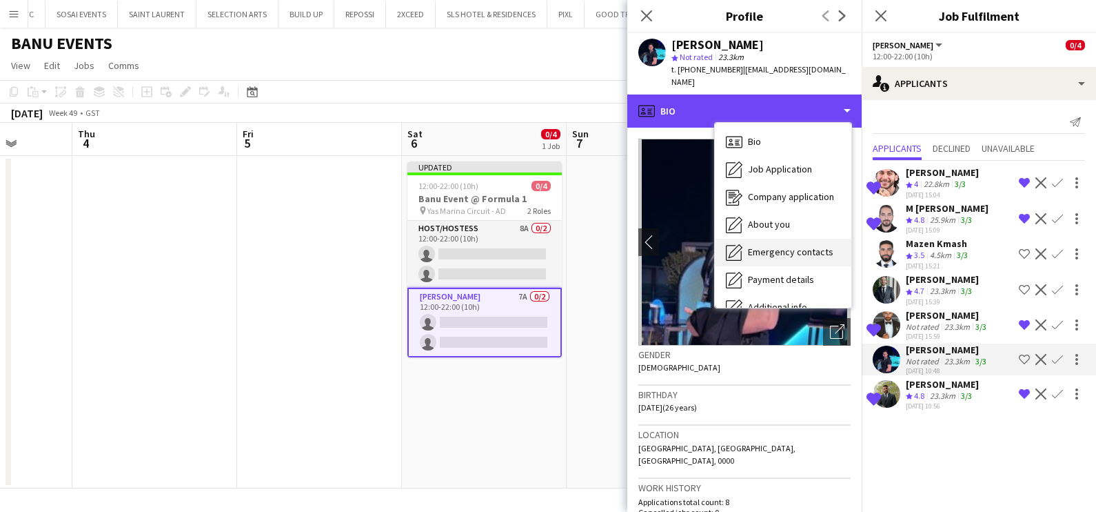
scroll to position [101, 0]
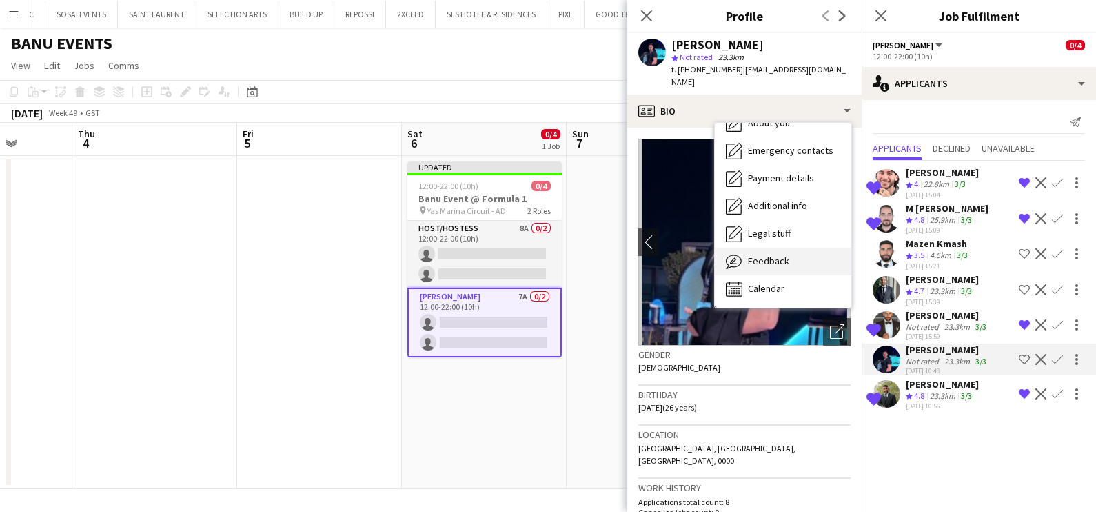
click at [765, 254] on span "Feedback" at bounding box center [768, 260] width 41 height 12
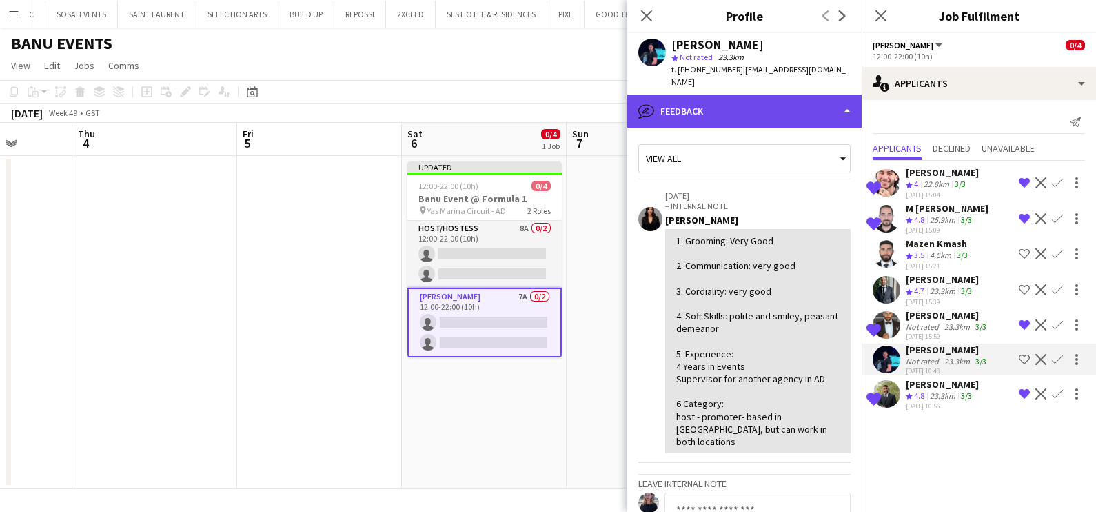
click at [669, 94] on div "bubble-pencil Feedback" at bounding box center [744, 110] width 234 height 33
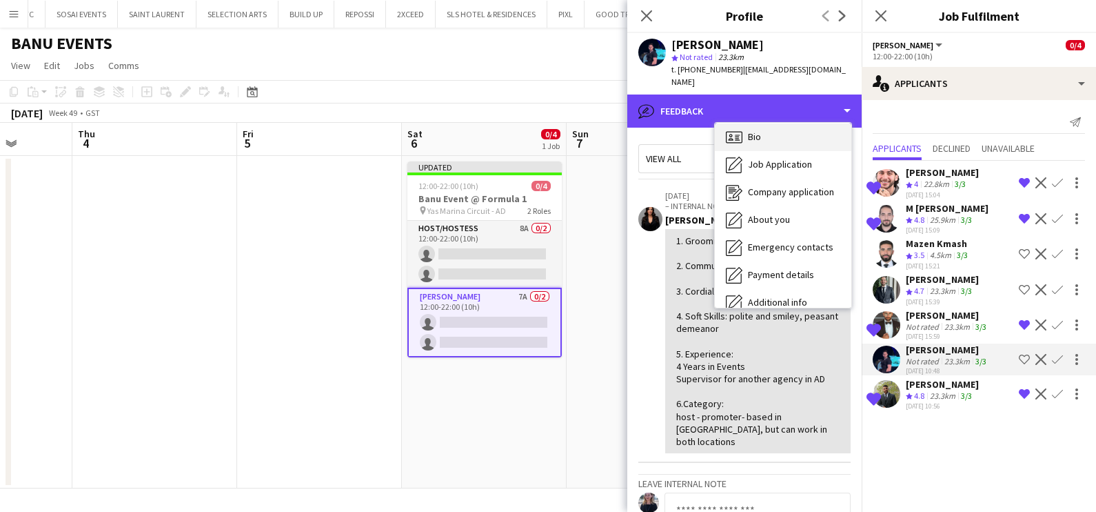
scroll to position [0, 0]
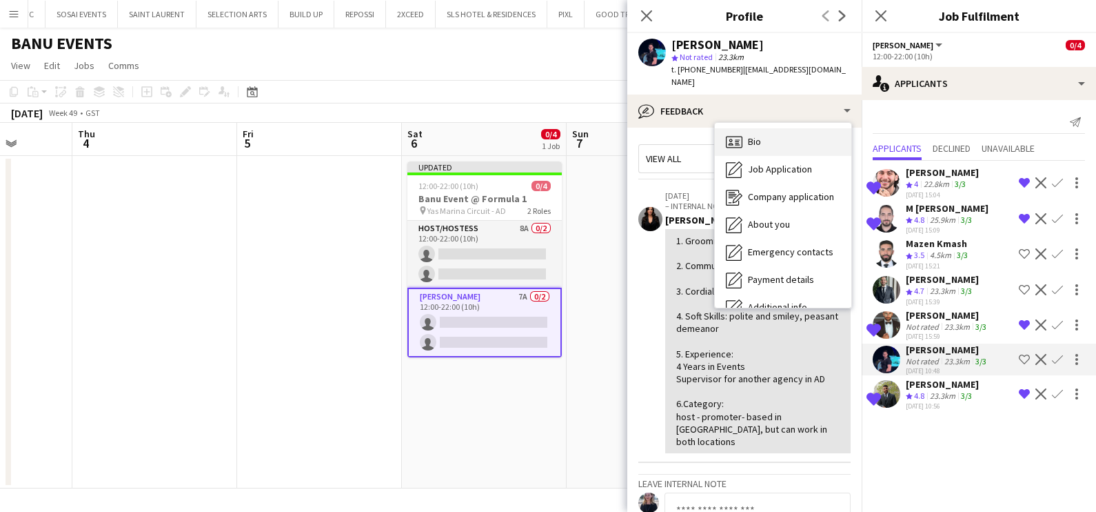
click at [759, 128] on div "Bio Bio" at bounding box center [783, 142] width 137 height 28
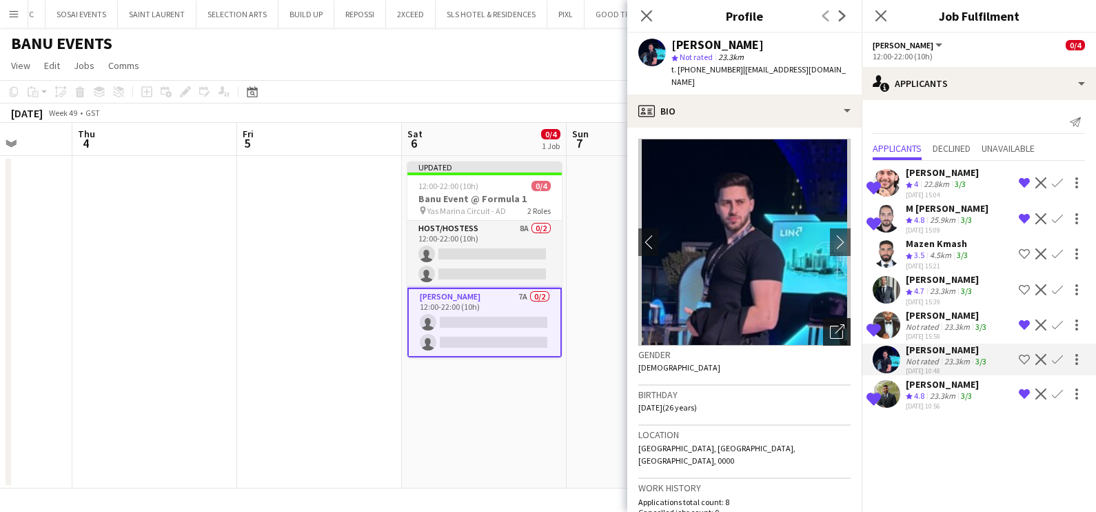
click at [830, 324] on icon "Open photos pop-in" at bounding box center [837, 331] width 14 height 14
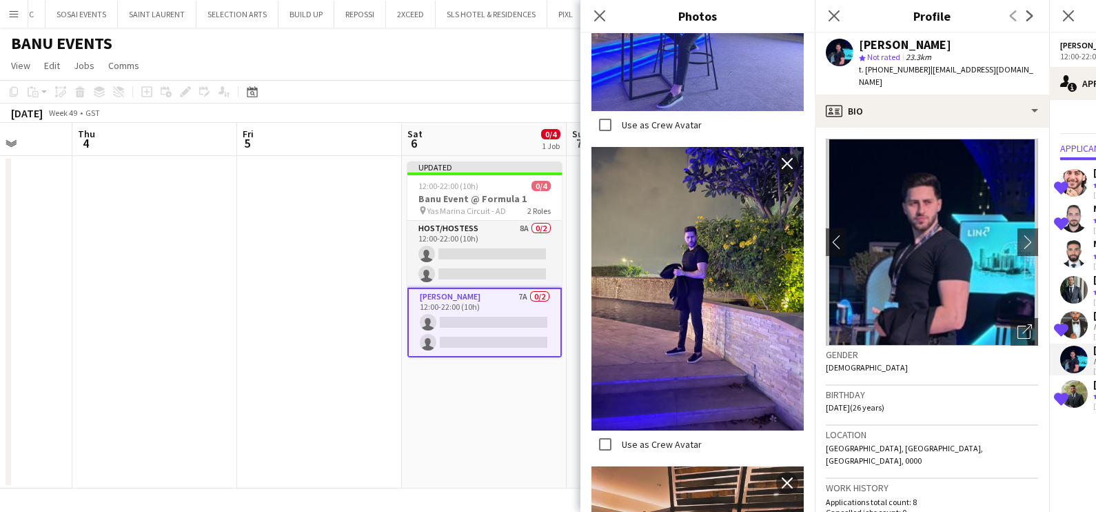
scroll to position [1465, 0]
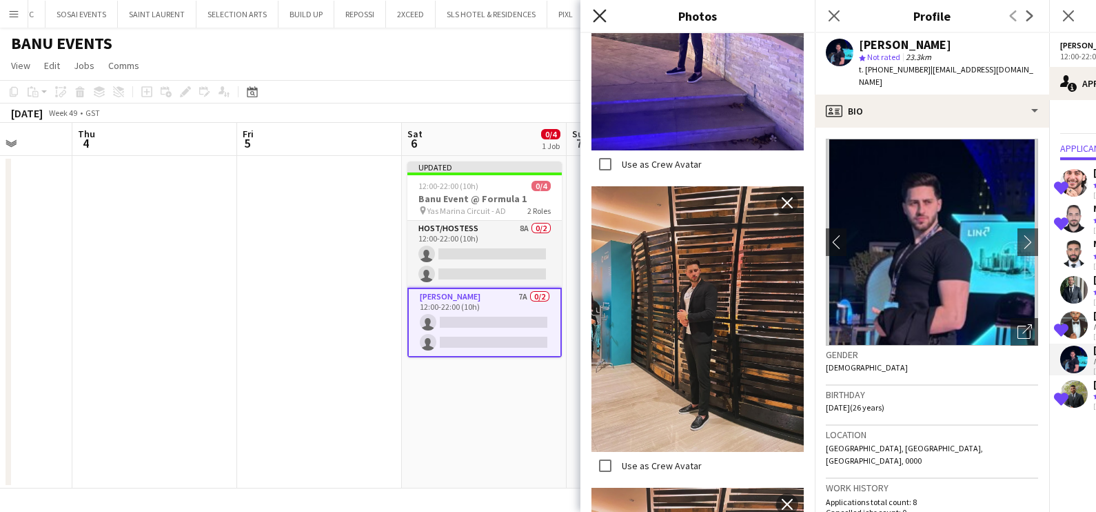
click at [601, 16] on icon "Close pop-in" at bounding box center [599, 15] width 13 height 13
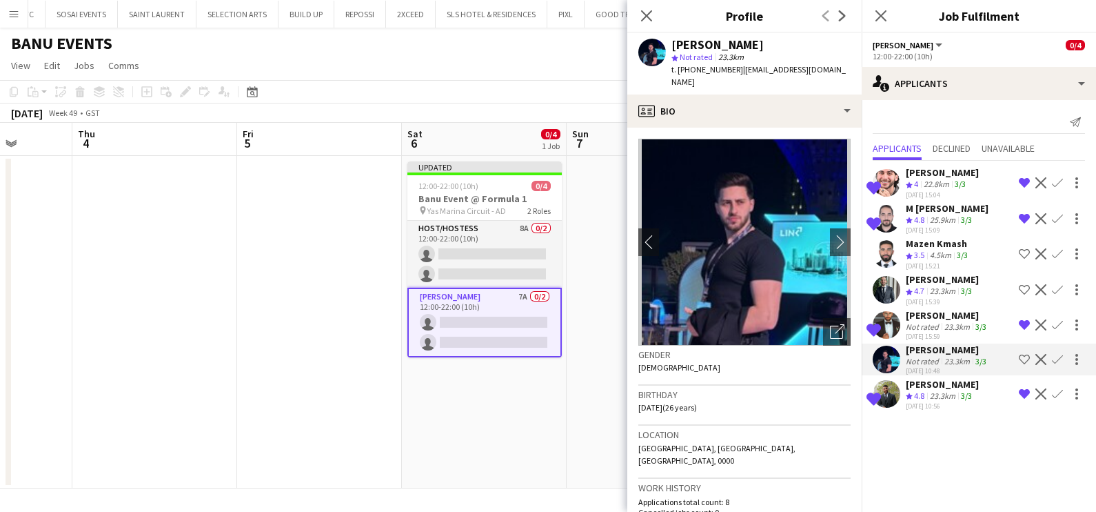
click at [1025, 356] on app-icon "Shortlist crew" at bounding box center [1024, 359] width 11 height 11
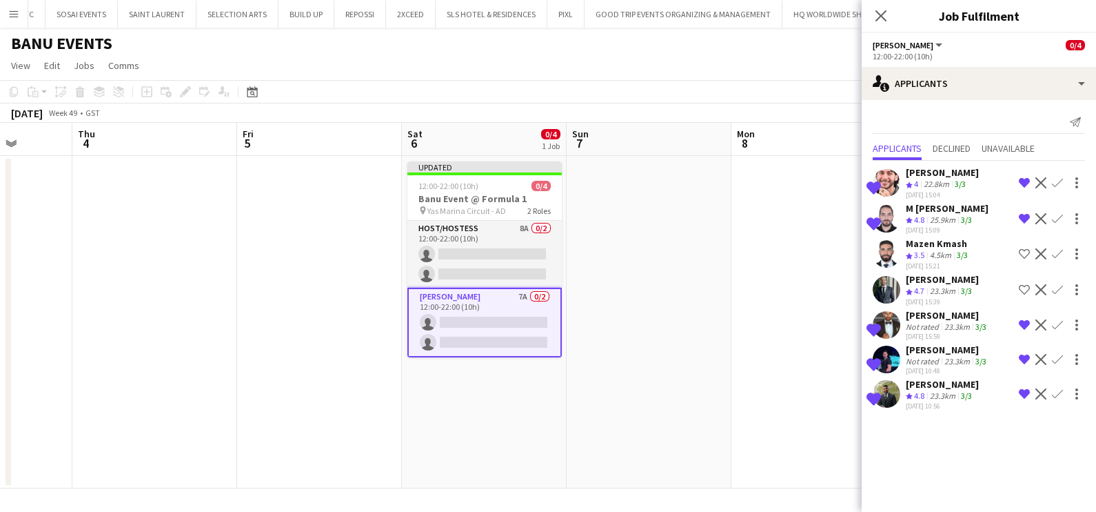
click at [927, 393] on div "Crew rating 4.8" at bounding box center [916, 396] width 21 height 12
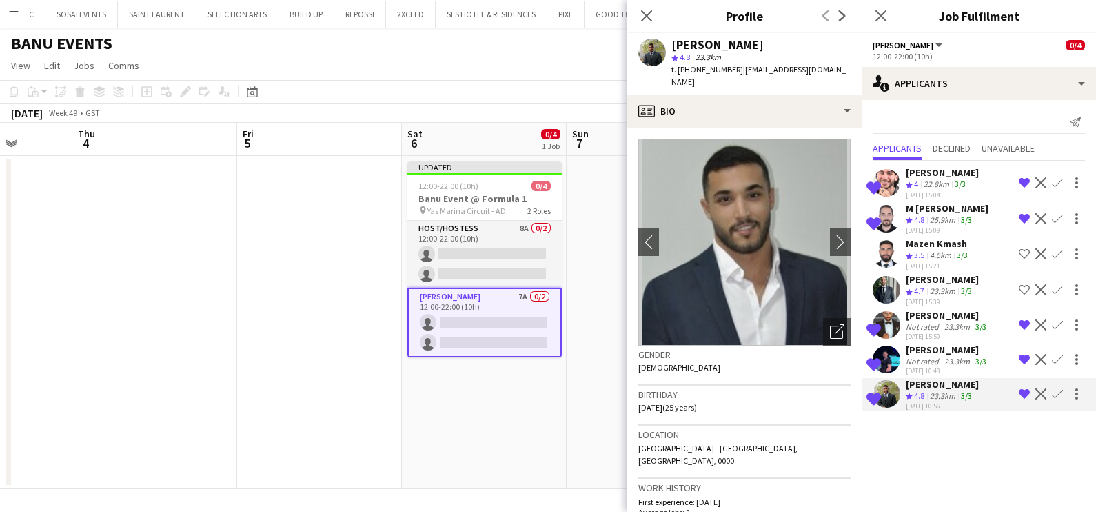
click at [924, 352] on div "[PERSON_NAME]" at bounding box center [947, 349] width 83 height 12
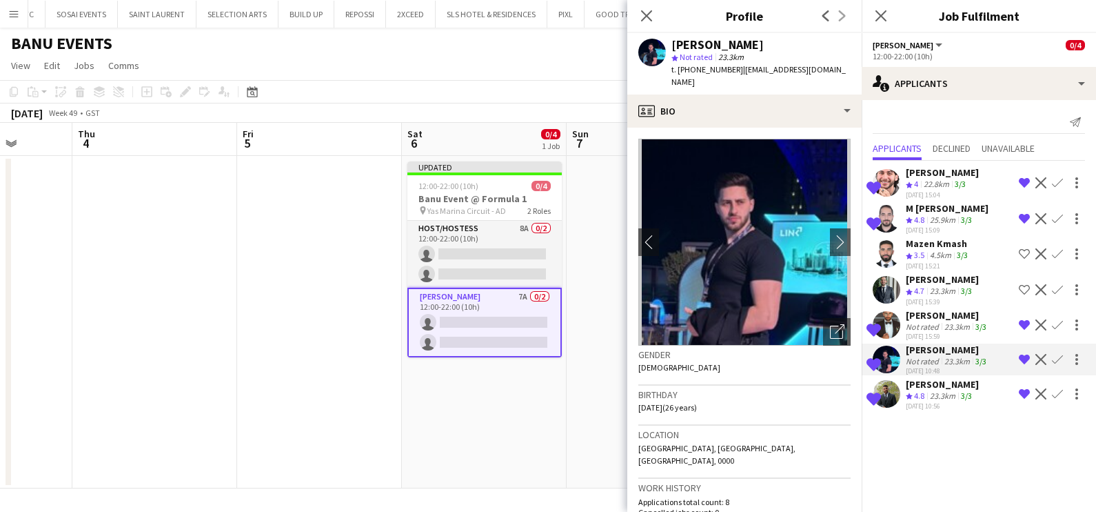
click at [1020, 289] on app-icon "Shortlist crew" at bounding box center [1024, 289] width 11 height 11
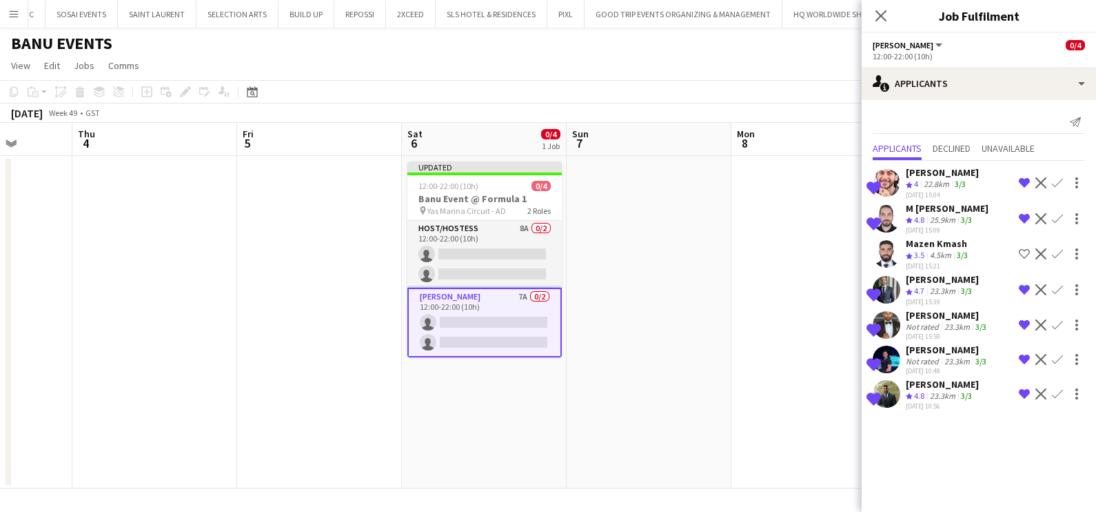
click at [1025, 253] on app-icon "Shortlist crew" at bounding box center [1024, 253] width 11 height 11
click at [927, 248] on div "Mazen Kmash" at bounding box center [938, 243] width 65 height 12
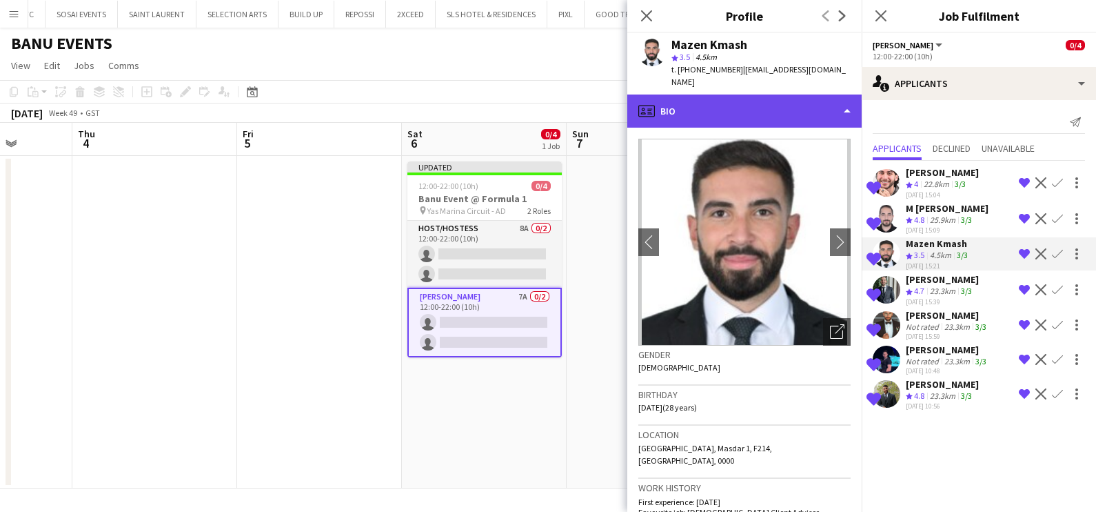
click at [734, 96] on div "profile Bio" at bounding box center [744, 110] width 234 height 33
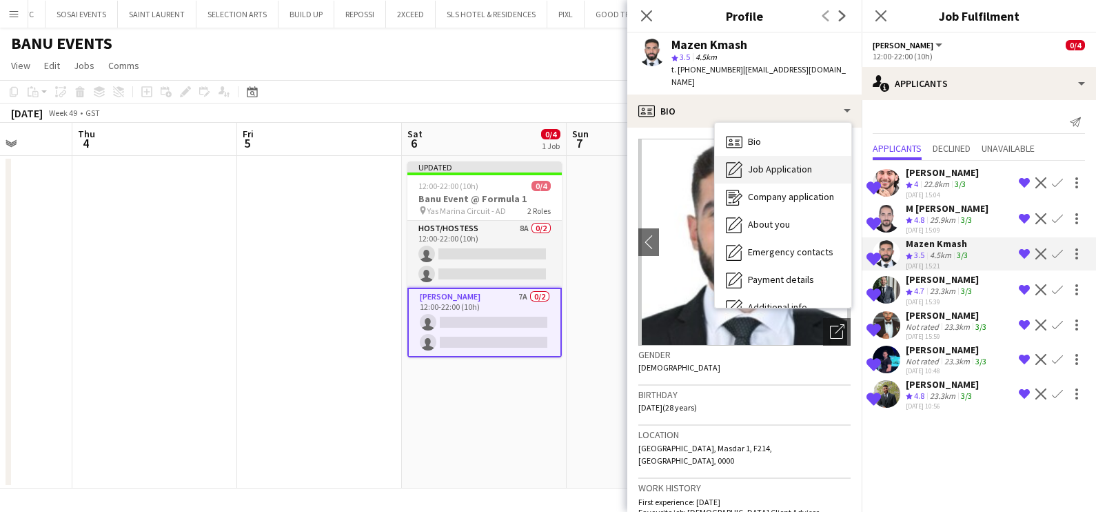
click at [763, 163] on span "Job Application" at bounding box center [780, 169] width 64 height 12
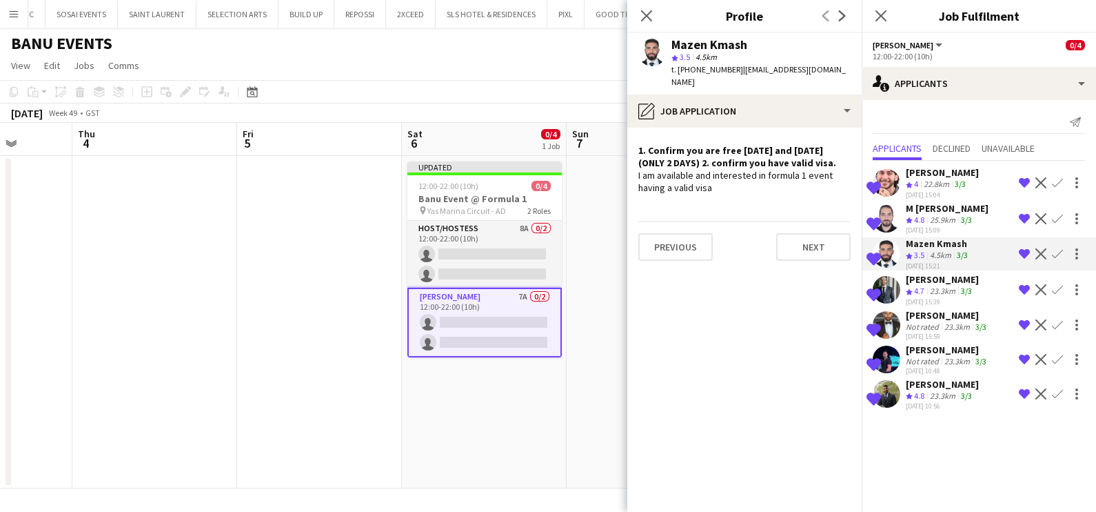
click at [618, 283] on app-date-cell at bounding box center [649, 322] width 165 height 332
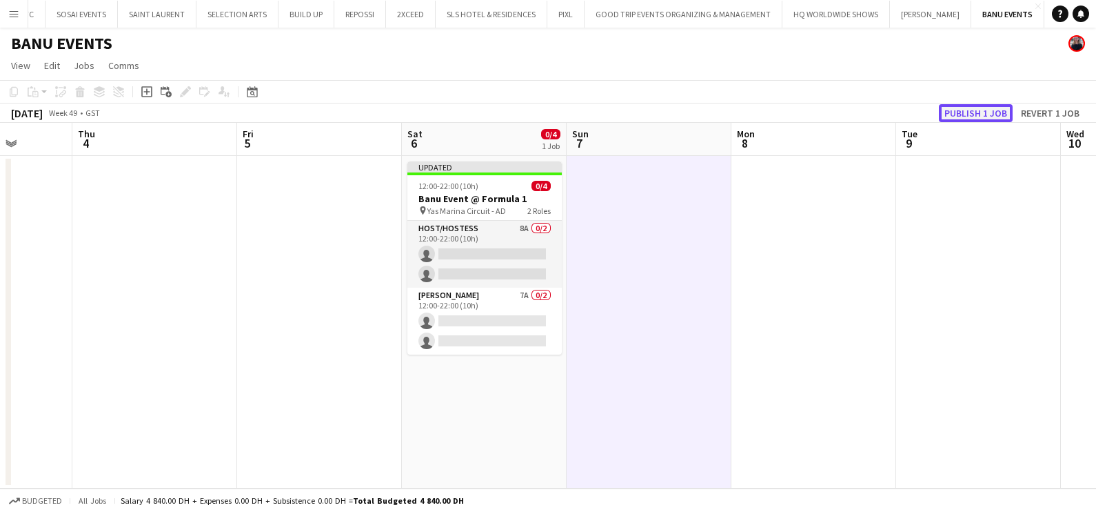
click at [983, 107] on button "Publish 1 job" at bounding box center [976, 113] width 74 height 18
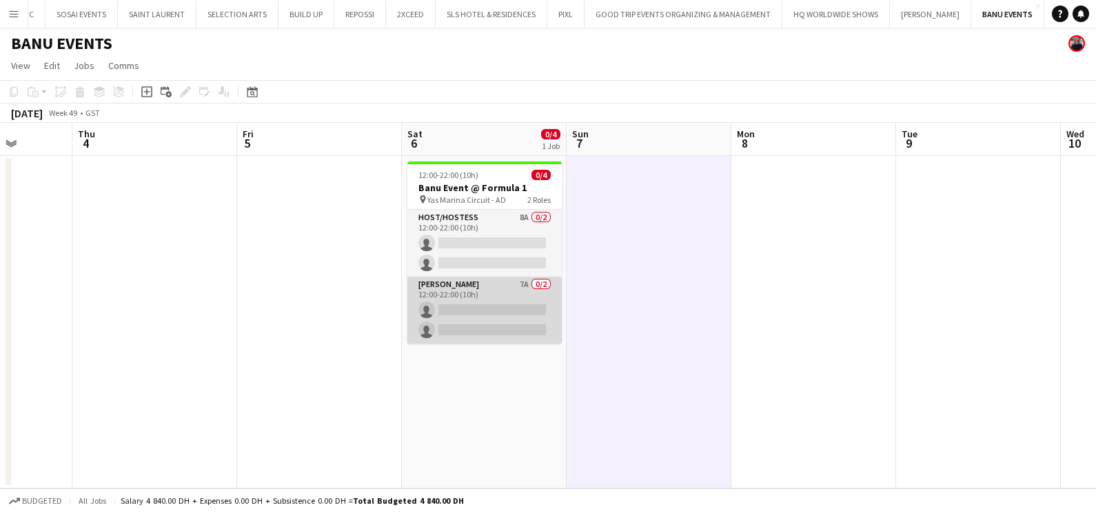
click at [472, 307] on app-card-role "[PERSON_NAME] 7A 0/2 12:00-22:00 (10h) single-neutral-actions single-neutral-ac…" at bounding box center [484, 309] width 154 height 67
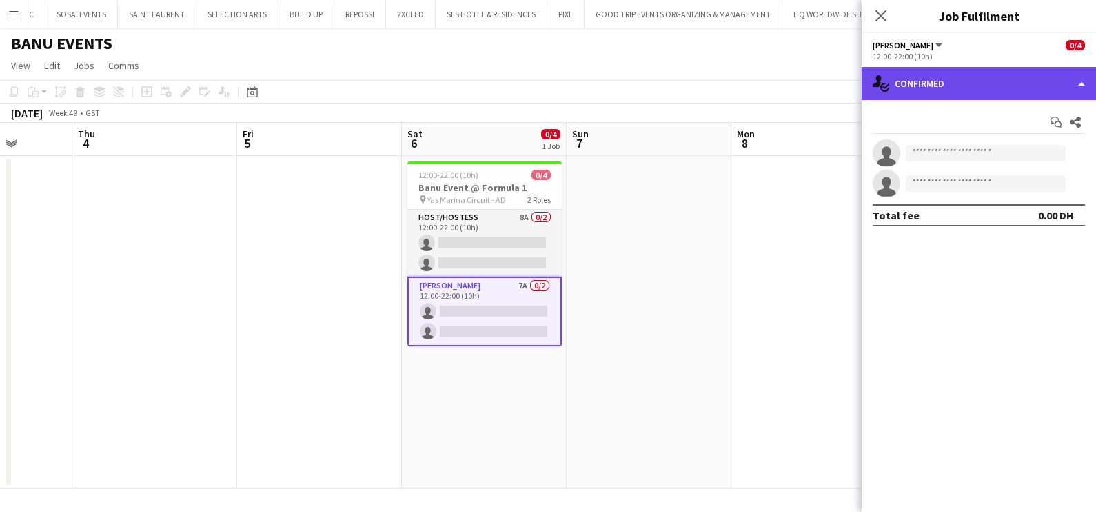
click at [965, 96] on div "single-neutral-actions-check-2 Confirmed" at bounding box center [979, 83] width 234 height 33
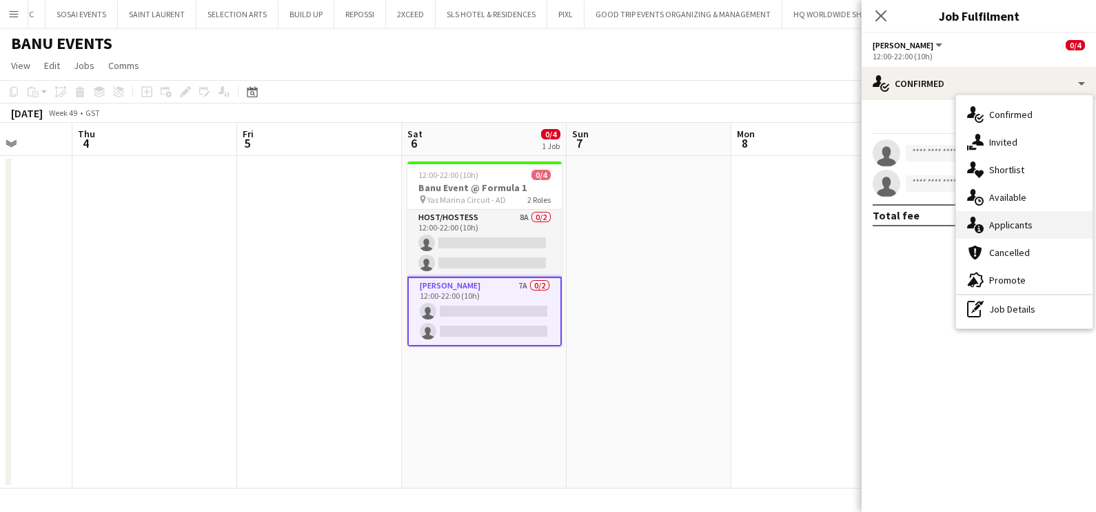
click at [1005, 213] on div "single-neutral-actions-information Applicants" at bounding box center [1024, 225] width 137 height 28
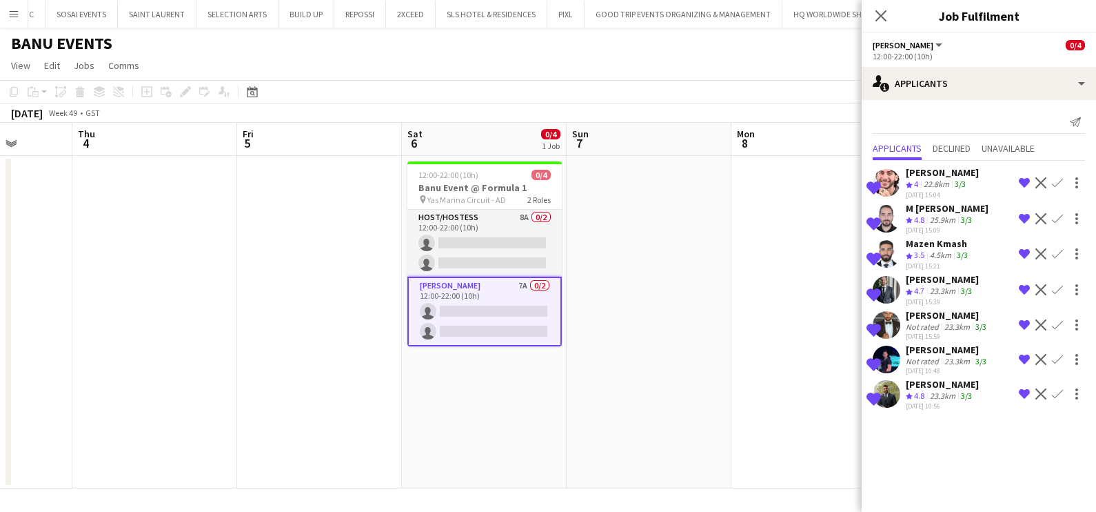
click at [928, 390] on div "23.3km" at bounding box center [942, 396] width 31 height 12
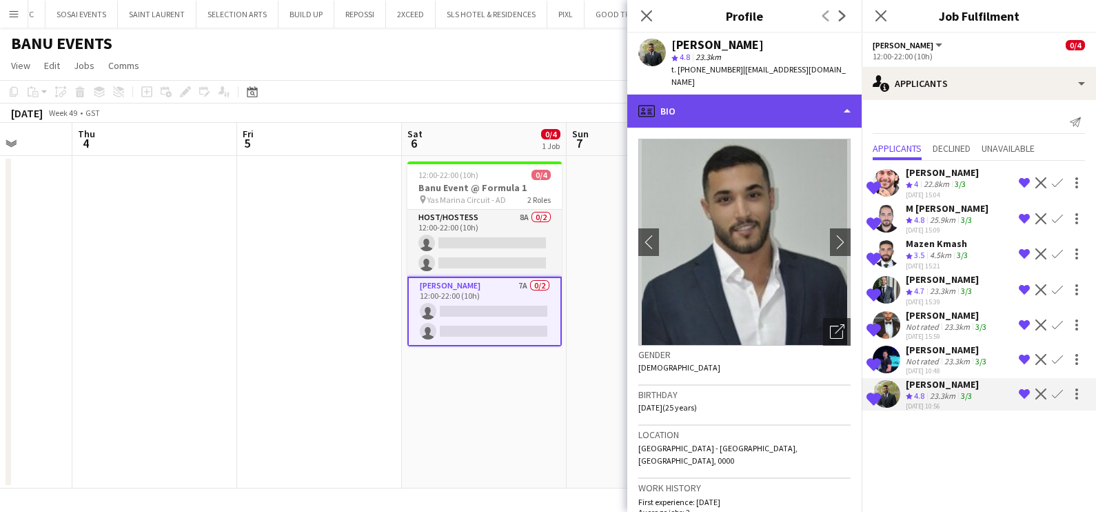
click at [763, 94] on div "profile Bio" at bounding box center [744, 110] width 234 height 33
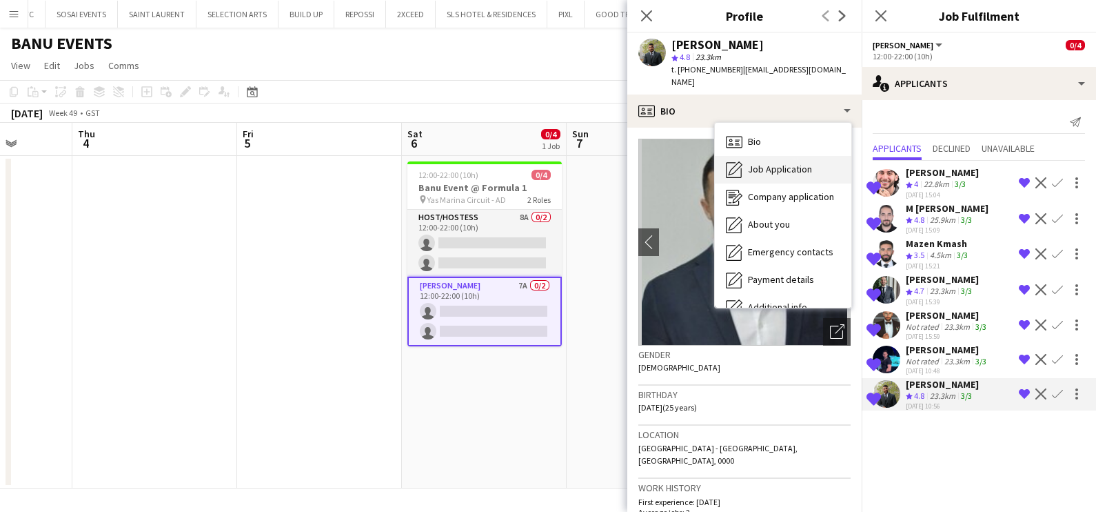
click at [765, 163] on span "Job Application" at bounding box center [780, 169] width 64 height 12
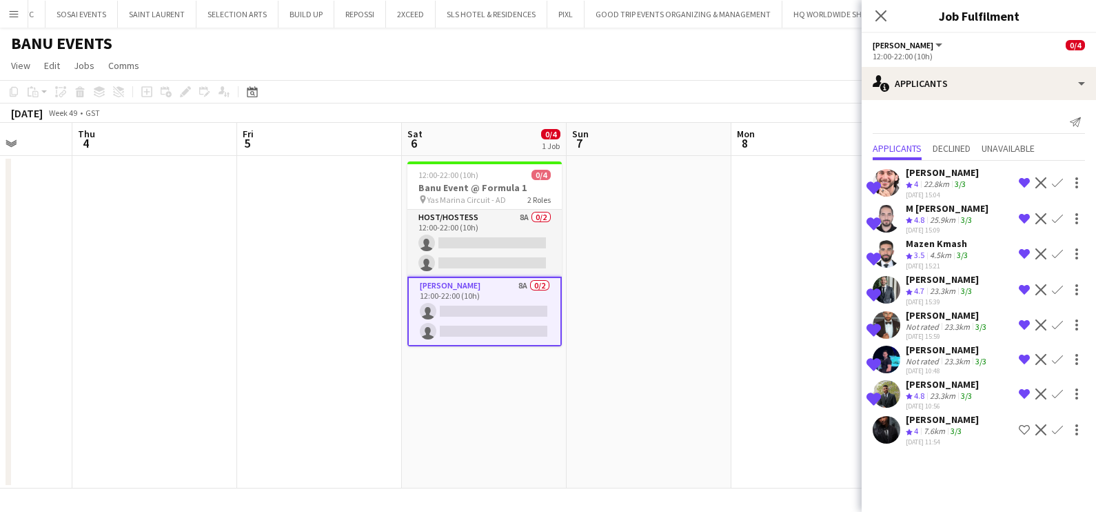
click at [920, 347] on div "[PERSON_NAME]" at bounding box center [947, 349] width 83 height 12
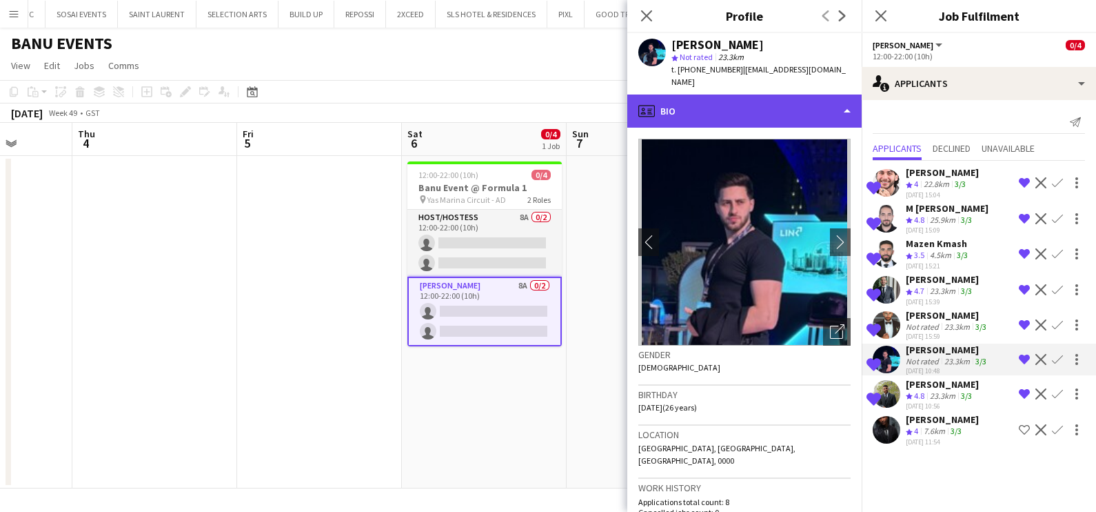
click at [751, 110] on div "profile Bio" at bounding box center [744, 110] width 234 height 33
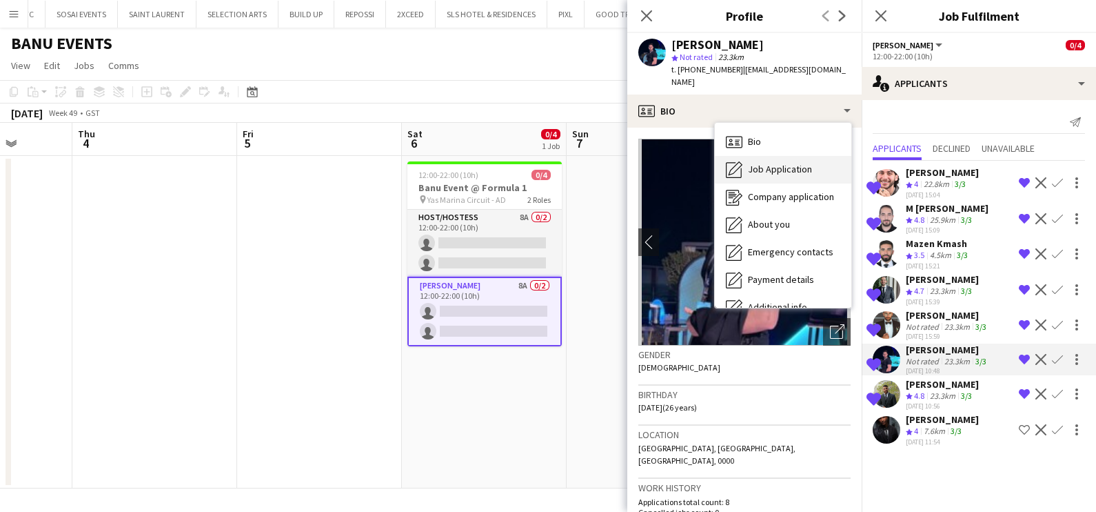
click at [763, 163] on span "Job Application" at bounding box center [780, 169] width 64 height 12
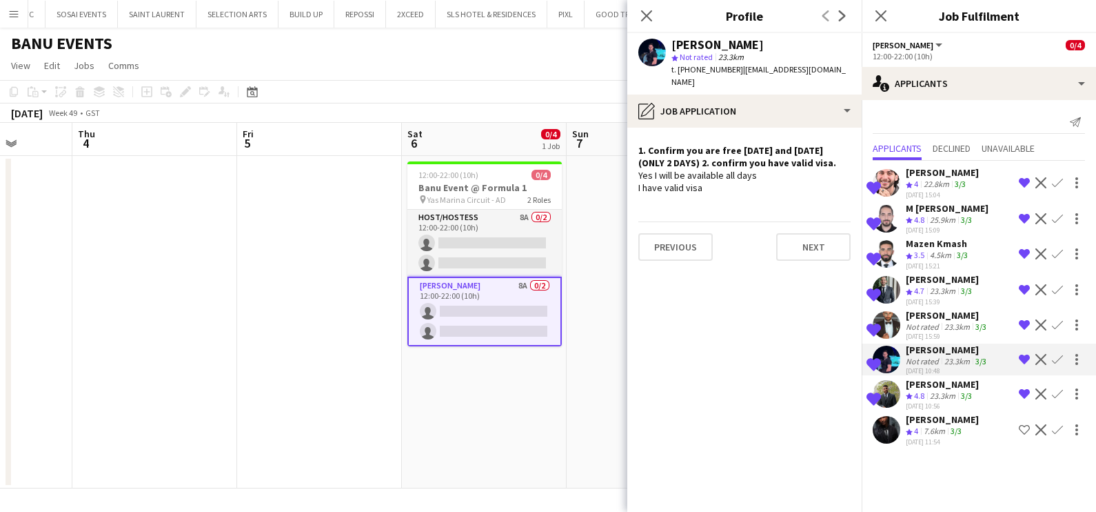
click at [942, 427] on div "7.6km" at bounding box center [934, 431] width 27 height 12
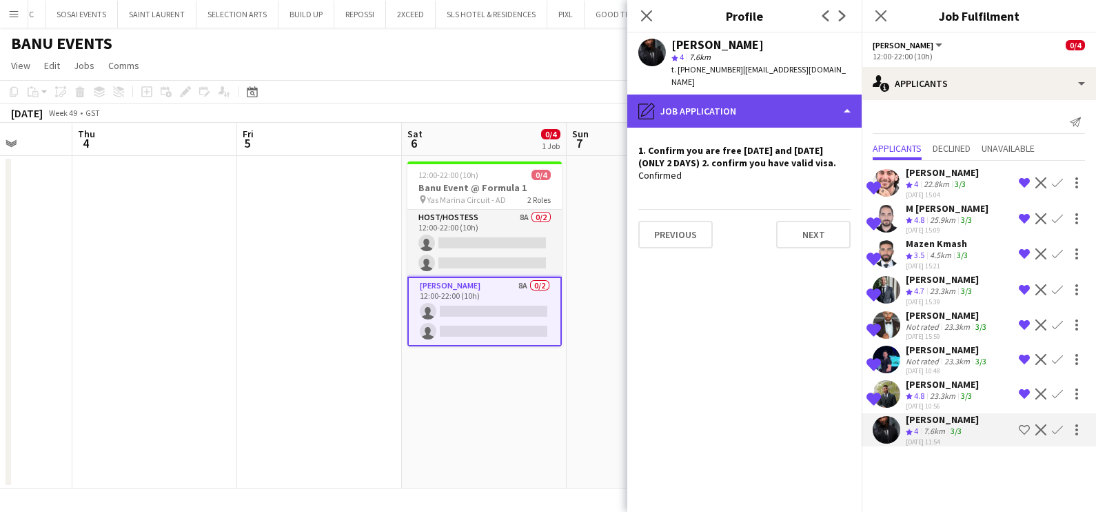
click at [750, 101] on div "pencil4 Job Application" at bounding box center [744, 110] width 234 height 33
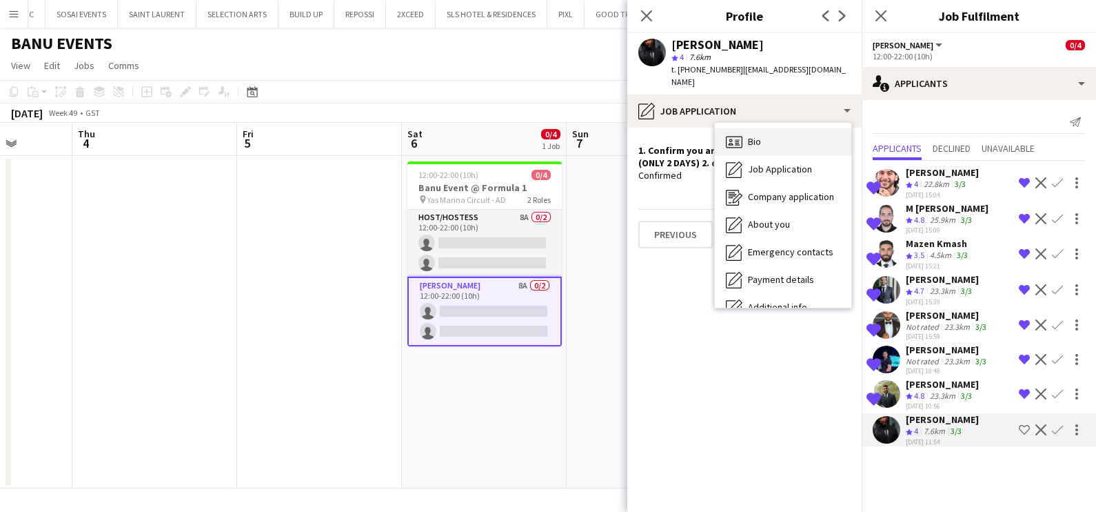
click at [769, 131] on div "Bio Bio" at bounding box center [783, 142] width 137 height 28
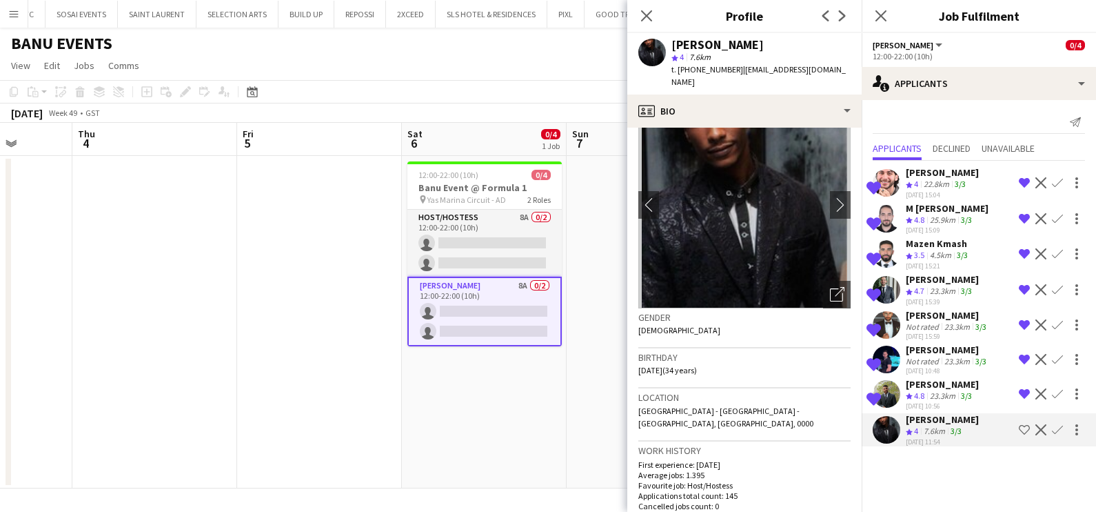
scroll to position [0, 0]
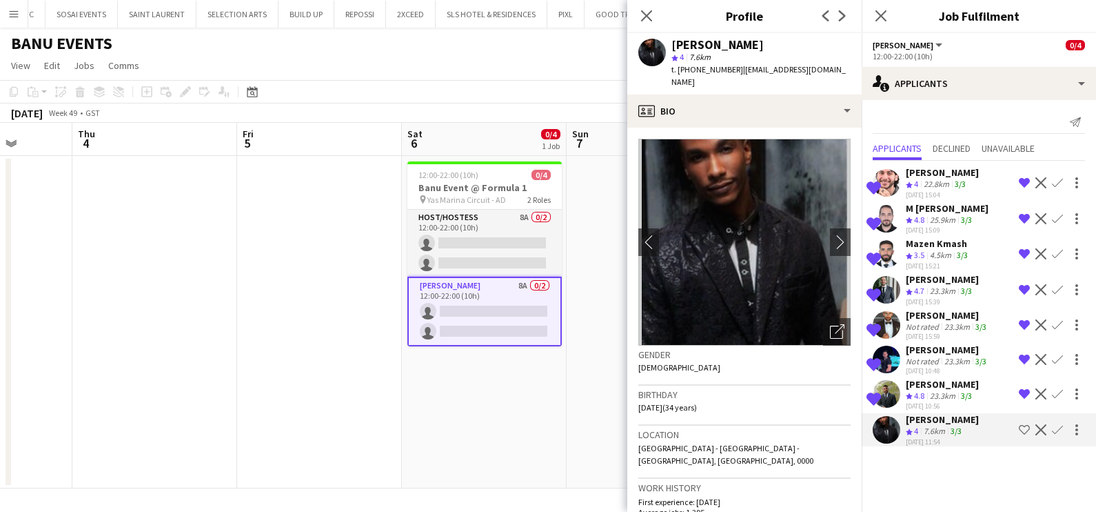
click at [1023, 427] on app-icon "Shortlist crew" at bounding box center [1024, 429] width 11 height 11
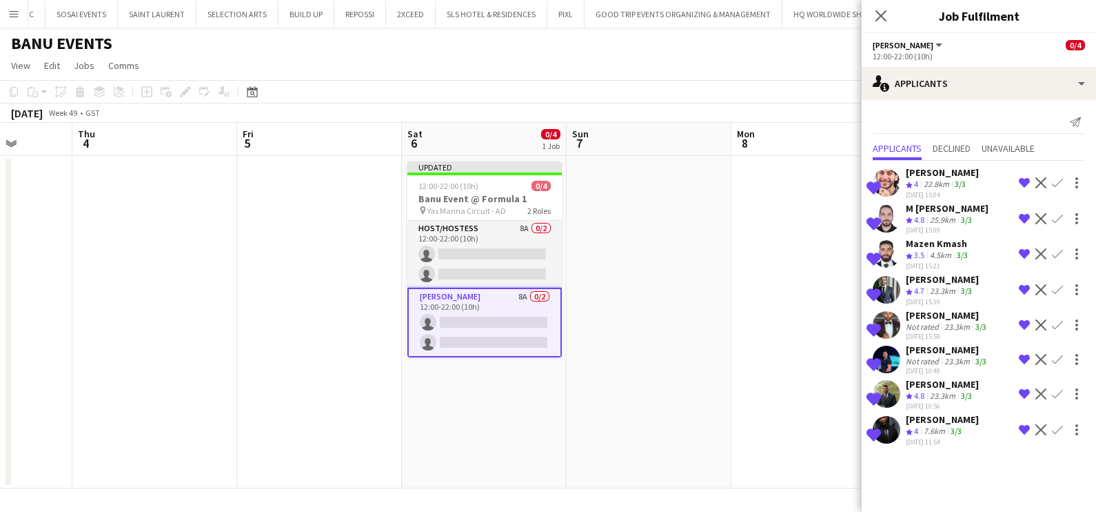
click at [792, 323] on app-date-cell at bounding box center [814, 322] width 165 height 332
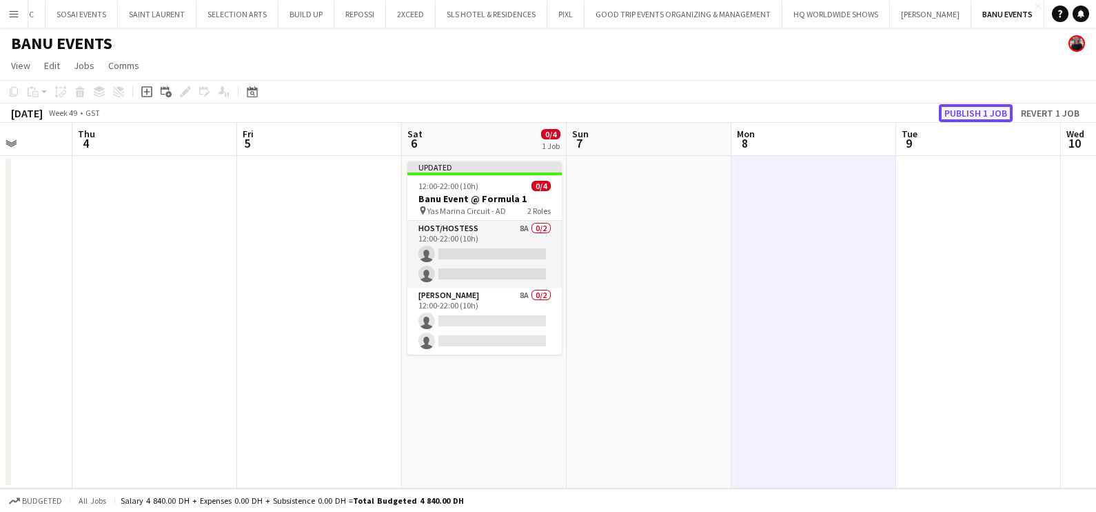
click at [976, 107] on button "Publish 1 job" at bounding box center [976, 113] width 74 height 18
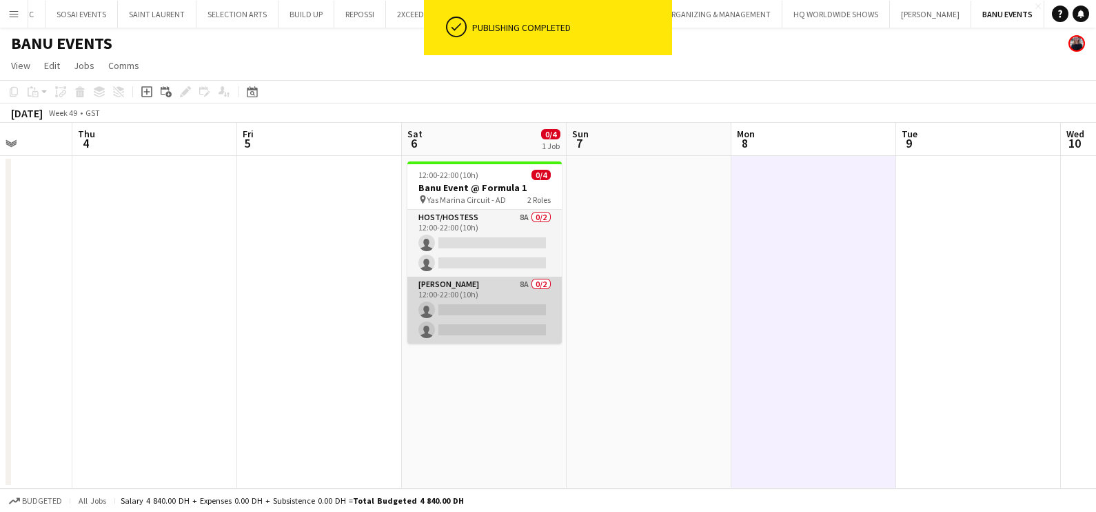
click at [465, 303] on app-card-role "[PERSON_NAME] 8A 0/2 12:00-22:00 (10h) single-neutral-actions single-neutral-ac…" at bounding box center [484, 309] width 154 height 67
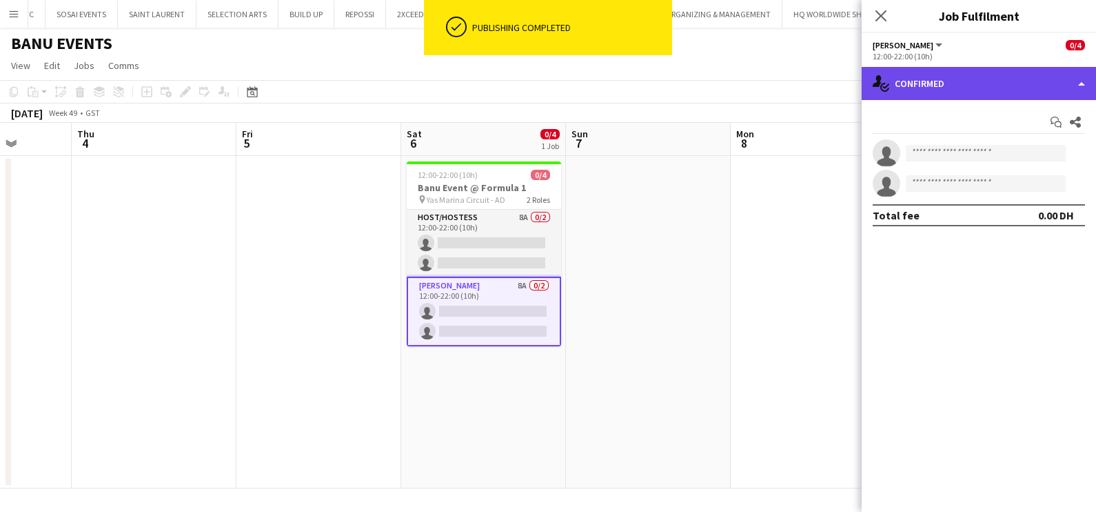
click at [987, 90] on div "single-neutral-actions-check-2 Confirmed" at bounding box center [979, 83] width 234 height 33
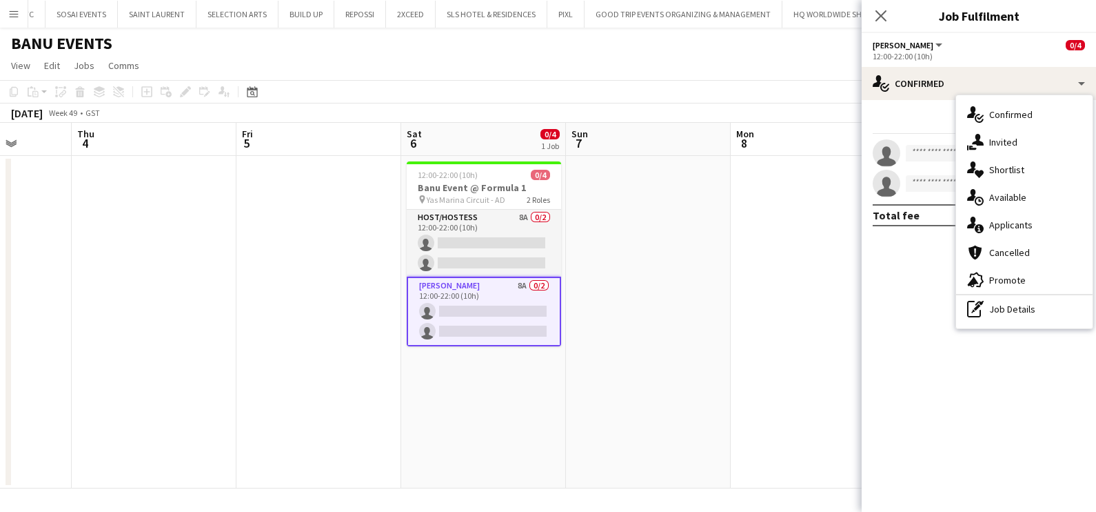
click at [727, 288] on app-date-cell at bounding box center [648, 322] width 165 height 332
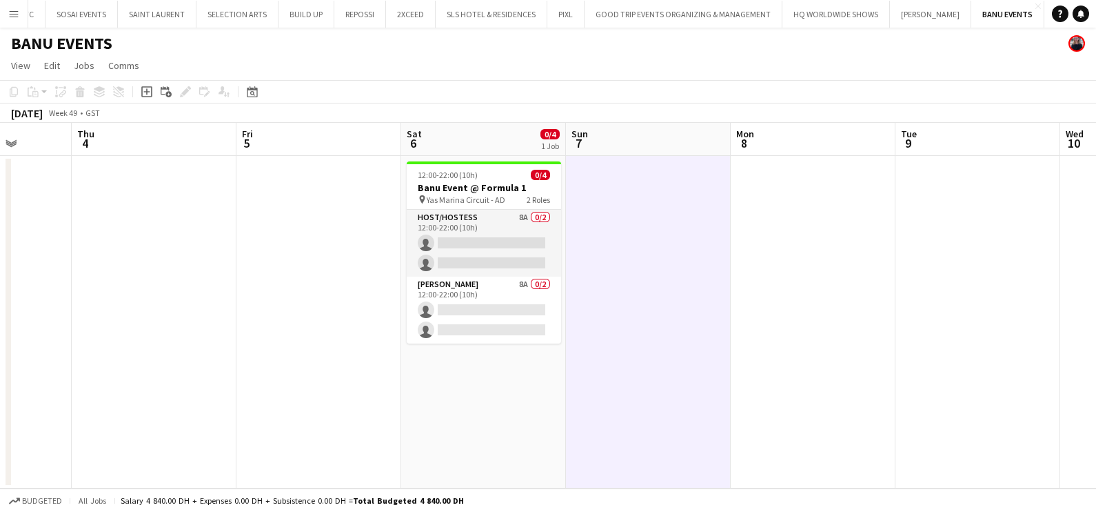
scroll to position [0, 553]
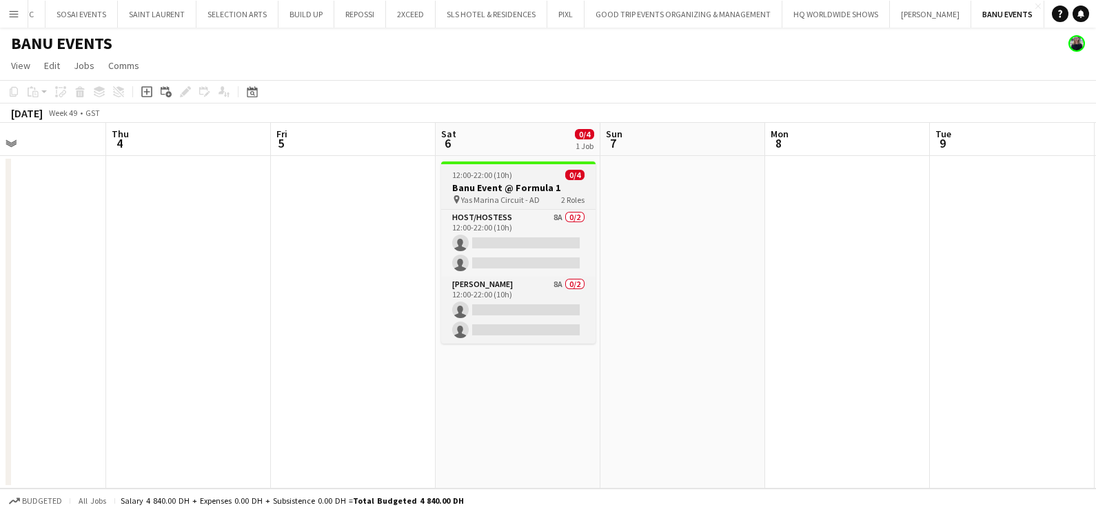
click at [507, 177] on span "12:00-22:00 (10h)" at bounding box center [482, 175] width 60 height 10
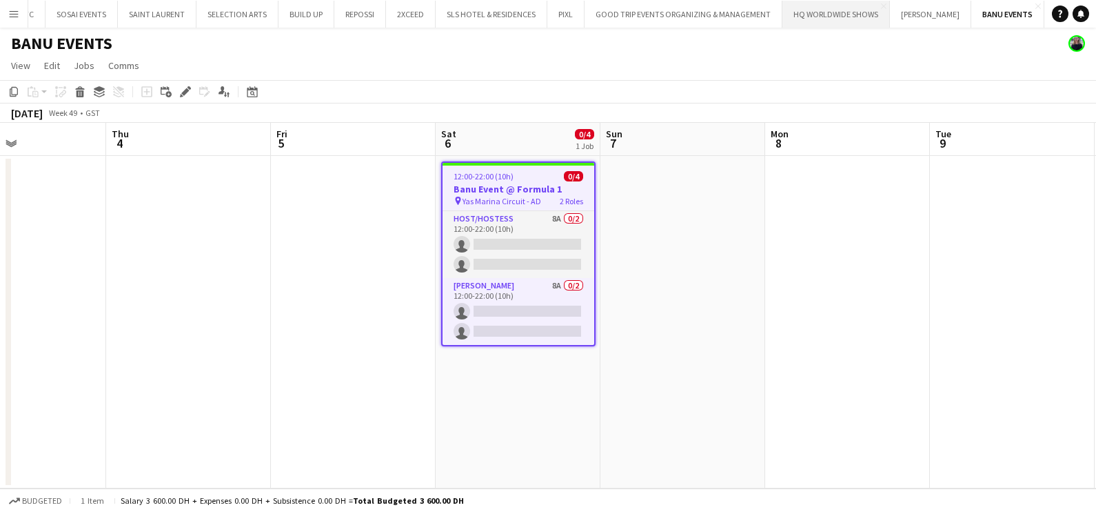
click at [824, 17] on button "HQ WORLDWIDE SHOWS Close" at bounding box center [837, 14] width 108 height 27
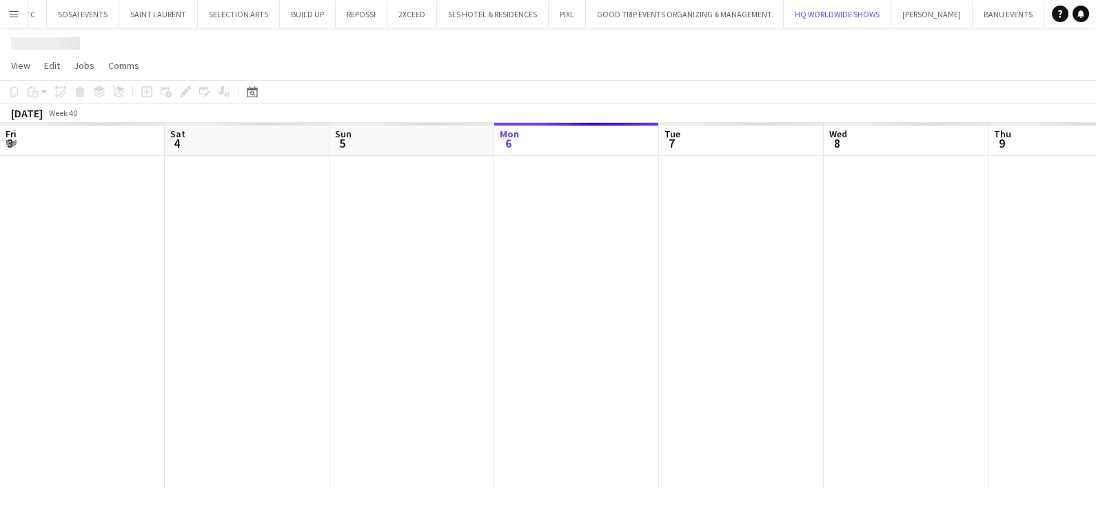
scroll to position [0, 330]
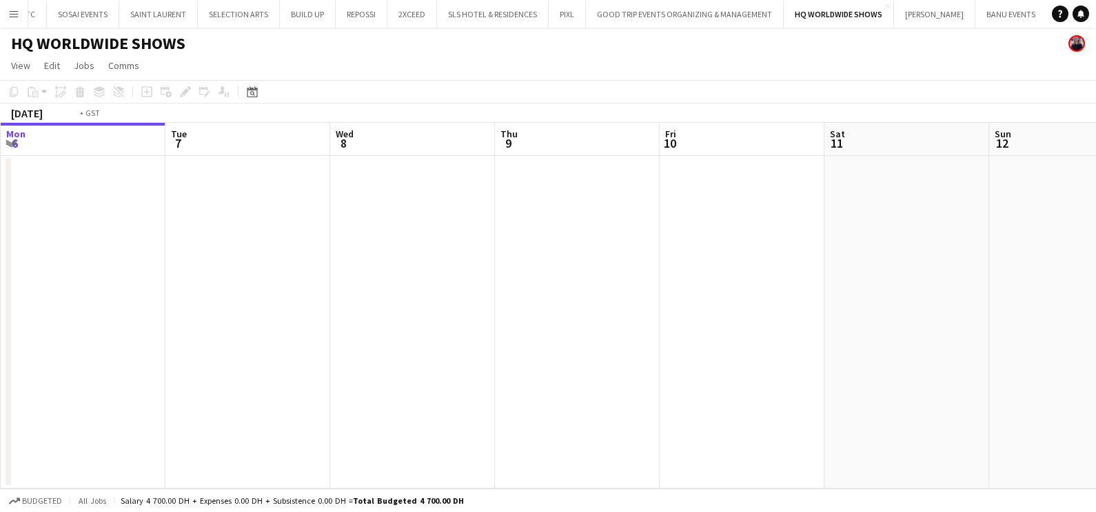
drag, startPoint x: 903, startPoint y: 276, endPoint x: 545, endPoint y: 274, distance: 357.9
click at [578, 274] on app-calendar-viewport "Fri 3 Sat 4 Sun 5 Mon 6 Tue 7 Wed 8 Thu 9 Fri 10 Sat 11 Sun 12 Mon 13 Tue 14" at bounding box center [548, 305] width 1096 height 365
drag, startPoint x: 929, startPoint y: 272, endPoint x: 776, endPoint y: 272, distance: 153.8
click at [340, 272] on app-calendar-viewport "Sat 4 Sun 5 Mon 6 Tue 7 Wed 8 Thu 9 Fri 10 Sat 11 Sun 12 Mon 13 Tue 14 Wed 15" at bounding box center [548, 305] width 1096 height 365
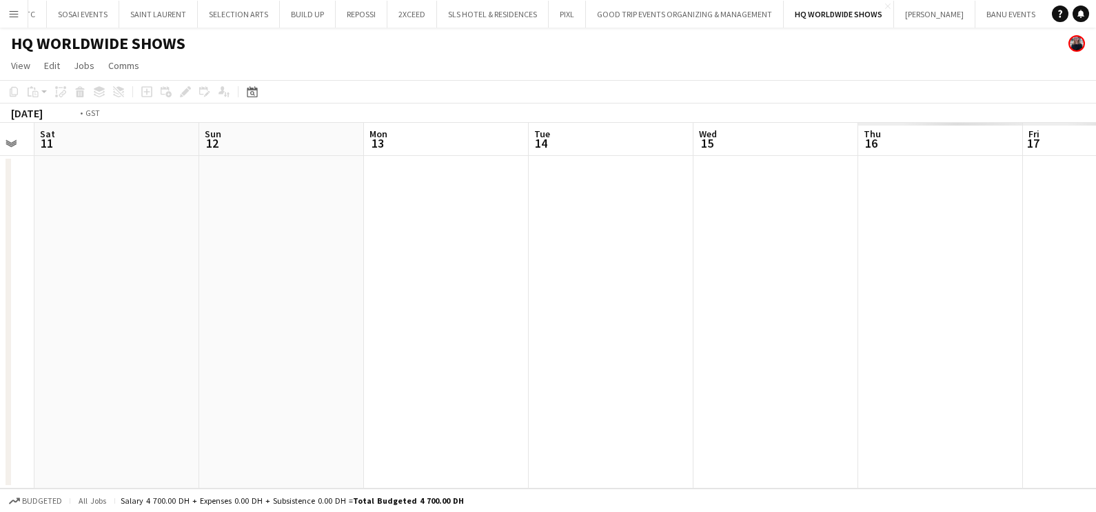
drag, startPoint x: 399, startPoint y: 274, endPoint x: 219, endPoint y: 278, distance: 179.3
click at [217, 277] on app-calendar-viewport "Wed 8 Thu 9 Fri 10 Sat 11 Sun 12 Mon 13 Tue 14 Wed 15 Thu 16 Fri 17 Sat 18 Sun …" at bounding box center [548, 305] width 1096 height 365
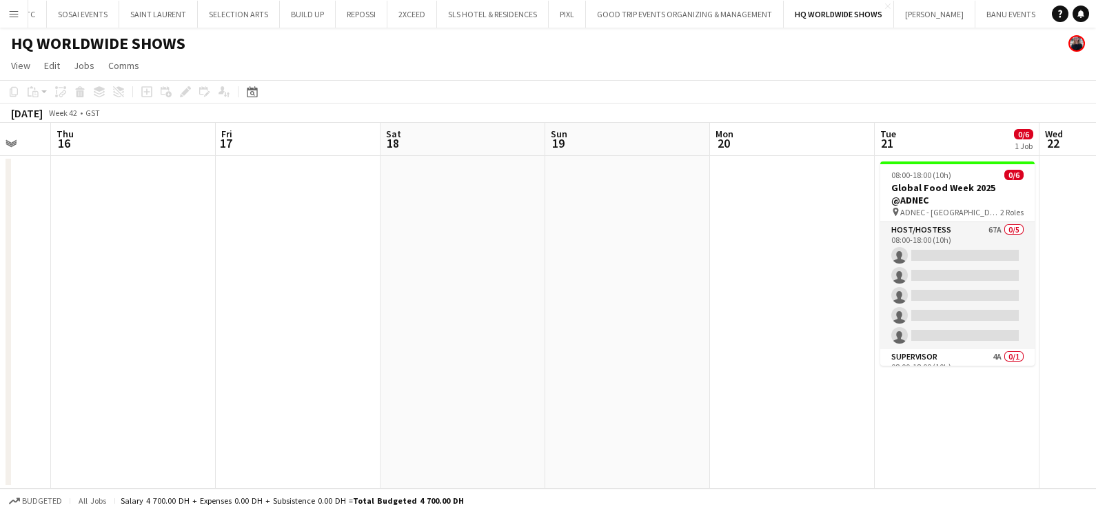
drag, startPoint x: 367, startPoint y: 278, endPoint x: 770, endPoint y: 278, distance: 403.4
click at [177, 278] on app-calendar-viewport "Mon 13 Tue 14 Wed 15 Thu 16 Fri 17 Sat 18 Sun 19 Mon 20 Tue 21 0/6 1 Job Wed 22…" at bounding box center [548, 305] width 1096 height 365
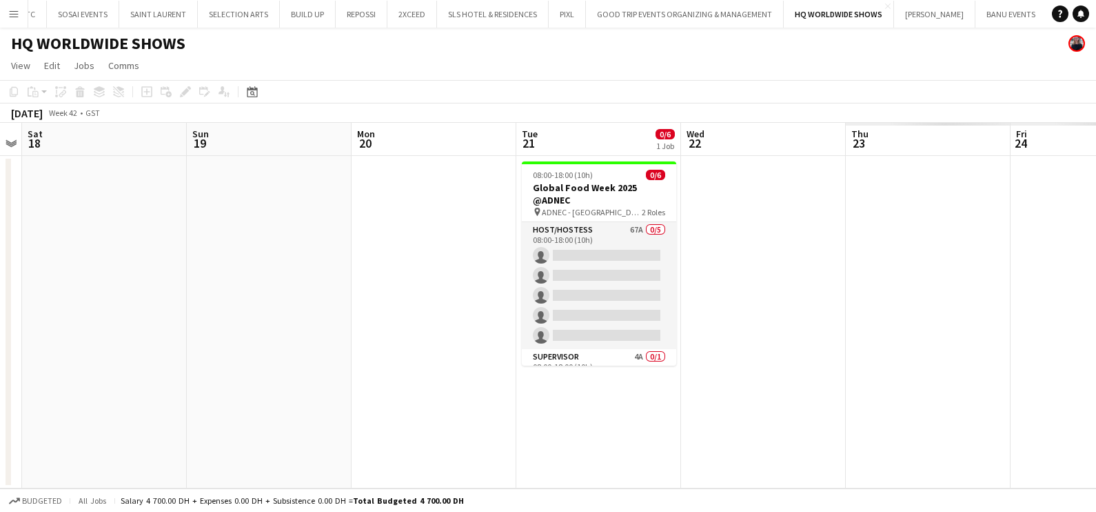
drag, startPoint x: 607, startPoint y: 281, endPoint x: 595, endPoint y: 283, distance: 12.6
click at [604, 281] on app-calendar-viewport "Wed 15 Thu 16 Fri 17 Sat 18 Sun 19 Mon 20 Tue 21 0/6 1 Job Wed 22 Thu 23 Fri 24…" at bounding box center [548, 305] width 1096 height 365
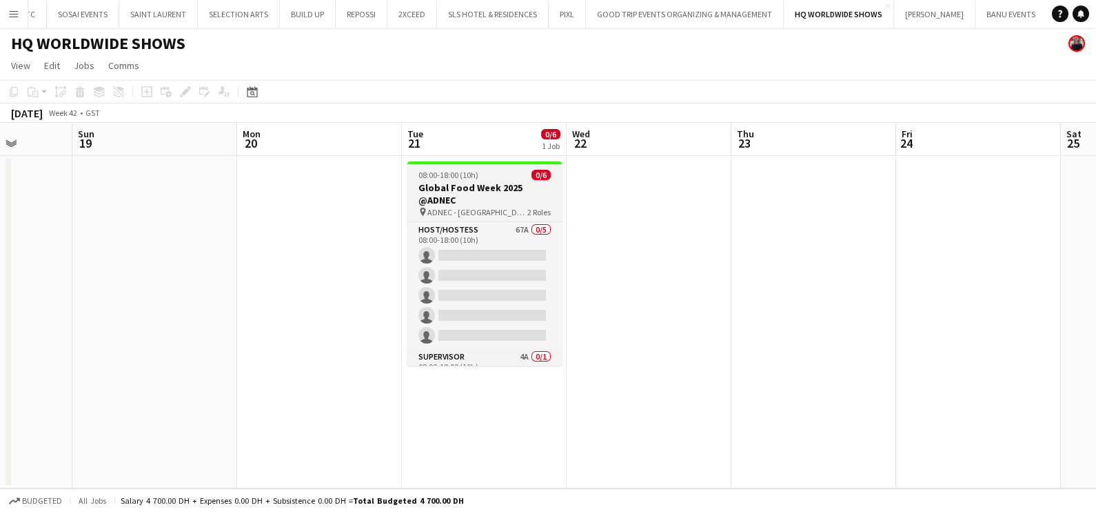
click at [491, 185] on h3 "Global Food Week 2025 @ADNEC" at bounding box center [484, 193] width 154 height 25
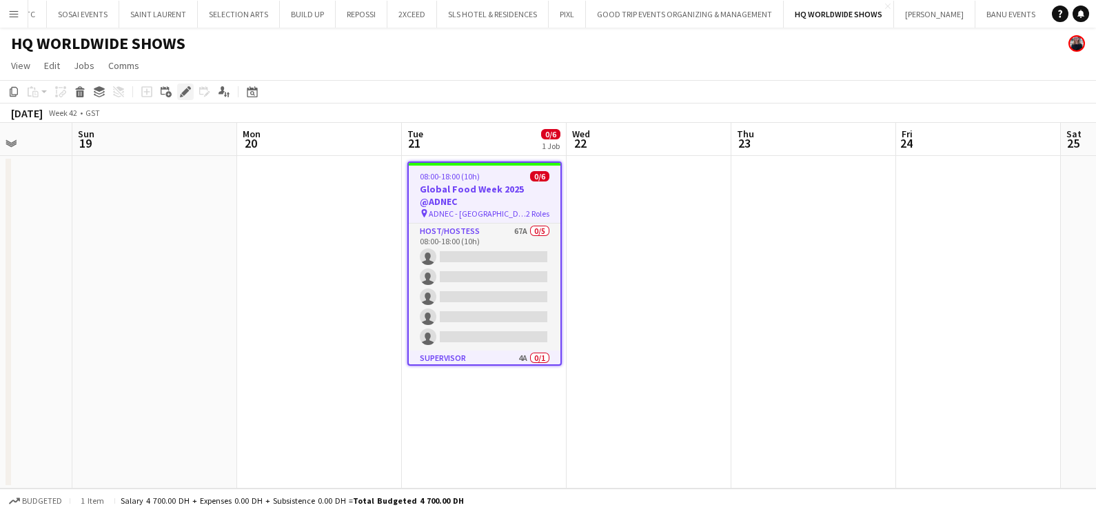
click at [183, 92] on icon at bounding box center [185, 92] width 8 height 8
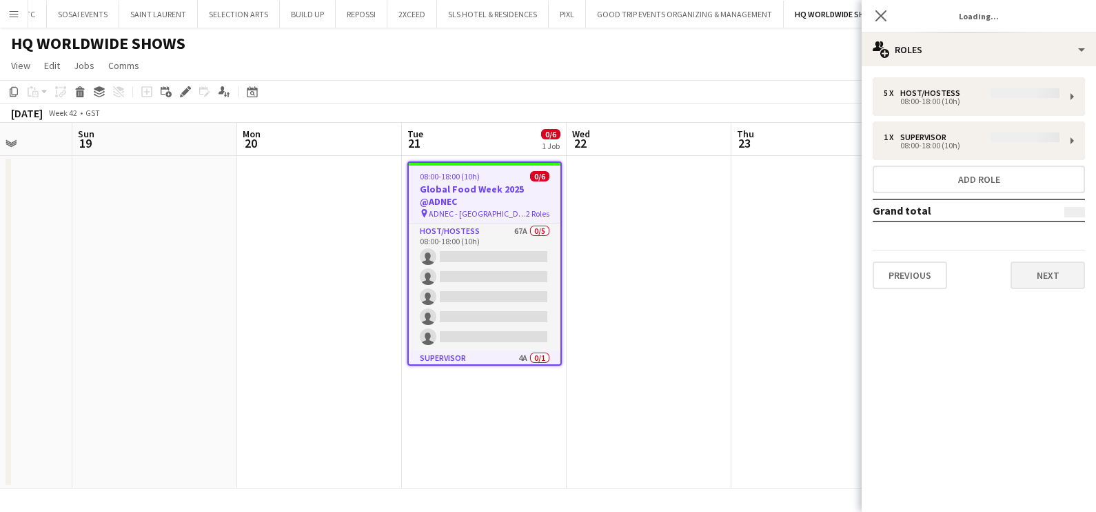
type input "**********"
click at [1031, 273] on button "Next" at bounding box center [1048, 275] width 74 height 28
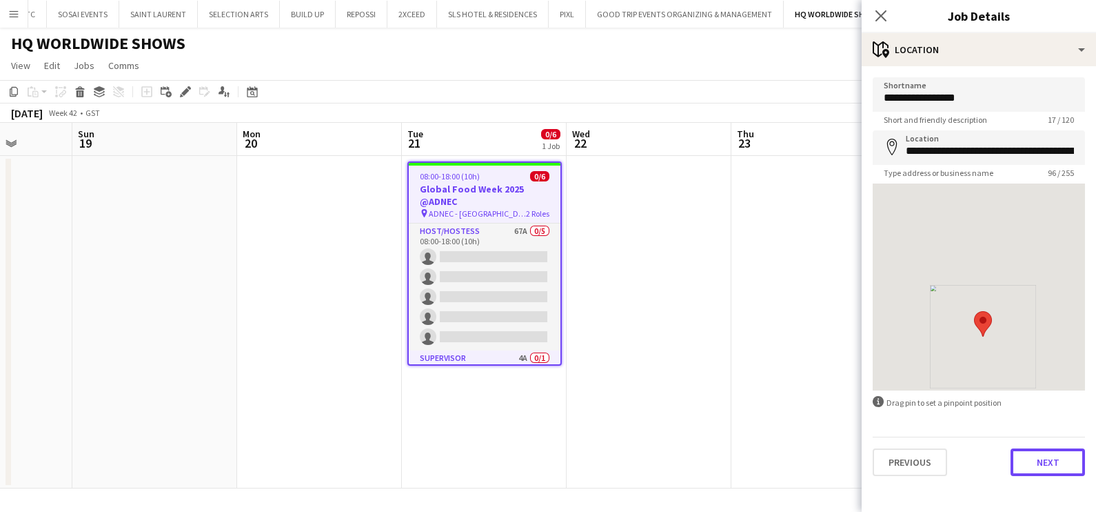
drag, startPoint x: 1034, startPoint y: 464, endPoint x: 1018, endPoint y: 456, distance: 17.0
click at [1034, 465] on button "Next" at bounding box center [1048, 462] width 74 height 28
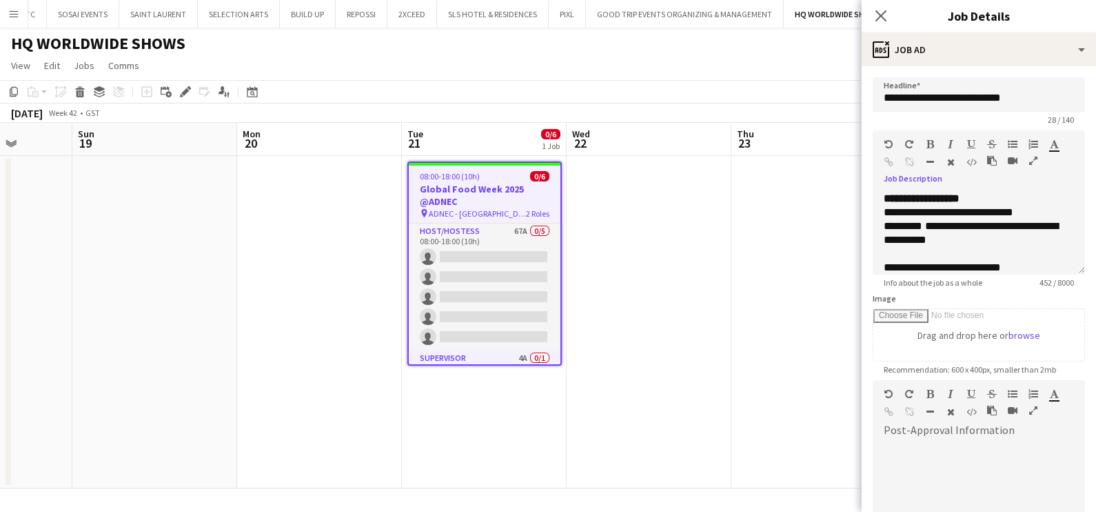
click at [1034, 160] on icon "button" at bounding box center [1033, 161] width 8 height 10
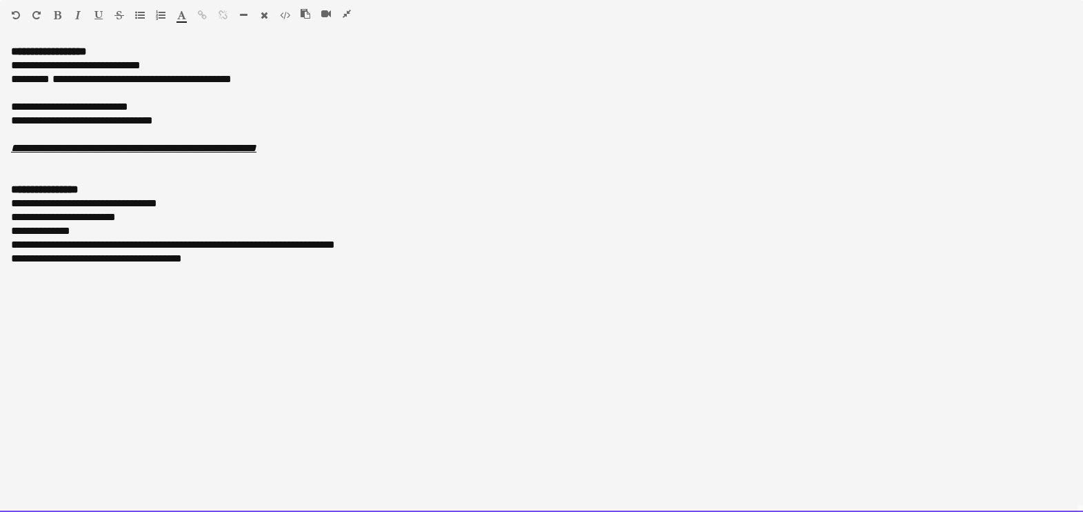
click at [265, 279] on div at bounding box center [541, 272] width 1061 height 14
click at [107, 294] on div "**********" at bounding box center [541, 300] width 1061 height 14
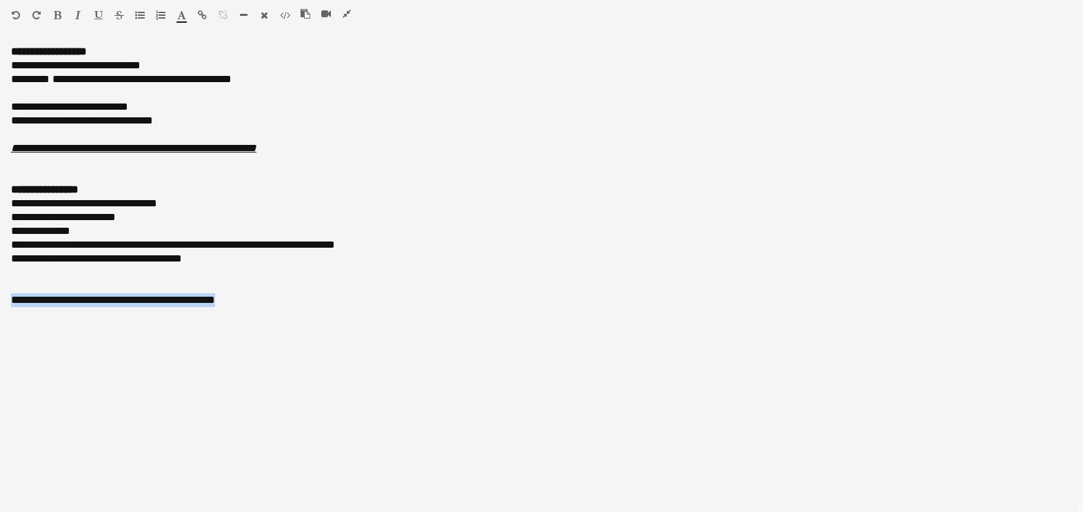
click at [61, 16] on button "button" at bounding box center [57, 15] width 10 height 11
click at [177, 17] on icon "button" at bounding box center [181, 15] width 9 height 10
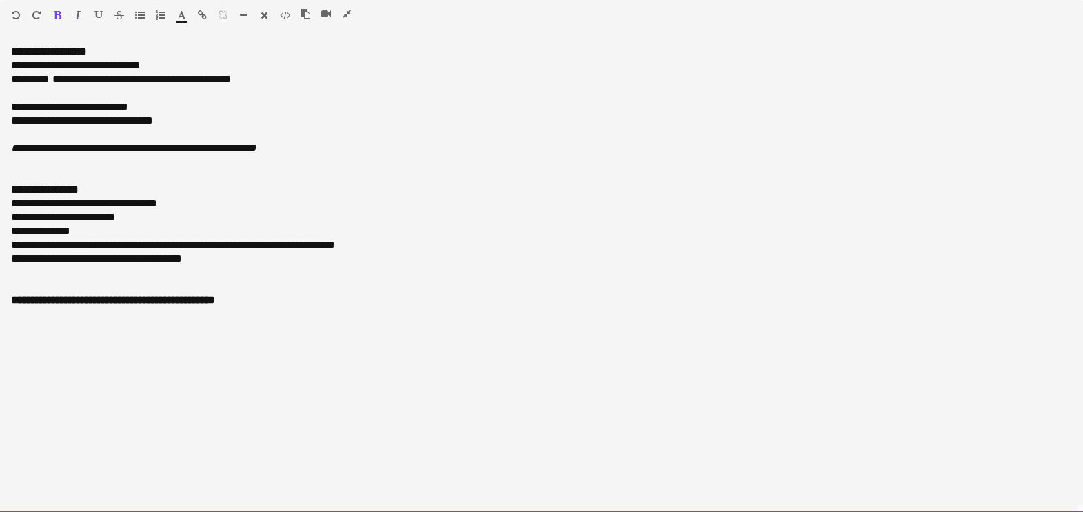
type input "*******"
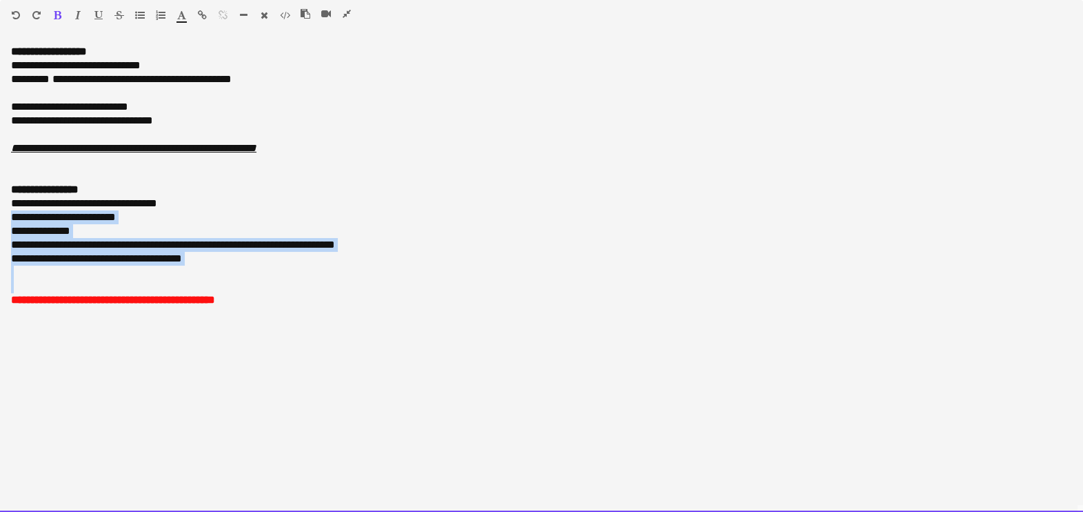
click at [431, 203] on div "**********" at bounding box center [541, 204] width 1061 height 14
click at [538, 227] on div "**********" at bounding box center [541, 231] width 1061 height 14
click at [510, 241] on div "**********" at bounding box center [541, 245] width 1061 height 14
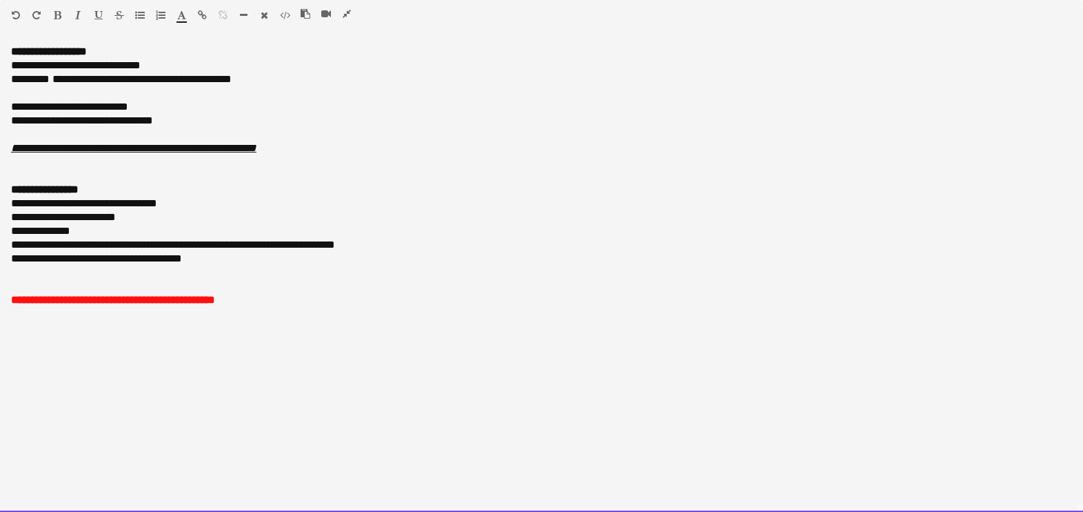
click at [168, 295] on font "**********" at bounding box center [113, 299] width 204 height 10
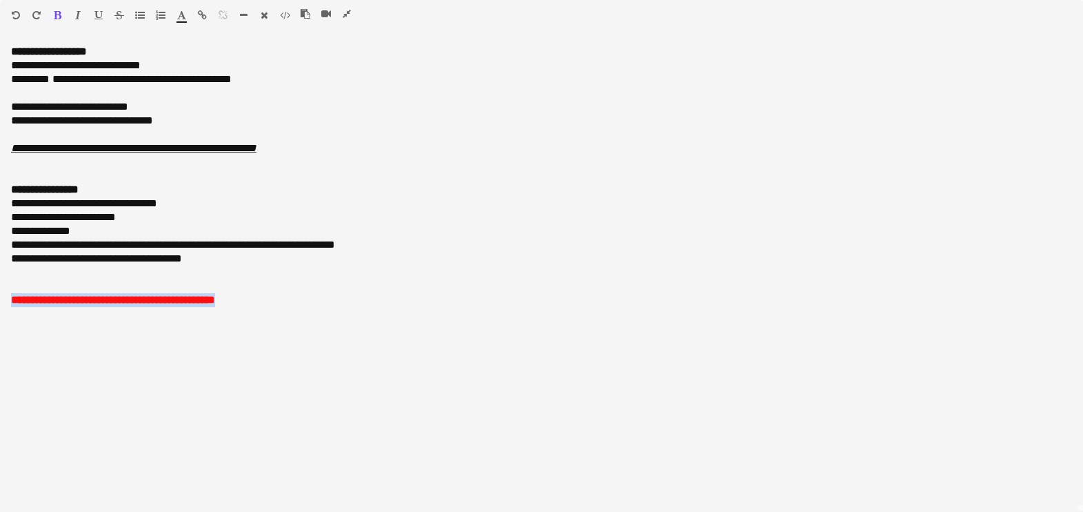
click at [101, 14] on icon "button" at bounding box center [98, 15] width 8 height 10
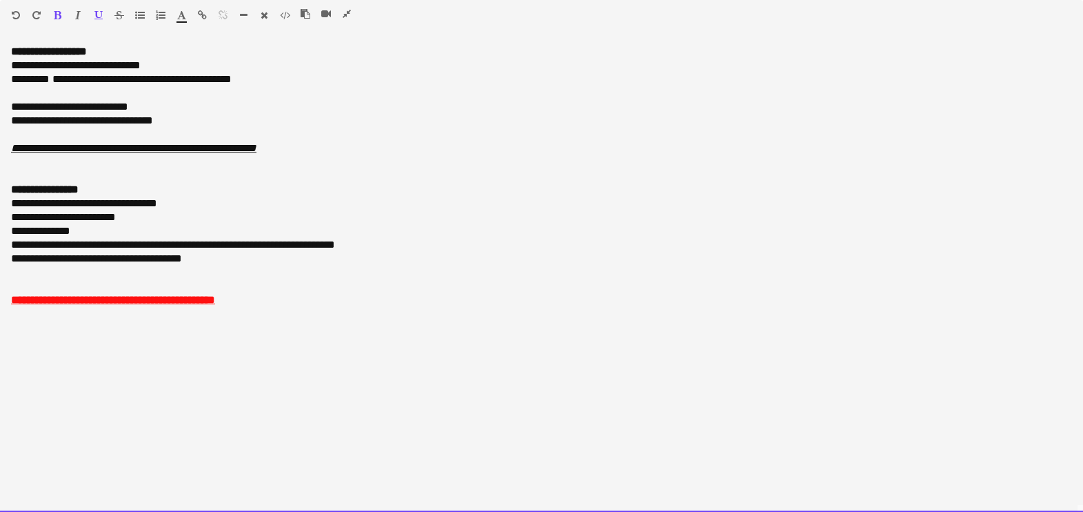
click at [15, 283] on div at bounding box center [541, 286] width 1061 height 14
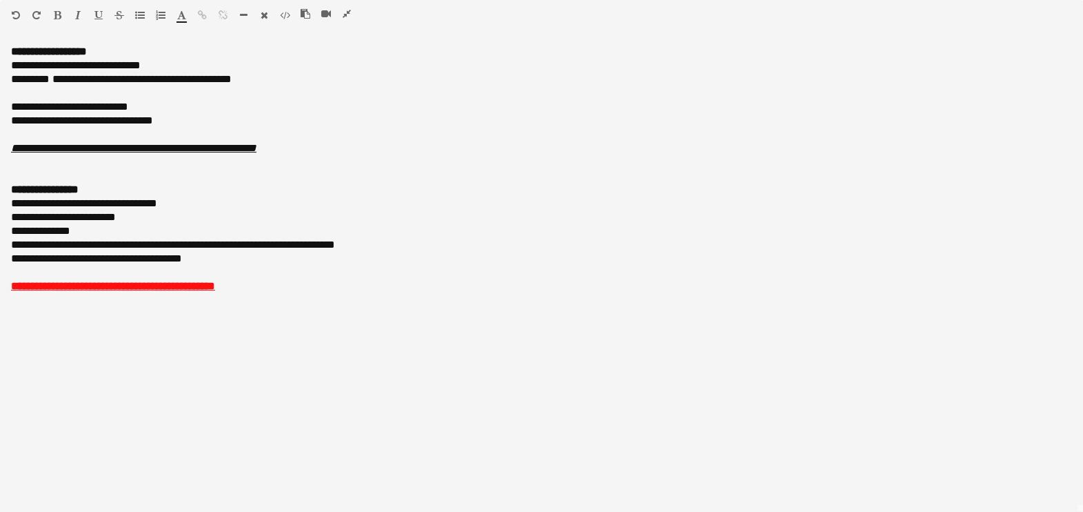
click at [345, 13] on icon "button" at bounding box center [347, 14] width 8 height 10
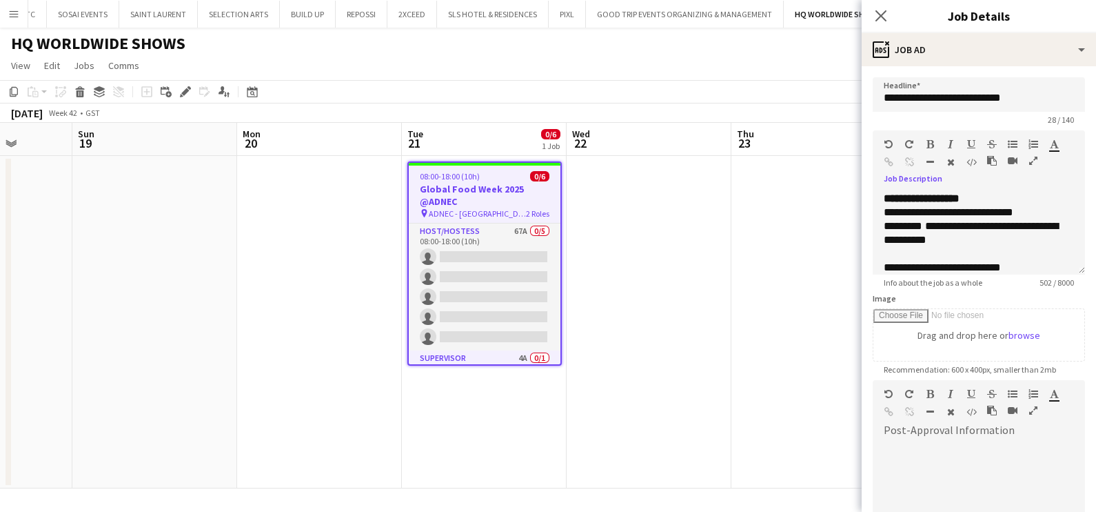
click at [350, 267] on app-date-cell at bounding box center [319, 322] width 165 height 332
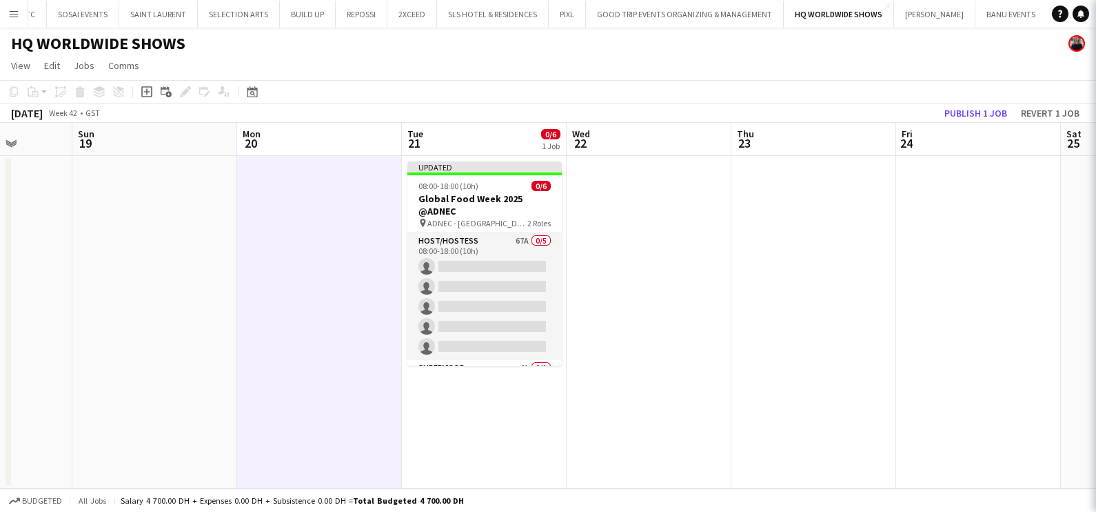
scroll to position [0, 586]
click at [970, 111] on button "Publish 1 job" at bounding box center [976, 113] width 74 height 18
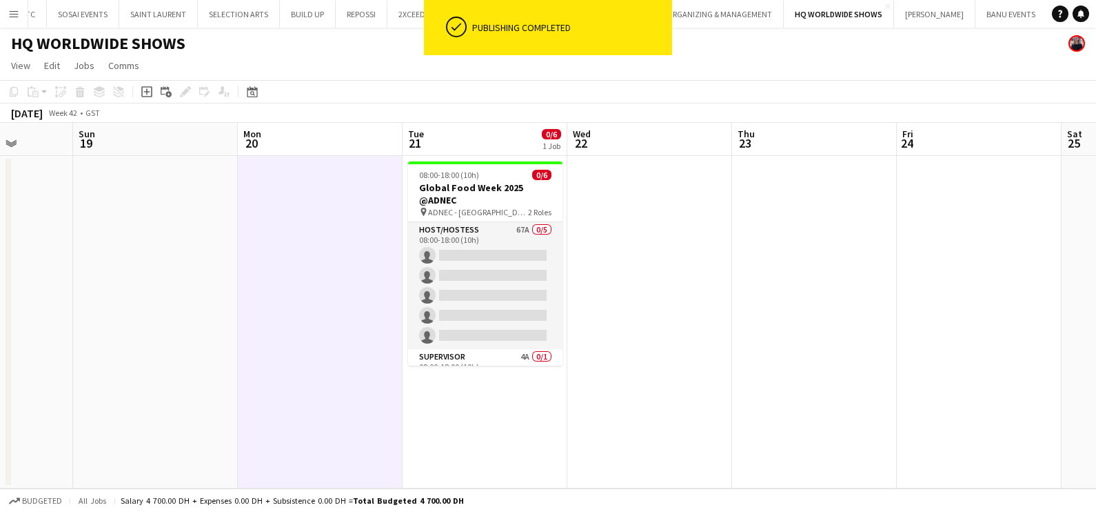
drag, startPoint x: 490, startPoint y: 259, endPoint x: 793, endPoint y: 145, distance: 324.0
click at [489, 259] on app-card-role "Host/Hostess 67A 0/5 08:00-18:00 (10h) single-neutral-actions single-neutral-ac…" at bounding box center [485, 285] width 154 height 127
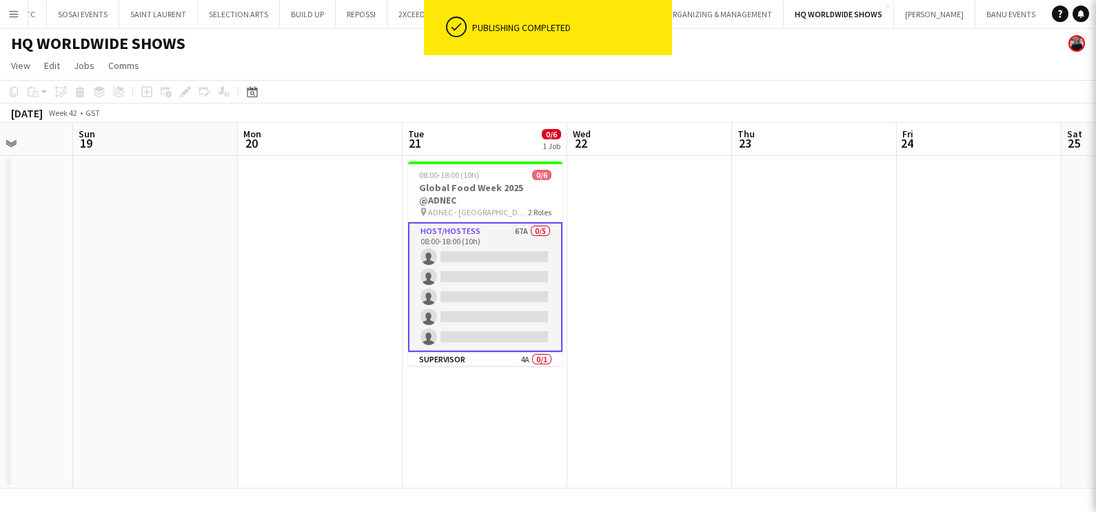
scroll to position [0, 587]
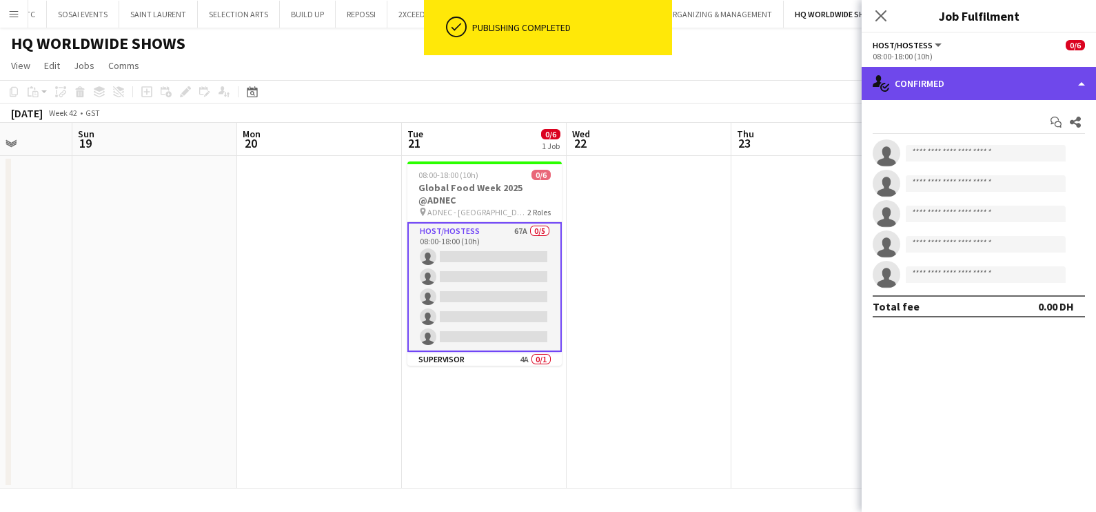
click at [965, 87] on div "single-neutral-actions-check-2 Confirmed" at bounding box center [979, 83] width 234 height 33
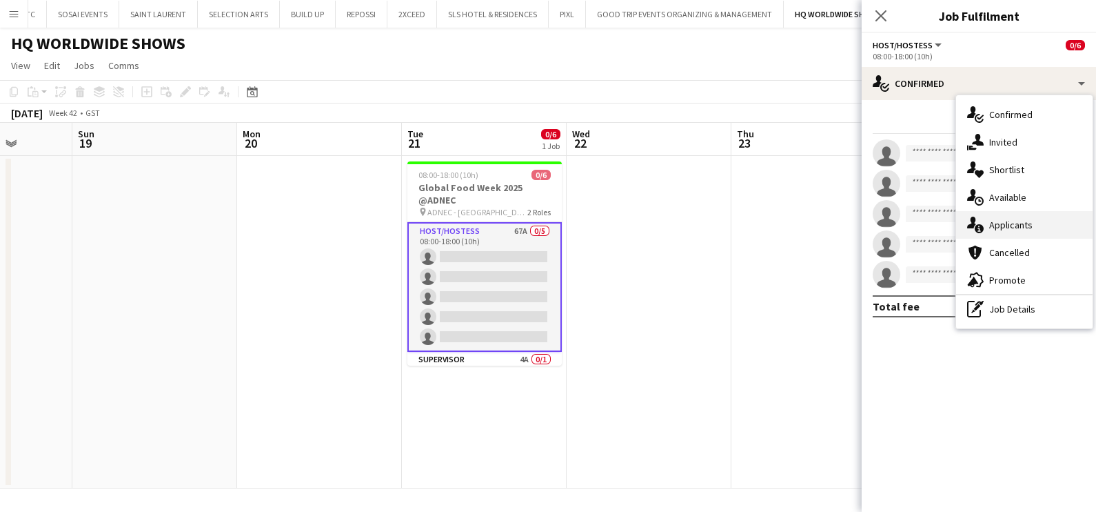
click at [993, 225] on span "Applicants" at bounding box center [1010, 225] width 43 height 12
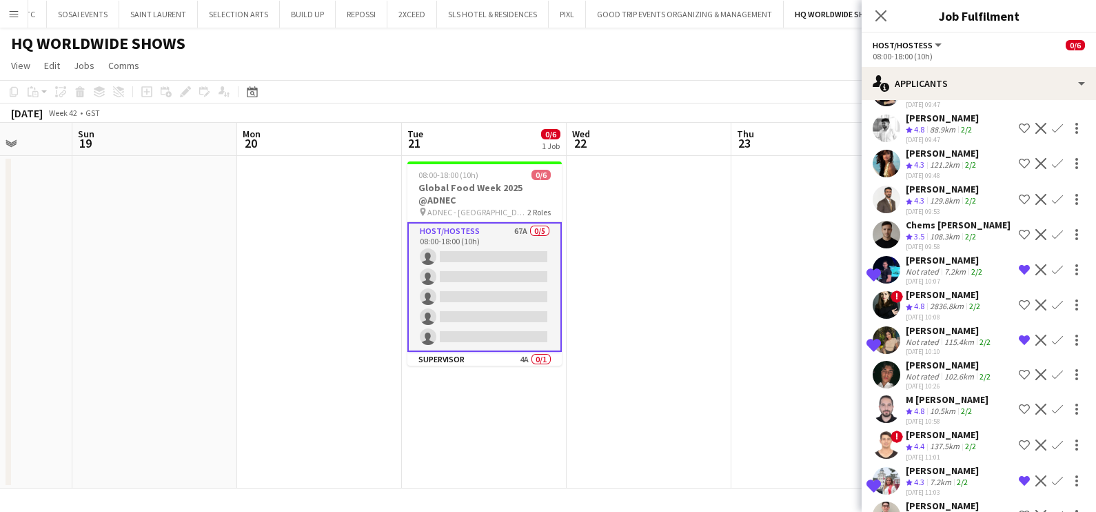
scroll to position [2061, 0]
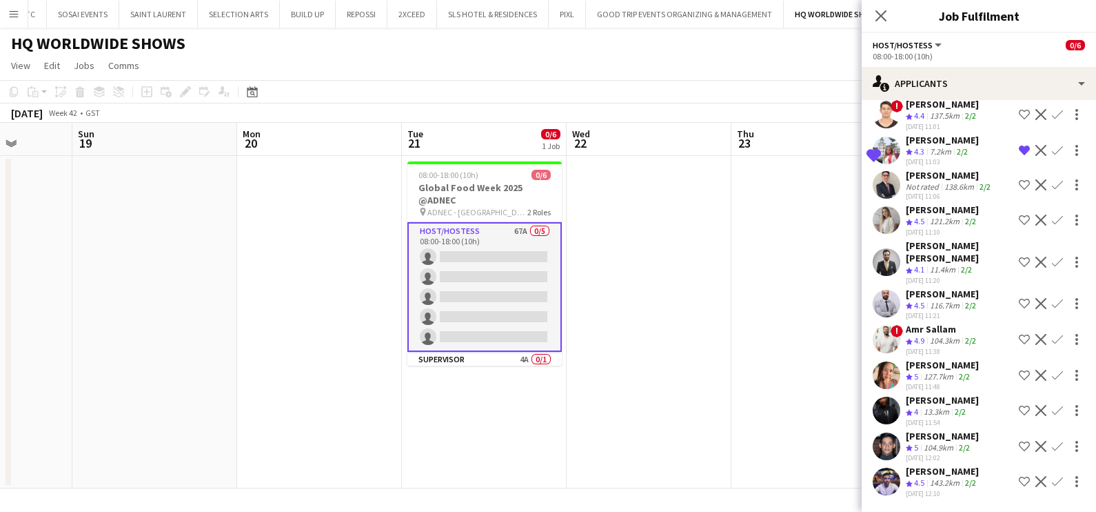
click at [638, 59] on app-page-menu "View Day view expanded Day view collapsed Month view Date picker Jump to [DATE]…" at bounding box center [548, 67] width 1096 height 26
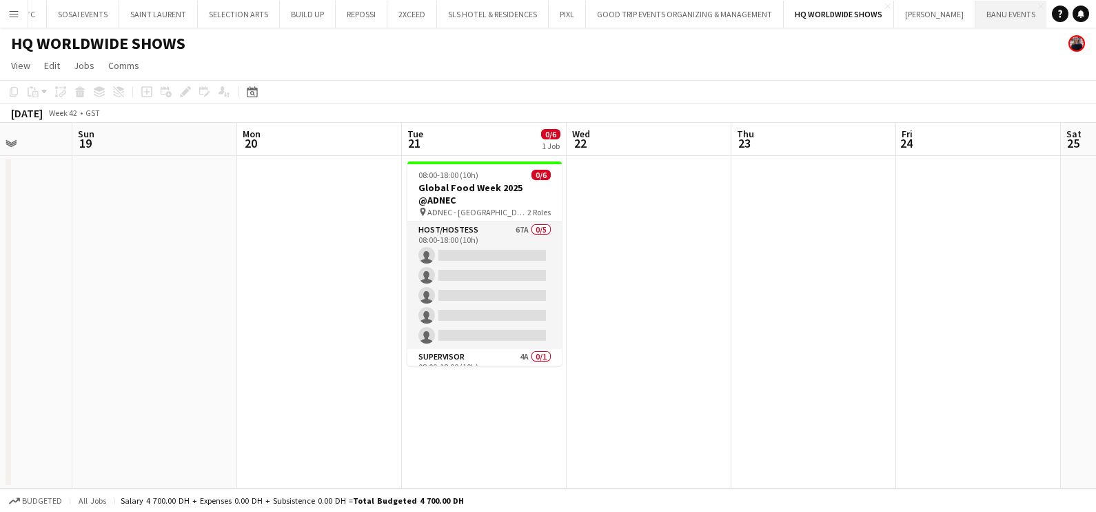
click at [976, 17] on button "BANU EVENTS Close" at bounding box center [1012, 14] width 72 height 27
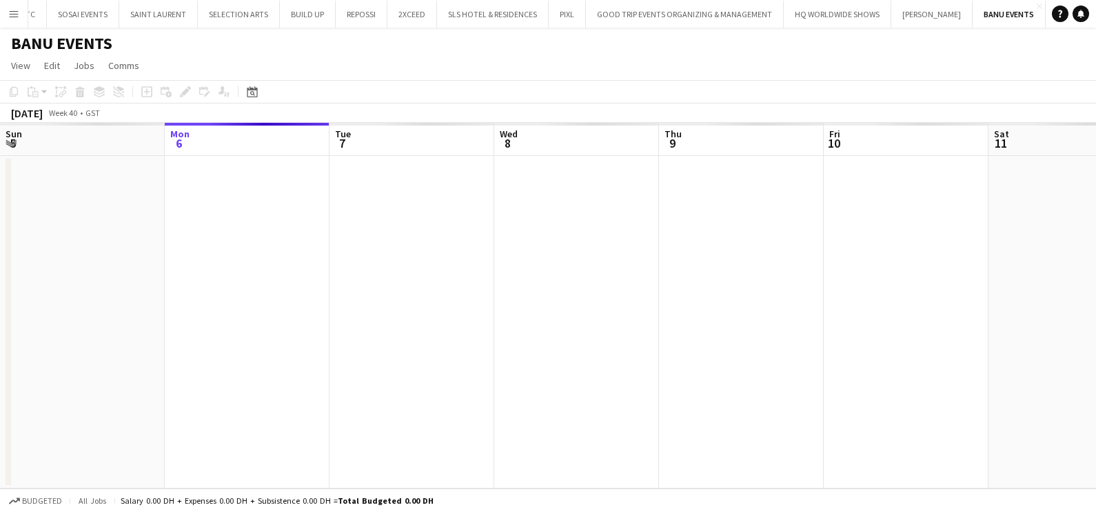
drag, startPoint x: 616, startPoint y: 355, endPoint x: 517, endPoint y: 328, distance: 103.0
click at [341, 356] on app-calendar-viewport "Fri 3 Sat 4 Sun 5 Mon 6 Tue 7 Wed 8 Thu 9 Fri 10 Sat 11 Sun 12 Mon 13 Tue 14" at bounding box center [548, 305] width 1096 height 365
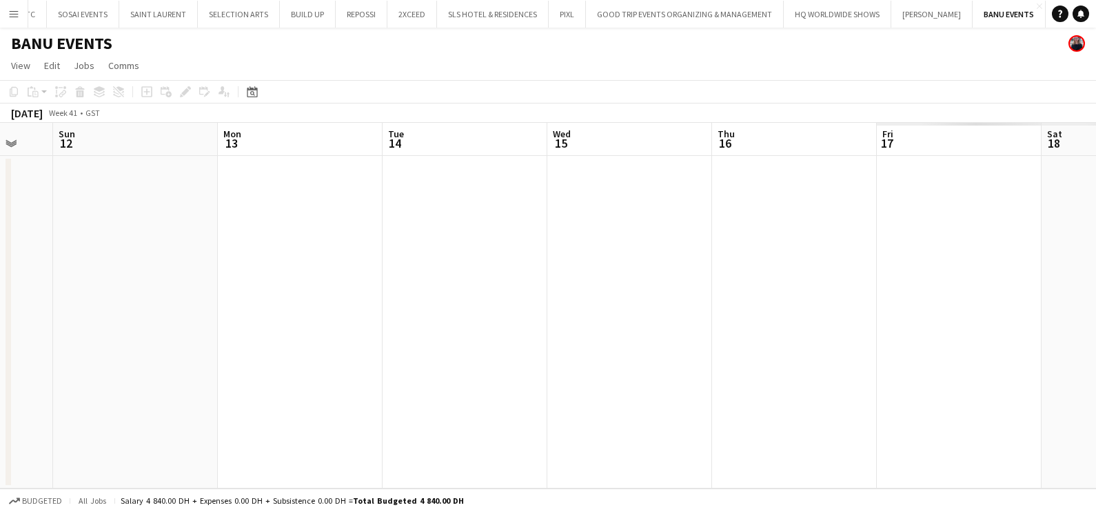
drag, startPoint x: 752, startPoint y: 300, endPoint x: 225, endPoint y: 299, distance: 526.8
click at [189, 309] on app-calendar-viewport "Wed 8 Thu 9 Fri 10 Sat 11 Sun 12 Mon 13 Tue 14 Wed 15 Thu 16 Fri 17 Sat 18 Sun …" at bounding box center [548, 305] width 1096 height 365
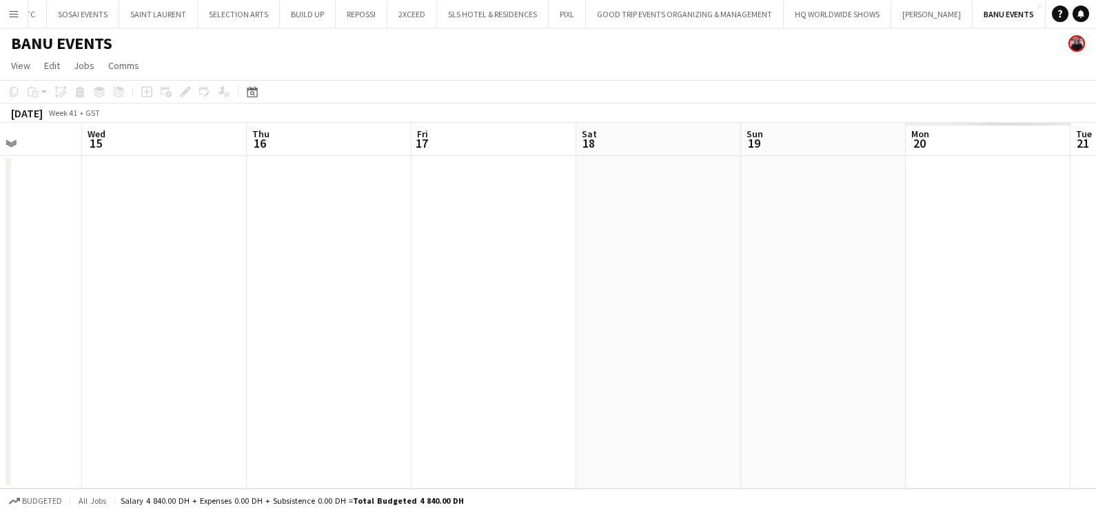
drag, startPoint x: 645, startPoint y: 250, endPoint x: 227, endPoint y: 239, distance: 418.0
click at [152, 253] on app-calendar-viewport "Sat 11 Sun 12 Mon 13 Tue 14 Wed 15 Thu 16 Fri 17 Sat 18 Sun 19 Mon 20 Tue 21 We…" at bounding box center [548, 305] width 1096 height 365
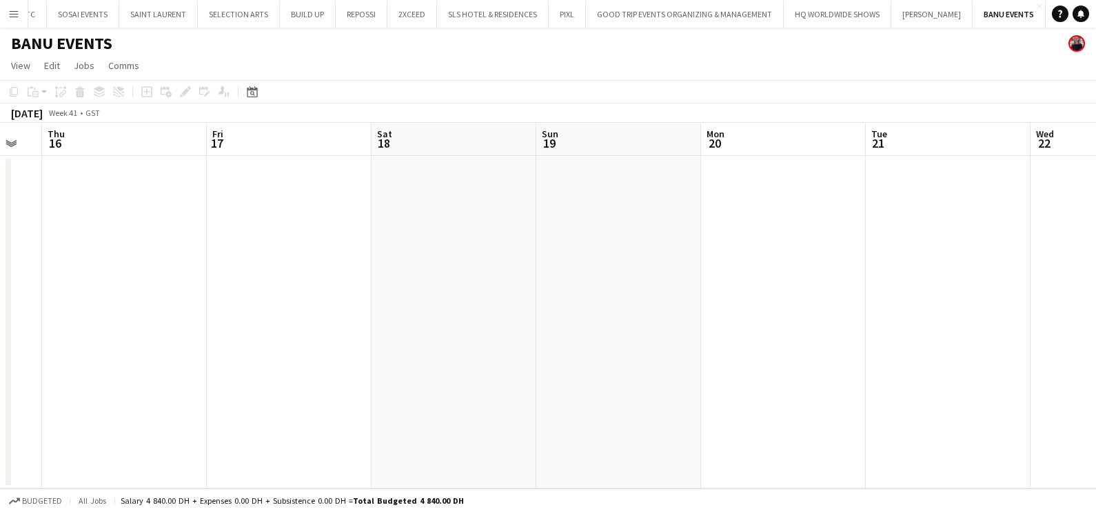
drag, startPoint x: 874, startPoint y: 237, endPoint x: 62, endPoint y: 303, distance: 814.2
click at [62, 303] on app-calendar-viewport "Sun 12 Mon 13 Tue 14 Wed 15 Thu 16 Fri 17 Sat 18 Sun 19 Mon 20 Tue 21 Wed 22 Th…" at bounding box center [548, 305] width 1096 height 365
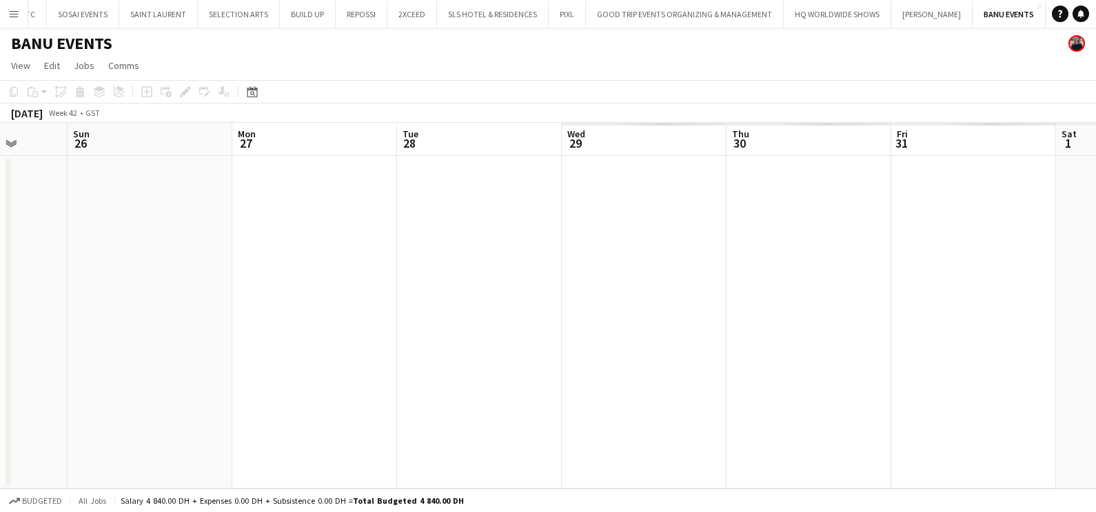
drag, startPoint x: 861, startPoint y: 279, endPoint x: 0, endPoint y: 290, distance: 861.3
click at [0, 290] on html "Menu Boards Boards Boards All jobs Status Workforce Workforce My Workforce Recr…" at bounding box center [548, 256] width 1096 height 512
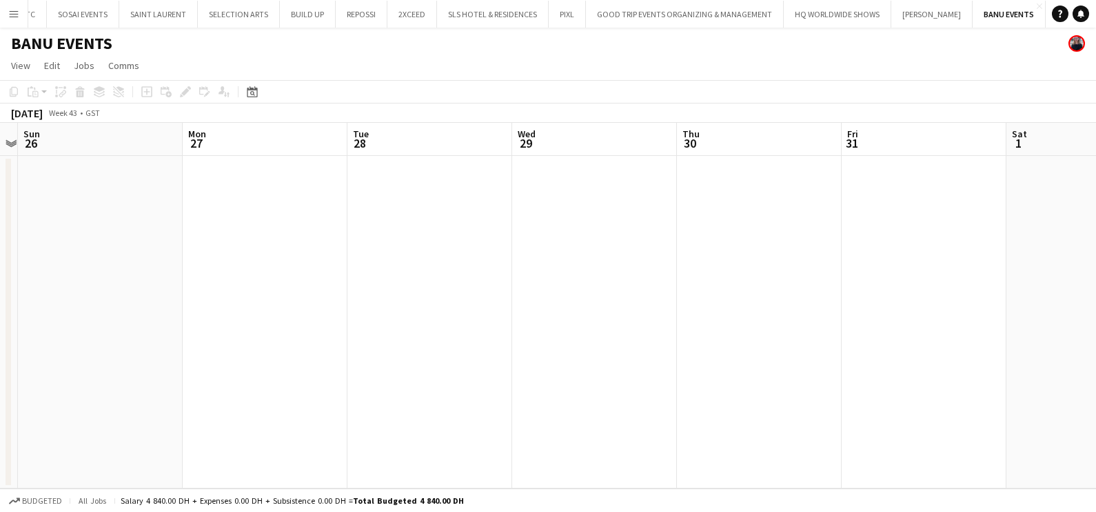
drag, startPoint x: 527, startPoint y: 272, endPoint x: 50, endPoint y: 266, distance: 477.2
click at [17, 276] on app-calendar-viewport "Thu 23 Fri 24 Sat 25 Sun 26 Mon 27 Tue 28 Wed 29 Thu 30 Fri 31 Sat 1 Sun 2 Mon 3" at bounding box center [548, 305] width 1096 height 365
click at [153, 253] on app-calendar-viewport "Mon 27 Tue 28 Wed 29 Thu 30 Fri 31 Sat 1 Sun 2 Mon 3 Tue 4 Wed 5 Thu 6 Fri 7" at bounding box center [548, 305] width 1096 height 365
drag, startPoint x: 938, startPoint y: 161, endPoint x: 137, endPoint y: 223, distance: 802.9
click at [137, 223] on app-calendar-viewport "Mon 3 Tue 4 Wed 5 Thu 6 Fri 7 Sat 8 Sun 9 Mon 10 Tue 11 Wed 12 Thu 13 Fri 14" at bounding box center [548, 305] width 1096 height 365
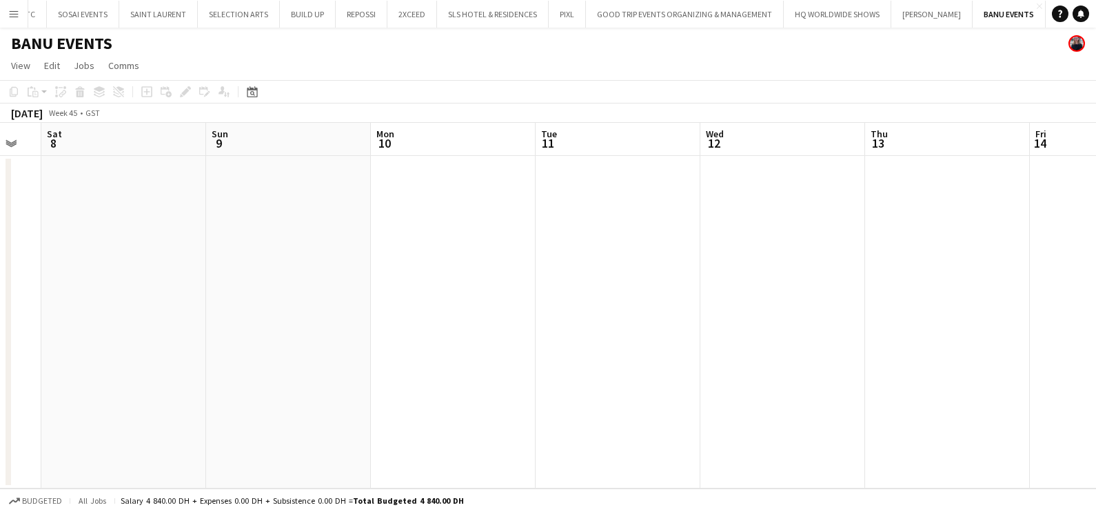
drag, startPoint x: 26, startPoint y: 241, endPoint x: 210, endPoint y: 230, distance: 184.5
click at [19, 241] on app-calendar-viewport "Wed 5 Thu 6 Fri 7 Sat 8 Sun 9 Mon 10 Tue 11 Wed 12 Thu 13 Fri 14 Sat 15 Sun 16" at bounding box center [548, 305] width 1096 height 365
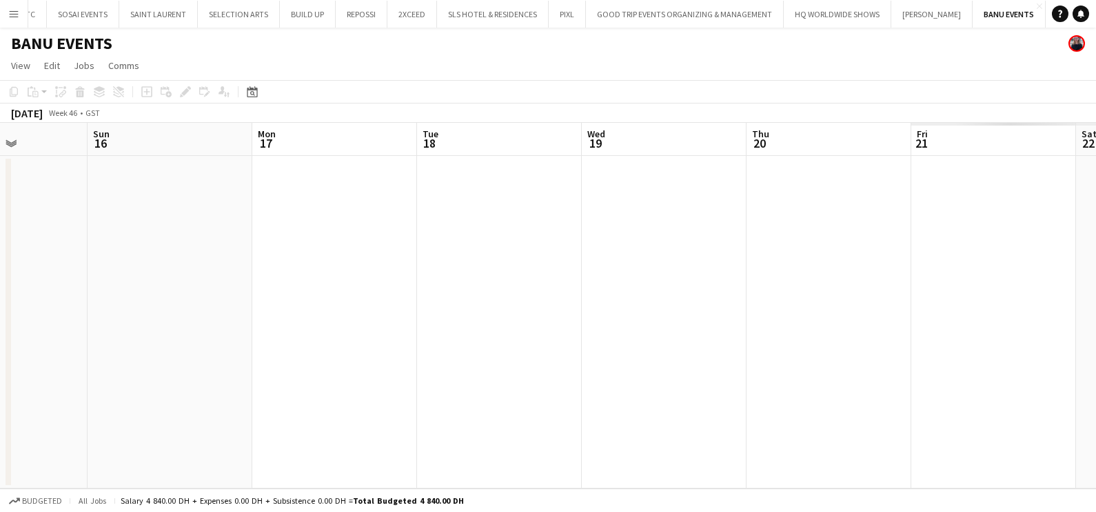
drag, startPoint x: 326, startPoint y: 294, endPoint x: 316, endPoint y: 289, distance: 11.7
click at [145, 299] on app-calendar-viewport "Wed 12 Thu 13 Fri 14 Sat 15 Sun 16 Mon 17 Tue 18 Wed 19 Thu 20 Fri 21 Sat 22 Su…" at bounding box center [548, 305] width 1096 height 365
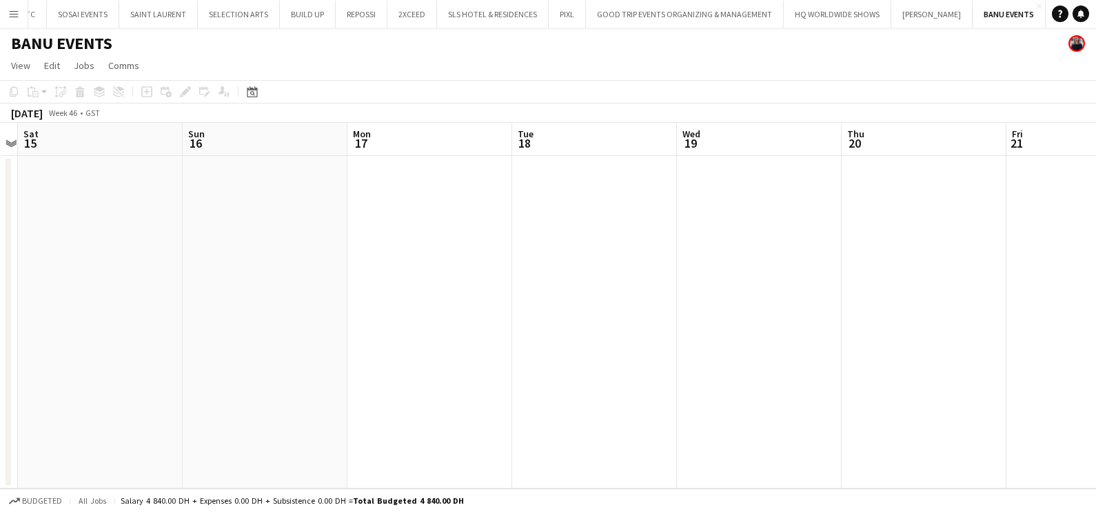
drag, startPoint x: 705, startPoint y: 297, endPoint x: 132, endPoint y: 352, distance: 575.6
click at [119, 354] on app-calendar-viewport "Wed 12 Thu 13 Fri 14 Sat 15 Sun 16 Mon 17 Tue 18 Wed 19 Thu 20 Fri 21 Sat 22 Su…" at bounding box center [548, 305] width 1096 height 365
drag, startPoint x: 894, startPoint y: 253, endPoint x: 221, endPoint y: 269, distance: 673.8
click at [221, 269] on app-calendar-viewport "Thu 20 Fri 21 Sat 22 Sun 23 Mon 24 Tue 25 Wed 26 Thu 27 Fri 28 Sat 29 Sun 30 Mo…" at bounding box center [548, 305] width 1096 height 365
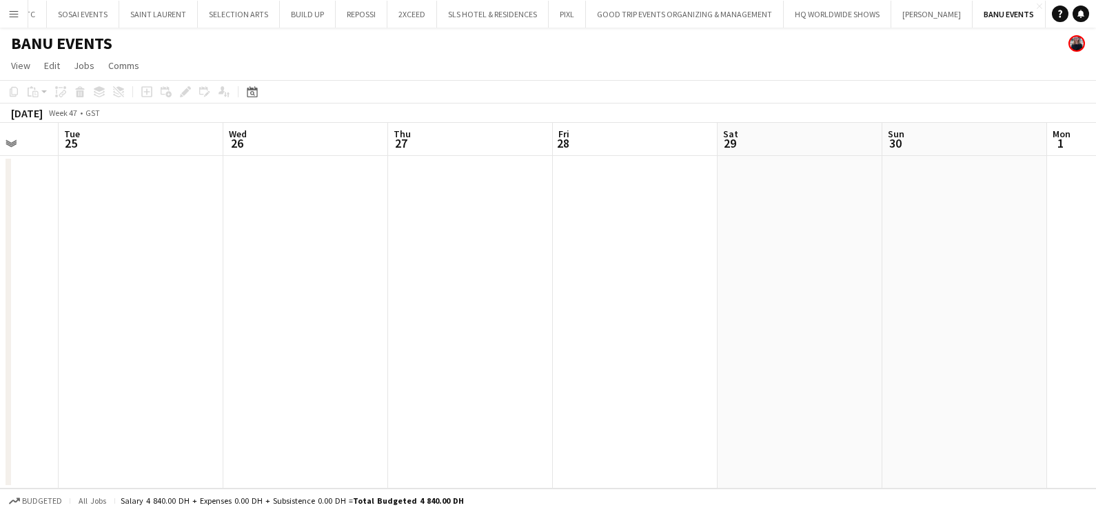
drag, startPoint x: 547, startPoint y: 255, endPoint x: 854, endPoint y: 219, distance: 309.7
click at [181, 257] on app-calendar-viewport "Sat 22 Sun 23 Mon 24 Tue 25 Wed 26 Thu 27 Fri 28 Sat 29 Sun 30 Mon 1 Tue 2 Wed 3" at bounding box center [548, 305] width 1096 height 365
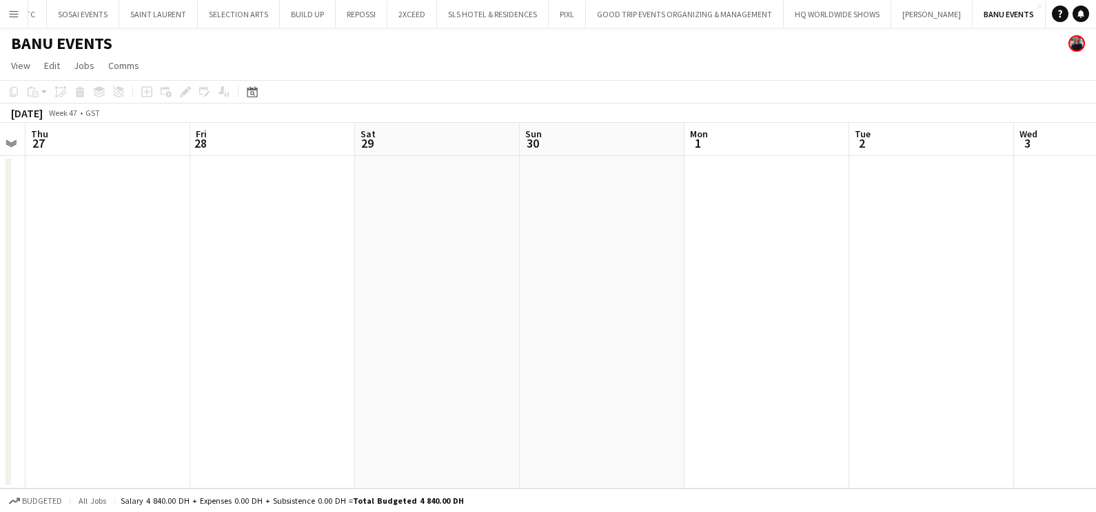
drag, startPoint x: 296, startPoint y: 256, endPoint x: 247, endPoint y: 255, distance: 49.0
click at [237, 257] on app-calendar-viewport "Mon 24 Tue 25 Wed 26 Thu 27 Fri 28 Sat 29 Sun 30 Mon 1 Tue 2 Wed 3 Thu 4 Fri 5" at bounding box center [548, 305] width 1096 height 365
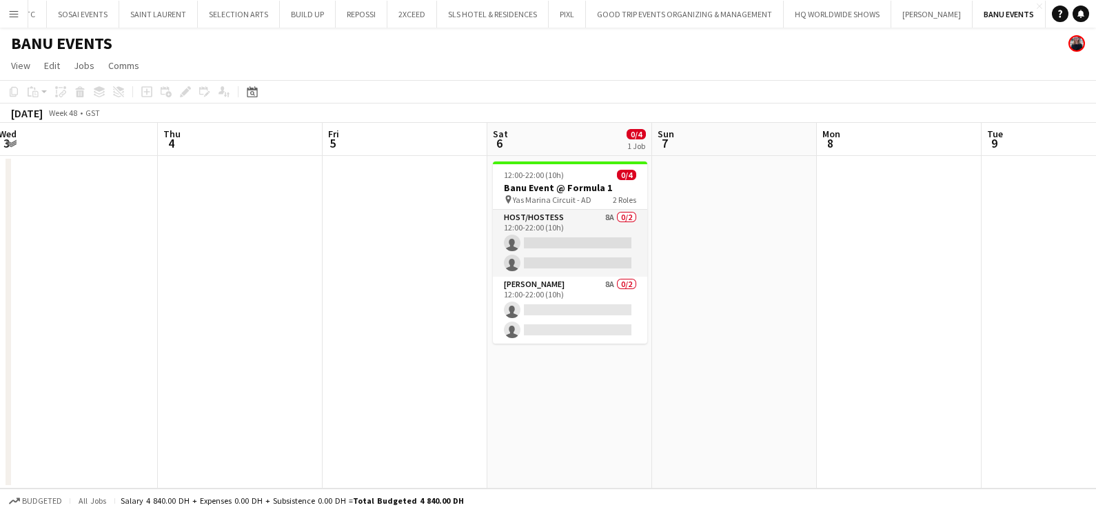
click at [336, 242] on app-calendar-viewport "Sun 30 Mon 1 Tue 2 Wed 3 Thu 4 Fri 5 Sat 6 0/4 1 Job Sun 7 Mon 8 Tue 9 Wed 10 T…" at bounding box center [548, 305] width 1096 height 365
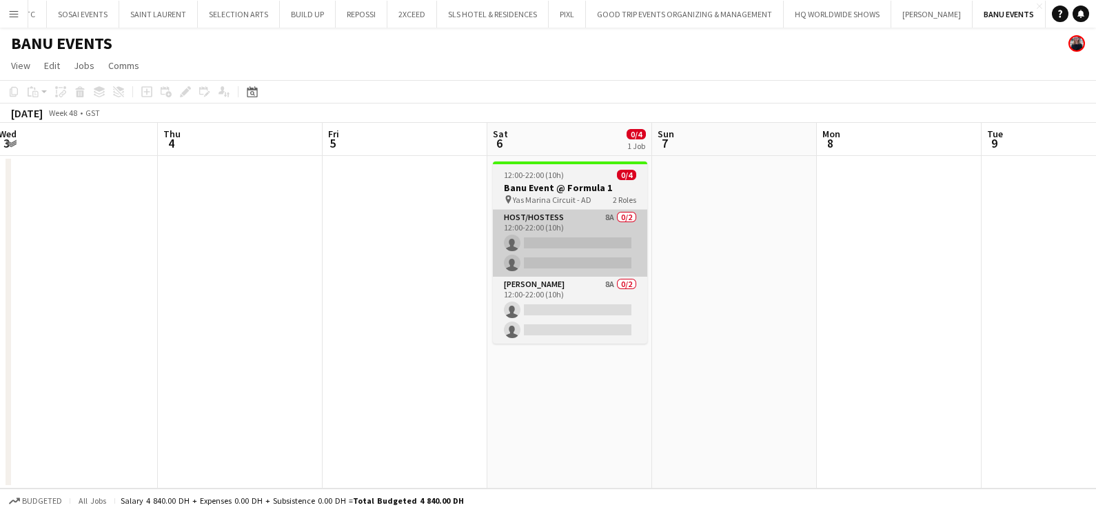
scroll to position [0, 512]
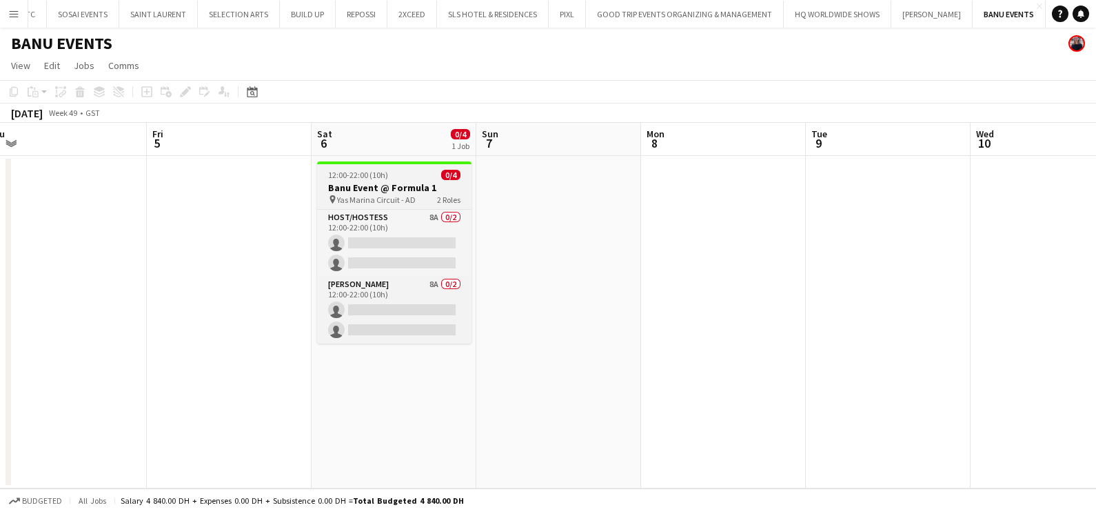
click at [392, 184] on h3 "Banu Event @ Formula 1" at bounding box center [394, 187] width 154 height 12
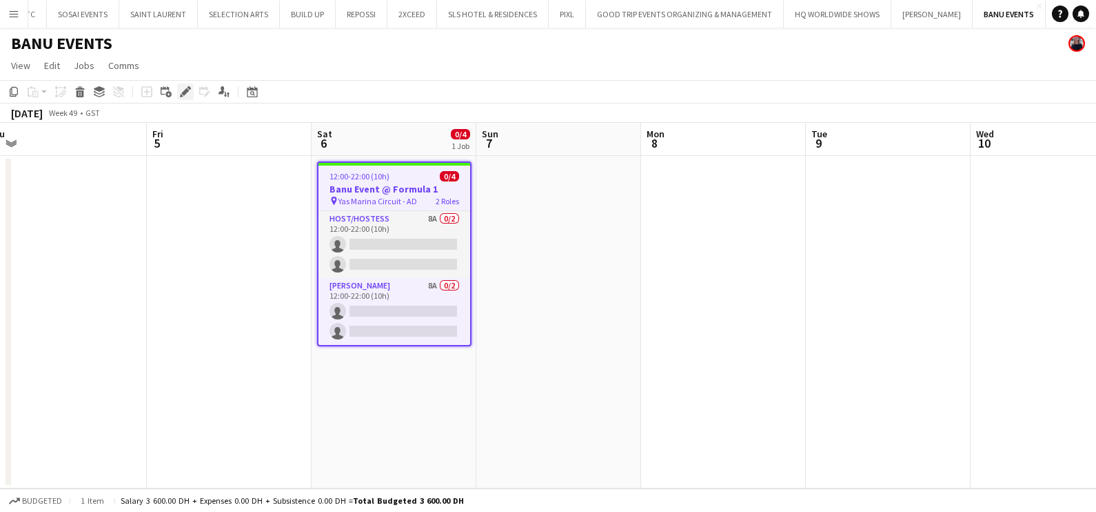
click at [186, 90] on icon at bounding box center [185, 92] width 8 height 8
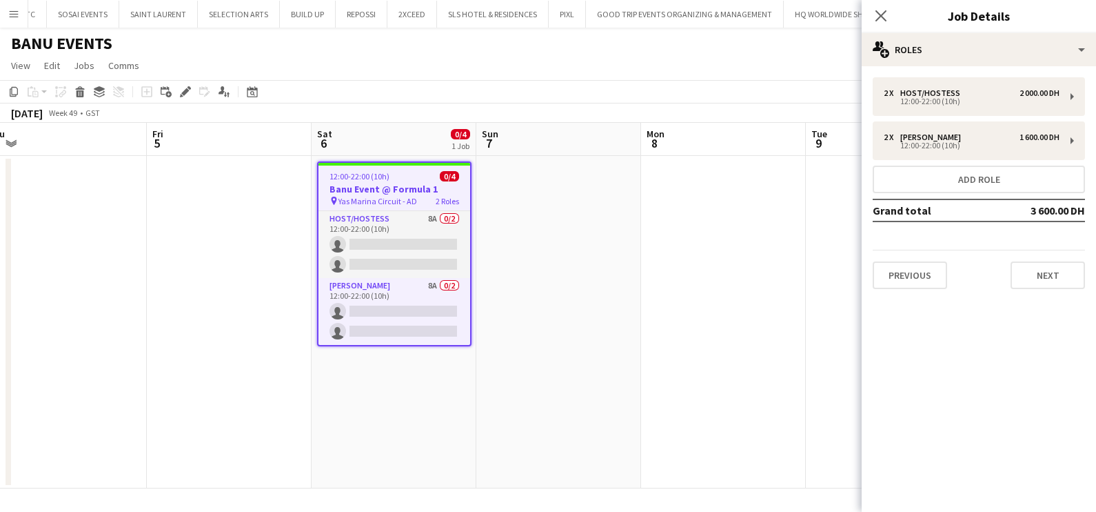
click at [722, 221] on app-date-cell at bounding box center [723, 322] width 165 height 332
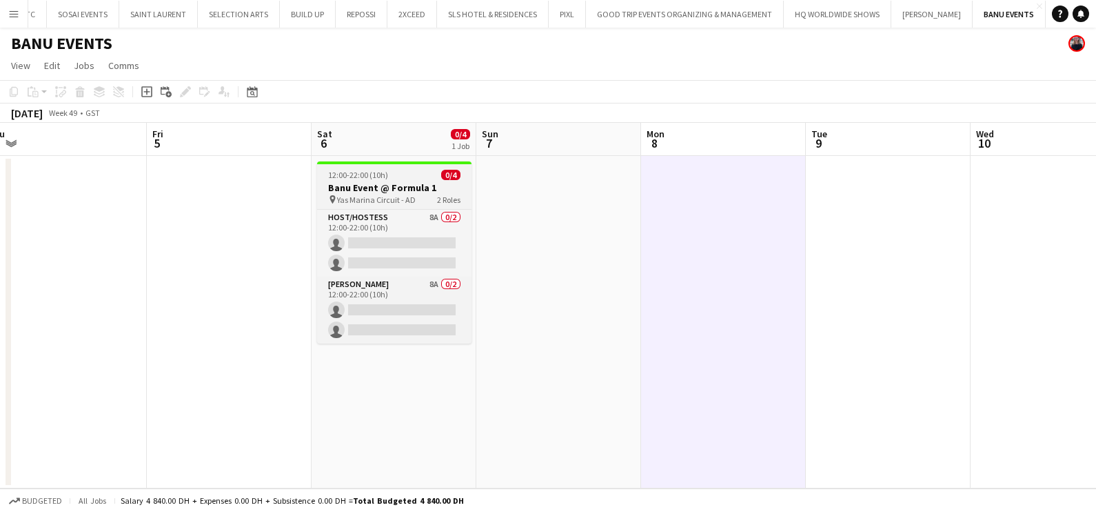
click at [412, 179] on div "12:00-22:00 (10h) 0/4" at bounding box center [394, 175] width 154 height 10
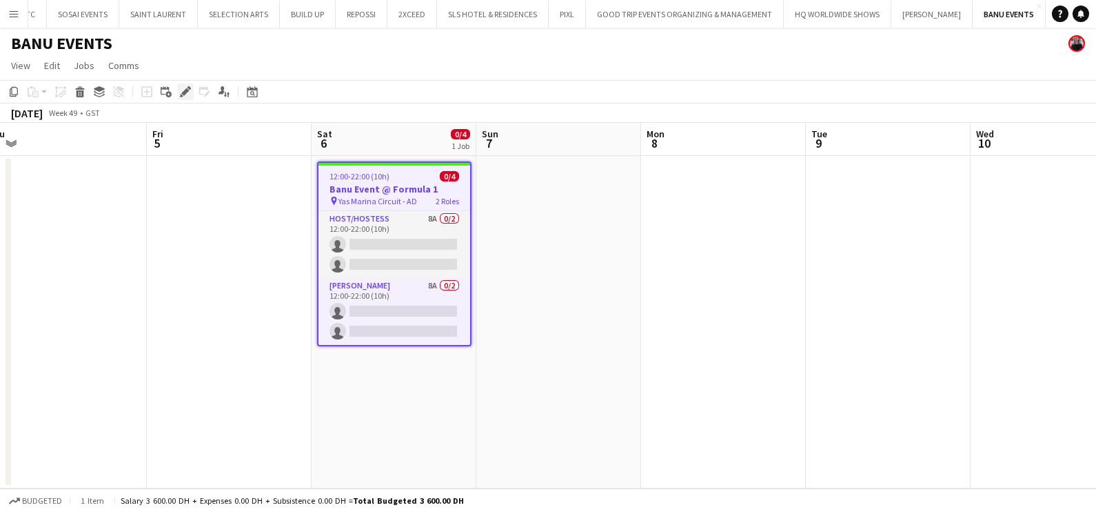
click at [182, 91] on icon "Edit" at bounding box center [185, 91] width 11 height 11
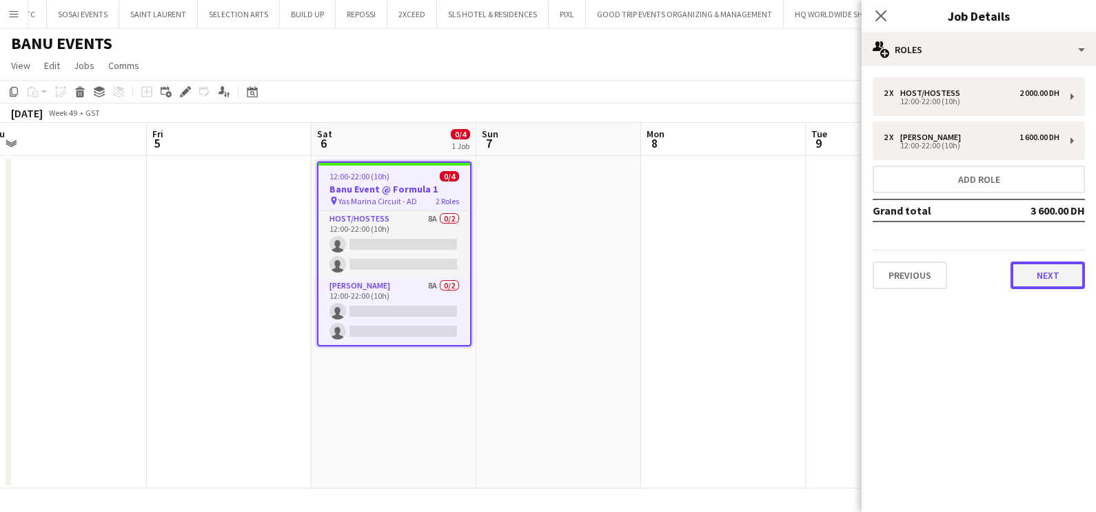
click at [1045, 272] on button "Next" at bounding box center [1048, 275] width 74 height 28
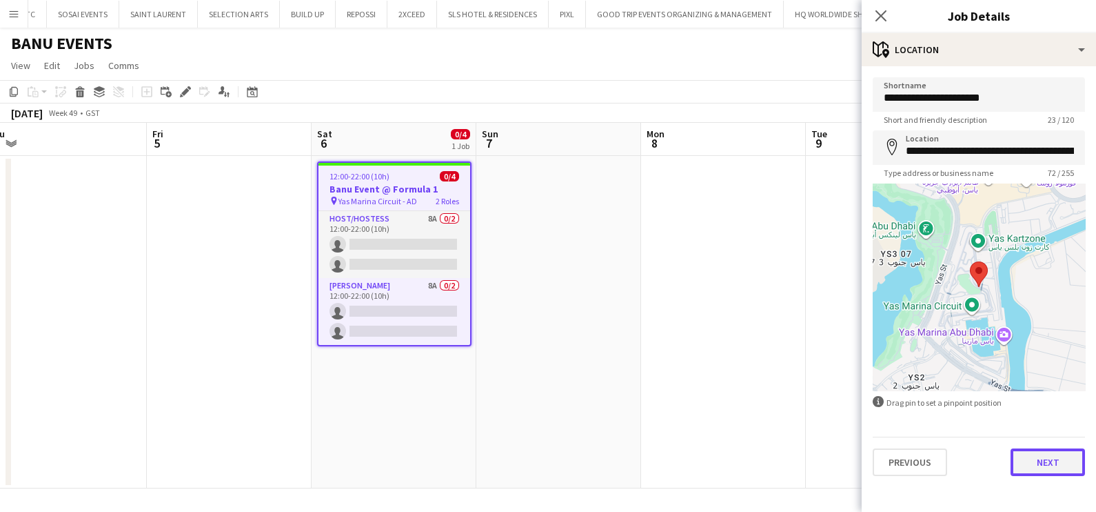
click at [1060, 465] on button "Next" at bounding box center [1048, 462] width 74 height 28
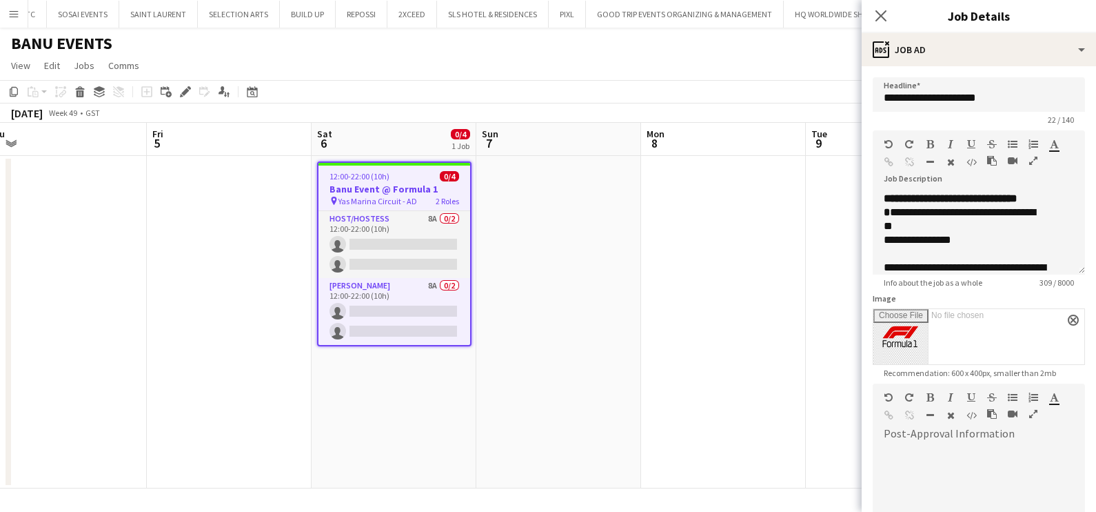
click at [1034, 160] on icon "button" at bounding box center [1033, 161] width 8 height 10
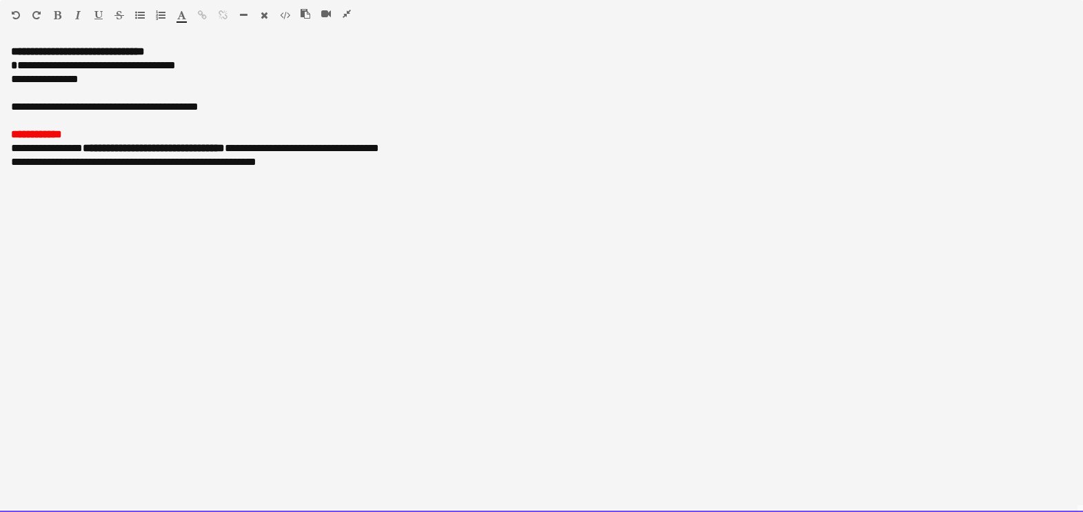
click at [310, 159] on div "**********" at bounding box center [541, 162] width 1061 height 14
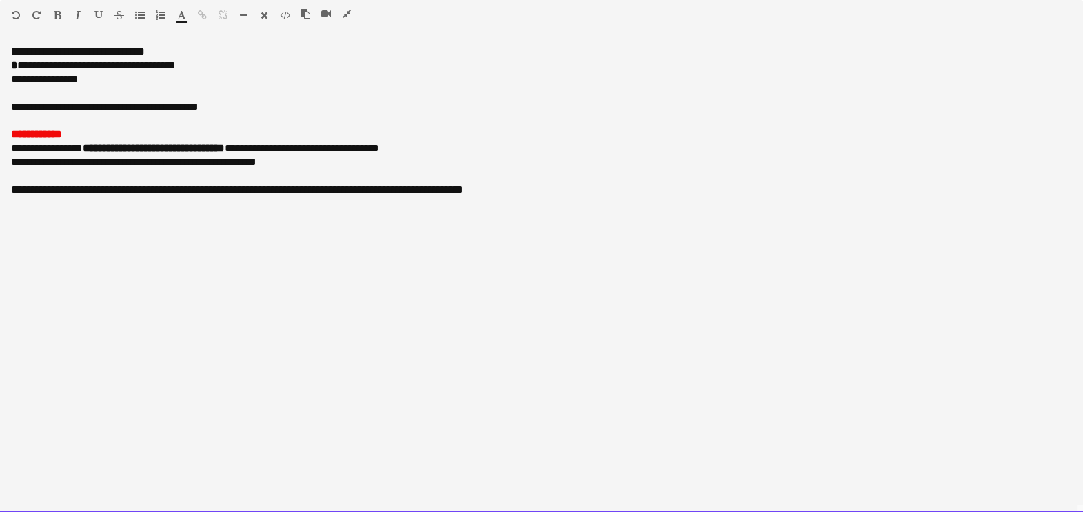
drag, startPoint x: 170, startPoint y: 191, endPoint x: 159, endPoint y: 192, distance: 11.8
click at [159, 192] on div "**********" at bounding box center [541, 190] width 1061 height 14
drag, startPoint x: 551, startPoint y: 183, endPoint x: 3, endPoint y: 179, distance: 547.5
click at [3, 179] on div "**********" at bounding box center [541, 278] width 1083 height 467
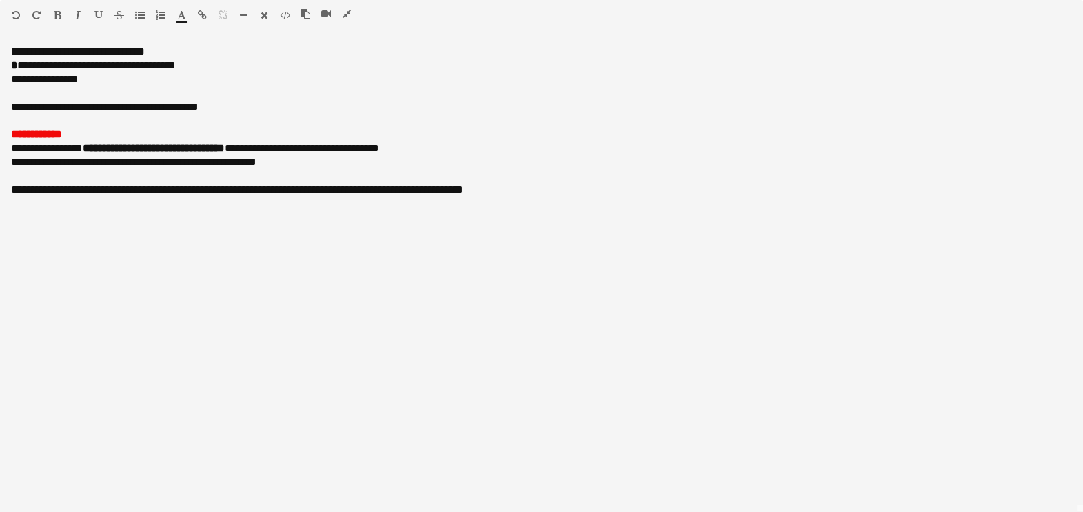
click at [58, 14] on icon "button" at bounding box center [58, 15] width 8 height 10
click at [181, 14] on icon "button" at bounding box center [181, 15] width 9 height 10
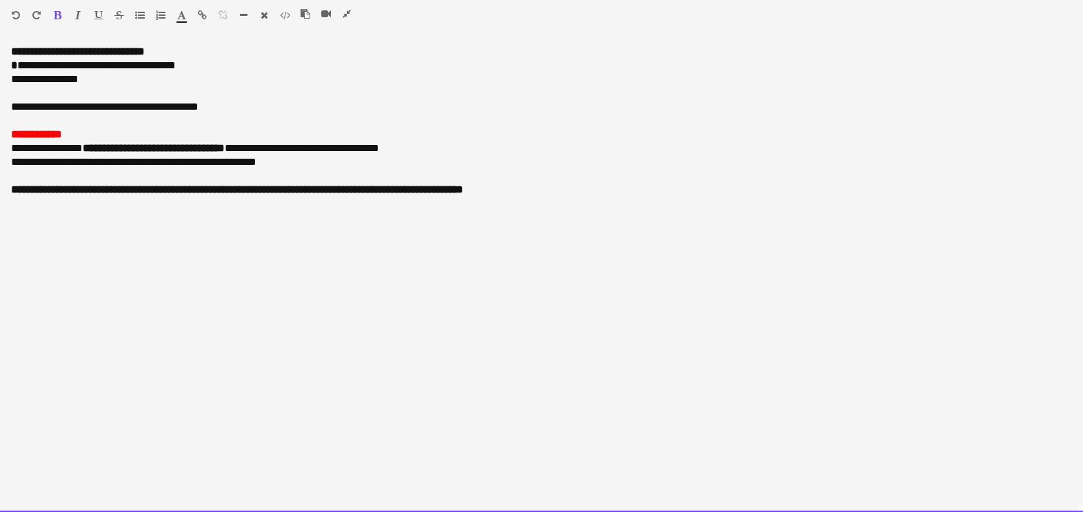
type input "*******"
click at [471, 125] on div at bounding box center [541, 121] width 1061 height 14
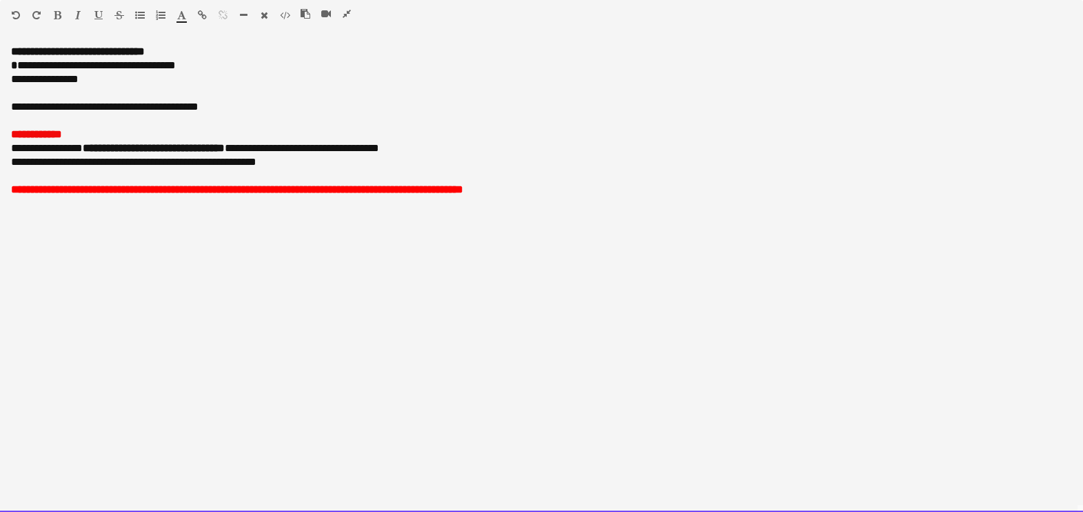
click at [321, 326] on div "**********" at bounding box center [541, 278] width 1083 height 467
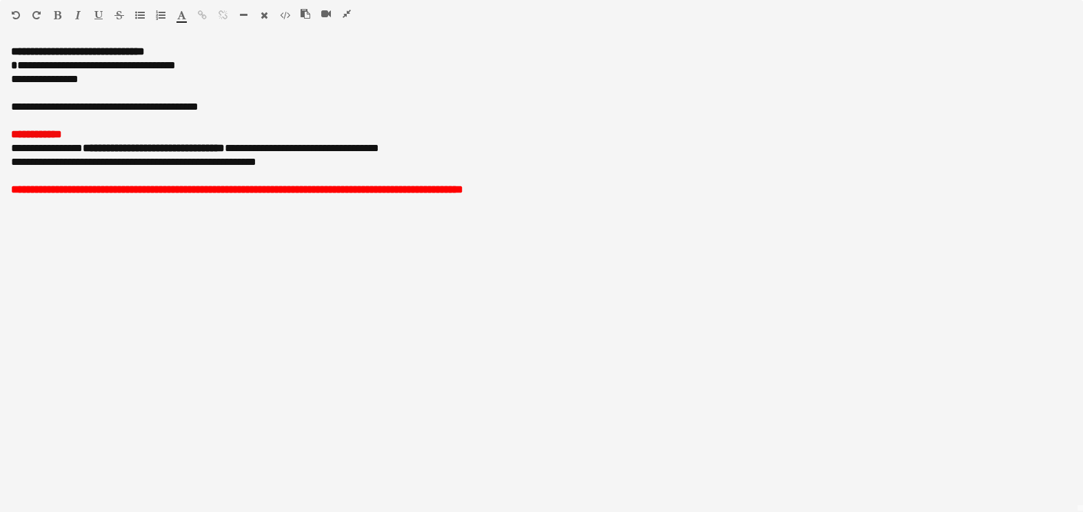
click at [345, 14] on icon "button" at bounding box center [347, 14] width 8 height 10
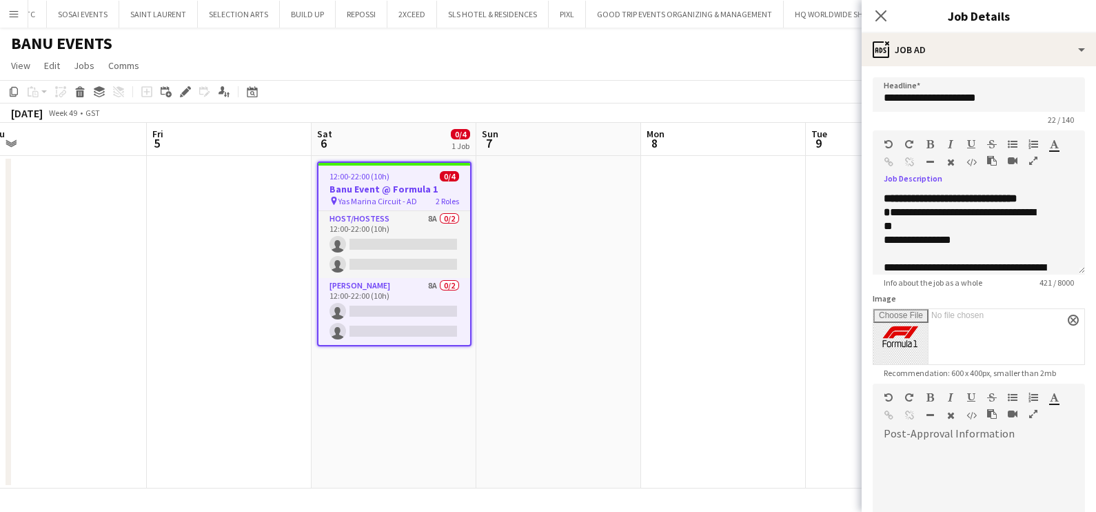
click at [1036, 161] on icon "button" at bounding box center [1033, 161] width 8 height 10
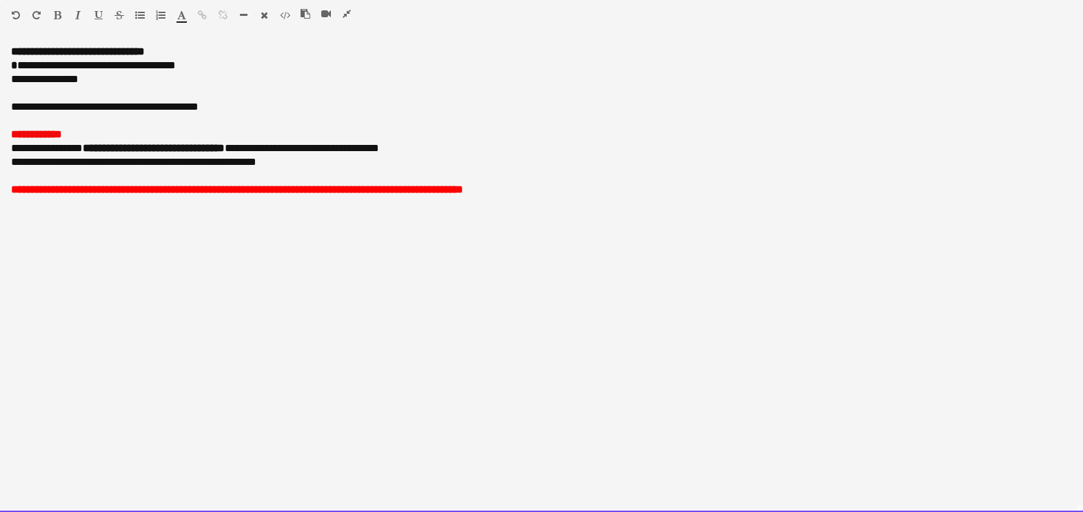
click at [310, 192] on font "**********" at bounding box center [237, 189] width 452 height 10
click at [355, 240] on div "**********" at bounding box center [541, 278] width 1083 height 467
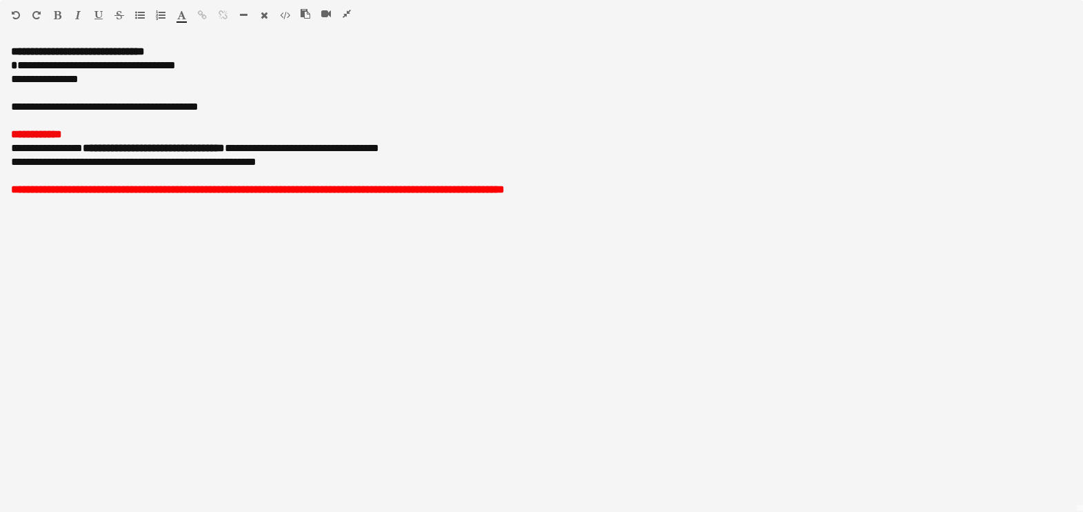
click at [346, 14] on icon "button" at bounding box center [347, 14] width 8 height 10
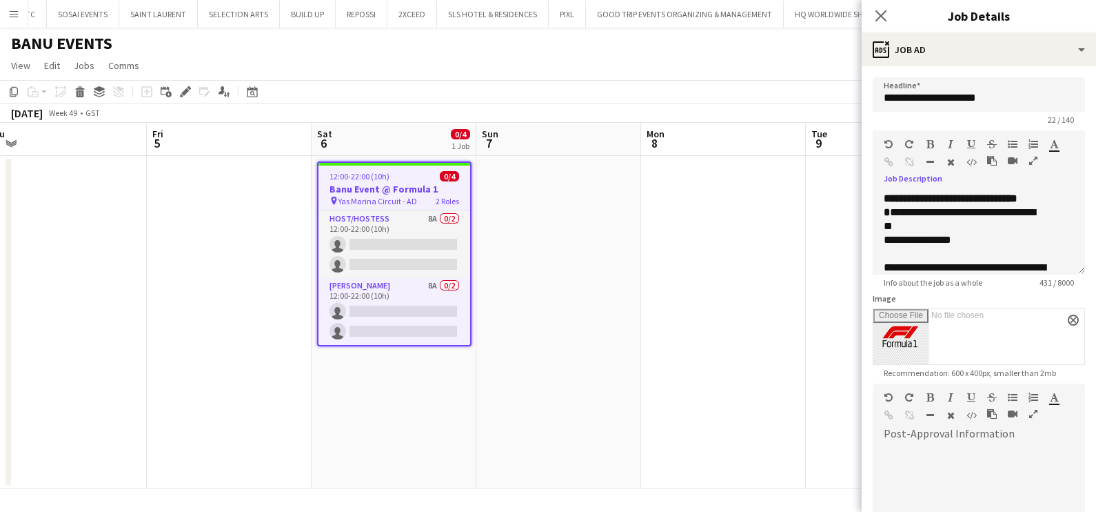
click at [660, 331] on app-date-cell at bounding box center [723, 322] width 165 height 332
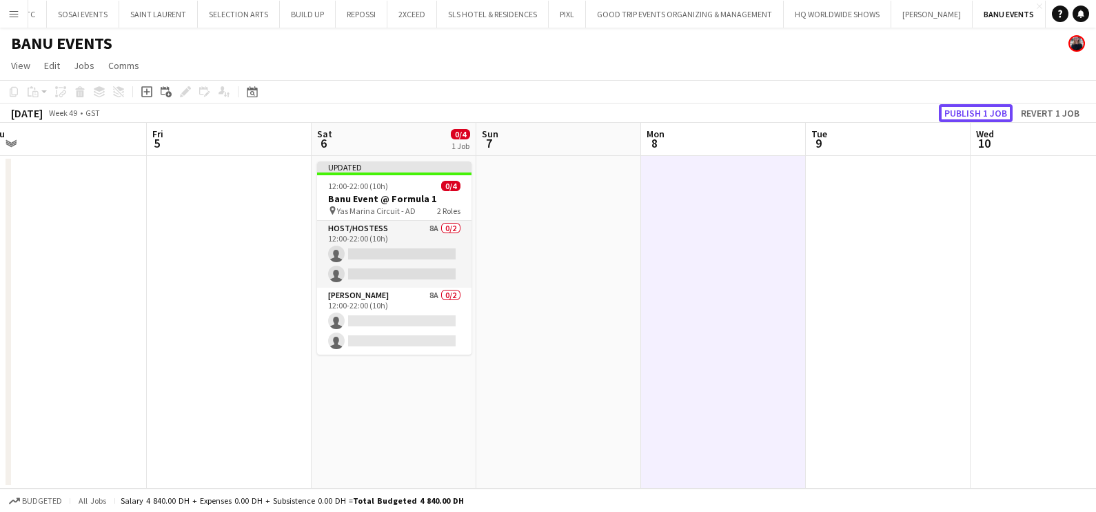
click at [979, 111] on button "Publish 1 job" at bounding box center [976, 113] width 74 height 18
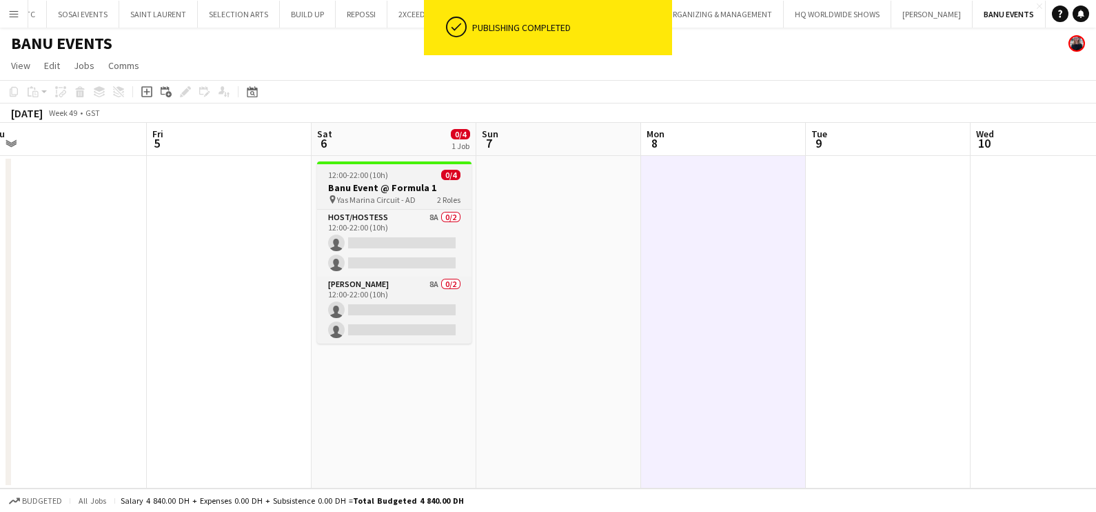
click at [369, 181] on h3 "Banu Event @ Formula 1" at bounding box center [394, 187] width 154 height 12
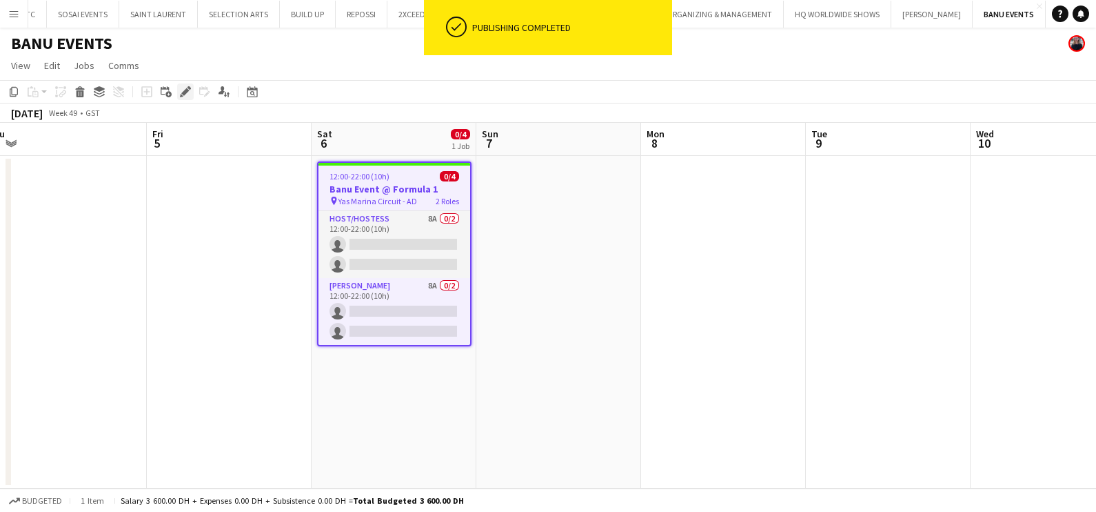
click at [183, 86] on icon "Edit" at bounding box center [185, 91] width 11 height 11
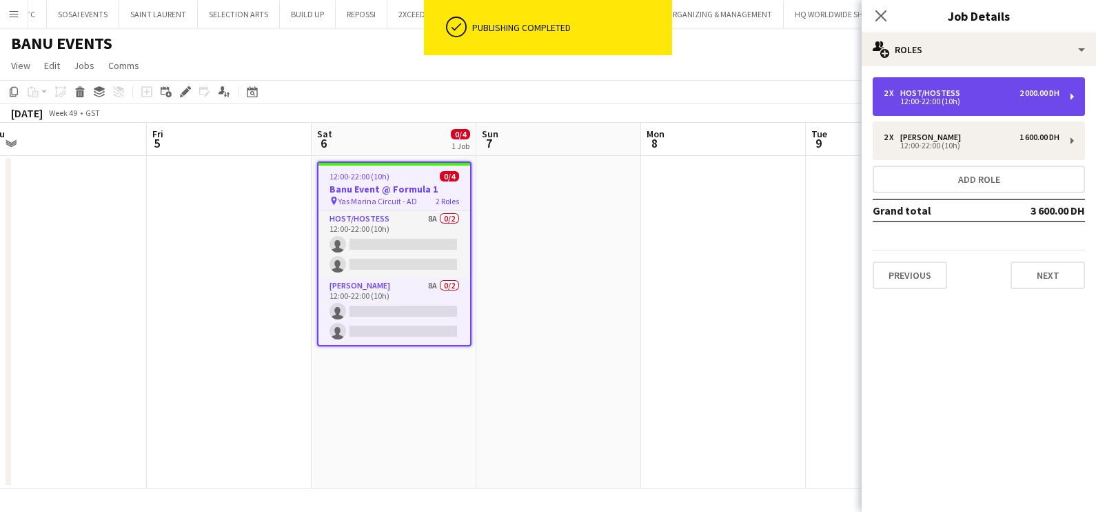
click at [960, 97] on div "Host/Hostess" at bounding box center [933, 93] width 66 height 10
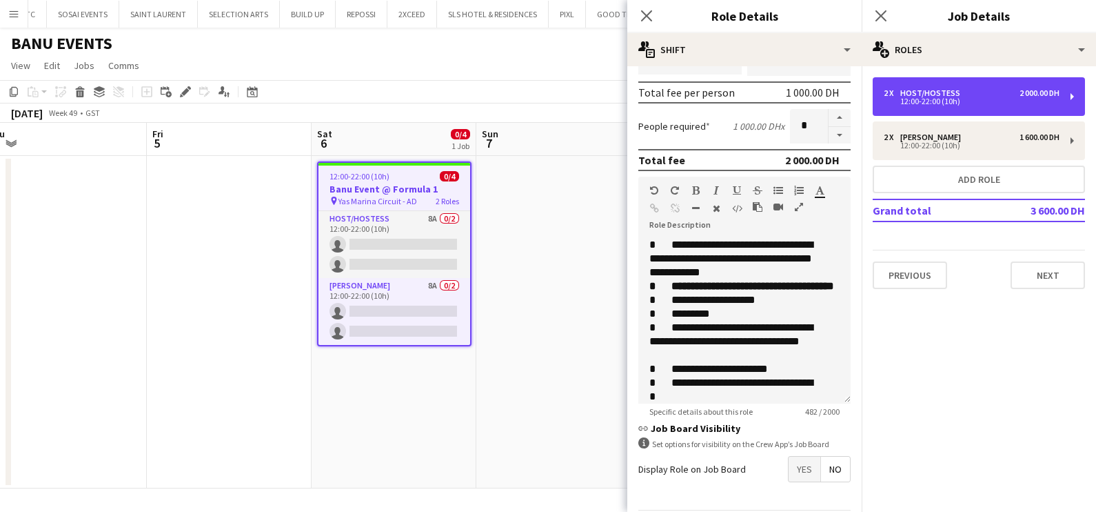
scroll to position [348, 0]
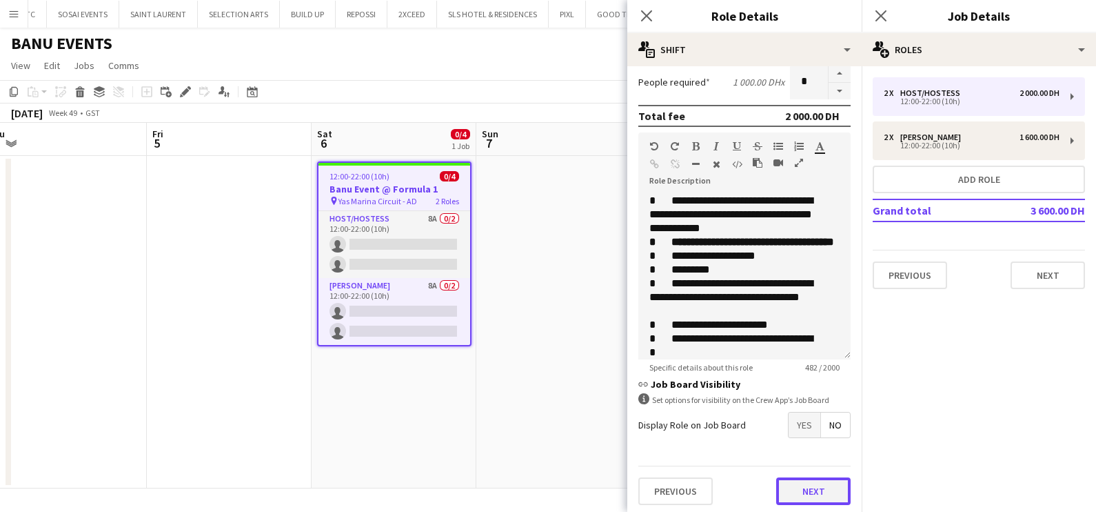
click at [776, 486] on button "Next" at bounding box center [813, 491] width 74 height 28
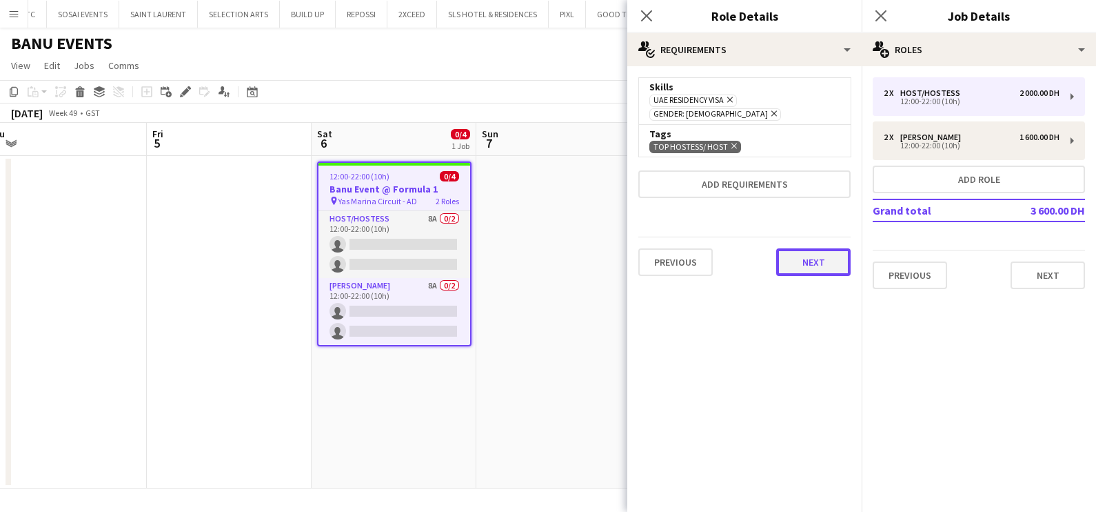
click at [804, 248] on button "Next" at bounding box center [813, 262] width 74 height 28
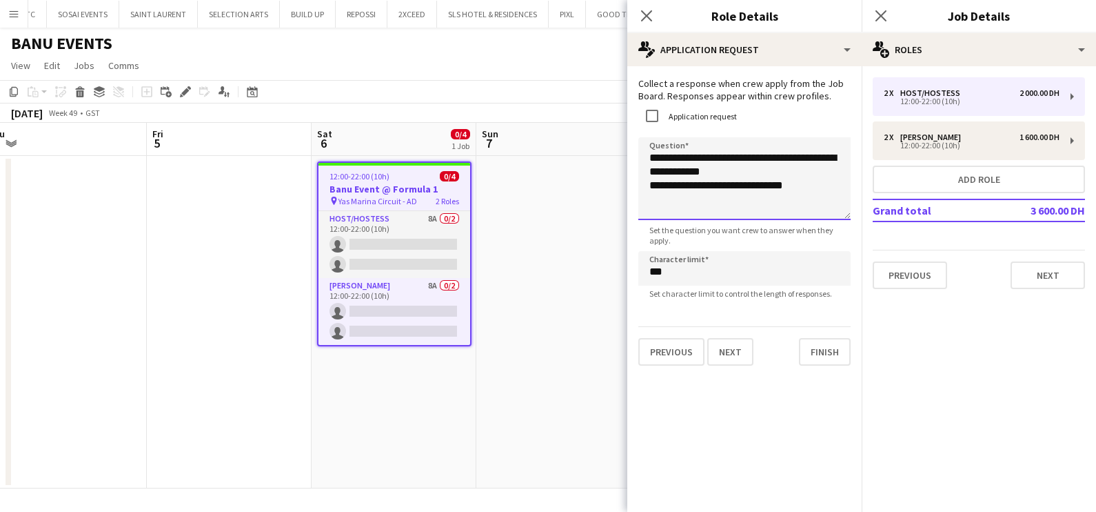
click at [801, 188] on textarea "**********" at bounding box center [744, 178] width 212 height 83
type textarea "**********"
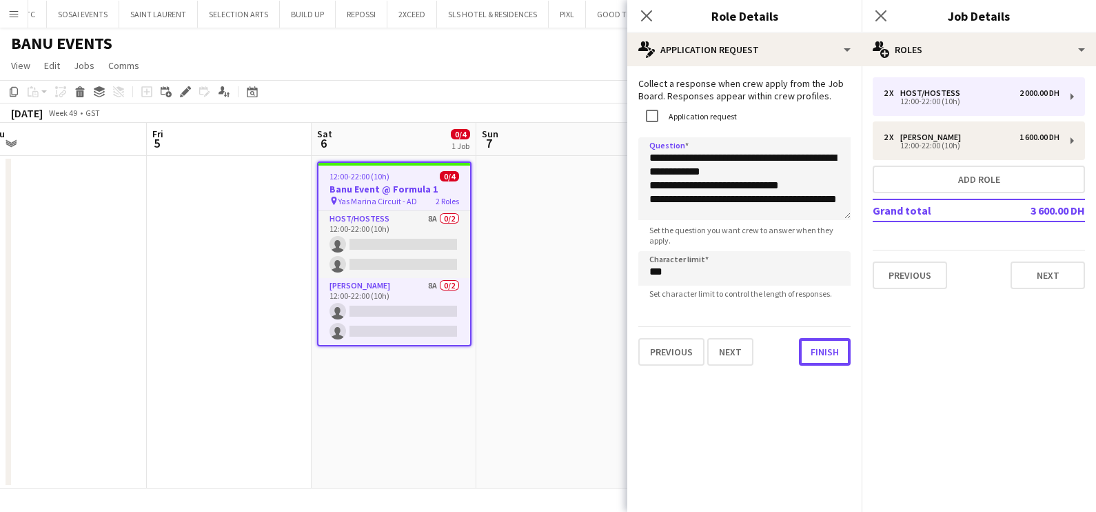
click at [827, 355] on button "Finish" at bounding box center [825, 352] width 52 height 28
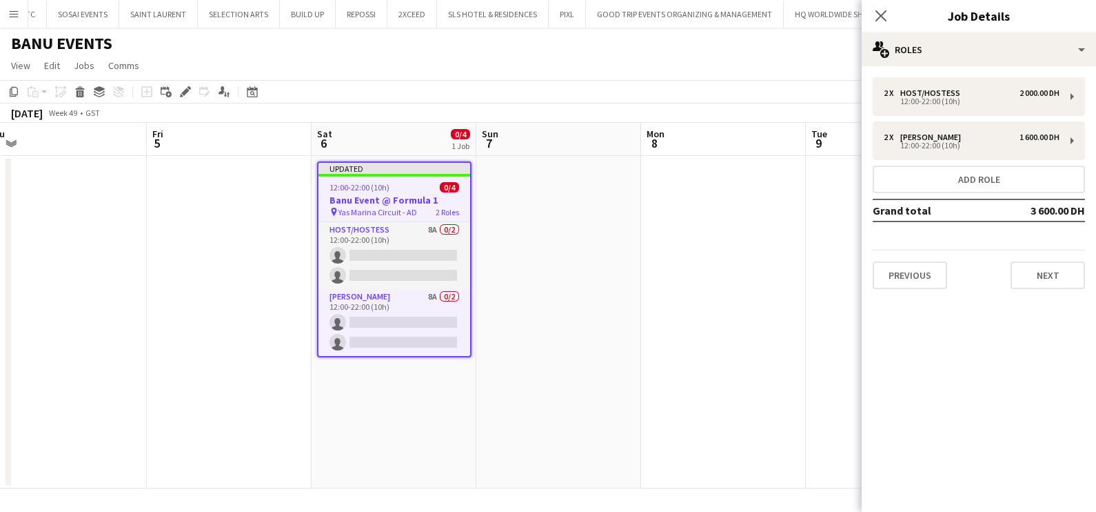
click at [541, 330] on app-date-cell at bounding box center [558, 322] width 165 height 332
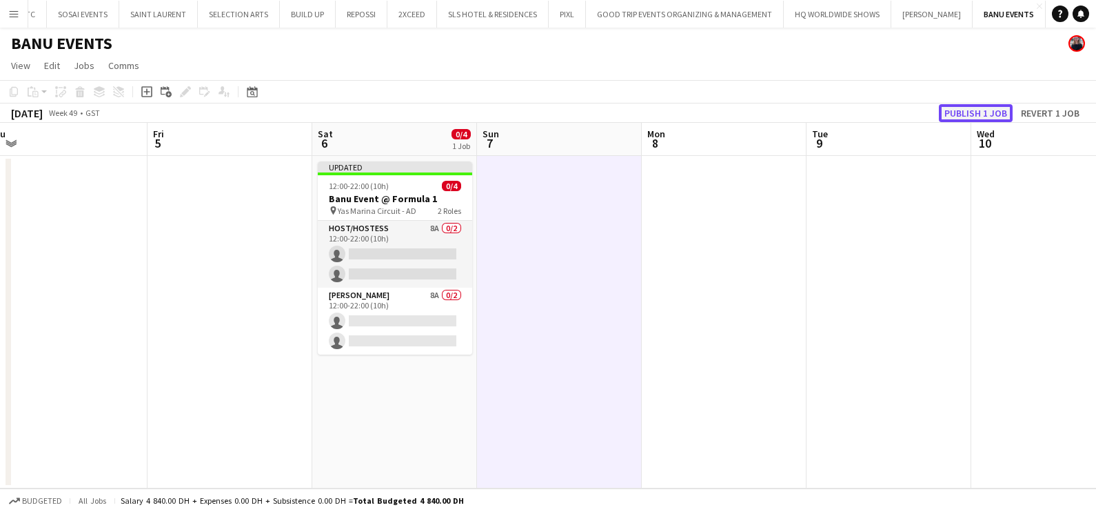
click at [957, 107] on button "Publish 1 job" at bounding box center [976, 113] width 74 height 18
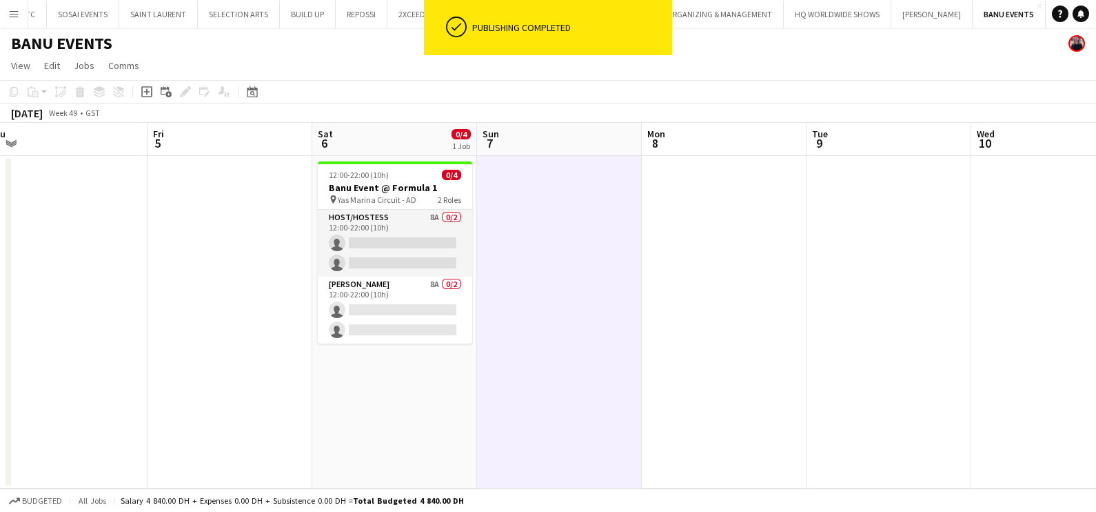
click at [398, 237] on app-card-role "Host/Hostess 8A 0/2 12:00-22:00 (10h) single-neutral-actions single-neutral-act…" at bounding box center [395, 243] width 154 height 67
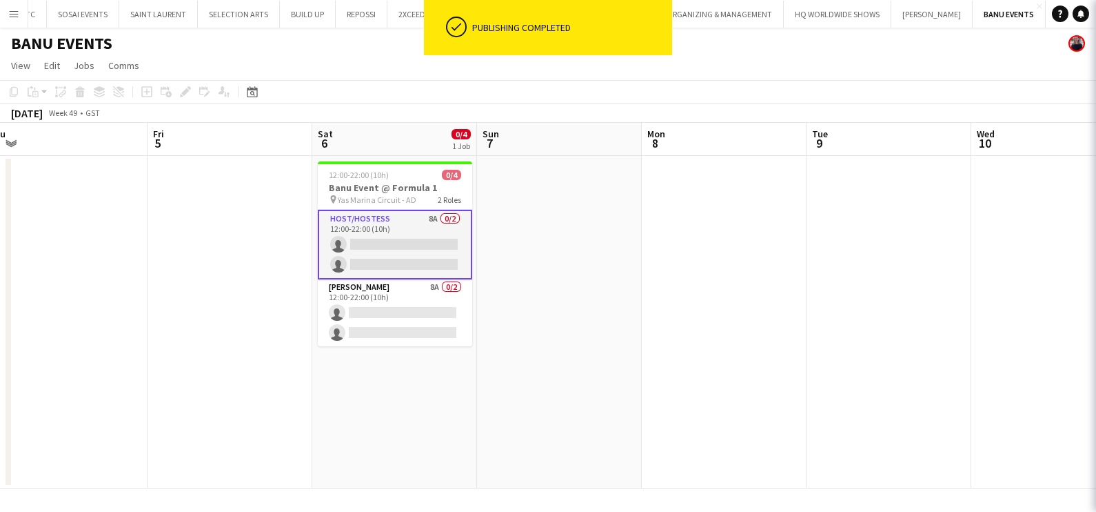
scroll to position [0, 511]
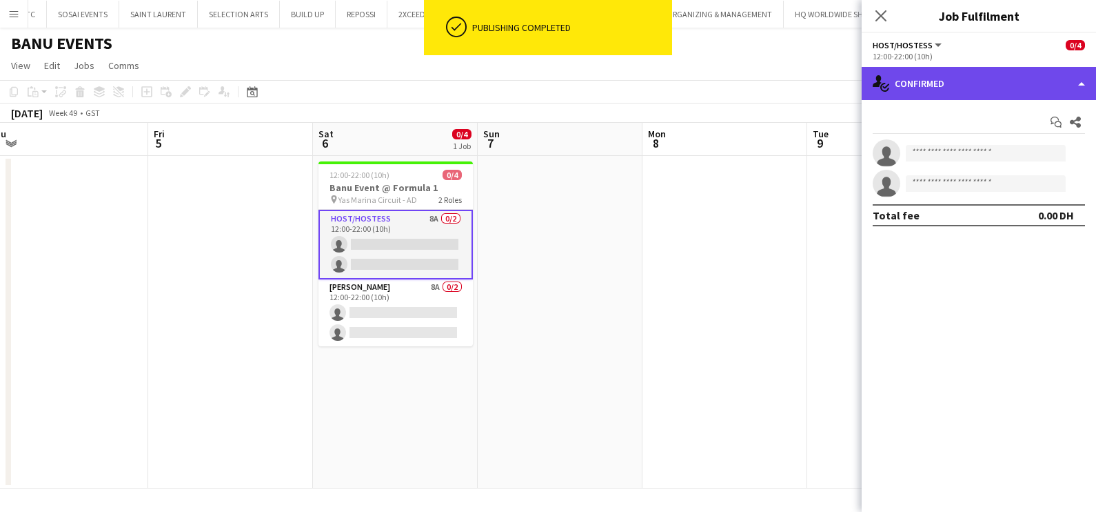
click at [933, 81] on div "single-neutral-actions-check-2 Confirmed" at bounding box center [979, 83] width 234 height 33
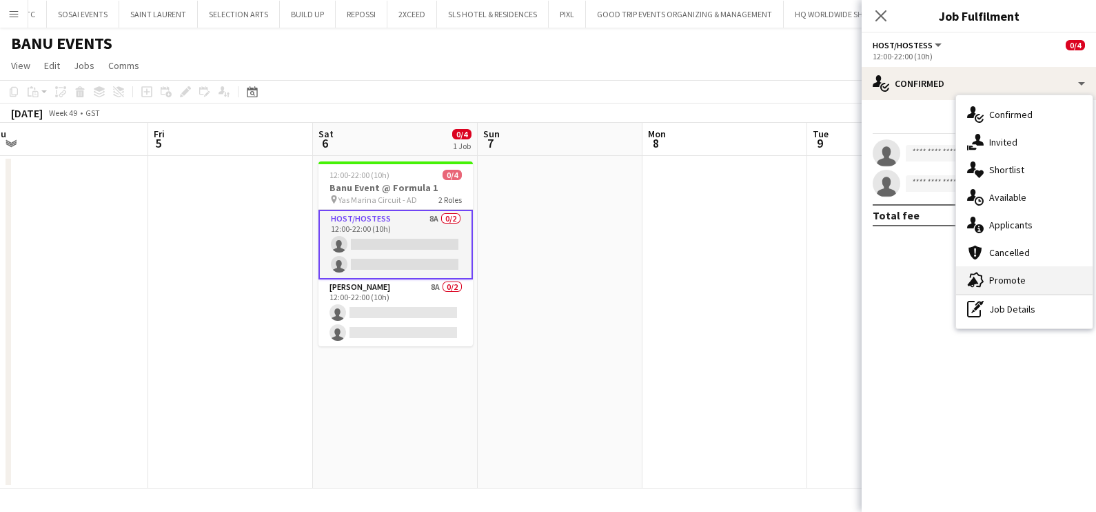
click at [999, 279] on span "Promote" at bounding box center [1007, 280] width 37 height 12
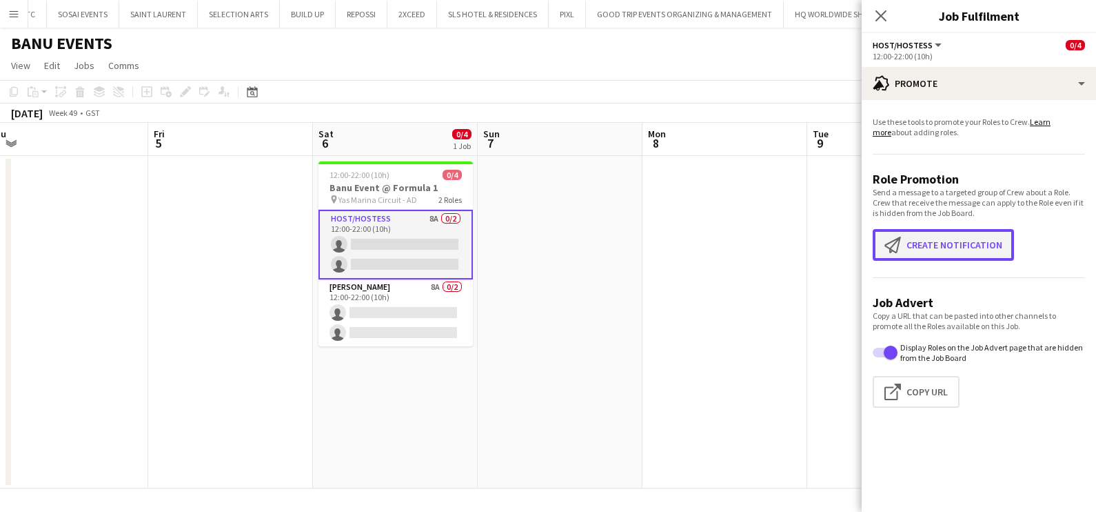
click at [923, 248] on button "Create notification Create notification" at bounding box center [943, 245] width 141 height 32
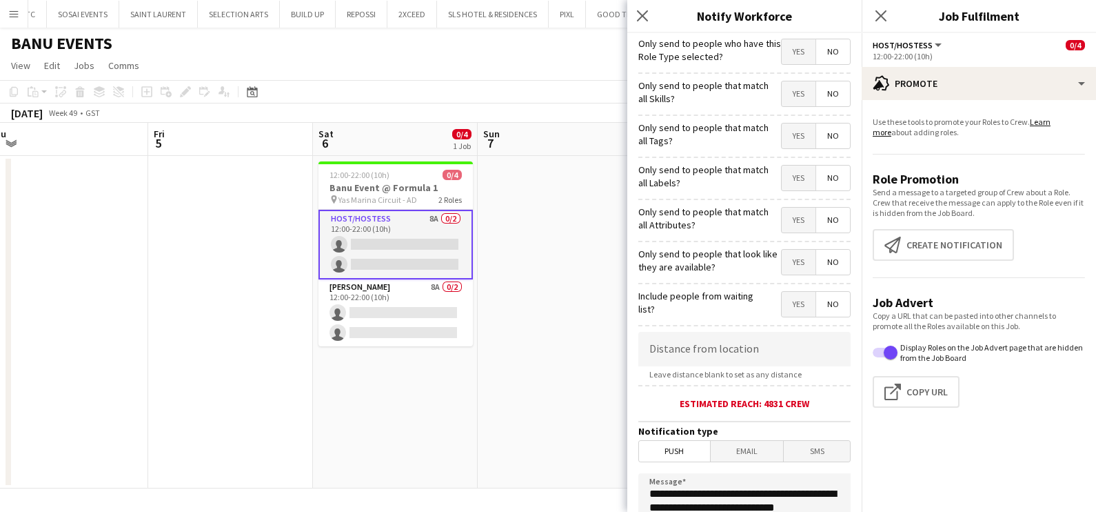
drag, startPoint x: 784, startPoint y: 90, endPoint x: 785, endPoint y: 114, distance: 24.1
click at [785, 90] on span "Yes" at bounding box center [799, 93] width 34 height 25
click at [787, 141] on span "Yes" at bounding box center [799, 135] width 34 height 25
drag, startPoint x: 789, startPoint y: 180, endPoint x: 789, endPoint y: 199, distance: 19.3
click at [790, 180] on span "Yes" at bounding box center [799, 177] width 34 height 25
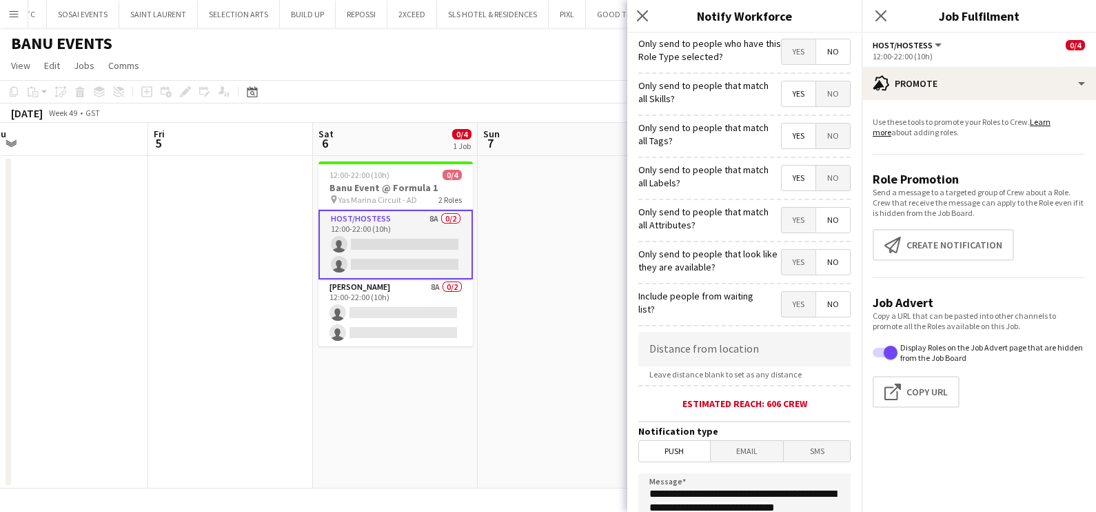
drag, startPoint x: 783, startPoint y: 221, endPoint x: 779, endPoint y: 243, distance: 23.1
click at [784, 221] on span "Yes" at bounding box center [799, 220] width 34 height 25
click at [782, 254] on span "Yes" at bounding box center [799, 262] width 34 height 25
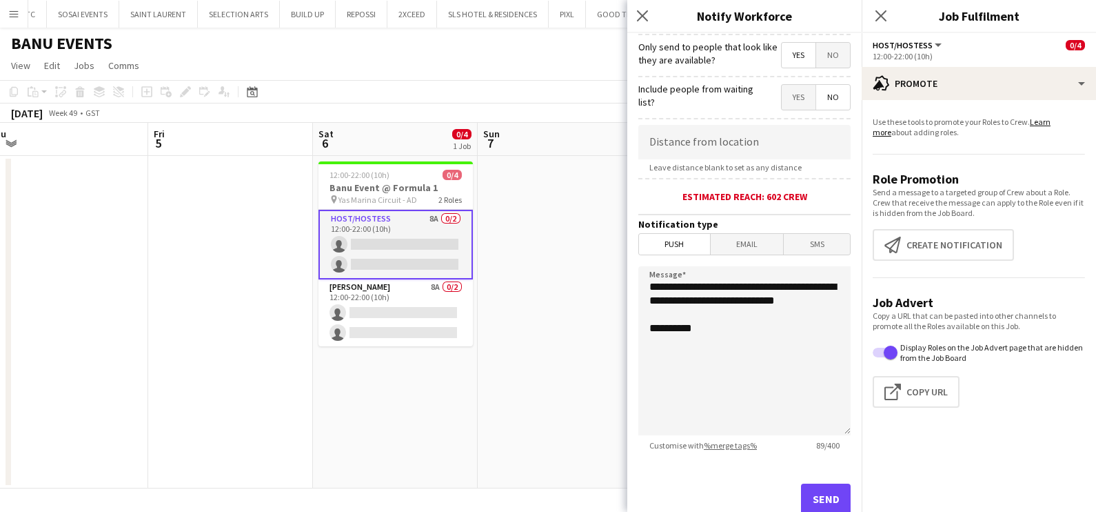
scroll to position [244, 0]
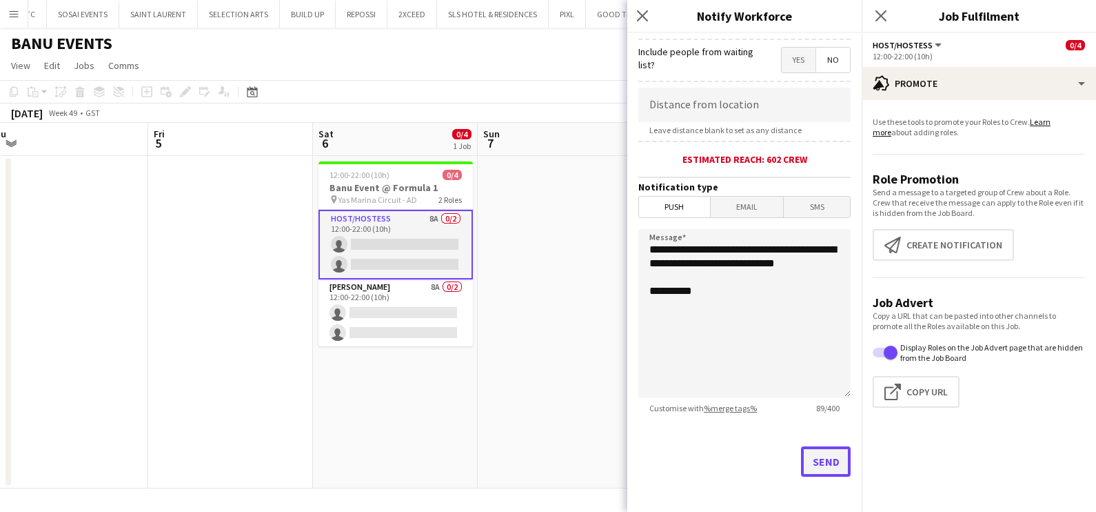
click at [814, 455] on button "Send" at bounding box center [826, 461] width 50 height 30
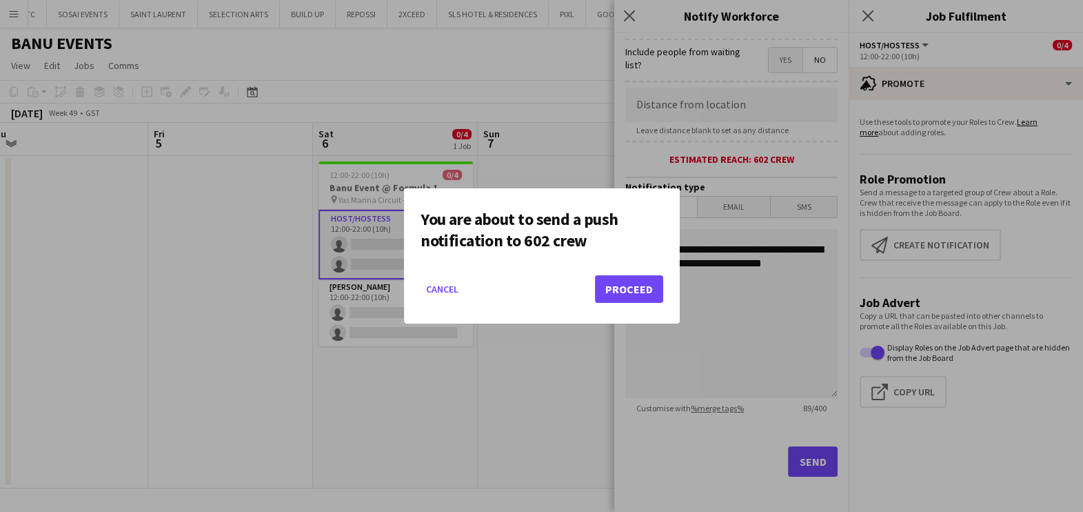
click at [290, 155] on div at bounding box center [541, 256] width 1083 height 512
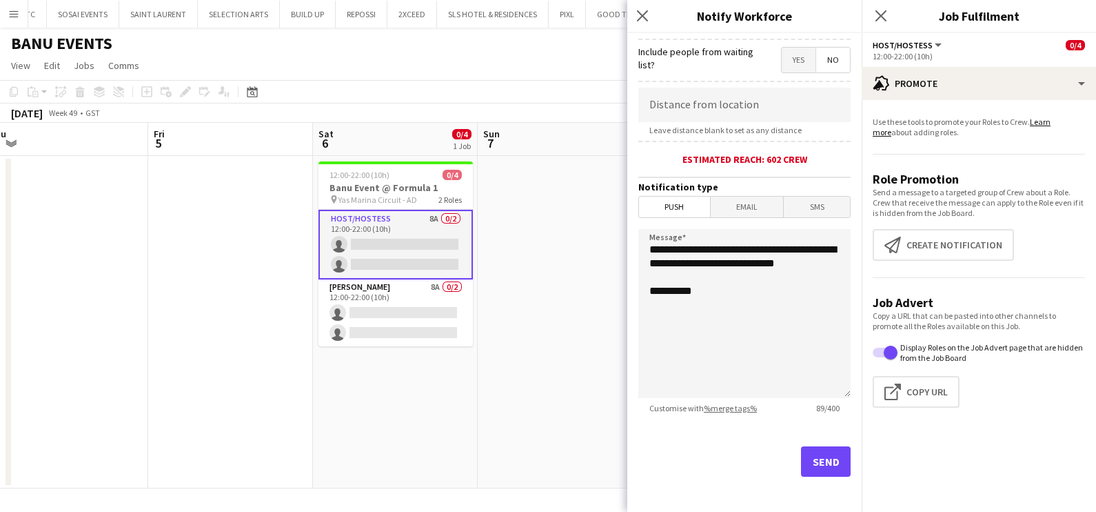
drag, startPoint x: 376, startPoint y: 190, endPoint x: 185, endPoint y: 48, distance: 237.5
click at [376, 190] on h3 "Banu Event @ Formula 1" at bounding box center [396, 187] width 154 height 12
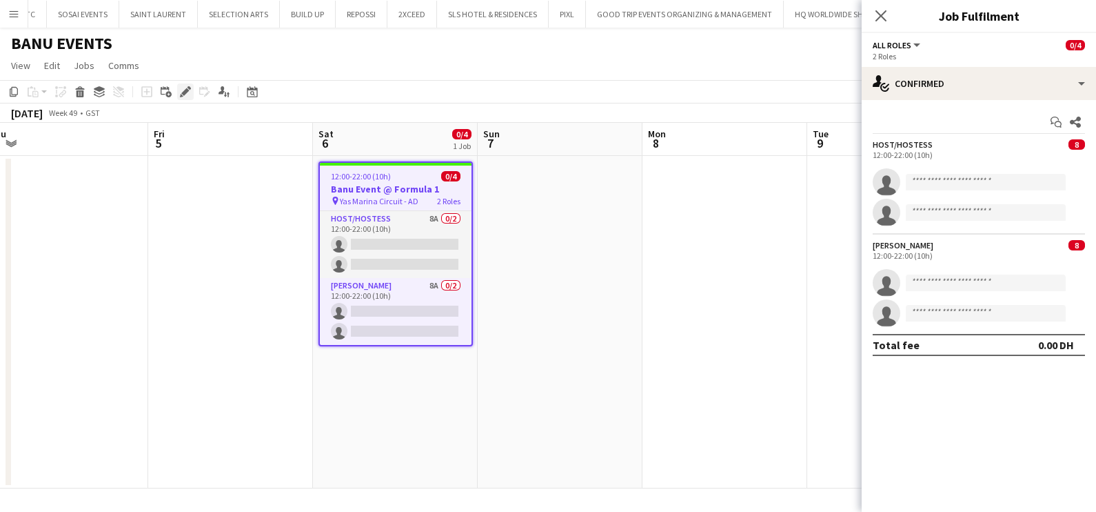
click at [183, 90] on icon "Edit" at bounding box center [185, 91] width 11 height 11
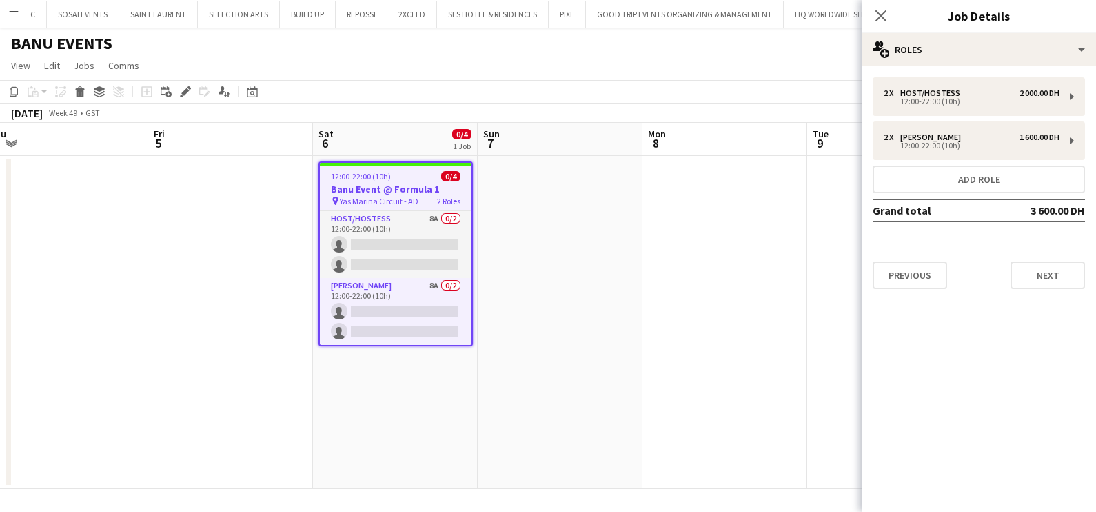
click at [868, 93] on div "2 x Host/Hostess 2 000.00 DH 12:00-22:00 (10h) 2 x [PERSON_NAME] 1 600.00 DH 12…" at bounding box center [979, 183] width 234 height 212
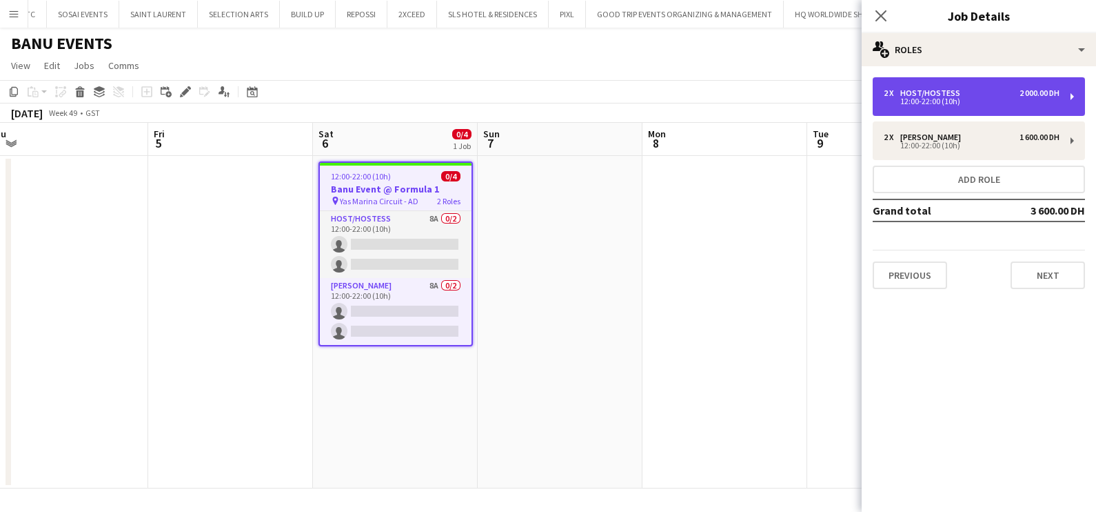
click at [898, 94] on div "2 x" at bounding box center [892, 93] width 17 height 10
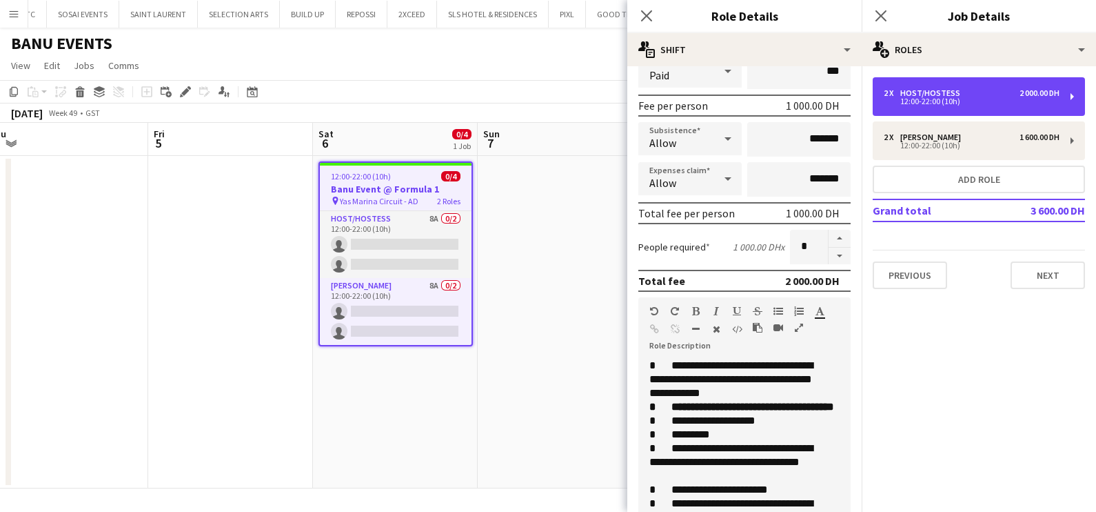
scroll to position [348, 0]
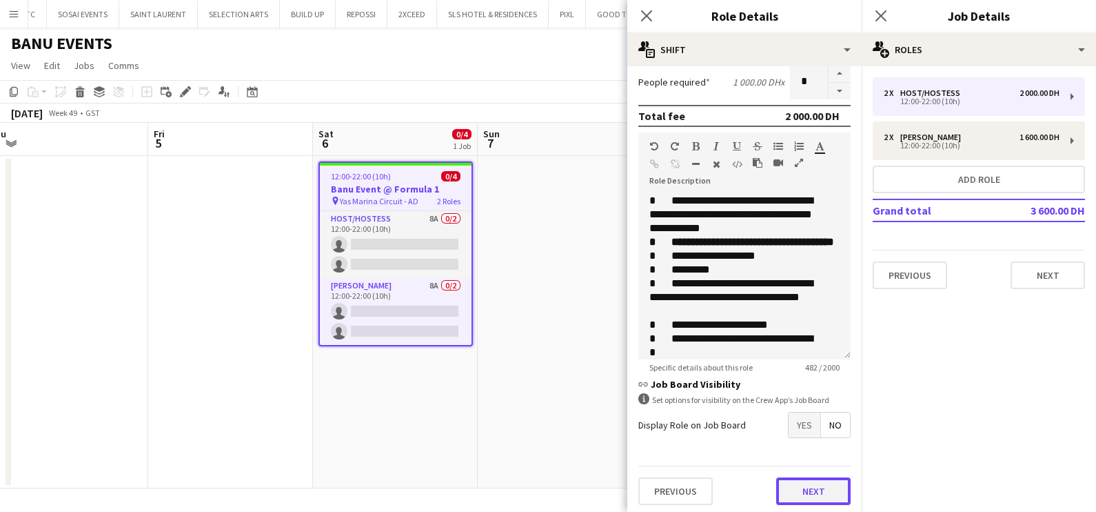
click at [795, 483] on button "Next" at bounding box center [813, 491] width 74 height 28
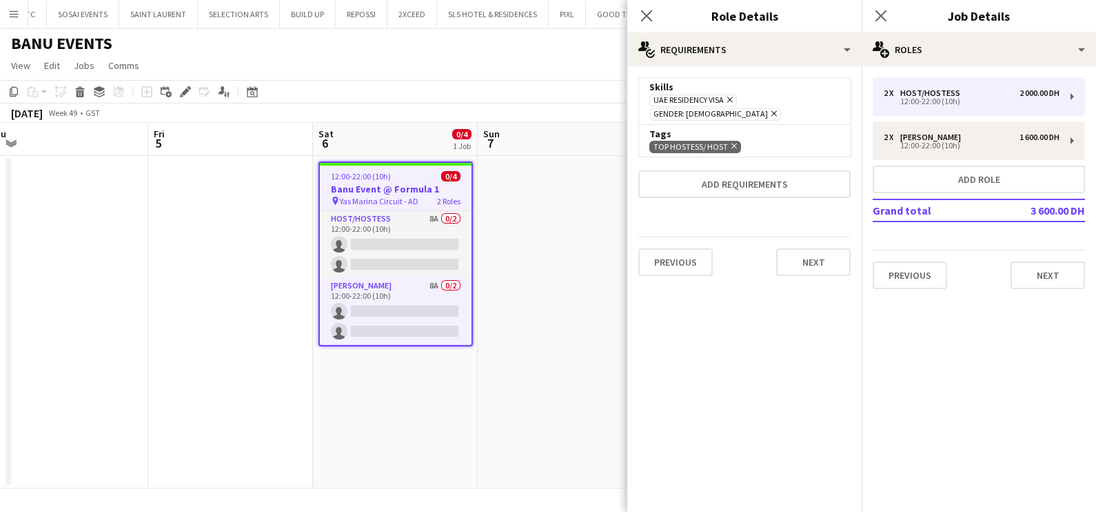
scroll to position [0, 0]
click at [570, 281] on app-date-cell at bounding box center [560, 322] width 165 height 332
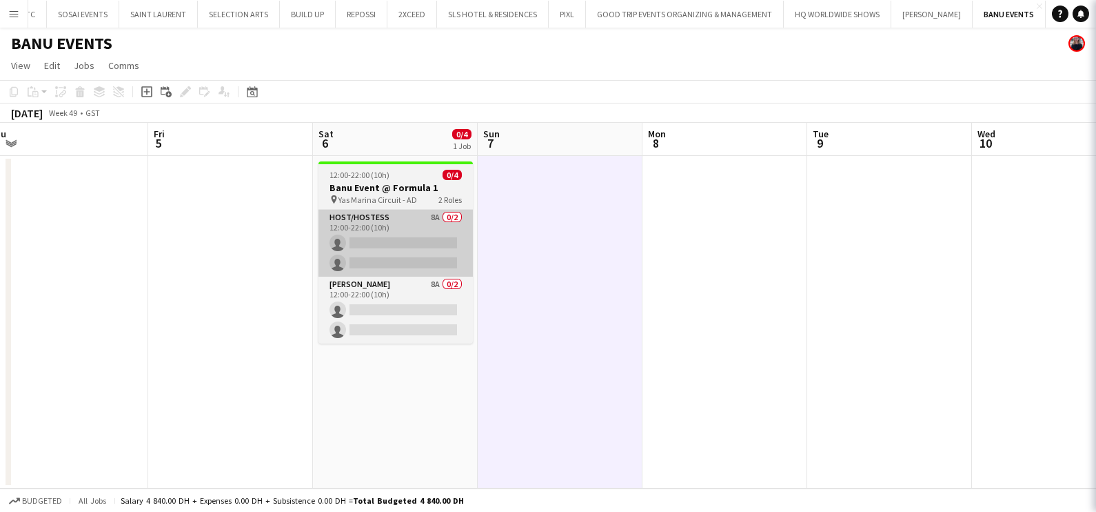
scroll to position [0, 510]
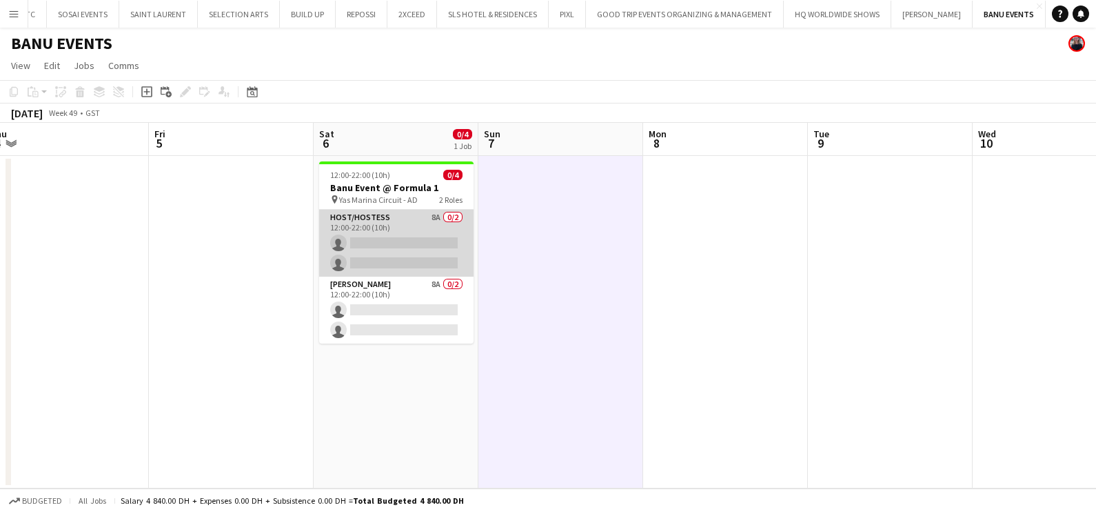
click at [379, 234] on app-card-role "Host/Hostess 8A 0/2 12:00-22:00 (10h) single-neutral-actions single-neutral-act…" at bounding box center [396, 243] width 154 height 67
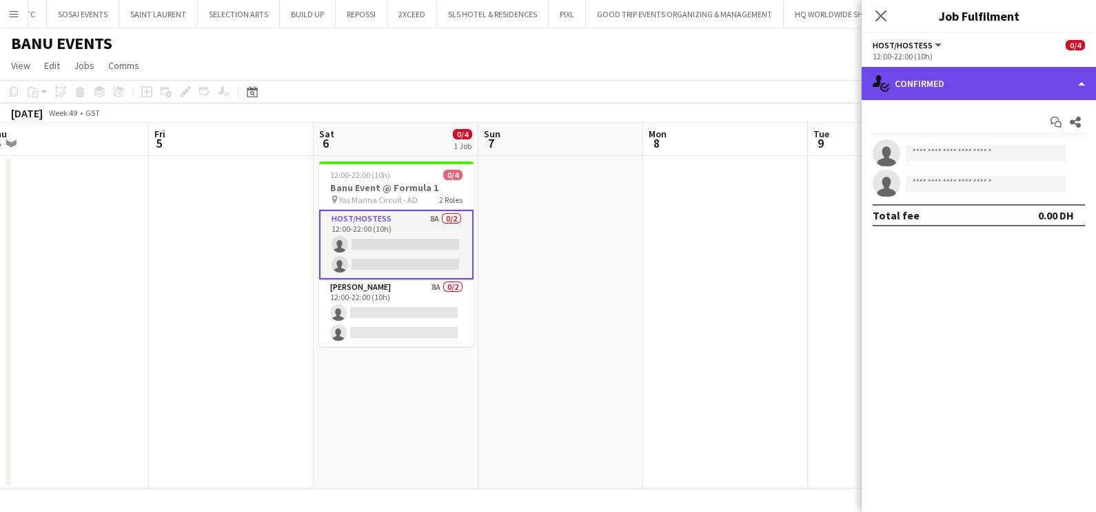
click at [935, 84] on div "single-neutral-actions-check-2 Confirmed" at bounding box center [979, 83] width 234 height 33
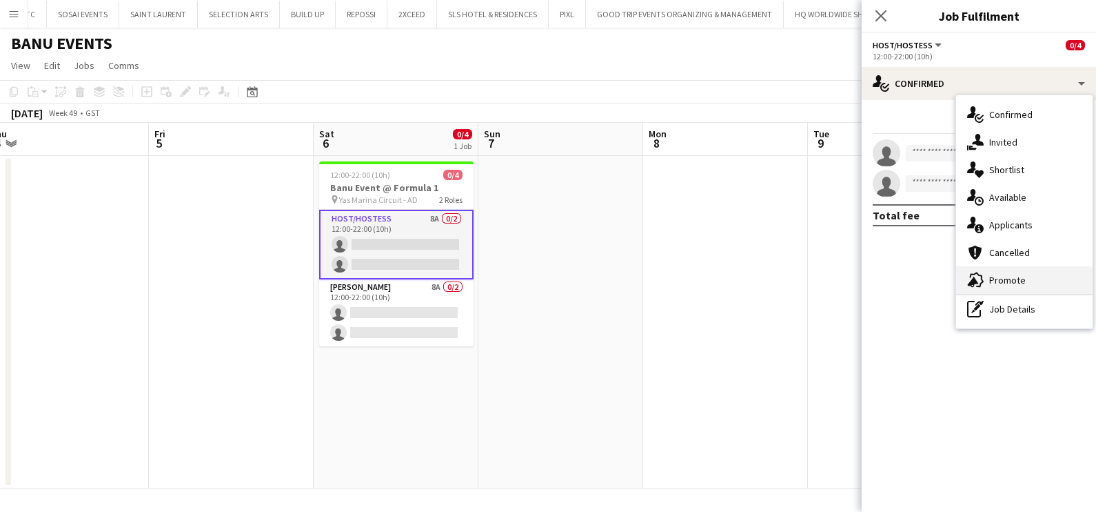
click at [1002, 272] on div "advertising-megaphone Promote" at bounding box center [1024, 280] width 137 height 28
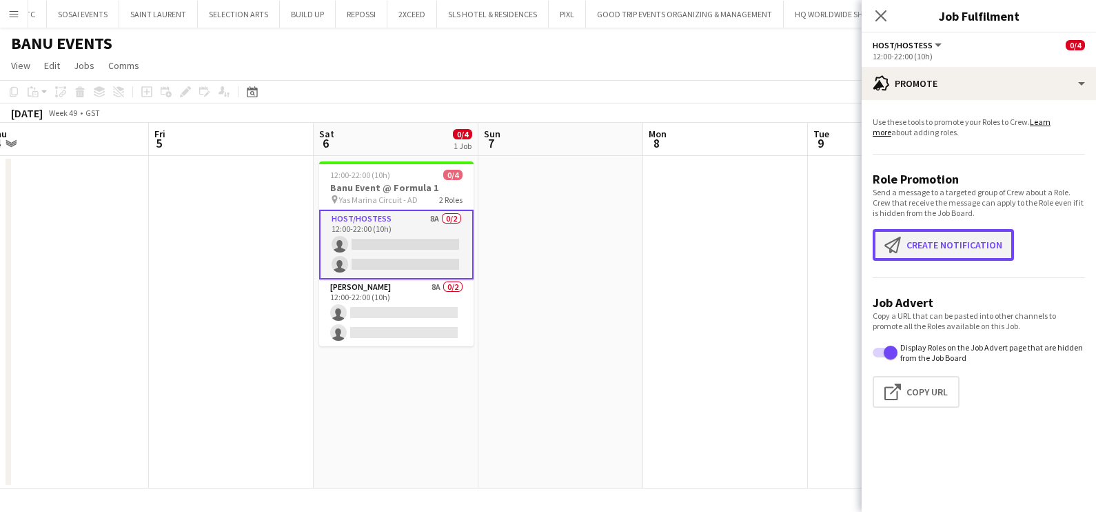
click at [955, 246] on button "Create notification Create notification" at bounding box center [943, 245] width 141 height 32
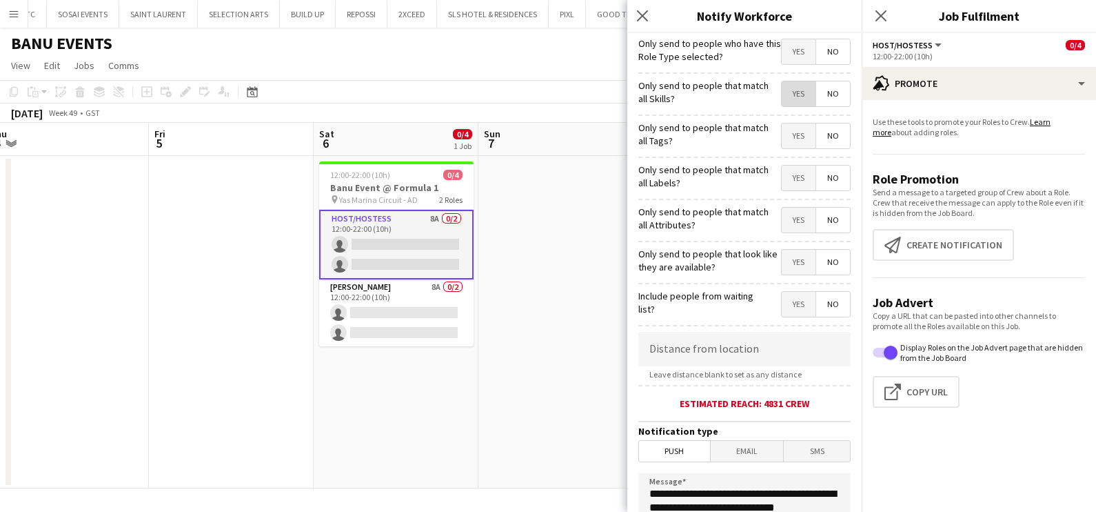
click at [783, 98] on span "Yes" at bounding box center [799, 93] width 34 height 25
click at [786, 137] on span "Yes" at bounding box center [799, 135] width 34 height 25
click at [783, 168] on span "Yes" at bounding box center [799, 177] width 34 height 25
click at [788, 221] on span "Yes" at bounding box center [799, 220] width 34 height 25
drag, startPoint x: 776, startPoint y: 259, endPoint x: 769, endPoint y: 263, distance: 8.3
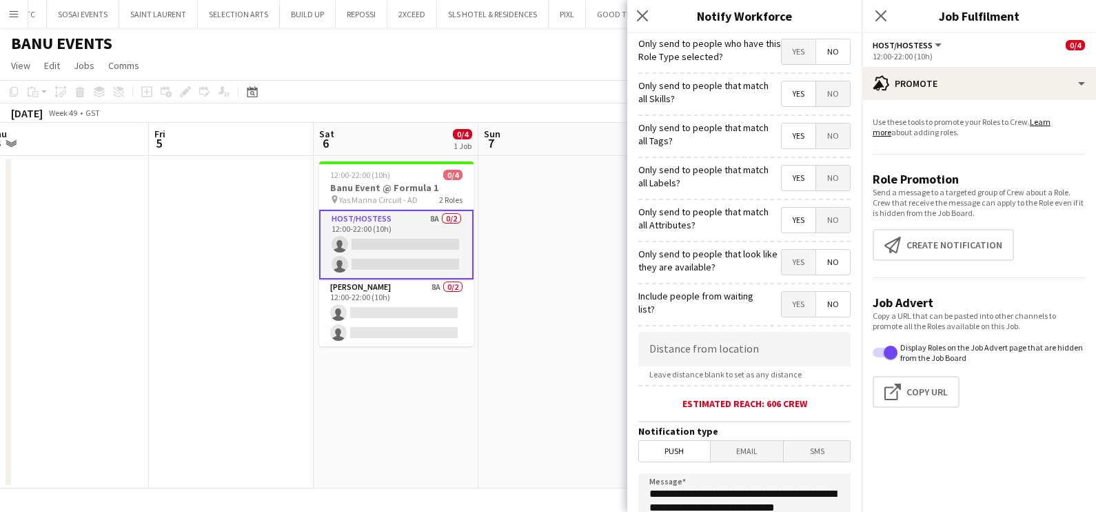
click at [782, 259] on span "Yes" at bounding box center [799, 262] width 34 height 25
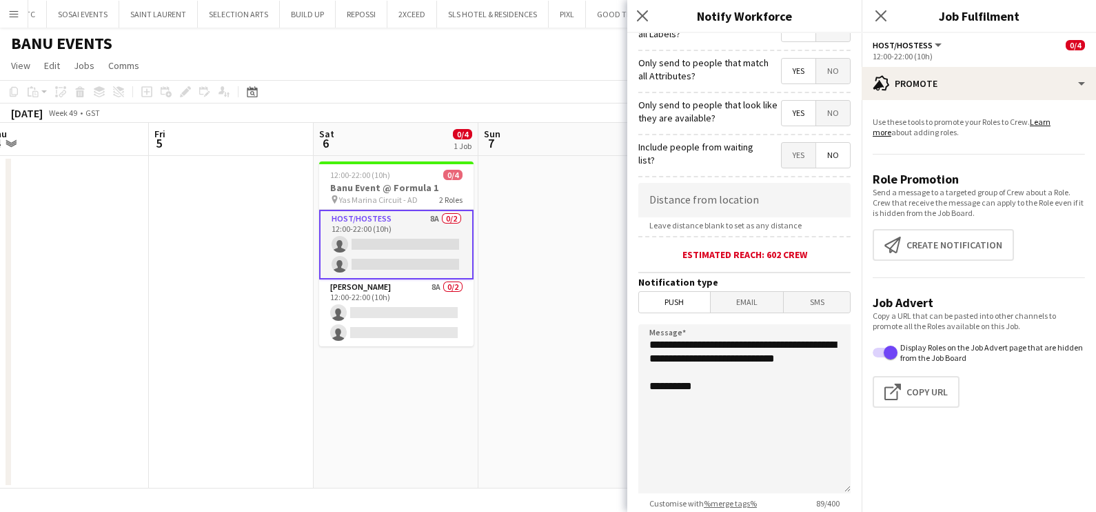
scroll to position [244, 0]
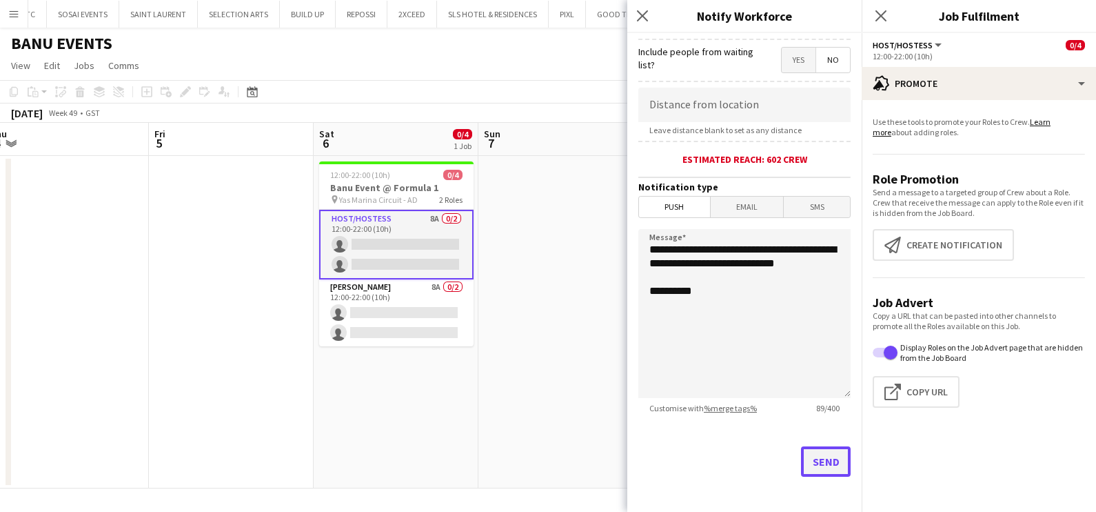
click at [803, 462] on button "Send" at bounding box center [826, 461] width 50 height 30
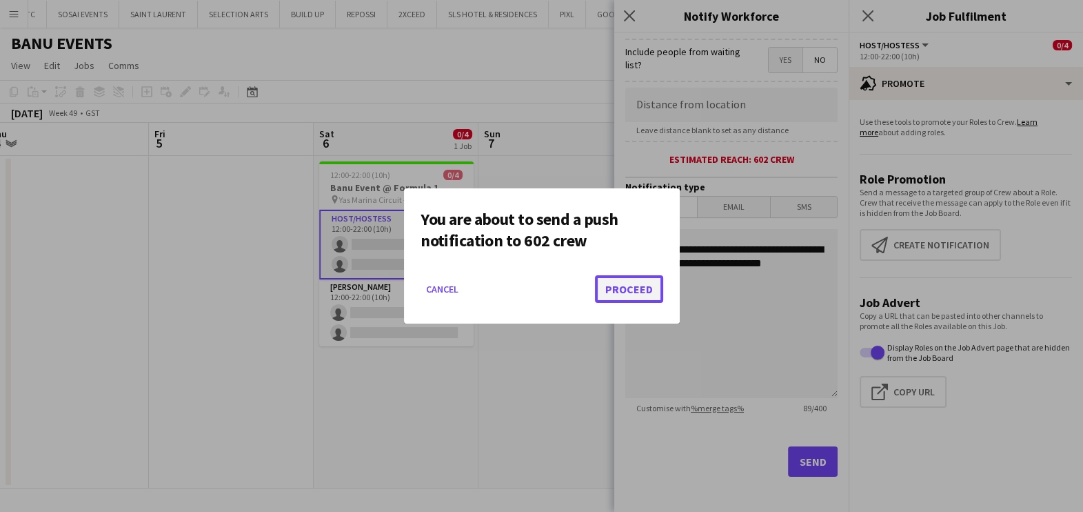
click at [637, 285] on button "Proceed" at bounding box center [629, 289] width 68 height 28
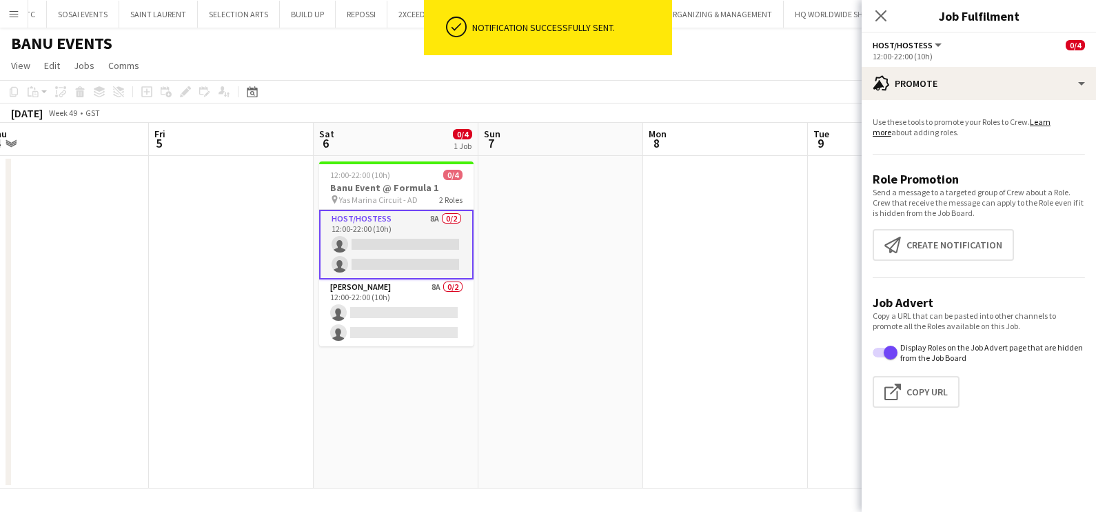
click at [606, 265] on app-date-cell at bounding box center [561, 322] width 165 height 332
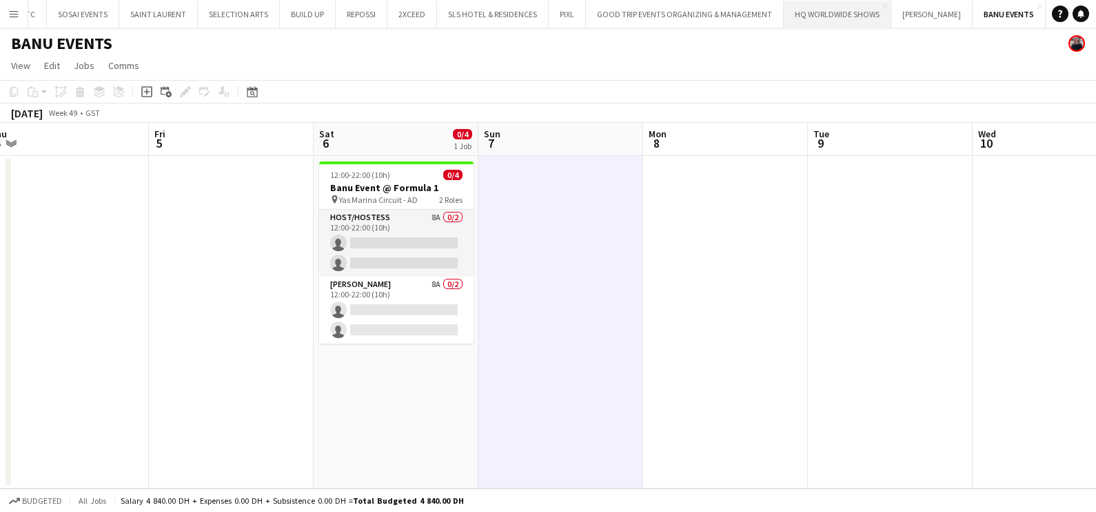
click at [830, 21] on button "HQ WORLDWIDE SHOWS Close" at bounding box center [838, 14] width 108 height 27
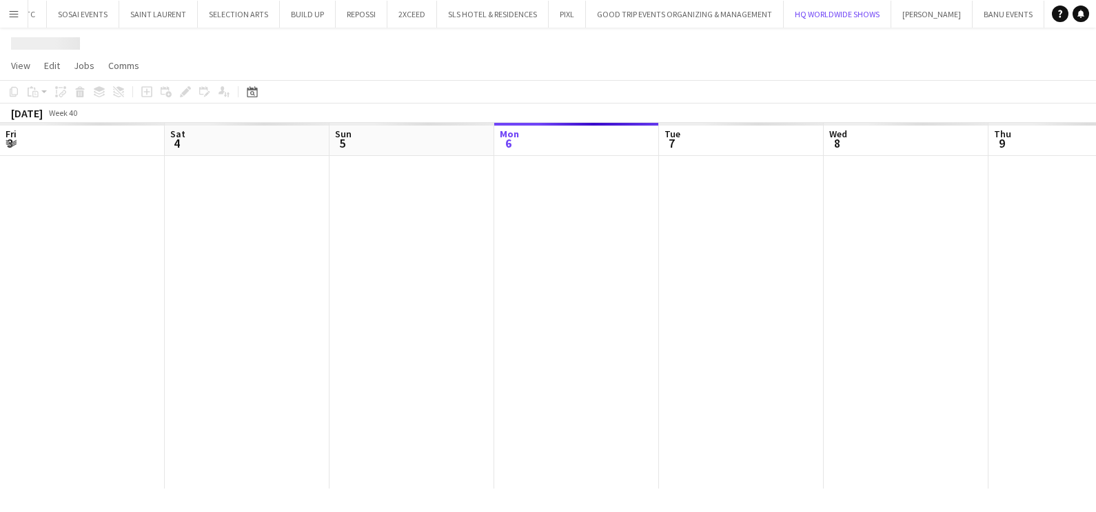
scroll to position [0, 330]
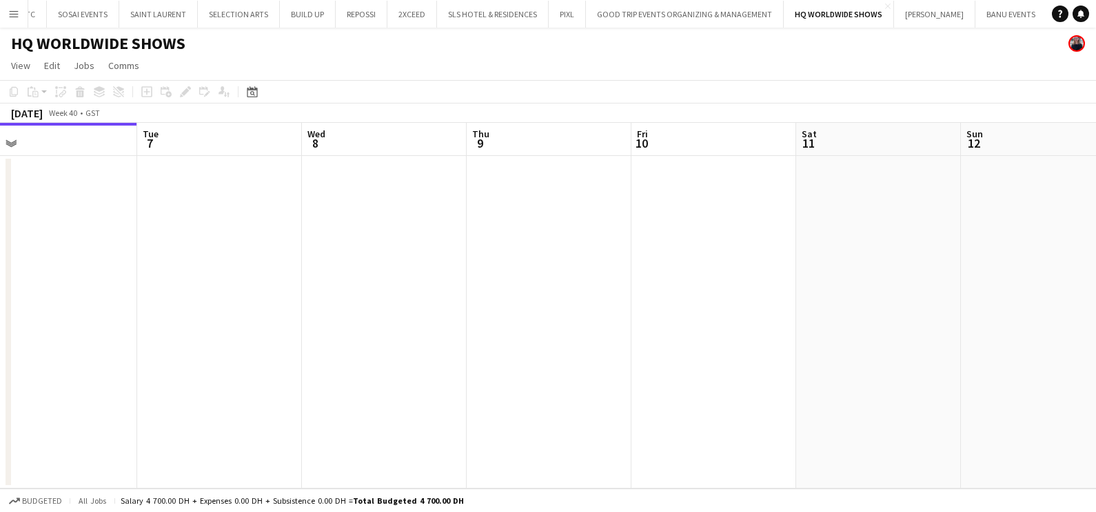
drag, startPoint x: 912, startPoint y: 274, endPoint x: 171, endPoint y: 278, distance: 741.2
click at [228, 275] on app-calendar-viewport "Fri 3 Sat 4 Sun 5 Mon 6 Tue 7 Wed 8 Thu 9 Fri 10 Sat 11 Sun 12 Mon 13 Tue 14" at bounding box center [548, 305] width 1096 height 365
drag, startPoint x: 123, startPoint y: 279, endPoint x: 31, endPoint y: 283, distance: 92.5
click at [33, 283] on app-calendar-viewport "Thu 9 Fri 10 Sat 11 Sun 12 Mon 13 Tue 14 Wed 15 Thu 16 Fri 17 Sat 18 Sun 19 Mon…" at bounding box center [548, 305] width 1096 height 365
drag, startPoint x: 247, startPoint y: 290, endPoint x: 211, endPoint y: 296, distance: 36.4
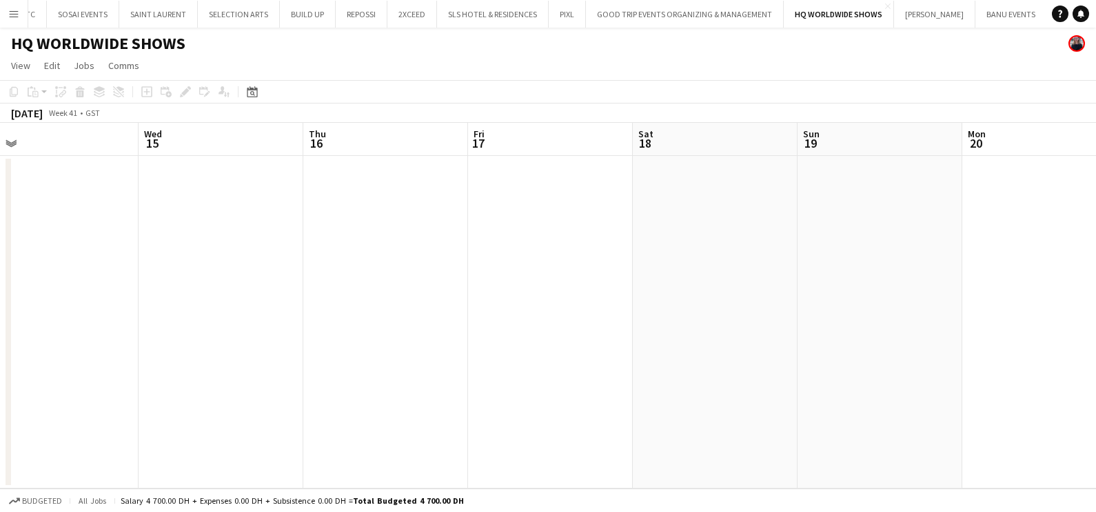
click at [210, 295] on app-calendar-viewport "Sat 11 Sun 12 Mon 13 Tue 14 Wed 15 Thu 16 Fri 17 Sat 18 Sun 19 Mon 20 Tue 21 0/…" at bounding box center [548, 305] width 1096 height 365
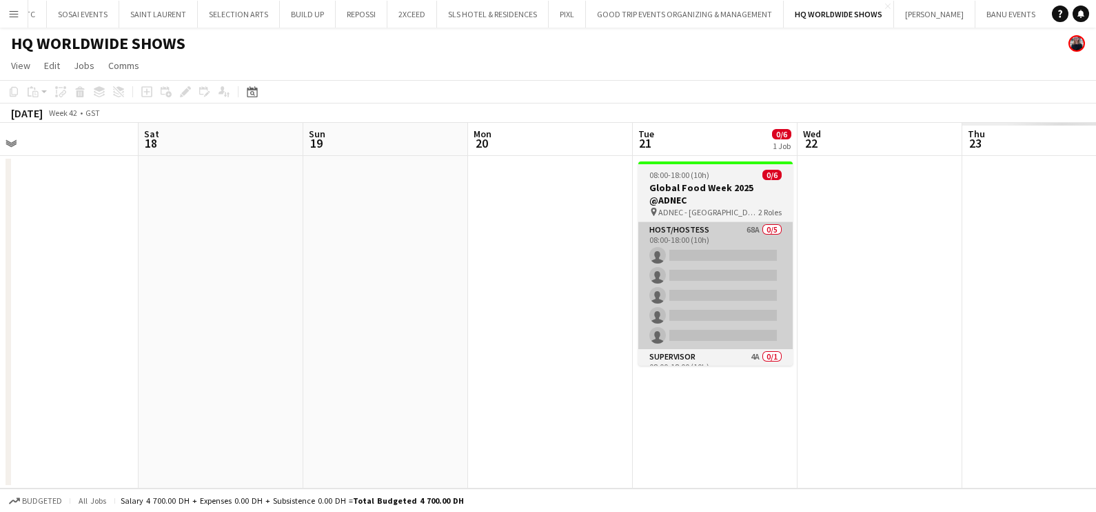
scroll to position [0, 483]
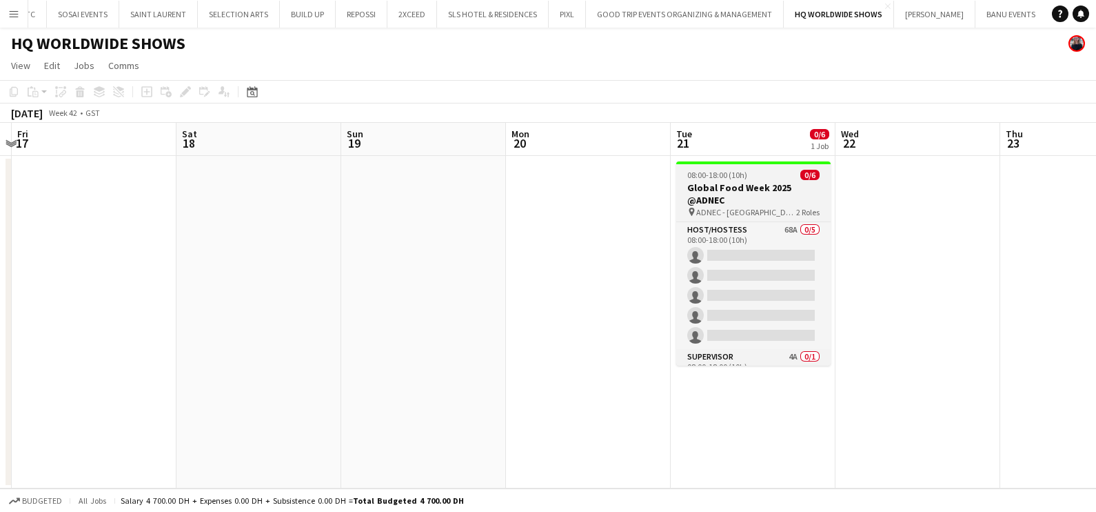
click at [744, 165] on app-job-card "08:00-18:00 (10h) 0/6 Global Food Week 2025 @ADNEC pin ADNEC - [GEOGRAPHIC_DATA…" at bounding box center [753, 263] width 154 height 204
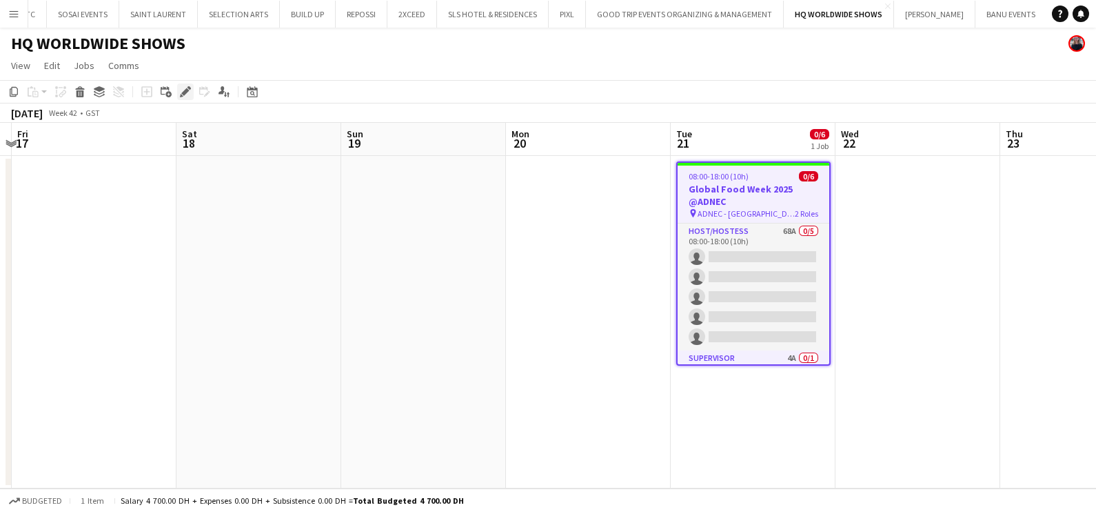
click at [183, 97] on icon "Edit" at bounding box center [185, 91] width 11 height 11
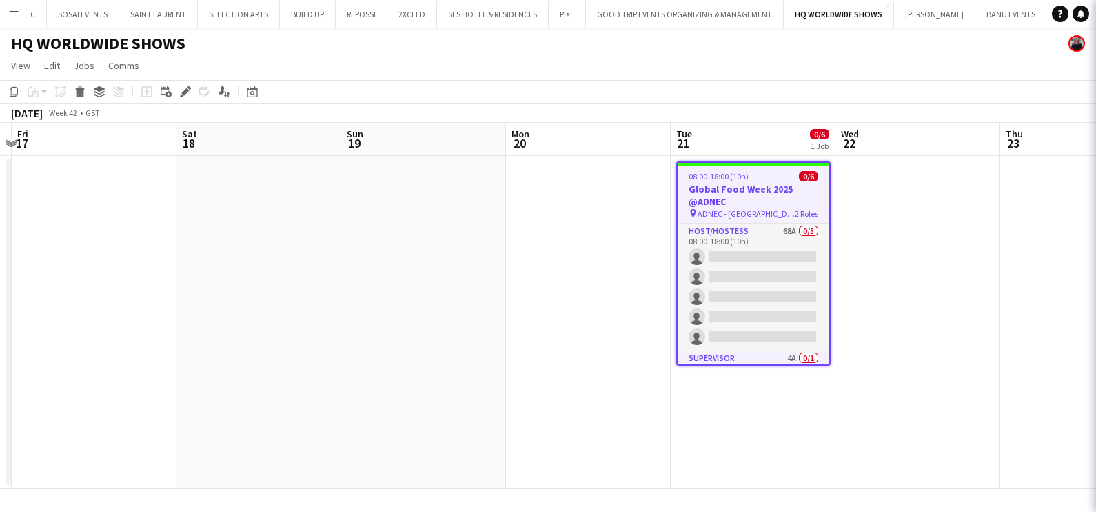
type input "**********"
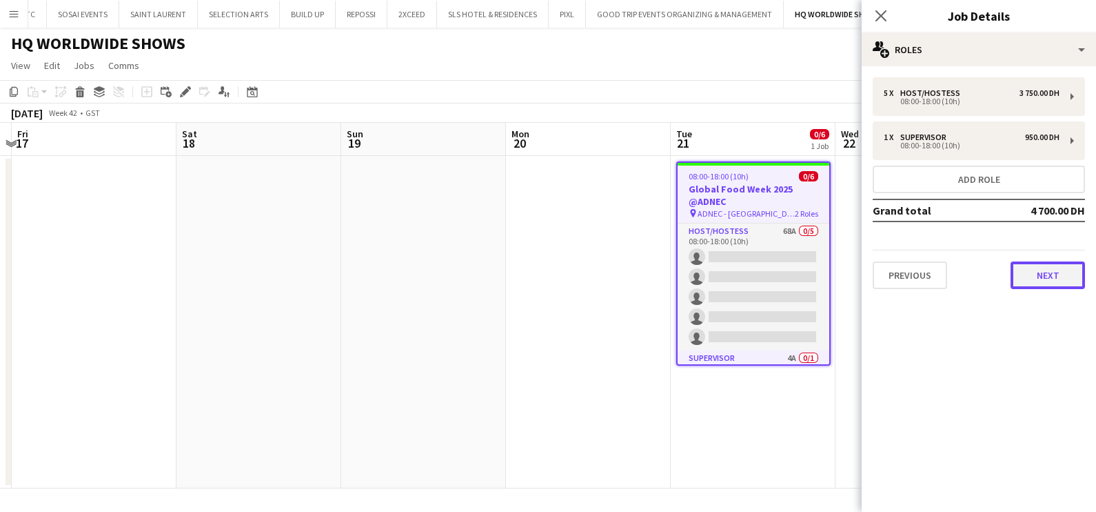
click at [1048, 285] on button "Next" at bounding box center [1048, 275] width 74 height 28
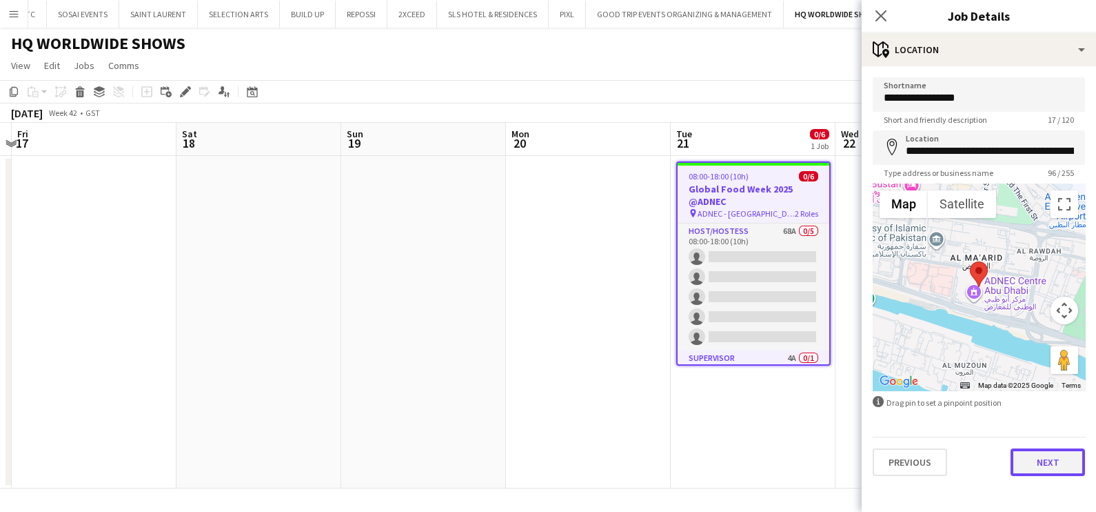
click at [1030, 454] on button "Next" at bounding box center [1048, 462] width 74 height 28
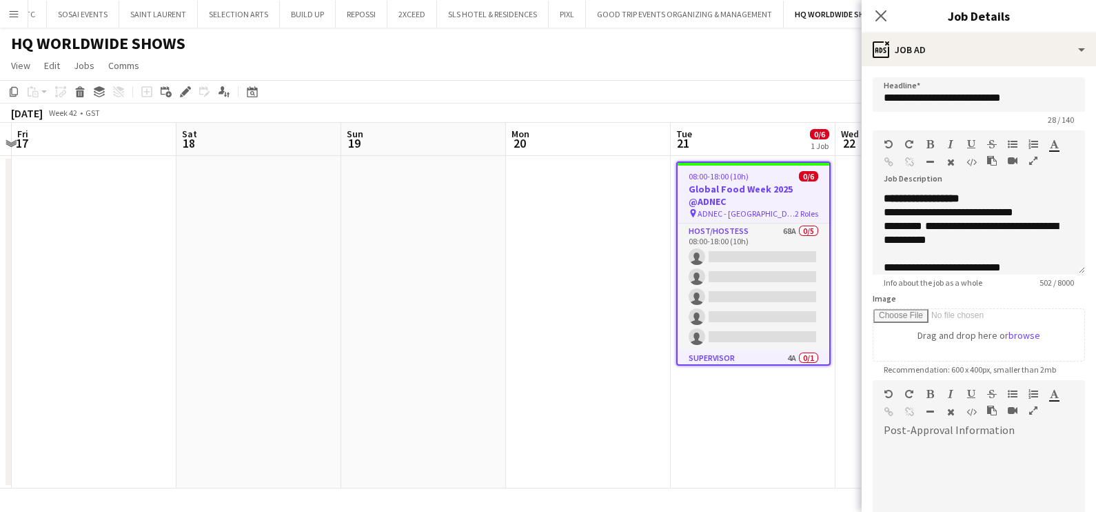
click at [1034, 159] on icon "button" at bounding box center [1033, 161] width 8 height 10
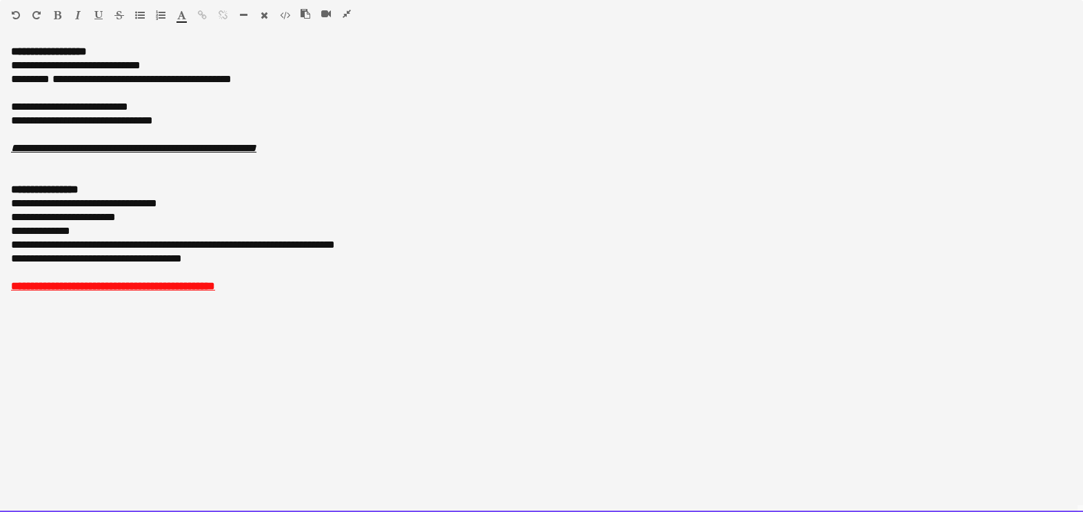
click at [279, 283] on div "**********" at bounding box center [541, 286] width 1061 height 14
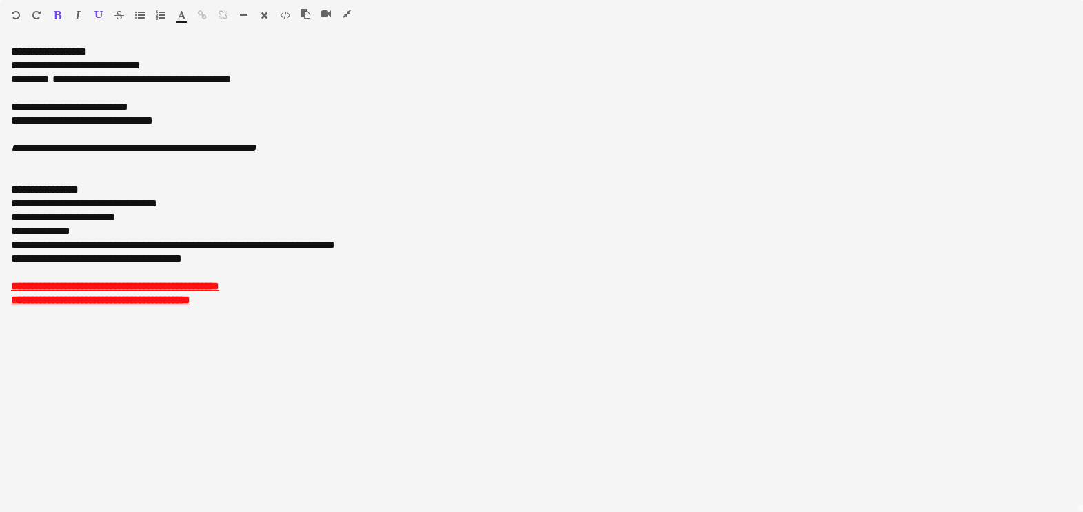
click at [346, 9] on icon "button" at bounding box center [347, 14] width 8 height 10
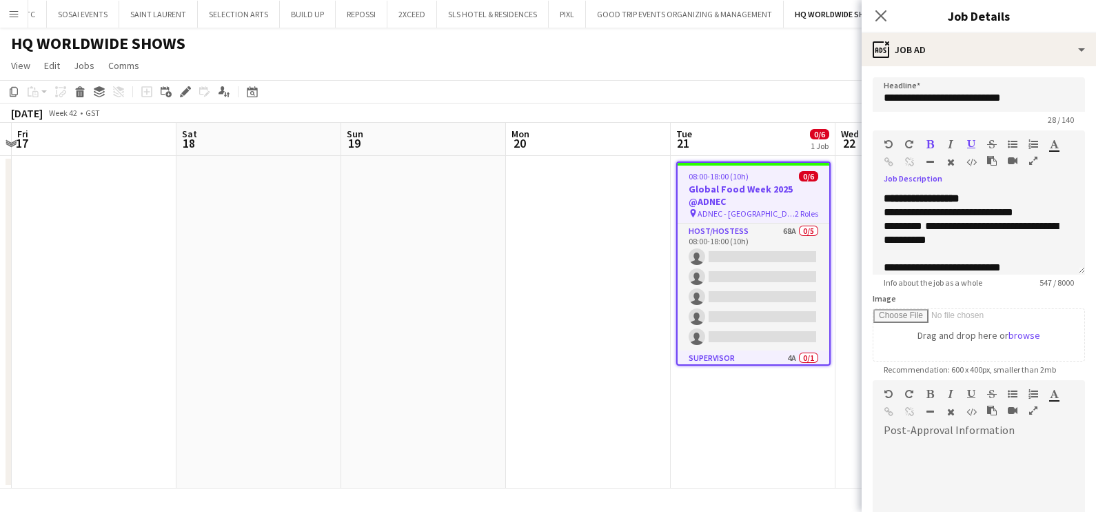
click at [567, 416] on app-date-cell at bounding box center [588, 322] width 165 height 332
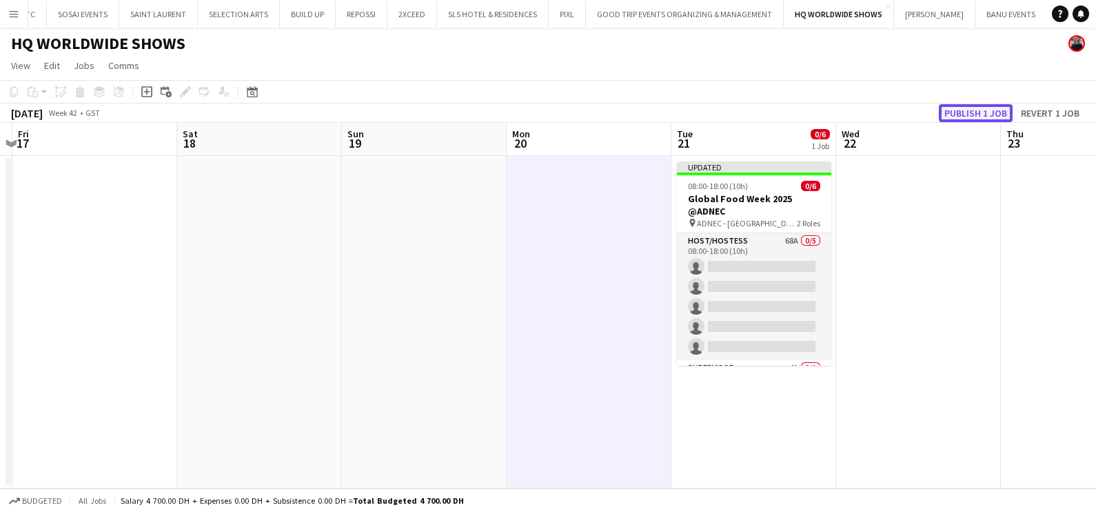
click at [972, 110] on button "Publish 1 job" at bounding box center [976, 113] width 74 height 18
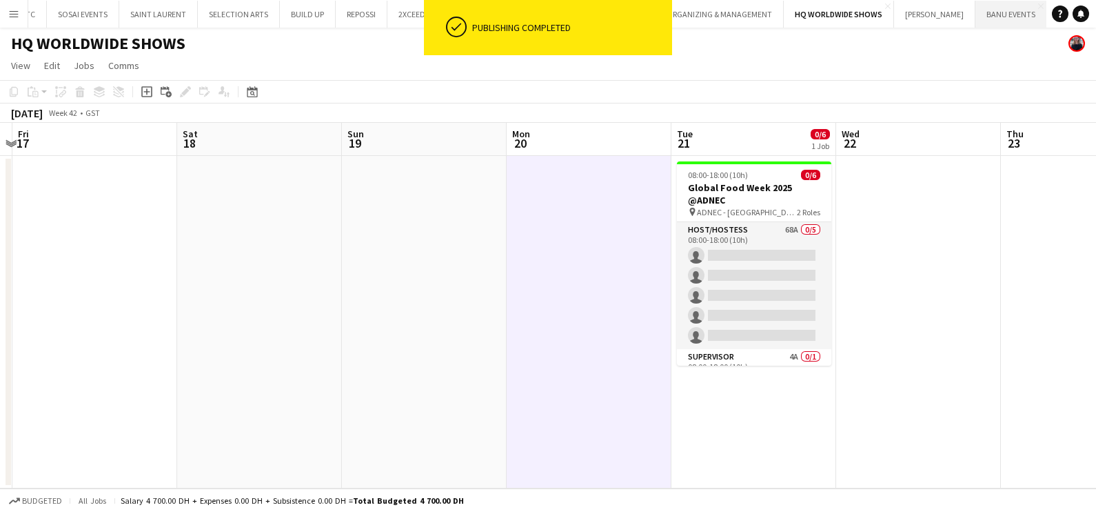
click at [992, 10] on button "BANU EVENTS Close" at bounding box center [1012, 14] width 72 height 27
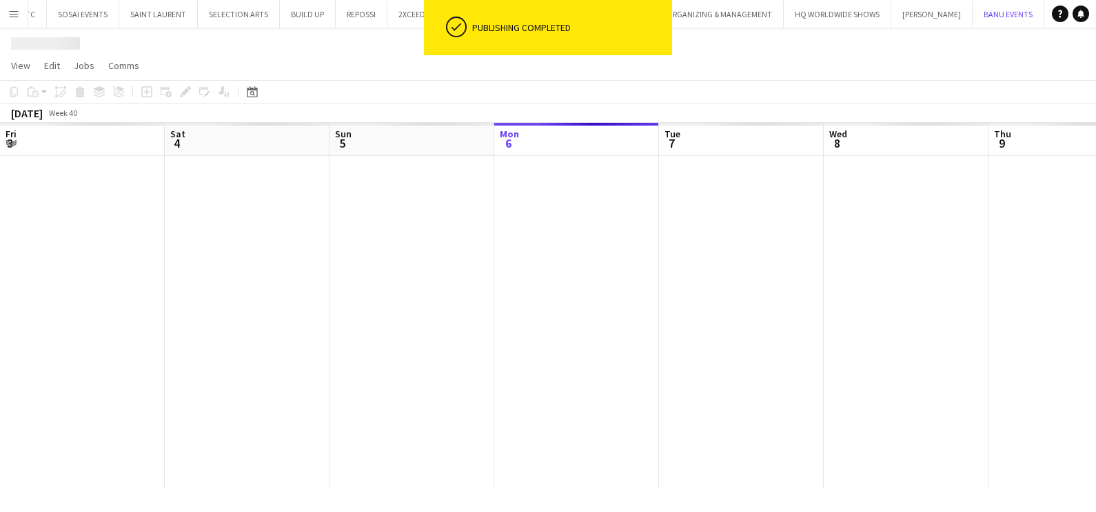
scroll to position [0, 330]
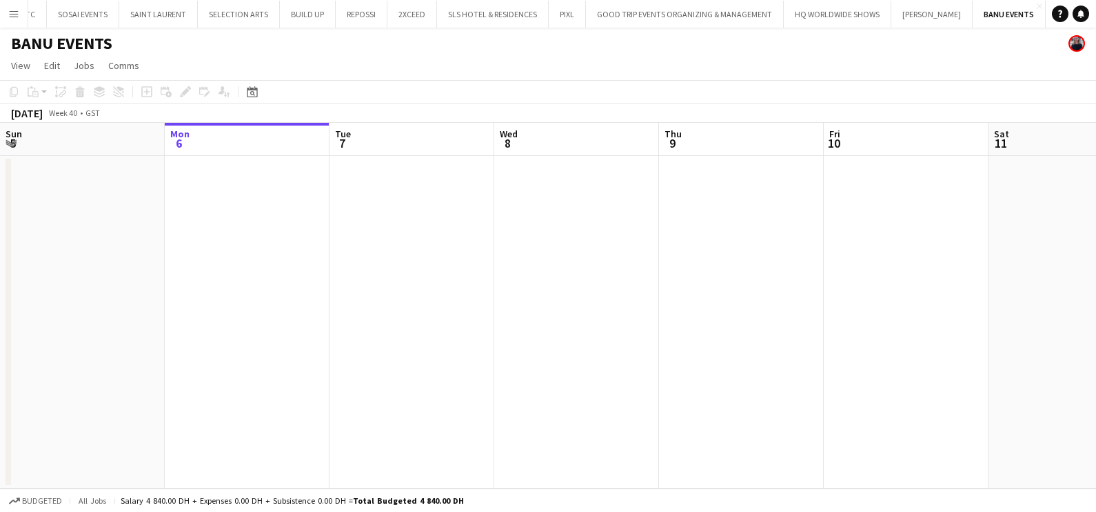
click at [334, 314] on app-calendar-viewport "Fri 3 Sat 4 Sun 5 Mon 6 Tue 7 Wed 8 Thu 9 Fri 10 Sat 11 Sun 12 Mon 13 Tue 14" at bounding box center [548, 305] width 1096 height 365
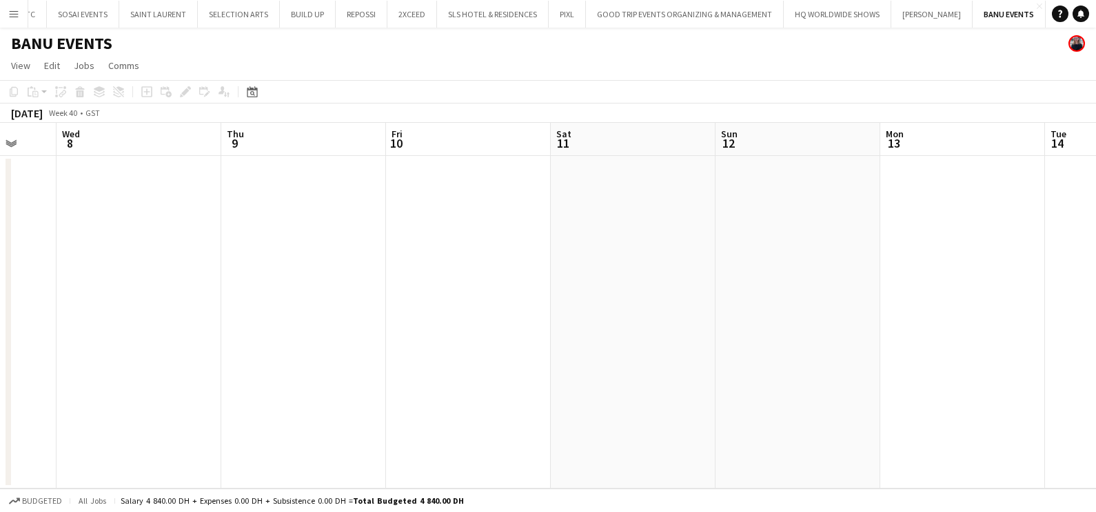
click at [170, 281] on app-calendar-viewport "Sun 5 Mon 6 Tue 7 Wed 8 Thu 9 Fri 10 Sat 11 Sun 12 Mon 13 Tue 14 Wed 15 Thu 16" at bounding box center [548, 305] width 1096 height 365
drag, startPoint x: 327, startPoint y: 221, endPoint x: 879, endPoint y: 239, distance: 552.6
click at [188, 232] on app-calendar-viewport "Sat 11 Sun 12 Mon 13 Tue 14 Wed 15 Thu 16 Fri 17 Sat 18 Sun 19 Mon 20 Tue 21 We…" at bounding box center [548, 305] width 1096 height 365
drag, startPoint x: 821, startPoint y: 246, endPoint x: 948, endPoint y: 223, distance: 129.6
click at [226, 256] on app-calendar-viewport "Mon 13 Tue 14 Wed 15 Thu 16 Fri 17 Sat 18 Sun 19 Mon 20 Tue 21 Wed 22 Thu 23 Fr…" at bounding box center [548, 305] width 1096 height 365
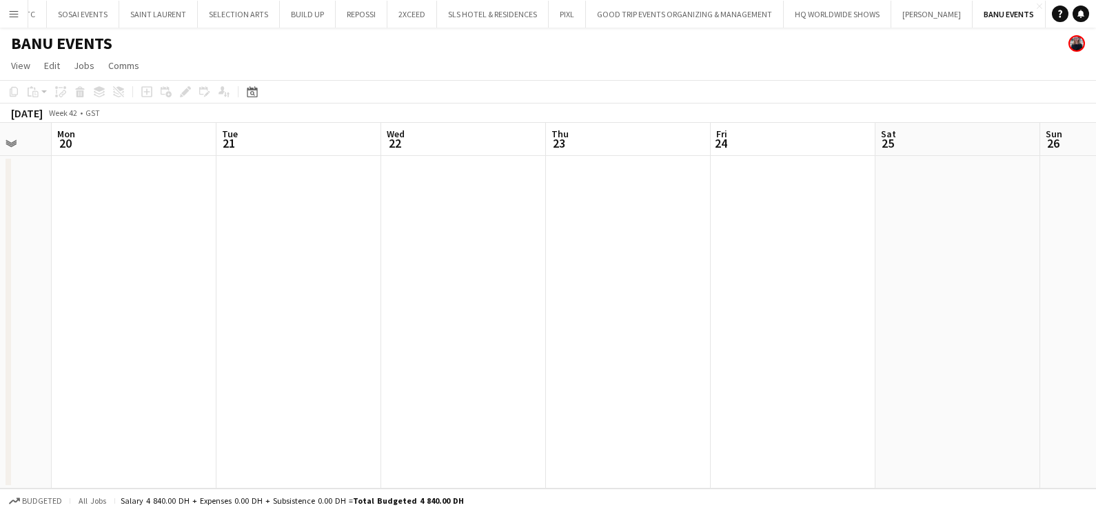
click at [162, 267] on app-calendar-viewport "Thu 16 Fri 17 Sat 18 Sun 19 Mon 20 Tue 21 Wed 22 Thu 23 Fri 24 Sat 25 Sun 26 Mo…" at bounding box center [548, 305] width 1096 height 365
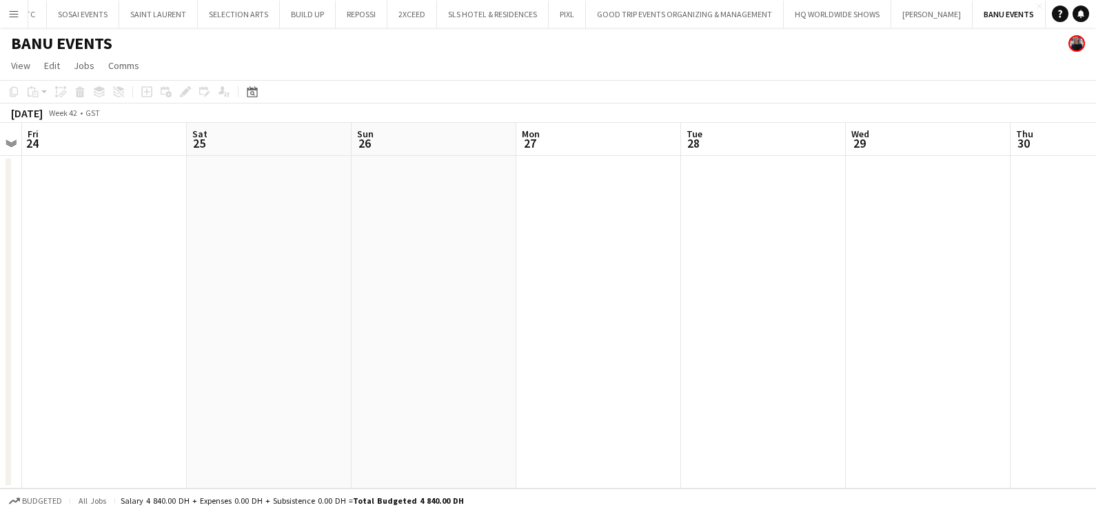
drag, startPoint x: 685, startPoint y: 300, endPoint x: 0, endPoint y: 349, distance: 687.1
click at [0, 348] on html "Menu Boards Boards Boards All jobs Status Workforce Workforce My Workforce Recr…" at bounding box center [548, 256] width 1096 height 512
drag, startPoint x: 956, startPoint y: 267, endPoint x: 185, endPoint y: 261, distance: 770.9
click at [116, 272] on app-calendar-viewport "Tue 28 Wed 29 Thu 30 Fri 31 Sat 1 Sun 2 Mon 3 Tue 4 Wed 5 Thu 6 Fri 7 Sat 8" at bounding box center [548, 305] width 1096 height 365
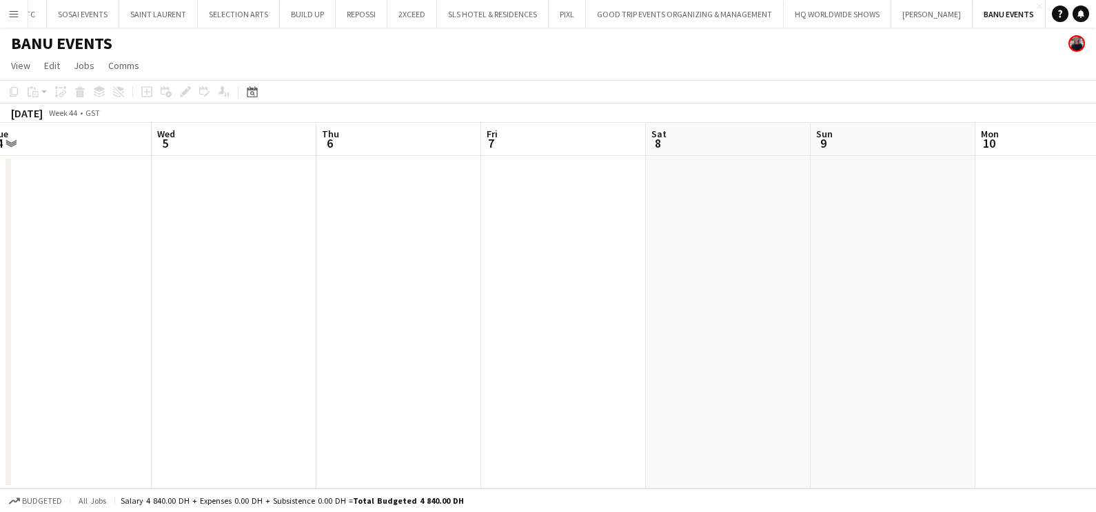
drag, startPoint x: 769, startPoint y: 201, endPoint x: 345, endPoint y: 200, distance: 423.4
click at [114, 205] on app-calendar-viewport "Sat 1 Sun 2 Mon 3 Tue 4 Wed 5 Thu 6 Fri 7 Sat 8 Sun 9 Mon 10 Tue 11 Wed 12" at bounding box center [548, 305] width 1096 height 365
drag, startPoint x: 324, startPoint y: 269, endPoint x: 709, endPoint y: 236, distance: 386.2
click at [141, 281] on app-calendar-viewport "Mon 3 Tue 4 Wed 5 Thu 6 Fri 7 Sat 8 Sun 9 Mon 10 Tue 11 Wed 12 Thu 13 Fri 14" at bounding box center [548, 305] width 1096 height 365
drag, startPoint x: 210, startPoint y: 245, endPoint x: 346, endPoint y: 262, distance: 137.6
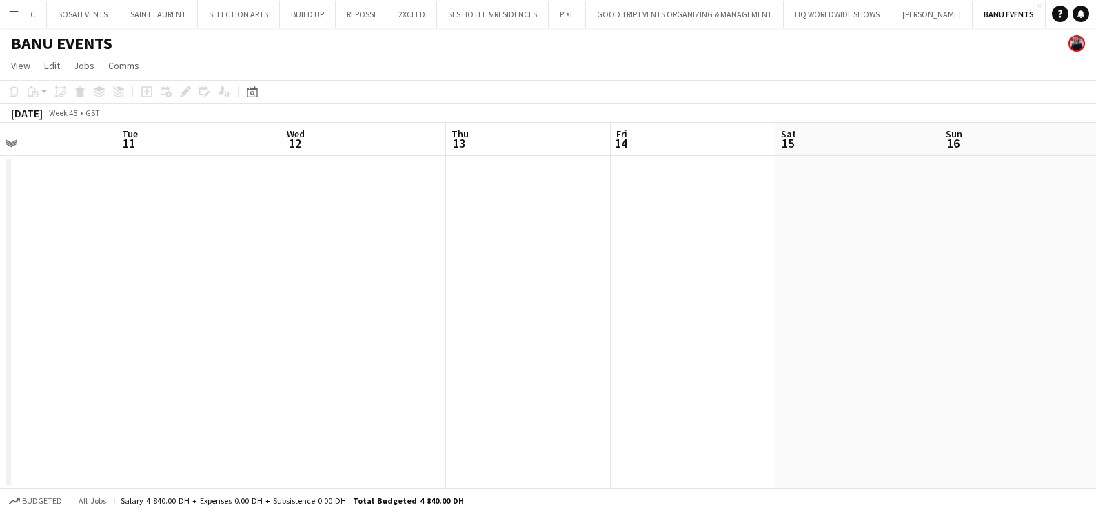
click at [93, 262] on app-calendar-viewport "Fri 7 Sat 8 Sun 9 Mon 10 Tue 11 Wed 12 Thu 13 Fri 14 Sat 15 Sun 16 Mon 17 Tue 18" at bounding box center [548, 305] width 1096 height 365
click at [0, 312] on html "Menu Boards Boards Boards All jobs Status Workforce Workforce My Workforce Recr…" at bounding box center [548, 256] width 1096 height 512
click at [228, 259] on app-calendar-viewport "Tue 18 Wed 19 Thu 20 Fri 21 Sat 22 Sun 23 Mon 24 Tue 25 Wed 26 Thu 27 Fri 28 Sa…" at bounding box center [548, 305] width 1096 height 365
drag, startPoint x: 658, startPoint y: 292, endPoint x: 258, endPoint y: 334, distance: 402.9
click at [145, 331] on app-calendar-viewport "Wed 19 Thu 20 Fri 21 Sat 22 Sun 23 Mon 24 Tue 25 Wed 26 Thu 27 Fri 28 Sat 29 Su…" at bounding box center [548, 305] width 1096 height 365
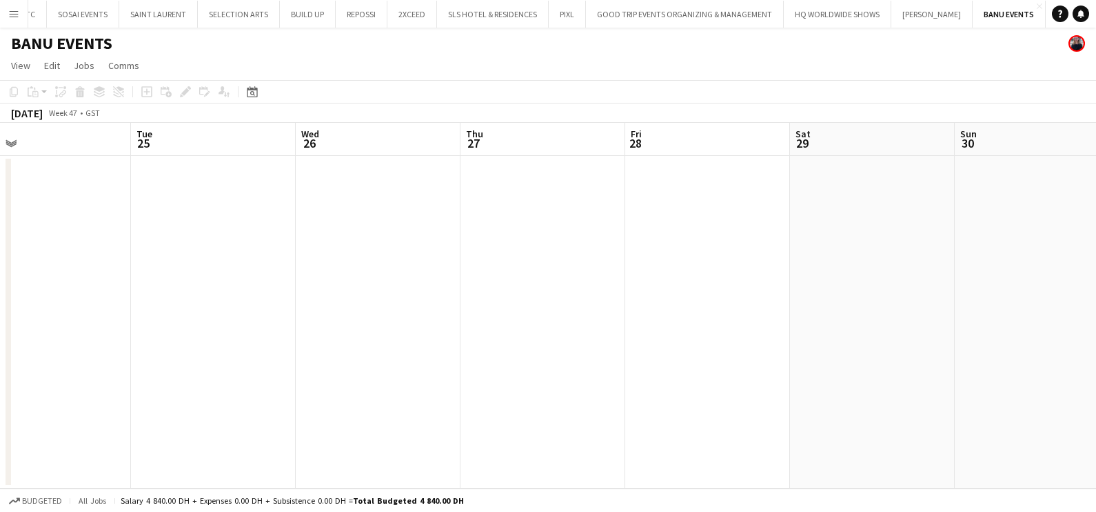
drag, startPoint x: 849, startPoint y: 366, endPoint x: 707, endPoint y: 269, distance: 172.1
click at [266, 376] on app-calendar-viewport "Fri 21 Sat 22 Sun 23 Mon 24 Tue 25 Wed 26 Thu 27 Fri 28 Sat 29 Sun 30 Mon 1 Tue…" at bounding box center [548, 305] width 1096 height 365
click at [312, 283] on app-calendar-viewport "Mon 24 Tue 25 Wed 26 Thu 27 Fri 28 Sat 29 Sun 30 Mon 1 Tue 2 Wed 3 Thu 4 Fri 5" at bounding box center [548, 305] width 1096 height 365
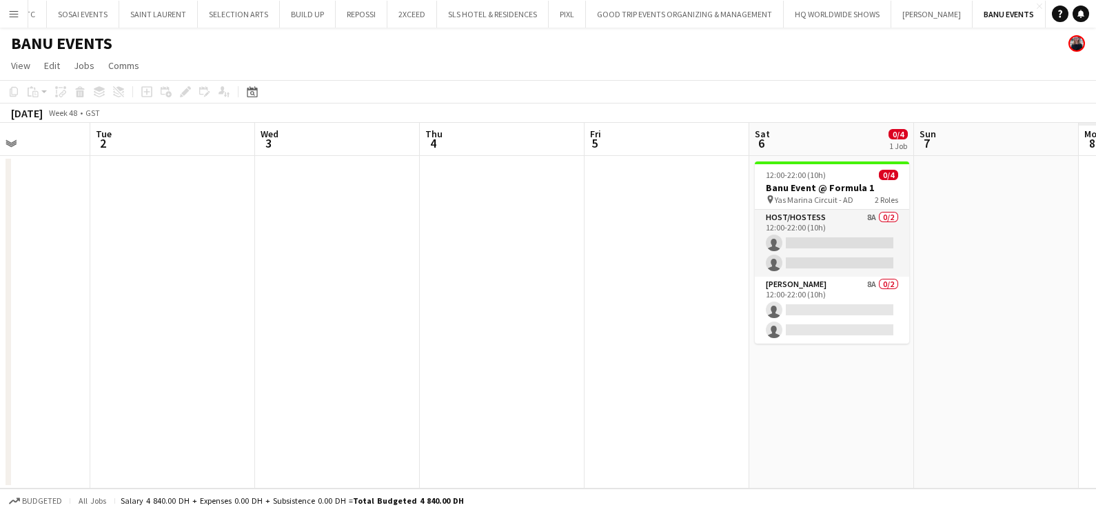
drag, startPoint x: 698, startPoint y: 233, endPoint x: 334, endPoint y: 244, distance: 363.5
click at [255, 239] on app-calendar-viewport "Fri 28 Sat 29 Sun 30 Mon 1 Tue 2 Wed 3 Thu 4 Fri 5 Sat 6 0/4 1 Job Sun 7 Mon 8 …" at bounding box center [548, 305] width 1096 height 365
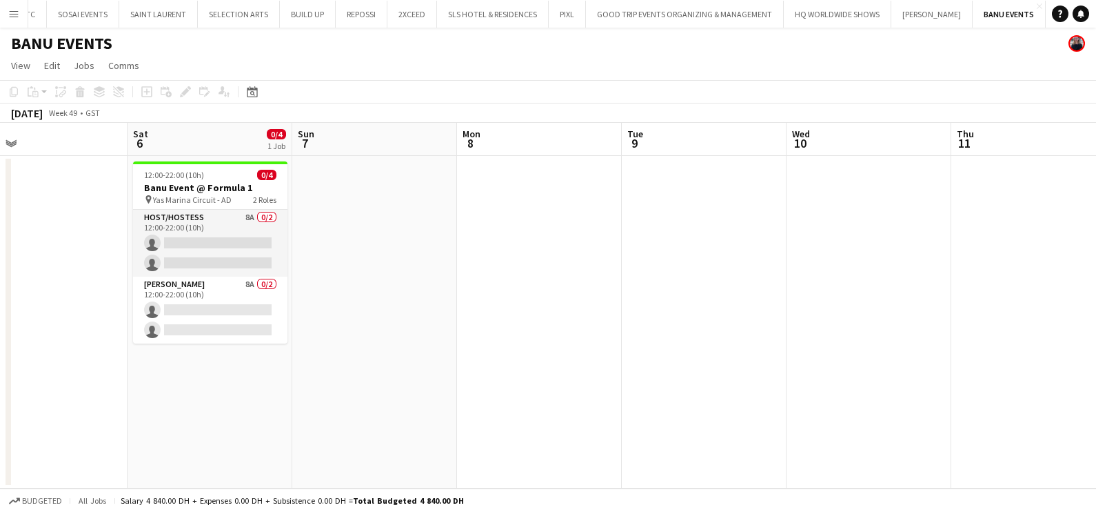
click at [204, 217] on app-card-role "Host/Hostess 8A 0/2 12:00-22:00 (10h) single-neutral-actions single-neutral-act…" at bounding box center [210, 243] width 154 height 67
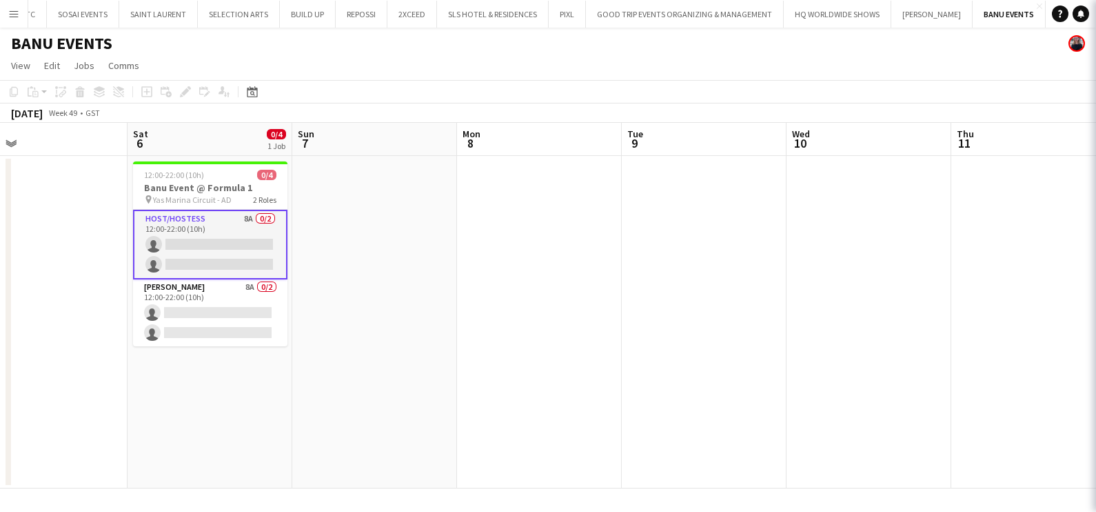
scroll to position [0, 531]
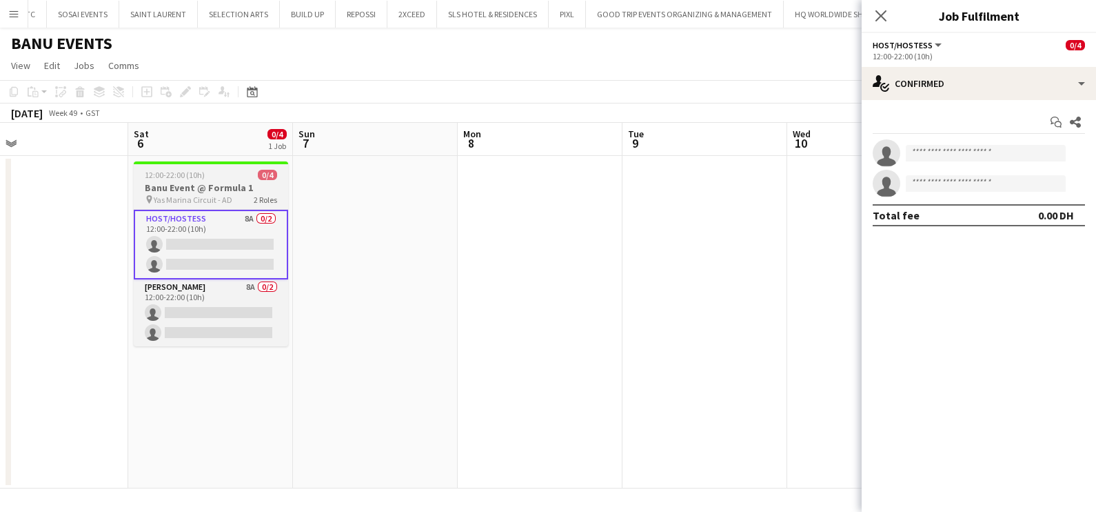
click at [153, 181] on h3 "Banu Event @ Formula 1" at bounding box center [211, 187] width 154 height 12
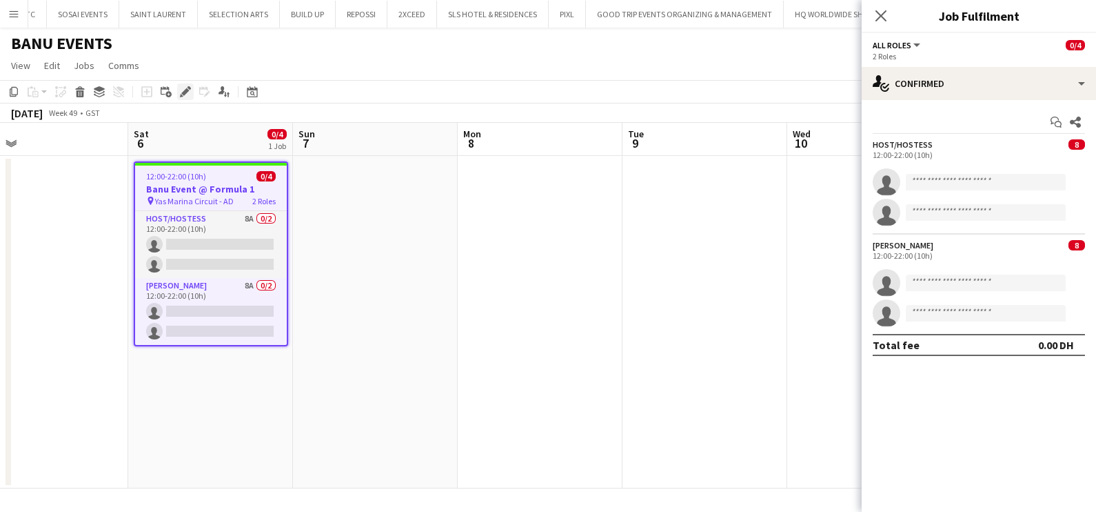
click at [188, 90] on icon at bounding box center [185, 92] width 8 height 8
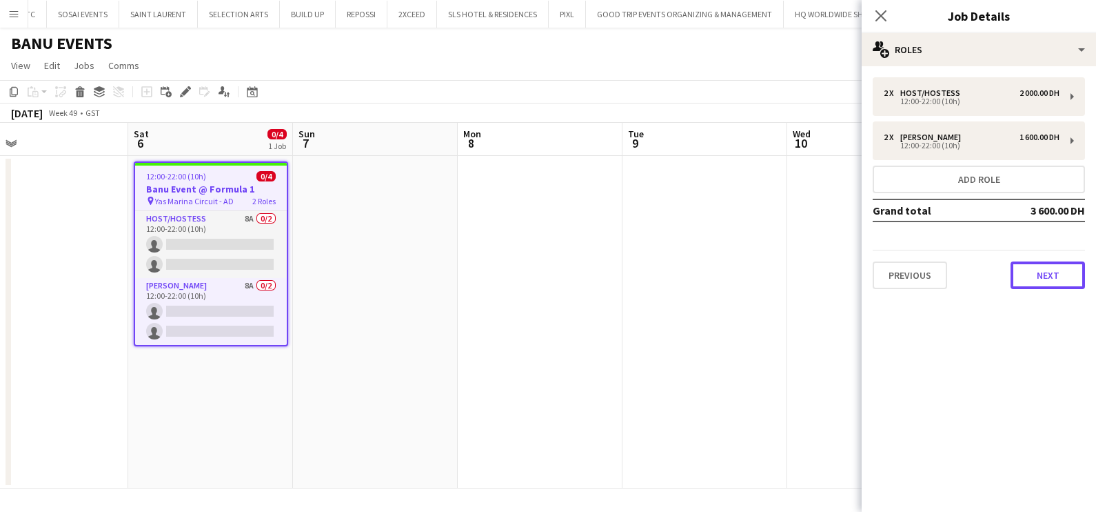
click at [1049, 280] on button "Next" at bounding box center [1048, 275] width 74 height 28
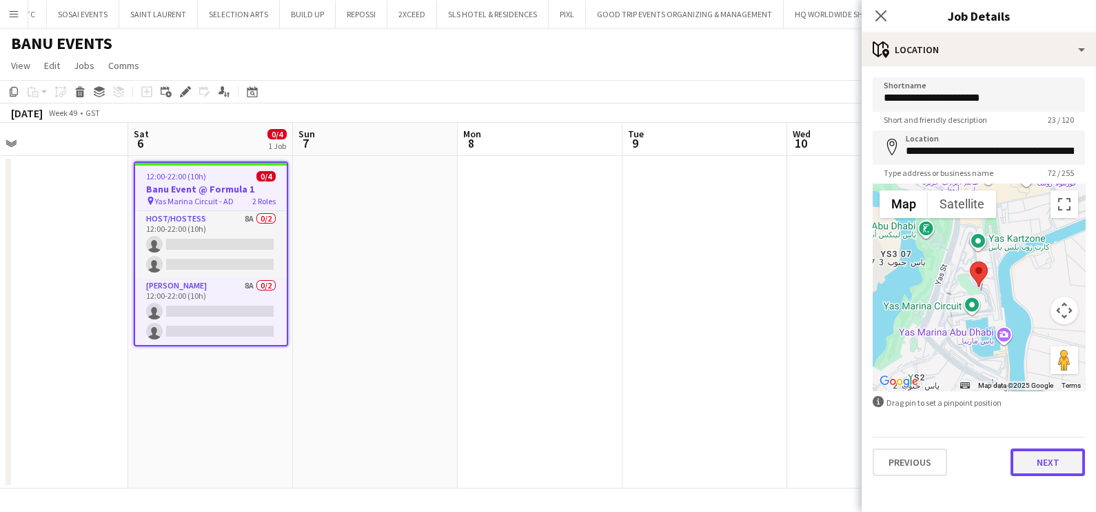
click at [1038, 462] on button "Next" at bounding box center [1048, 462] width 74 height 28
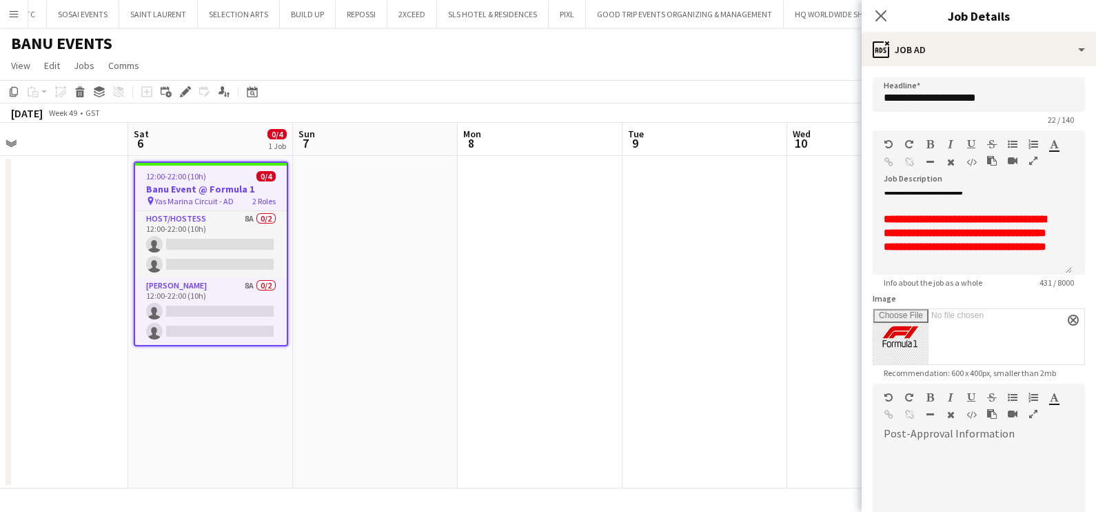
scroll to position [163, 0]
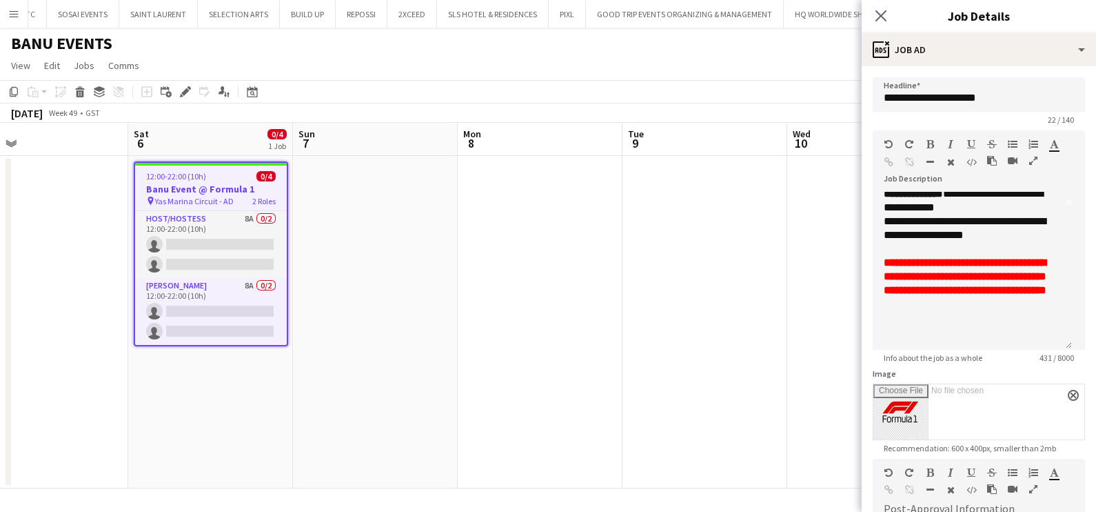
drag, startPoint x: 1065, startPoint y: 269, endPoint x: 935, endPoint y: 337, distance: 147.1
click at [1068, 347] on div "**********" at bounding box center [972, 271] width 199 height 158
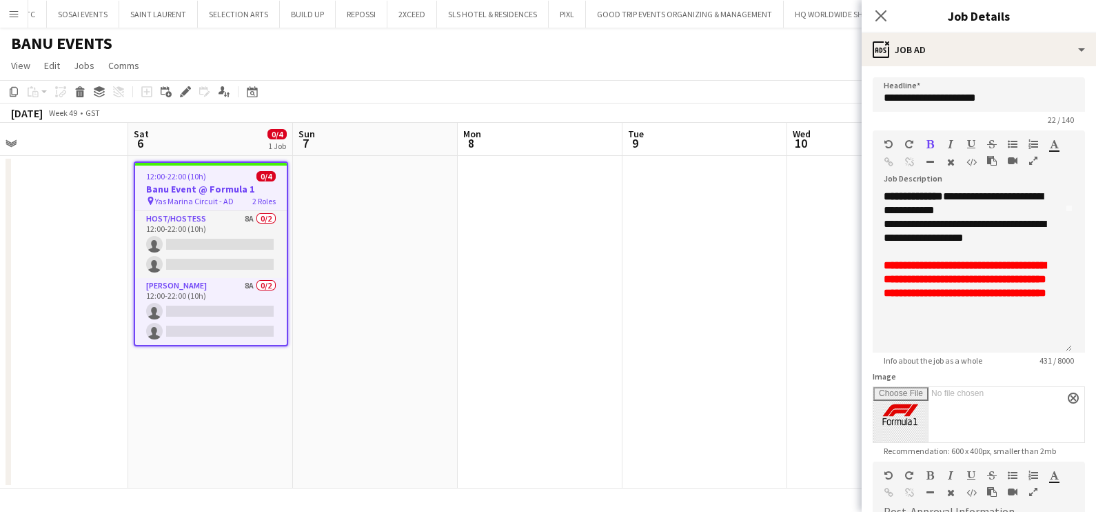
click at [740, 337] on app-date-cell at bounding box center [705, 322] width 165 height 332
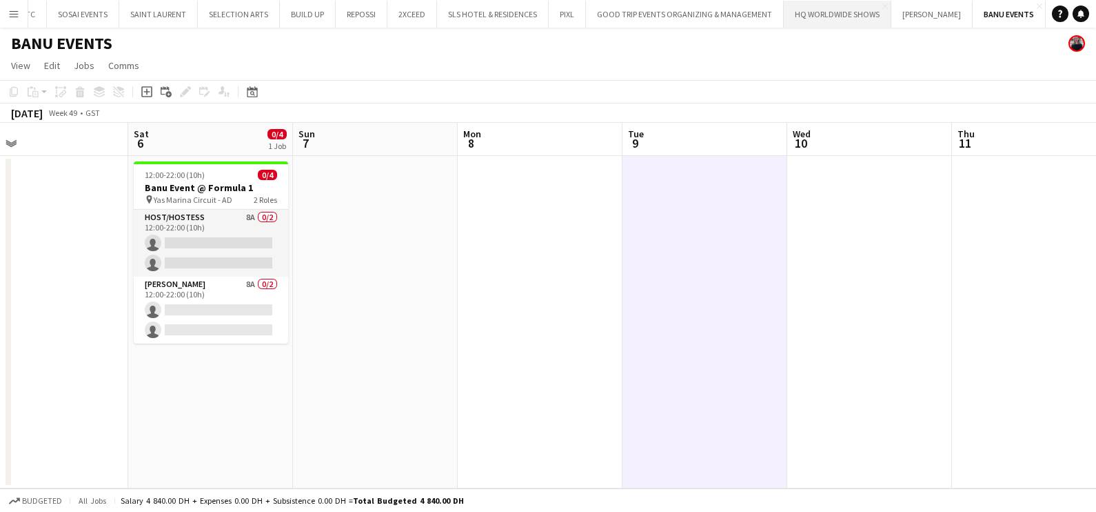
click at [827, 17] on button "HQ WORLDWIDE SHOWS Close" at bounding box center [838, 14] width 108 height 27
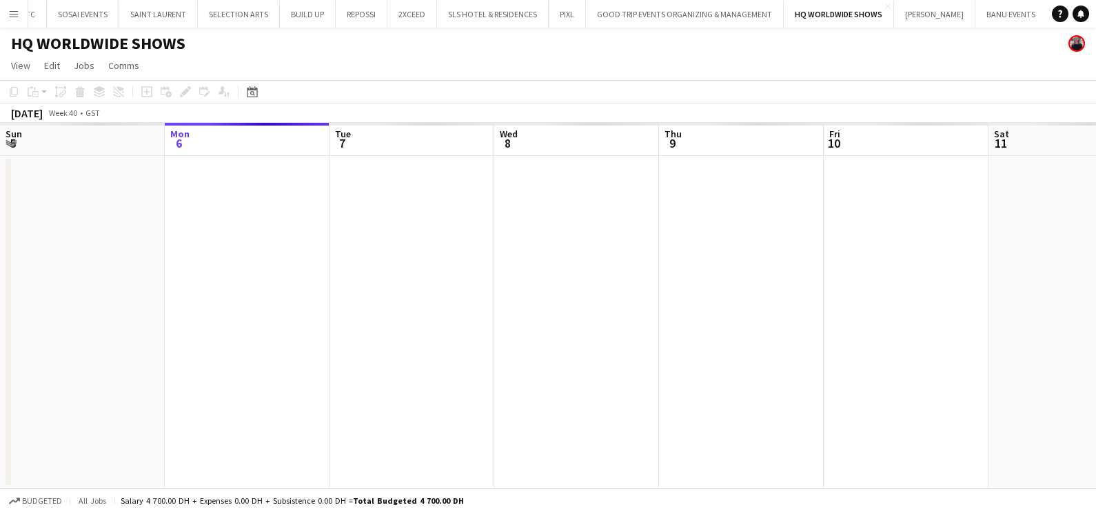
drag, startPoint x: 692, startPoint y: 304, endPoint x: 255, endPoint y: 304, distance: 437.1
click at [255, 304] on app-calendar-viewport "Fri 3 Sat 4 Sun 5 Mon 6 Tue 7 Wed 8 Thu 9 Fri 10 Sat 11 Sun 12 Mon 13 Tue 14" at bounding box center [548, 305] width 1096 height 365
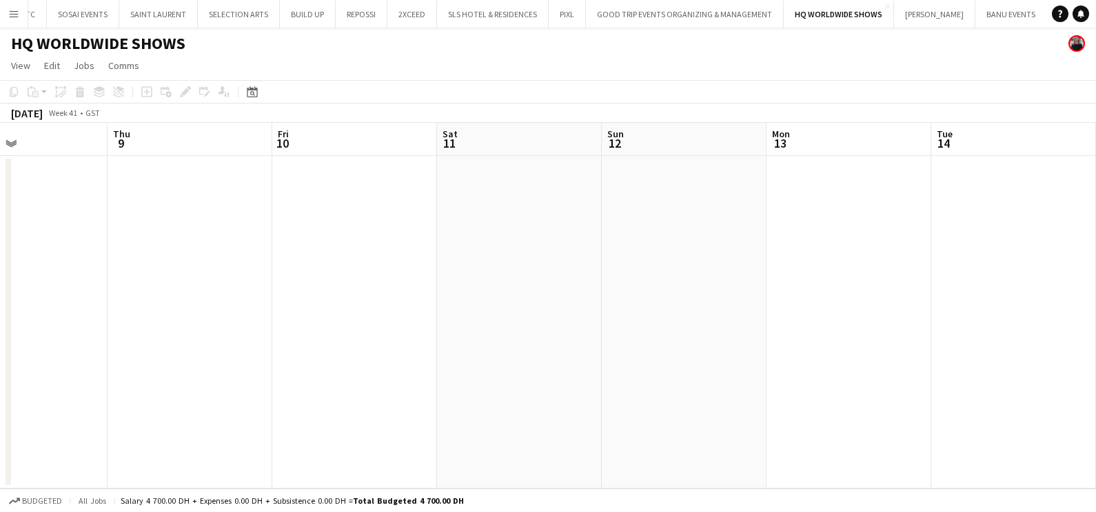
drag, startPoint x: 827, startPoint y: 305, endPoint x: 241, endPoint y: 321, distance: 587.0
click at [181, 312] on app-calendar-viewport "Mon 6 Tue 7 Wed 8 Thu 9 Fri 10 Sat 11 Sun 12 Mon 13 Tue 14 Wed 15 Thu 16 Fri 17" at bounding box center [548, 305] width 1096 height 365
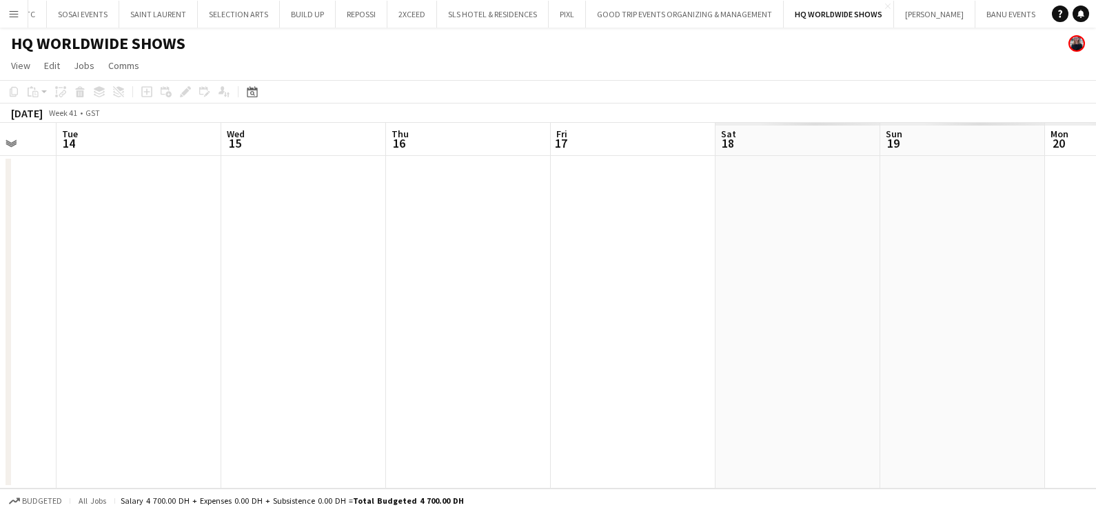
click at [54, 324] on app-calendar-viewport "Fri 10 Sat 11 Sun 12 Mon 13 Tue 14 Wed 15 Thu 16 Fri 17 Sat 18 Sun 19 Mon 20 Tu…" at bounding box center [548, 305] width 1096 height 365
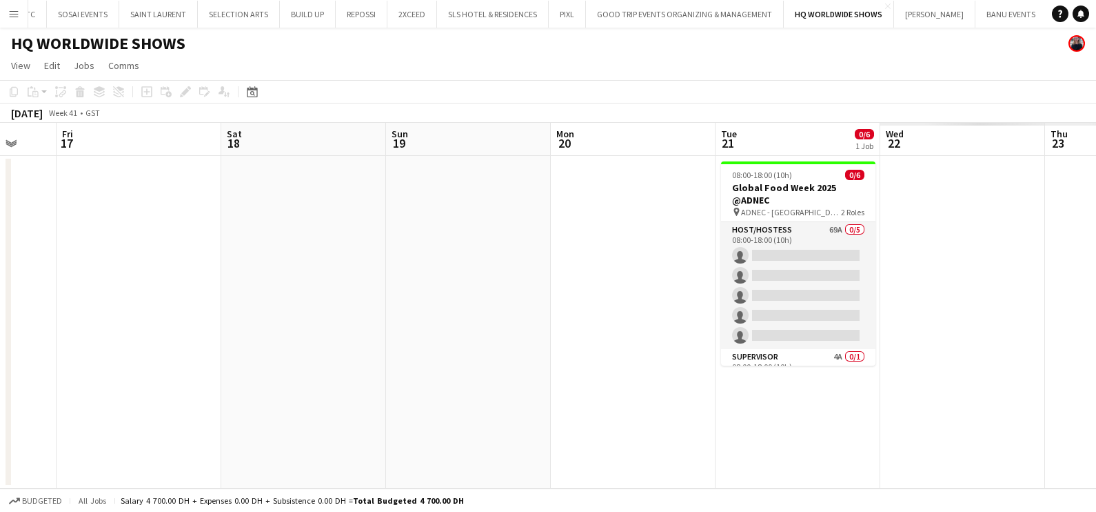
scroll to position [0, 602]
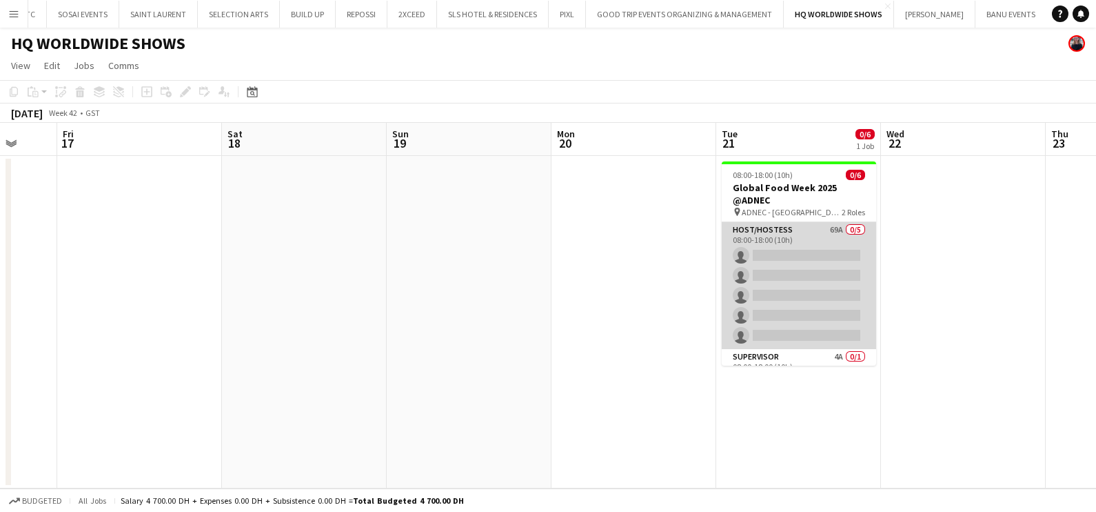
click at [775, 269] on app-calendar-viewport "Mon 13 Tue 14 Wed 15 Thu 16 Fri 17 Sat 18 Sun 19 Mon 20 Tue 21 0/6 1 Job Wed 22…" at bounding box center [548, 305] width 1096 height 365
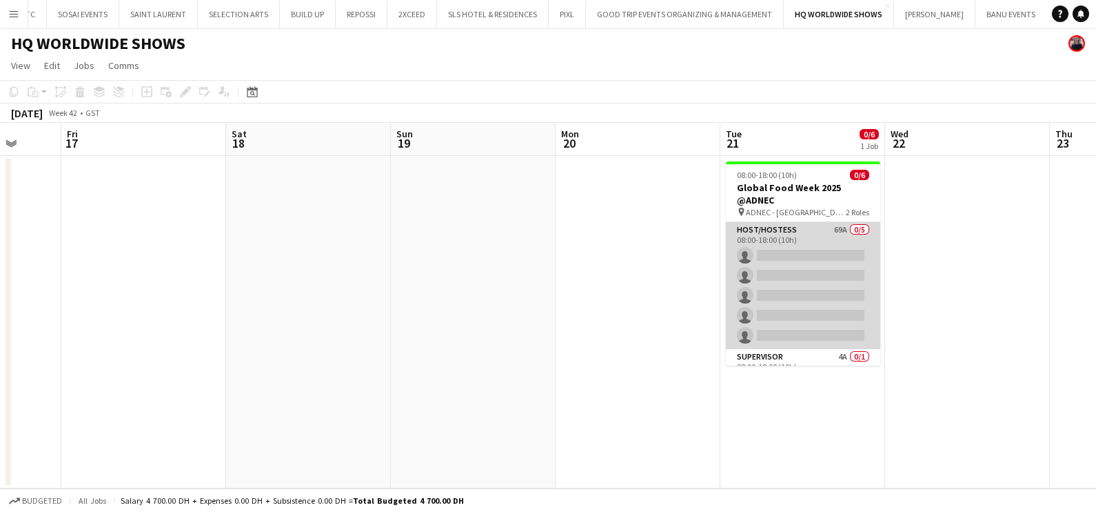
click at [829, 248] on app-card-role "Host/Hostess 69A 0/5 08:00-18:00 (10h) single-neutral-actions single-neutral-ac…" at bounding box center [803, 285] width 154 height 127
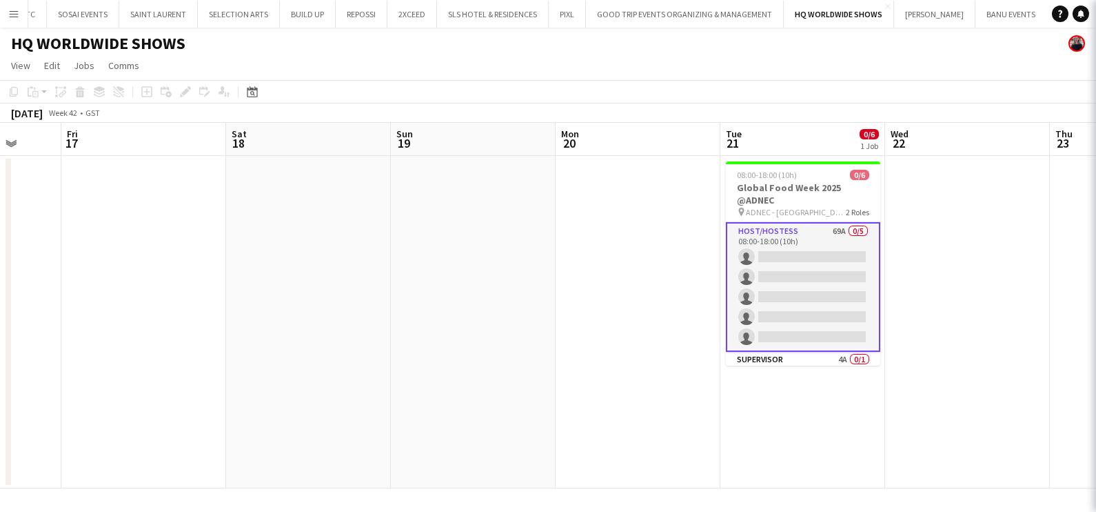
scroll to position [0, 596]
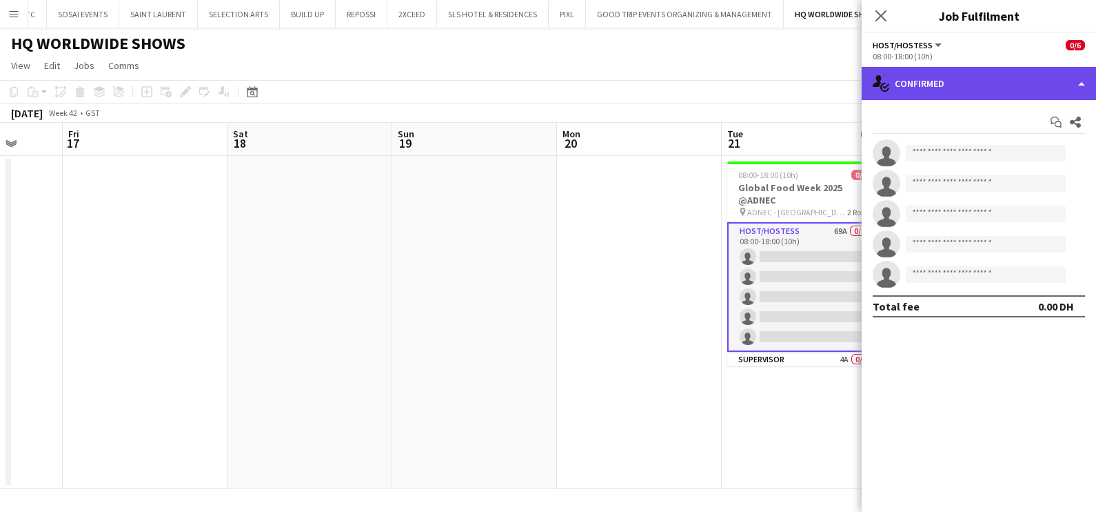
click at [970, 75] on div "single-neutral-actions-check-2 Confirmed" at bounding box center [979, 83] width 234 height 33
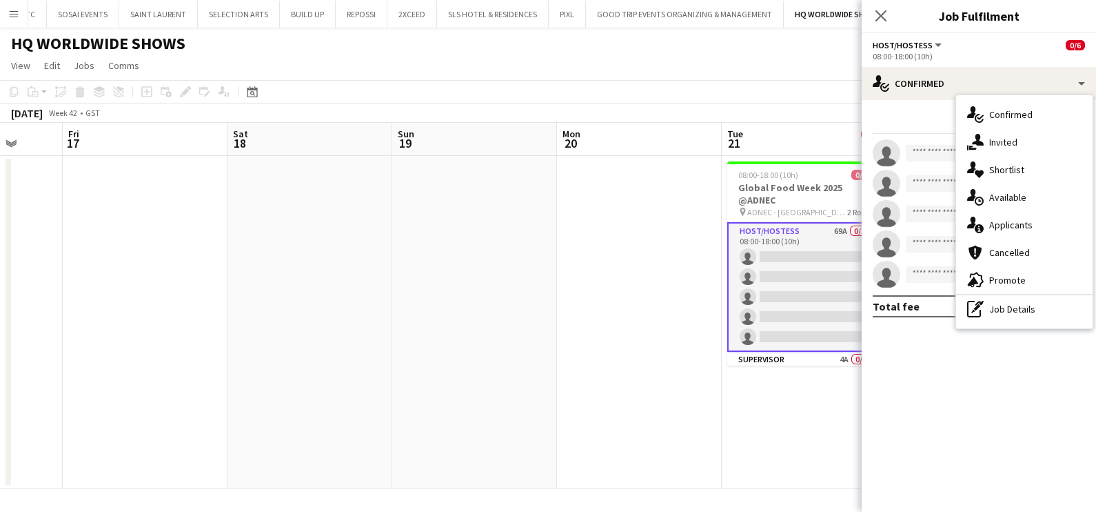
click at [990, 225] on span "Applicants" at bounding box center [1010, 225] width 43 height 12
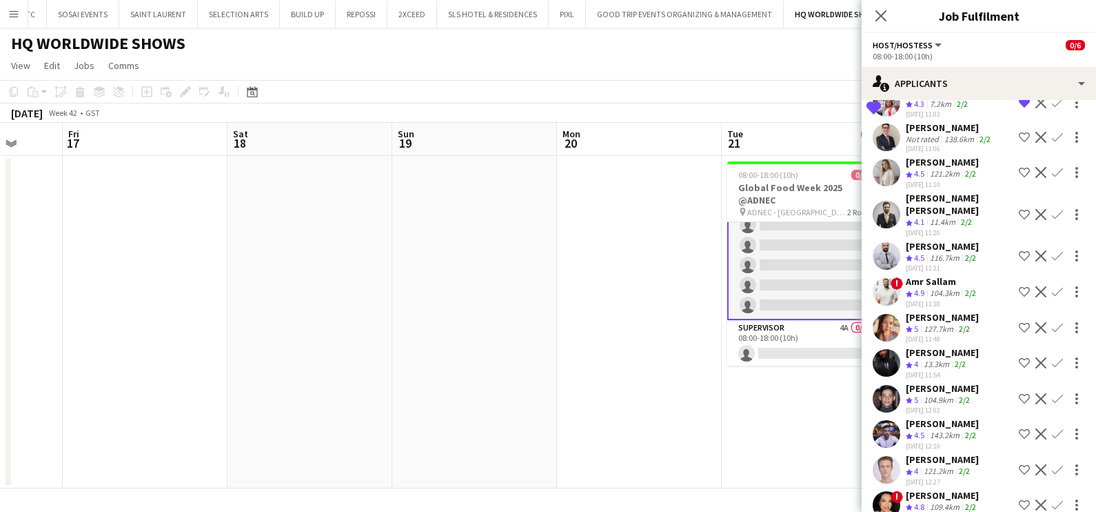
scroll to position [2131, 0]
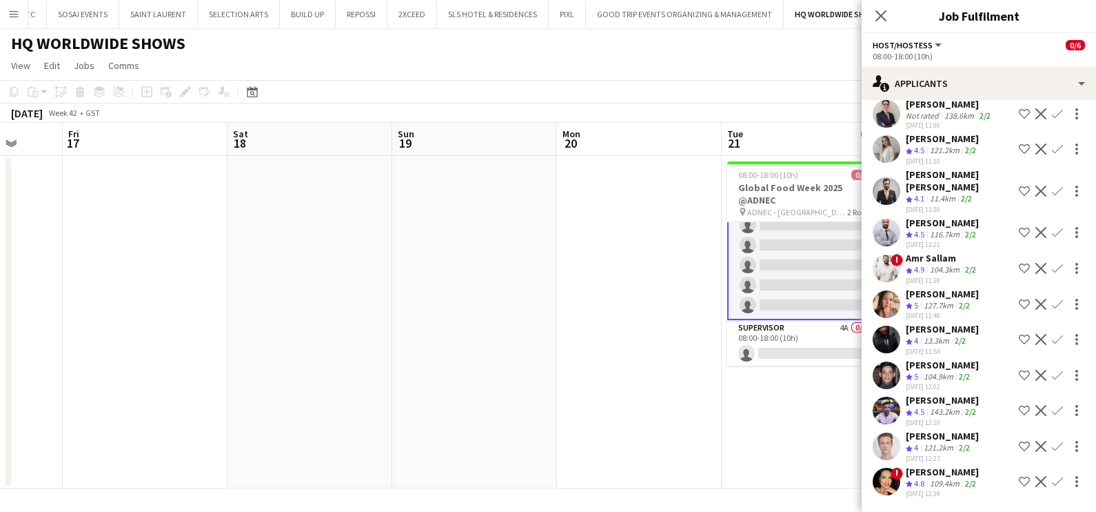
click at [1019, 340] on app-icon "Shortlist crew" at bounding box center [1024, 339] width 11 height 11
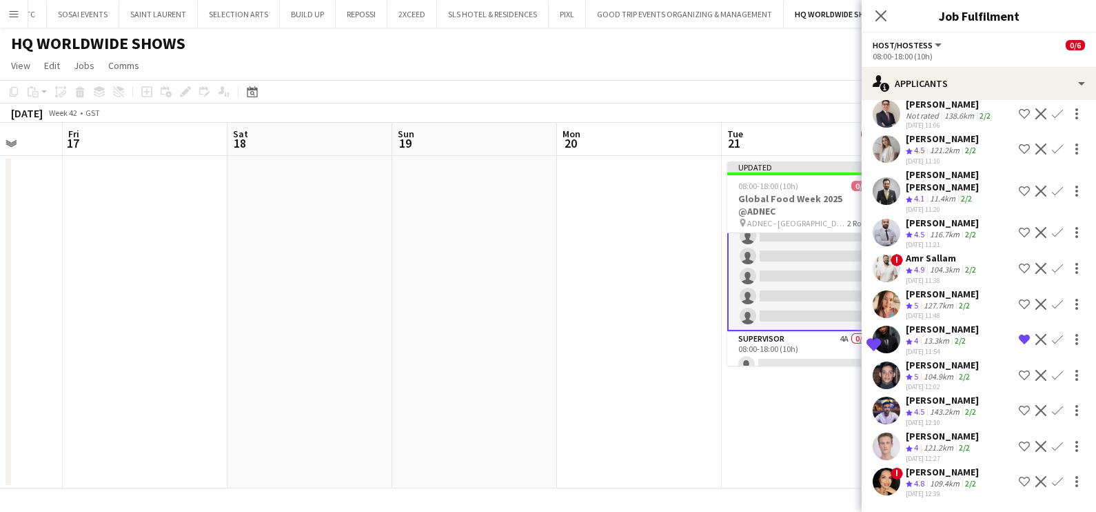
click at [1019, 265] on app-icon "Shortlist crew" at bounding box center [1024, 268] width 11 height 11
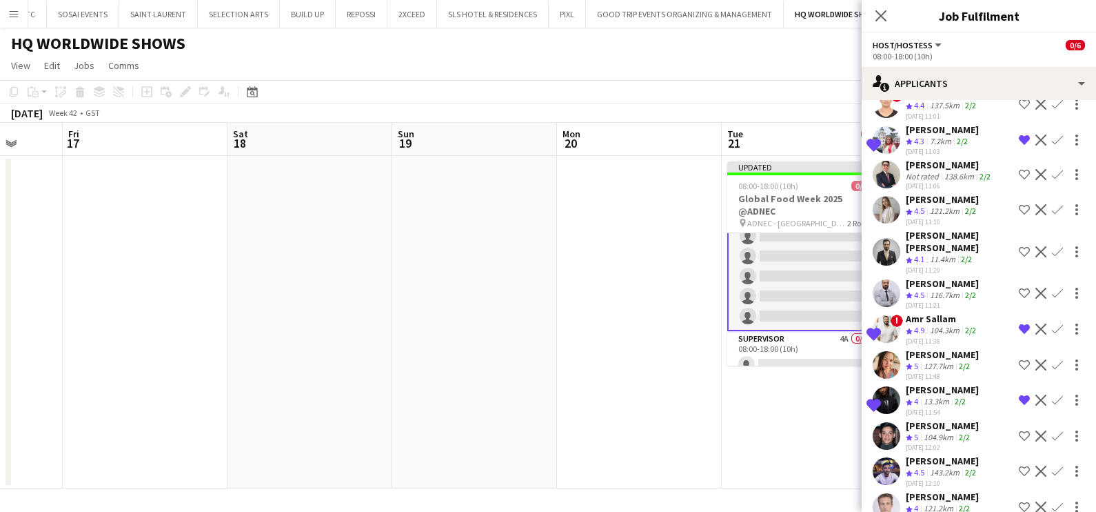
click at [1019, 215] on app-icon "Shortlist crew" at bounding box center [1024, 209] width 11 height 11
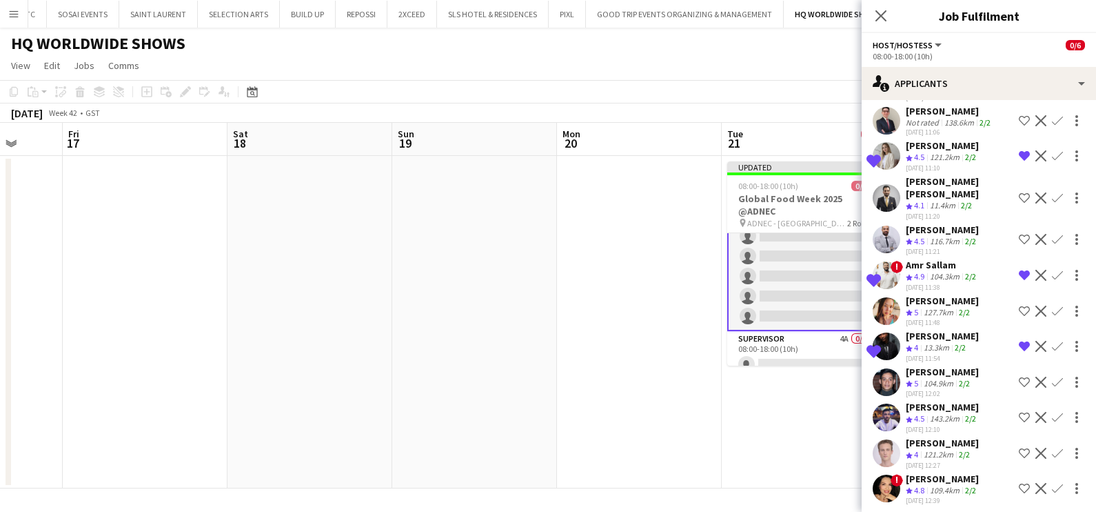
scroll to position [2131, 0]
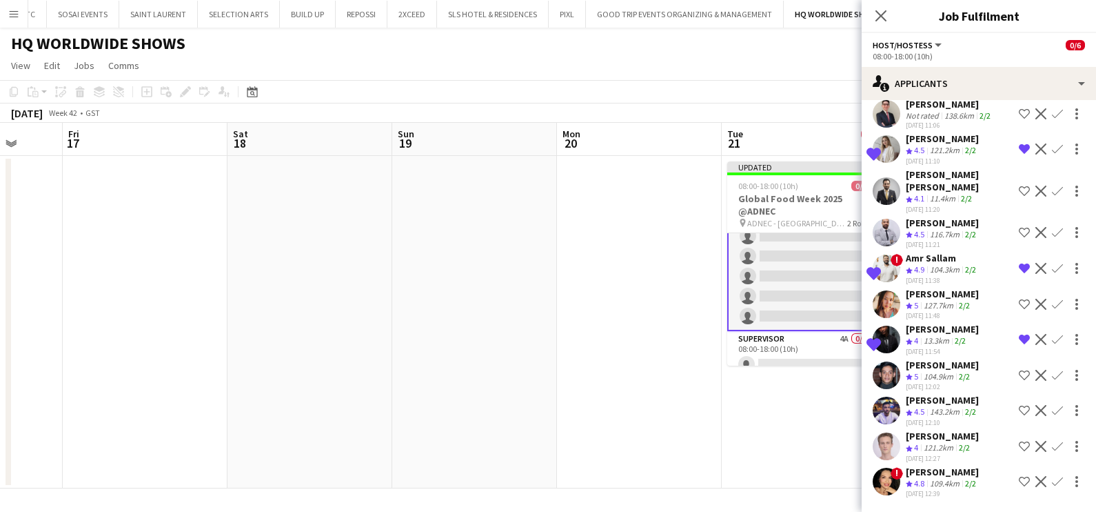
click at [919, 481] on span "4.8" at bounding box center [919, 483] width 10 height 10
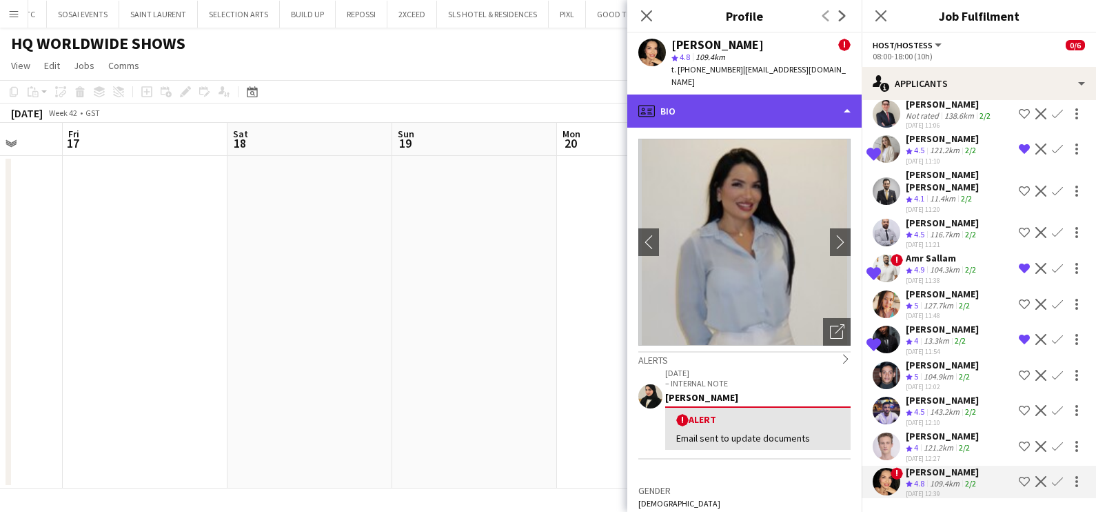
click at [752, 94] on div "profile Bio" at bounding box center [744, 110] width 234 height 33
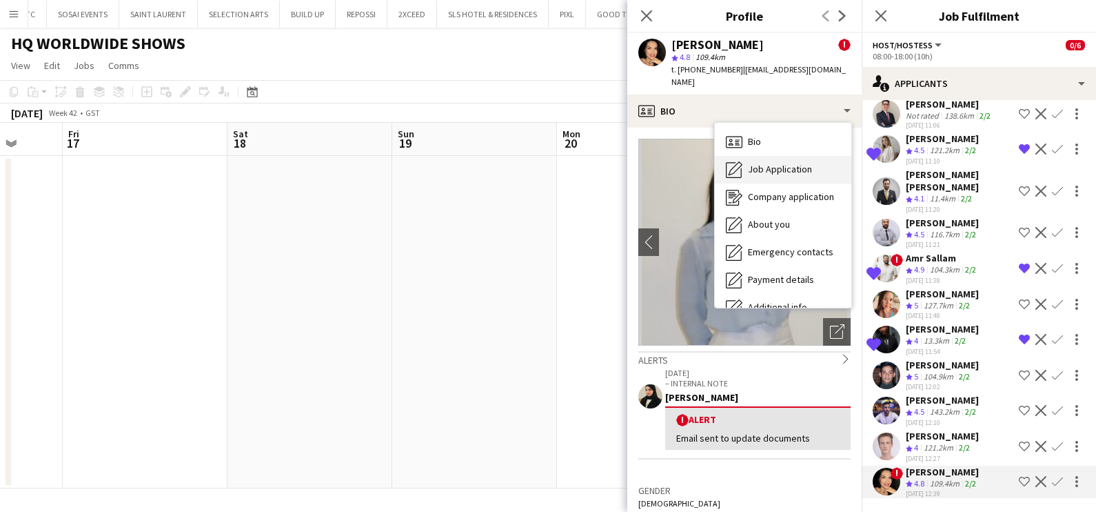
click at [768, 163] on span "Job Application" at bounding box center [780, 169] width 64 height 12
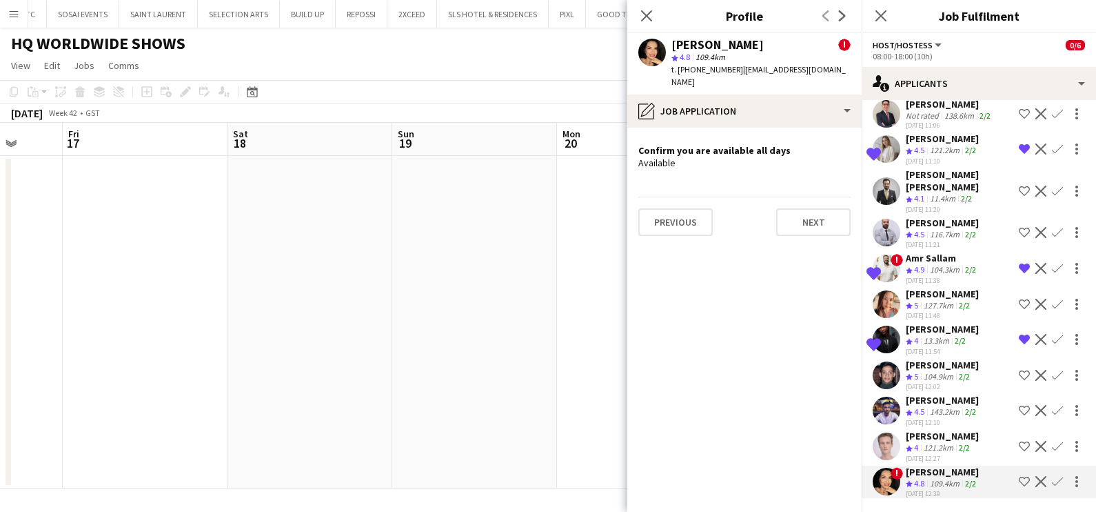
click at [1019, 479] on app-icon "Shortlist crew" at bounding box center [1024, 481] width 11 height 11
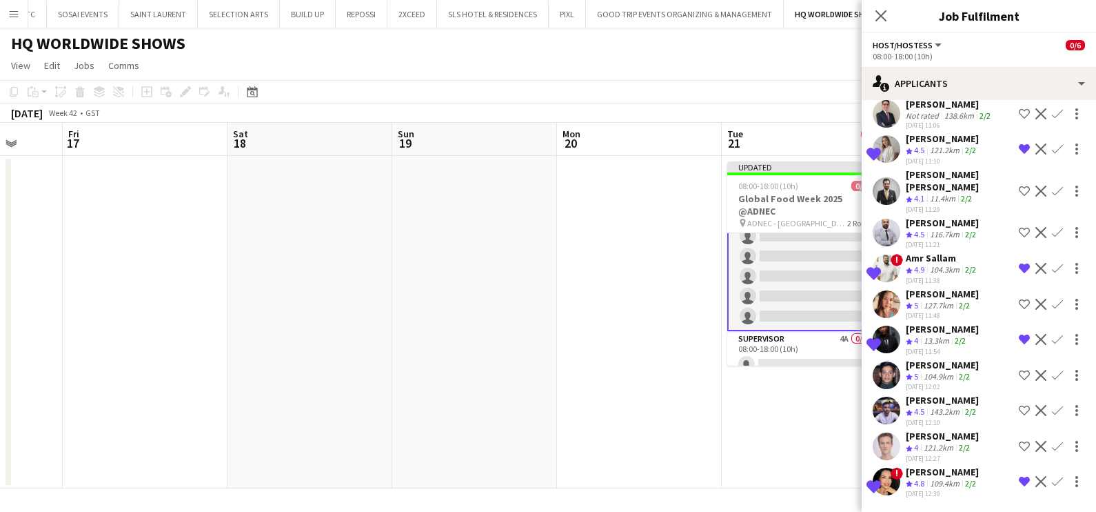
click at [932, 338] on div "13.3km" at bounding box center [936, 341] width 31 height 12
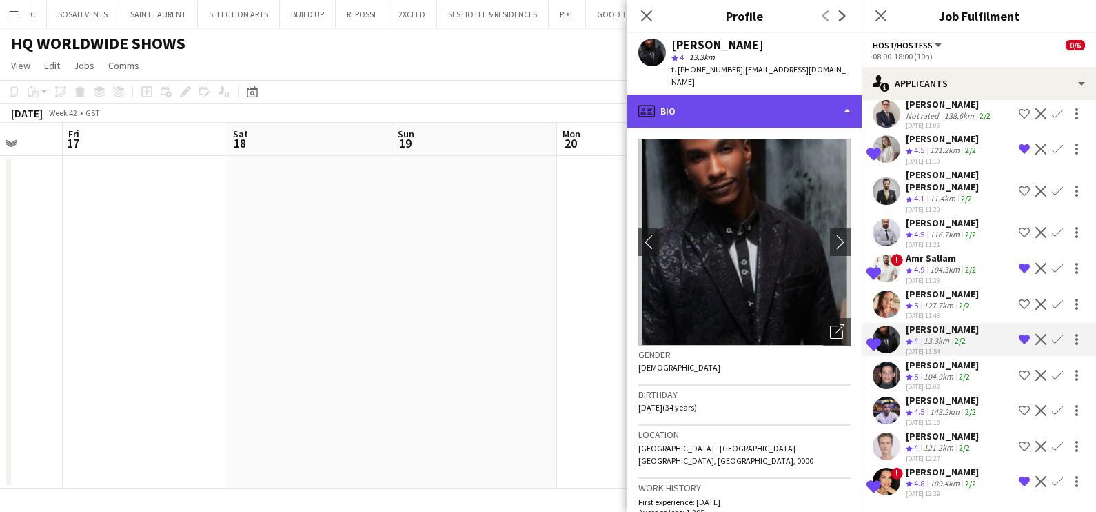
click at [712, 94] on div "profile Bio" at bounding box center [744, 110] width 234 height 33
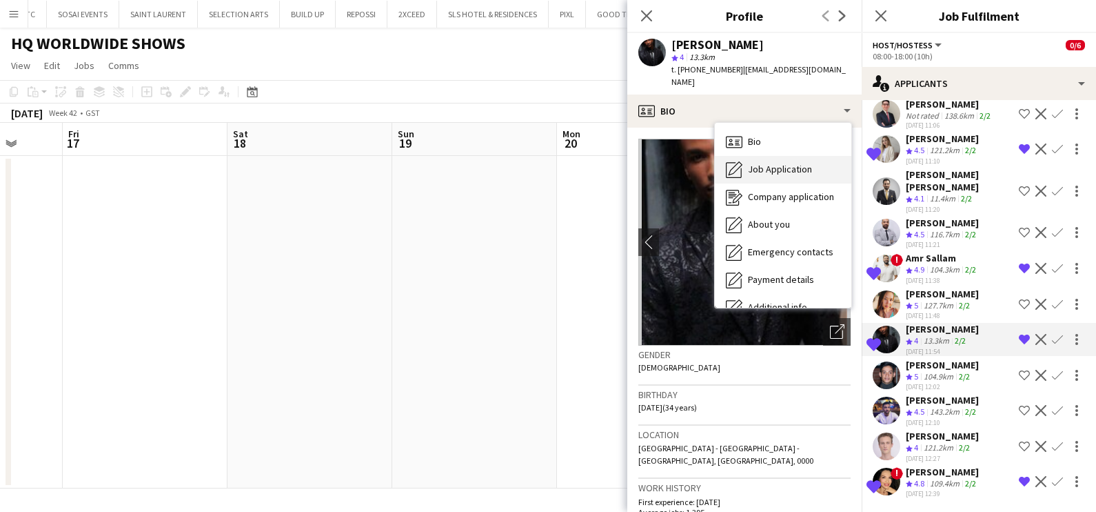
click at [763, 163] on span "Job Application" at bounding box center [780, 169] width 64 height 12
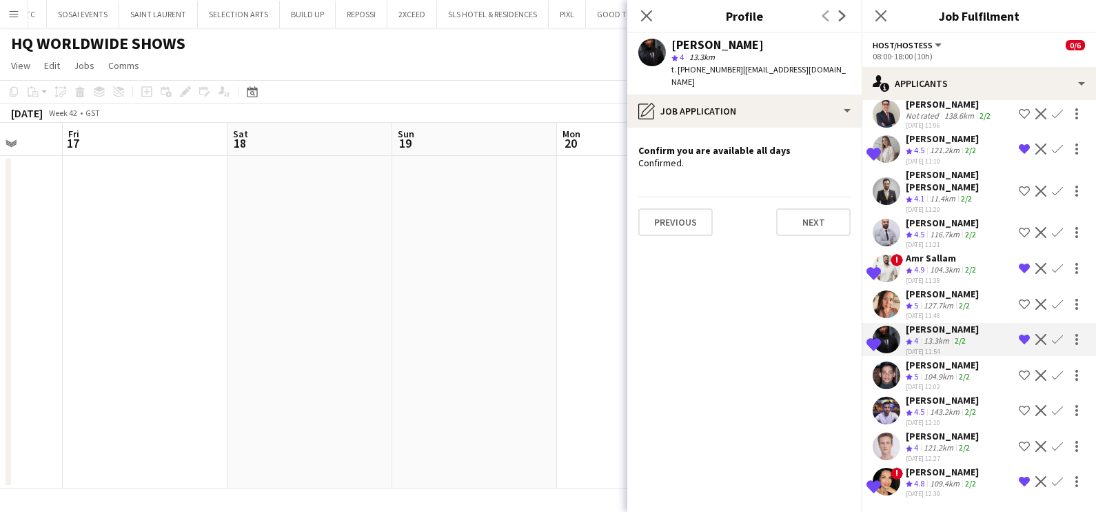
click at [949, 269] on div "104.3km" at bounding box center [944, 270] width 35 height 12
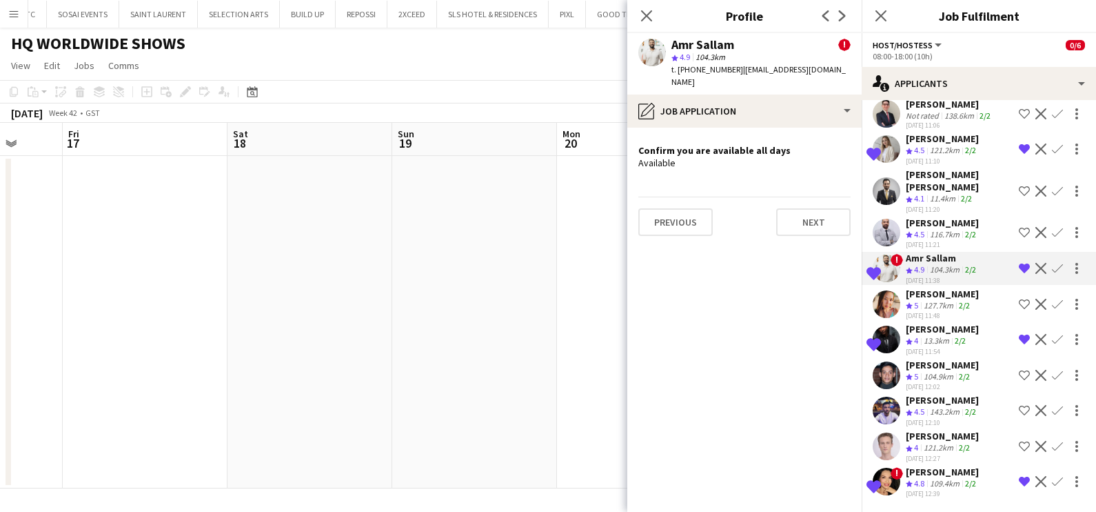
click at [929, 144] on div "Valeria Romanyuk" at bounding box center [942, 138] width 73 height 12
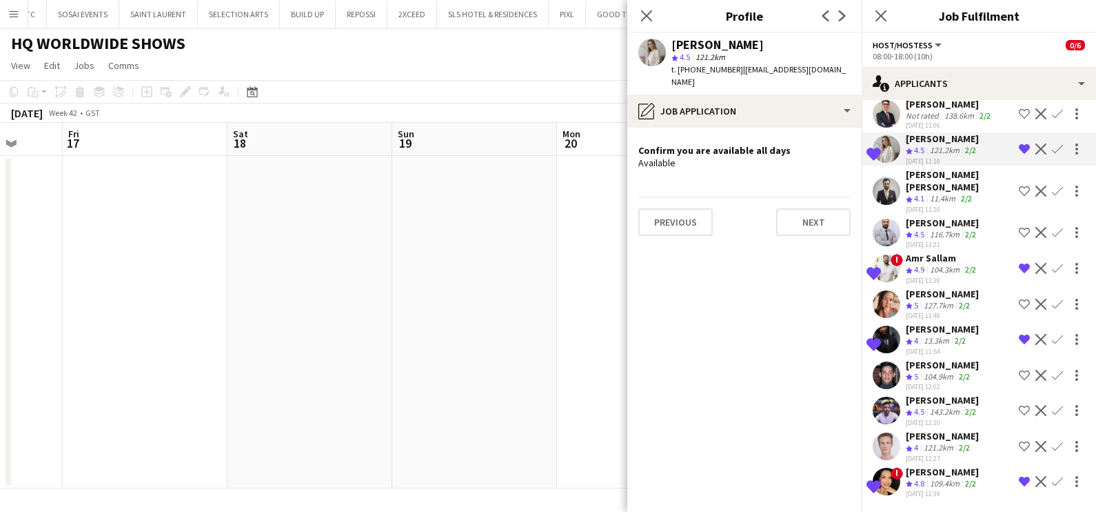
click at [534, 365] on app-date-cell at bounding box center [474, 322] width 165 height 332
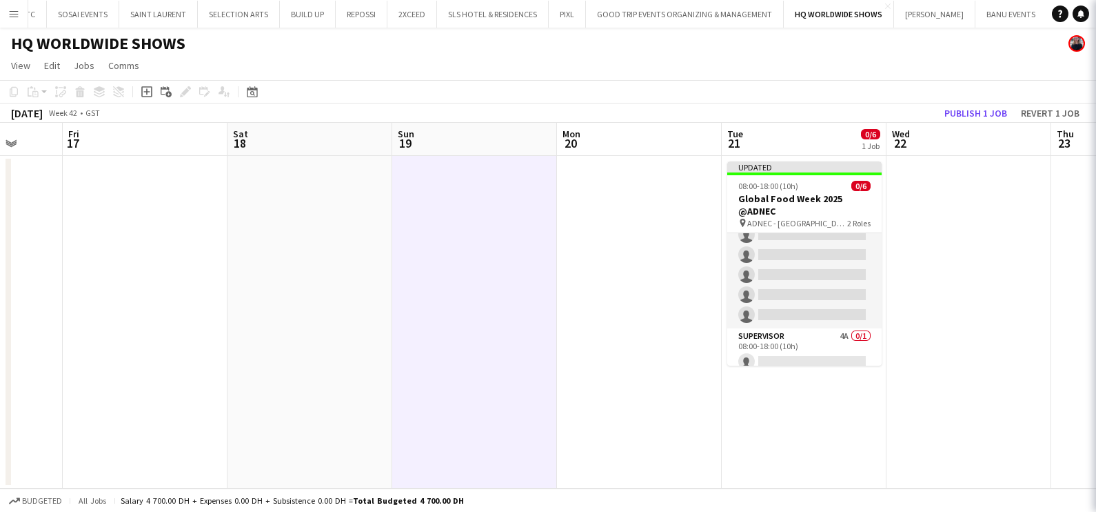
scroll to position [31, 0]
click at [974, 110] on button "Publish 1 job" at bounding box center [976, 113] width 74 height 18
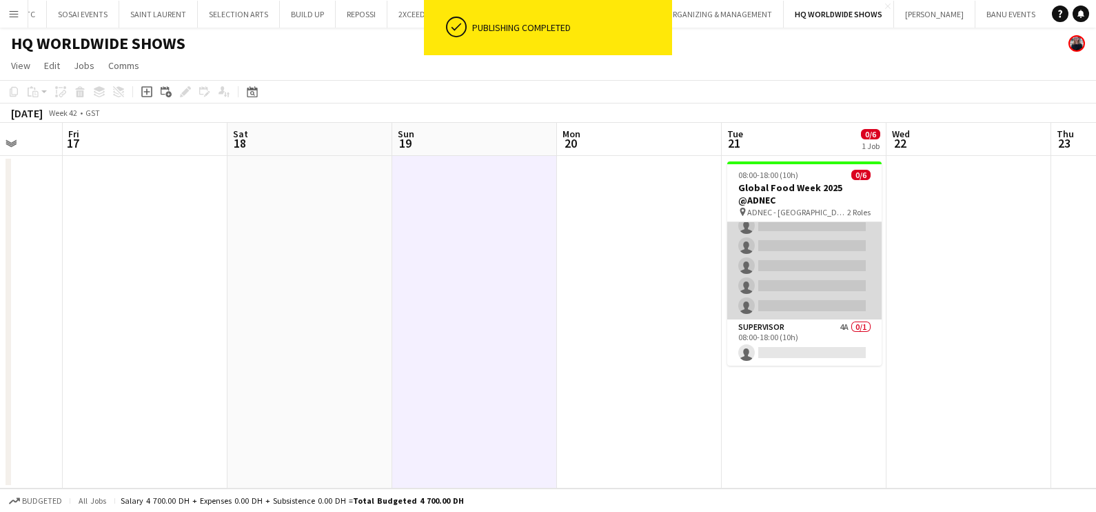
click at [817, 250] on app-card-role "Host/Hostess 69A 0/5 08:00-18:00 (10h) single-neutral-actions single-neutral-ac…" at bounding box center [804, 255] width 154 height 127
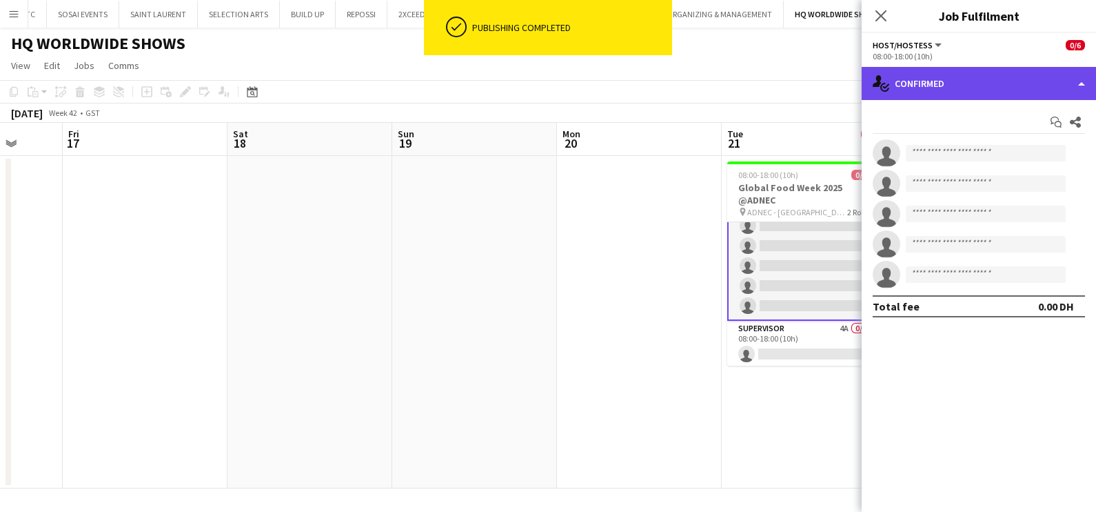
click at [964, 74] on div "single-neutral-actions-check-2 Confirmed" at bounding box center [979, 83] width 234 height 33
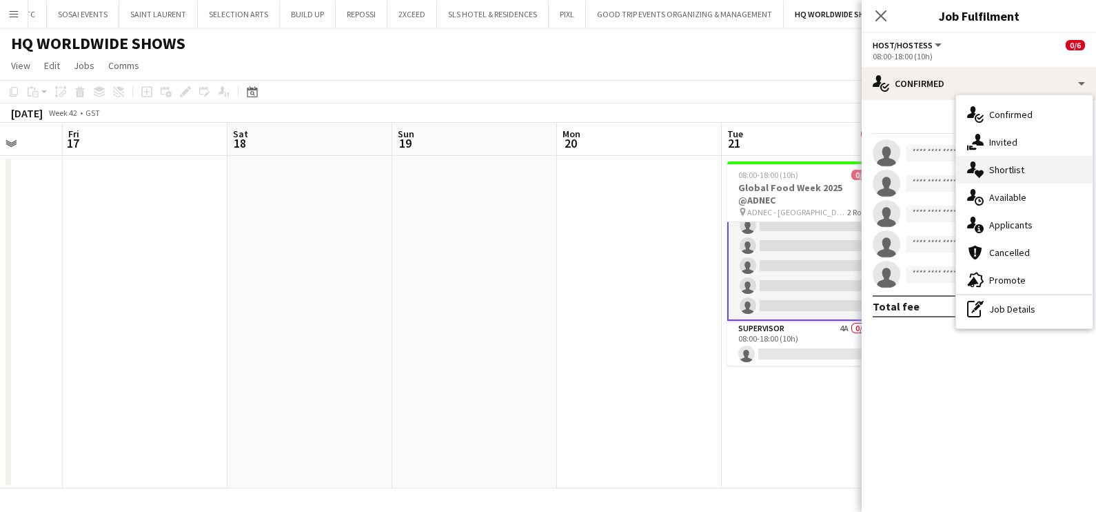
click at [1009, 163] on span "Shortlist" at bounding box center [1006, 169] width 35 height 12
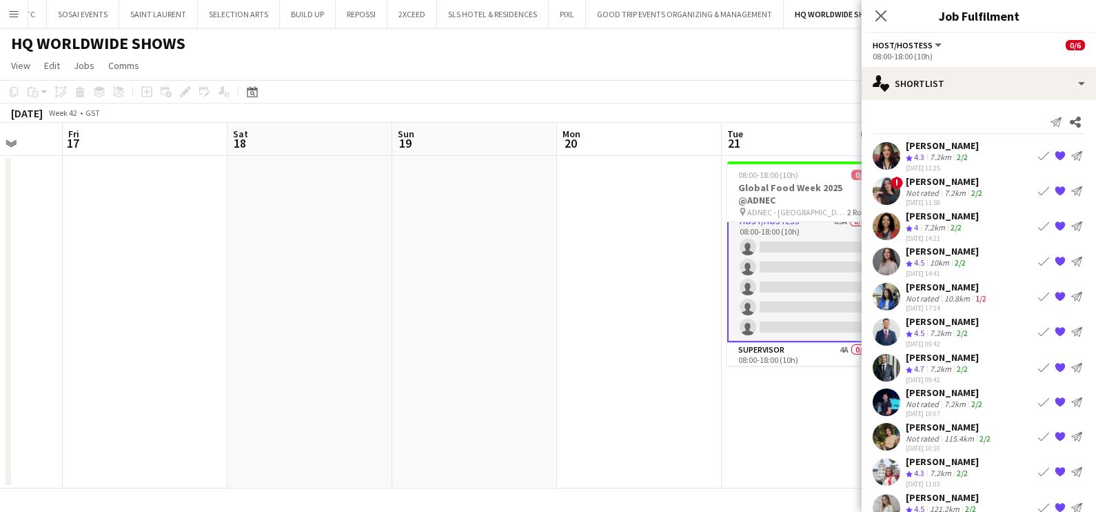
scroll to position [0, 0]
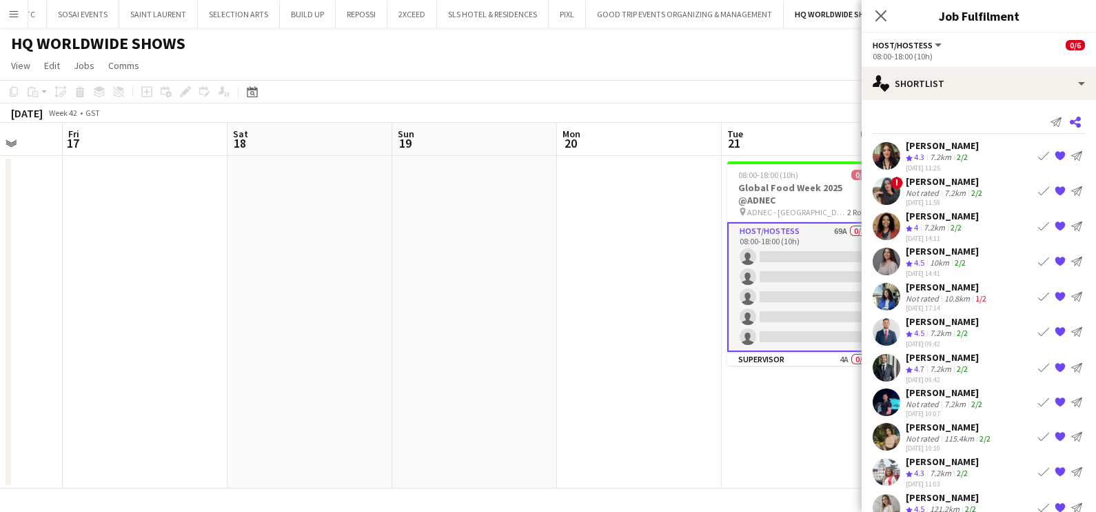
click at [1070, 124] on icon at bounding box center [1075, 122] width 11 height 11
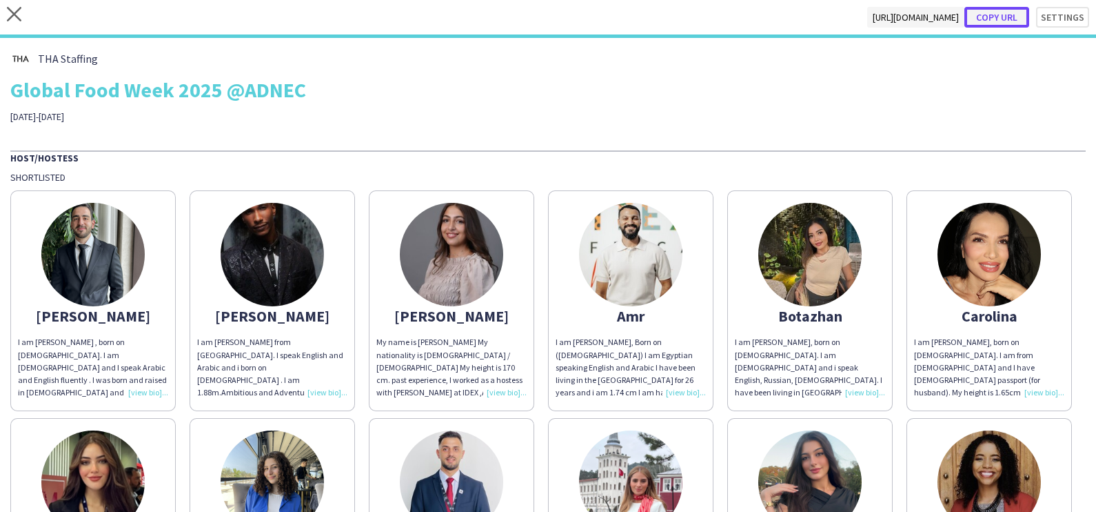
click at [1005, 17] on button "Copy url" at bounding box center [997, 17] width 65 height 21
click at [14, 15] on icon at bounding box center [14, 14] width 14 height 14
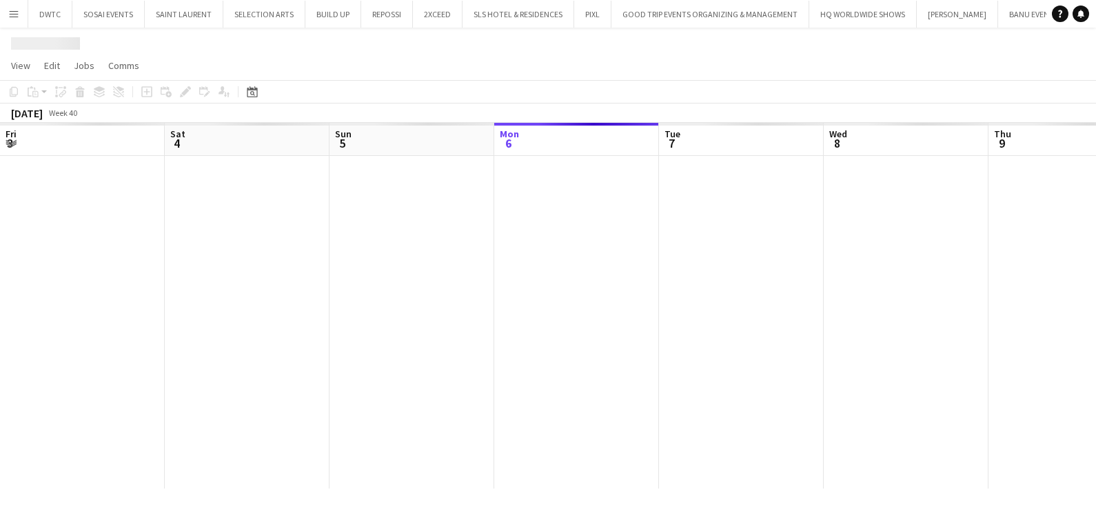
scroll to position [0, 330]
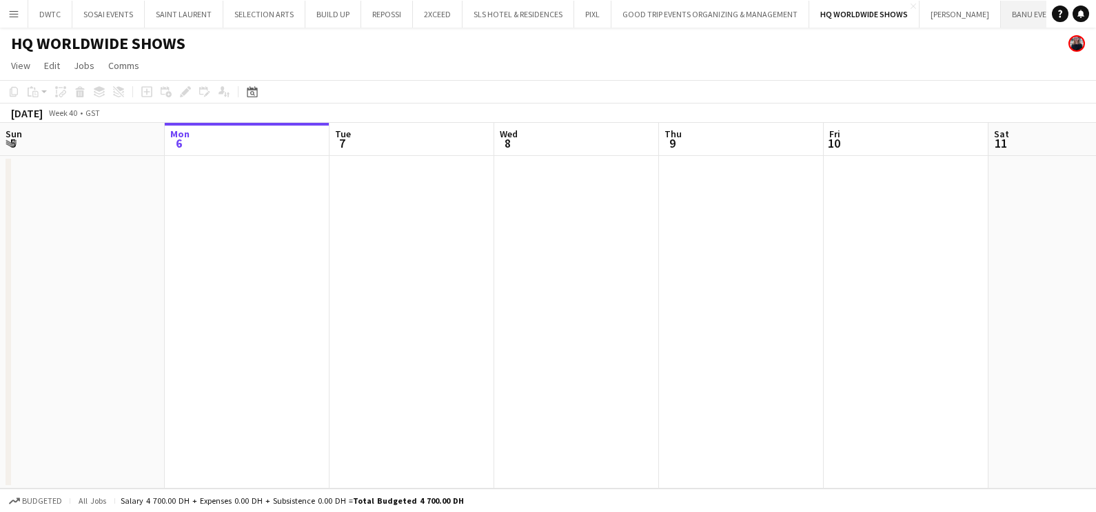
click at [1011, 10] on button "BANU EVENTS Close" at bounding box center [1037, 14] width 72 height 27
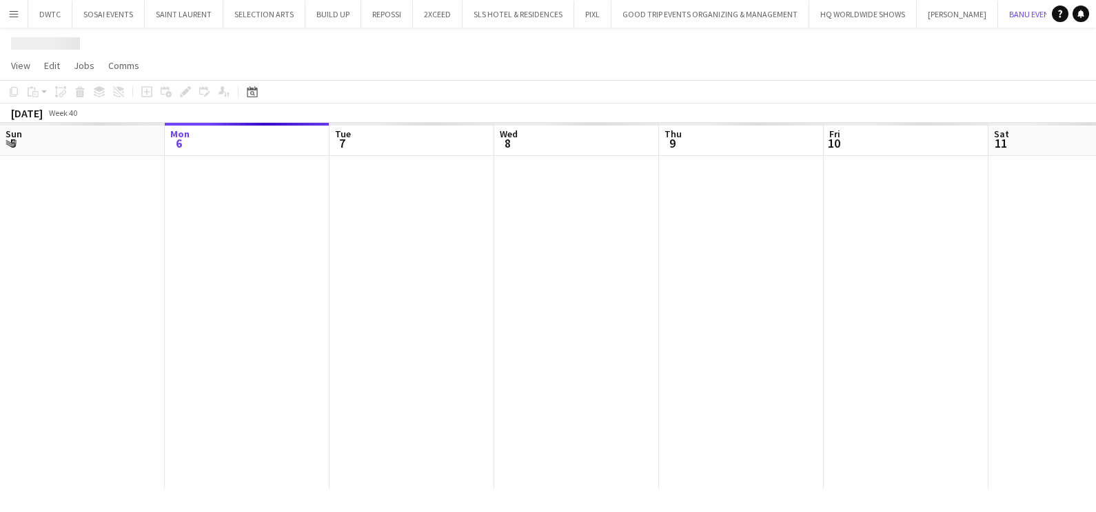
scroll to position [0, 10]
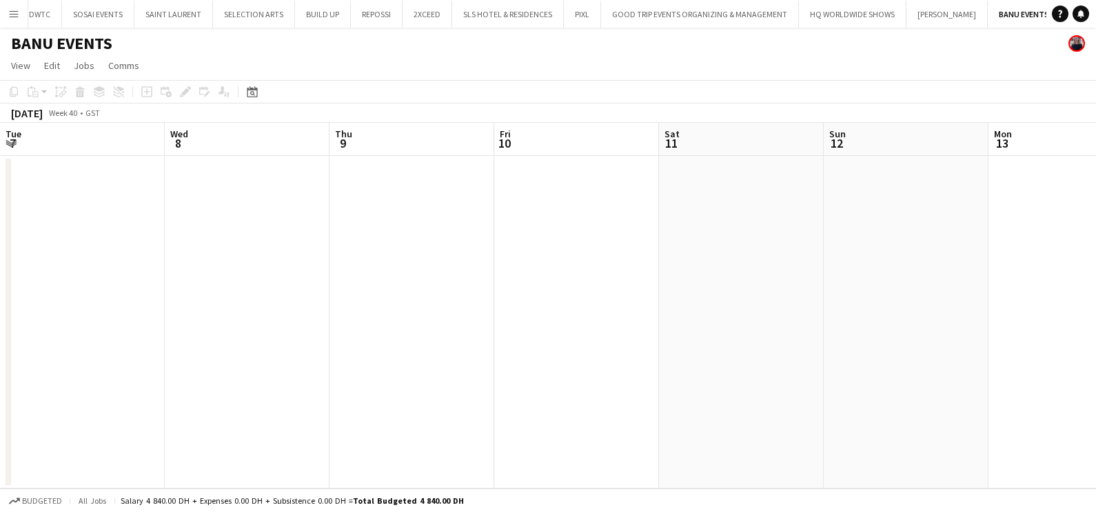
drag, startPoint x: 943, startPoint y: 280, endPoint x: 394, endPoint y: 353, distance: 554.4
click at [459, 347] on app-calendar-viewport "Sun 5 Mon 6 Tue 7 Wed 8 Thu 9 Fri 10 Sat 11 Sun 12 Mon 13 Tue 14 Wed 15 Thu 16" at bounding box center [548, 305] width 1096 height 365
drag, startPoint x: 769, startPoint y: 334, endPoint x: 46, endPoint y: 363, distance: 723.2
click at [48, 363] on app-calendar-viewport "Sun 5 Mon 6 Tue 7 Wed 8 Thu 9 Fri 10 Sat 11 Sun 12 Mon 13 Tue 14 Wed 15 Thu 16" at bounding box center [548, 305] width 1096 height 365
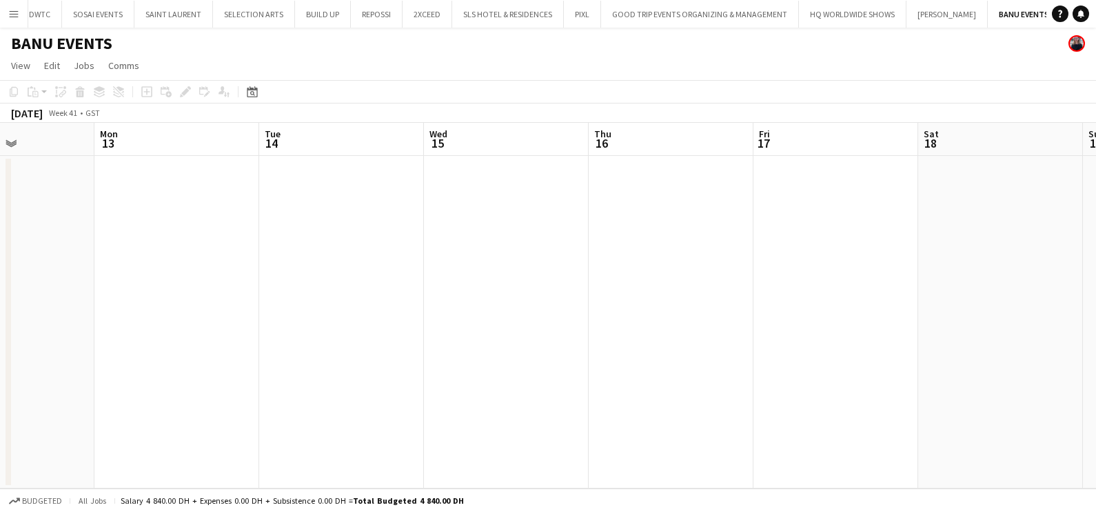
drag, startPoint x: 324, startPoint y: 363, endPoint x: 269, endPoint y: 366, distance: 55.2
click at [261, 365] on app-calendar-viewport "Thu 9 Fri 10 Sat 11 Sun 12 Mon 13 Tue 14 Wed 15 Thu 16 Fri 17 Sat 18 Sun 19 Mon…" at bounding box center [548, 305] width 1096 height 365
drag, startPoint x: 705, startPoint y: 312, endPoint x: 232, endPoint y: 324, distance: 473.9
click at [231, 324] on app-calendar-viewport "Tue 14 Wed 15 Thu 16 Fri 17 Sat 18 Sun 19 Mon 20 Tue 21 Wed 22 Thu 23 Fri 24 Sa…" at bounding box center [548, 305] width 1096 height 365
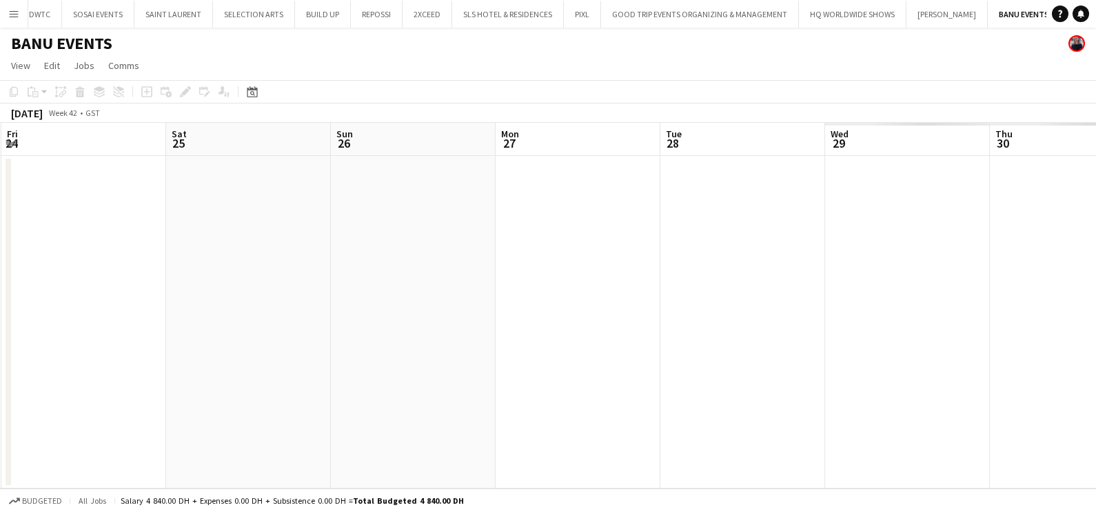
scroll to position [0, 447]
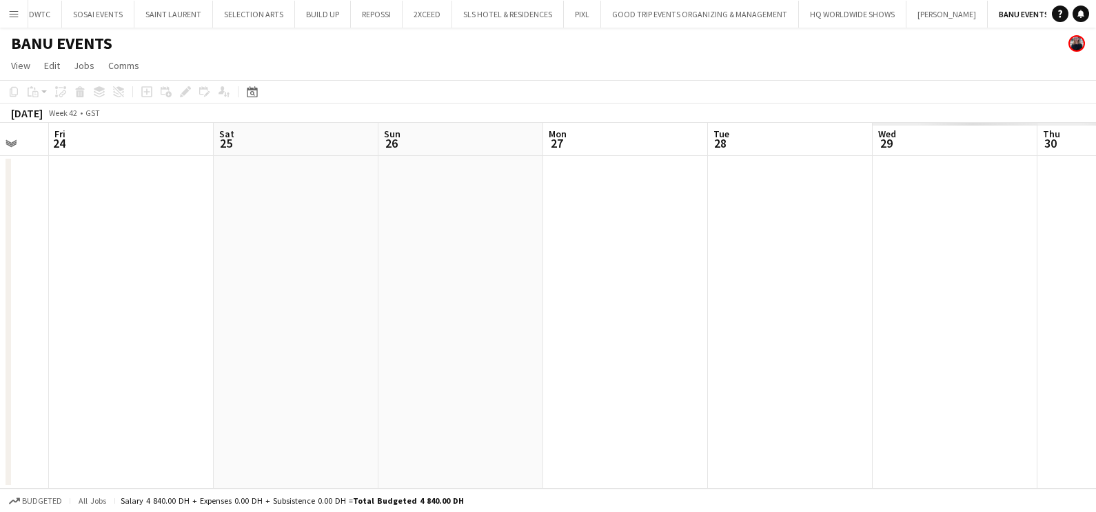
drag, startPoint x: 181, startPoint y: 307, endPoint x: 654, endPoint y: 279, distance: 473.1
click at [180, 307] on app-calendar-viewport "Tue 21 Wed 22 Thu 23 Fri 24 Sat 25 Sun 26 Mon 27 Tue 28 Wed 29 Thu 30 Fri 31 Sa…" at bounding box center [548, 305] width 1096 height 365
click at [690, 17] on button "GOOD TRIP EVENTS ORGANIZING & MANAGEMENT Close" at bounding box center [700, 14] width 198 height 27
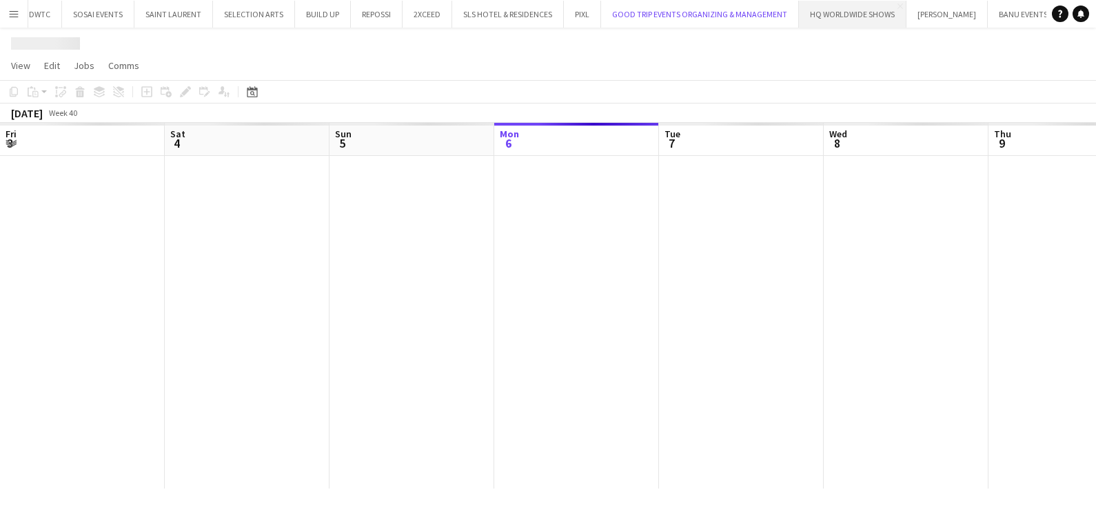
scroll to position [0, 330]
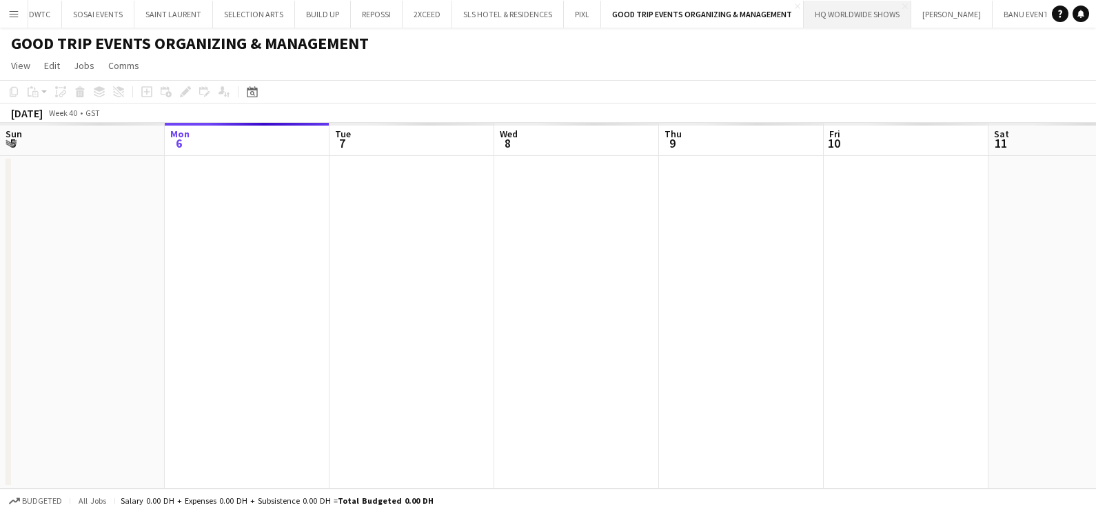
click at [845, 9] on button "HQ WORLDWIDE SHOWS Close" at bounding box center [858, 14] width 108 height 27
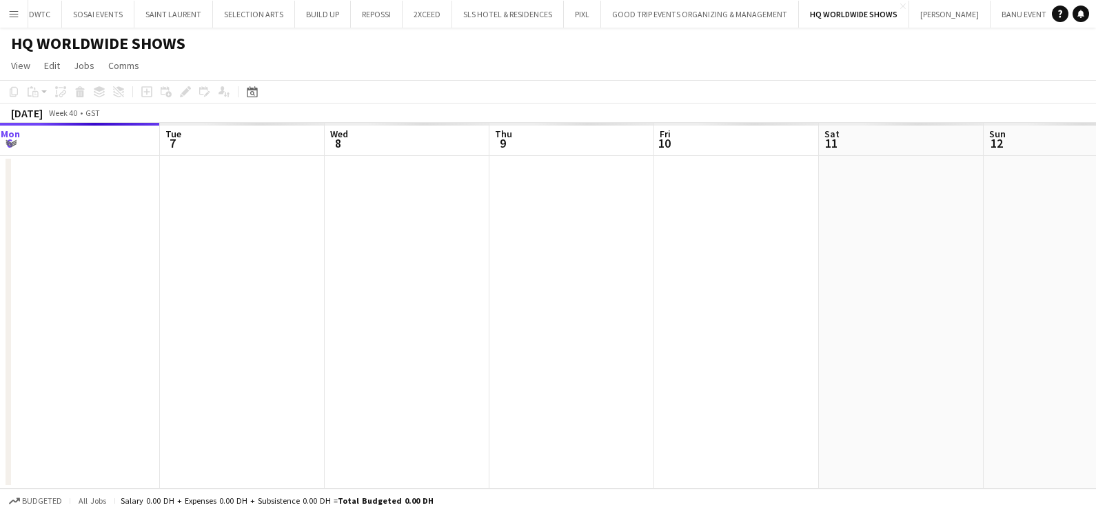
drag, startPoint x: 674, startPoint y: 326, endPoint x: 287, endPoint y: 326, distance: 387.5
click at [329, 326] on app-calendar-viewport "Fri 3 Sat 4 Sun 5 Mon 6 Tue 7 Wed 8 Thu 9 Fri 10 Sat 11 Sun 12 Mon 13 Tue 14" at bounding box center [548, 305] width 1096 height 365
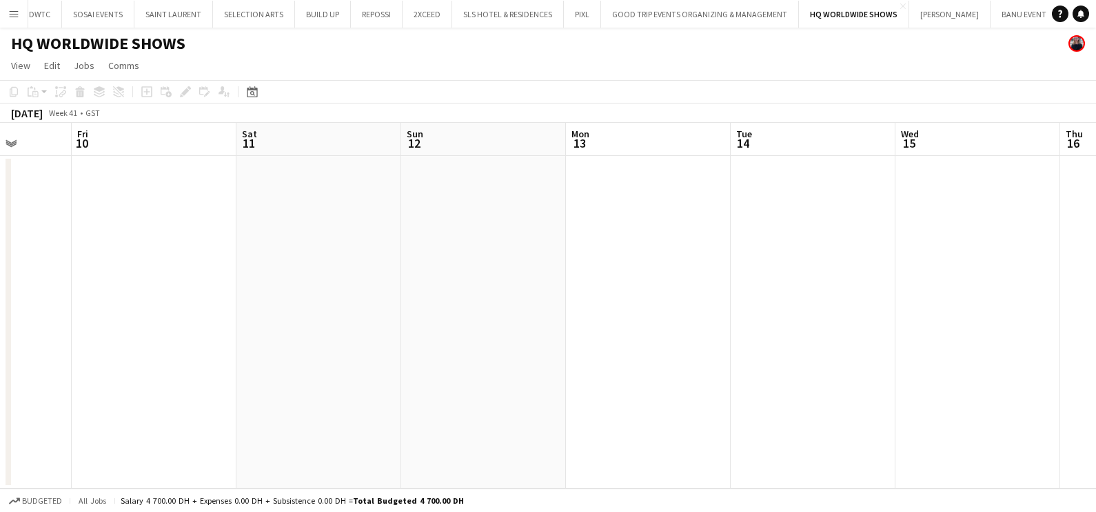
drag, startPoint x: 585, startPoint y: 326, endPoint x: 409, endPoint y: 352, distance: 177.7
click at [206, 343] on app-calendar-viewport "Tue 7 Wed 8 Thu 9 Fri 10 Sat 11 Sun 12 Mon 13 Tue 14 Wed 15 Thu 16 Fri 17 Sat 18" at bounding box center [548, 305] width 1096 height 365
drag, startPoint x: 710, startPoint y: 350, endPoint x: 95, endPoint y: 358, distance: 615.1
click at [69, 356] on app-calendar-viewport "Fri 10 Sat 11 Sun 12 Mon 13 Tue 14 Wed 15 Thu 16 Fri 17 Sat 18 Sun 19 Mon 20 Tu…" at bounding box center [548, 305] width 1096 height 365
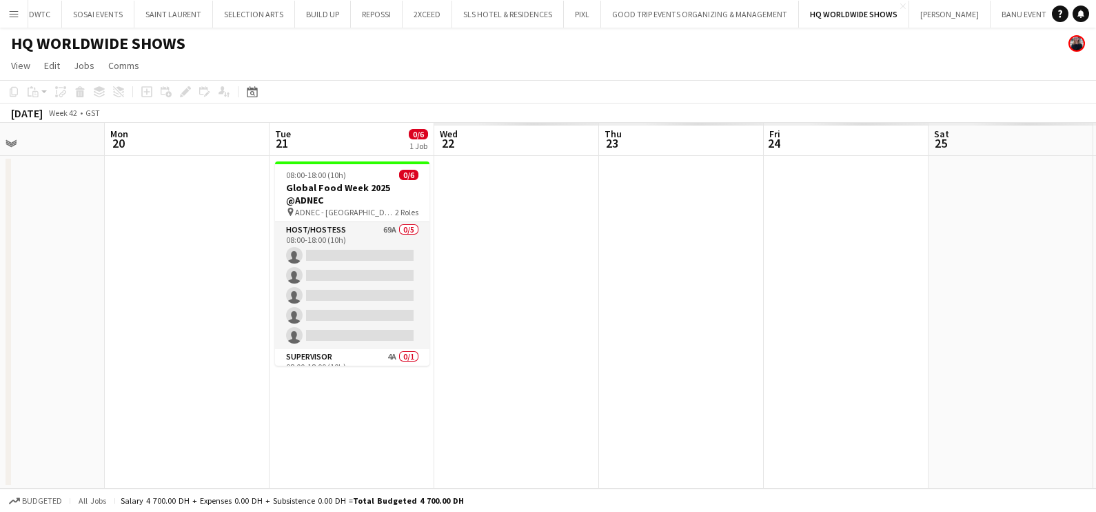
drag, startPoint x: 631, startPoint y: 362, endPoint x: 62, endPoint y: 381, distance: 569.2
click at [31, 376] on app-calendar-viewport "Fri 17 Sat 18 Sun 19 Mon 20 Tue 21 0/6 1 Job Wed 22 Thu 23 Fri 24 Sat 25 Sun 26…" at bounding box center [548, 305] width 1096 height 365
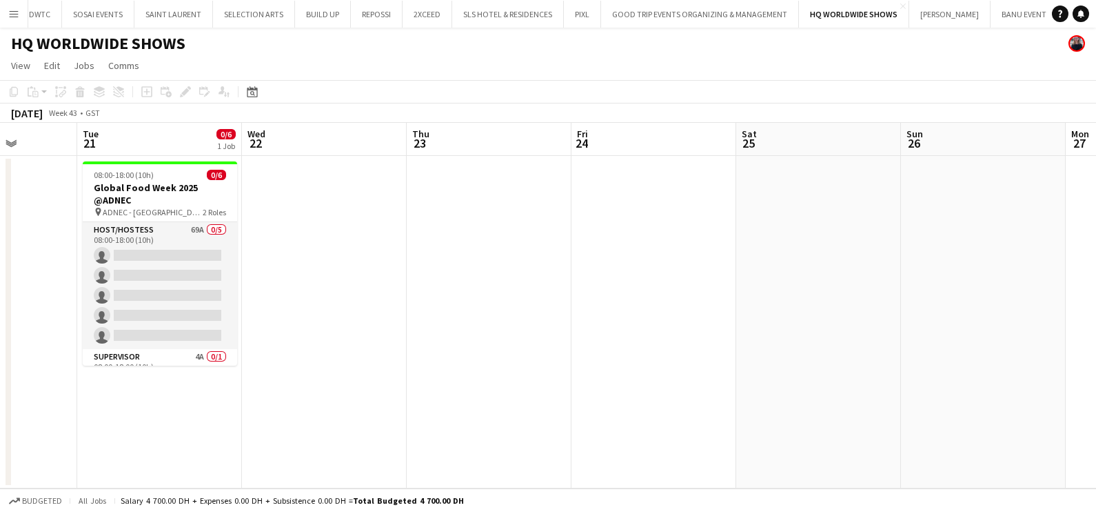
drag, startPoint x: 445, startPoint y: 376, endPoint x: 885, endPoint y: 363, distance: 440.1
click at [936, 376] on app-calendar-viewport "Sun 19 Mon 20 Tue 21 0/6 1 Job Wed 22 Thu 23 Fri 24 Sat 25 Sun 26 Mon 27 Tue 28…" at bounding box center [548, 305] width 1096 height 365
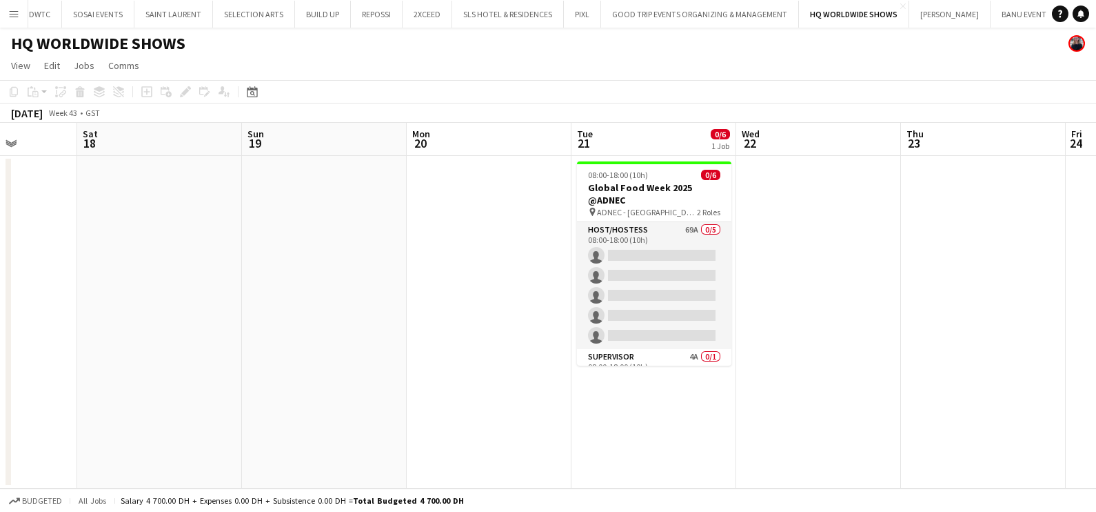
scroll to position [0, 394]
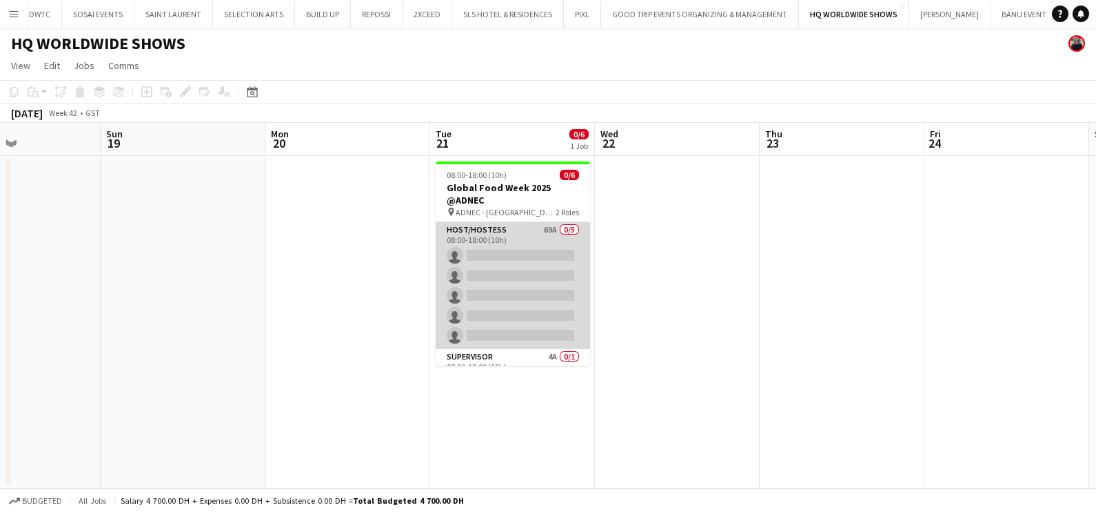
click at [518, 257] on app-card-role "Host/Hostess 69A 0/5 08:00-18:00 (10h) single-neutral-actions single-neutral-ac…" at bounding box center [513, 285] width 154 height 127
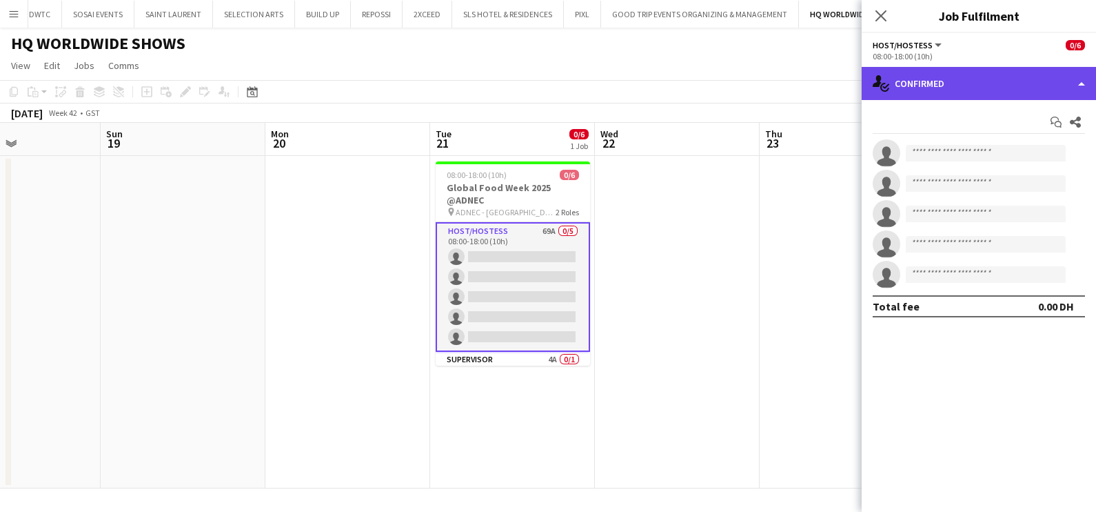
click at [987, 70] on div "single-neutral-actions-check-2 Confirmed" at bounding box center [979, 83] width 234 height 33
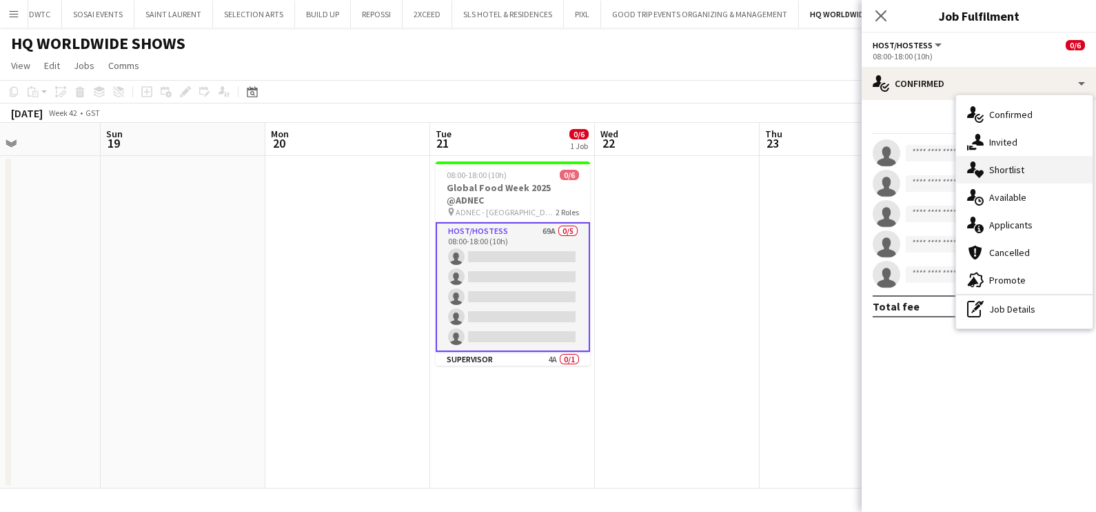
click at [1014, 171] on span "Shortlist" at bounding box center [1006, 169] width 35 height 12
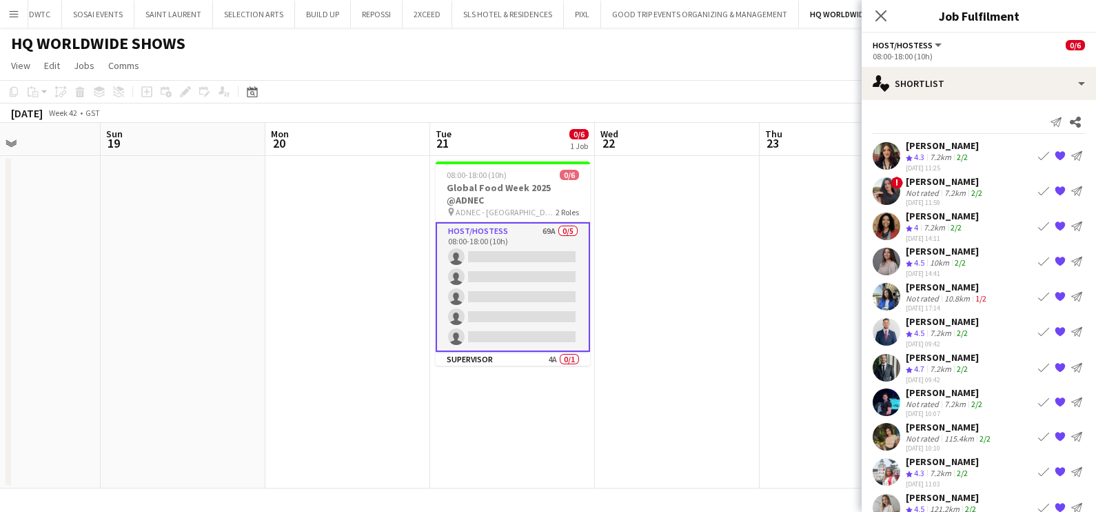
click at [942, 152] on div "7.2km" at bounding box center [940, 158] width 27 height 12
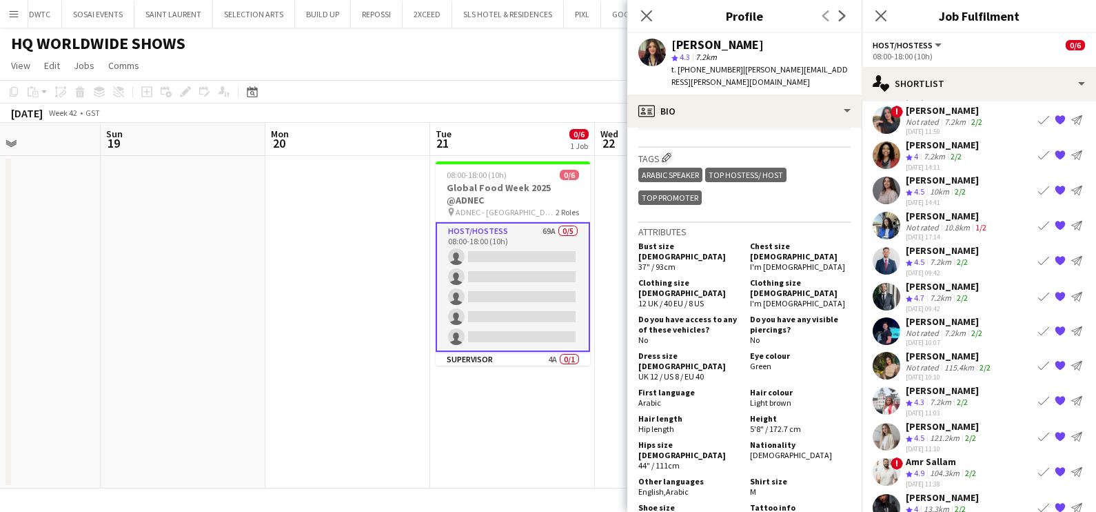
scroll to position [129, 0]
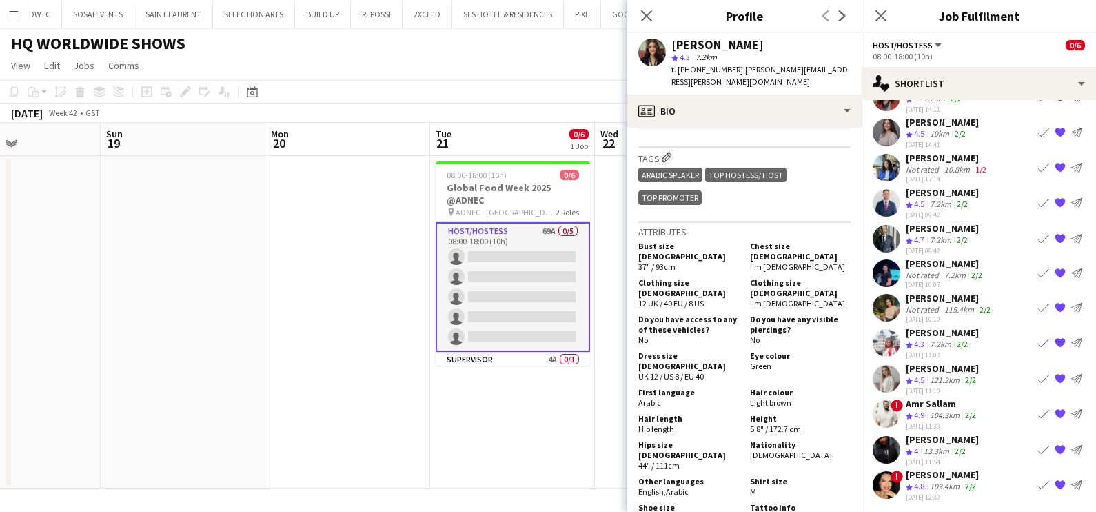
click at [1055, 337] on app-icon "{{ spriteTitle }}" at bounding box center [1060, 342] width 11 height 11
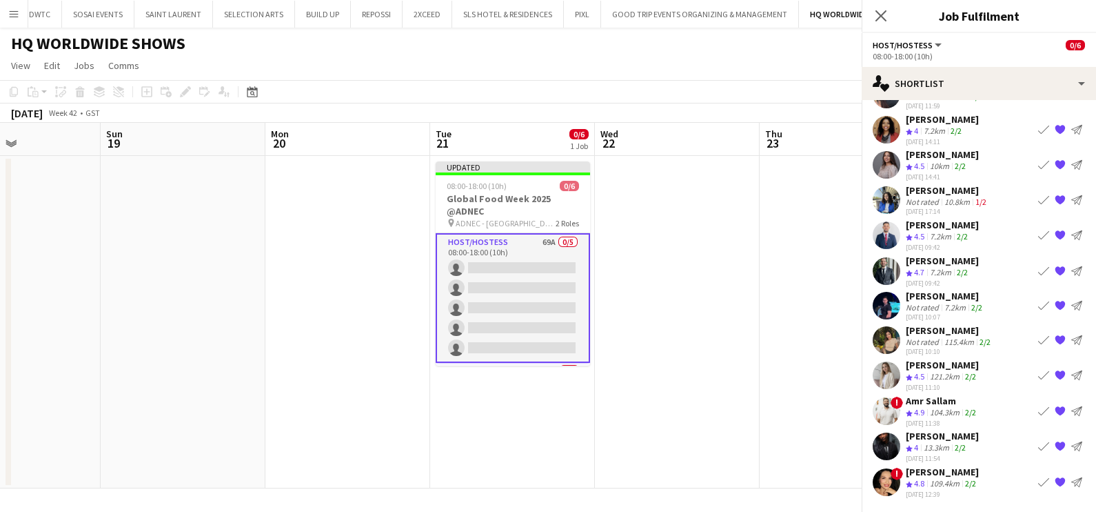
scroll to position [94, 0]
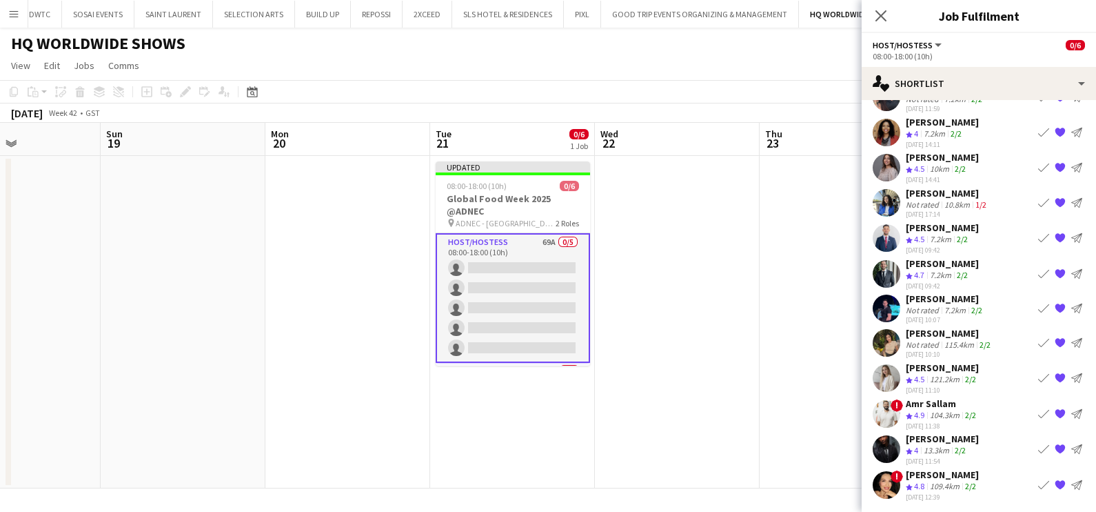
click at [771, 321] on app-date-cell at bounding box center [842, 322] width 165 height 332
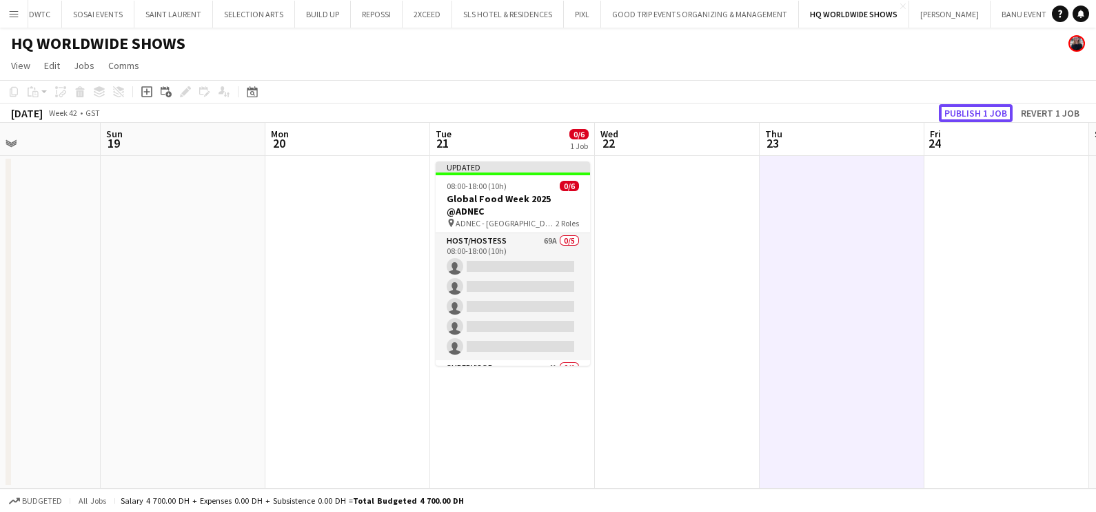
click at [966, 107] on button "Publish 1 job" at bounding box center [976, 113] width 74 height 18
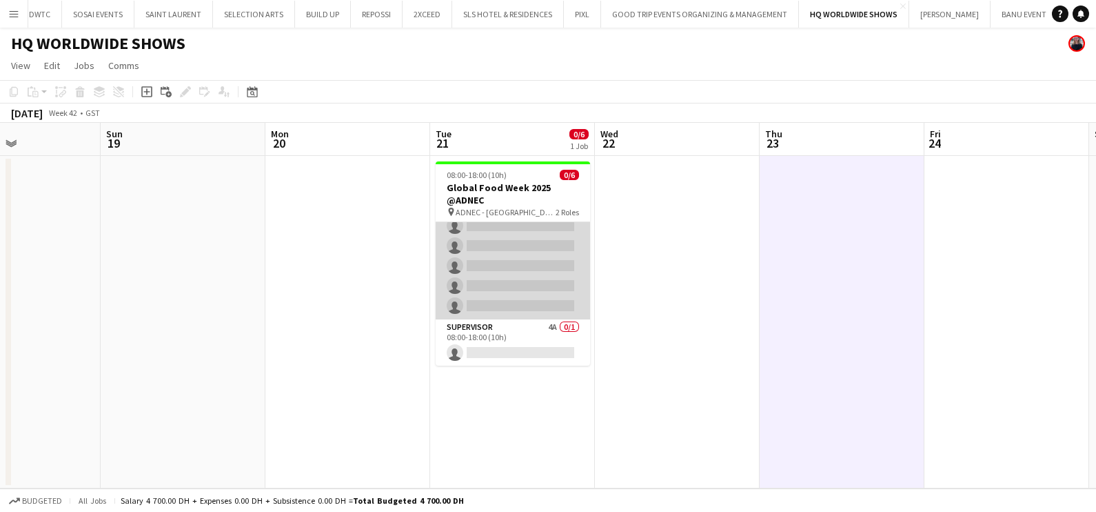
scroll to position [0, 0]
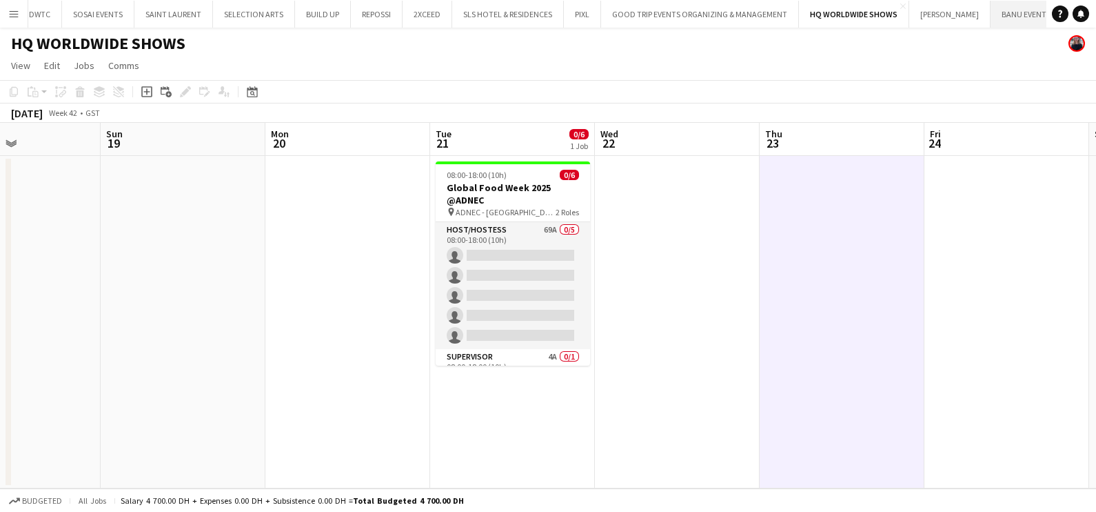
click at [1005, 15] on button "BANU EVENTS Close" at bounding box center [1027, 14] width 72 height 27
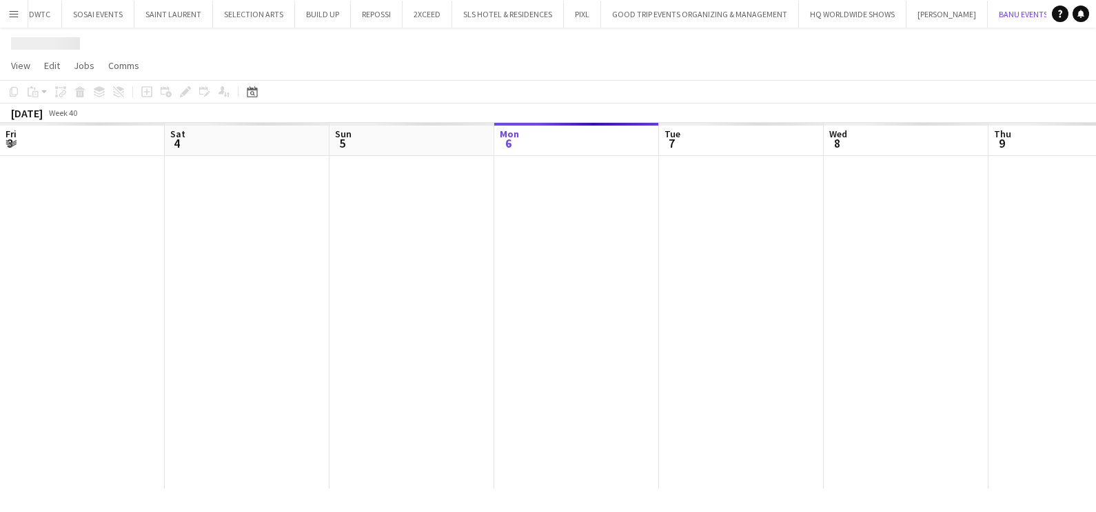
scroll to position [0, 330]
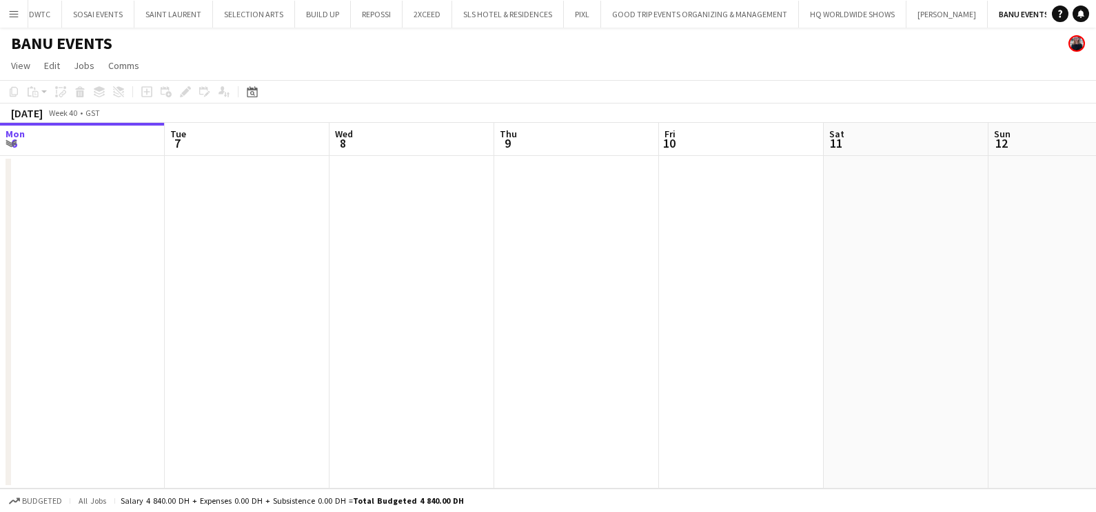
drag, startPoint x: 372, startPoint y: 272, endPoint x: 221, endPoint y: 272, distance: 151.0
click at [272, 272] on app-calendar-viewport "Sat 4 Sun 5 Mon 6 Tue 7 Wed 8 Thu 9 Fri 10 Sat 11 Sun 12 Mon 13 Tue 14 Wed 15" at bounding box center [548, 305] width 1096 height 365
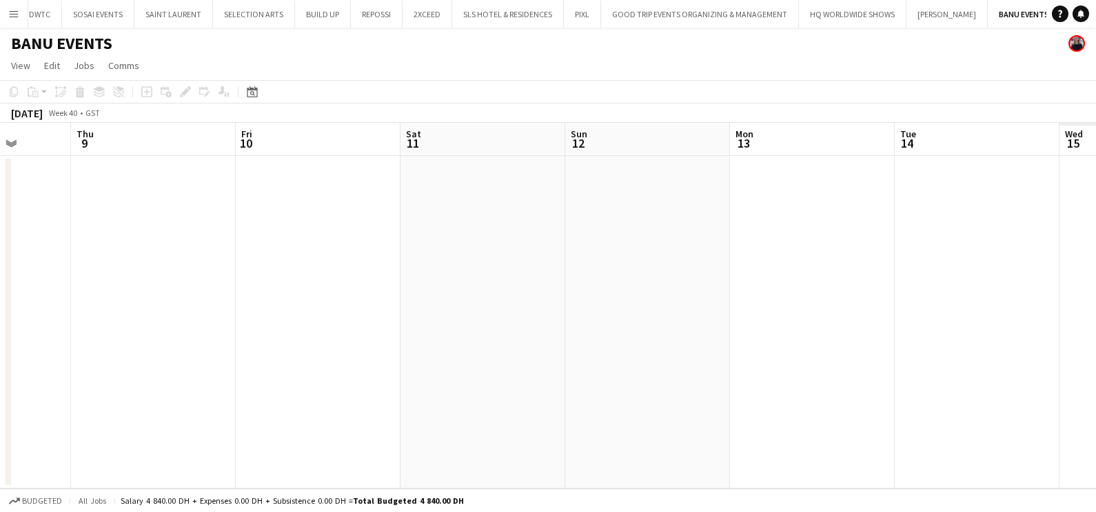
drag, startPoint x: 266, startPoint y: 286, endPoint x: 31, endPoint y: 290, distance: 235.2
click at [28, 288] on app-calendar-viewport "Mon 6 Tue 7 Wed 8 Thu 9 Fri 10 Sat 11 Sun 12 Mon 13 Tue 14 Wed 15 Thu 16 Fri 17" at bounding box center [548, 305] width 1096 height 365
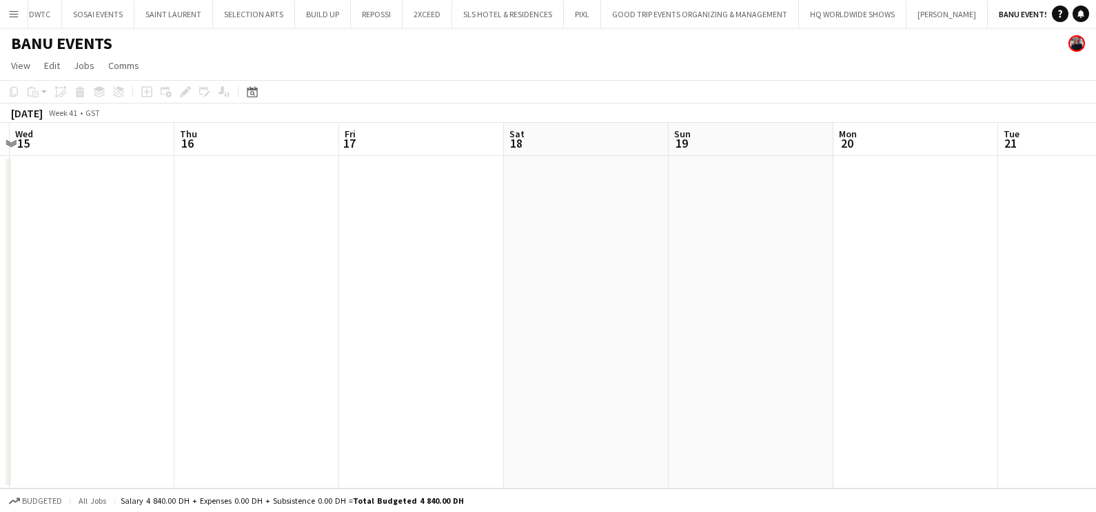
drag, startPoint x: 445, startPoint y: 295, endPoint x: 119, endPoint y: 306, distance: 326.3
click at [0, 296] on html "Menu Boards Boards Boards All jobs Status Workforce Workforce My Workforce Recr…" at bounding box center [548, 256] width 1096 height 512
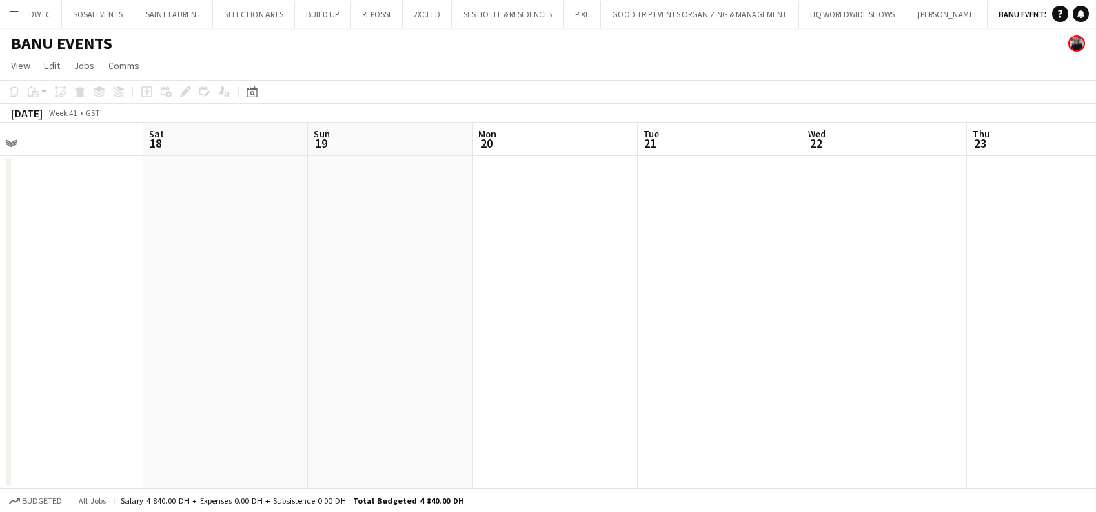
drag, startPoint x: 796, startPoint y: 301, endPoint x: 115, endPoint y: 305, distance: 680.6
click at [0, 302] on html "Menu Boards Boards Boards All jobs Status Workforce Workforce My Workforce Recr…" at bounding box center [548, 256] width 1096 height 512
drag, startPoint x: 522, startPoint y: 308, endPoint x: 141, endPoint y: 314, distance: 380.7
click at [0, 310] on html "Menu Boards Boards Boards All jobs Status Workforce Workforce My Workforce Recr…" at bounding box center [548, 256] width 1096 height 512
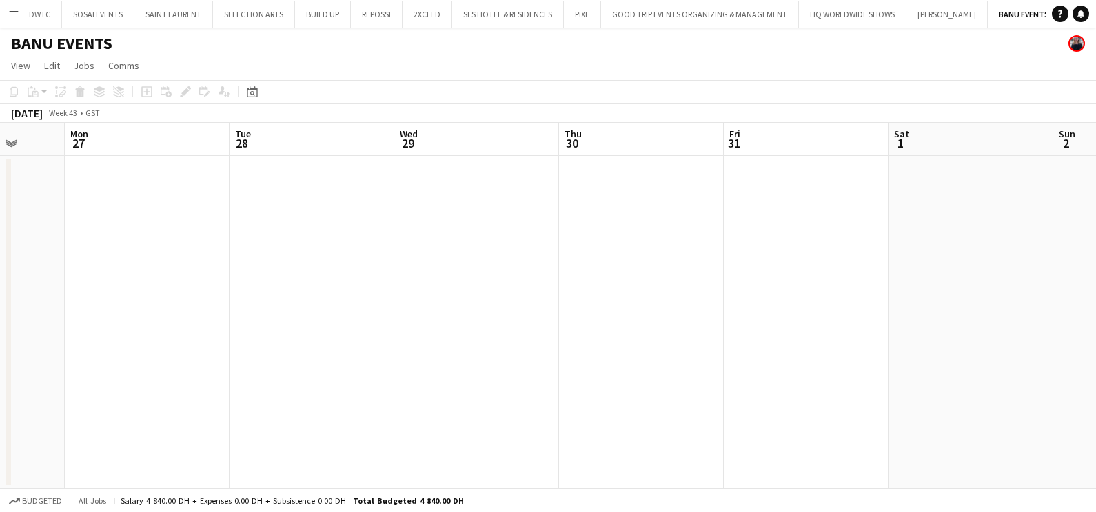
drag, startPoint x: 669, startPoint y: 325, endPoint x: 63, endPoint y: 331, distance: 606.1
click at [8, 331] on div "Fri 24 Sat 25 Sun 26 Mon 27 Tue 28 Wed 29 Thu 30 Fri 31 Sat 1 Sun 2 Mon 3 Tue 4" at bounding box center [548, 305] width 1096 height 365
drag, startPoint x: -3, startPoint y: 297, endPoint x: 38, endPoint y: 302, distance: 41.7
click at [1, 301] on app-calendar-viewport "Tue 28 Wed 29 Thu 30 Fri 31 Sat 1 Sun 2 Mon 3 Tue 4 Wed 5 Thu 6 Fri 7 Sat 8" at bounding box center [548, 305] width 1096 height 365
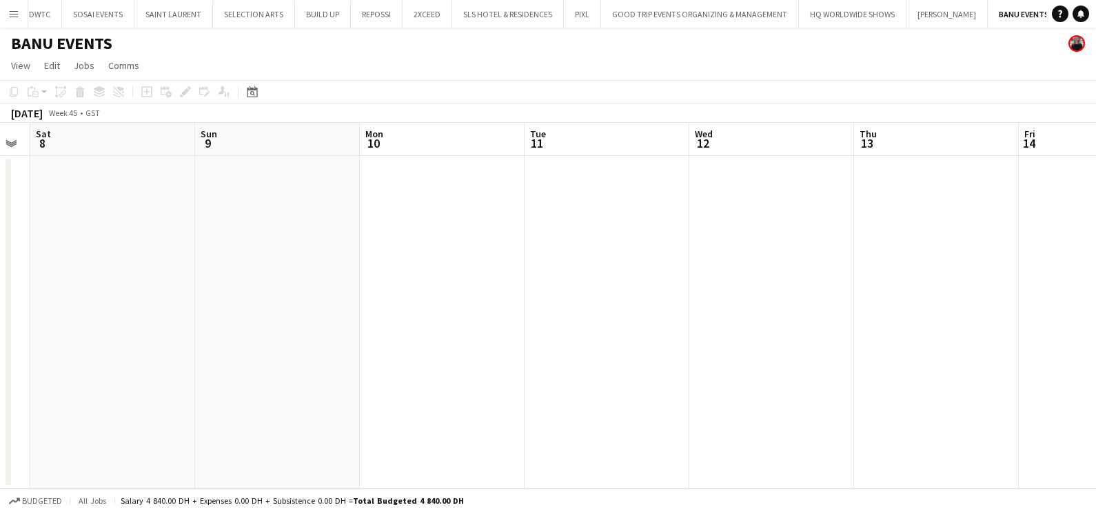
drag, startPoint x: 181, startPoint y: 266, endPoint x: 654, endPoint y: 265, distance: 473.7
click at [100, 272] on app-calendar-viewport "Wed 5 Thu 6 Fri 7 Sat 8 Sun 9 Mon 10 Tue 11 Wed 12 Thu 13 Fri 14 Sat 15 Sun 16" at bounding box center [548, 305] width 1096 height 365
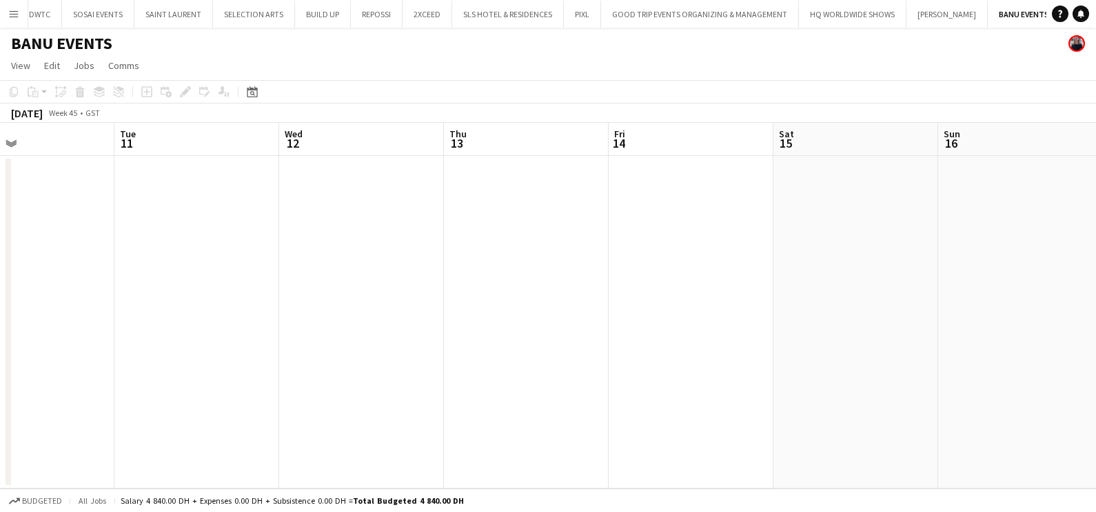
drag, startPoint x: 228, startPoint y: 266, endPoint x: 4, endPoint y: 270, distance: 224.1
click at [4, 270] on app-calendar-viewport "Fri 7 Sat 8 Sun 9 Mon 10 Tue 11 Wed 12 Thu 13 Fri 14 Sat 15 Sun 16 Mon 17 Tue 18" at bounding box center [548, 305] width 1096 height 365
drag, startPoint x: 530, startPoint y: 279, endPoint x: 177, endPoint y: 285, distance: 353.1
click at [53, 281] on app-calendar-viewport "Thu 13 Fri 14 Sat 15 Sun 16 Mon 17 Tue 18 Wed 19 Thu 20 Fri 21 Sat 22 Sun 23 Mo…" at bounding box center [548, 305] width 1096 height 365
drag, startPoint x: 839, startPoint y: 286, endPoint x: 228, endPoint y: 307, distance: 611.2
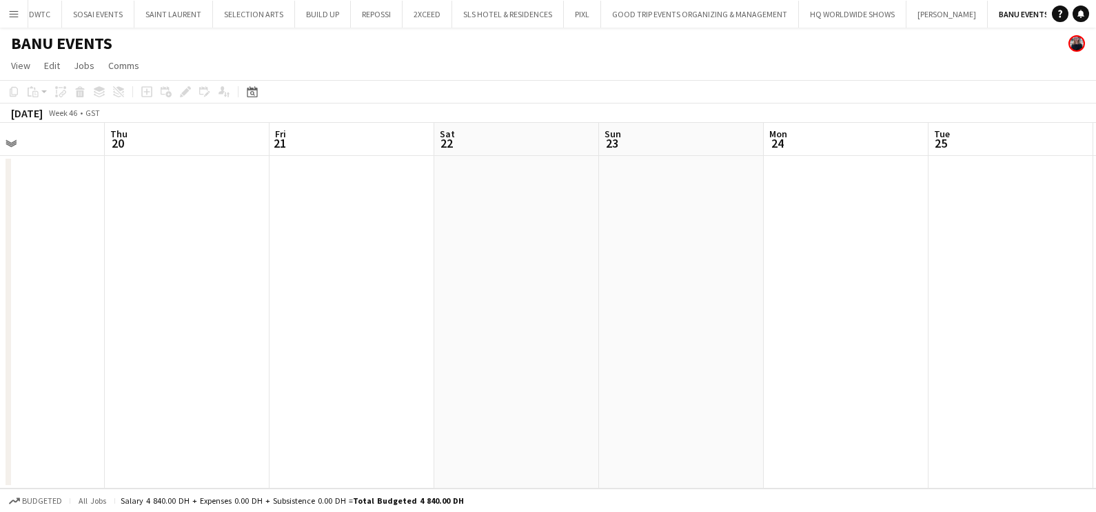
click at [228, 307] on app-calendar-viewport "Mon 17 Tue 18 Wed 19 Thu 20 Fri 21 Sat 22 Sun 23 Mon 24 Tue 25 Wed 26 Thu 27 Fr…" at bounding box center [548, 305] width 1096 height 365
drag, startPoint x: 45, startPoint y: 317, endPoint x: 87, endPoint y: 328, distance: 43.5
click at [0, 328] on html "Menu Boards Boards Boards All jobs Status Workforce Workforce My Workforce Recr…" at bounding box center [548, 256] width 1096 height 512
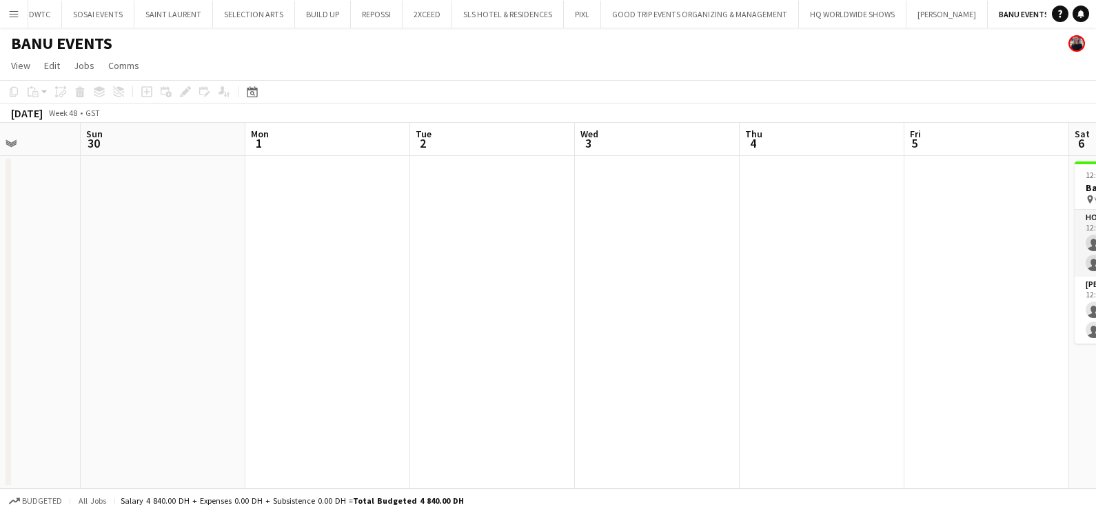
drag, startPoint x: 727, startPoint y: 332, endPoint x: 30, endPoint y: 332, distance: 697.8
click at [0, 332] on html "Menu Boards Boards Boards All jobs Status Workforce Workforce My Workforce Recr…" at bounding box center [548, 256] width 1096 height 512
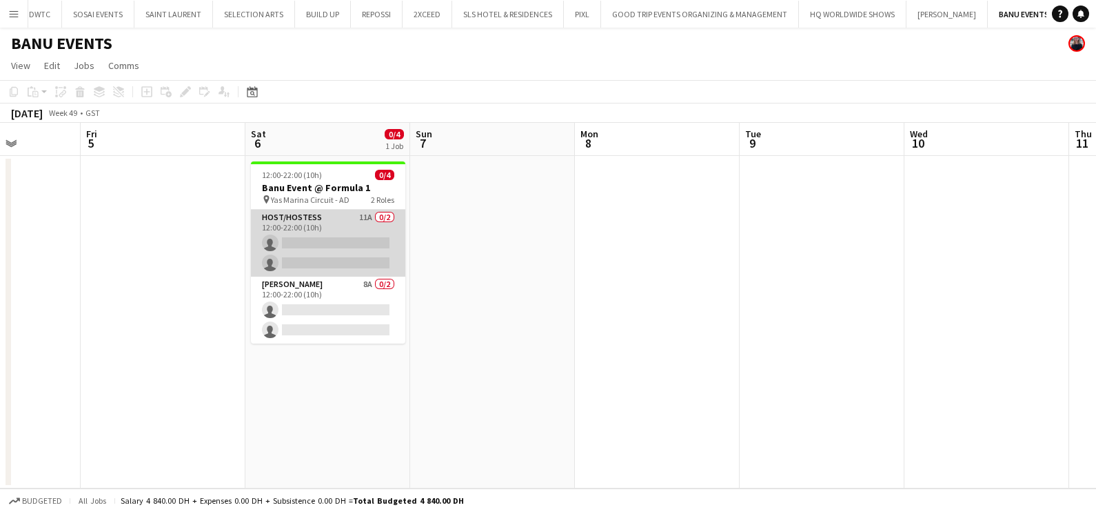
click at [359, 234] on app-card-role "Host/Hostess 11A 0/2 12:00-22:00 (10h) single-neutral-actions single-neutral-ac…" at bounding box center [328, 243] width 154 height 67
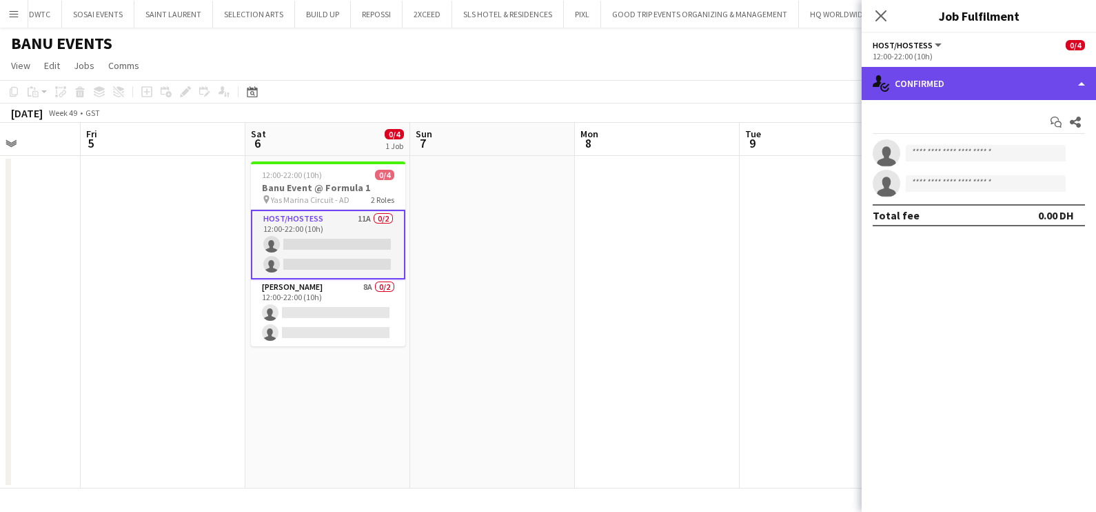
click at [907, 88] on div "single-neutral-actions-check-2 Confirmed" at bounding box center [979, 83] width 234 height 33
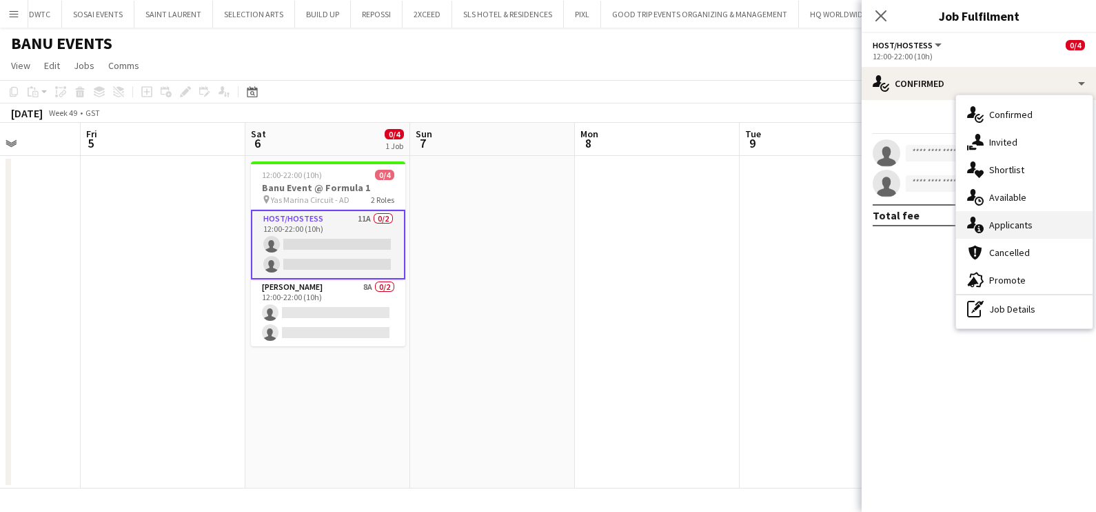
click at [1024, 223] on span "Applicants" at bounding box center [1010, 225] width 43 height 12
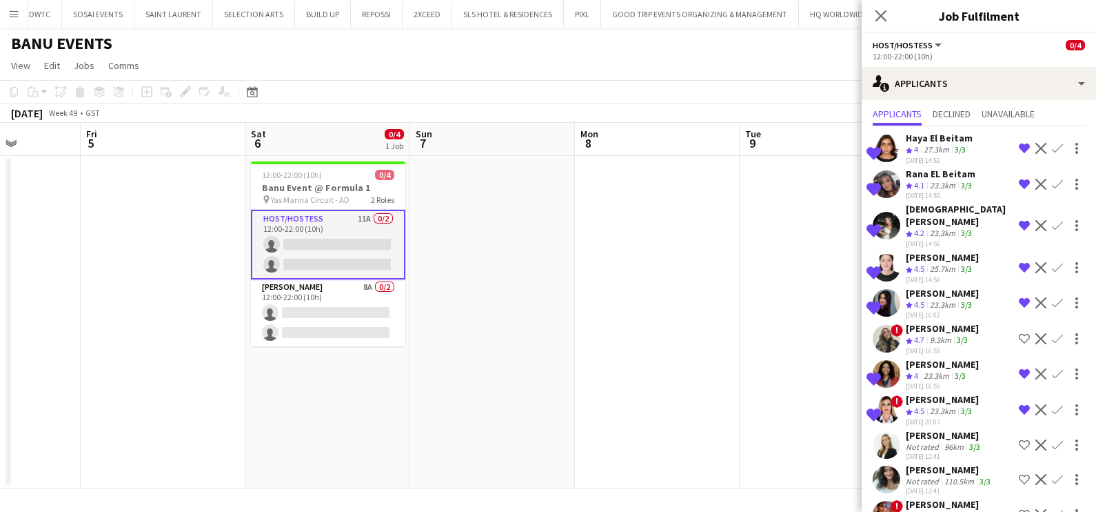
scroll to position [52, 0]
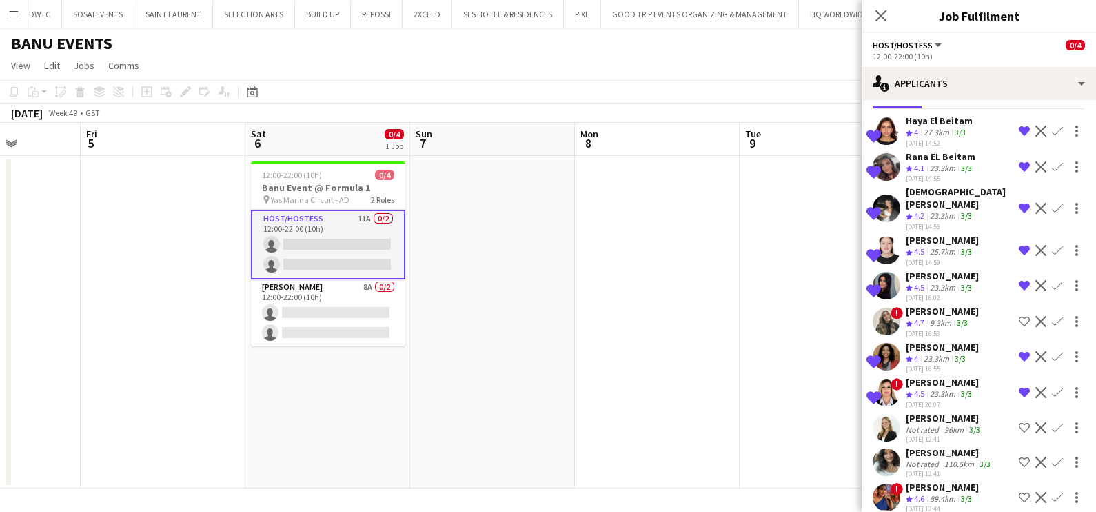
click at [929, 493] on div "89.4km" at bounding box center [942, 499] width 31 height 12
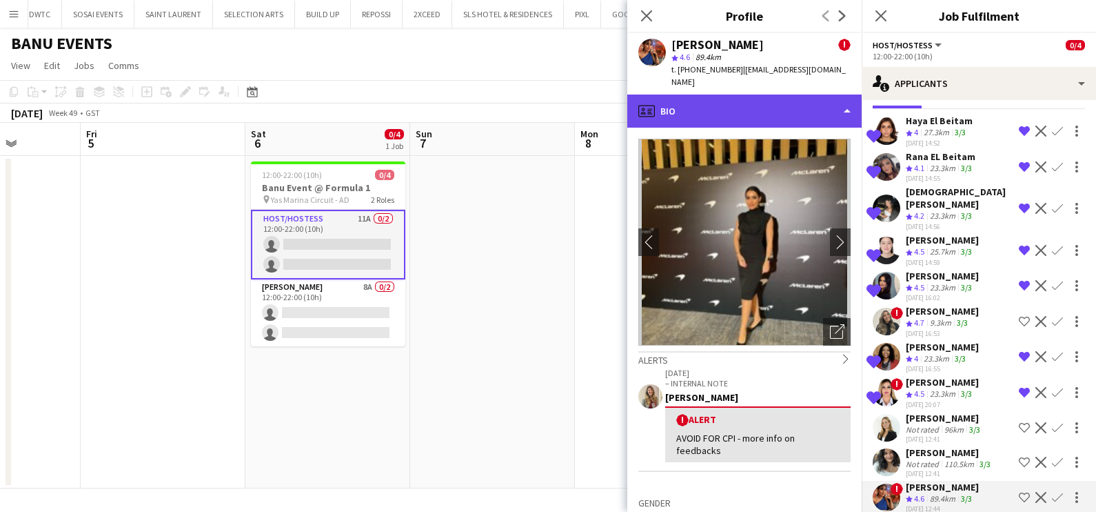
click at [749, 95] on div "profile Bio" at bounding box center [744, 110] width 234 height 33
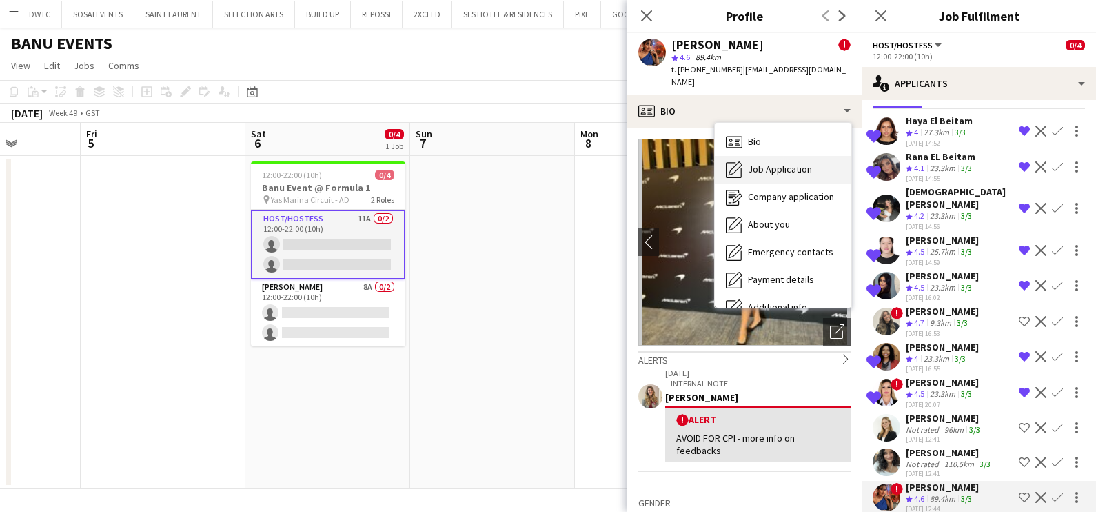
click at [765, 163] on span "Job Application" at bounding box center [780, 169] width 64 height 12
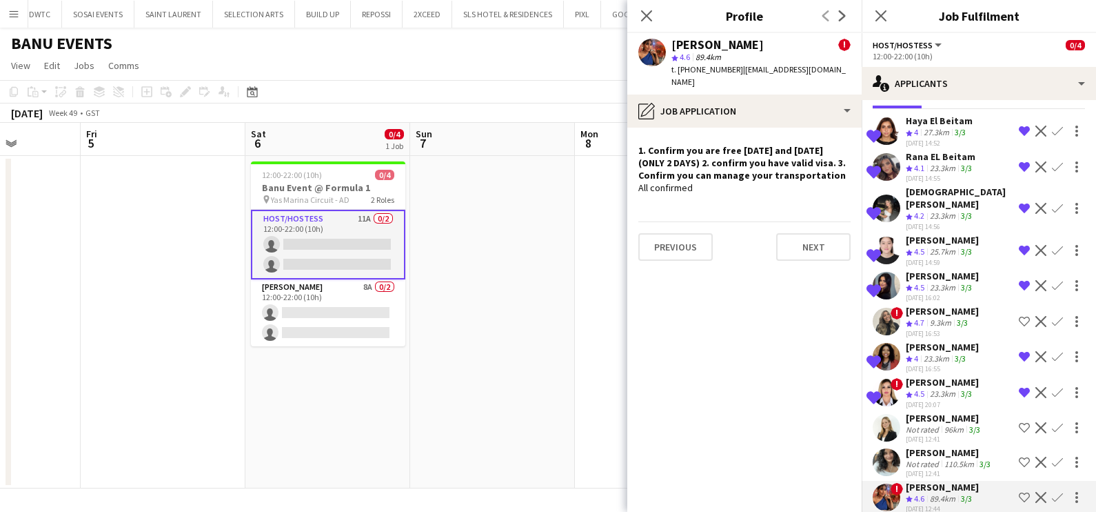
click at [1016, 489] on button "Shortlist crew" at bounding box center [1024, 497] width 17 height 17
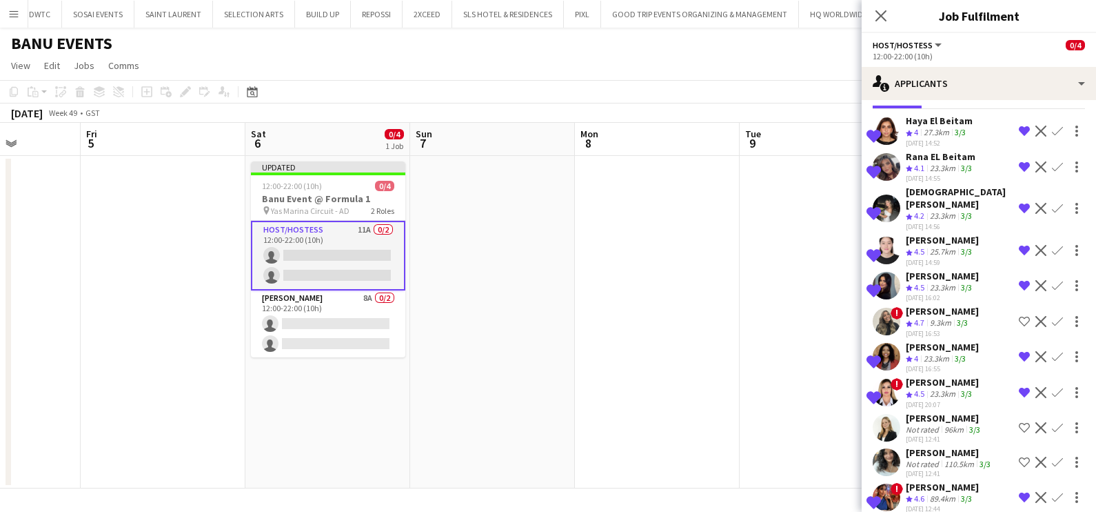
click at [925, 424] on div "Not rated" at bounding box center [924, 429] width 36 height 10
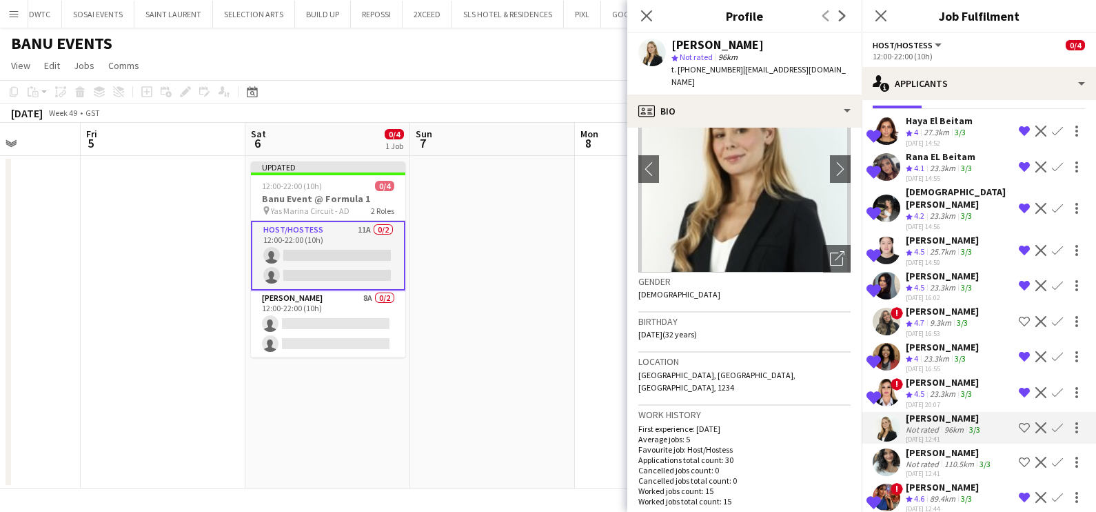
scroll to position [517, 0]
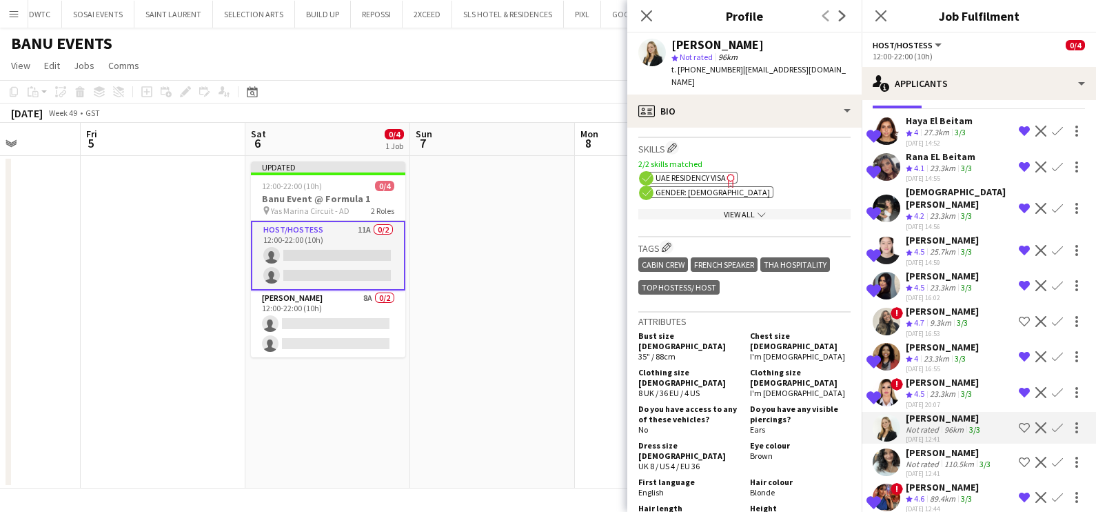
click at [1019, 422] on app-icon "Shortlist crew" at bounding box center [1024, 427] width 11 height 11
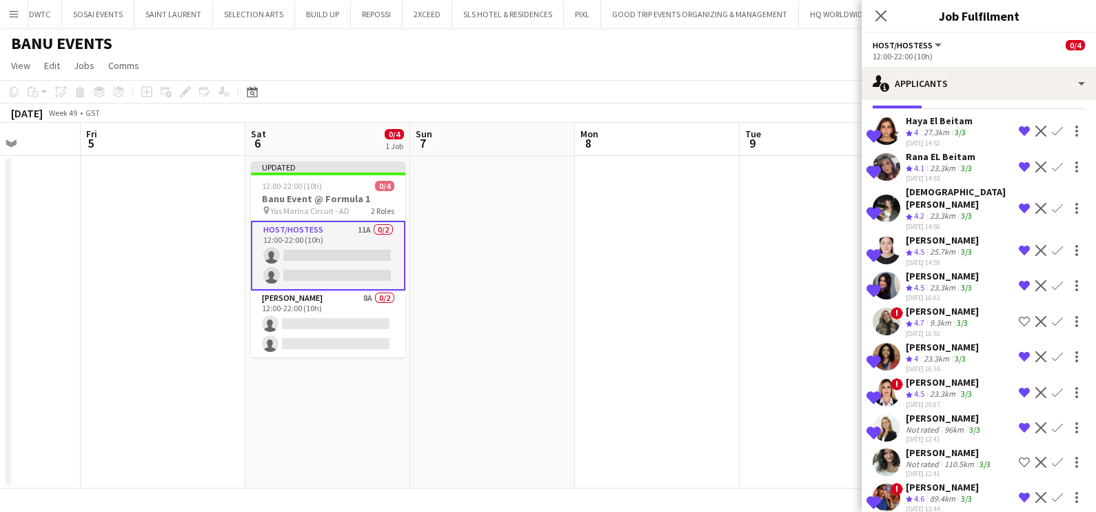
click at [920, 412] on div "[PERSON_NAME]" at bounding box center [944, 418] width 77 height 12
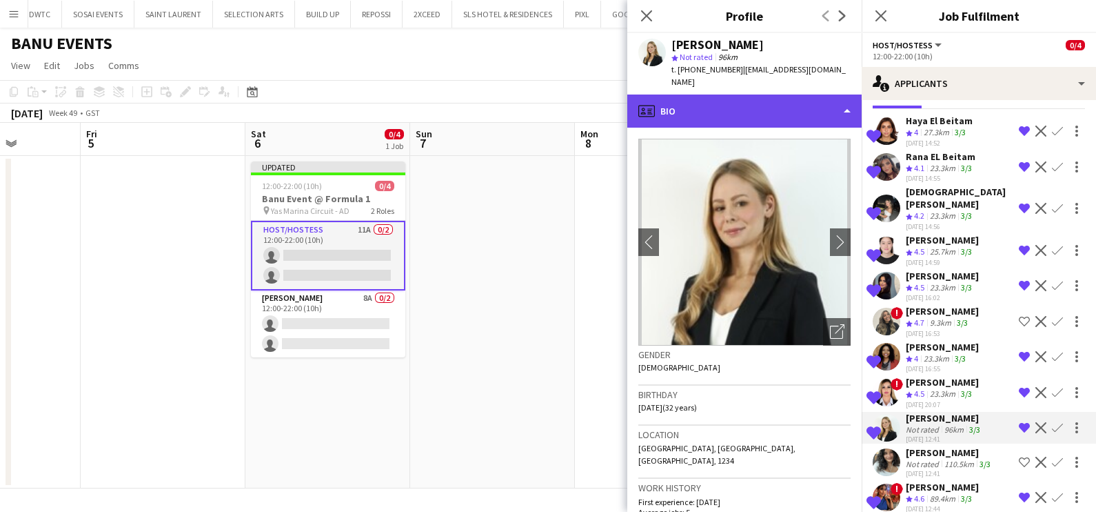
click at [741, 94] on div "profile Bio" at bounding box center [744, 110] width 234 height 33
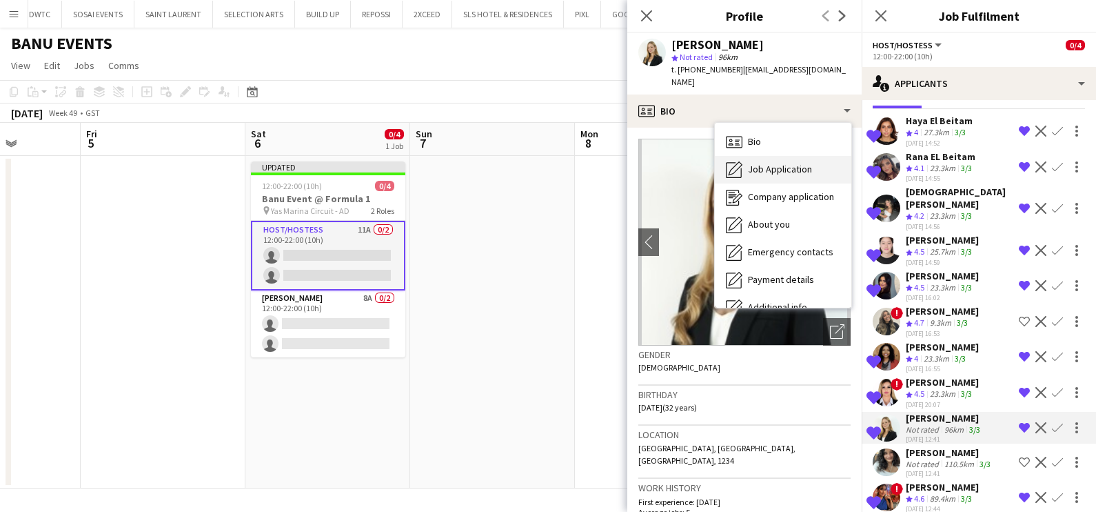
click at [767, 163] on div "Job Application Job Application" at bounding box center [783, 170] width 137 height 28
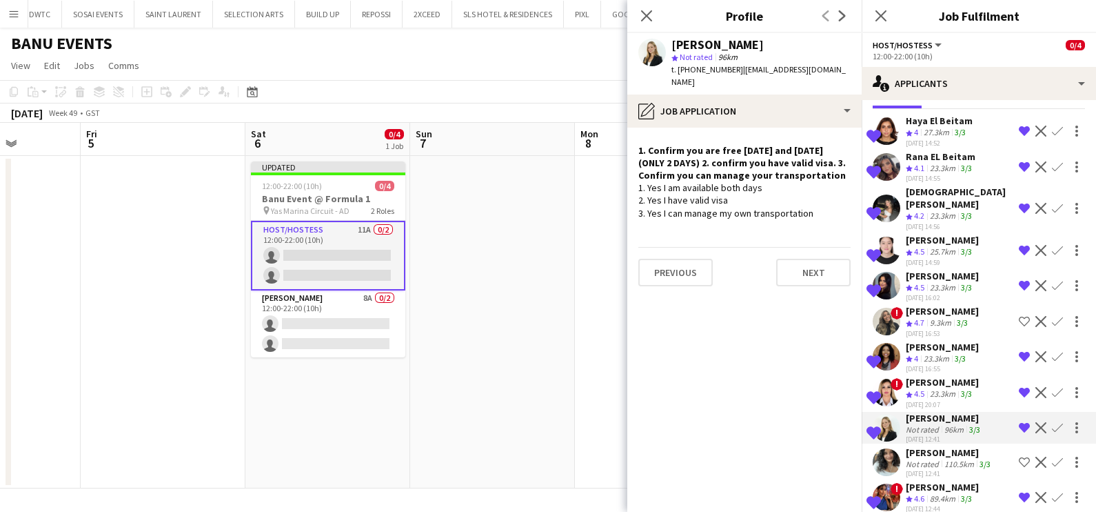
click at [929, 446] on div "[PERSON_NAME]" at bounding box center [950, 452] width 88 height 12
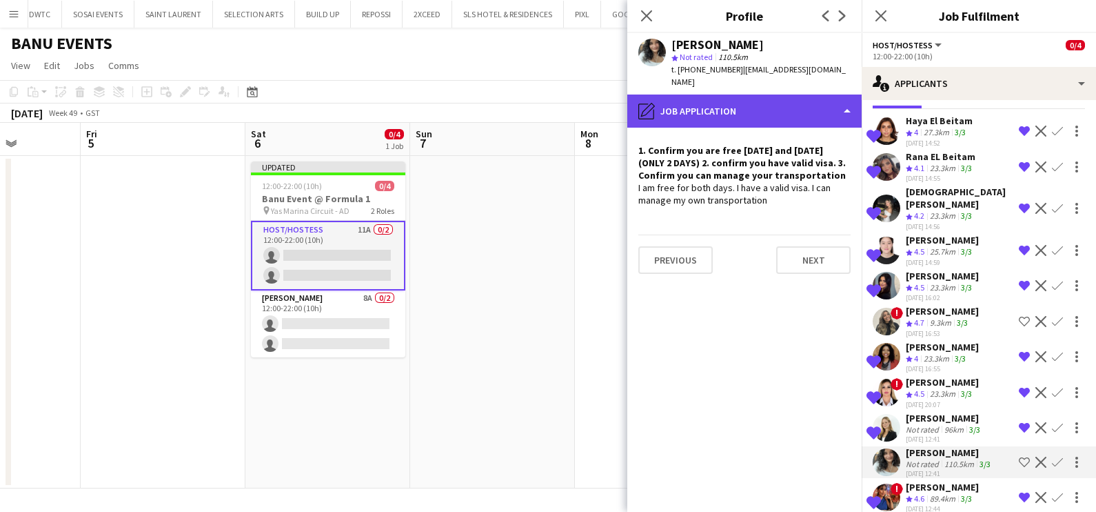
click at [697, 107] on div "pencil4 Job Application" at bounding box center [744, 110] width 234 height 33
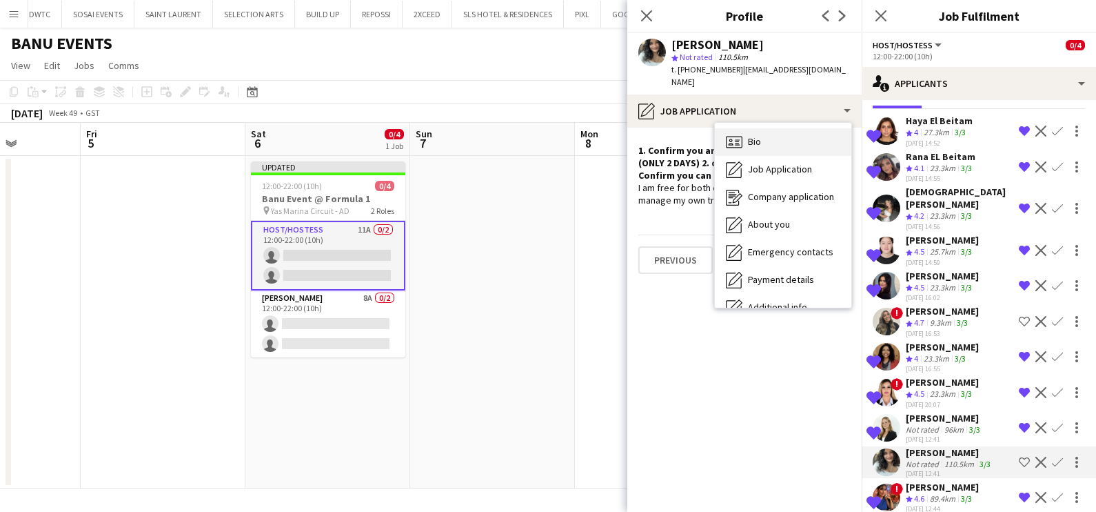
click at [765, 131] on div "Bio Bio" at bounding box center [783, 142] width 137 height 28
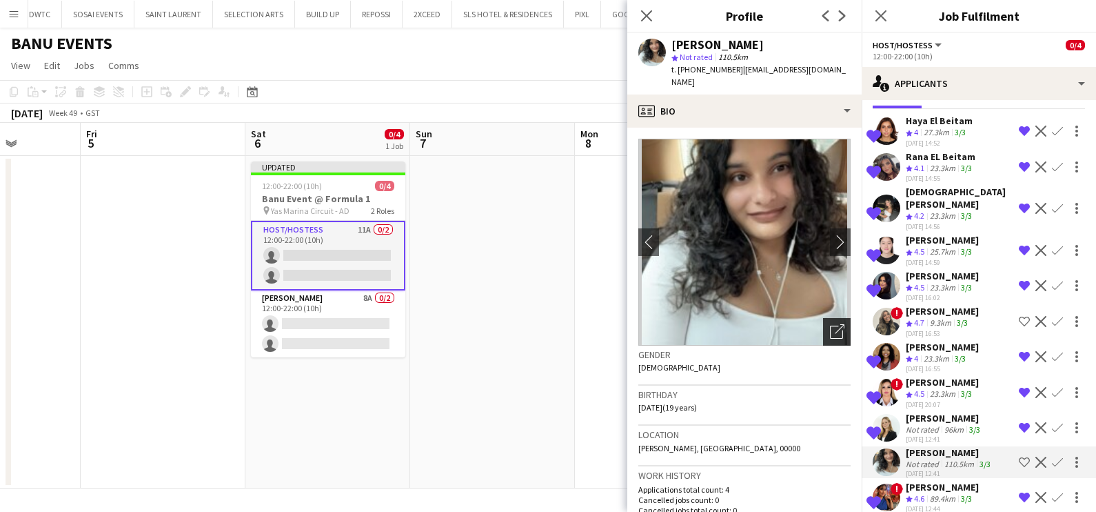
click at [823, 320] on div "Open photos pop-in" at bounding box center [837, 332] width 28 height 28
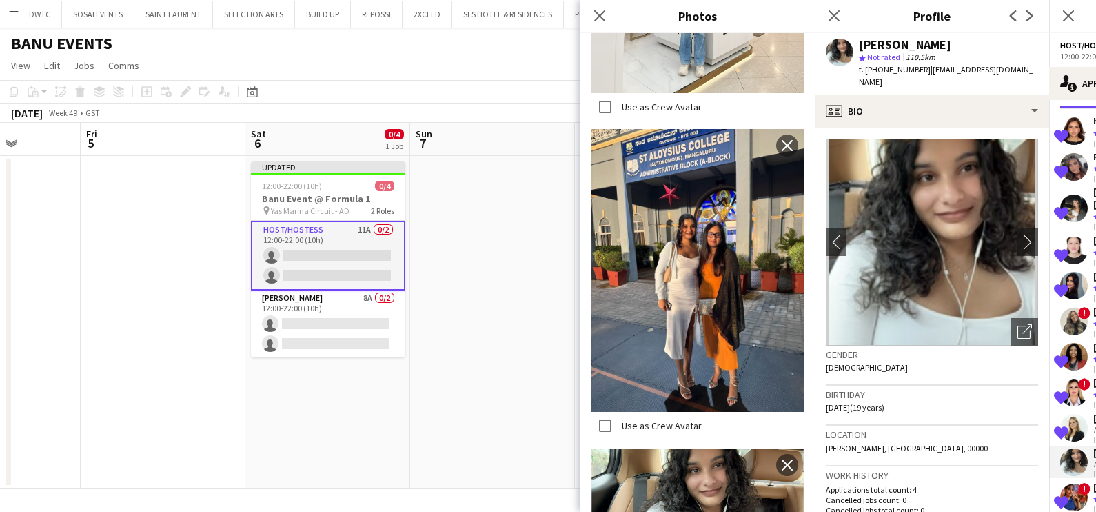
scroll to position [1915, 0]
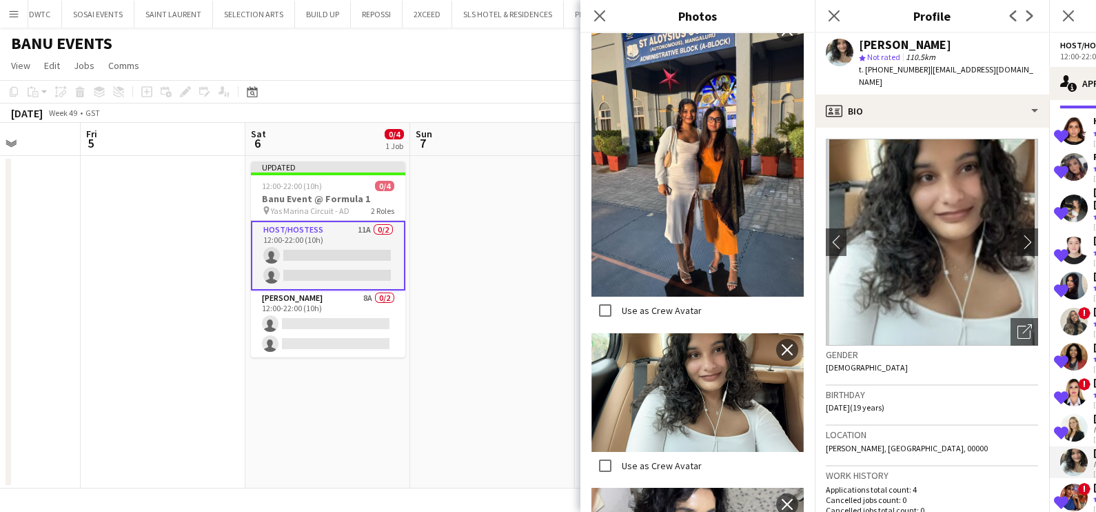
click at [427, 264] on app-date-cell at bounding box center [492, 322] width 165 height 332
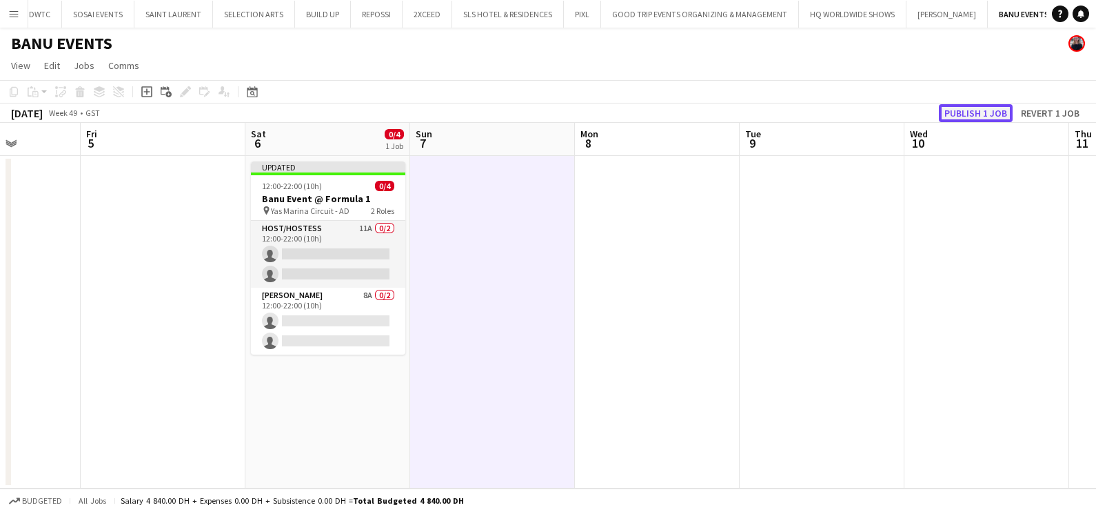
click at [988, 111] on button "Publish 1 job" at bounding box center [976, 113] width 74 height 18
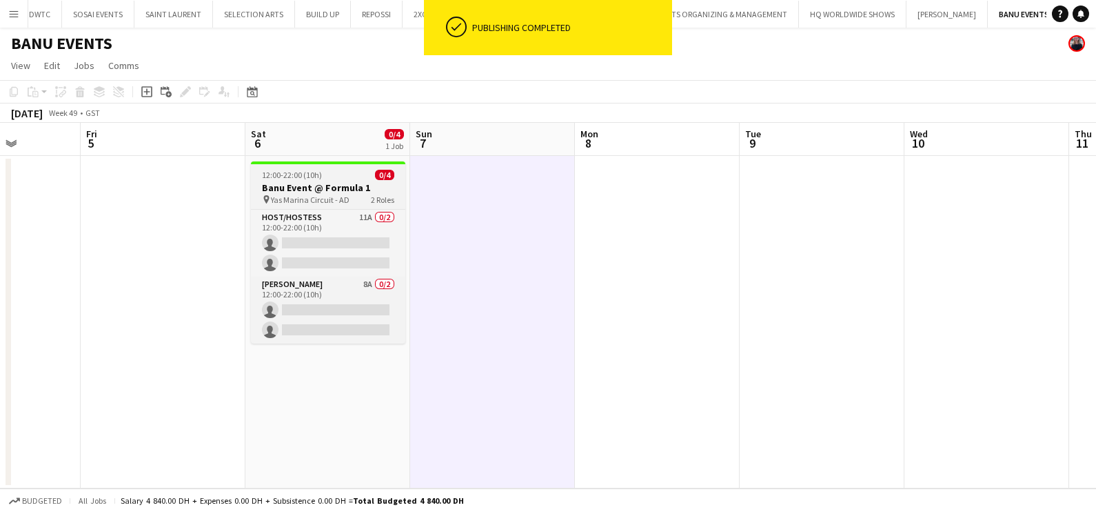
click at [332, 179] on div "12:00-22:00 (10h) 0/4" at bounding box center [328, 175] width 154 height 10
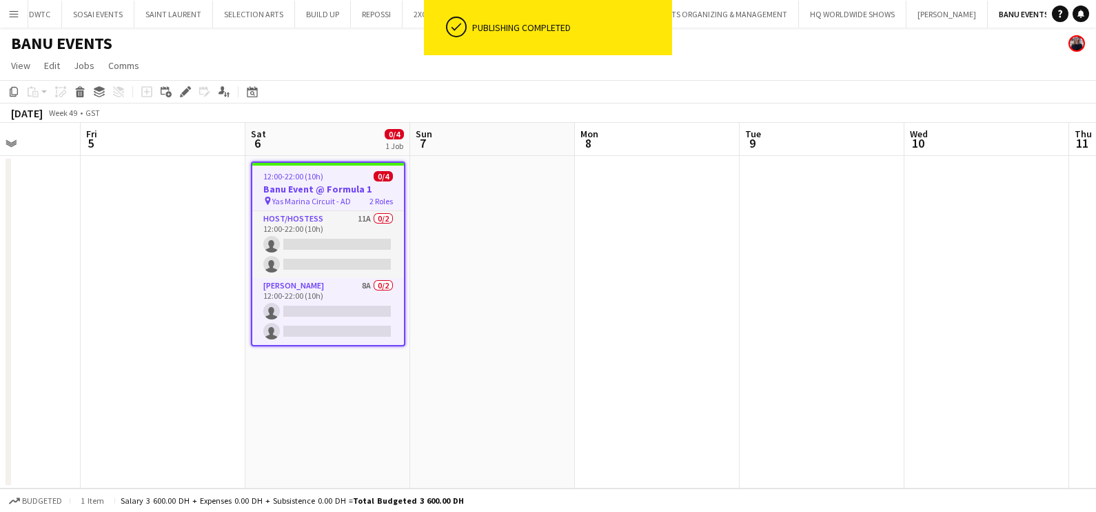
click at [310, 217] on app-card-role "Host/Hostess 11A 0/2 12:00-22:00 (10h) single-neutral-actions single-neutral-ac…" at bounding box center [328, 244] width 152 height 67
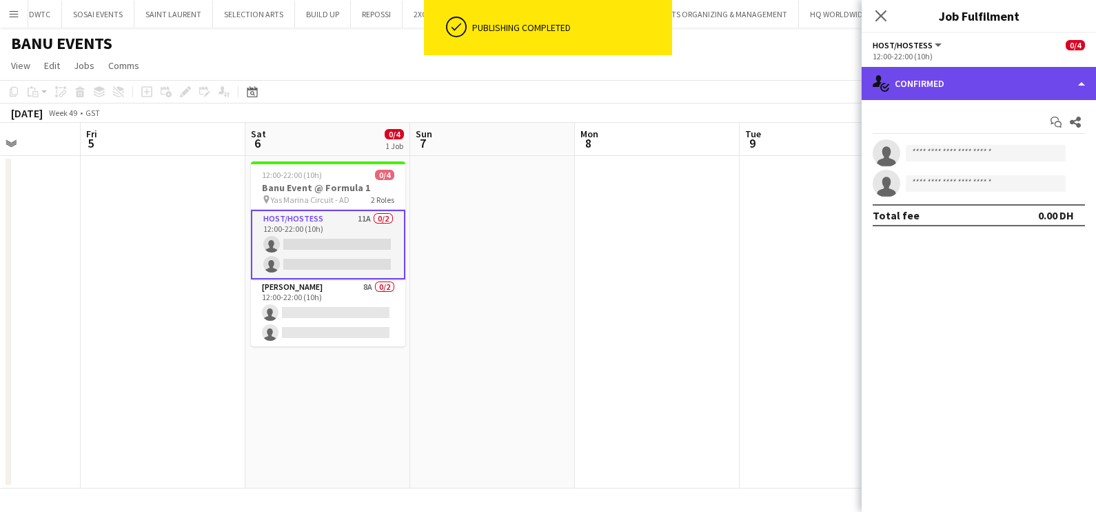
click at [951, 71] on div "single-neutral-actions-check-2 Confirmed" at bounding box center [979, 83] width 234 height 33
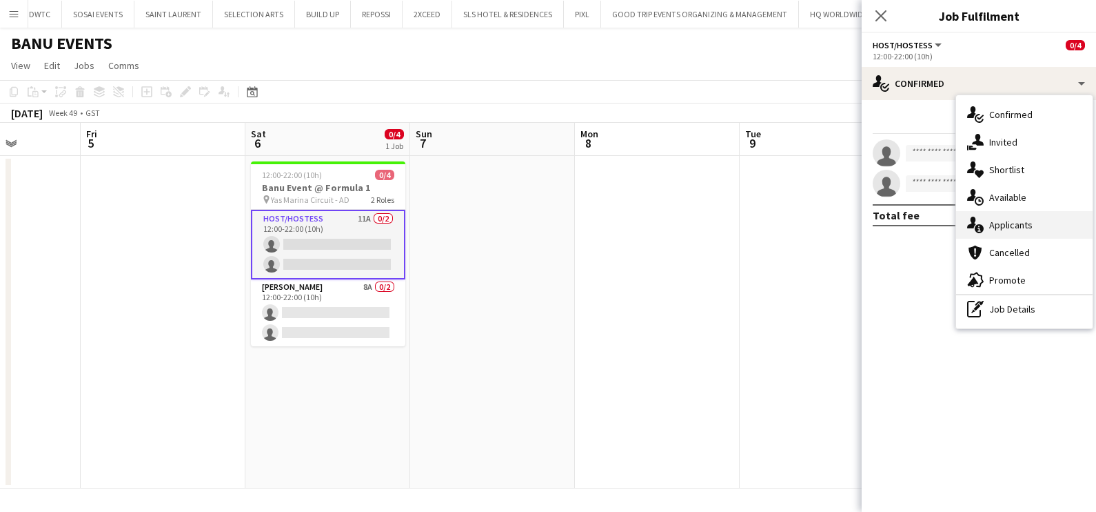
click at [1027, 225] on span "Applicants" at bounding box center [1010, 225] width 43 height 12
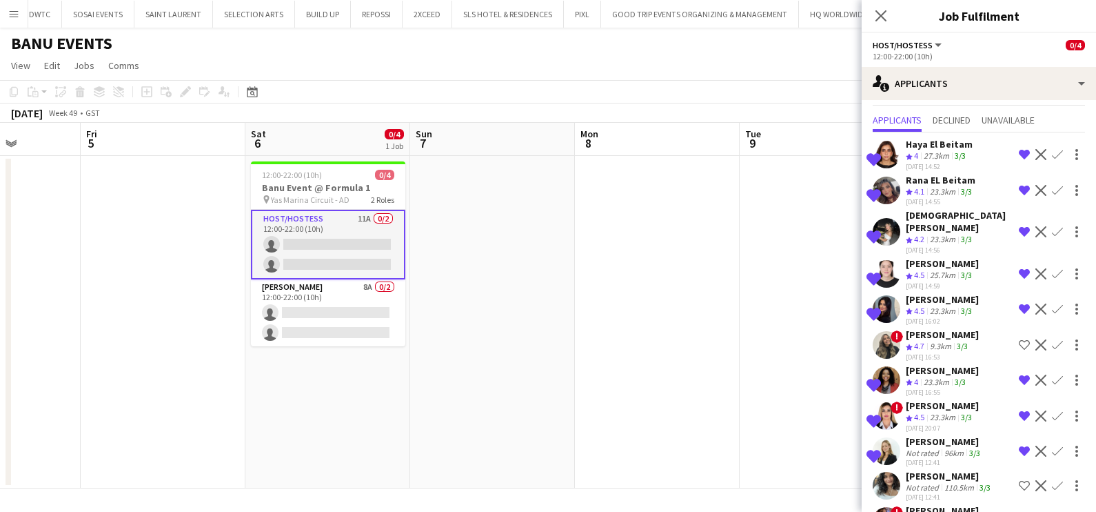
scroll to position [52, 0]
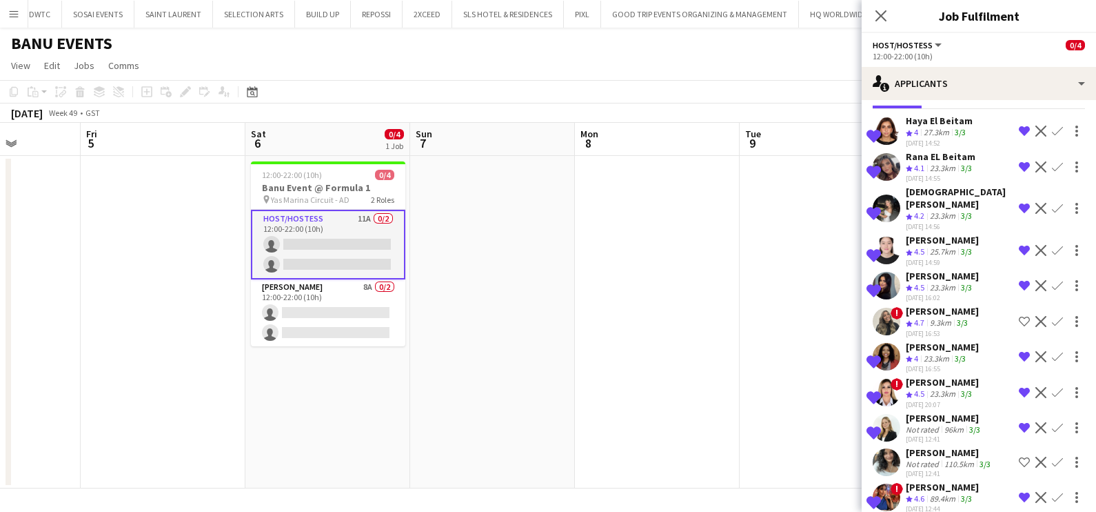
click at [934, 446] on div "[PERSON_NAME]" at bounding box center [950, 452] width 88 height 12
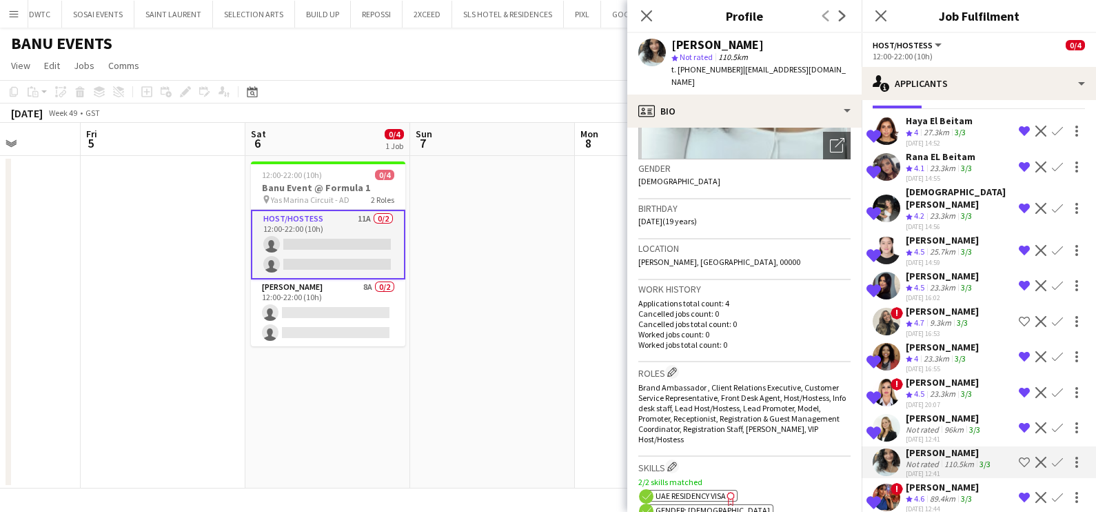
scroll to position [431, 0]
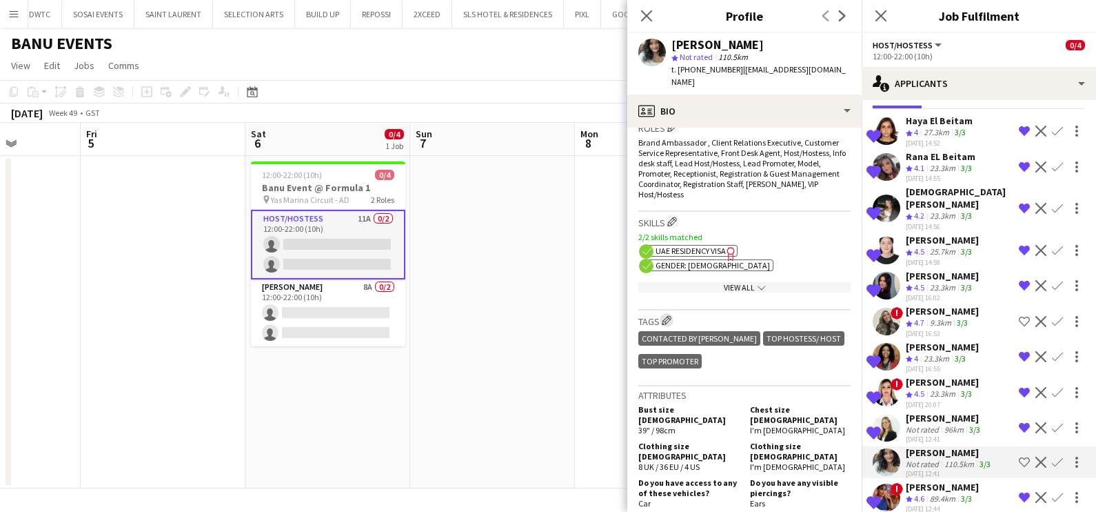
click at [670, 315] on app-icon "Edit crew company tags" at bounding box center [667, 320] width 10 height 10
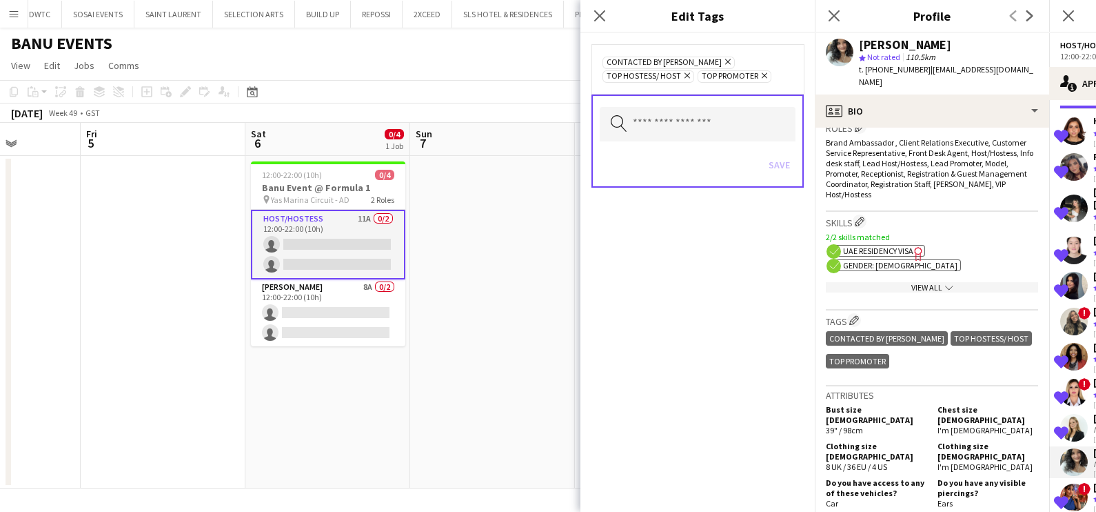
click at [722, 59] on icon "Remove" at bounding box center [726, 61] width 9 height 9
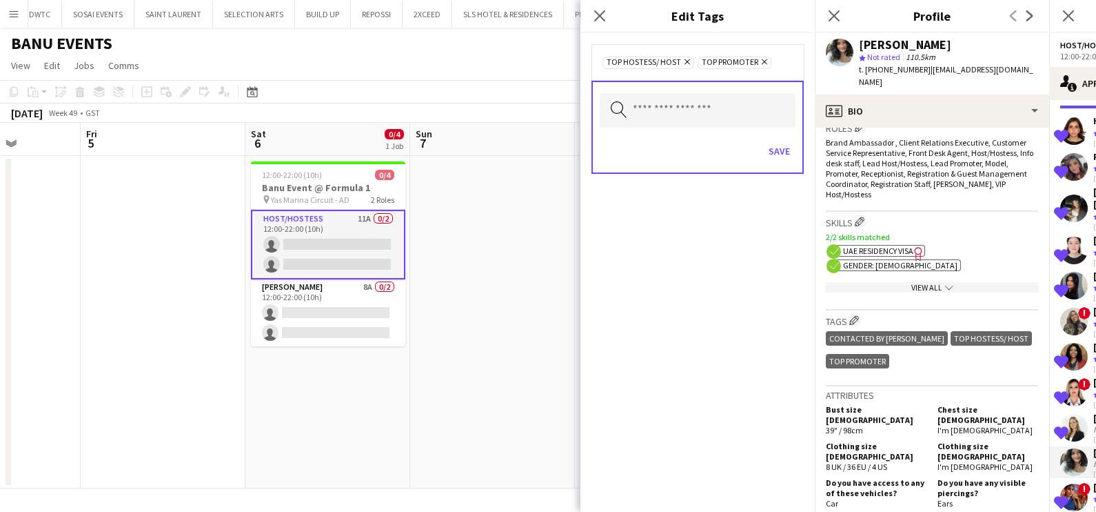
click at [683, 61] on icon "Remove" at bounding box center [685, 61] width 9 height 9
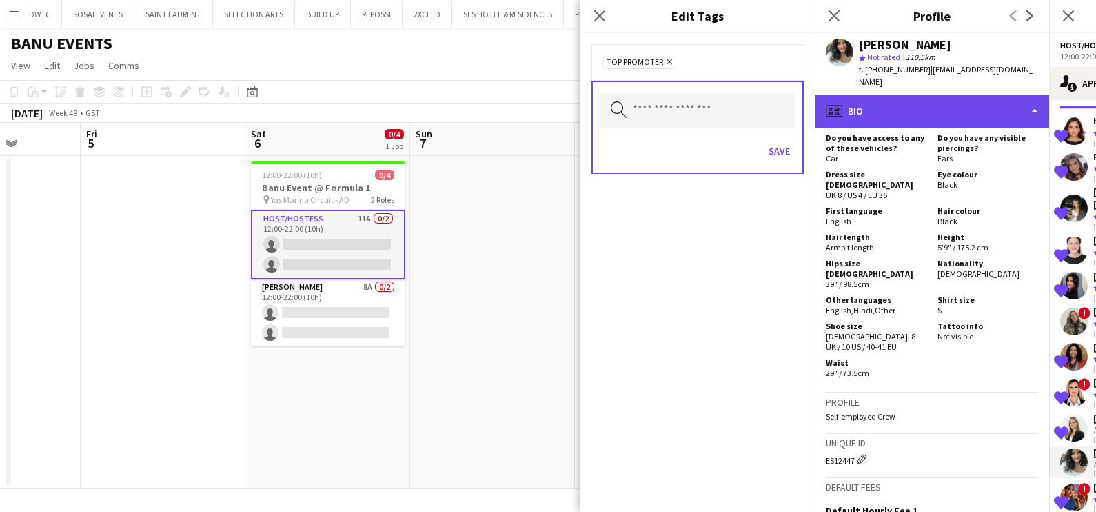
click at [930, 94] on div "profile Bio" at bounding box center [932, 110] width 234 height 33
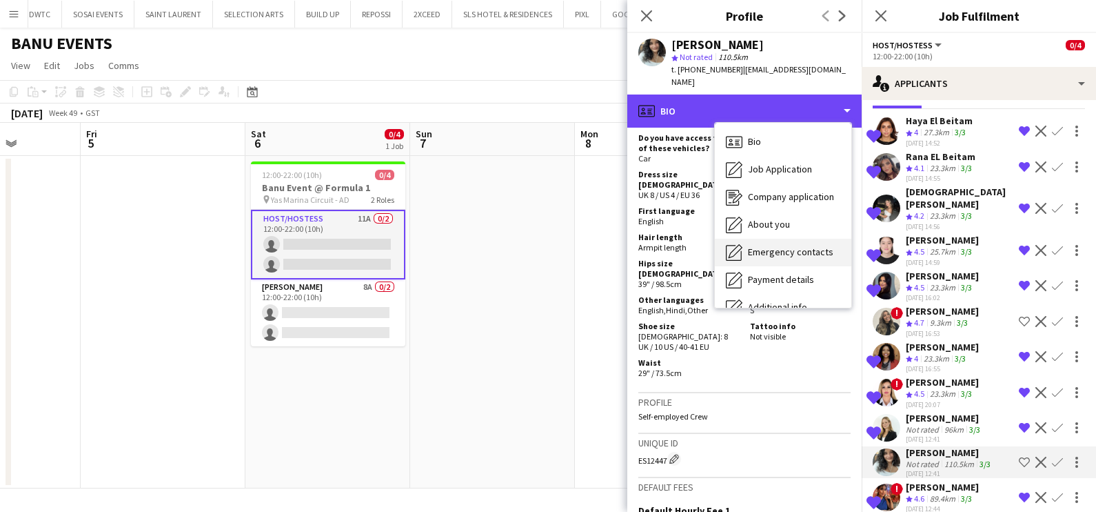
scroll to position [101, 0]
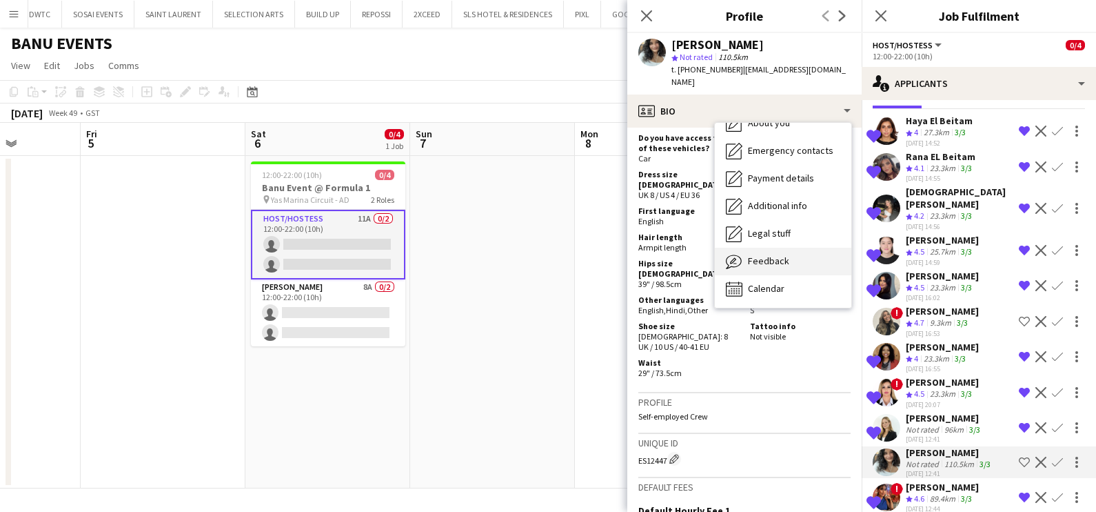
click at [754, 254] on span "Feedback" at bounding box center [768, 260] width 41 height 12
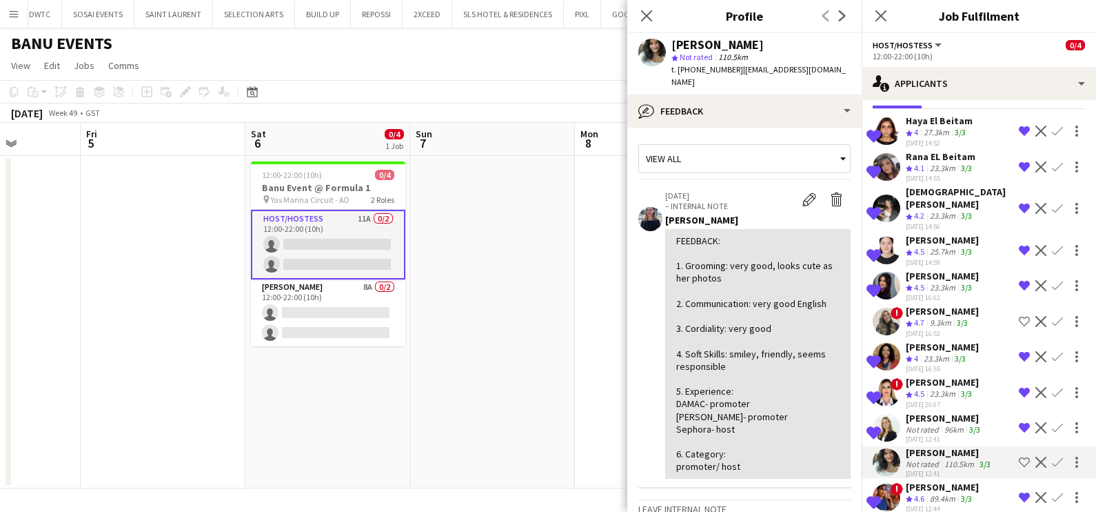
click at [729, 262] on div "FEEDBACK: 1. Grooming: very good, looks cute as her photos 2. Communication: ve…" at bounding box center [757, 353] width 163 height 239
click at [776, 250] on div "FEEDBACK: 1. Grooming: very good, looks cute as her photos 2. Communication: ve…" at bounding box center [757, 353] width 163 height 239
click at [796, 190] on button "Edit internal note" at bounding box center [810, 199] width 28 height 18
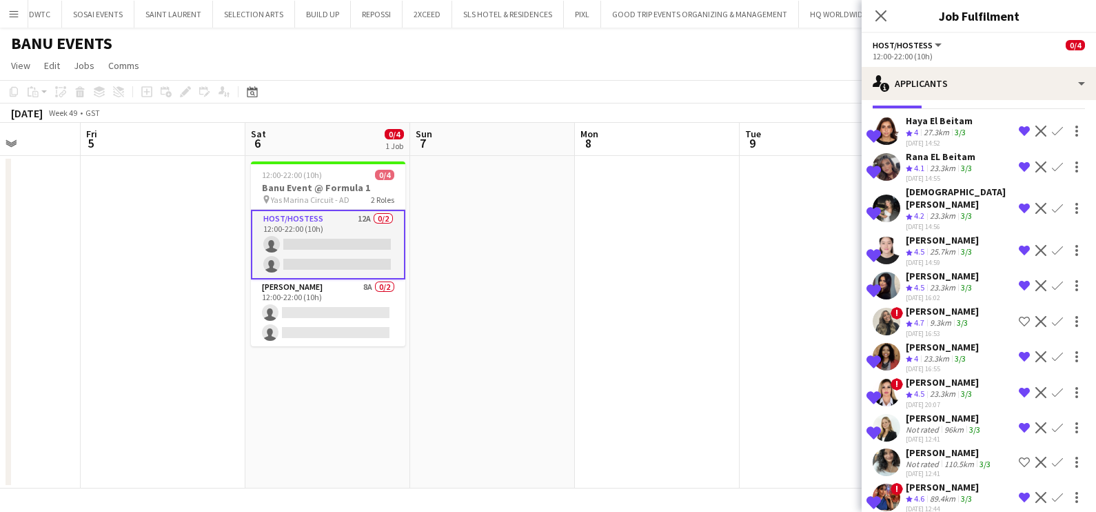
click at [703, 291] on app-date-cell at bounding box center [657, 322] width 165 height 332
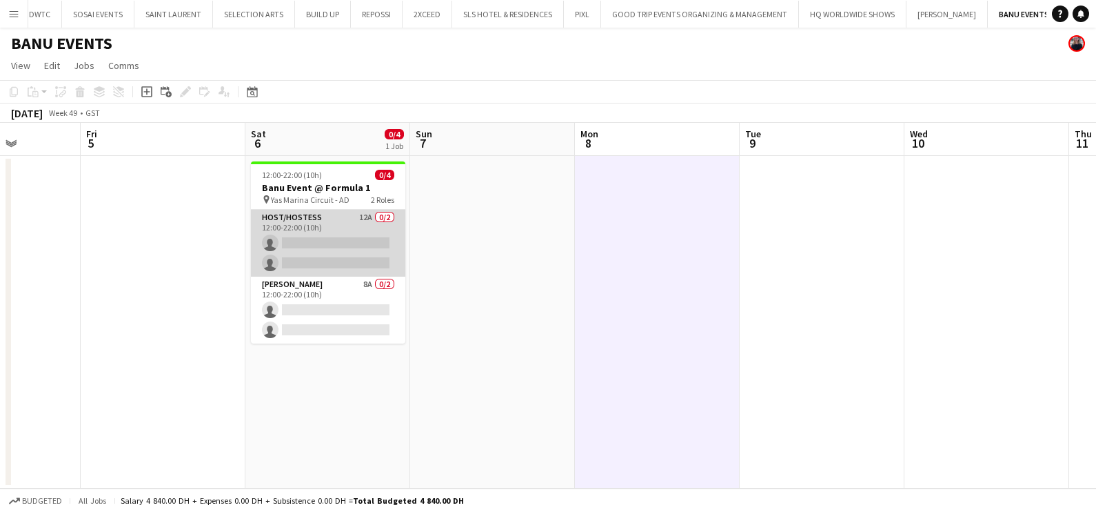
click at [354, 231] on app-card-role "Host/Hostess 12A 0/2 12:00-22:00 (10h) single-neutral-actions single-neutral-ac…" at bounding box center [328, 243] width 154 height 67
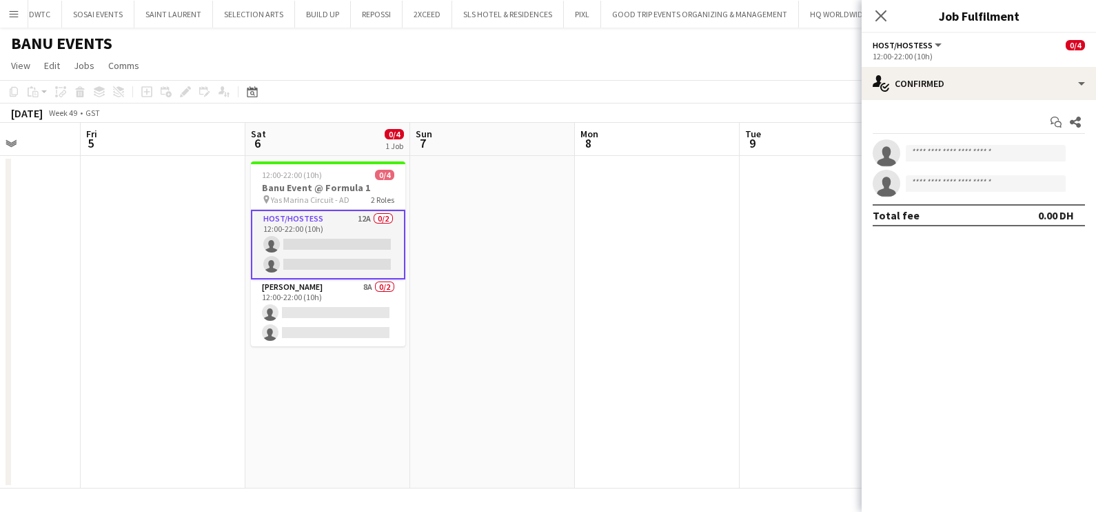
click at [931, 100] on div "Start chat Share single-neutral-actions single-neutral-actions Total fee 0.00 DH" at bounding box center [979, 168] width 234 height 137
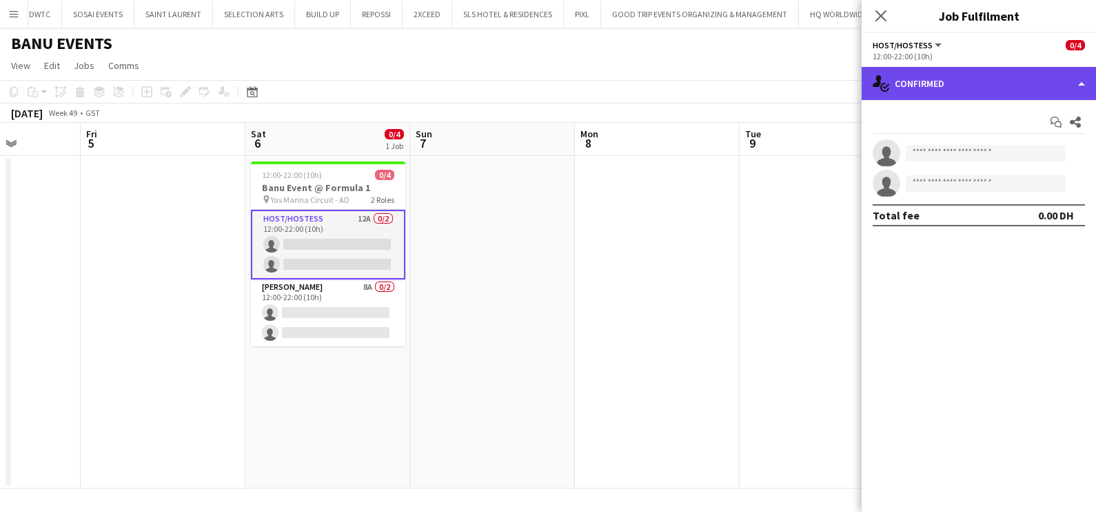
click at [945, 80] on div "single-neutral-actions-check-2 Confirmed" at bounding box center [979, 83] width 234 height 33
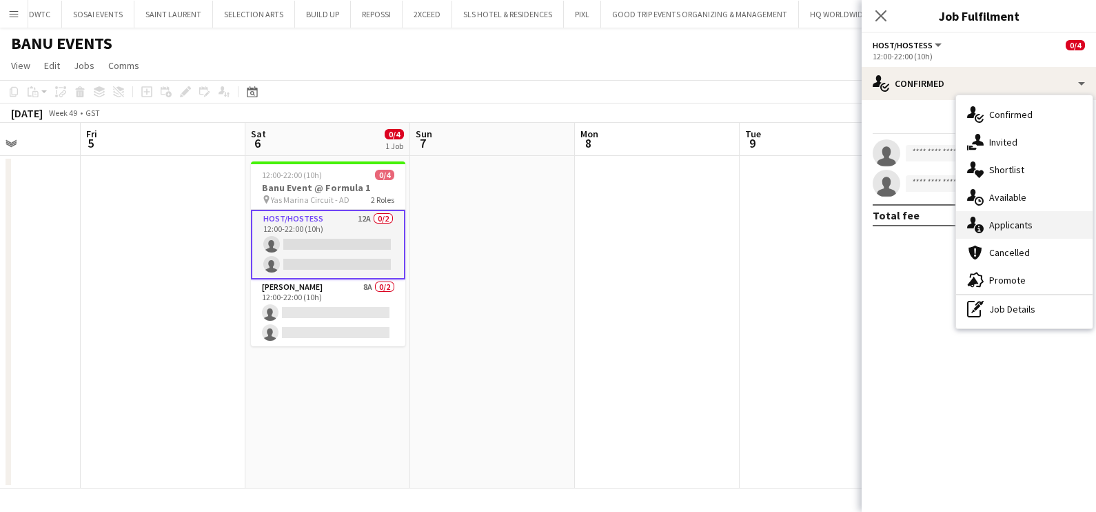
click at [1019, 219] on span "Applicants" at bounding box center [1010, 225] width 43 height 12
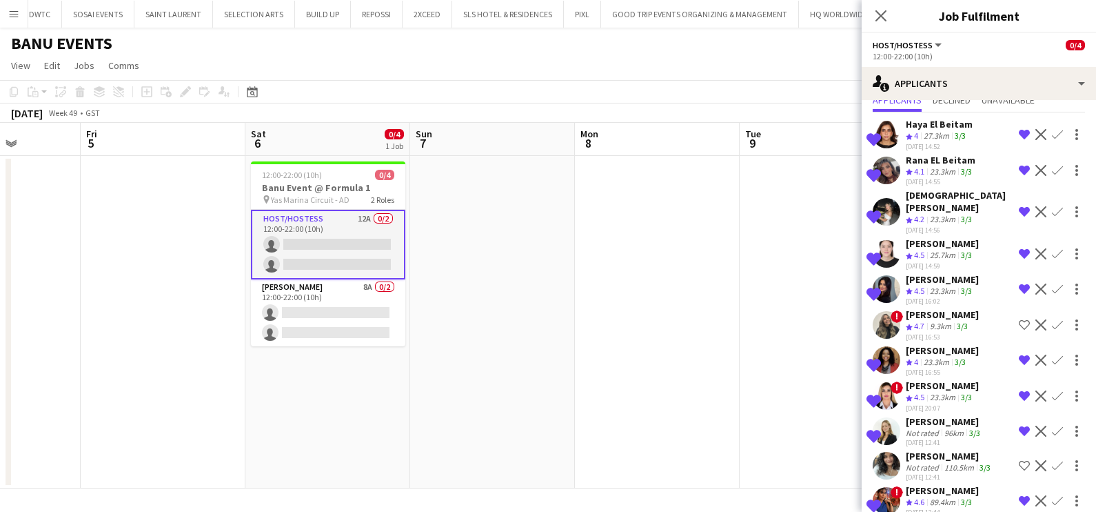
scroll to position [87, 0]
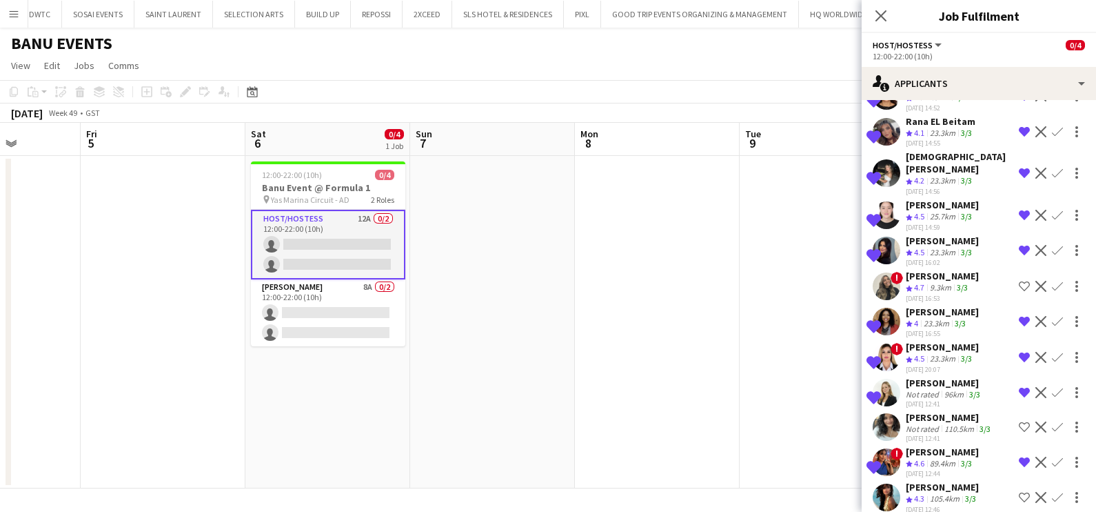
click at [935, 411] on div "Camryn Coelho" at bounding box center [950, 417] width 88 height 12
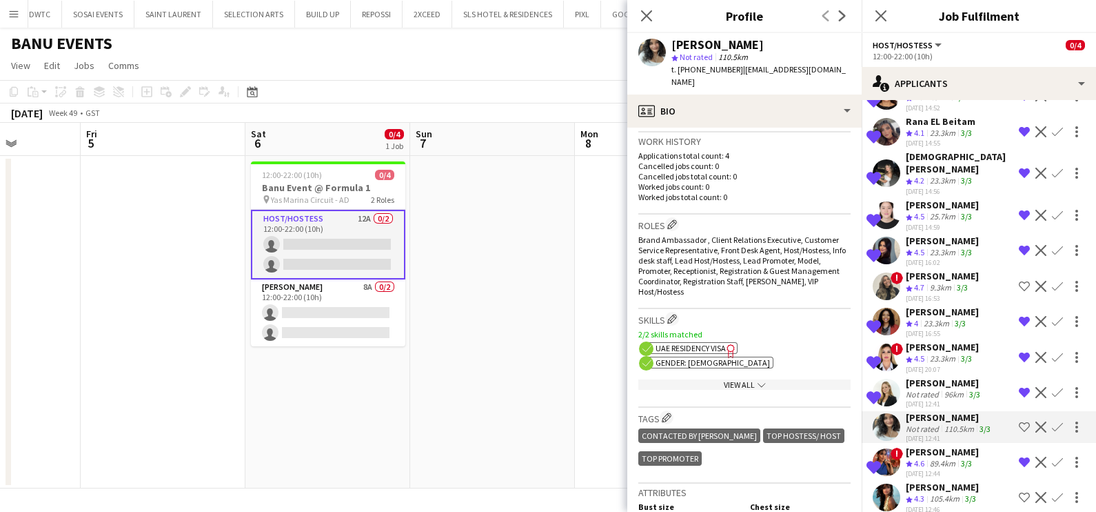
scroll to position [517, 0]
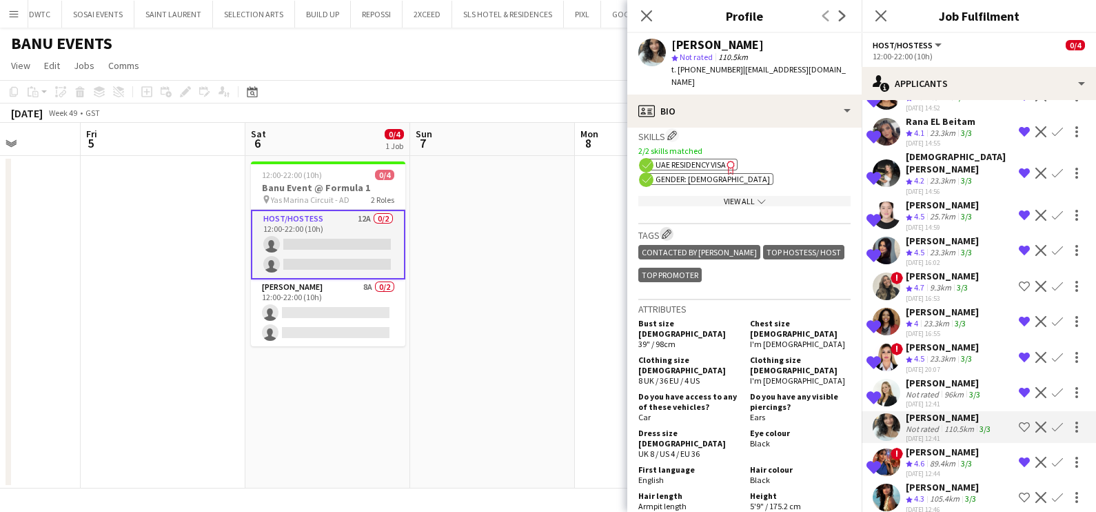
click at [665, 227] on button "Edit crew company tags" at bounding box center [667, 234] width 14 height 14
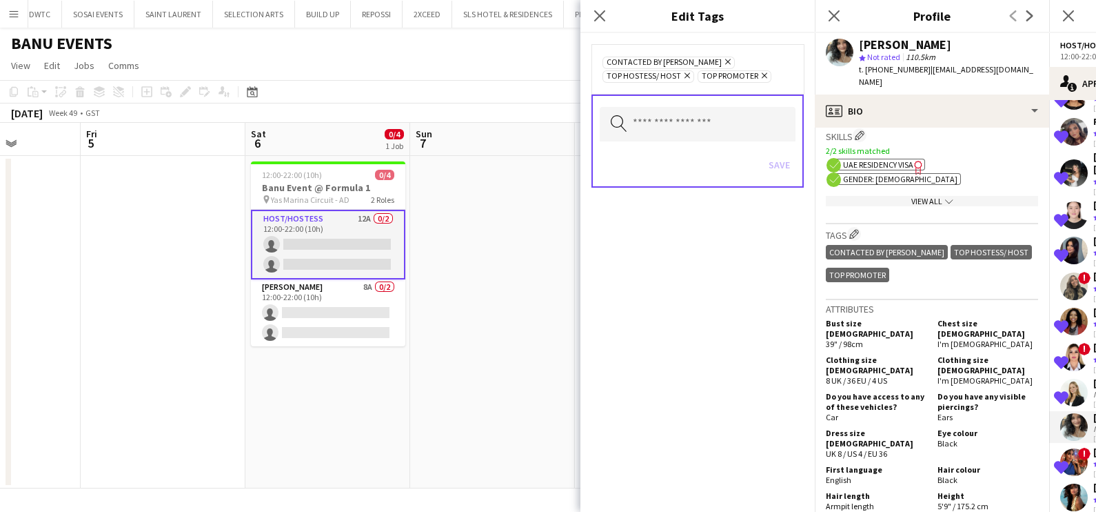
click at [722, 59] on icon "Remove" at bounding box center [726, 61] width 9 height 9
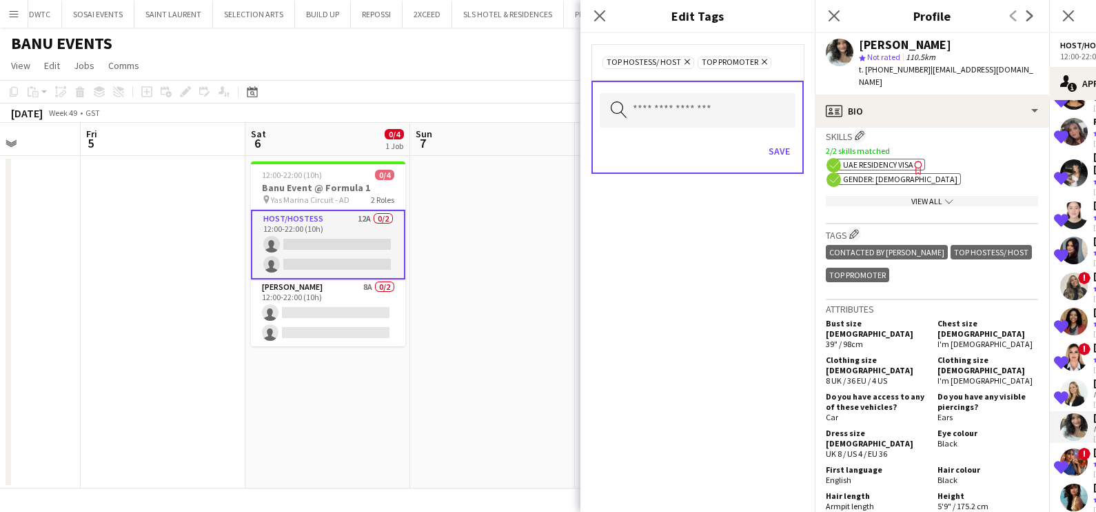
click at [686, 63] on icon "Remove" at bounding box center [685, 61] width 9 height 9
click at [779, 148] on button "Save" at bounding box center [779, 151] width 32 height 22
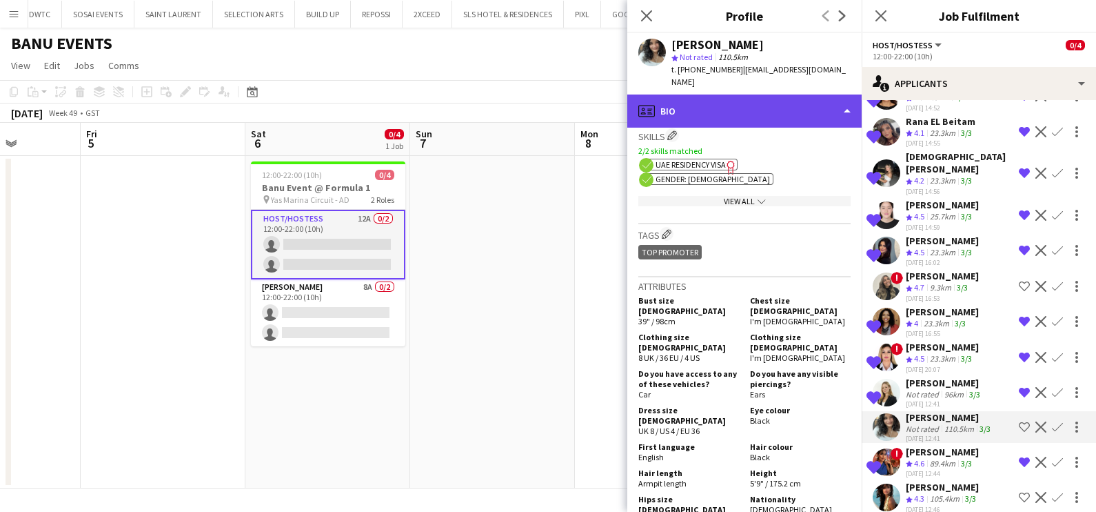
drag, startPoint x: 735, startPoint y: 86, endPoint x: 734, endPoint y: 94, distance: 7.6
click at [736, 94] on div "profile Bio" at bounding box center [744, 110] width 234 height 33
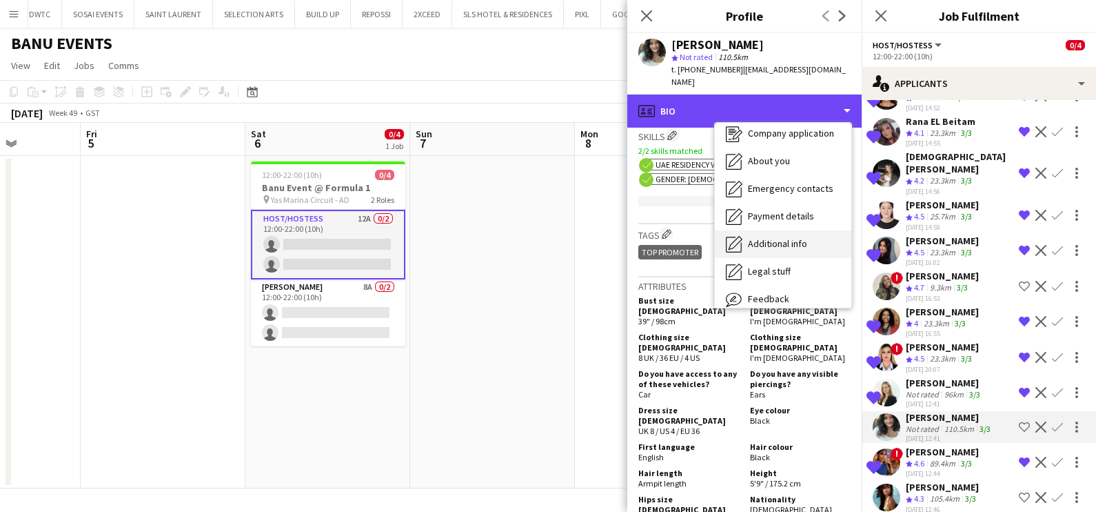
scroll to position [101, 0]
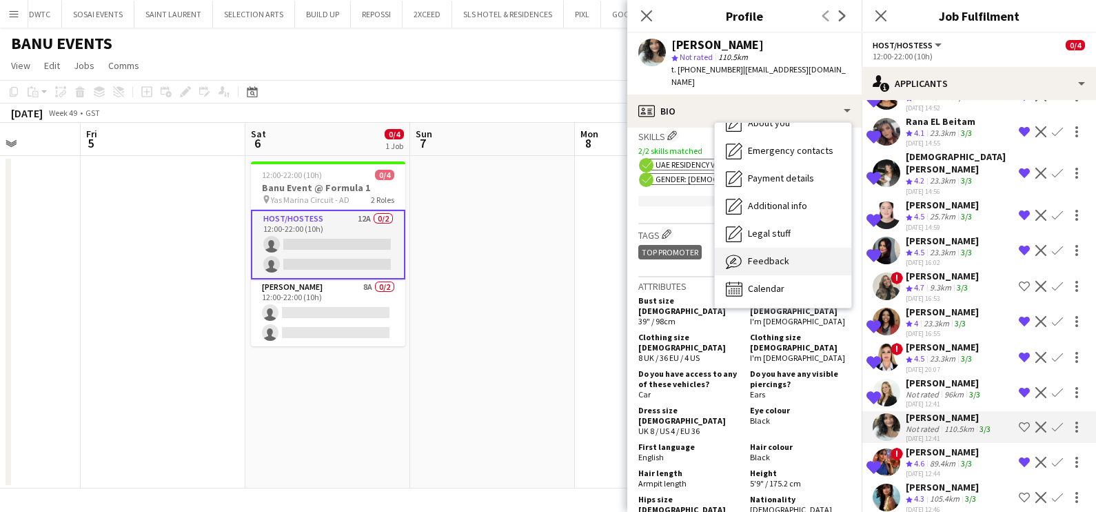
click at [783, 254] on span "Feedback" at bounding box center [768, 260] width 41 height 12
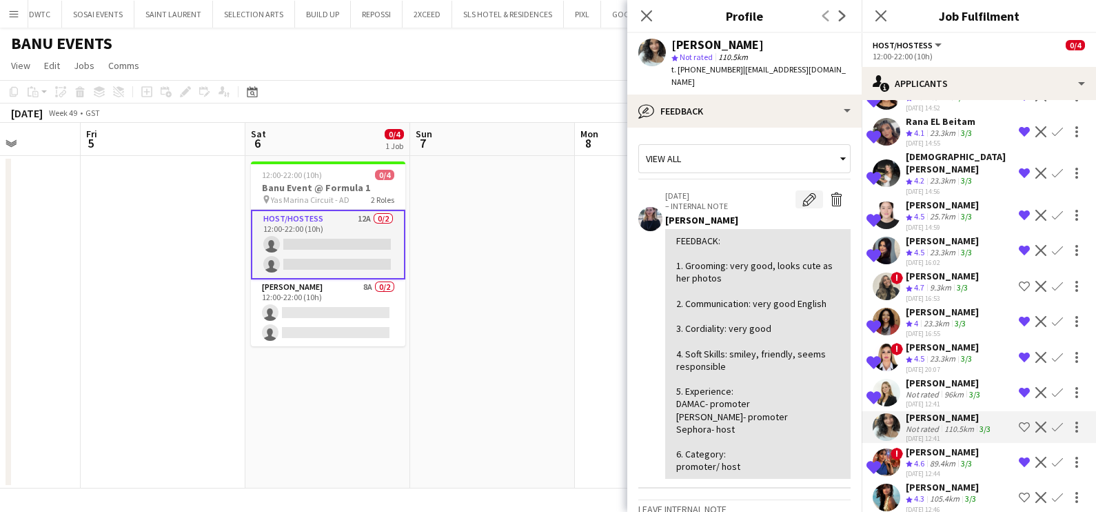
click at [803, 192] on app-icon "Edit internal note" at bounding box center [810, 199] width 14 height 14
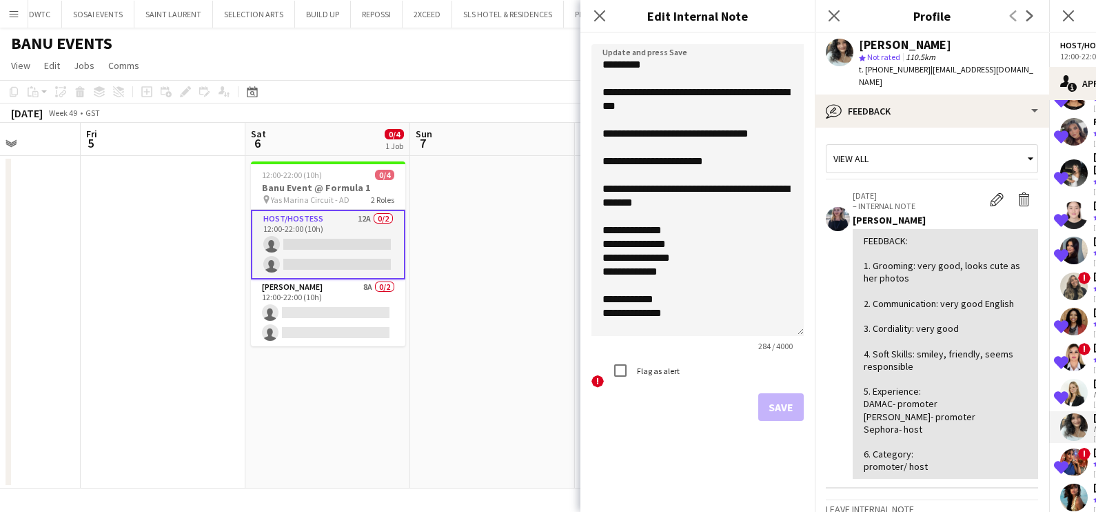
drag, startPoint x: 796, startPoint y: 123, endPoint x: 747, endPoint y: 161, distance: 61.9
click at [799, 336] on textarea "**********" at bounding box center [698, 190] width 212 height 292
drag, startPoint x: 710, startPoint y: 93, endPoint x: 774, endPoint y: 108, distance: 65.9
click at [774, 108] on textarea "**********" at bounding box center [698, 192] width 212 height 296
type textarea "**********"
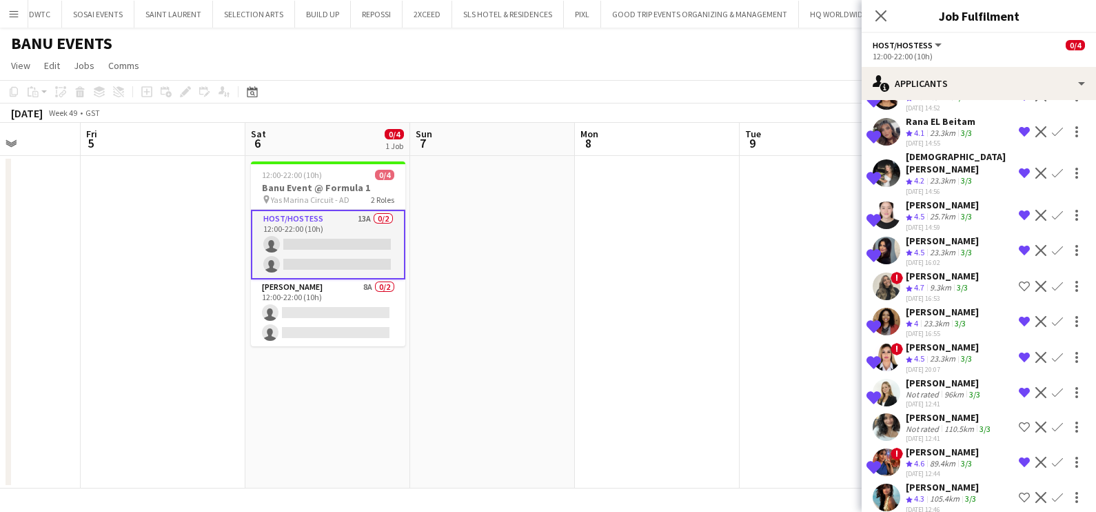
click at [921, 423] on div "Not rated" at bounding box center [924, 428] width 36 height 10
drag, startPoint x: 924, startPoint y: 403, endPoint x: 831, endPoint y: 369, distance: 99.3
click at [924, 411] on div "Camryn Coelho" at bounding box center [950, 417] width 88 height 12
click at [920, 411] on div "Camryn Coelho" at bounding box center [950, 417] width 88 height 12
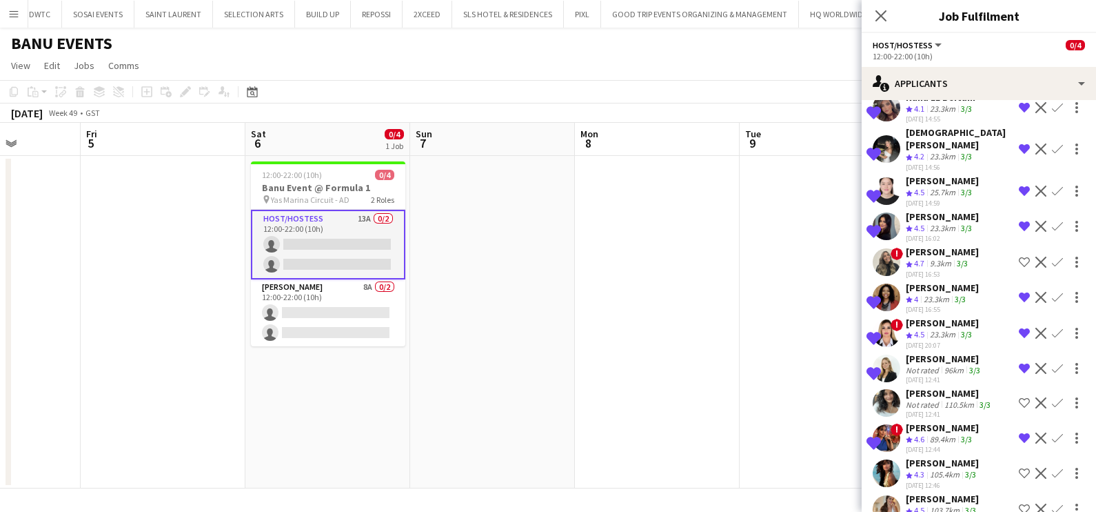
scroll to position [122, 0]
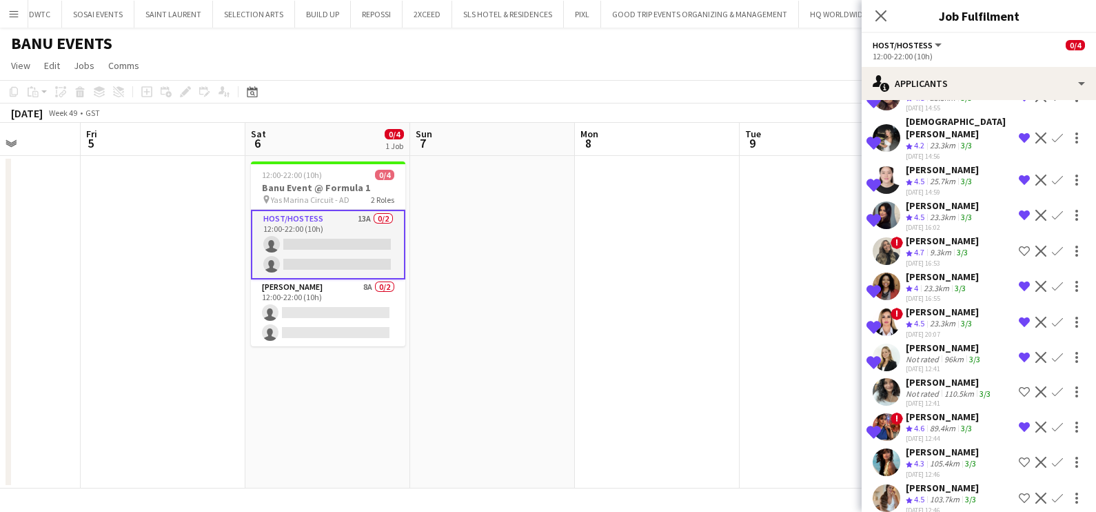
click at [956, 445] on div "[PERSON_NAME]" at bounding box center [942, 451] width 73 height 12
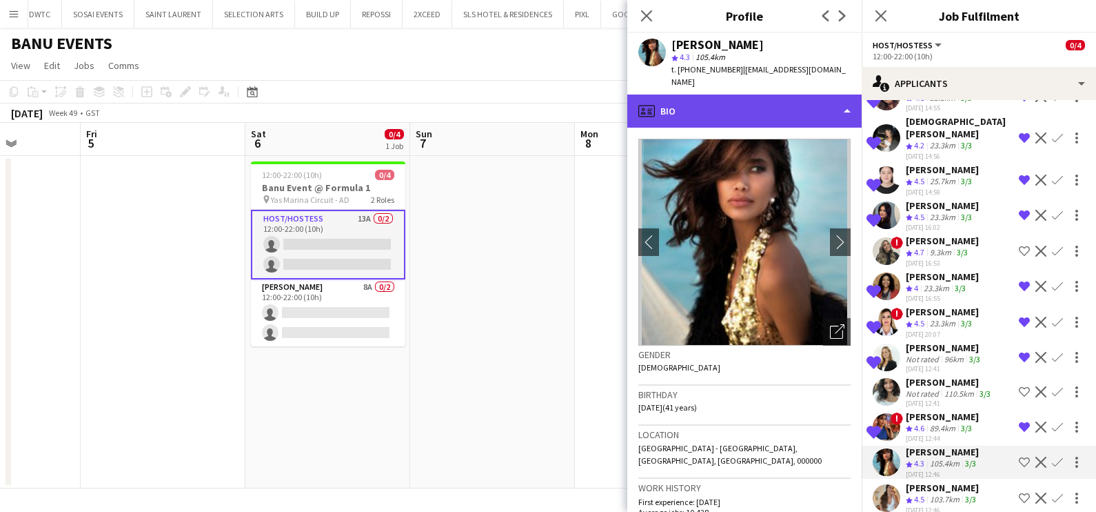
click at [737, 94] on div "profile Bio" at bounding box center [744, 110] width 234 height 33
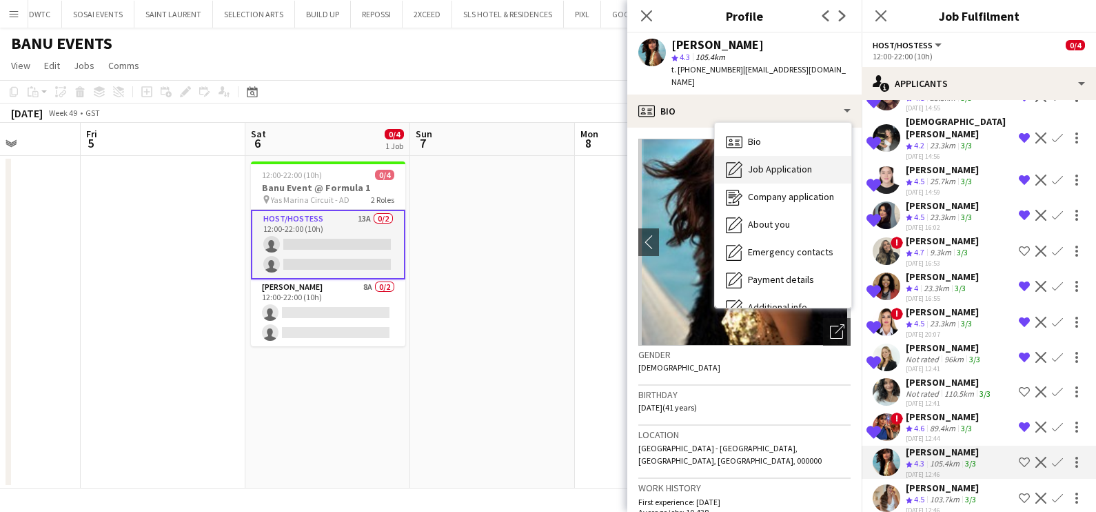
click at [765, 163] on span "Job Application" at bounding box center [780, 169] width 64 height 12
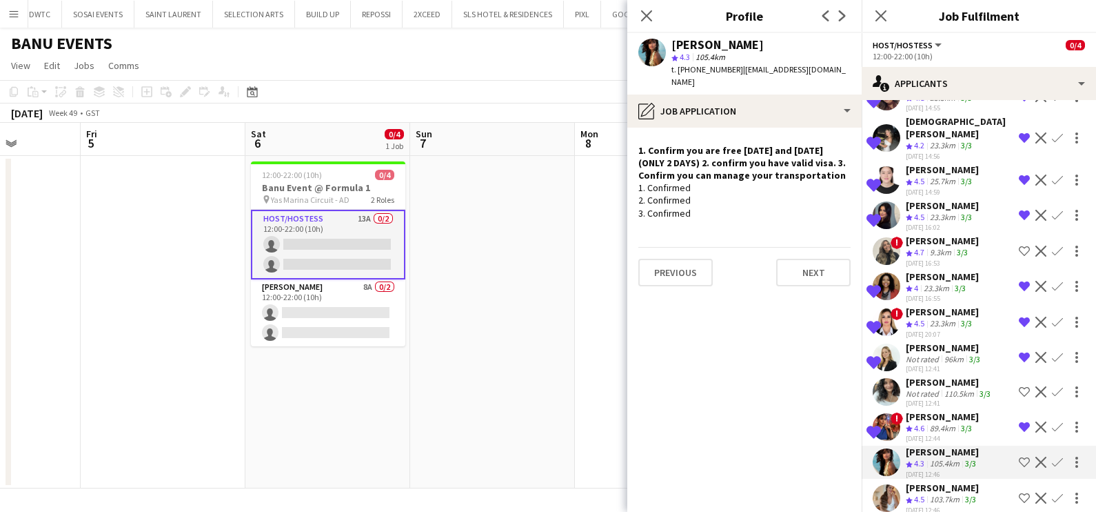
click at [1019, 456] on app-icon "Shortlist crew" at bounding box center [1024, 461] width 11 height 11
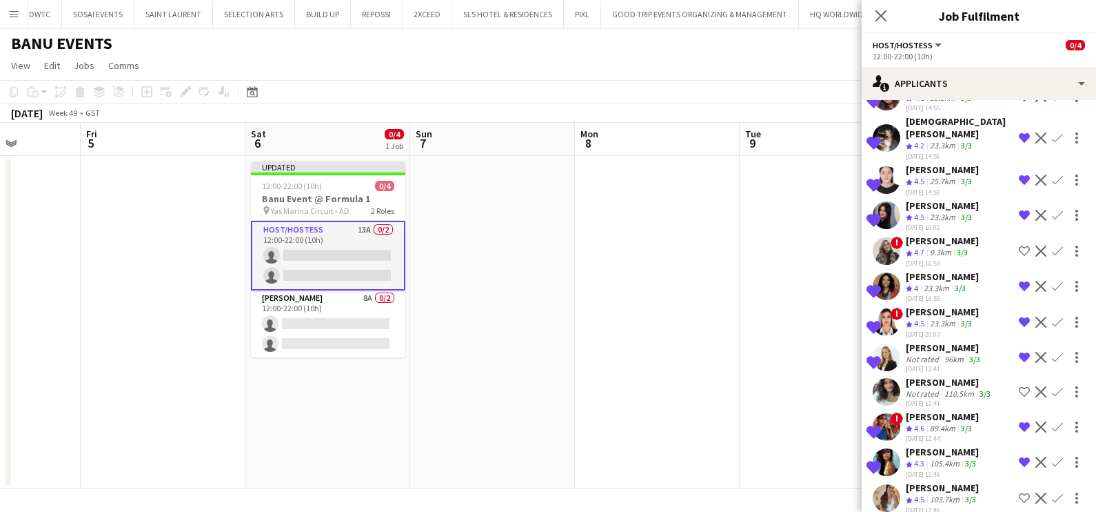
click at [927, 481] on div "Kristina Svirina" at bounding box center [942, 487] width 73 height 12
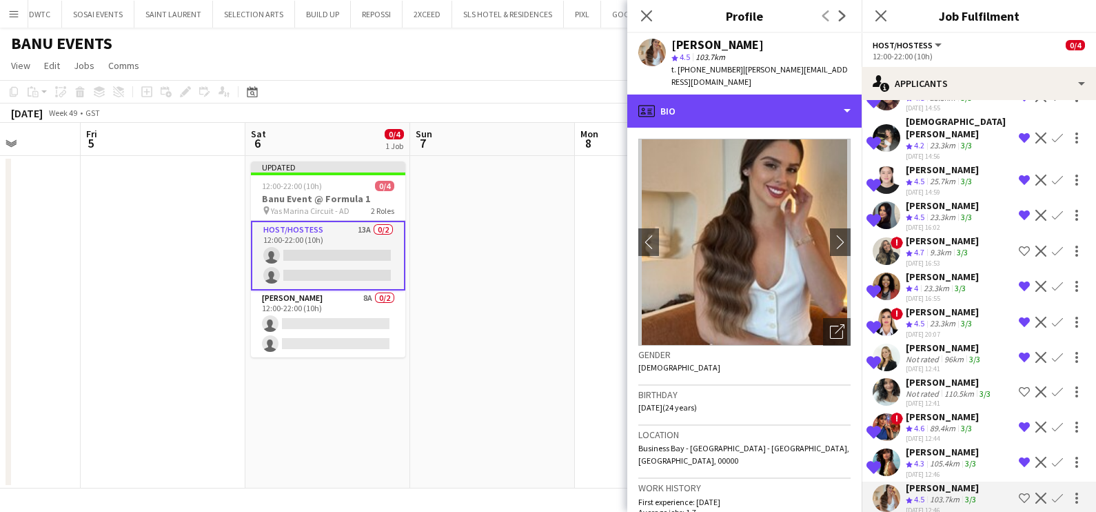
drag, startPoint x: 744, startPoint y: 93, endPoint x: 749, endPoint y: 128, distance: 34.9
click at [745, 95] on div "profile Bio" at bounding box center [744, 110] width 234 height 33
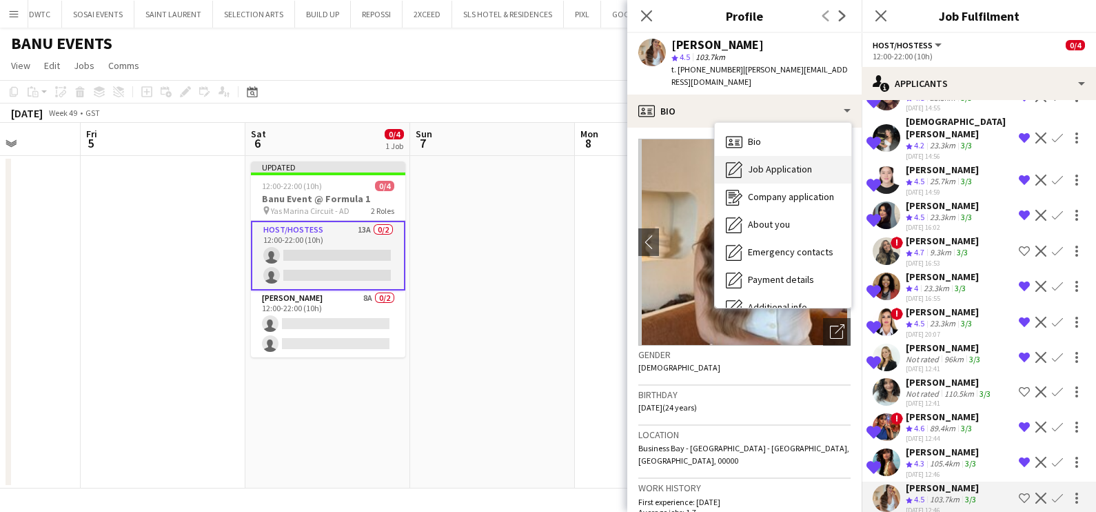
click at [758, 156] on div "Job Application Job Application" at bounding box center [783, 170] width 137 height 28
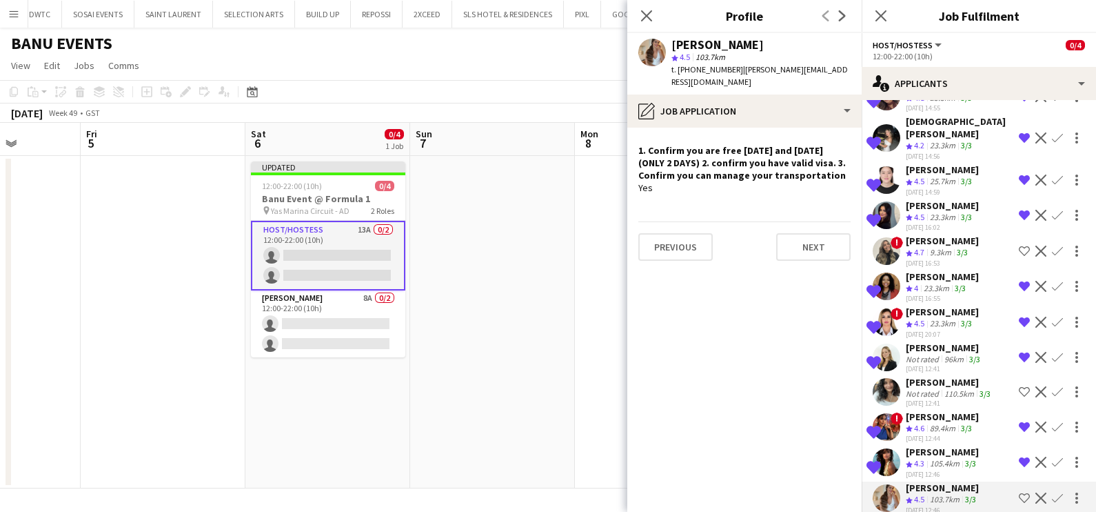
drag, startPoint x: 1011, startPoint y: 476, endPoint x: 952, endPoint y: 479, distance: 58.6
click at [1019, 492] on app-icon "Shortlist crew" at bounding box center [1024, 497] width 11 height 11
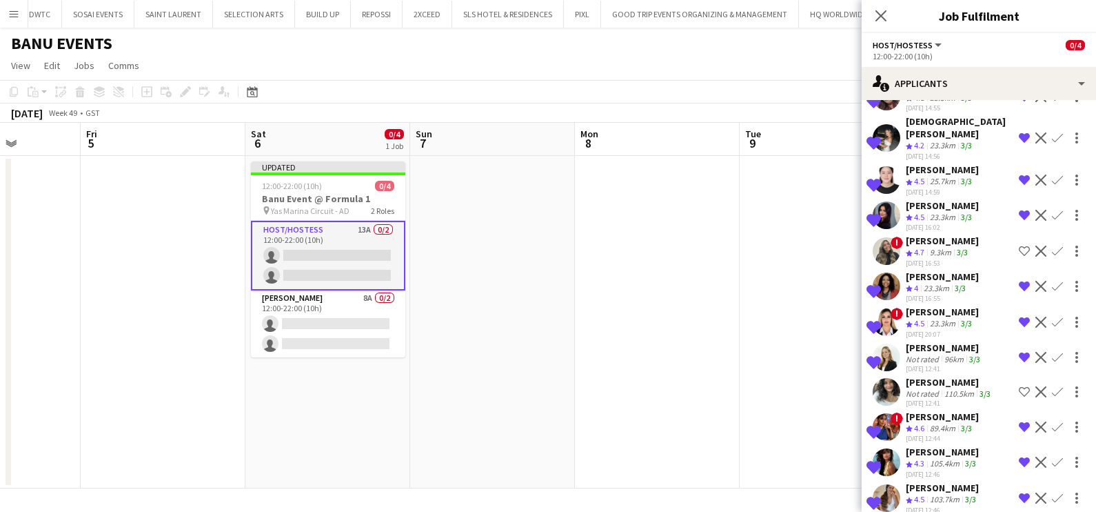
click at [958, 376] on div "Camryn Coelho" at bounding box center [950, 382] width 88 height 12
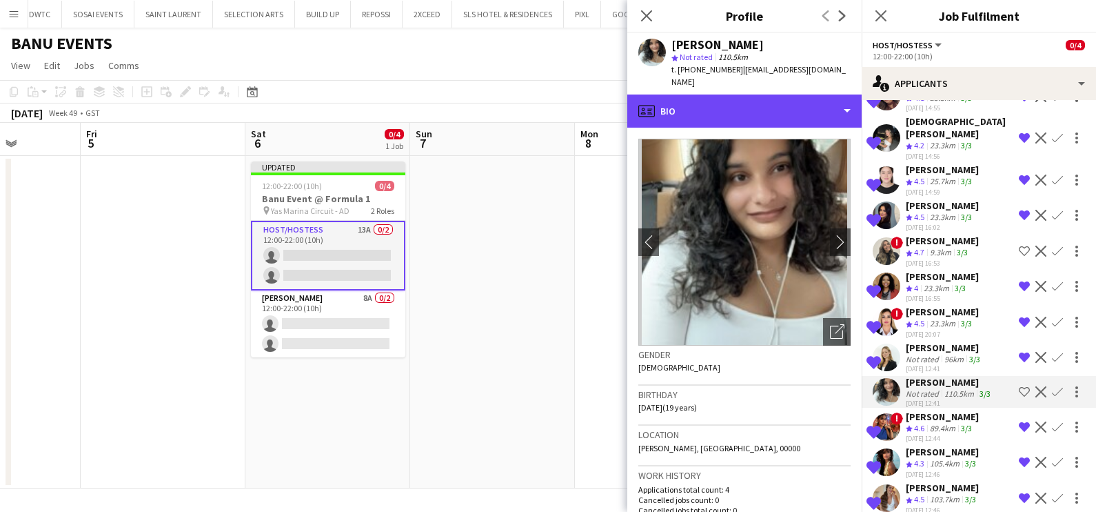
drag, startPoint x: 752, startPoint y: 96, endPoint x: 754, endPoint y: 148, distance: 52.4
click at [753, 96] on div "profile Bio" at bounding box center [744, 110] width 234 height 33
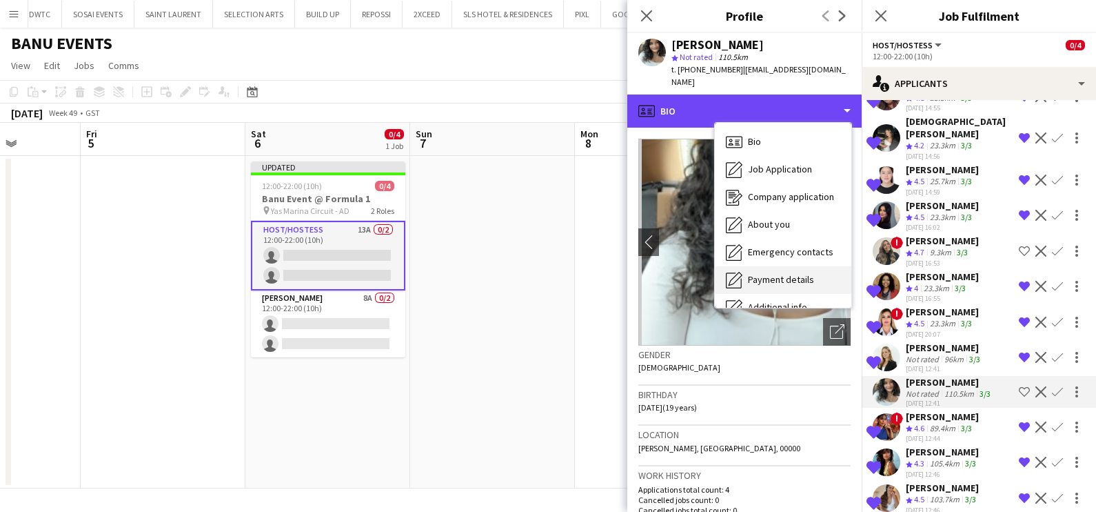
scroll to position [101, 0]
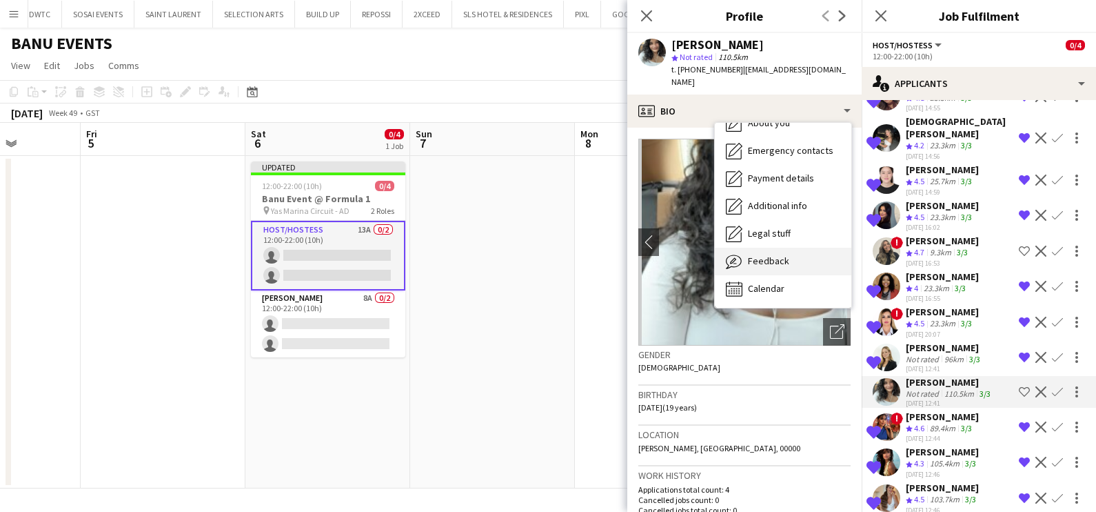
click at [779, 254] on span "Feedback" at bounding box center [768, 260] width 41 height 12
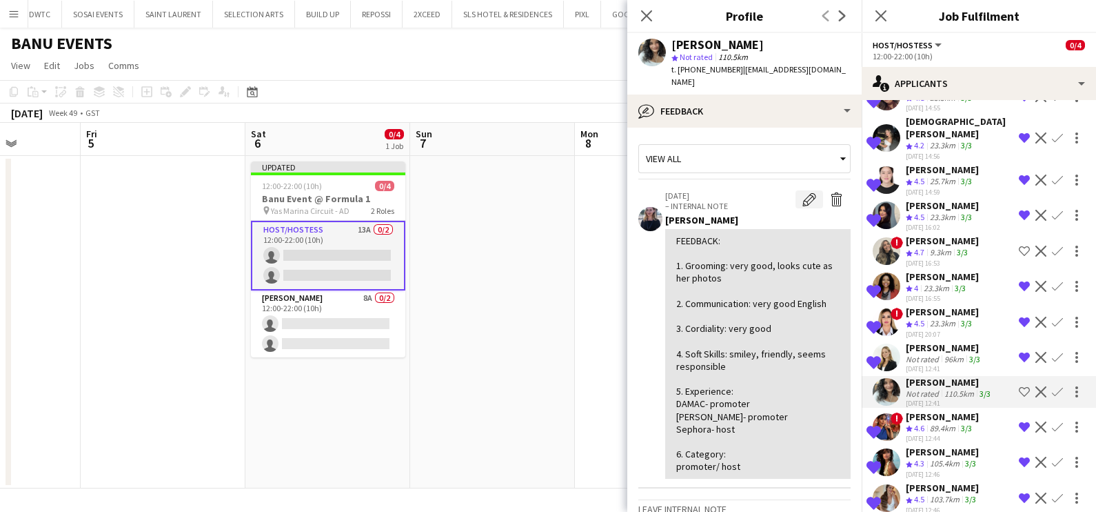
click at [803, 192] on app-icon "Edit internal note" at bounding box center [810, 199] width 14 height 14
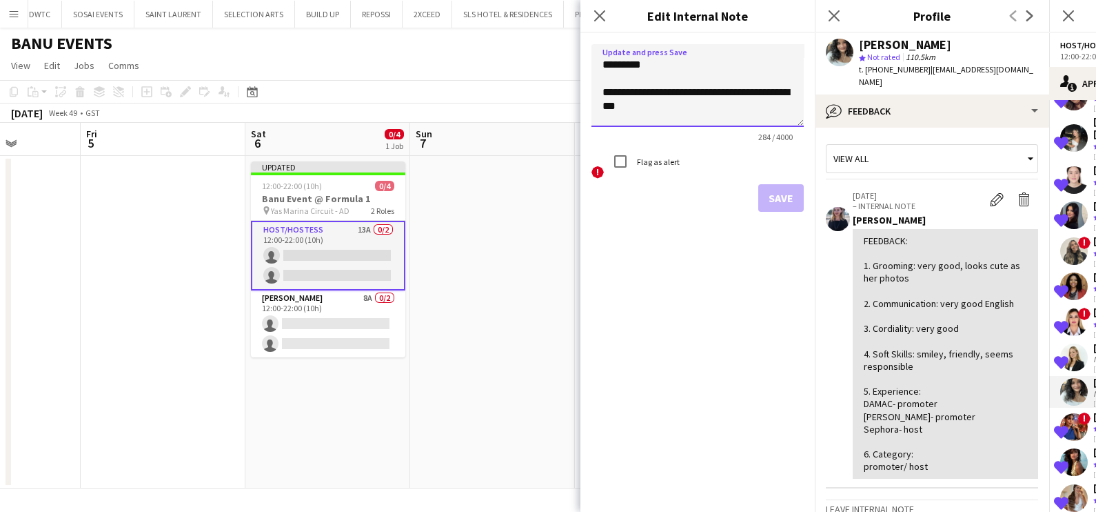
drag, startPoint x: 708, startPoint y: 91, endPoint x: 772, endPoint y: 107, distance: 66.1
click at [772, 107] on textarea "**********" at bounding box center [698, 85] width 212 height 83
type textarea "**********"
click at [779, 196] on button "Save" at bounding box center [781, 198] width 46 height 28
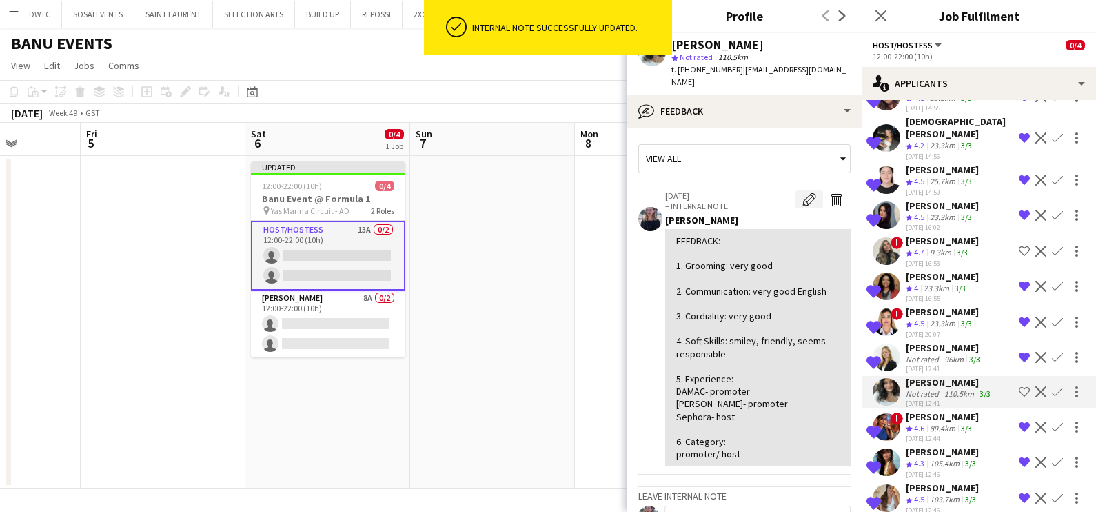
click at [803, 192] on app-icon "Edit internal note" at bounding box center [810, 199] width 14 height 14
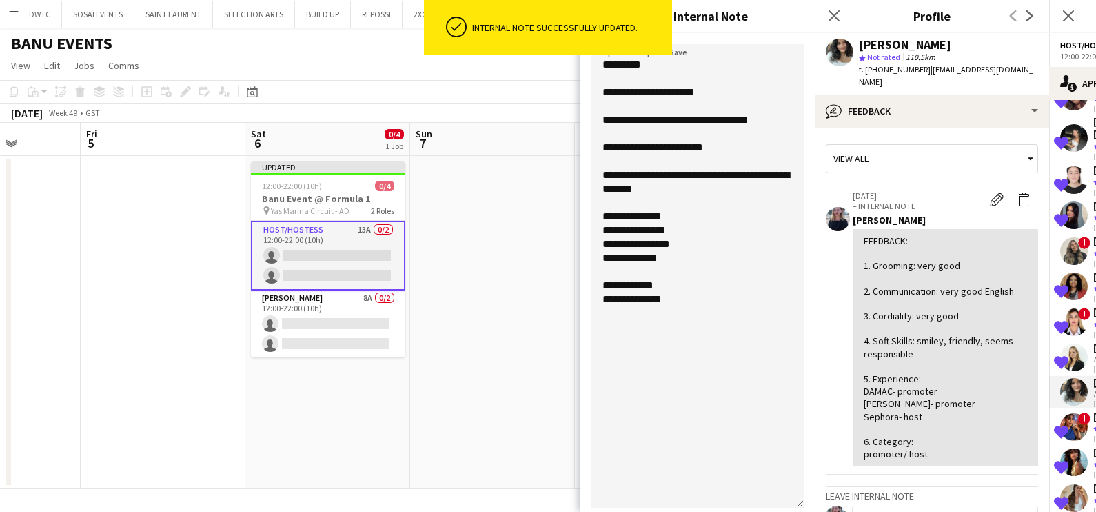
drag, startPoint x: 801, startPoint y: 122, endPoint x: 801, endPoint y: 538, distance: 415.8
click at [801, 511] on html "ok-circled Internal note successfully updated. Menu Boards Boards Boards All jo…" at bounding box center [548, 256] width 1096 height 512
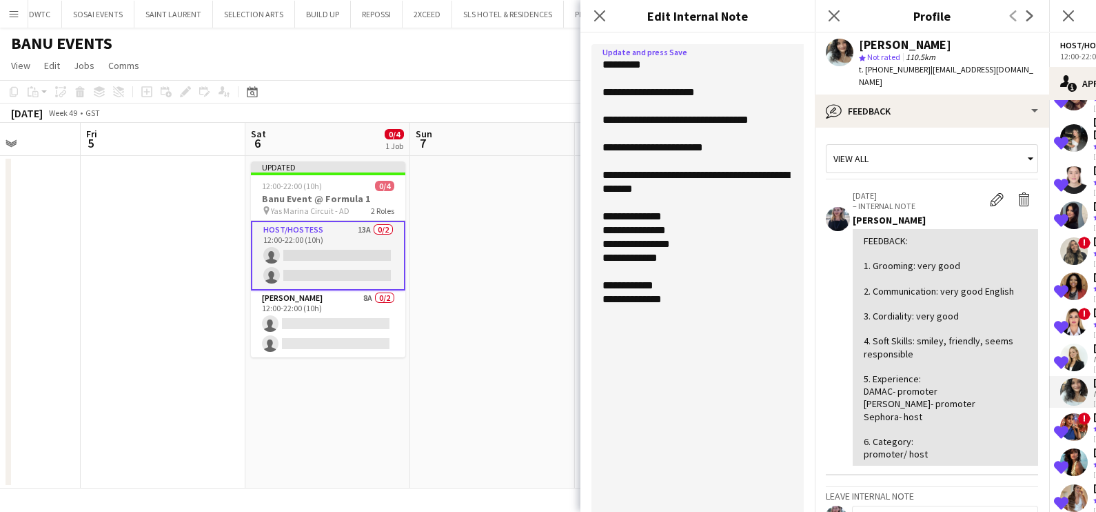
drag, startPoint x: 693, startPoint y: 299, endPoint x: 642, endPoint y: 296, distance: 51.1
click at [645, 300] on textarea "**********" at bounding box center [698, 293] width 212 height 498
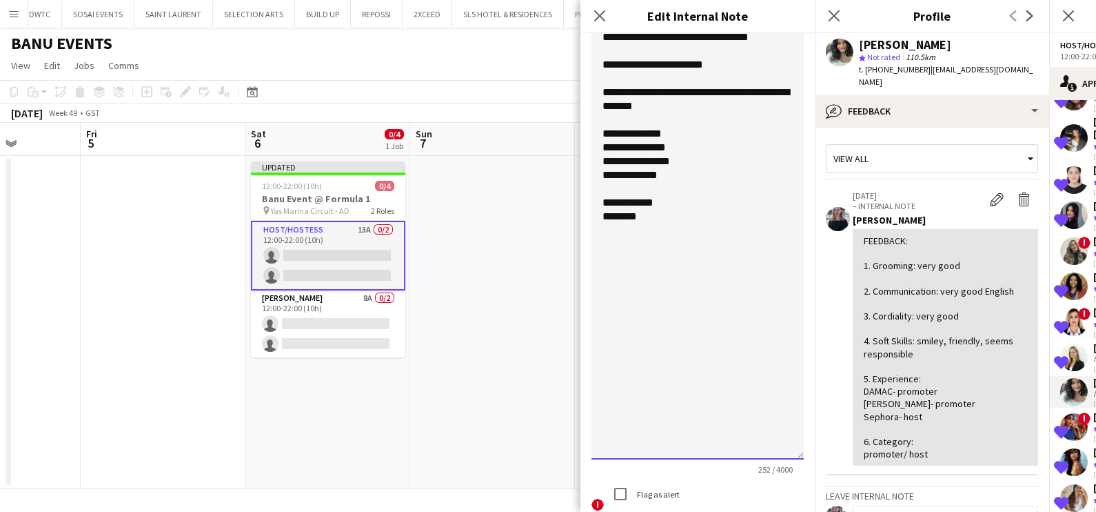
scroll to position [124, 0]
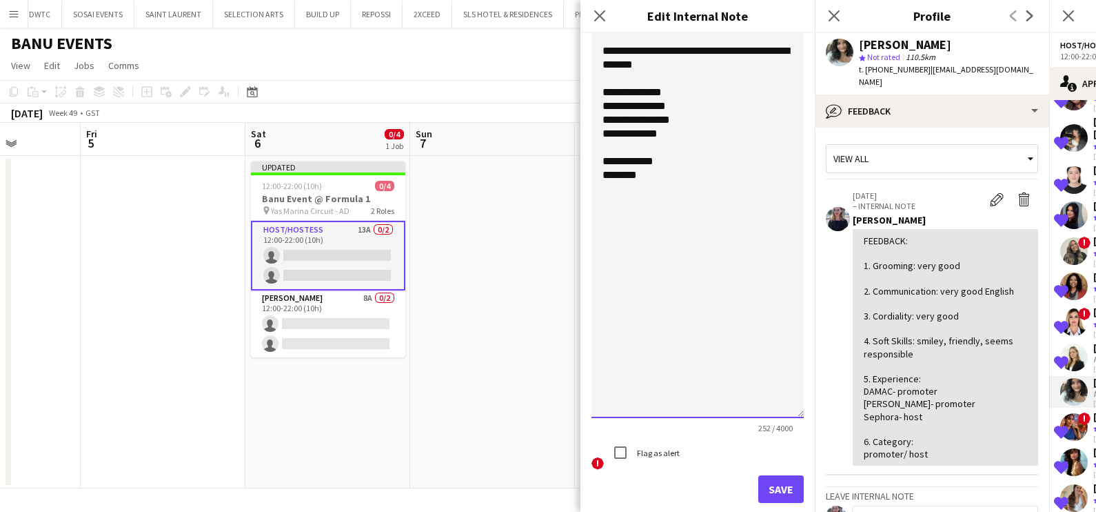
type textarea "**********"
click at [773, 486] on button "Save" at bounding box center [781, 489] width 46 height 28
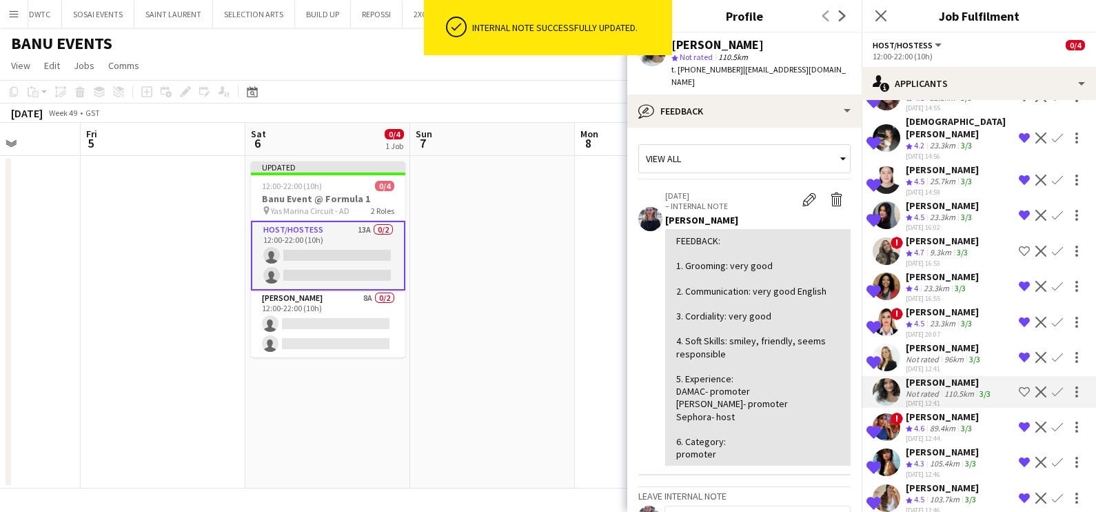
click at [601, 337] on app-date-cell at bounding box center [657, 322] width 165 height 332
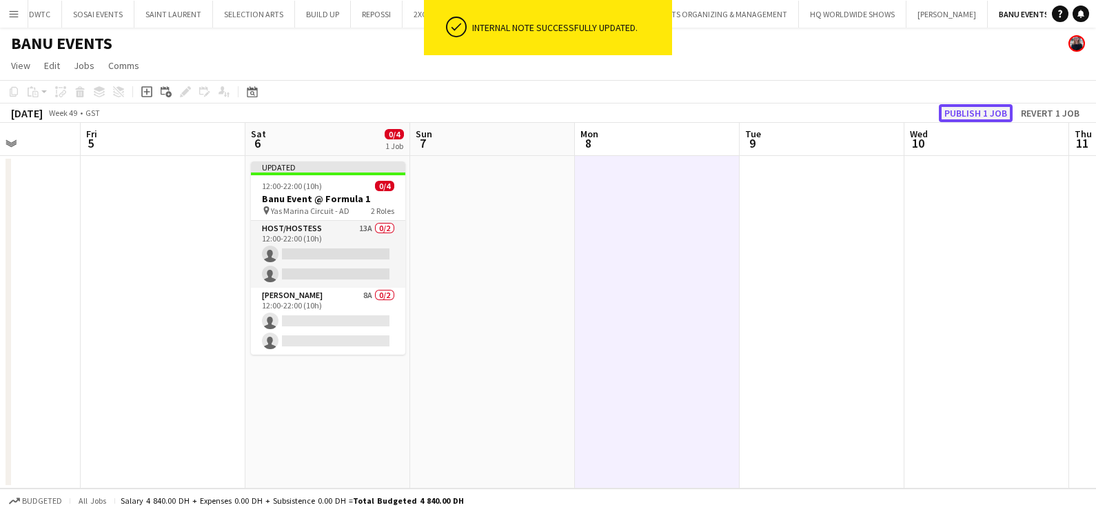
click at [986, 108] on button "Publish 1 job" at bounding box center [976, 113] width 74 height 18
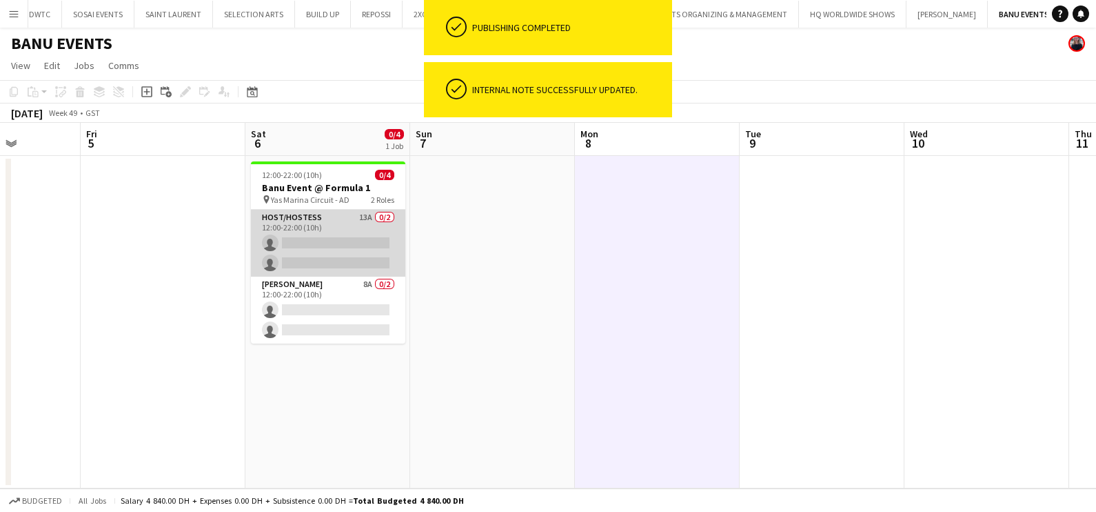
click at [324, 245] on app-card-role "Host/Hostess 13A 0/2 12:00-22:00 (10h) single-neutral-actions single-neutral-ac…" at bounding box center [328, 243] width 154 height 67
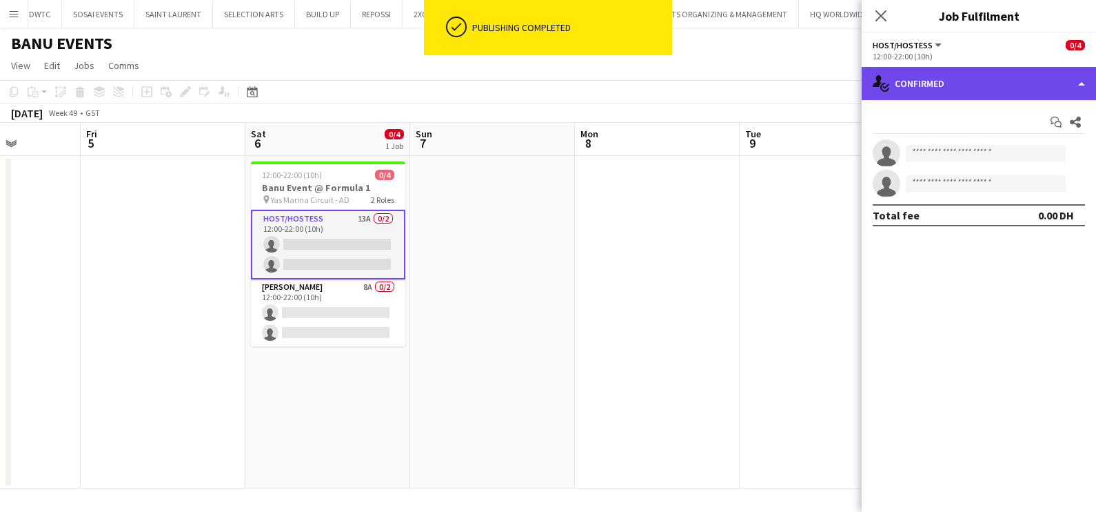
click at [971, 74] on div "single-neutral-actions-check-2 Confirmed" at bounding box center [979, 83] width 234 height 33
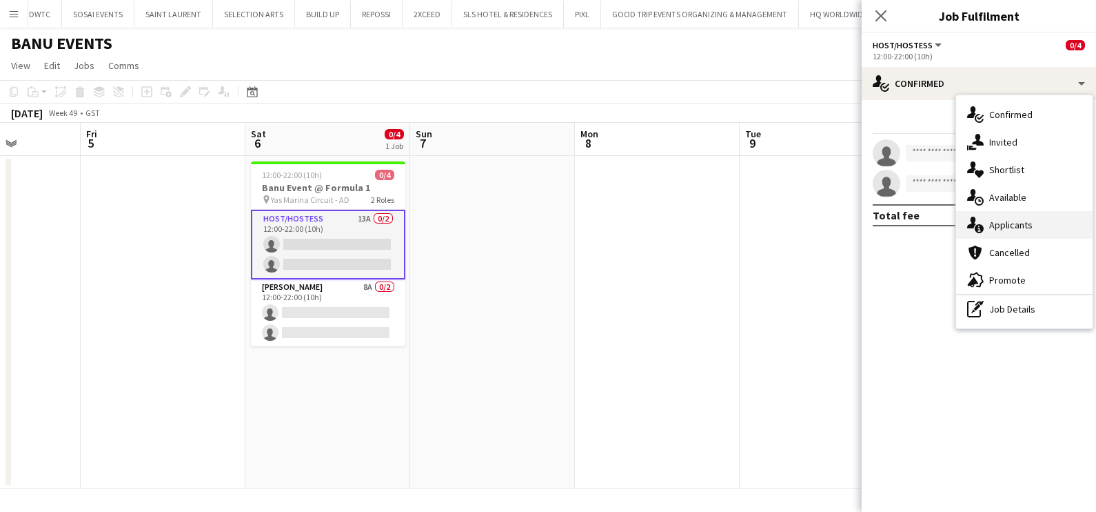
click at [1024, 214] on div "single-neutral-actions-information Applicants" at bounding box center [1024, 225] width 137 height 28
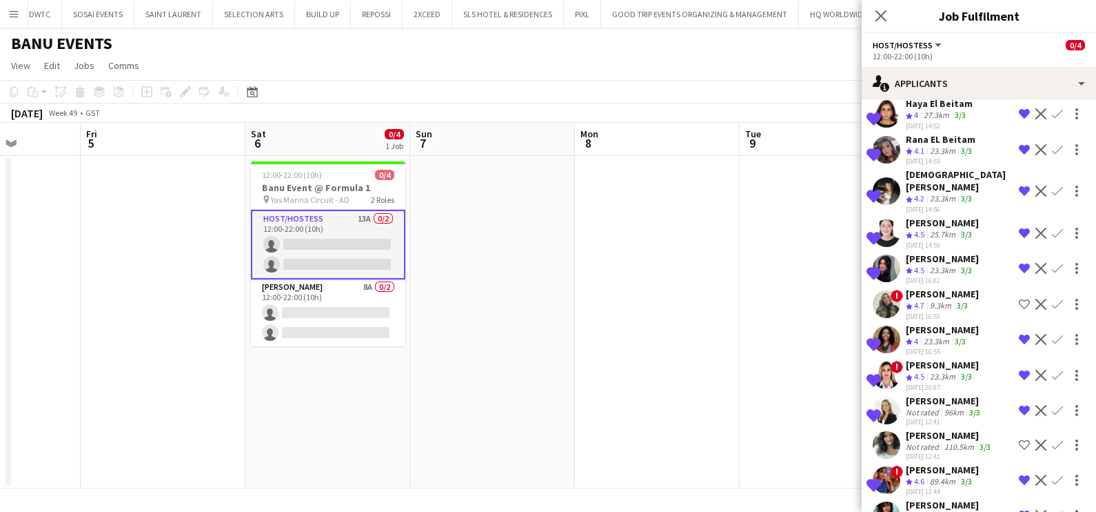
scroll to position [122, 0]
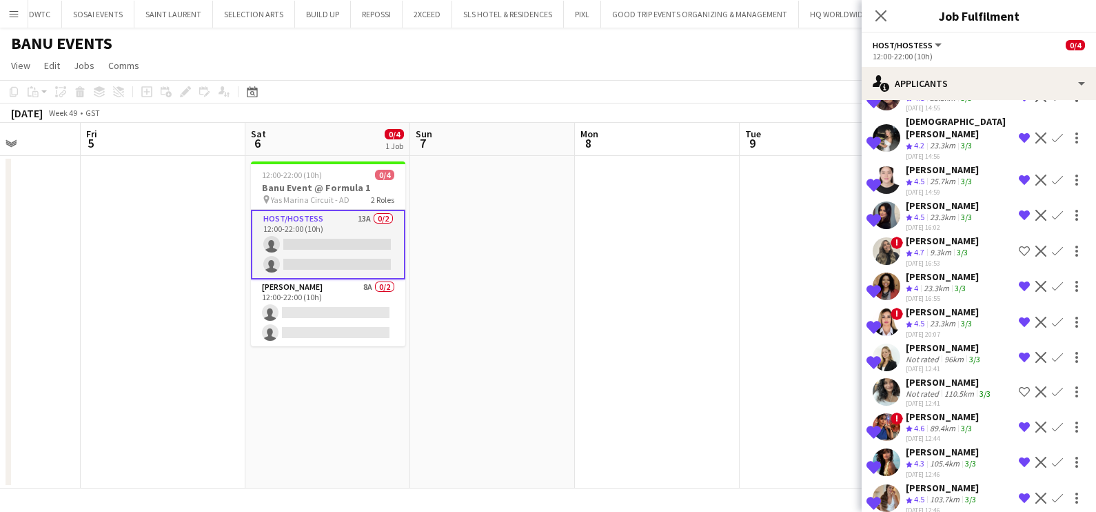
click at [802, 308] on app-date-cell at bounding box center [822, 322] width 165 height 332
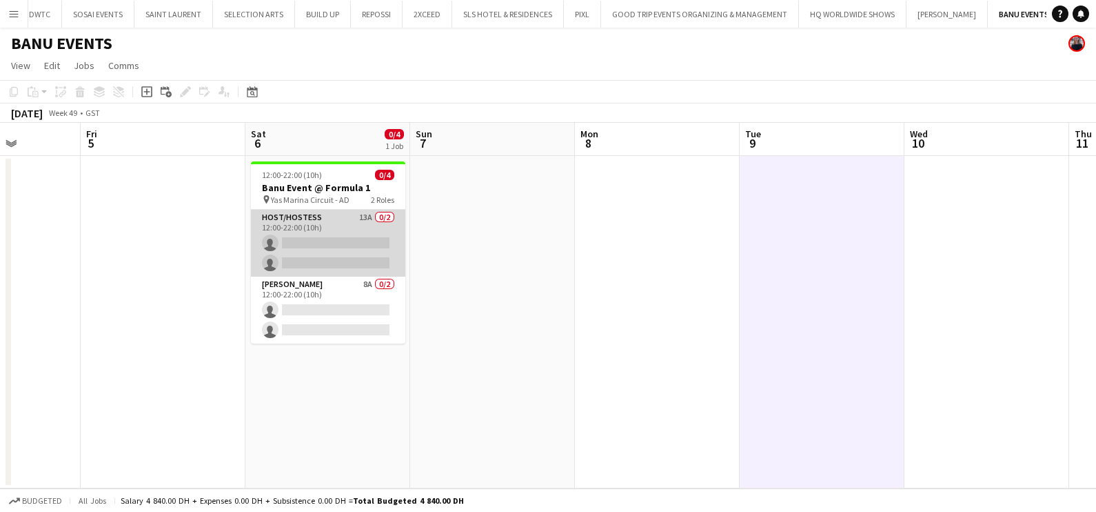
click at [324, 242] on app-card-role "Host/Hostess 13A 0/2 12:00-22:00 (10h) single-neutral-actions single-neutral-ac…" at bounding box center [328, 243] width 154 height 67
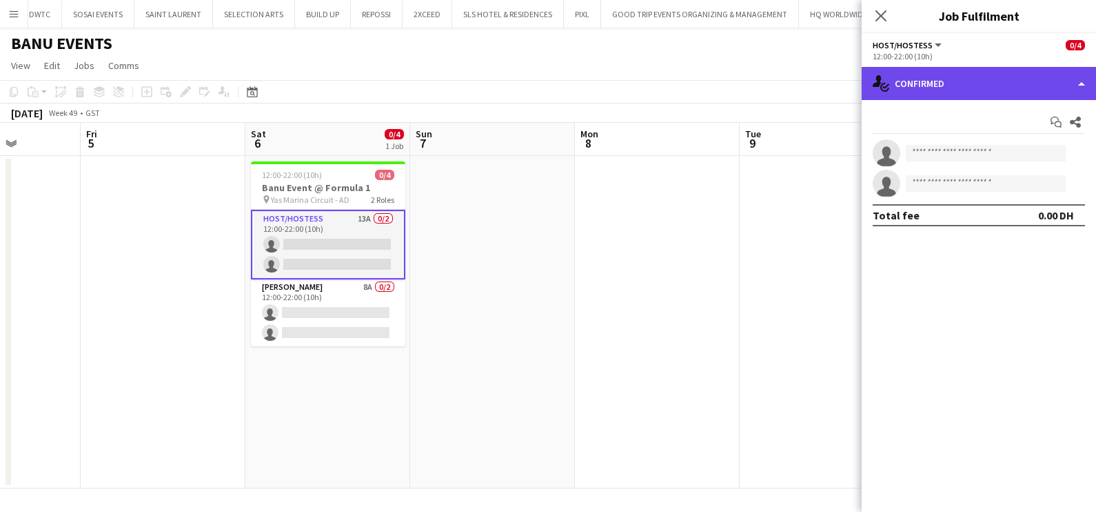
click at [959, 86] on div "single-neutral-actions-check-2 Confirmed" at bounding box center [979, 83] width 234 height 33
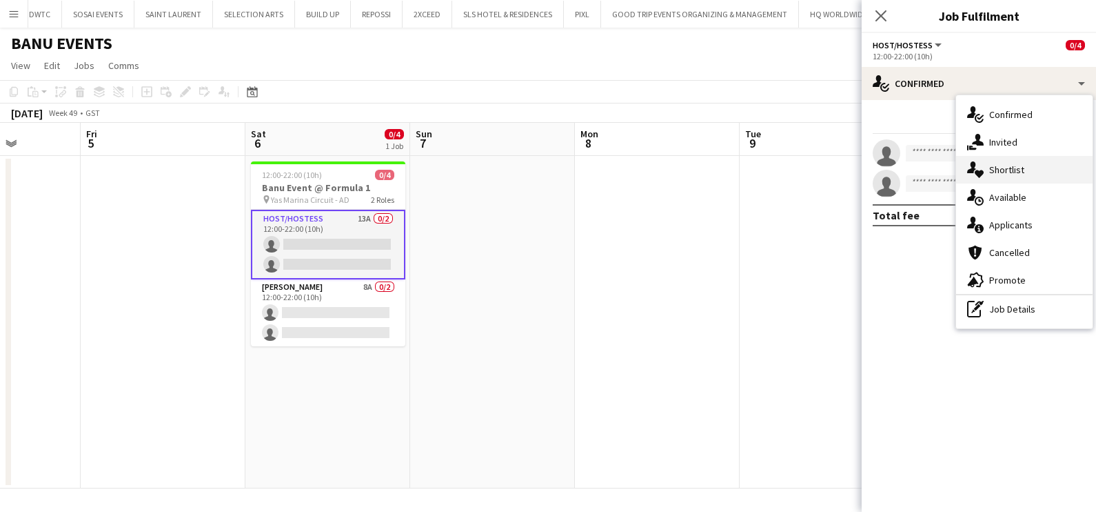
click at [1036, 156] on div "single-neutral-actions-heart Shortlist" at bounding box center [1024, 170] width 137 height 28
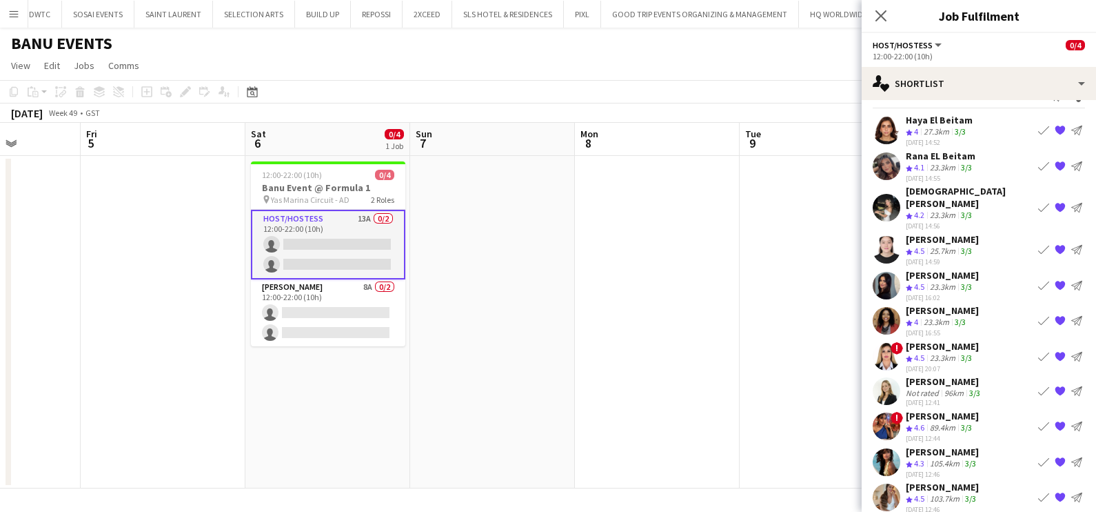
scroll to position [0, 0]
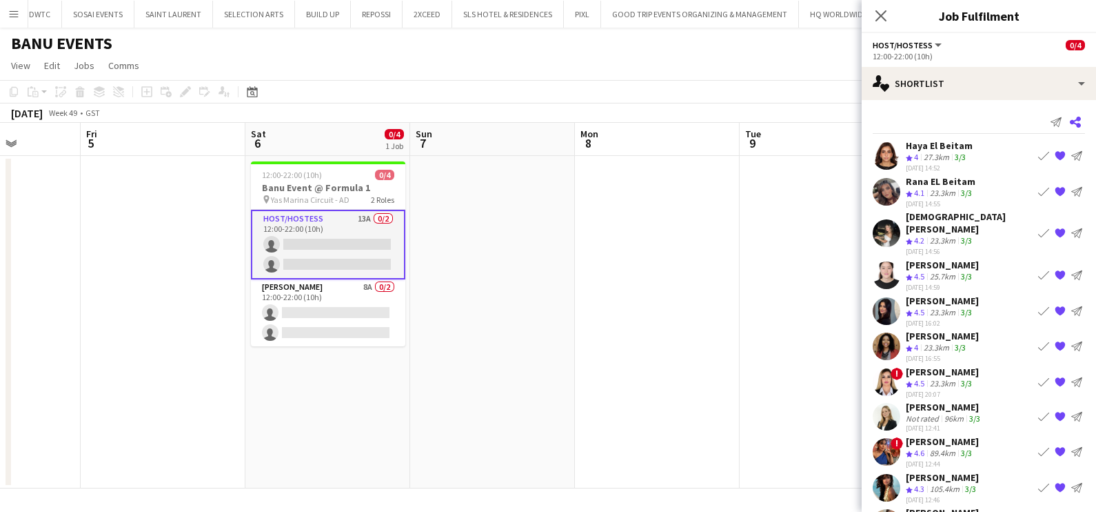
click at [1070, 122] on icon "Share" at bounding box center [1075, 122] width 11 height 11
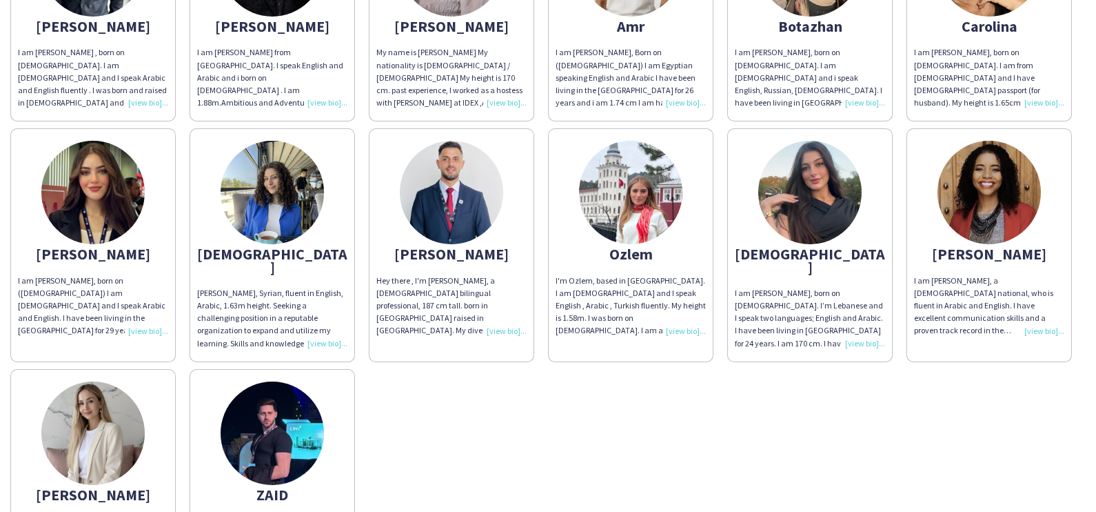
scroll to position [344, 0]
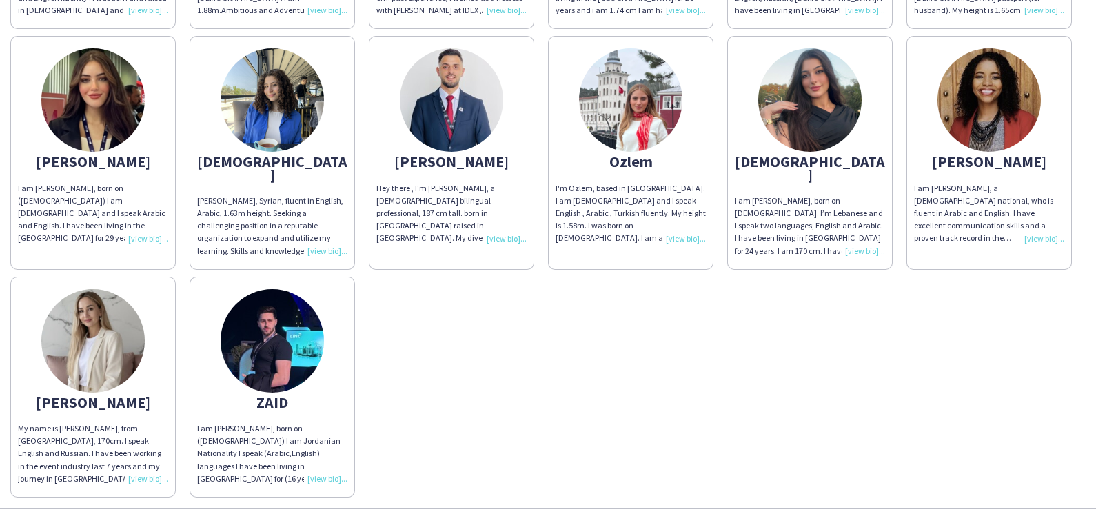
click at [324, 103] on img at bounding box center [272, 99] width 103 height 103
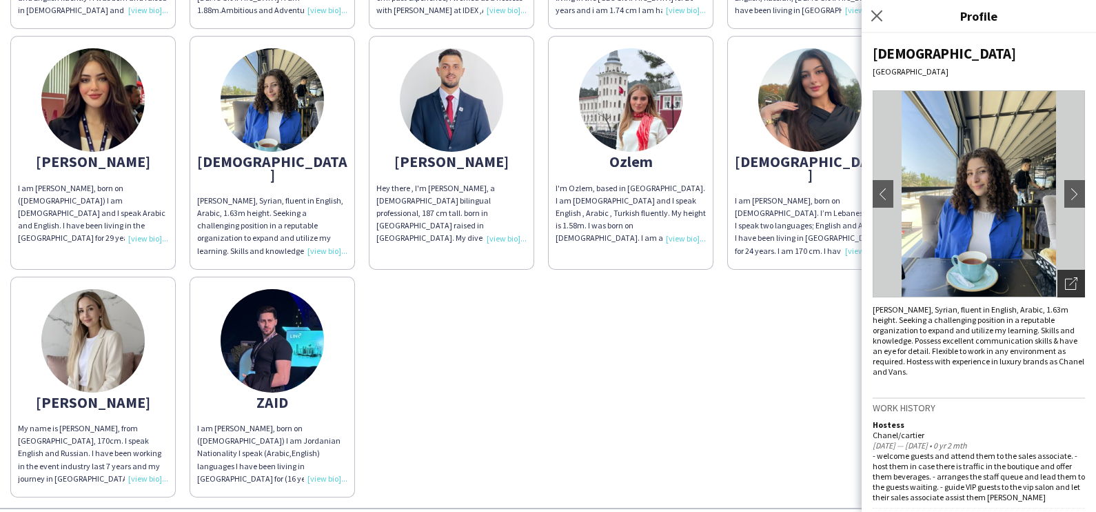
click at [1065, 281] on icon "Open photos pop-in" at bounding box center [1071, 283] width 12 height 12
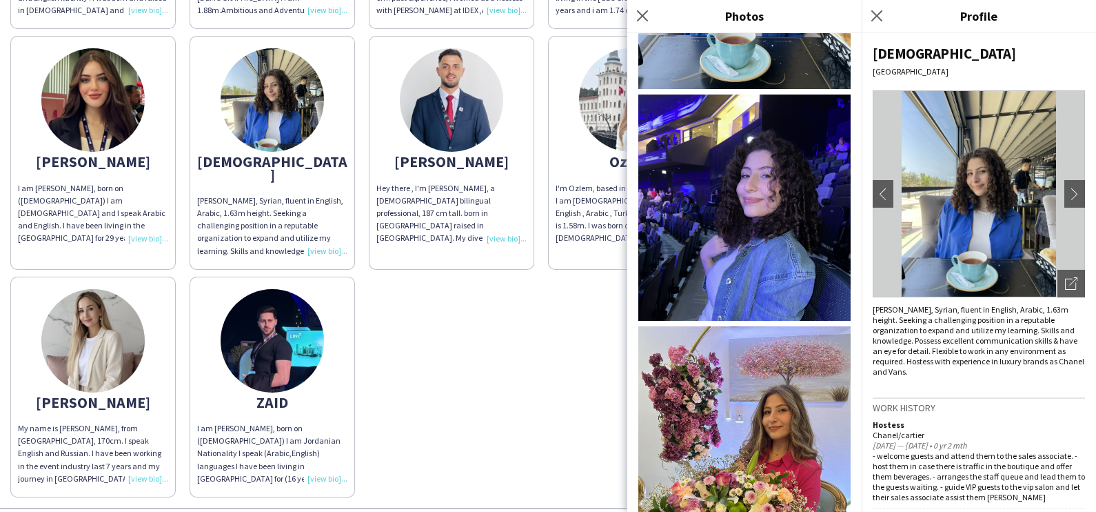
scroll to position [281, 0]
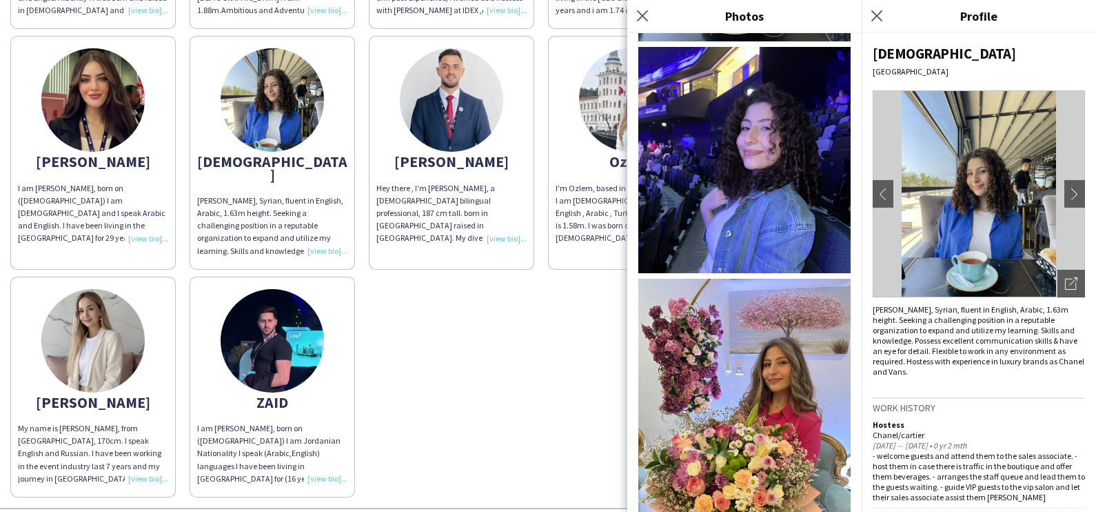
click at [546, 261] on div "[PERSON_NAME] I am [PERSON_NAME] , born on [DEMOGRAPHIC_DATA]. I am [DEMOGRAPHI…" at bounding box center [548, 149] width 1076 height 696
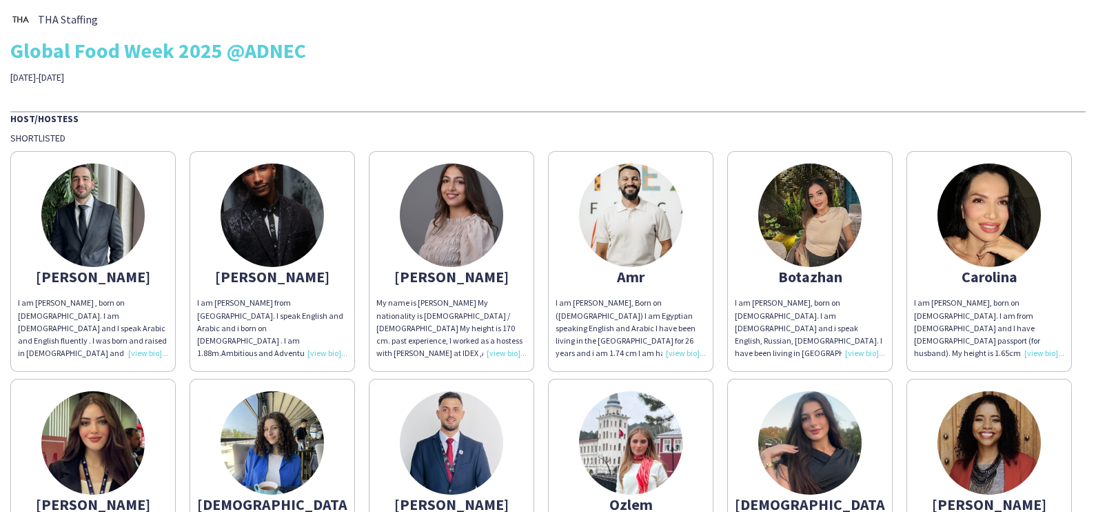
scroll to position [0, 0]
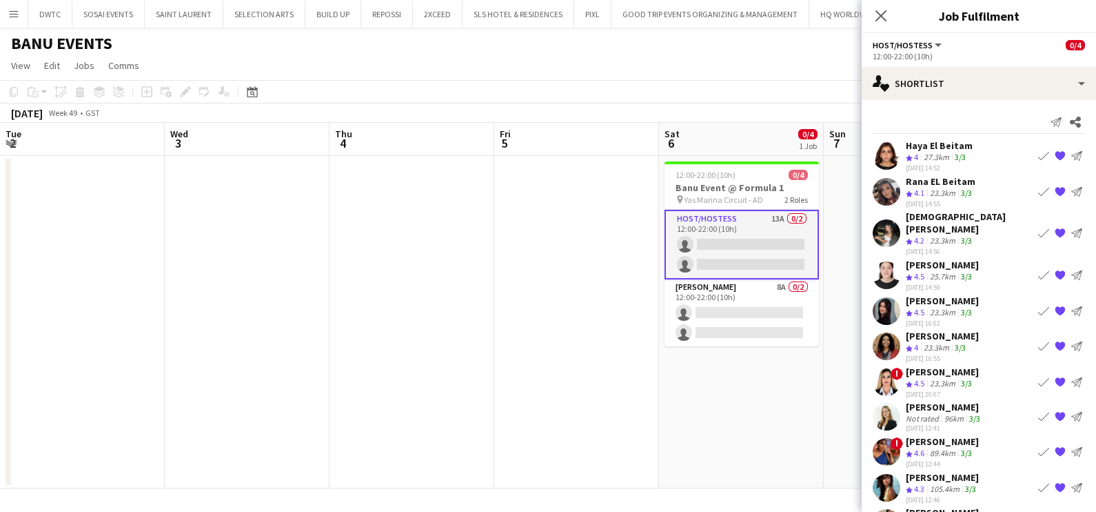
scroll to position [0, 414]
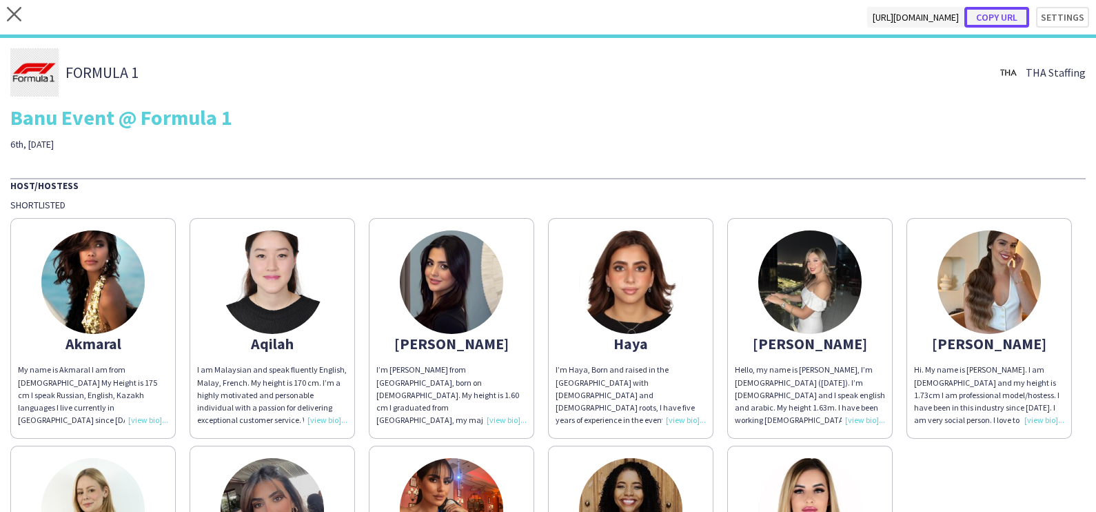
click at [995, 14] on button "Copy url" at bounding box center [997, 17] width 65 height 21
type textarea "**********"
click at [14, 14] on icon at bounding box center [14, 14] width 14 height 14
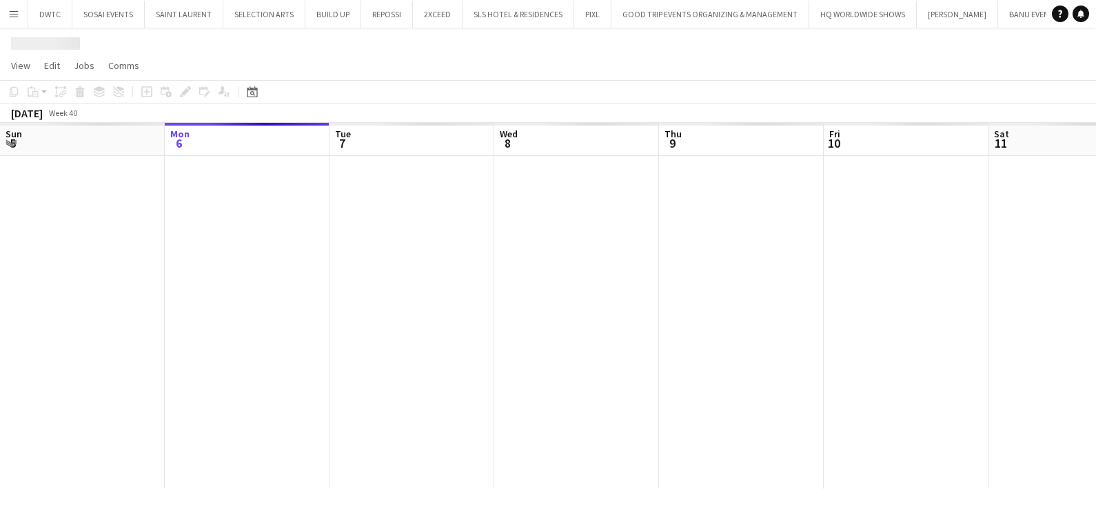
scroll to position [0, 10]
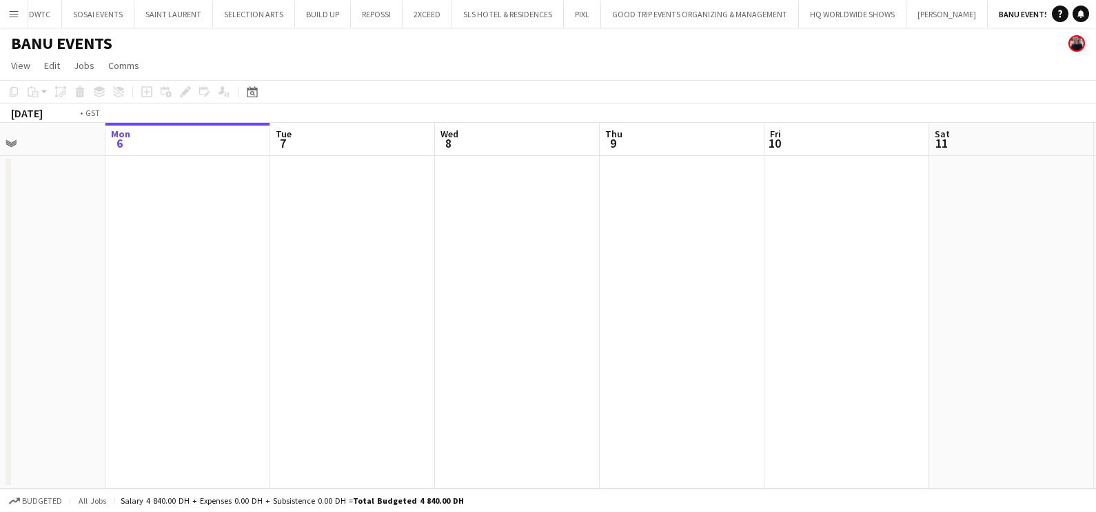
drag, startPoint x: 803, startPoint y: 269, endPoint x: 296, endPoint y: 334, distance: 511.7
click at [119, 329] on app-calendar-viewport "Fri 3 Sat 4 Sun 5 Mon 6 Tue 7 Wed 8 Thu 9 Fri 10 Sat 11 Sun 12 Mon 13 Tue 14" at bounding box center [548, 305] width 1096 height 365
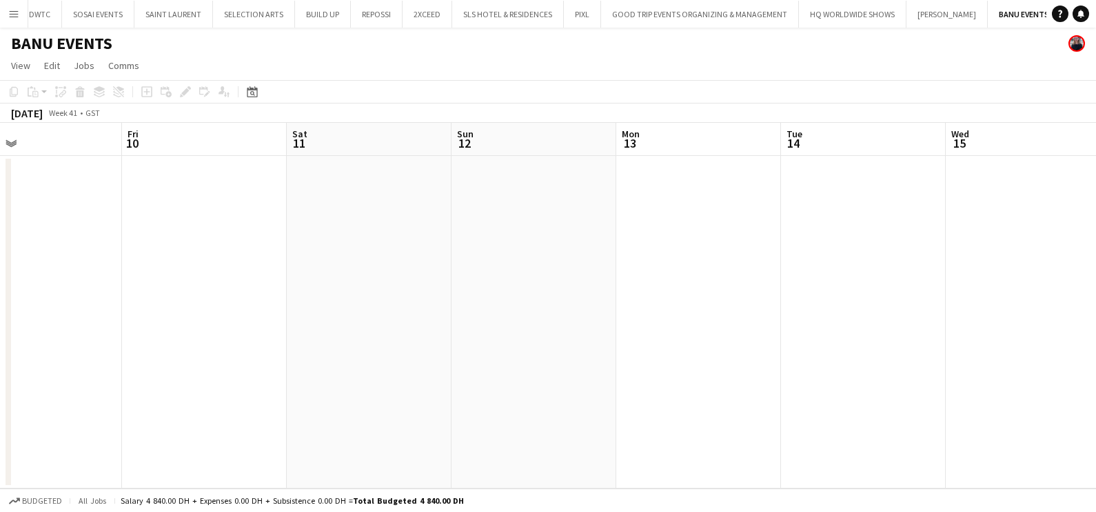
drag, startPoint x: 737, startPoint y: 328, endPoint x: 10, endPoint y: 343, distance: 726.9
click at [0, 343] on html "Menu Boards Boards Boards All jobs Status Workforce Workforce My Workforce Recr…" at bounding box center [548, 256] width 1096 height 512
drag, startPoint x: 823, startPoint y: 316, endPoint x: 90, endPoint y: 341, distance: 734.1
click at [0, 341] on html "Menu Boards Boards Boards All jobs Status Workforce Workforce My Workforce Recr…" at bounding box center [548, 256] width 1096 height 512
drag, startPoint x: 823, startPoint y: 239, endPoint x: 101, endPoint y: 283, distance: 723.9
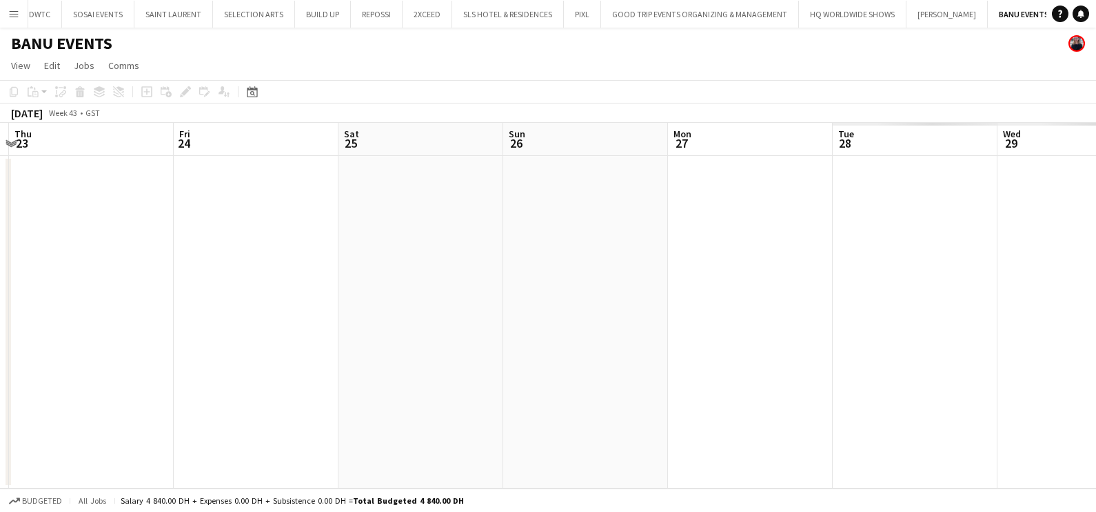
click at [2, 283] on app-calendar-viewport "Mon 20 Tue 21 Wed 22 Thu 23 Fri 24 Sat 25 Sun 26 Mon 27 Tue 28 Wed 29 Thu 30 Fr…" at bounding box center [548, 305] width 1096 height 365
drag, startPoint x: 738, startPoint y: 229, endPoint x: 407, endPoint y: 309, distance: 340.5
click at [112, 309] on app-calendar-viewport "Mon 20 Tue 21 Wed 22 Thu 23 Fri 24 Sat 25 Sun 26 Mon 27 Tue 28 Wed 29 Thu 30 Fr…" at bounding box center [548, 305] width 1096 height 365
drag, startPoint x: 361, startPoint y: 350, endPoint x: 230, endPoint y: 359, distance: 131.3
click at [0, 359] on html "Menu Boards Boards Boards All jobs Status Workforce Workforce My Workforce Recr…" at bounding box center [548, 256] width 1096 height 512
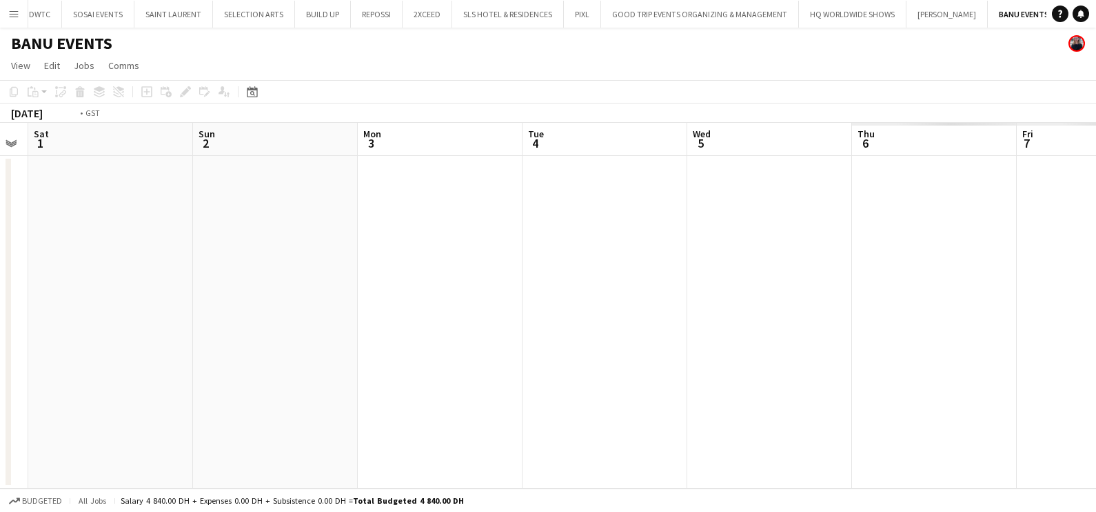
drag, startPoint x: 492, startPoint y: 382, endPoint x: -2, endPoint y: 403, distance: 494.8
click at [0, 403] on html "Menu Boards Boards Boards All jobs Status Workforce Workforce My Workforce Recr…" at bounding box center [548, 256] width 1096 height 512
drag, startPoint x: 179, startPoint y: 305, endPoint x: 1095, endPoint y: 159, distance: 927.4
click at [5, 310] on div "Thu 6 Fri 7 Sat 8 Sun 9 Mon 10 Tue 11 Wed 12 Thu 13 Fri 14 Sat 15 Sun 16 Mon 17" at bounding box center [548, 305] width 1096 height 365
drag, startPoint x: -3, startPoint y: 201, endPoint x: 755, endPoint y: 228, distance: 759.0
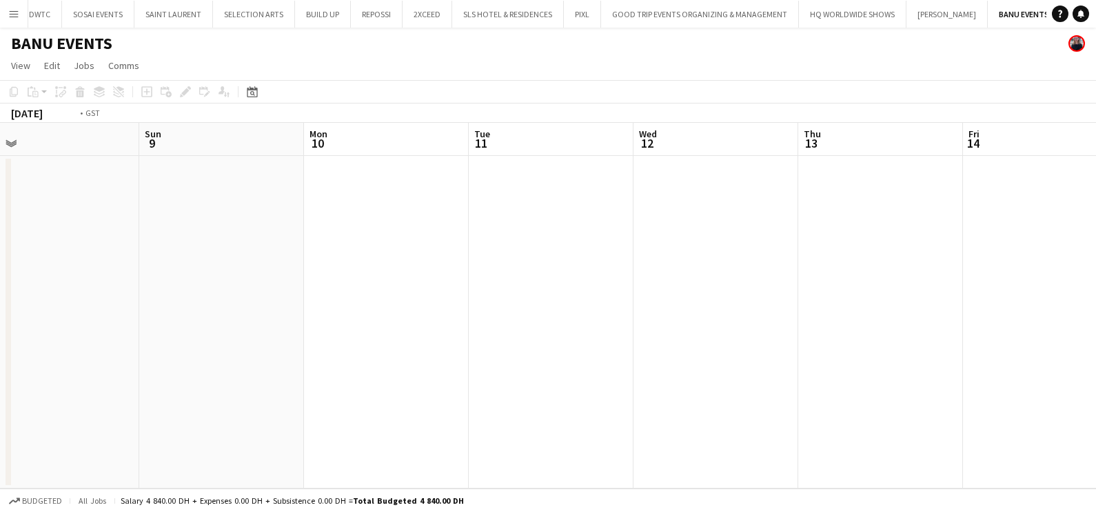
click at [90, 228] on app-calendar-viewport "Thu 6 Fri 7 Sat 8 Sun 9 Mon 10 Tue 11 Wed 12 Thu 13 Fri 14 Sat 15 Sun 16 Mon 17" at bounding box center [548, 305] width 1096 height 365
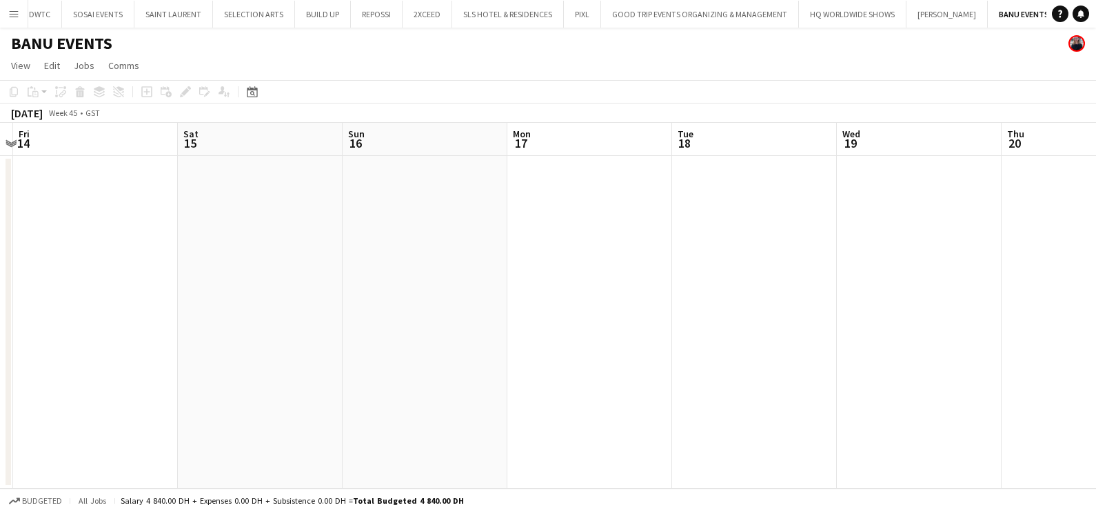
drag, startPoint x: 266, startPoint y: 268, endPoint x: 0, endPoint y: 278, distance: 266.3
click at [0, 279] on html "Menu Boards Boards Boards All jobs Status Workforce Workforce My Workforce Recr…" at bounding box center [548, 256] width 1096 height 512
click at [0, 311] on html "Menu Boards Boards Boards All jobs Status Workforce Workforce My Workforce Recr…" at bounding box center [548, 256] width 1096 height 512
drag, startPoint x: 347, startPoint y: 294, endPoint x: 0, endPoint y: 300, distance: 346.9
click at [0, 299] on html "Menu Boards Boards Boards All jobs Status Workforce Workforce My Workforce Recr…" at bounding box center [548, 256] width 1096 height 512
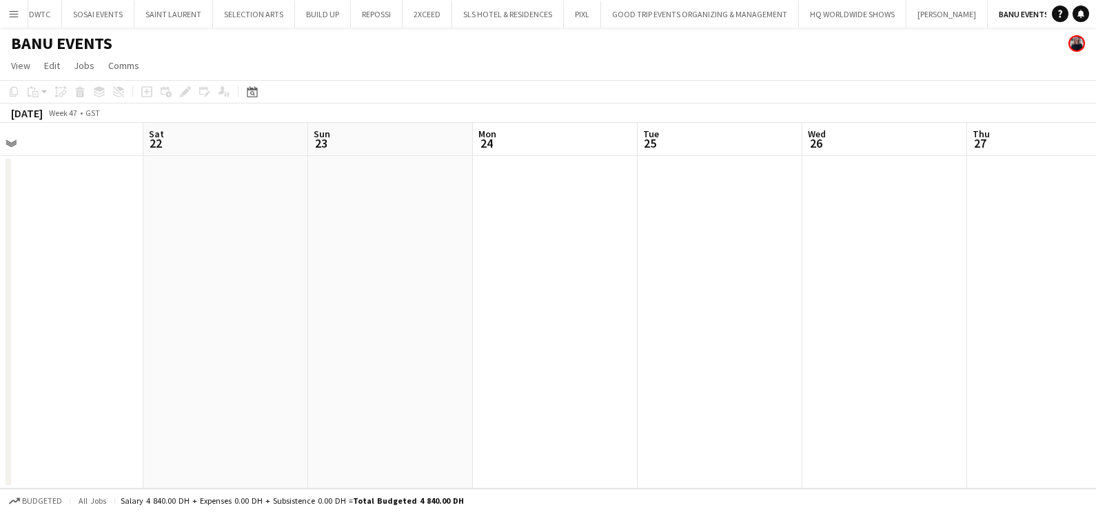
drag, startPoint x: 51, startPoint y: 310, endPoint x: 421, endPoint y: 312, distance: 369.6
click at [0, 310] on html "Menu Boards Boards Boards All jobs Status Workforce Workforce My Workforce Recr…" at bounding box center [548, 256] width 1096 height 512
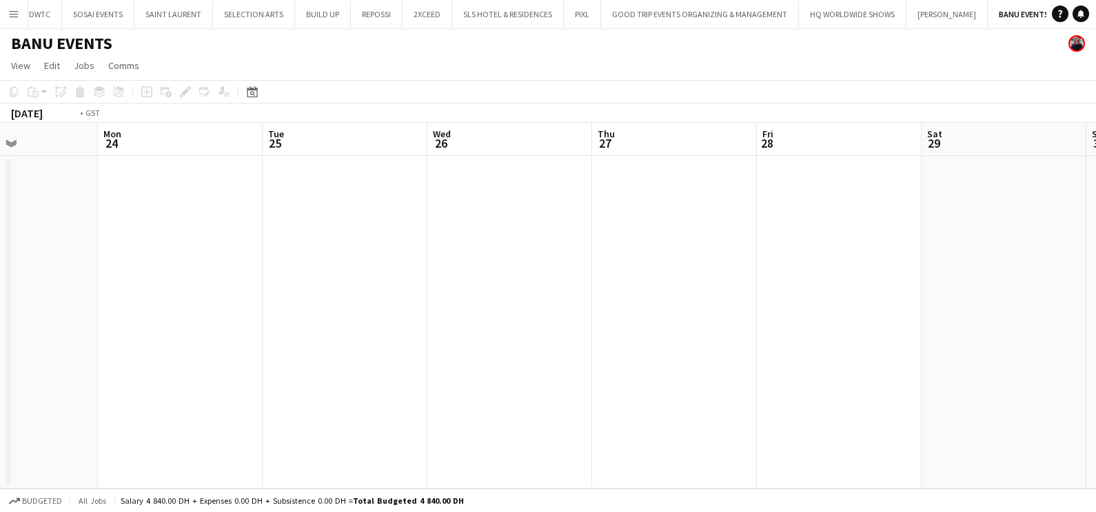
drag, startPoint x: 386, startPoint y: 308, endPoint x: 155, endPoint y: 317, distance: 231.2
click at [43, 313] on app-calendar-viewport "Fri 21 Sat 22 Sun 23 Mon 24 Tue 25 Wed 26 Thu 27 Fri 28 Sat 29 Sun 30 Mon 1 Tue…" at bounding box center [548, 305] width 1096 height 365
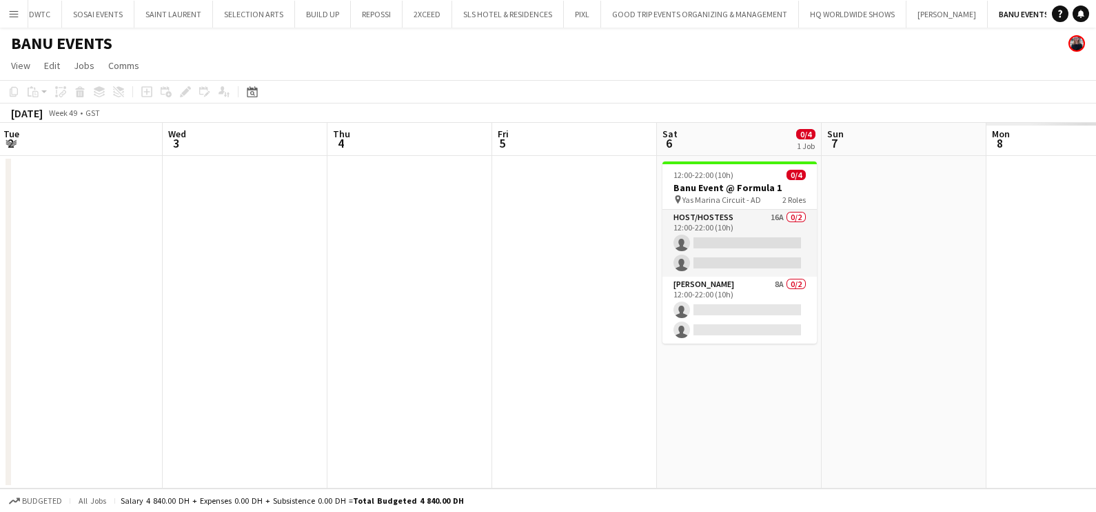
drag, startPoint x: 324, startPoint y: 311, endPoint x: 424, endPoint y: 317, distance: 100.2
click at [0, 314] on html "Menu Boards Boards Boards All jobs Status Workforce Workforce My Workforce Recr…" at bounding box center [548, 256] width 1096 height 512
drag, startPoint x: 587, startPoint y: 321, endPoint x: 155, endPoint y: 323, distance: 432.3
click at [155, 322] on app-calendar-viewport "Sat 29 Sun 30 Mon 1 Tue 2 Wed 3 Thu 4 Fri 5 Sat 6 0/4 1 Job Sun 7 Mon 8 Tue 9 W…" at bounding box center [548, 305] width 1096 height 365
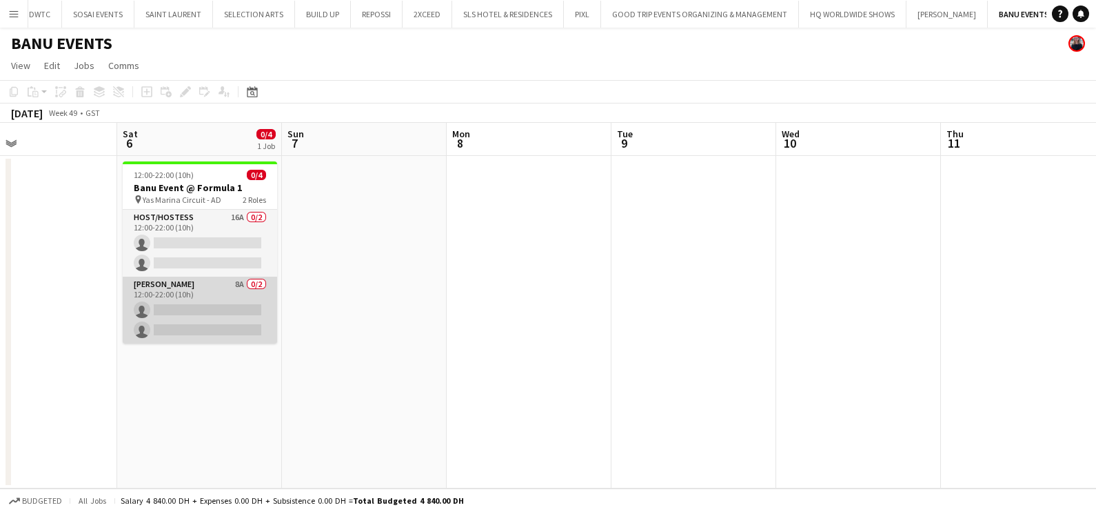
click at [172, 317] on app-card-role "Usher 8A 0/2 12:00-22:00 (10h) single-neutral-actions single-neutral-actions" at bounding box center [200, 309] width 154 height 67
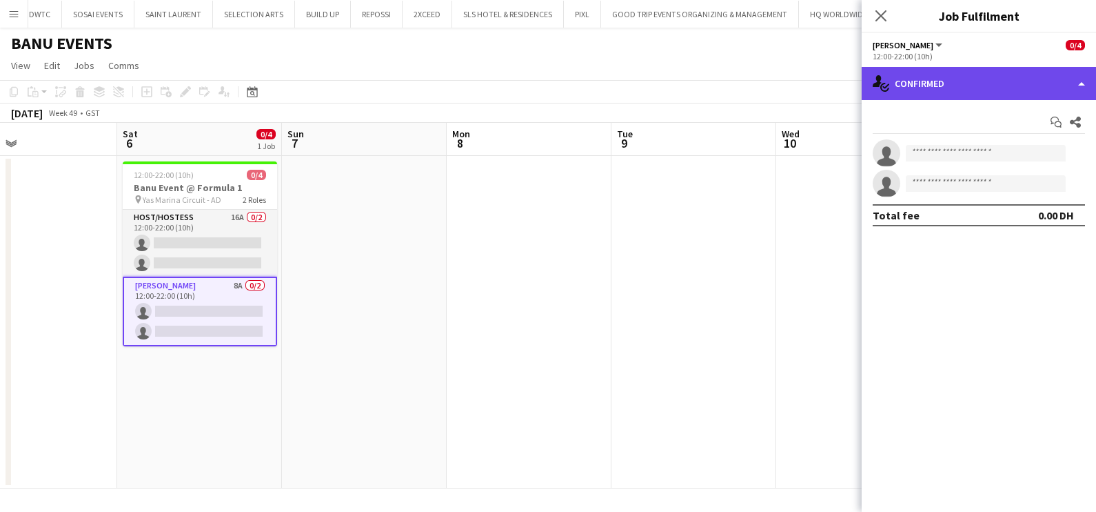
click at [958, 77] on div "single-neutral-actions-check-2 Confirmed" at bounding box center [979, 83] width 234 height 33
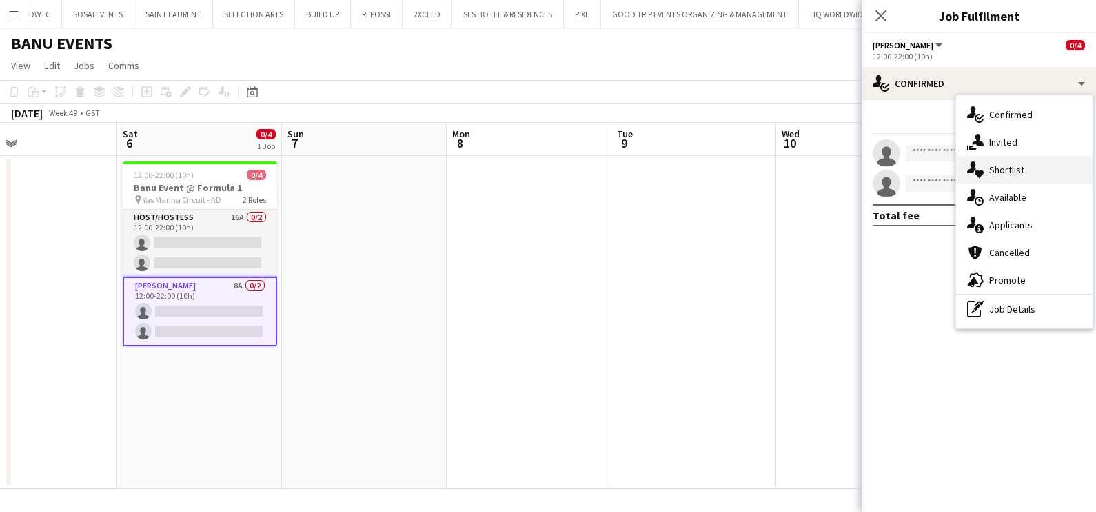
click at [996, 162] on div "single-neutral-actions-heart Shortlist" at bounding box center [1024, 170] width 137 height 28
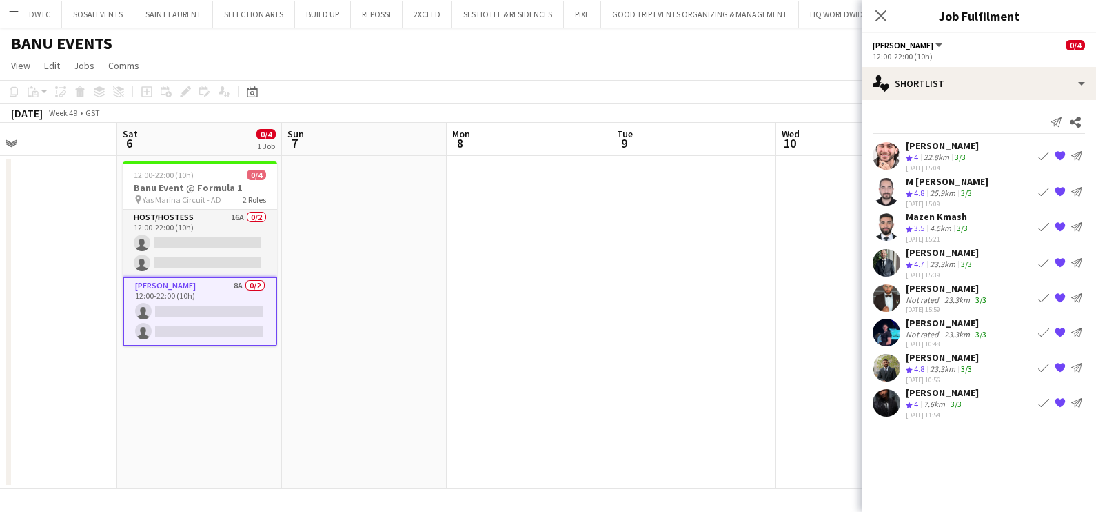
drag, startPoint x: 1062, startPoint y: 223, endPoint x: 1023, endPoint y: 230, distance: 40.0
click at [1060, 223] on app-icon "{{ spriteTitle }}" at bounding box center [1060, 226] width 11 height 11
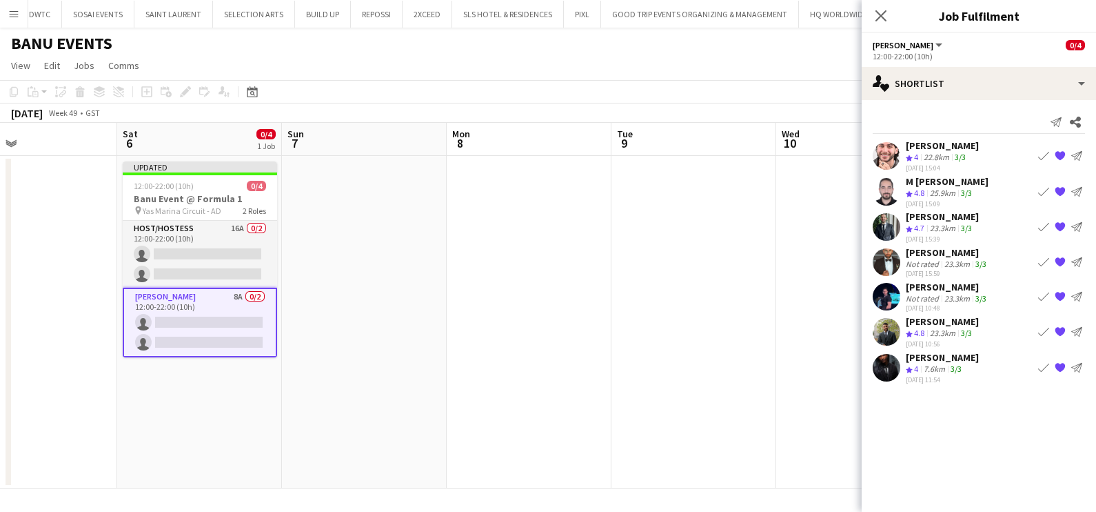
click at [736, 250] on app-date-cell at bounding box center [694, 322] width 165 height 332
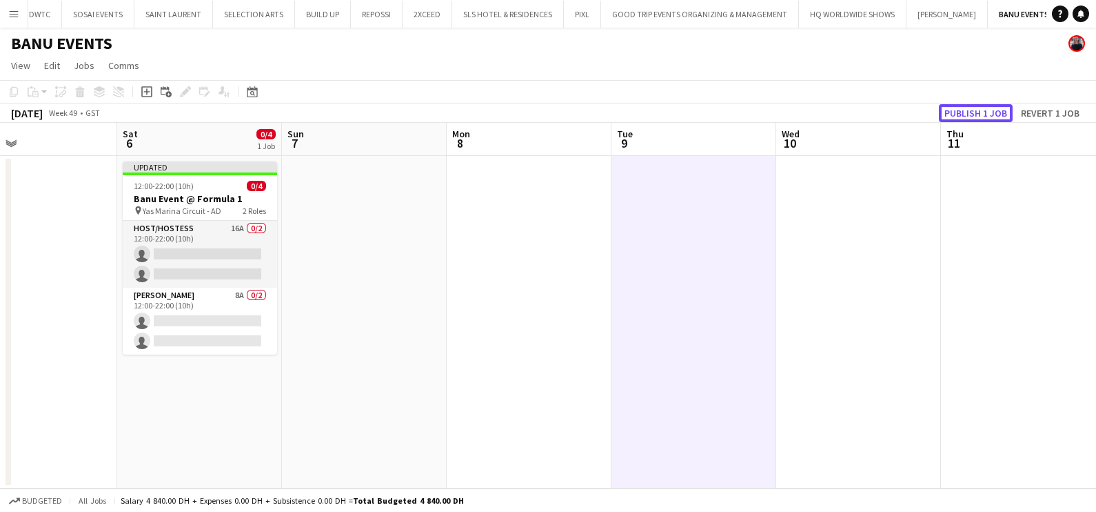
drag, startPoint x: 983, startPoint y: 109, endPoint x: 960, endPoint y: 117, distance: 24.9
click at [984, 109] on button "Publish 1 job" at bounding box center [976, 113] width 74 height 18
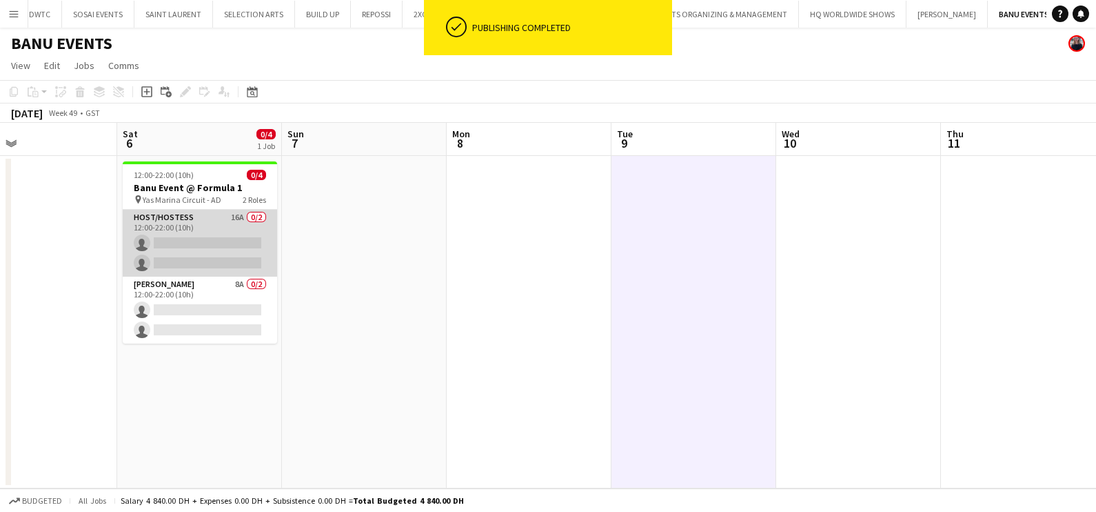
click at [238, 239] on app-card-role "Host/Hostess 16A 0/2 12:00-22:00 (10h) single-neutral-actions single-neutral-ac…" at bounding box center [200, 243] width 154 height 67
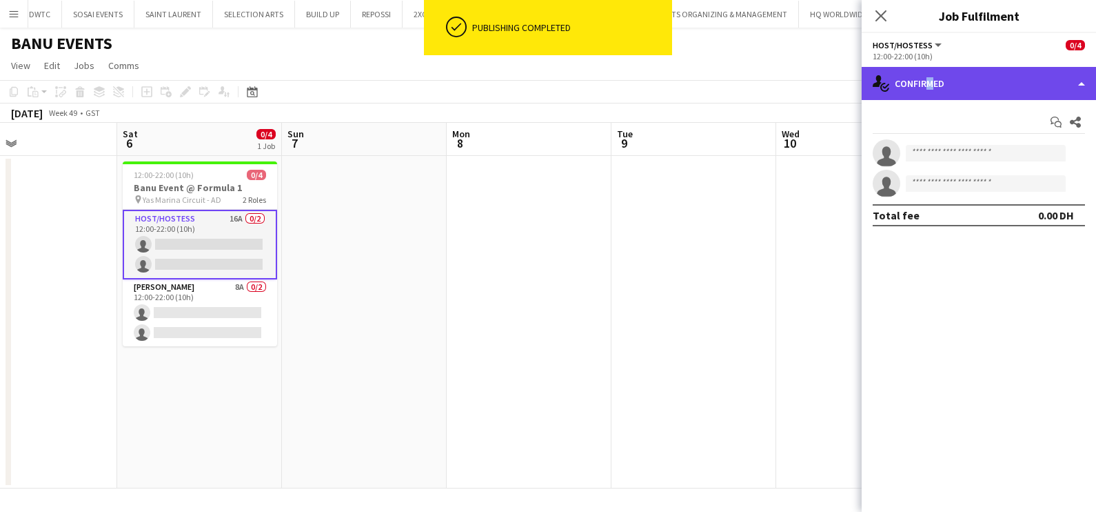
click at [924, 88] on div "single-neutral-actions-check-2 Confirmed" at bounding box center [979, 83] width 234 height 33
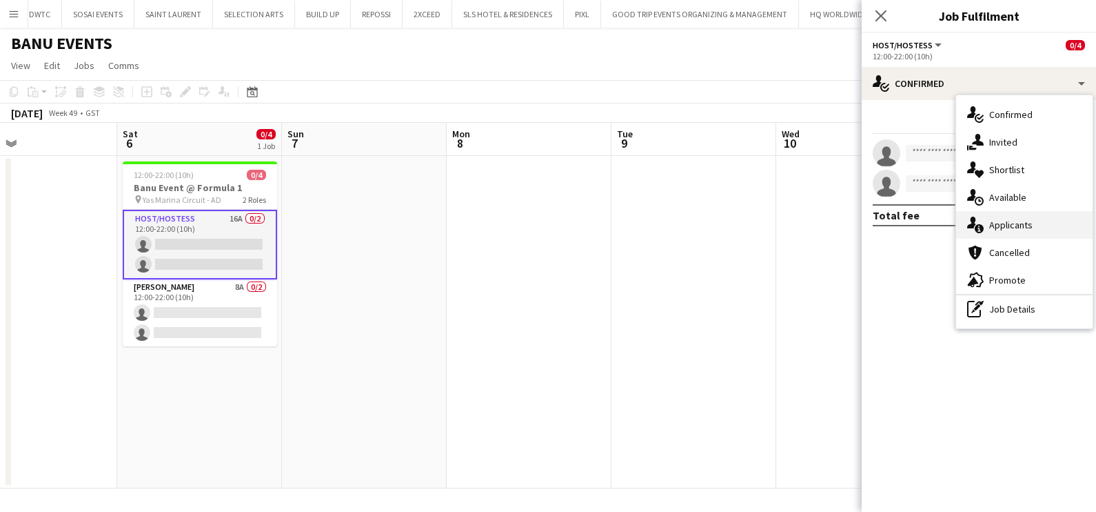
click at [1014, 220] on span "Applicants" at bounding box center [1010, 225] width 43 height 12
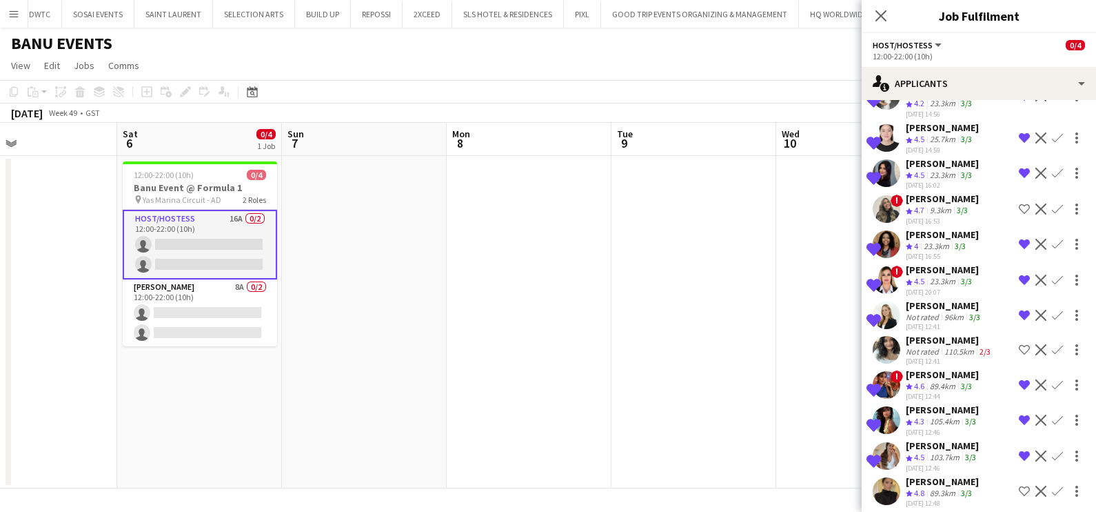
scroll to position [228, 0]
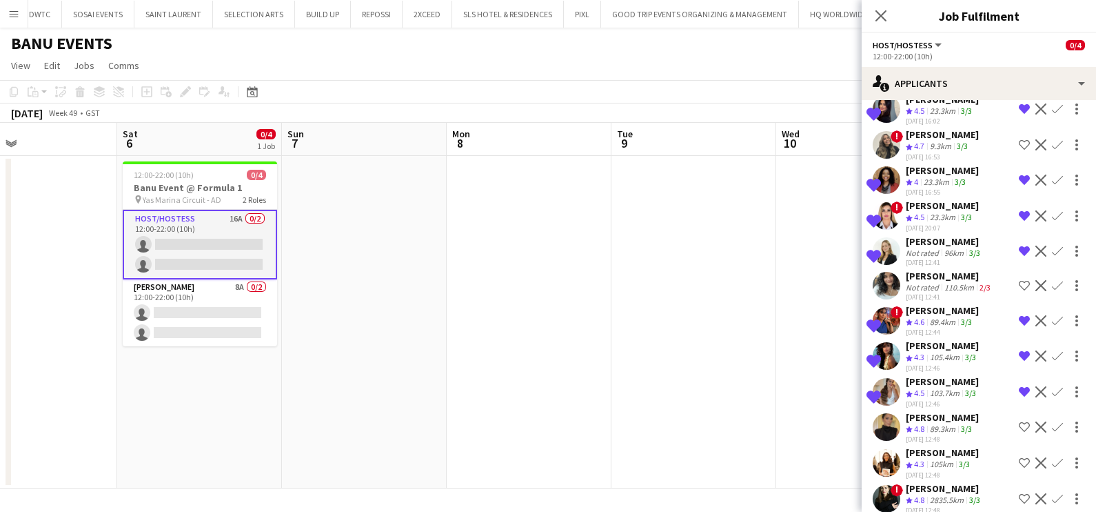
click at [937, 446] on div "Pamela Naddy" at bounding box center [942, 452] width 73 height 12
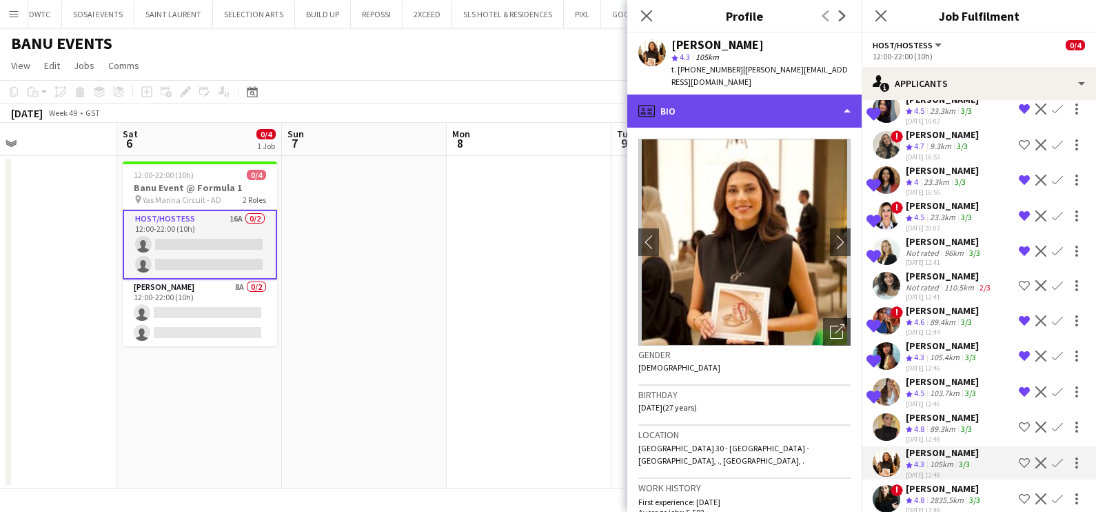
click at [738, 95] on div "profile Bio" at bounding box center [744, 110] width 234 height 33
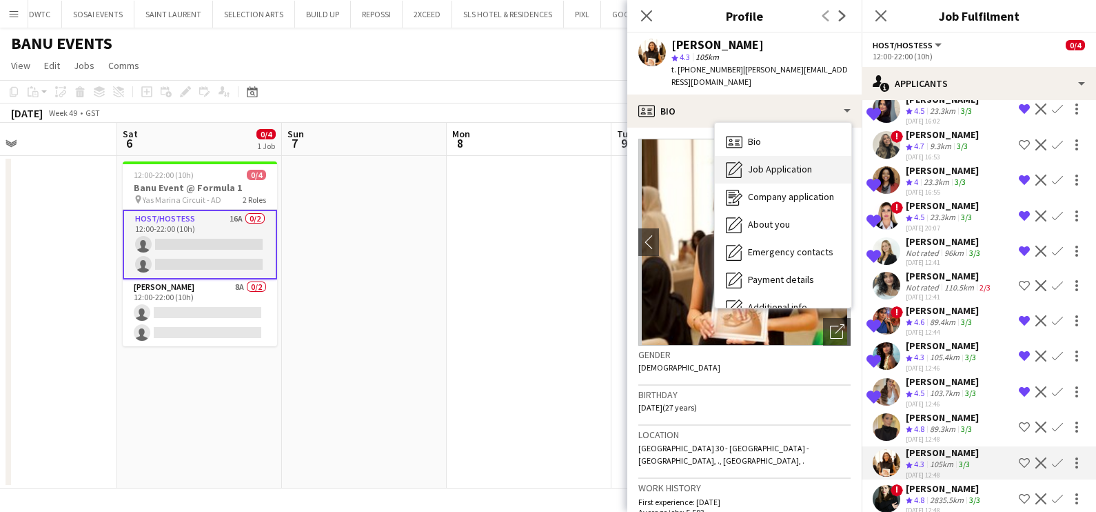
click at [762, 163] on span "Job Application" at bounding box center [780, 169] width 64 height 12
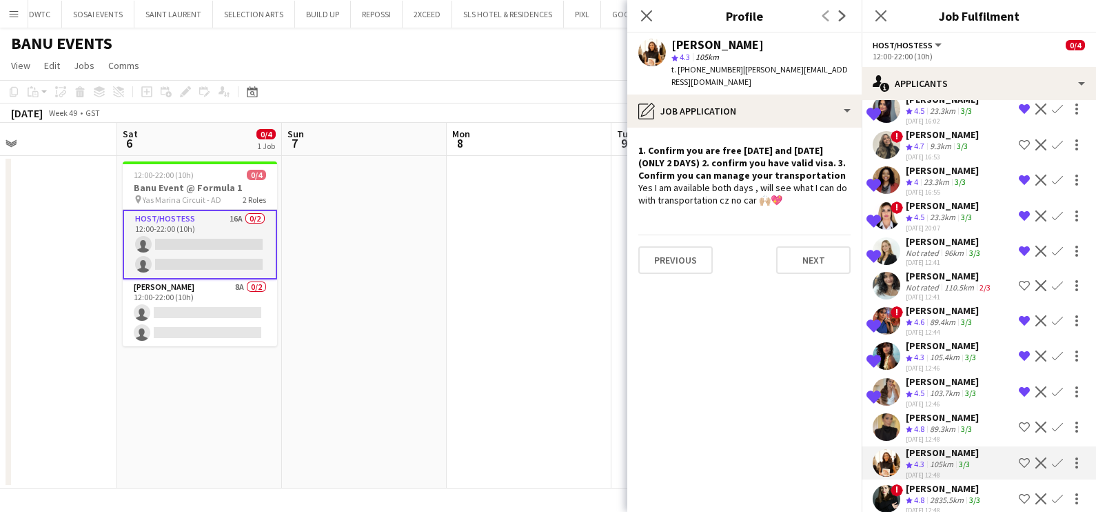
click at [924, 482] on div "[PERSON_NAME]" at bounding box center [944, 488] width 77 height 12
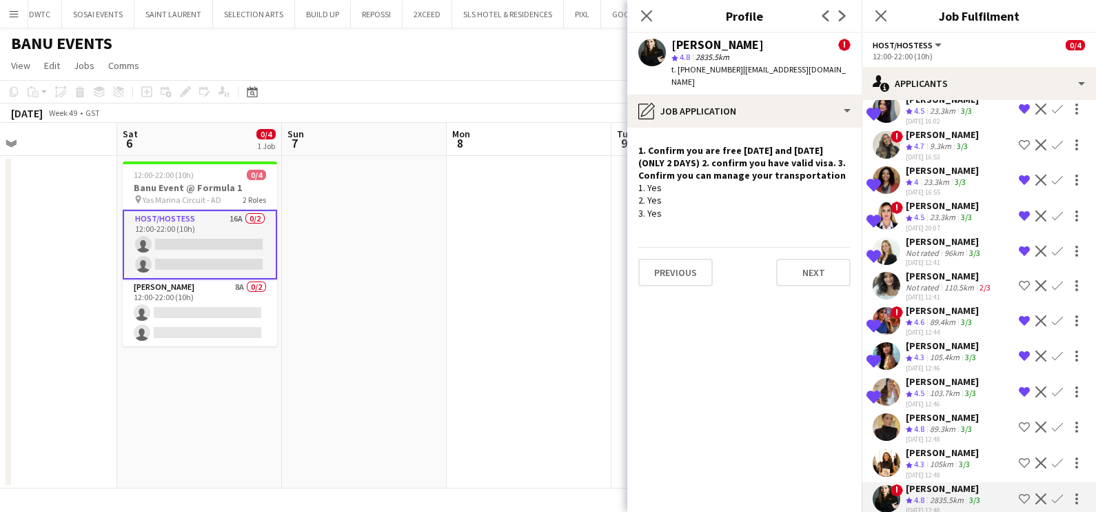
click at [1019, 493] on app-icon "Shortlist crew" at bounding box center [1024, 498] width 11 height 11
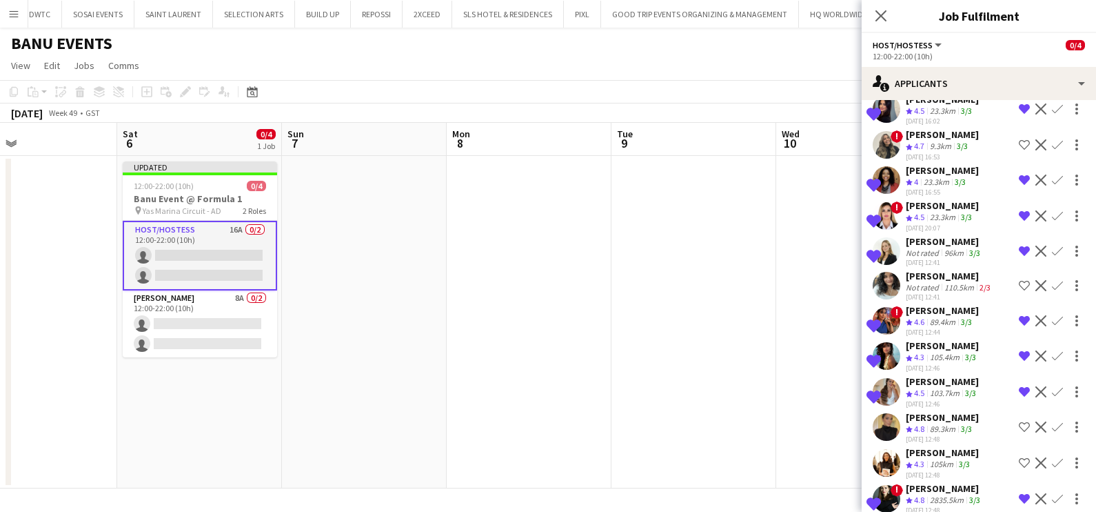
click at [920, 411] on div "Taisa Bachur" at bounding box center [942, 417] width 73 height 12
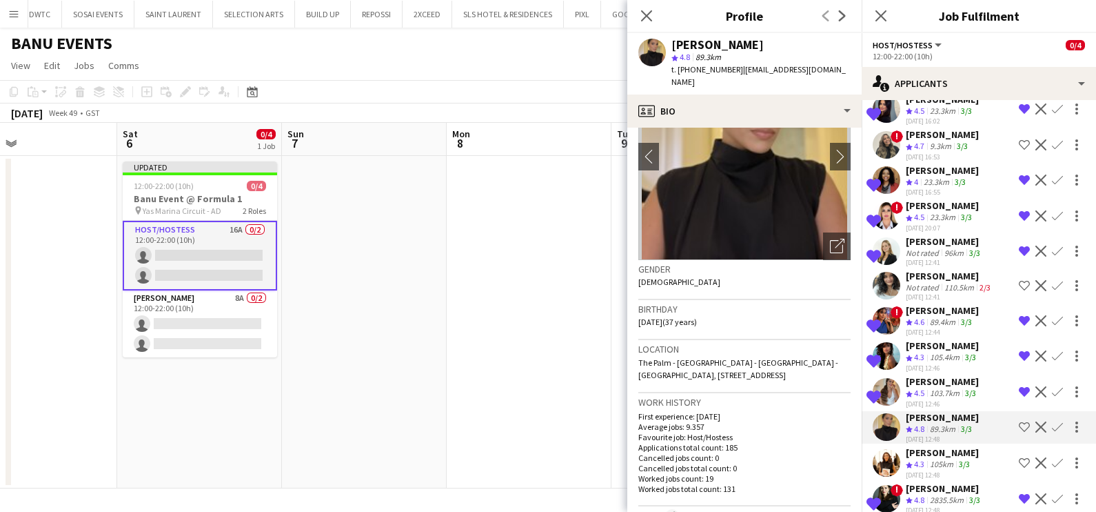
scroll to position [0, 0]
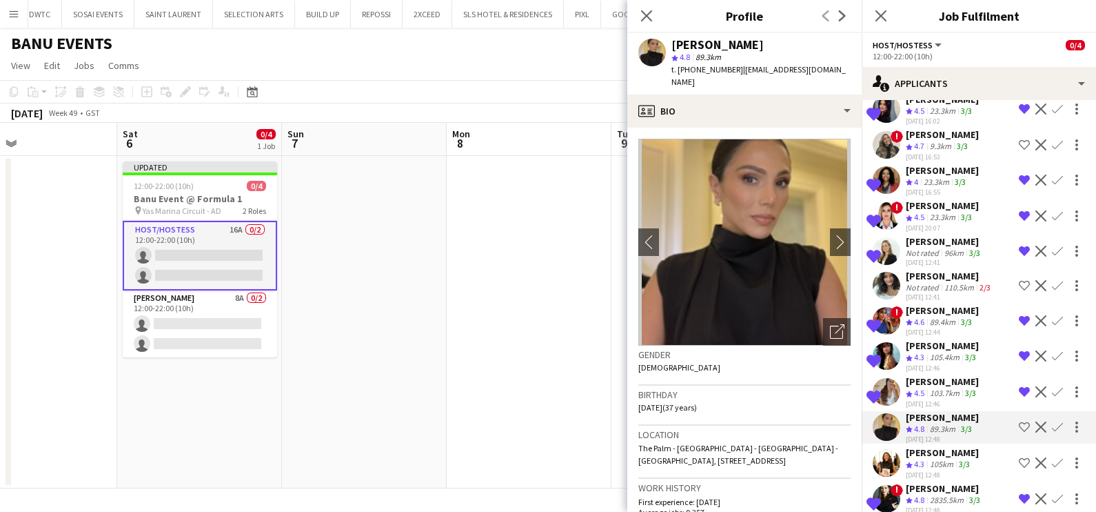
click at [937, 494] on div "2835.5km" at bounding box center [946, 500] width 39 height 12
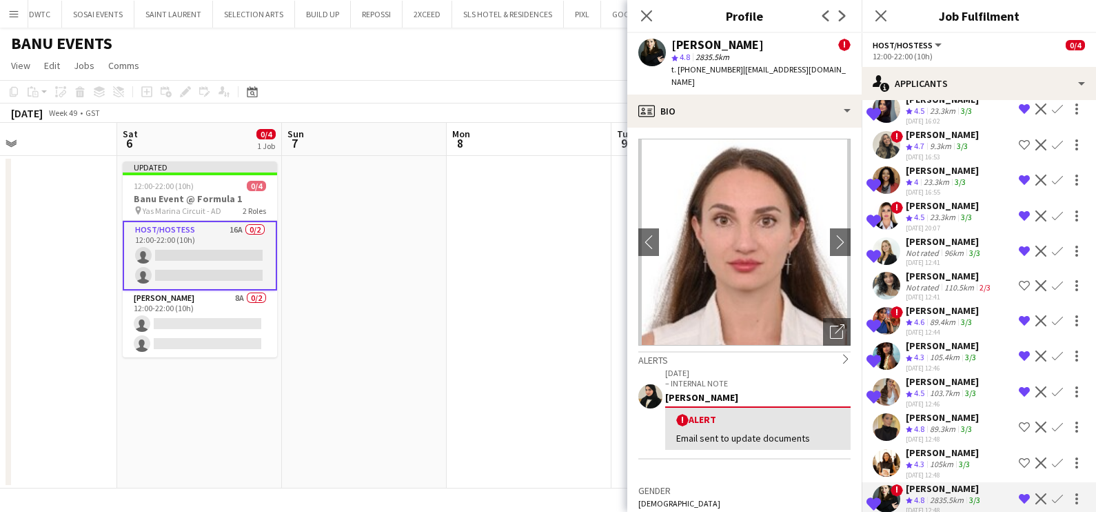
click at [646, 323] on img at bounding box center [744, 242] width 212 height 207
click at [593, 311] on app-date-cell at bounding box center [529, 322] width 165 height 332
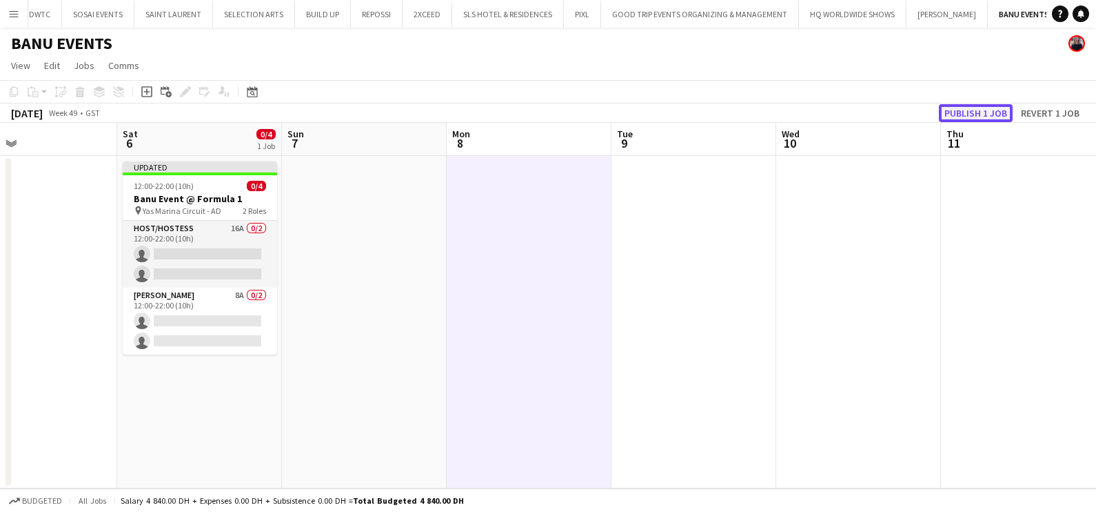
click at [970, 112] on button "Publish 1 job" at bounding box center [976, 113] width 74 height 18
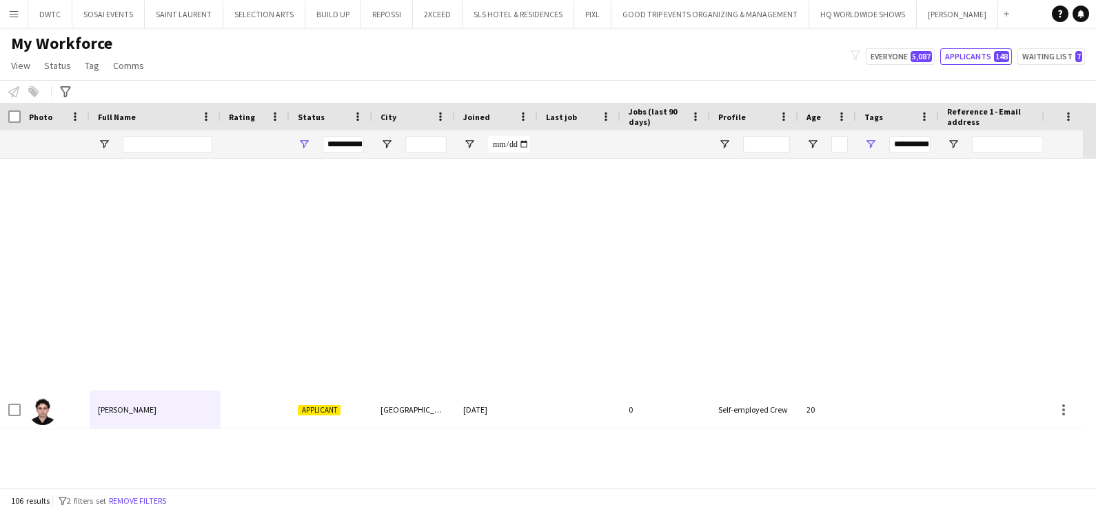
scroll to position [3776, 0]
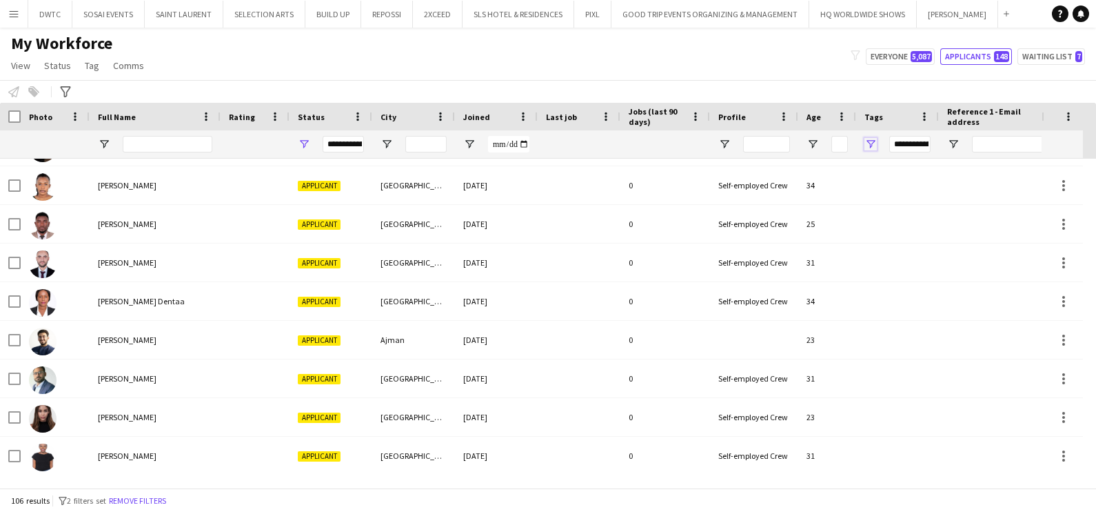
click at [865, 143] on span "Open Filter Menu" at bounding box center [871, 144] width 12 height 12
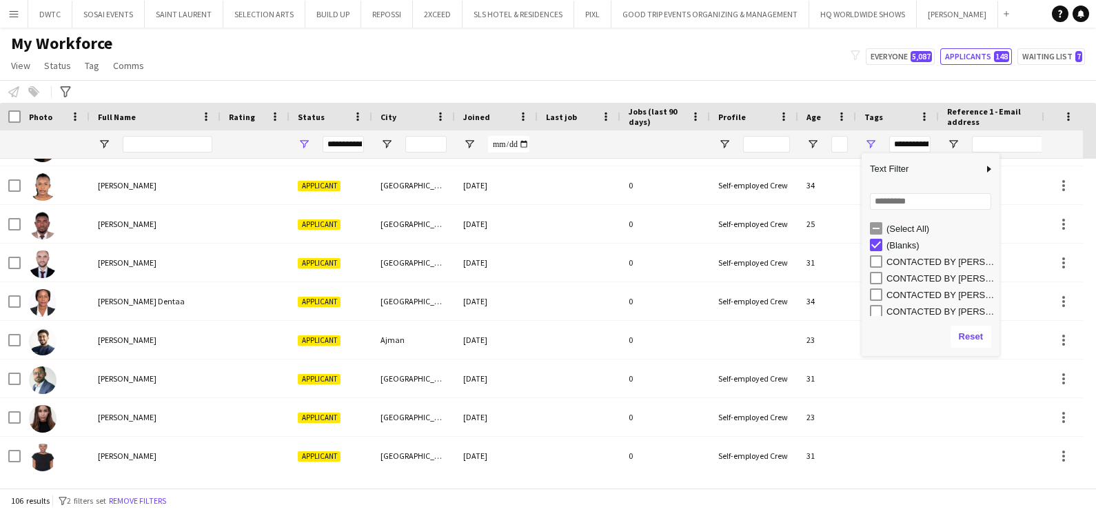
click at [672, 62] on div "My Workforce View Views Default view New view Update view Delete view Edit name…" at bounding box center [548, 56] width 1096 height 47
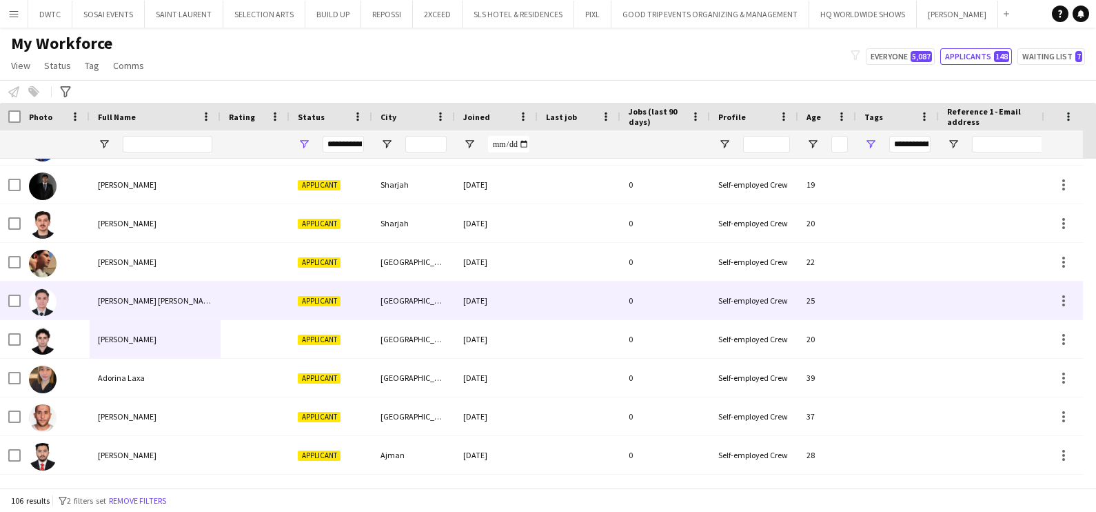
scroll to position [24, 0]
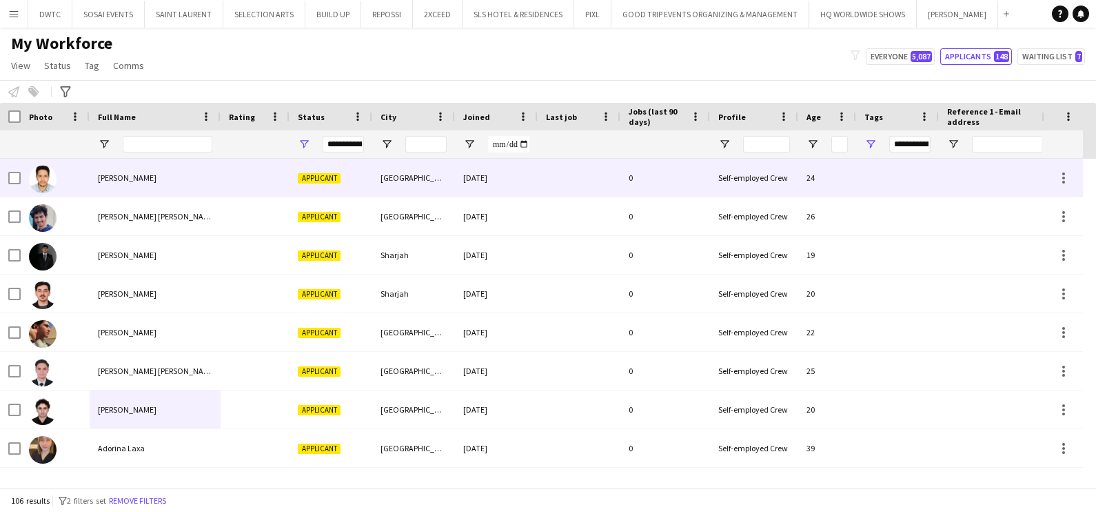
click at [228, 172] on div at bounding box center [255, 178] width 69 height 38
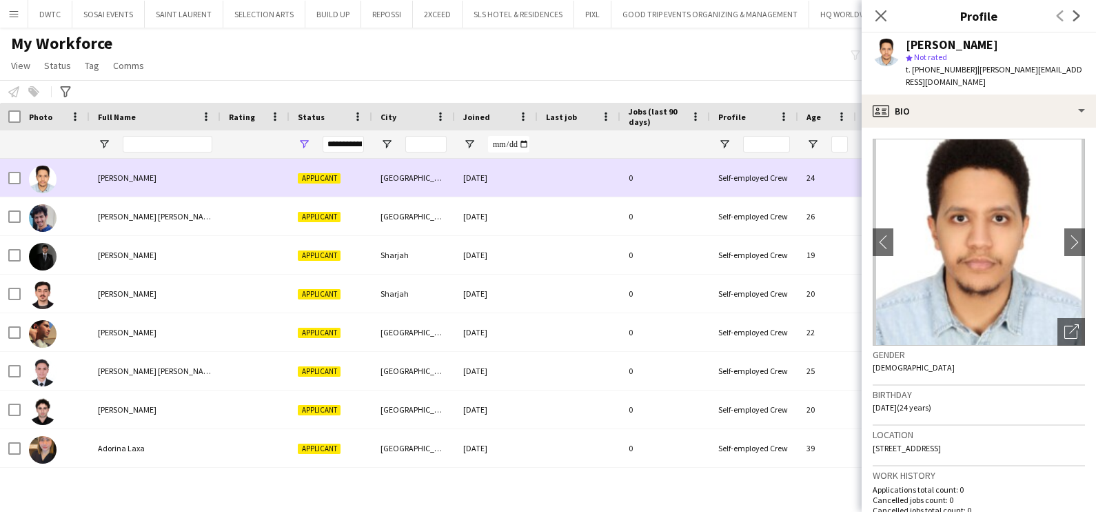
click at [210, 185] on div "[PERSON_NAME]" at bounding box center [155, 178] width 131 height 38
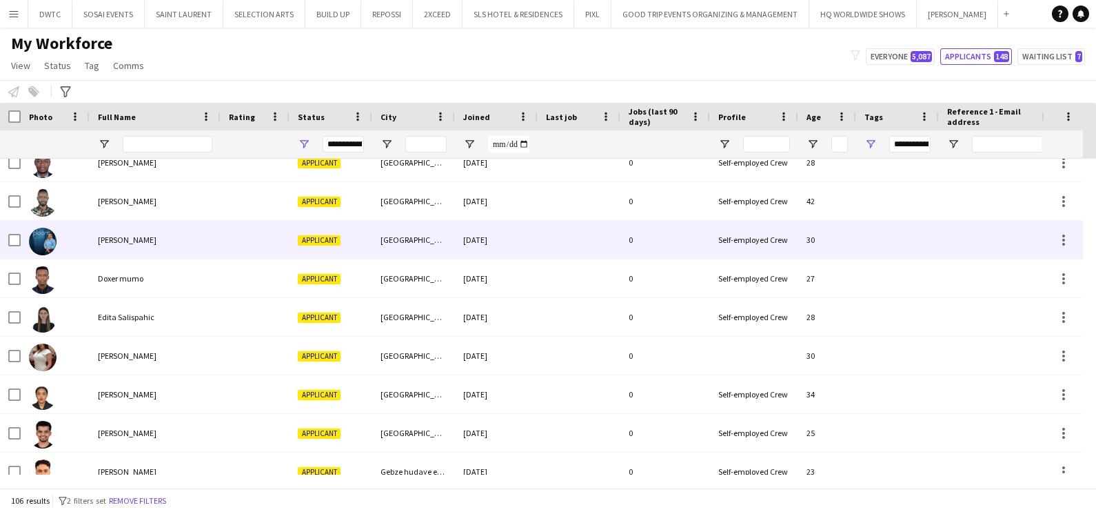
scroll to position [1174, 0]
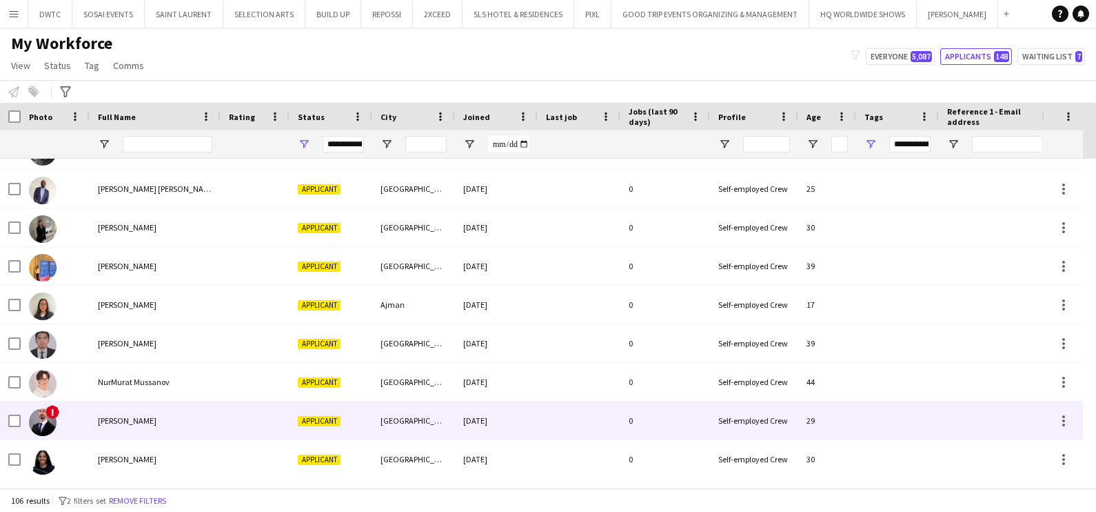
click at [243, 411] on div at bounding box center [255, 420] width 69 height 38
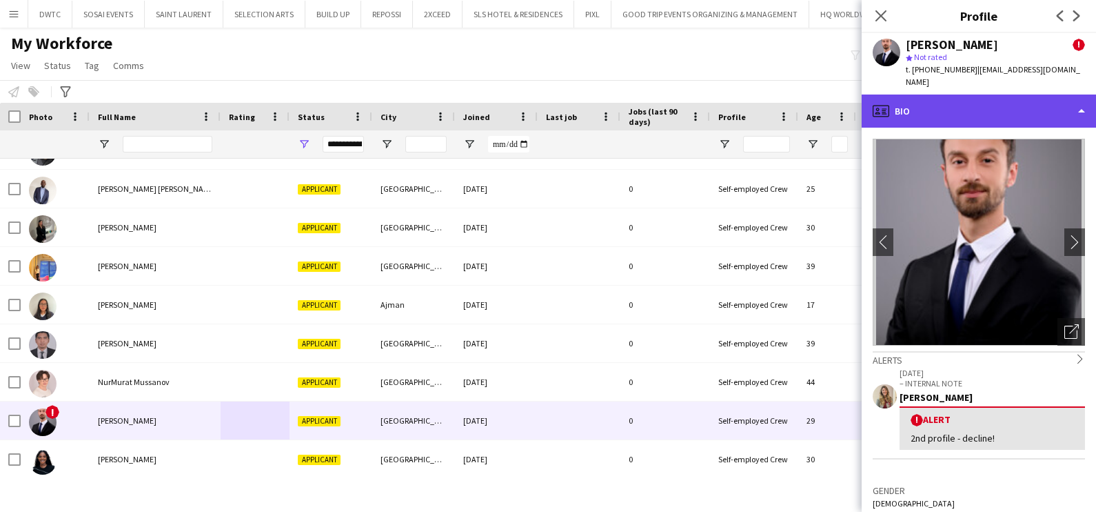
click at [996, 94] on div "profile Bio" at bounding box center [979, 110] width 234 height 33
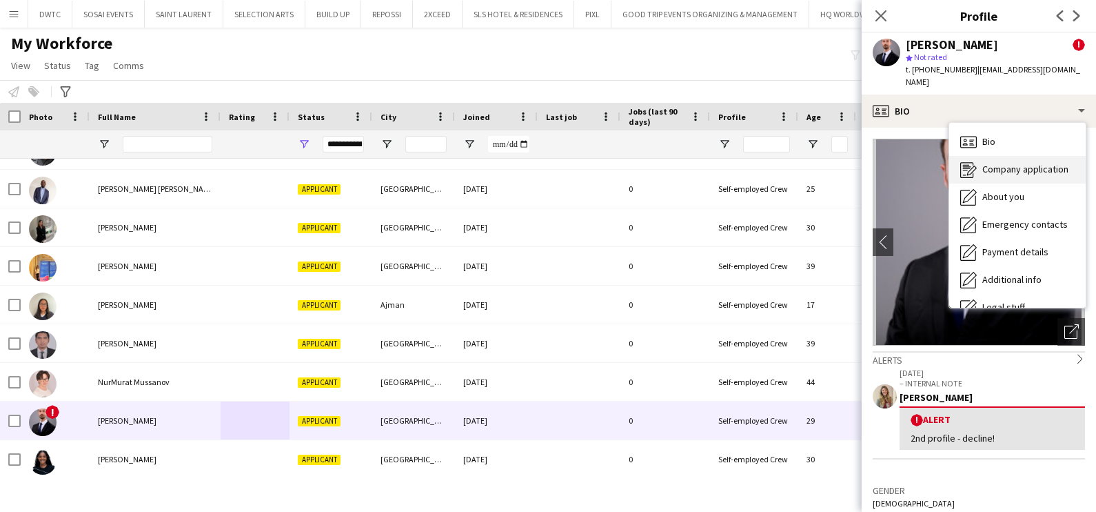
click at [1011, 163] on span "Company application" at bounding box center [1026, 169] width 86 height 12
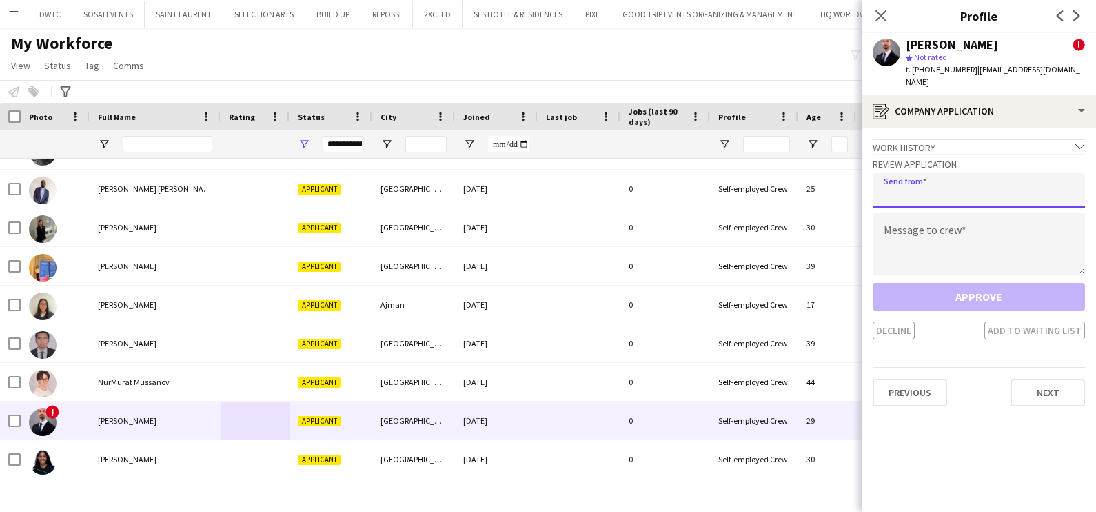
click at [932, 179] on input "email" at bounding box center [979, 190] width 212 height 34
type input "**********"
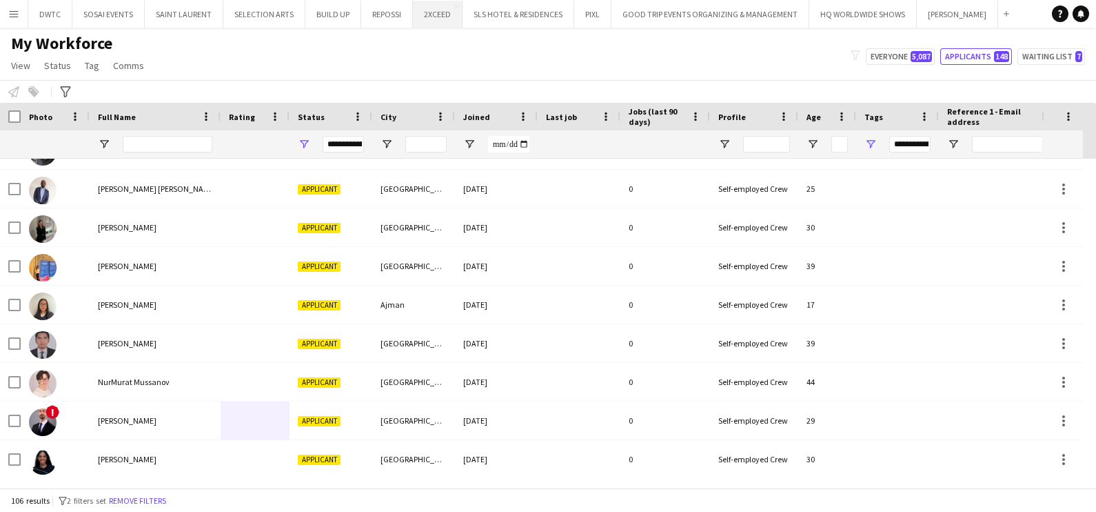
click at [415, 13] on button "2XCEED Close" at bounding box center [438, 14] width 50 height 27
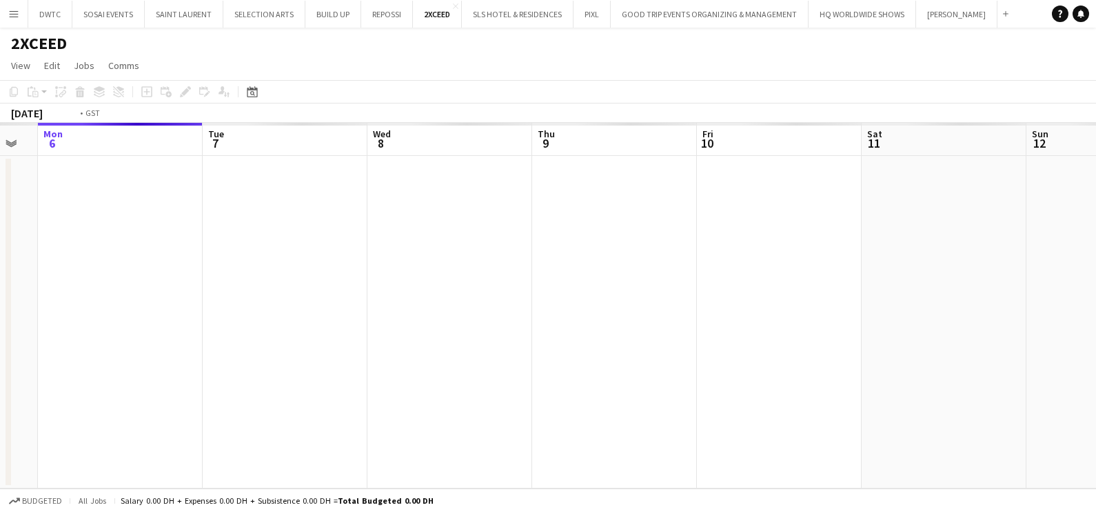
click at [0, 341] on html "Menu Boards Boards Boards All jobs Status Workforce Workforce My Workforce Recr…" at bounding box center [548, 256] width 1096 height 512
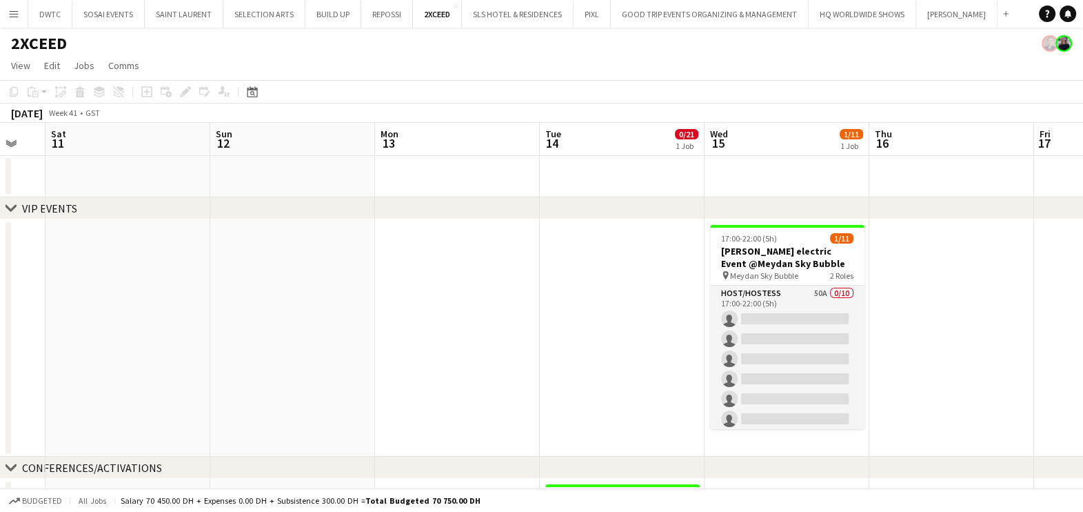
drag, startPoint x: 627, startPoint y: 342, endPoint x: 272, endPoint y: 343, distance: 355.1
click at [280, 343] on app-calendar-viewport "Tue 7 Wed 8 Thu 9 Fri 10 Sat 11 Sun 12 Mon 13 Tue 14 0/21 1 Job Wed 15 1/11 1 J…" at bounding box center [541, 419] width 1083 height 593
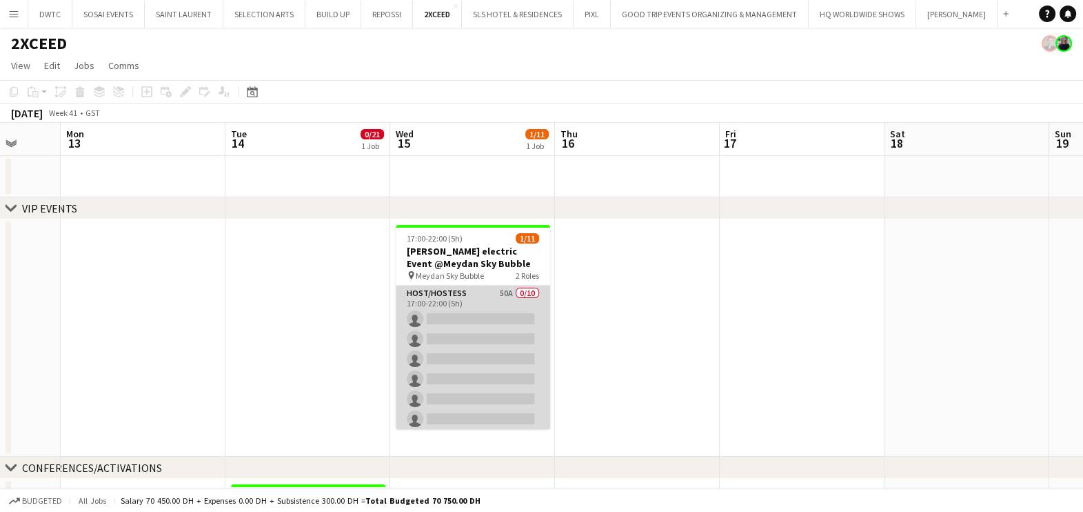
click at [431, 304] on app-card-role "Host/Hostess 50A 0/10 17:00-22:00 (5h) single-neutral-actions single-neutral-ac…" at bounding box center [473, 398] width 154 height 227
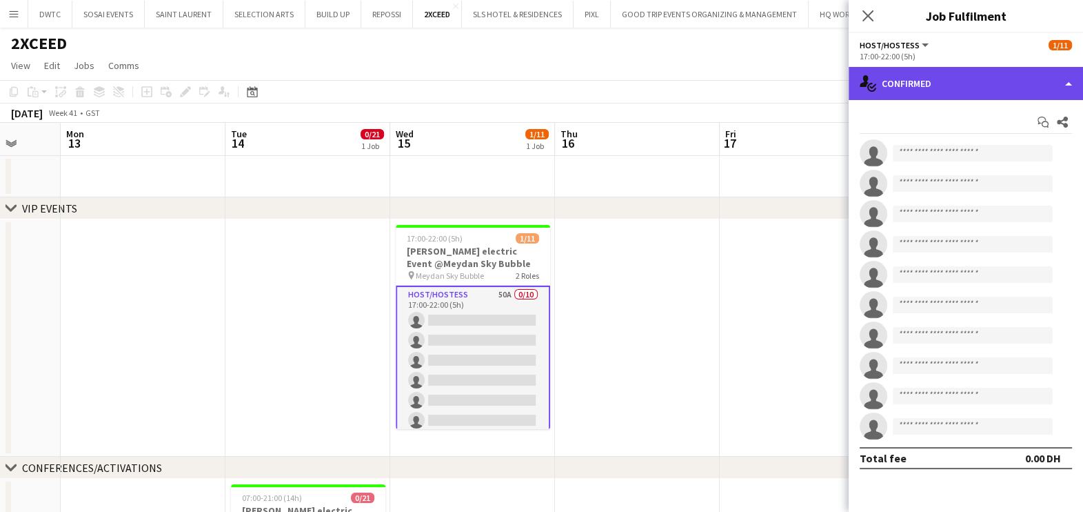
click at [951, 86] on div "single-neutral-actions-check-2 Confirmed" at bounding box center [966, 83] width 234 height 33
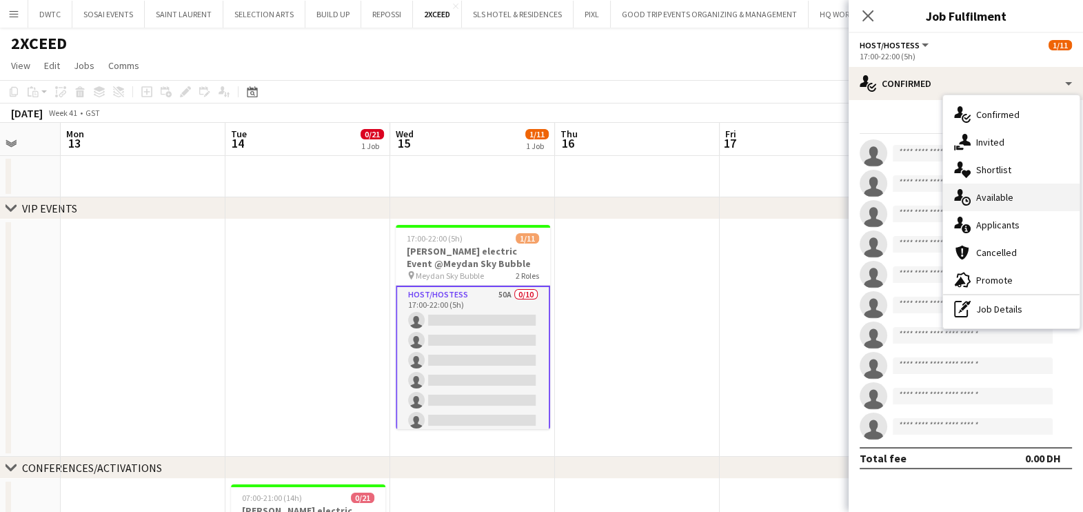
click at [1023, 206] on div "single-neutral-actions-upload Available" at bounding box center [1011, 197] width 137 height 28
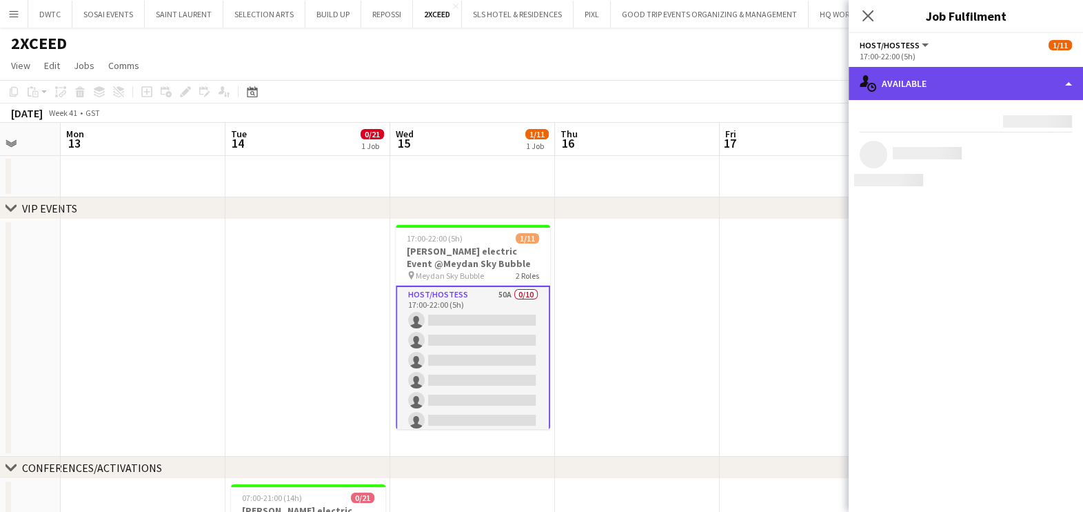
click at [955, 83] on div "single-neutral-actions-upload Available" at bounding box center [966, 83] width 234 height 33
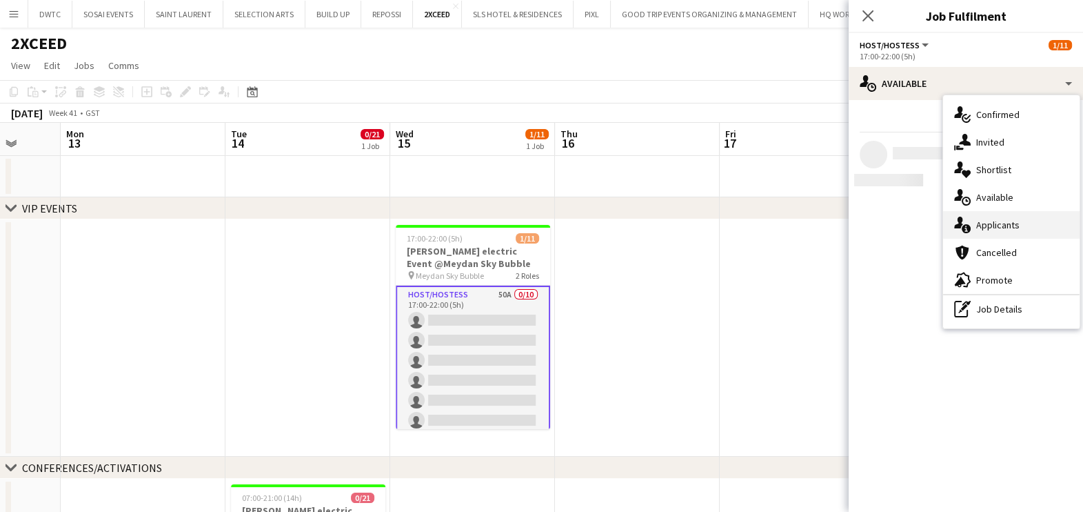
click at [1004, 224] on span "Applicants" at bounding box center [997, 225] width 43 height 12
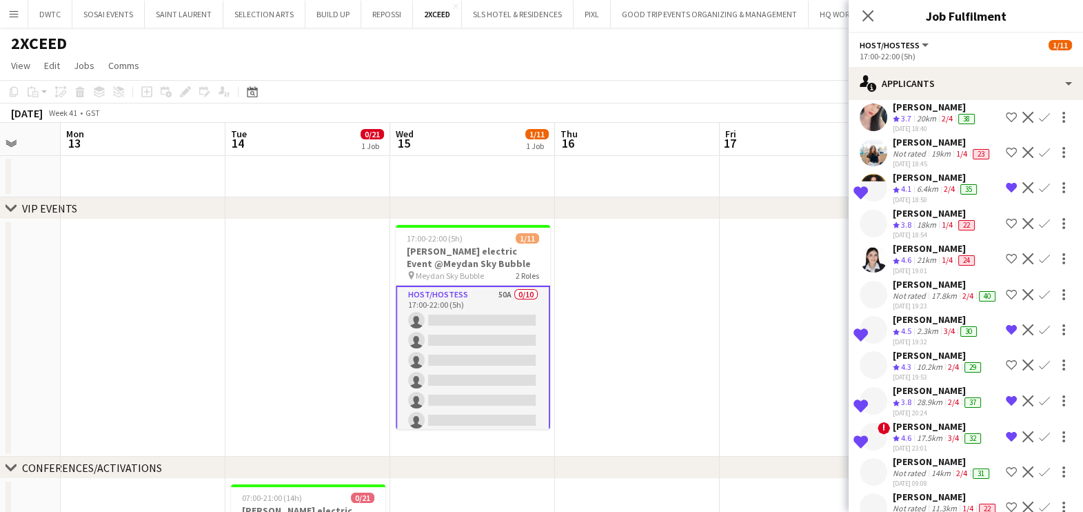
scroll to position [675, 0]
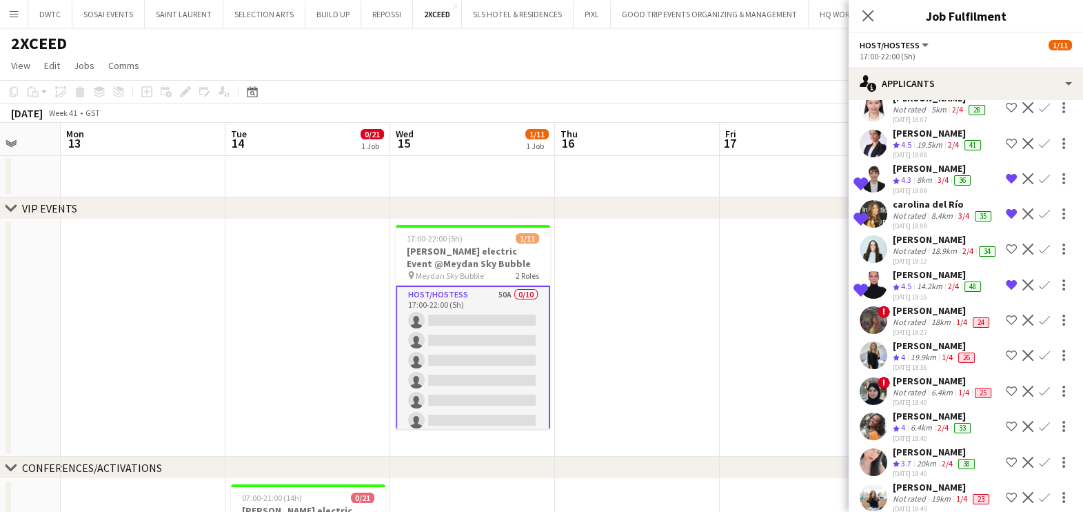
click at [912, 210] on div "carolina del Río" at bounding box center [943, 204] width 101 height 12
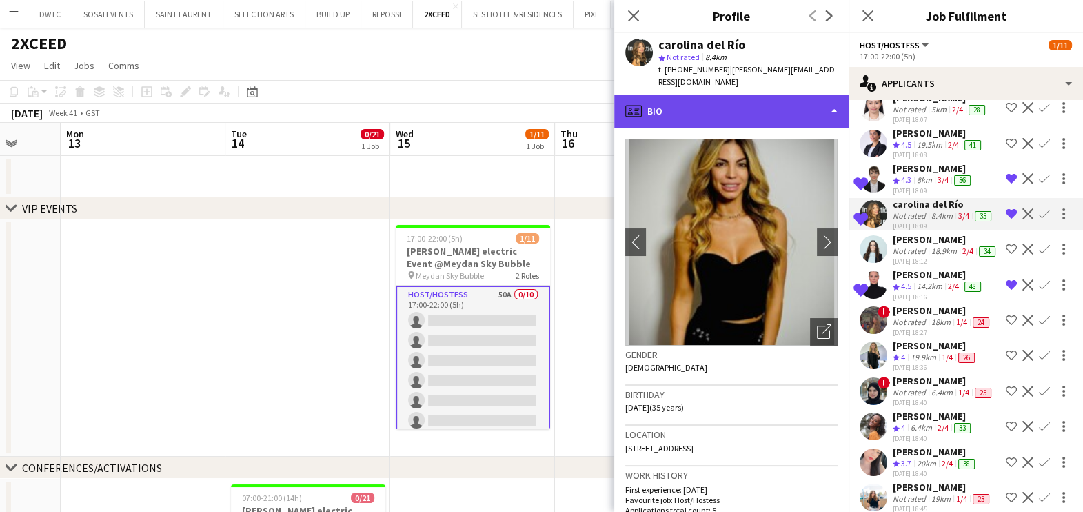
click at [731, 98] on div "profile Bio" at bounding box center [731, 110] width 234 height 33
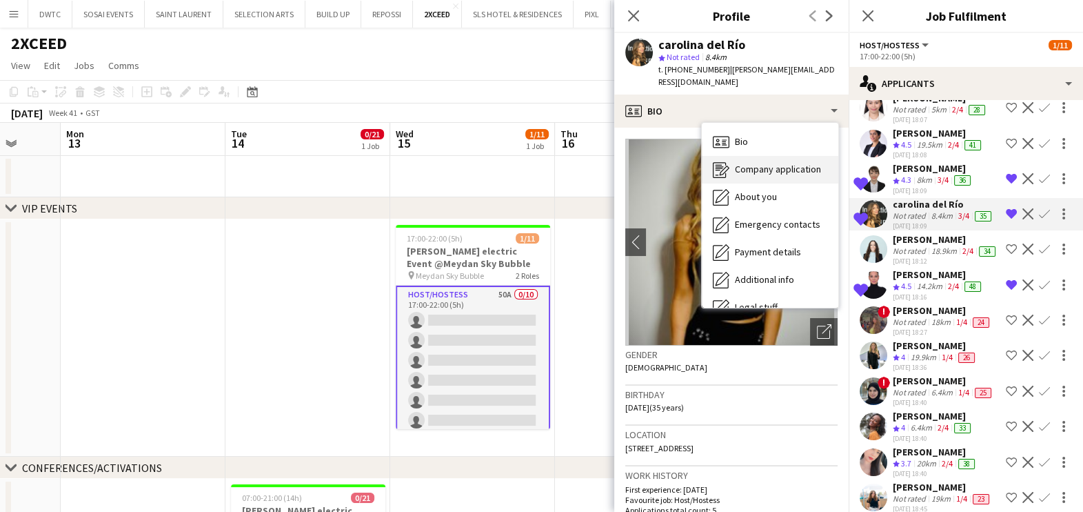
click at [755, 163] on span "Company application" at bounding box center [778, 169] width 86 height 12
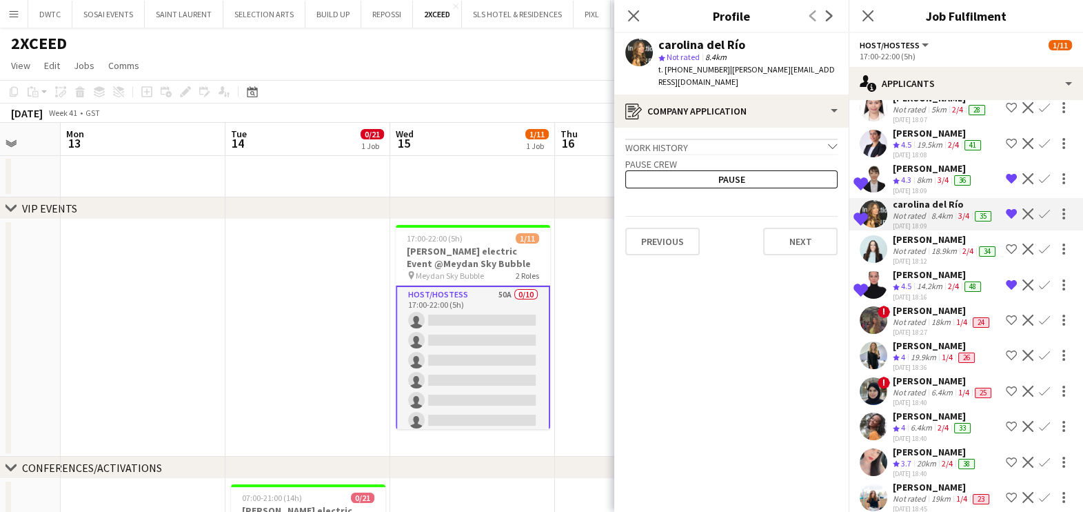
click at [572, 286] on app-date-cell at bounding box center [637, 337] width 165 height 237
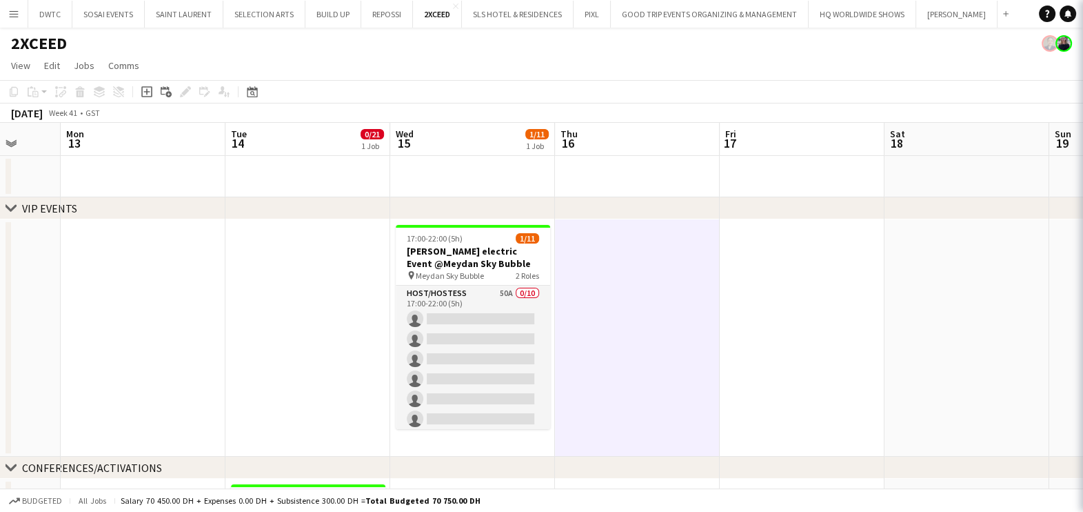
scroll to position [0, 0]
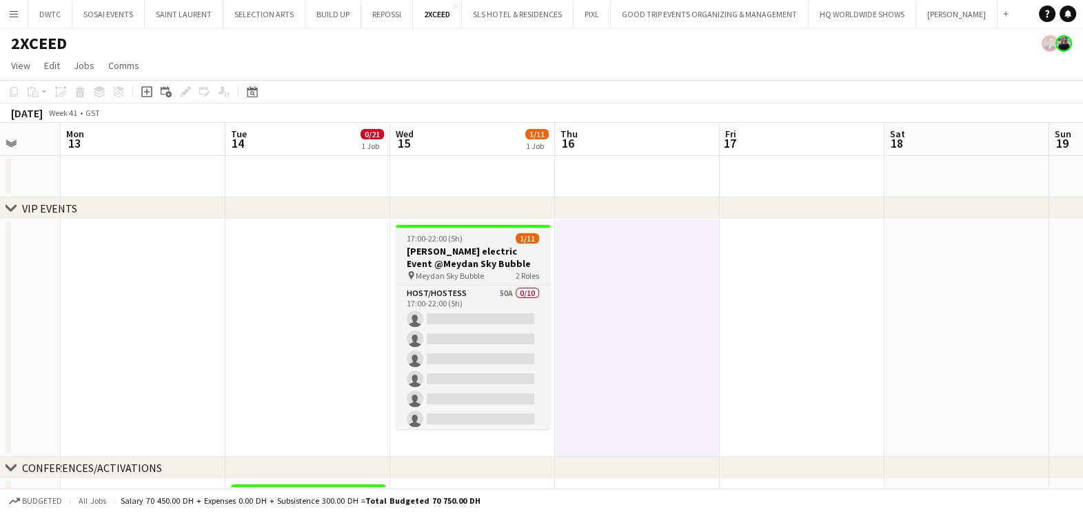
click at [448, 232] on app-job-card "17:00-22:00 (5h) 1/11 [PERSON_NAME] electric Event @Meydan Sky Bubble pin Meyda…" at bounding box center [473, 327] width 154 height 204
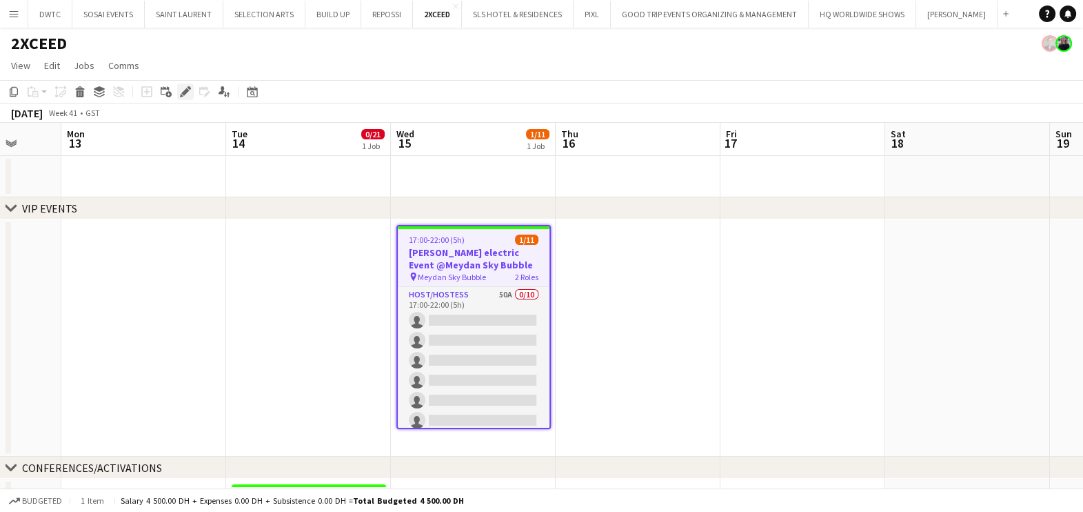
click at [183, 94] on icon at bounding box center [185, 92] width 8 height 8
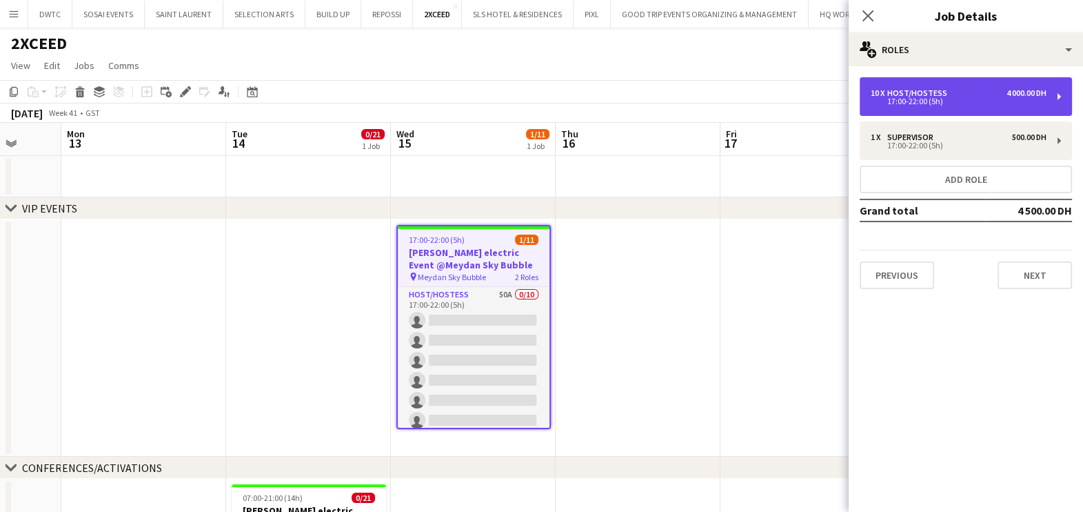
click at [981, 98] on div "17:00-22:00 (5h)" at bounding box center [959, 101] width 176 height 7
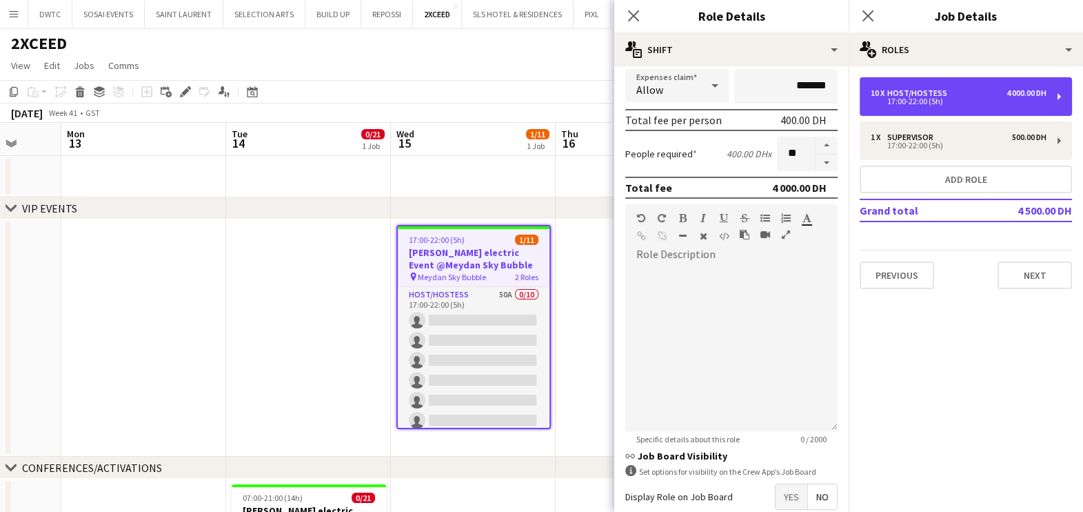
scroll to position [348, 0]
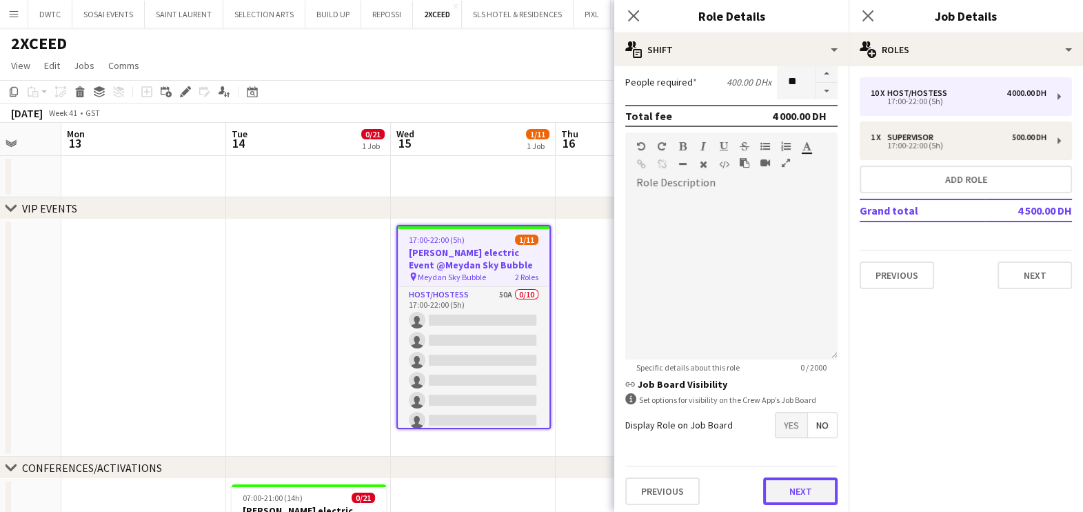
click at [803, 489] on button "Next" at bounding box center [800, 491] width 74 height 28
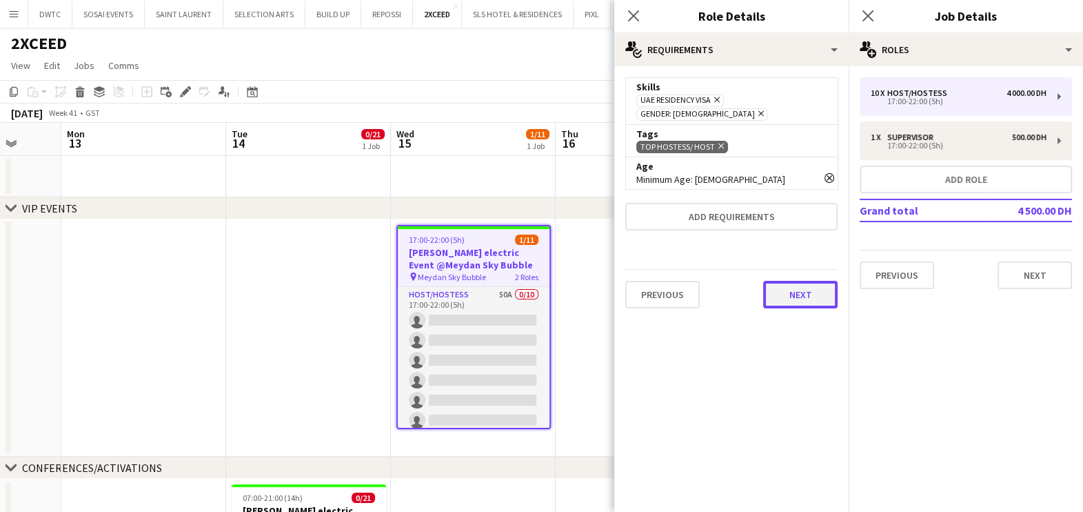
click at [796, 288] on button "Next" at bounding box center [800, 295] width 74 height 28
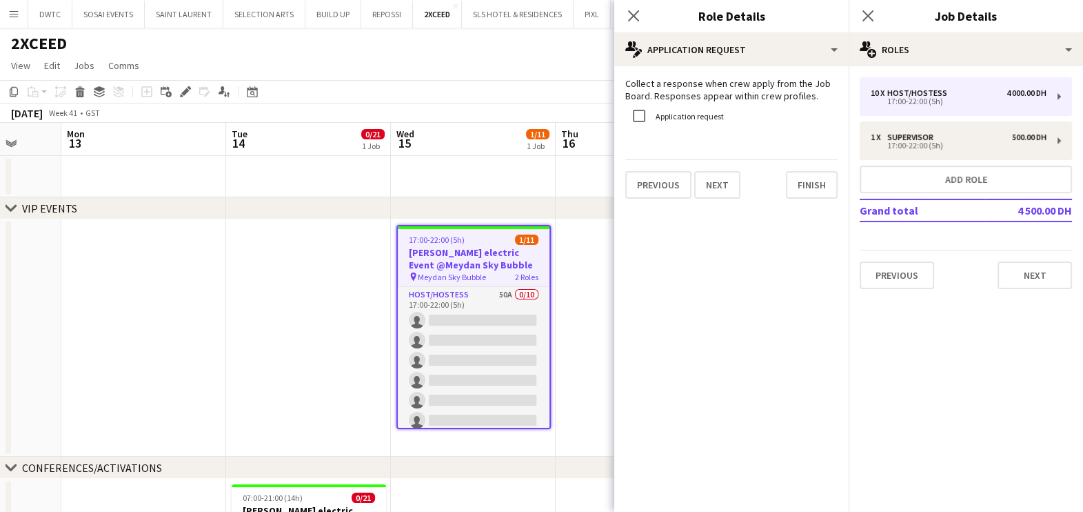
click at [573, 332] on app-date-cell at bounding box center [638, 337] width 165 height 237
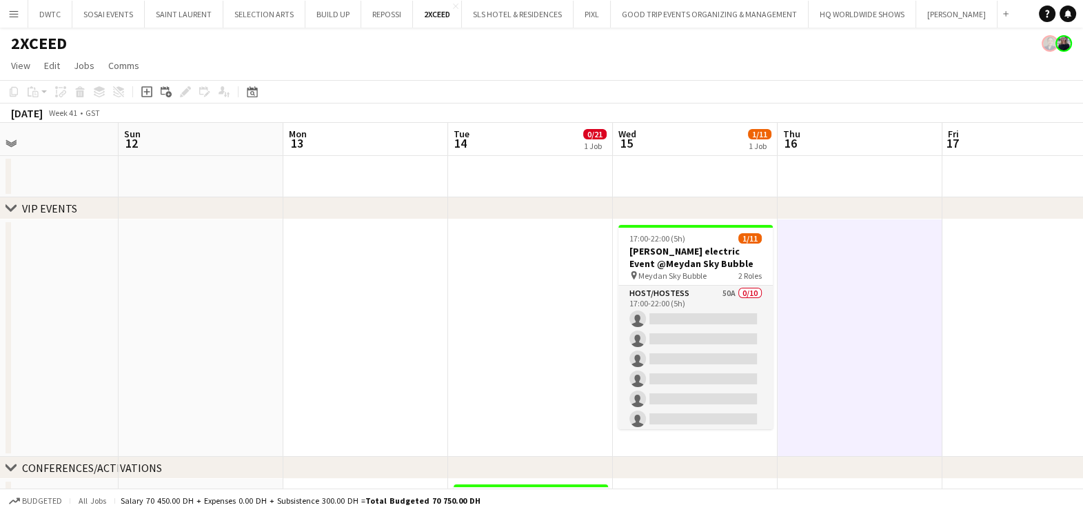
drag, startPoint x: 311, startPoint y: 307, endPoint x: 623, endPoint y: 362, distance: 317.2
click at [623, 362] on app-calendar-viewport "Thu 9 Fri 10 Sat 11 Sun 12 Mon 13 Tue 14 0/21 1 Job Wed 15 1/11 1 Job Thu 16 Fr…" at bounding box center [541, 419] width 1083 height 593
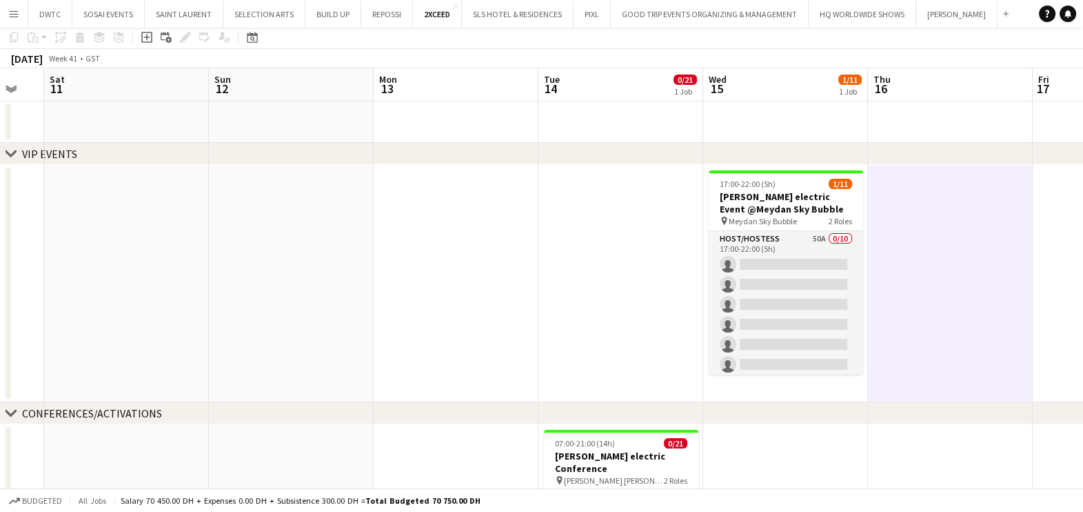
scroll to position [225, 0]
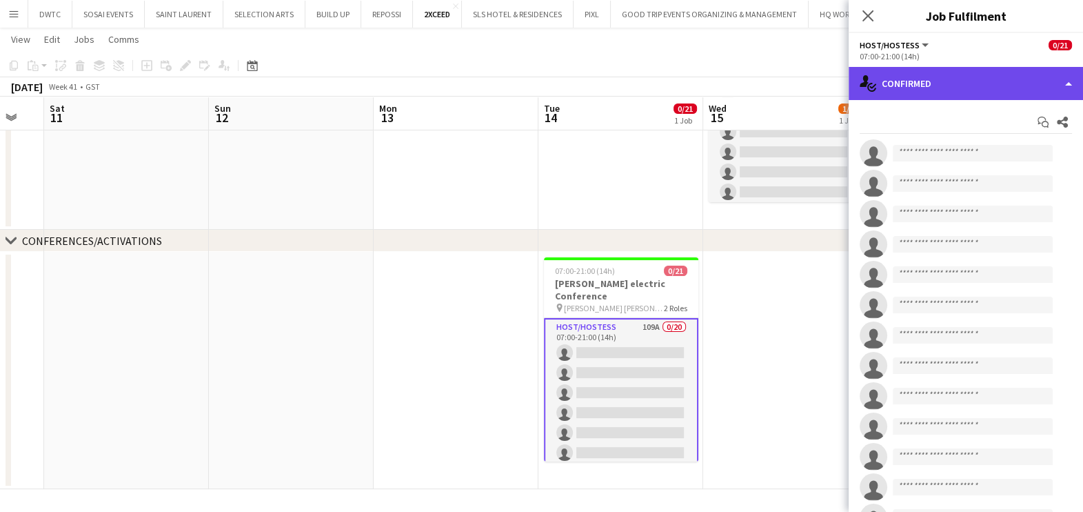
click at [979, 81] on div "single-neutral-actions-check-2 Confirmed" at bounding box center [966, 83] width 234 height 33
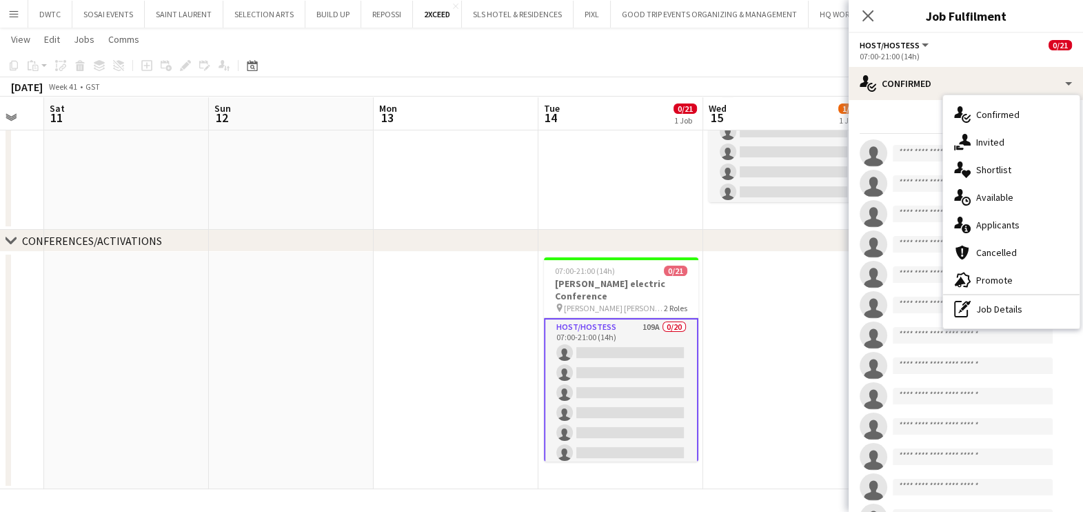
click at [1009, 228] on span "Applicants" at bounding box center [997, 225] width 43 height 12
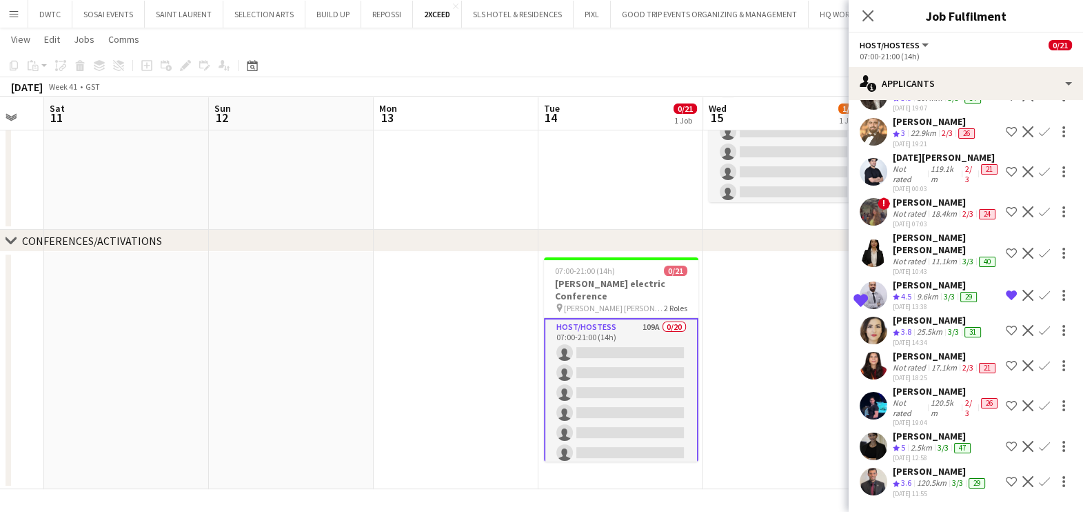
scroll to position [3692, 0]
click at [772, 308] on app-date-cell at bounding box center [785, 370] width 165 height 237
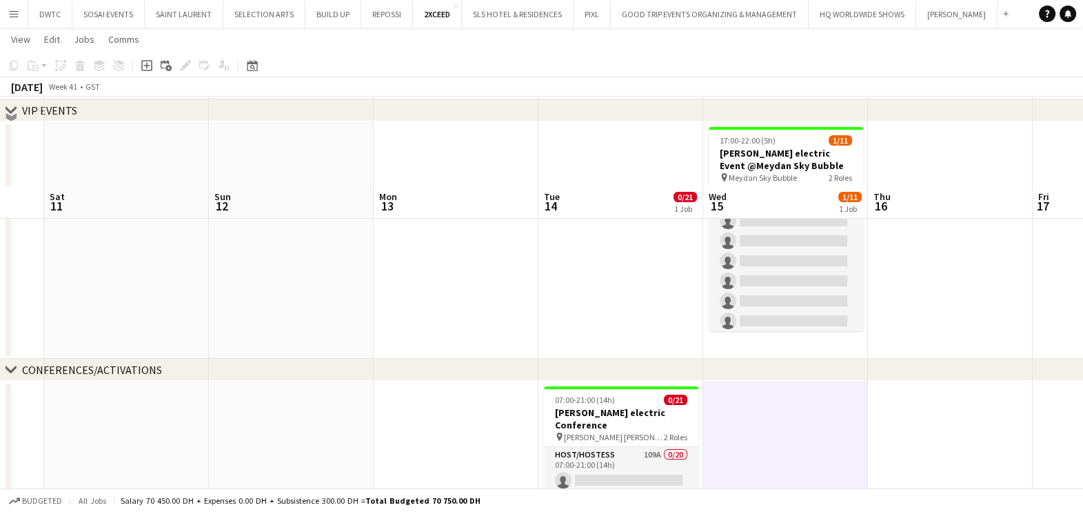
scroll to position [0, 0]
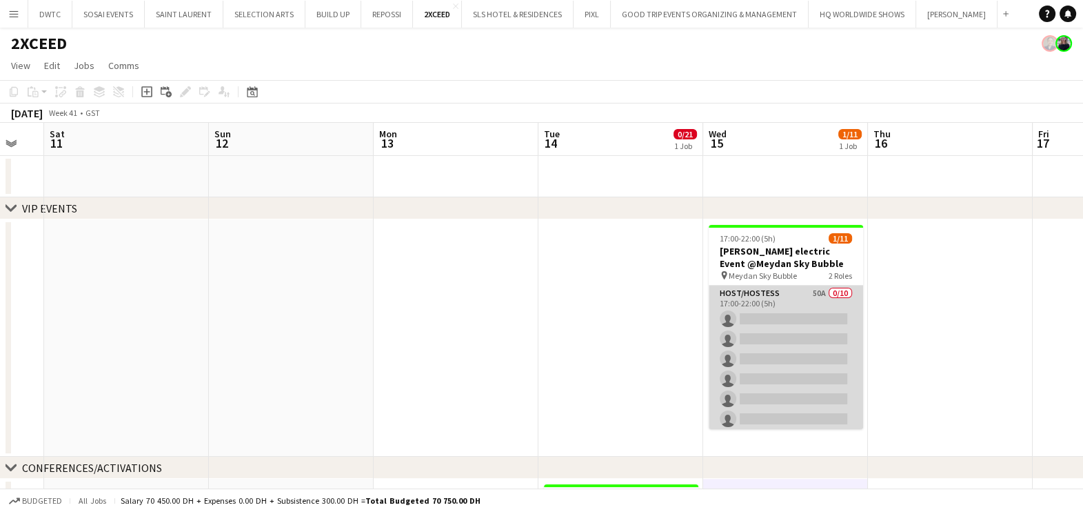
click at [772, 329] on app-card-role "Host/Hostess 50A 0/10 17:00-22:00 (5h) single-neutral-actions single-neutral-ac…" at bounding box center [786, 398] width 154 height 227
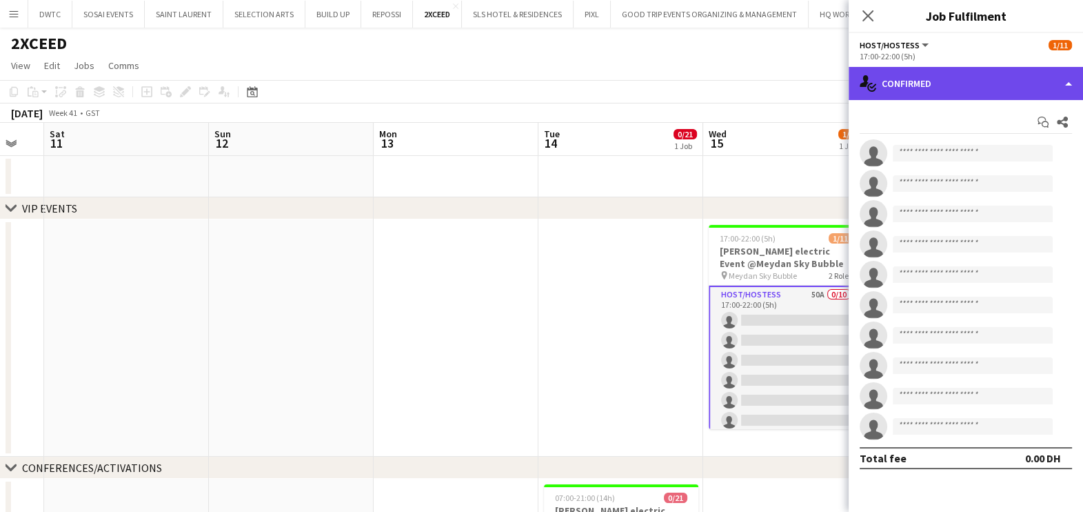
click at [980, 93] on div "single-neutral-actions-check-2 Confirmed" at bounding box center [966, 83] width 234 height 33
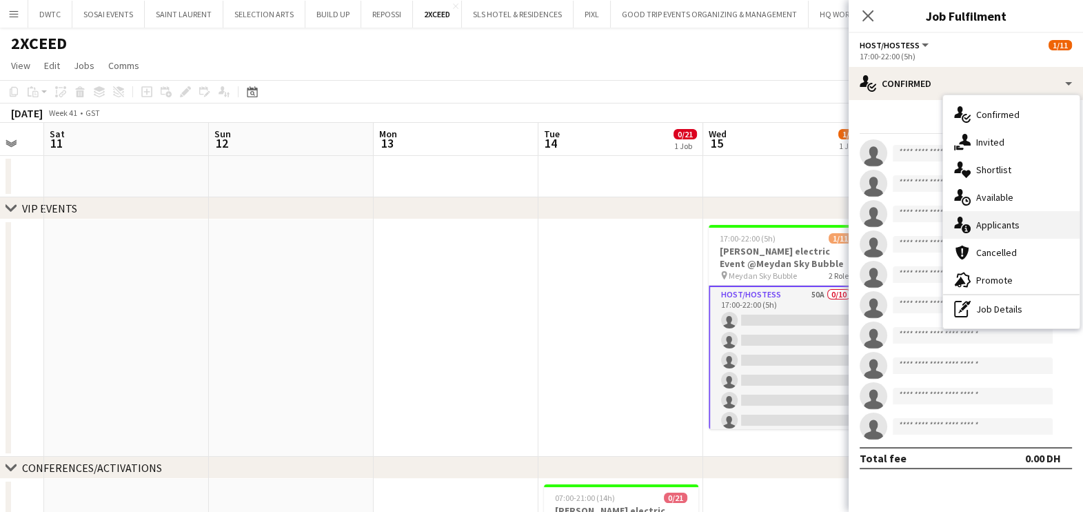
click at [1007, 229] on span "Applicants" at bounding box center [997, 225] width 43 height 12
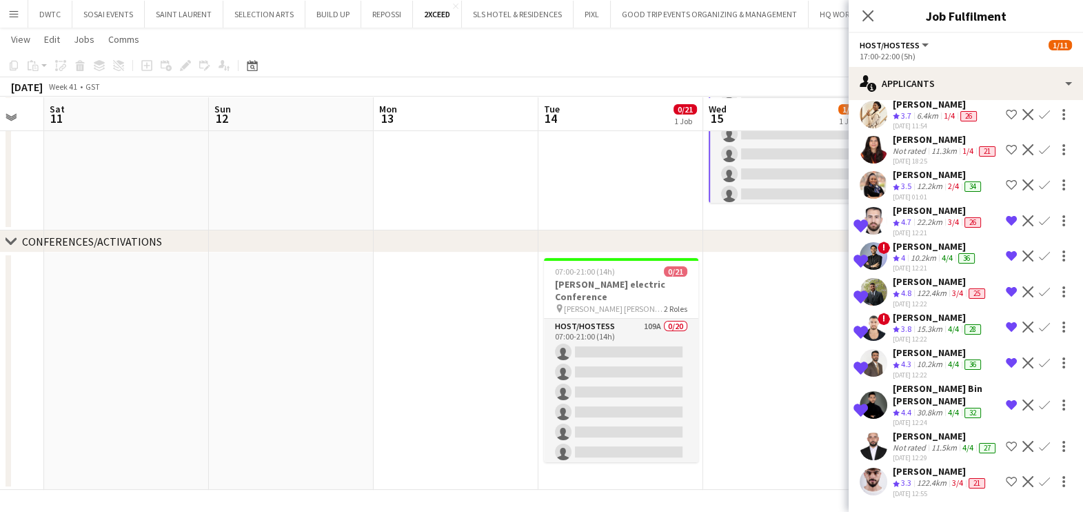
scroll to position [225, 0]
